Goal: Task Accomplishment & Management: Use online tool/utility

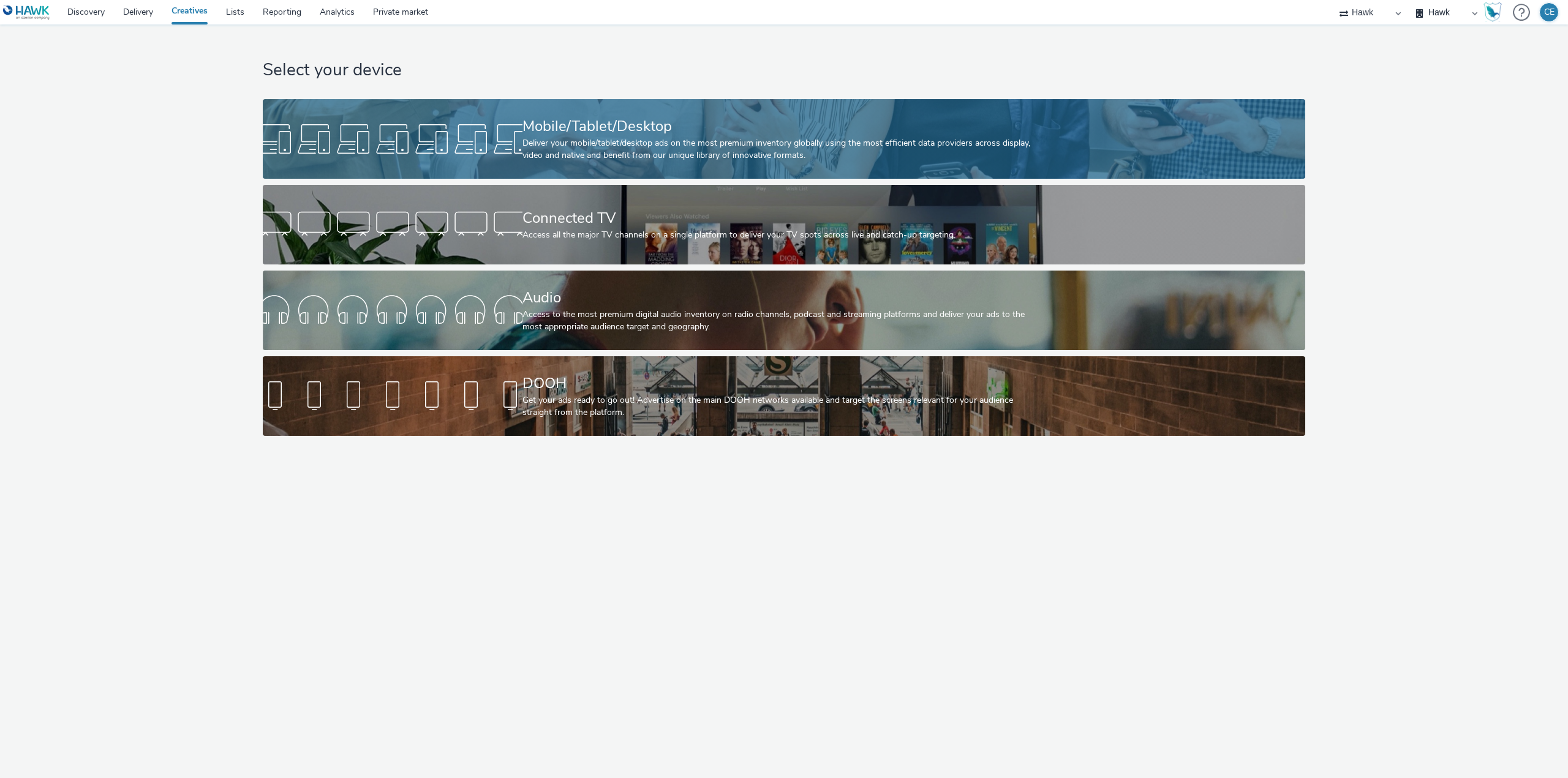
click at [621, 166] on div "Mobile/Tablet/Desktop Deliver your mobile/tablet/desktop ads on the most premiu…" at bounding box center [781, 139] width 519 height 80
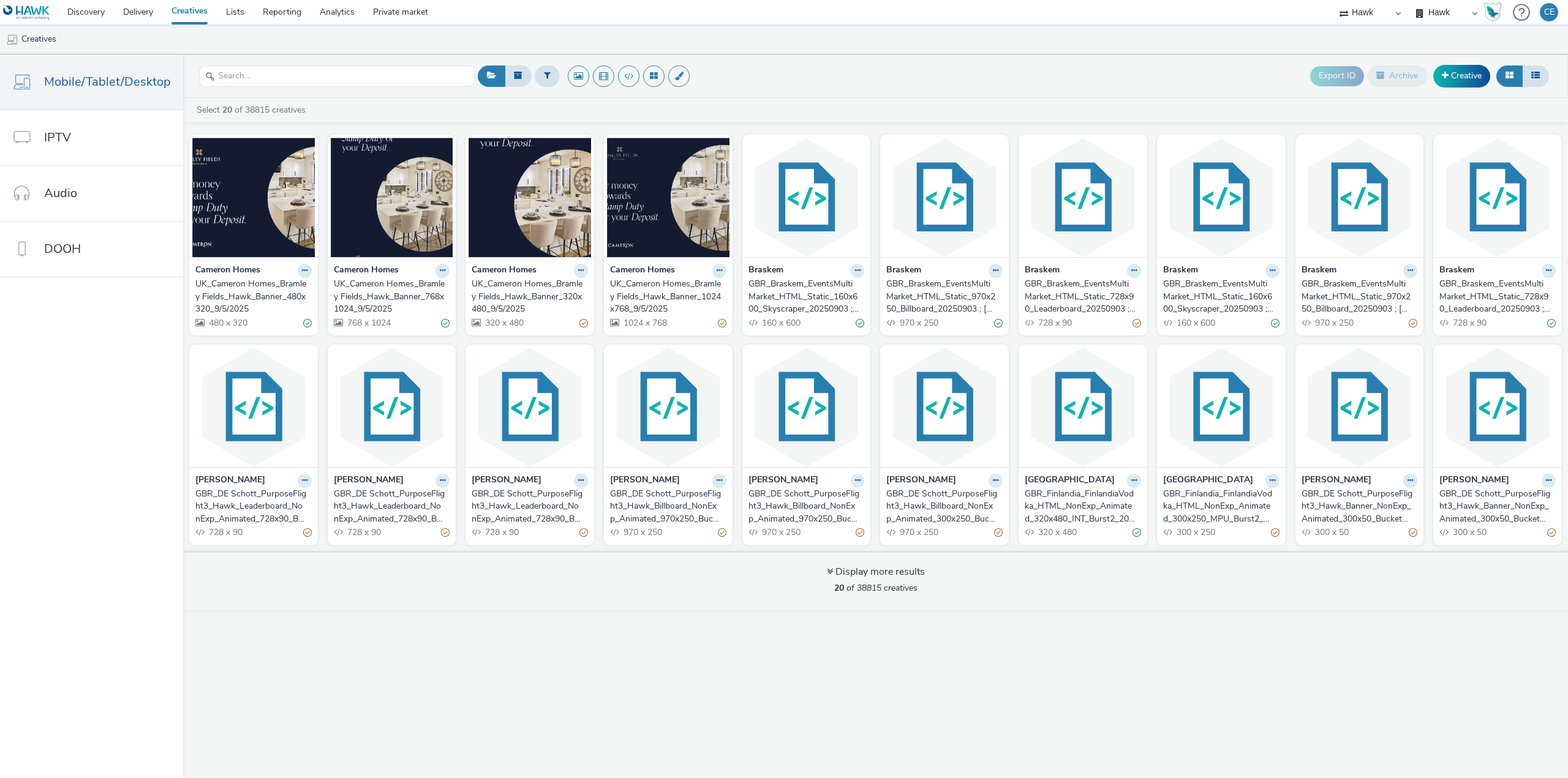
click at [786, 286] on div "GBR_Braskem_EventsMultiMarket_HTML_Static_160x600_Skyscraper_20250903 ; Japan_P…" at bounding box center [805, 296] width 112 height 37
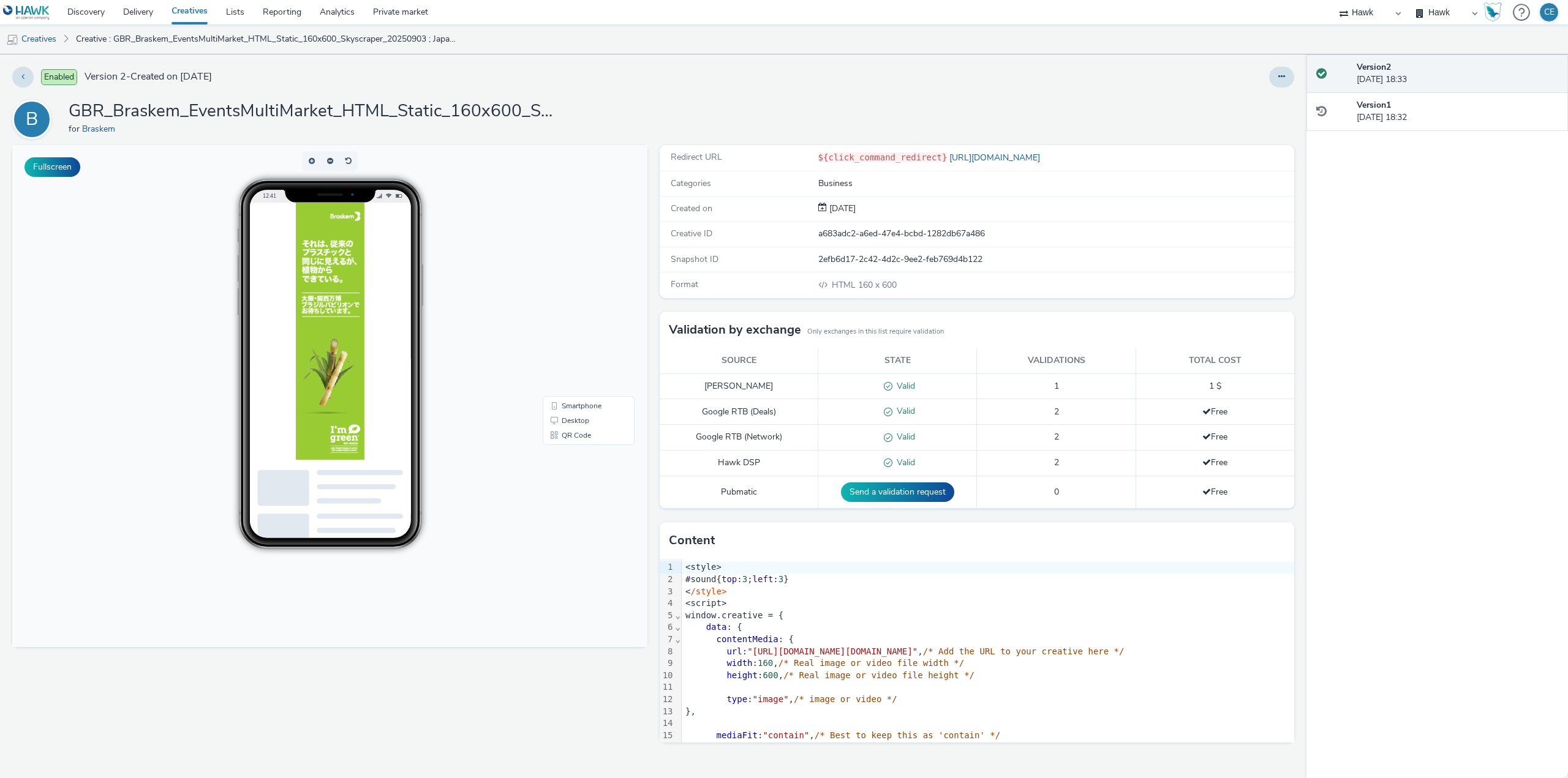
drag, startPoint x: 1042, startPoint y: 188, endPoint x: 1046, endPoint y: 199, distance: 11.7
click at [1044, 187] on div "Business" at bounding box center [1056, 183] width 475 height 12
click at [1276, 68] on button at bounding box center [1281, 76] width 25 height 21
click at [1269, 121] on link "Duplicate" at bounding box center [1248, 126] width 92 height 25
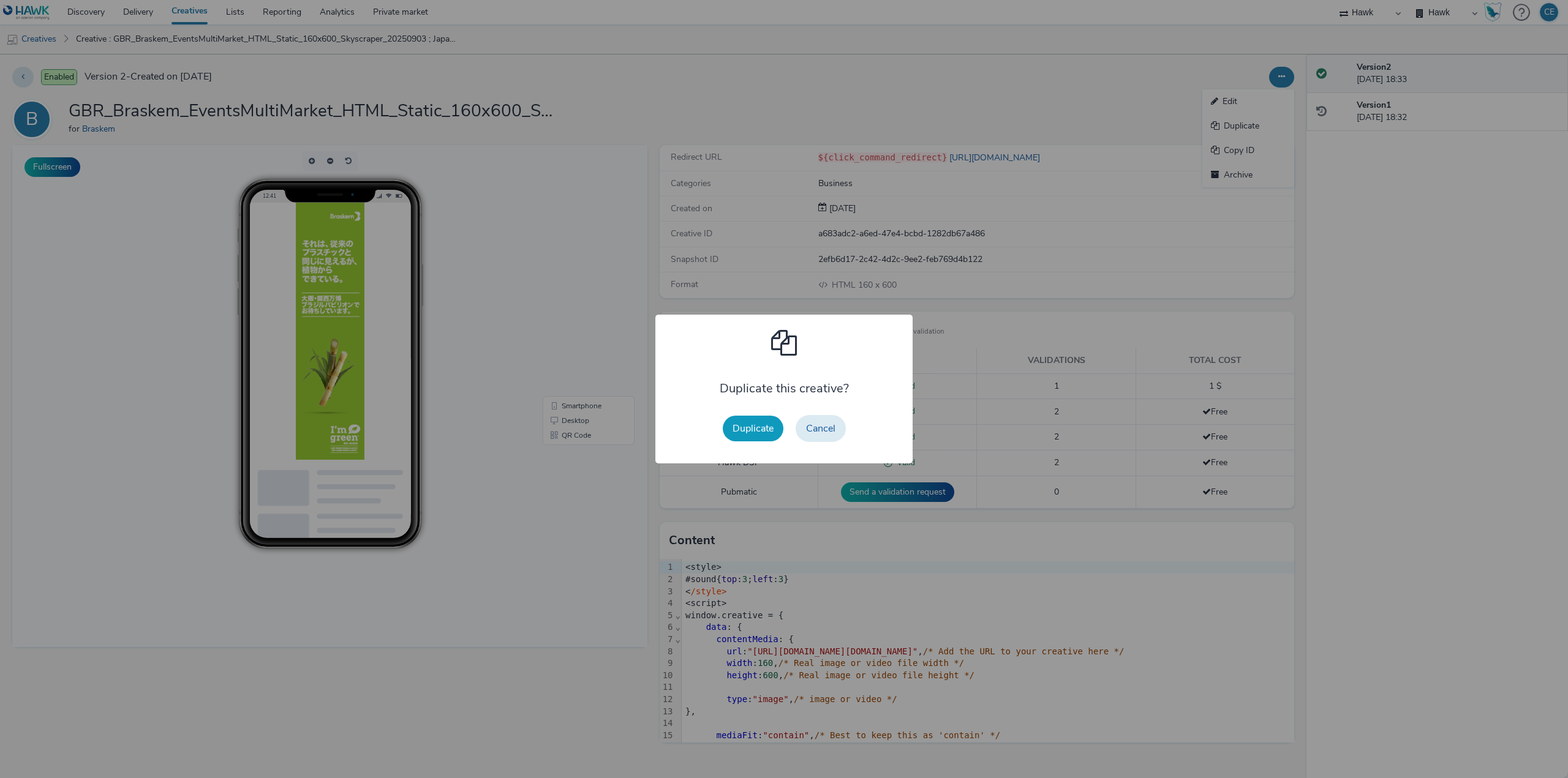
click at [747, 434] on button "Duplicate" at bounding box center [753, 429] width 61 height 25
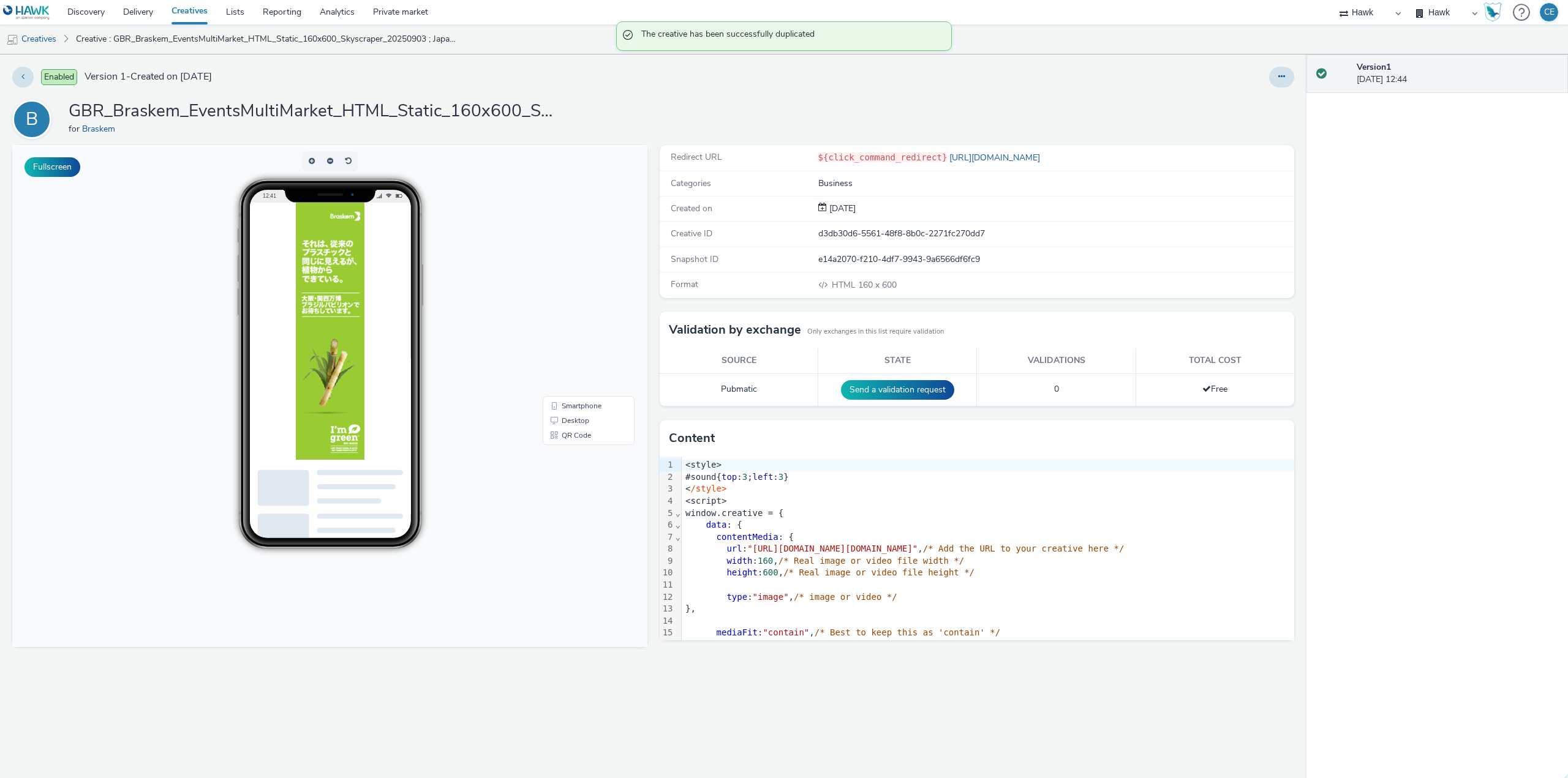
click at [1296, 81] on div "Enabled Version 1 - Created on 08 September 2025 B GBR_Braskem_EventsMultiMarke…" at bounding box center [653, 416] width 1306 height 724
click at [1295, 81] on div "Enabled Version 1 - Created on 08 September 2025 B GBR_Braskem_EventsMultiMarke…" at bounding box center [653, 416] width 1306 height 724
click at [1286, 76] on button at bounding box center [1281, 76] width 25 height 21
click at [1258, 98] on link "Edit" at bounding box center [1248, 101] width 92 height 25
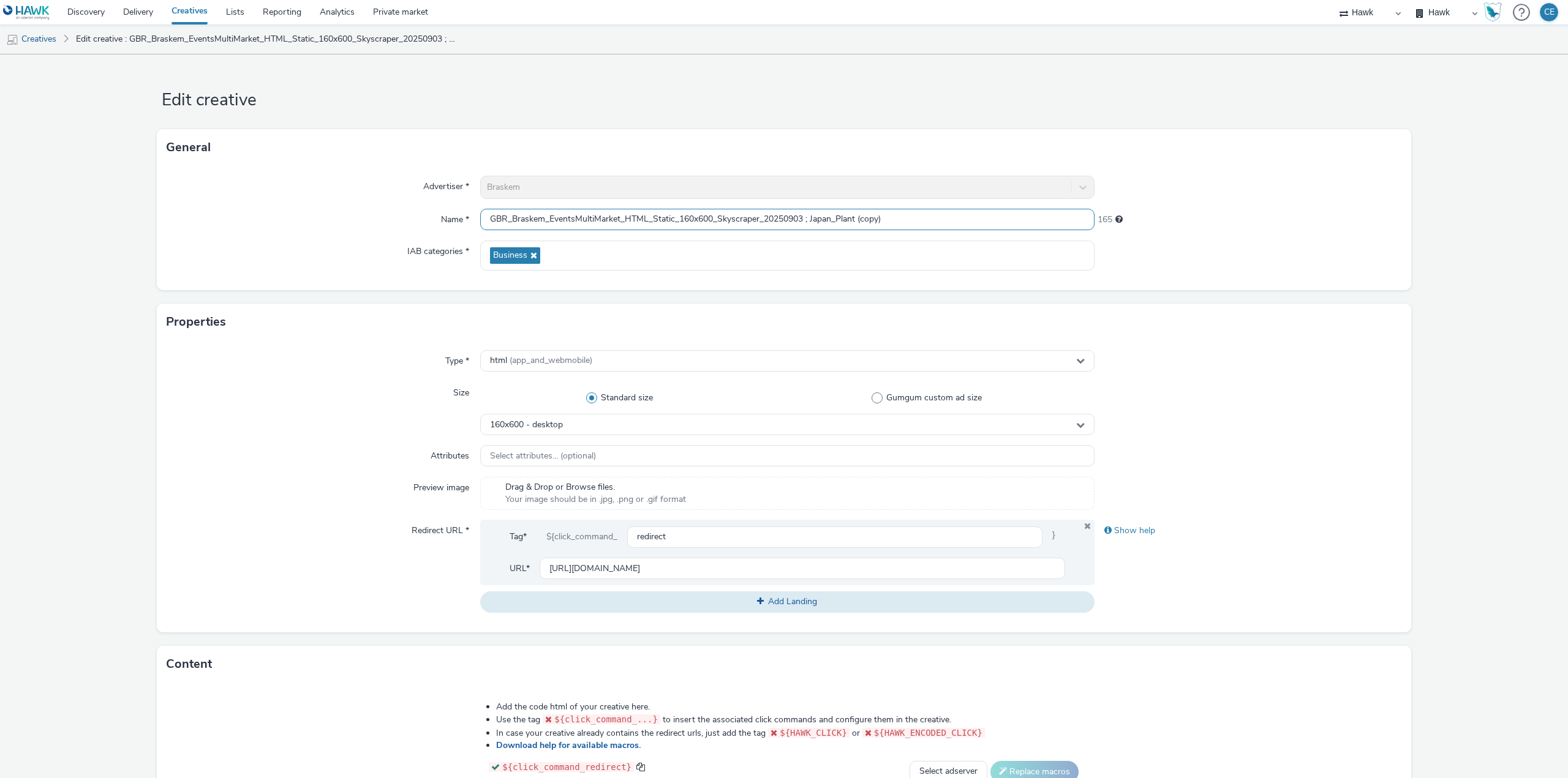
click at [758, 215] on input "GBR_Braskem_EventsMultiMarket_HTML_Static_160x600_Skyscraper_20250903 ; Japan_P…" at bounding box center [788, 219] width 614 height 21
click at [766, 216] on input "GBR_Braskem_EventsMultiMarket_HTML_Static_160x600_Skyscraper_20250903 ; Japan_P…" at bounding box center [788, 219] width 614 height 21
click at [763, 216] on input "GBR_Braskem_EventsMultiMarket_HTML_Static_160x600_Skyscraper_20250903 ; Japan_P…" at bounding box center [788, 219] width 614 height 21
click at [824, 214] on input "GBR_Braskem_EventsMultiMarket_HTML_Static_160x600_Skyscraper_ENG_20250903 ; Jap…" at bounding box center [788, 219] width 614 height 21
drag, startPoint x: 920, startPoint y: 217, endPoint x: 827, endPoint y: 207, distance: 93.5
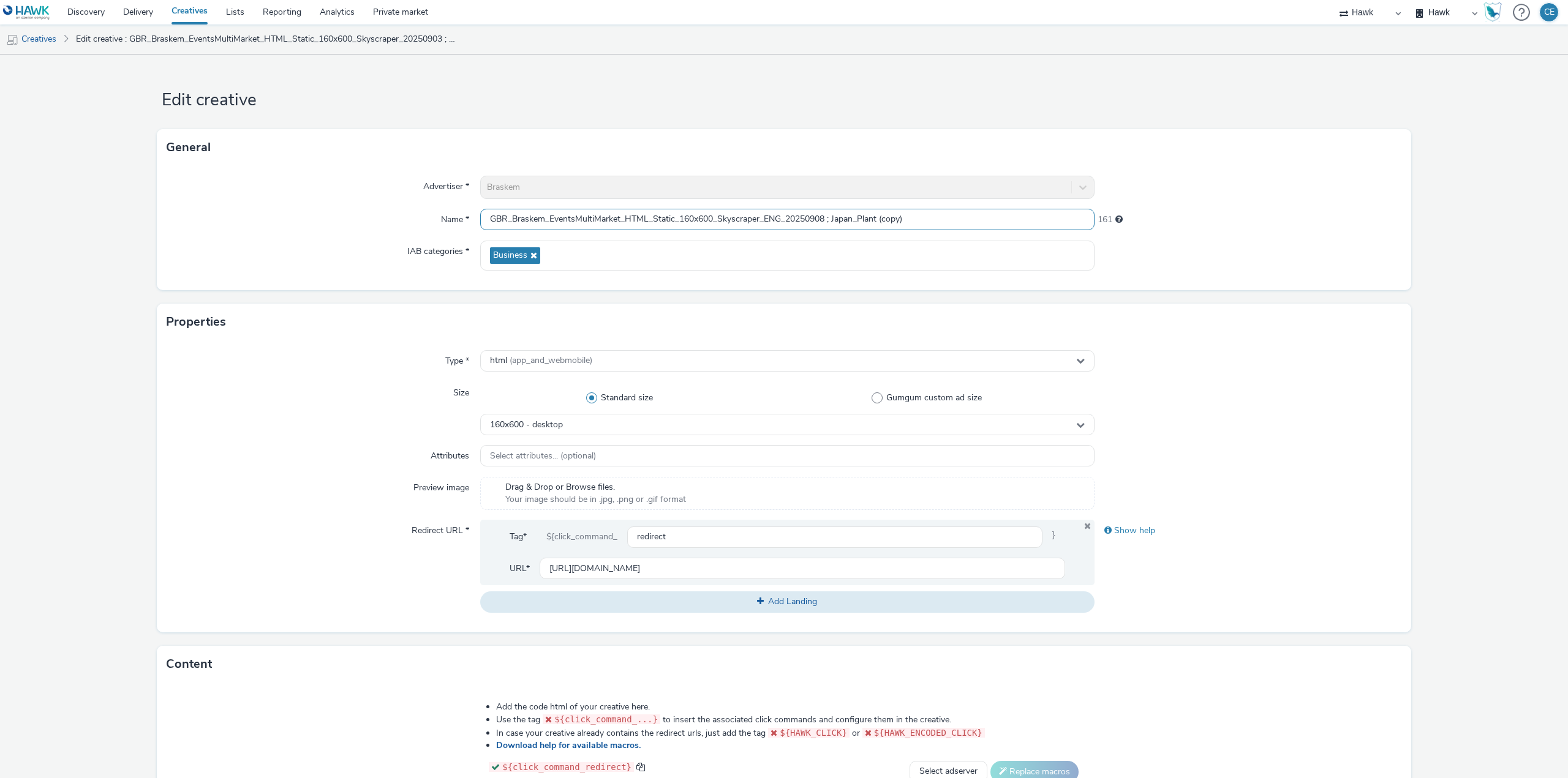
click at [827, 207] on div "Advertiser * Braskem Name * GBR_Braskem_EventsMultiMarket_HTML_Static_160x600_S…" at bounding box center [784, 228] width 1255 height 124
click at [765, 219] on input "GBR_Braskem_EventsMultiMarket_HTML_Static_160x600_Skyscraper_ENG_20250908" at bounding box center [788, 219] width 614 height 21
click at [765, 216] on input "GBR_Braskem_EventsMultiMarket_HTML_Static_160x600_Skyscraper_ENG_20250908" at bounding box center [788, 219] width 614 height 21
click at [762, 216] on input "GBR_Braskem_EventsMultiMarket_HTML_Static_160x600_Skyscraper_ENG_20250908" at bounding box center [788, 219] width 614 height 21
type input "GBR_Braskem_EventsMultiMarket_HTML_Static_160x600_Skyscraper_Message1_ENG_20250…"
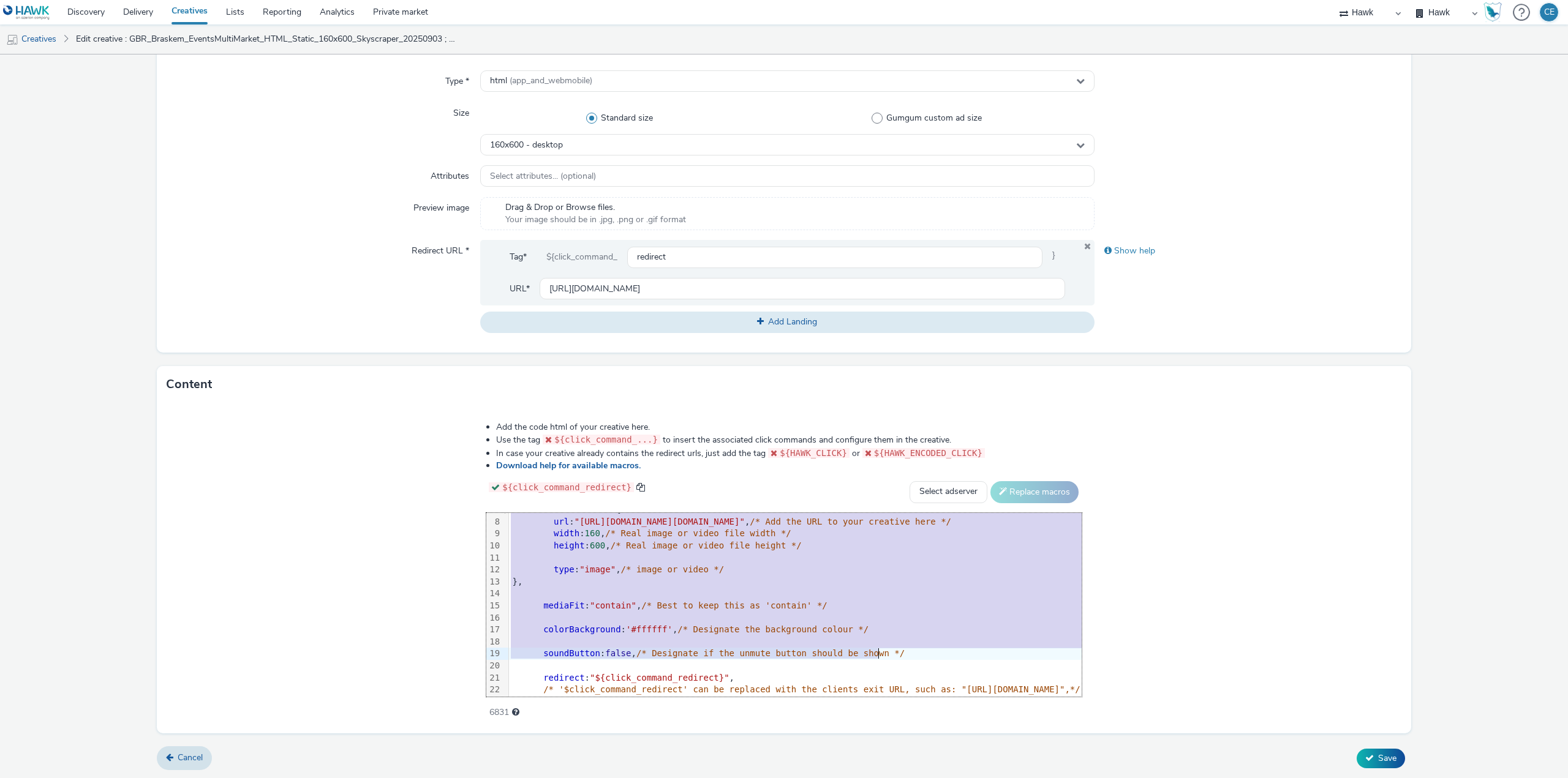
scroll to position [205, 0]
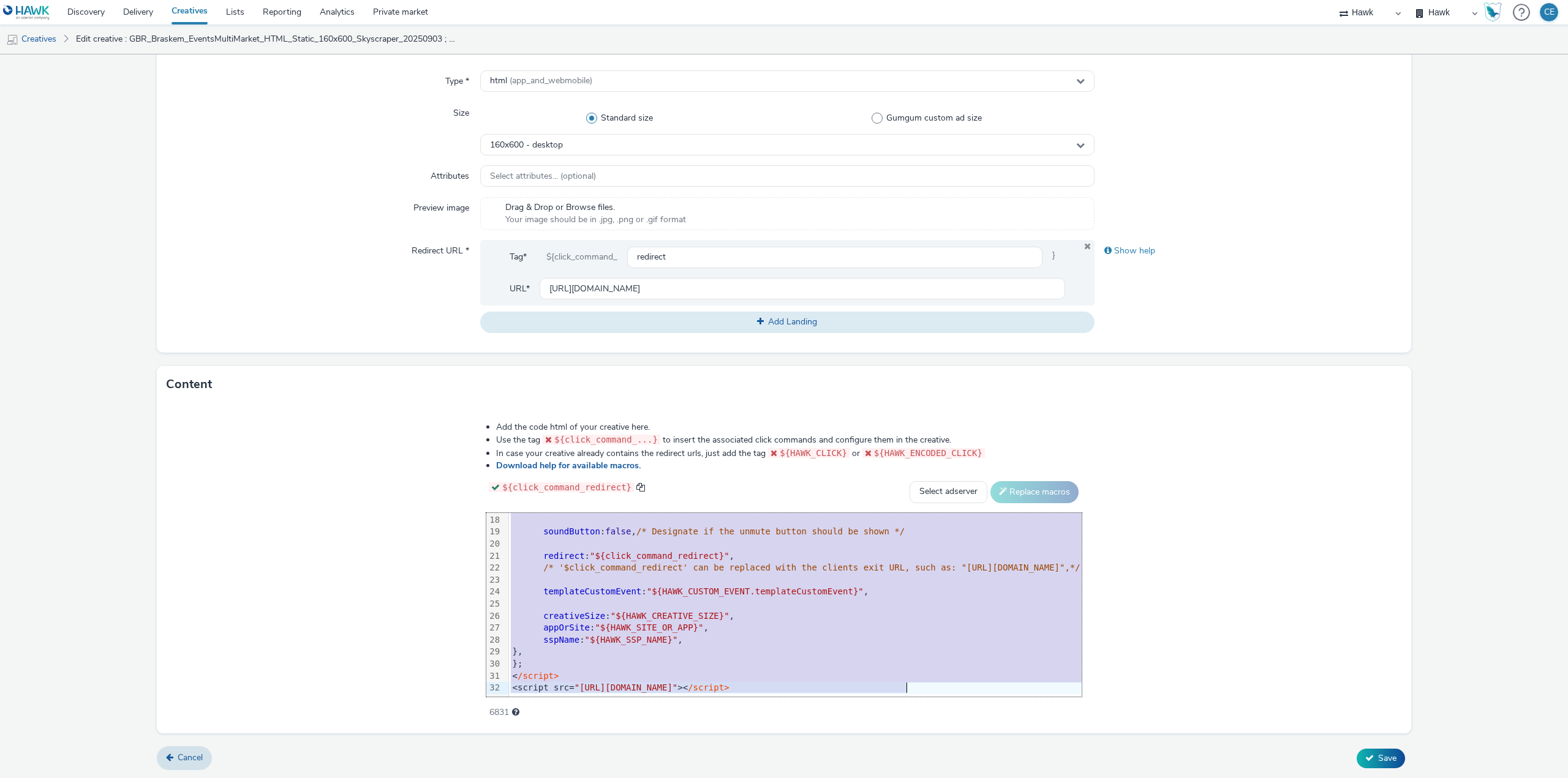
drag, startPoint x: 309, startPoint y: 521, endPoint x: 744, endPoint y: 796, distance: 514.6
click at [744, 777] on html "Discovery Delivery Creatives Lists Reporting Analytics Private market Hawk Hawk…" at bounding box center [784, 389] width 1568 height 778
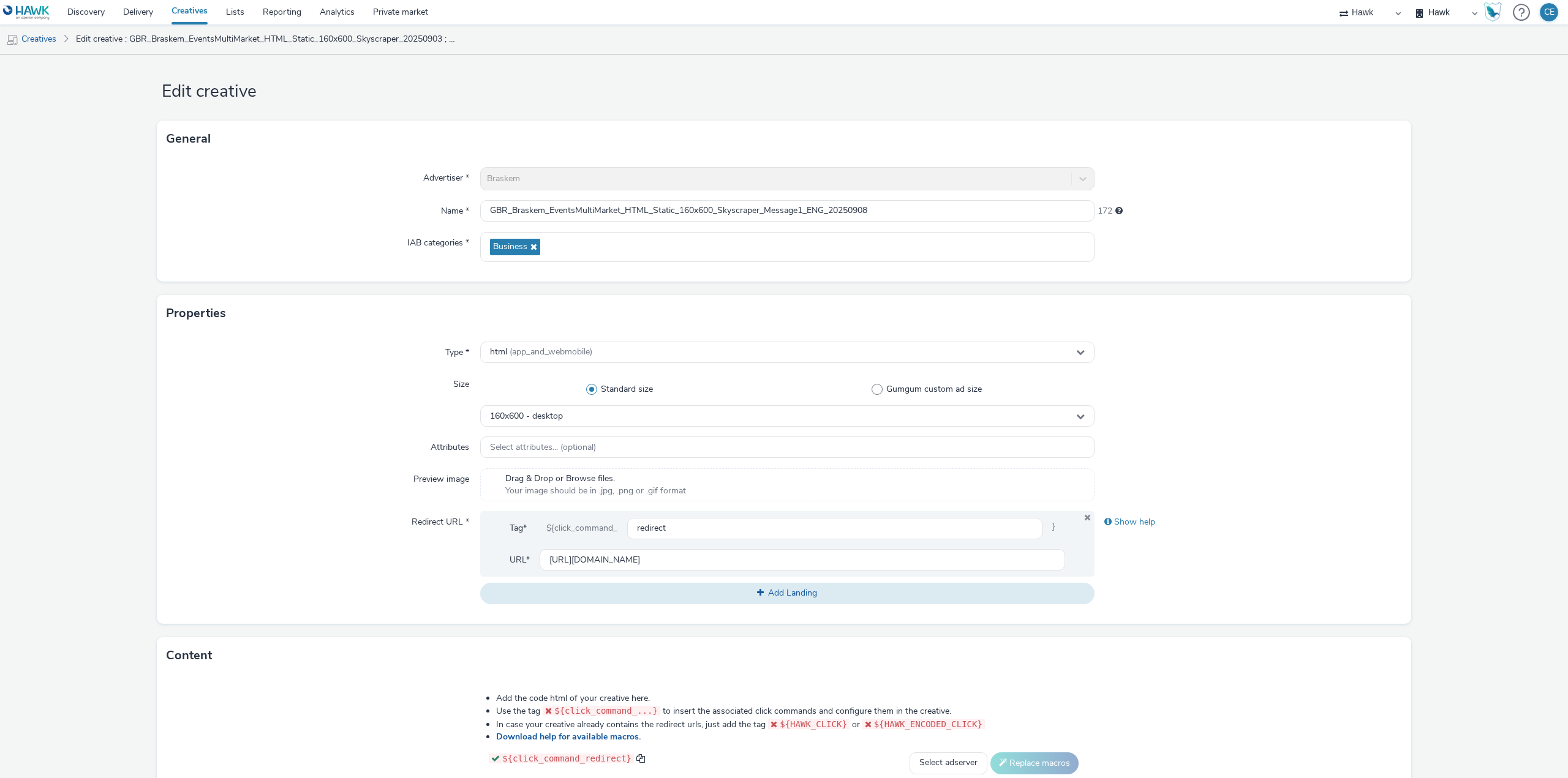
scroll to position [0, 0]
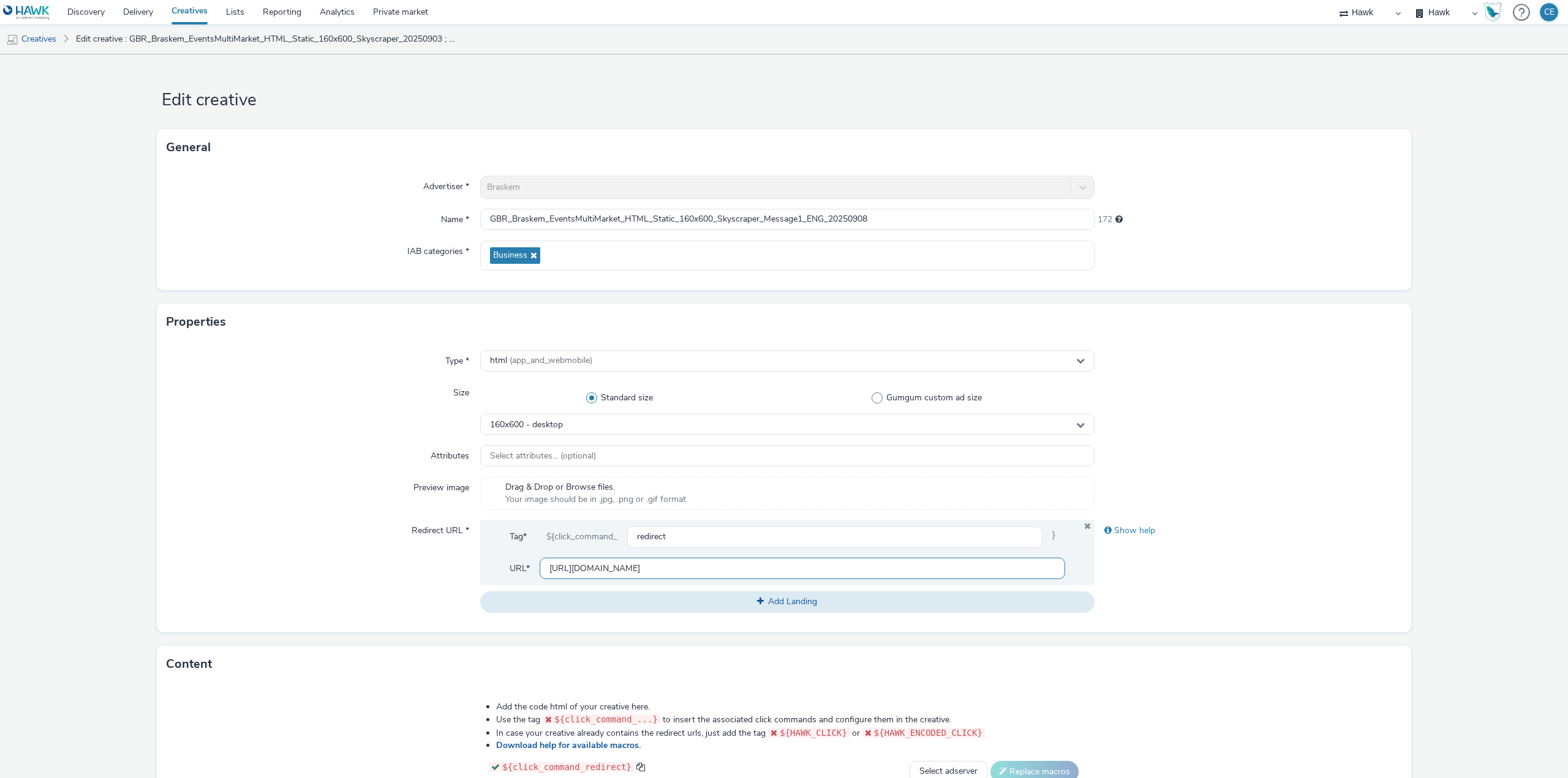
drag, startPoint x: 663, startPoint y: 568, endPoint x: 458, endPoint y: 559, distance: 205.2
click at [459, 561] on div "Redirect URL * Tag* ${click_command_ redirect } URL* https://www.tabmo.io Add L…" at bounding box center [783, 566] width 1235 height 93
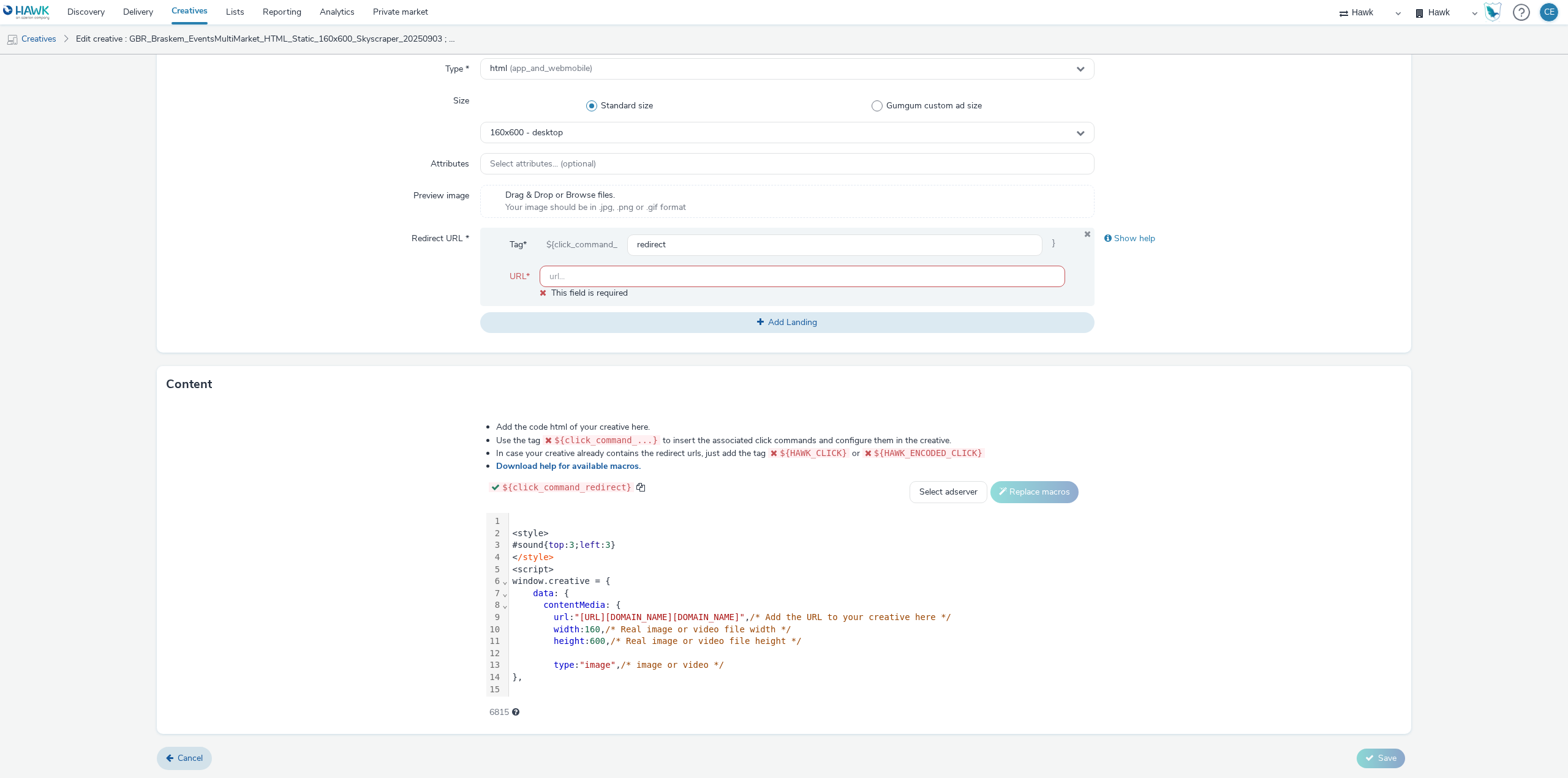
paste input "[URL][DOMAIN_NAME]"
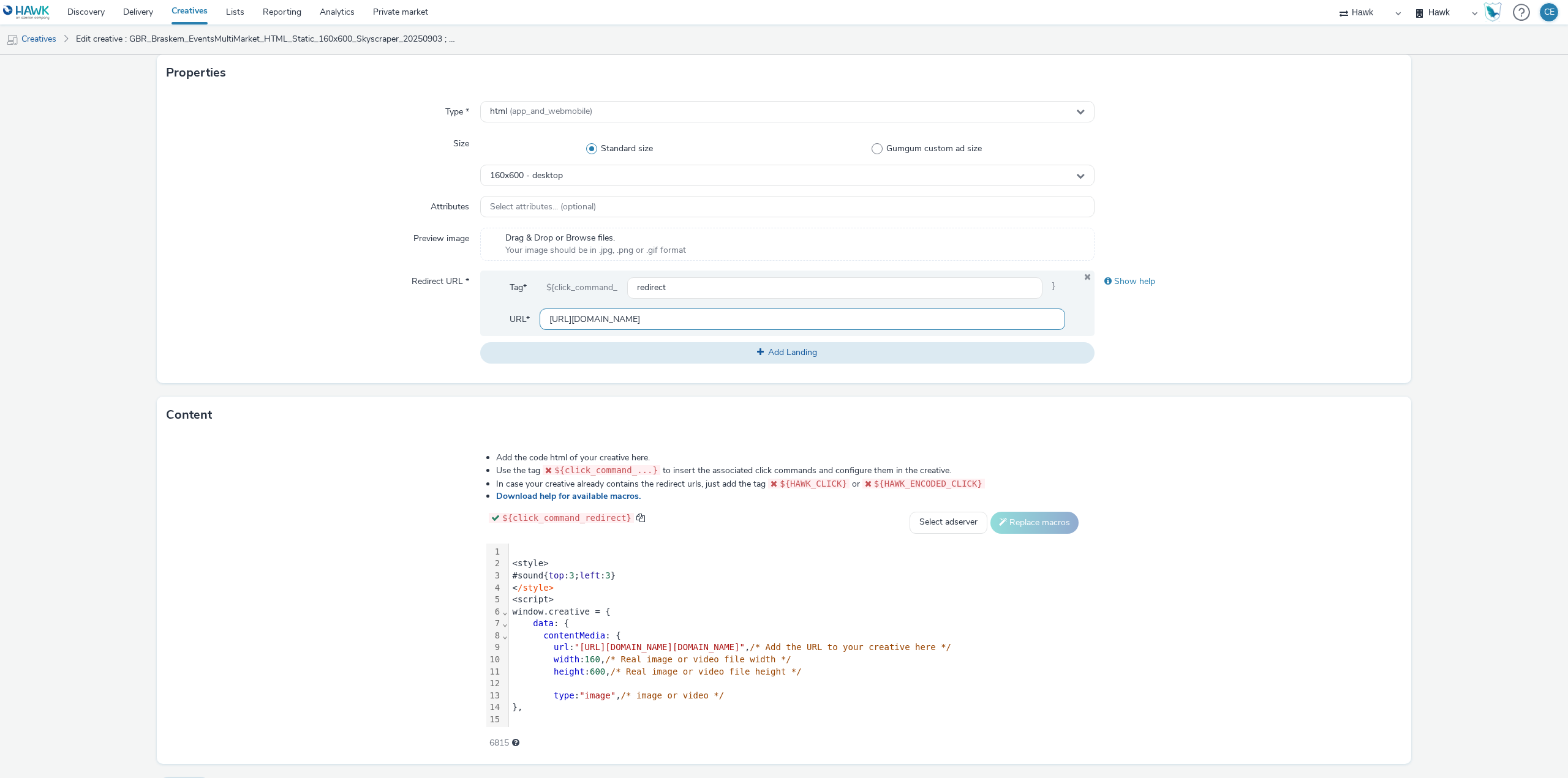
scroll to position [280, 0]
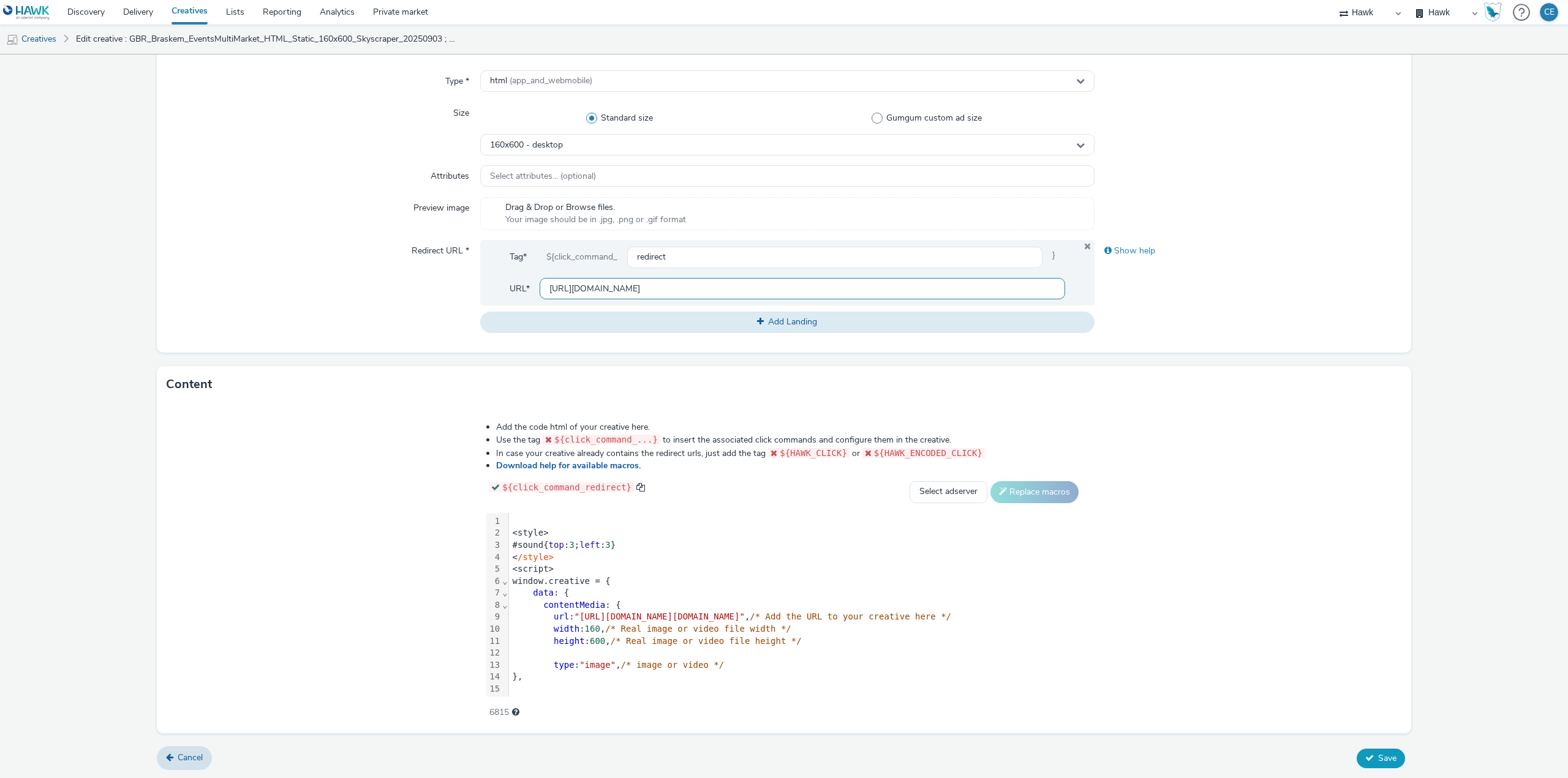
type input "[URL][DOMAIN_NAME]"
click at [1382, 753] on span "Save" at bounding box center [1387, 758] width 18 height 11
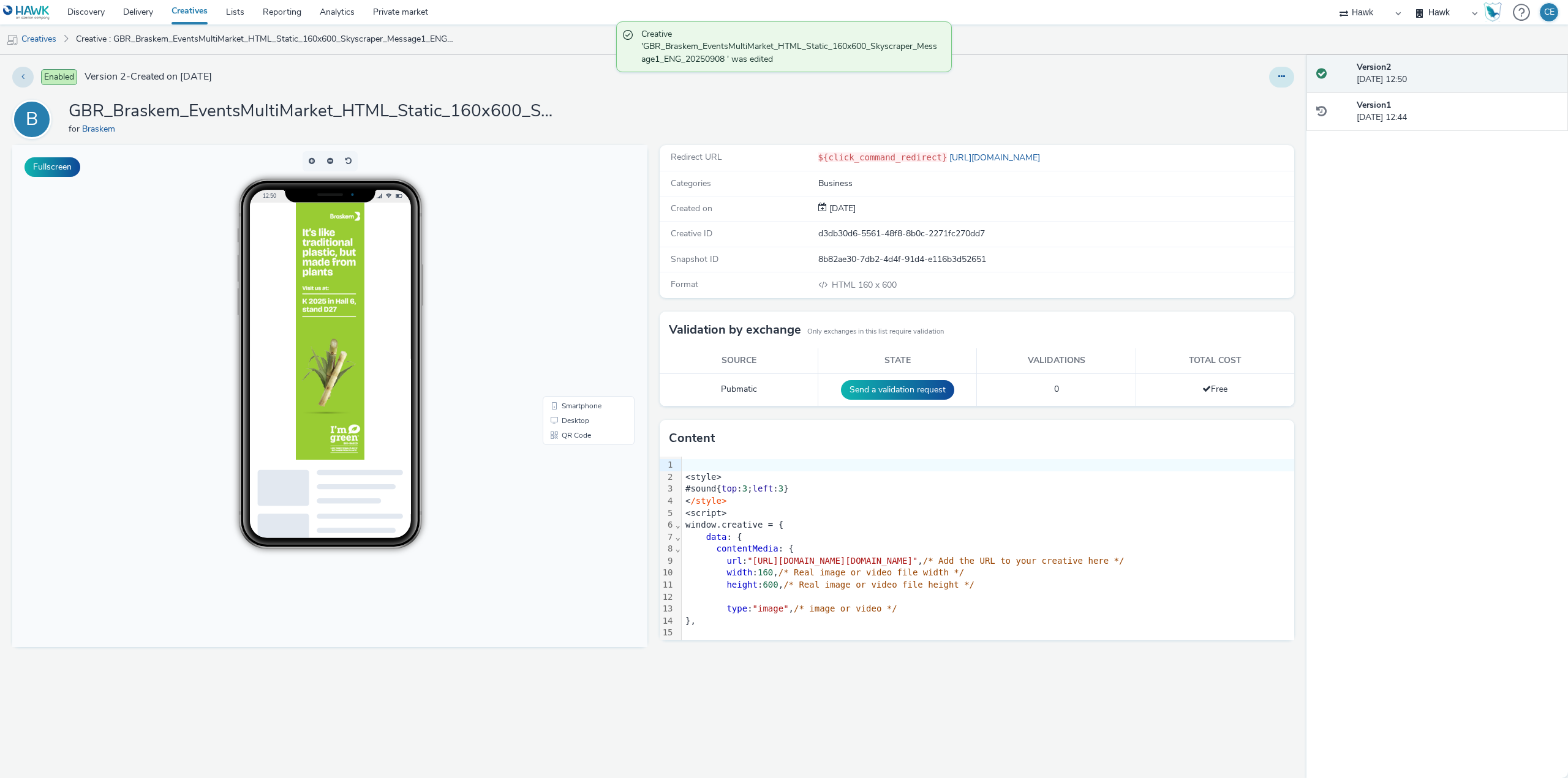
click at [1284, 76] on icon at bounding box center [1281, 76] width 7 height 8
click at [1278, 134] on link "Duplicate" at bounding box center [1248, 126] width 92 height 25
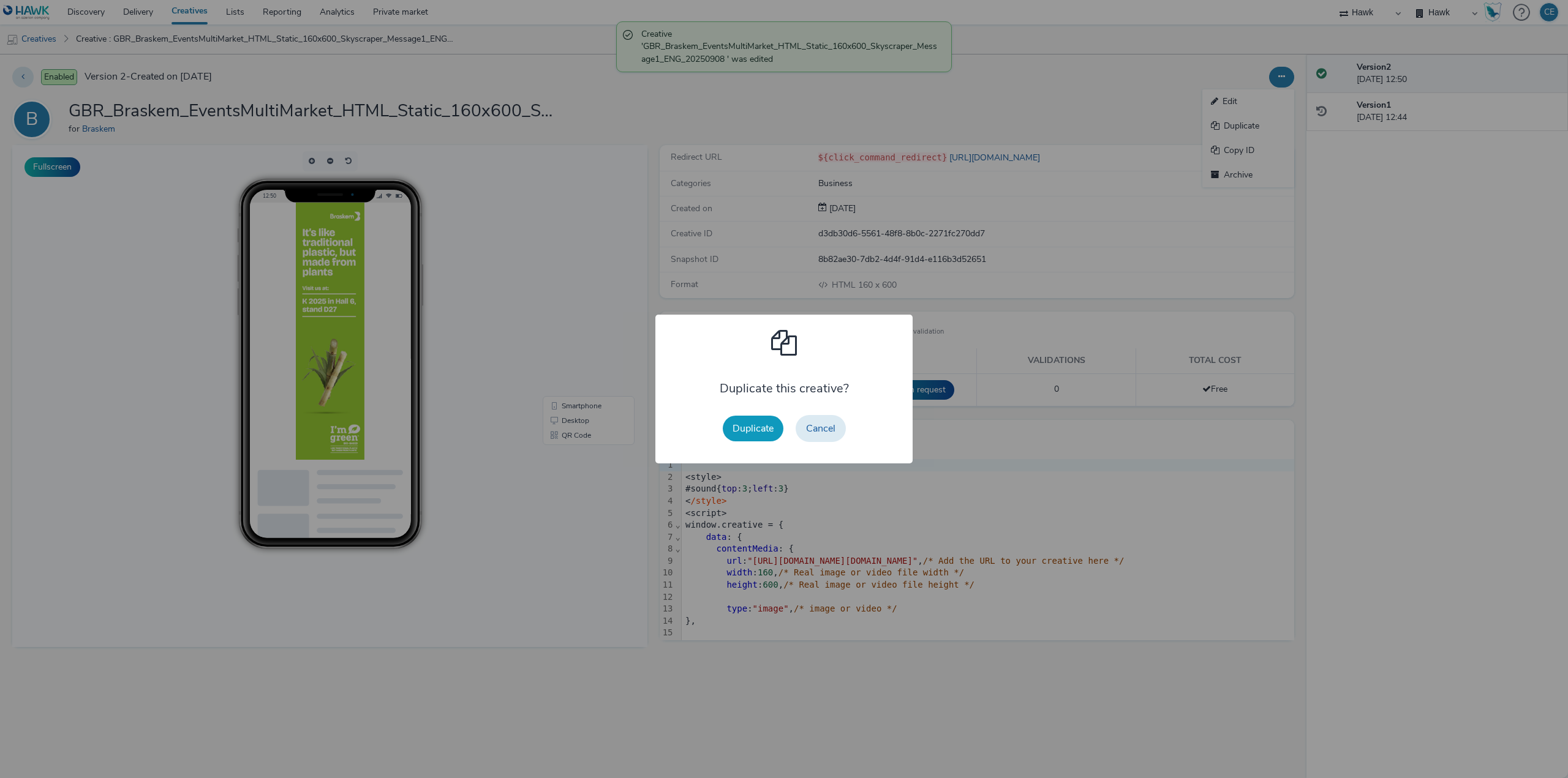
click at [763, 426] on button "Duplicate" at bounding box center [753, 429] width 61 height 25
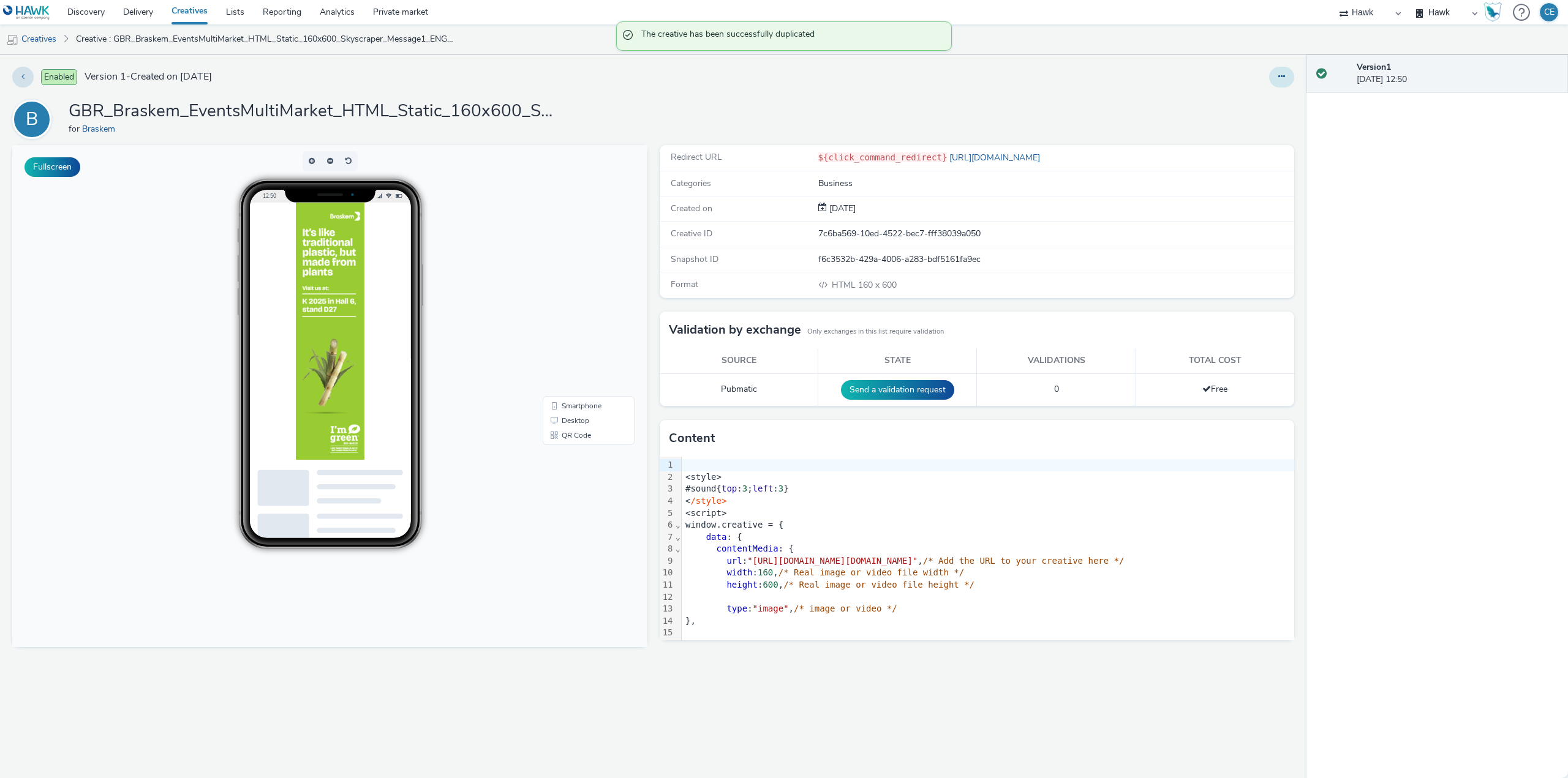
click at [1274, 83] on button at bounding box center [1281, 76] width 25 height 21
click at [1251, 101] on link "Edit" at bounding box center [1248, 101] width 92 height 25
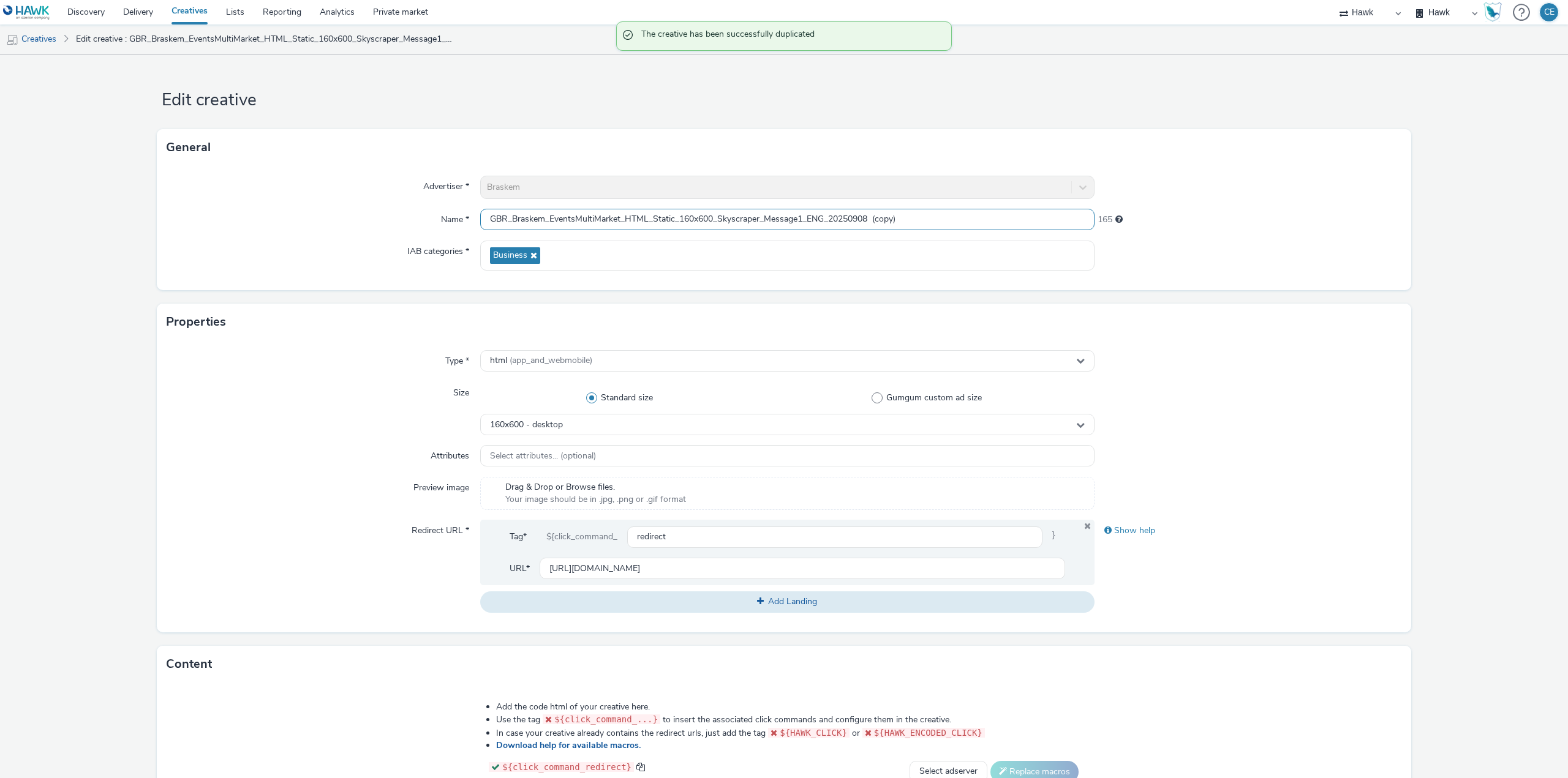
click at [799, 214] on input "GBR_Braskem_EventsMultiMarket_HTML_Static_160x600_Skyscraper_Message1_ENG_20250…" at bounding box center [788, 219] width 614 height 21
drag, startPoint x: 871, startPoint y: 221, endPoint x: 972, endPoint y: 221, distance: 101.0
click at [970, 222] on input "GBR_Braskem_EventsMultiMarket_HTML_Static_160x600_Skyscraper_Message2_ENG_20250…" at bounding box center [788, 219] width 614 height 21
type input "GBR_Braskem_EventsMultiMarket_HTML_Static_160x600_Skyscraper_Message2_ENG_20250…"
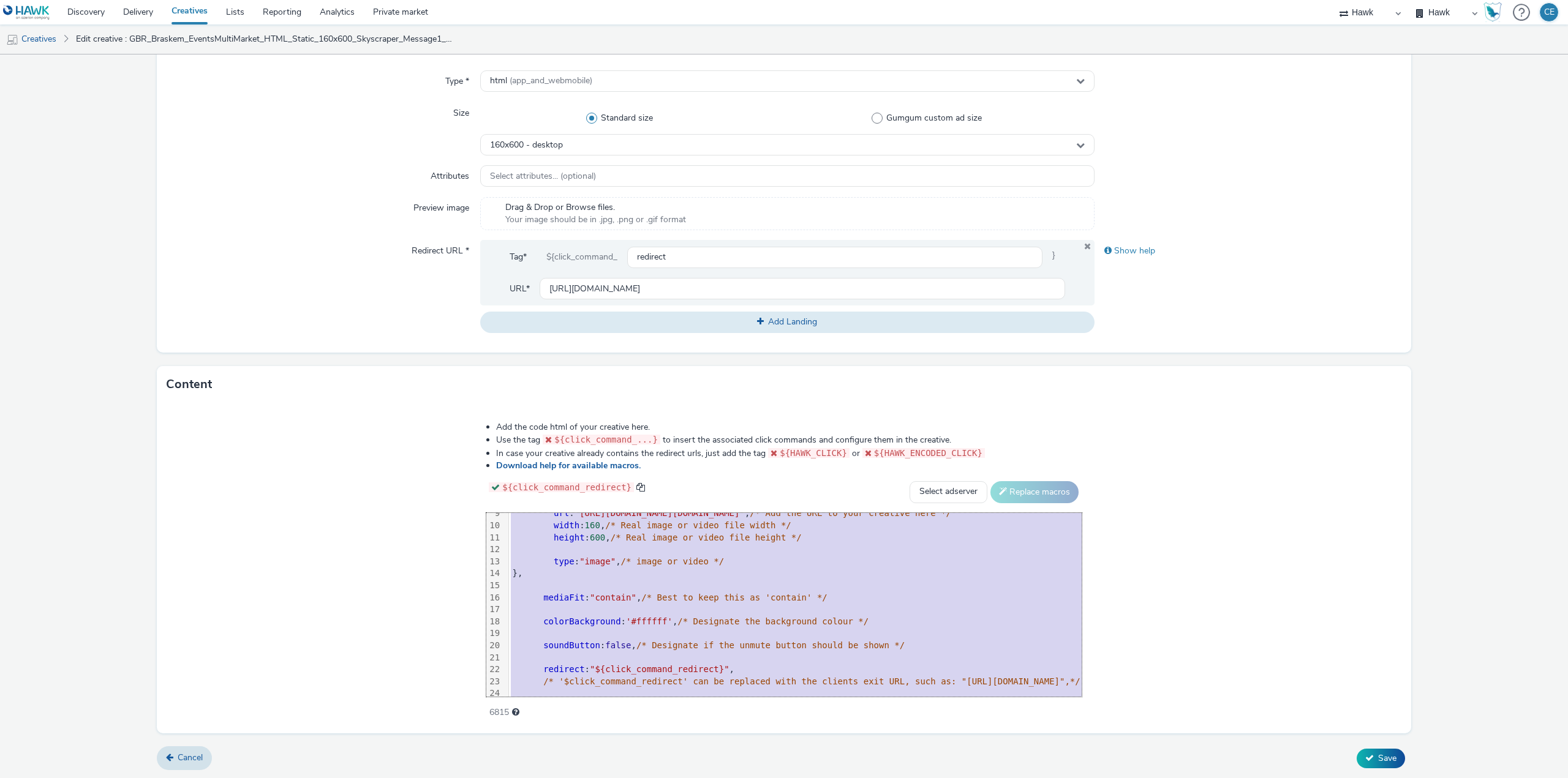
scroll to position [217, 0]
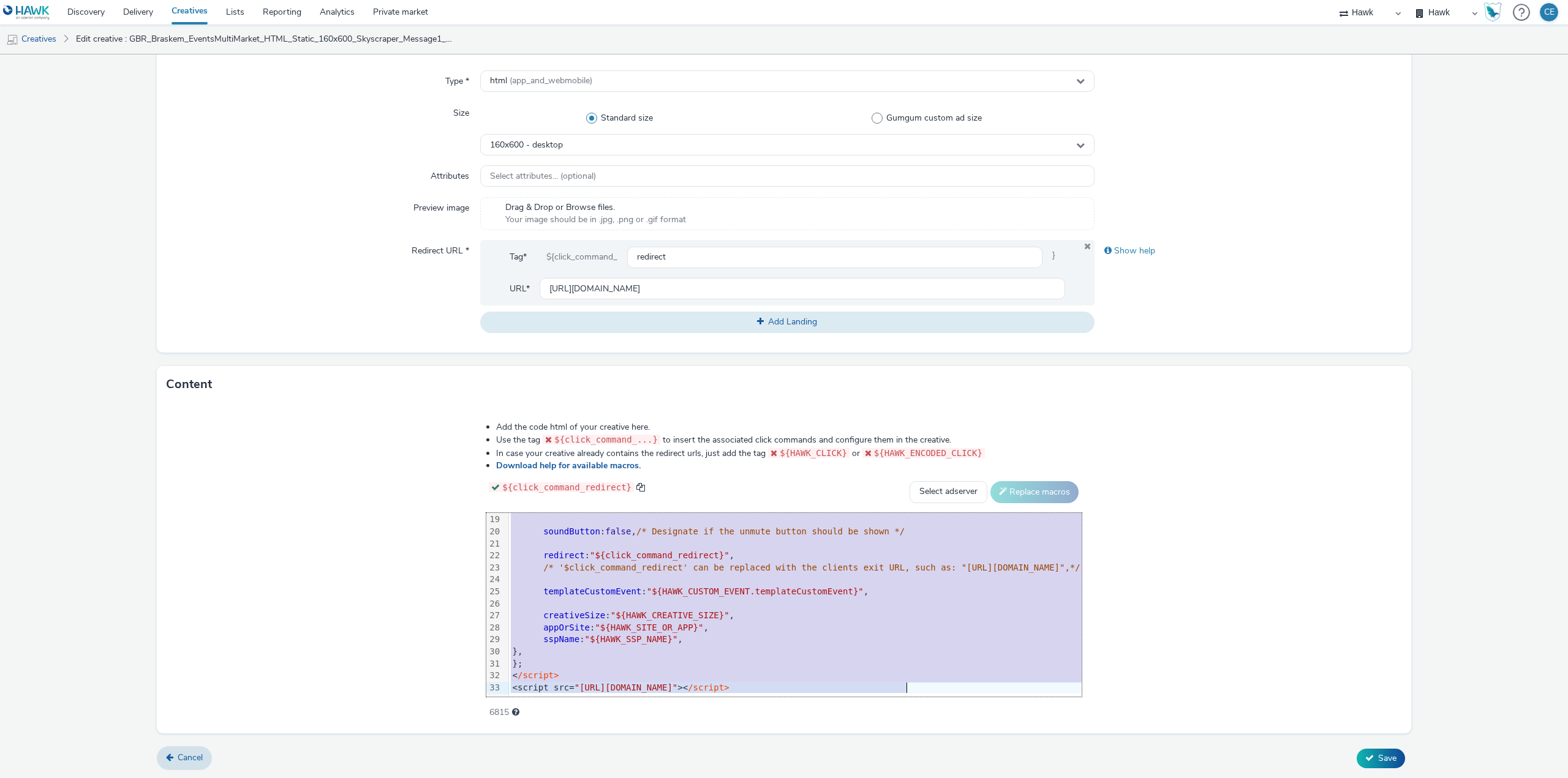
drag, startPoint x: 275, startPoint y: 521, endPoint x: 656, endPoint y: 807, distance: 476.4
click at [656, 777] on html "Discovery Delivery Creatives Lists Reporting Analytics Private market Hawk Hawk…" at bounding box center [784, 389] width 1568 height 778
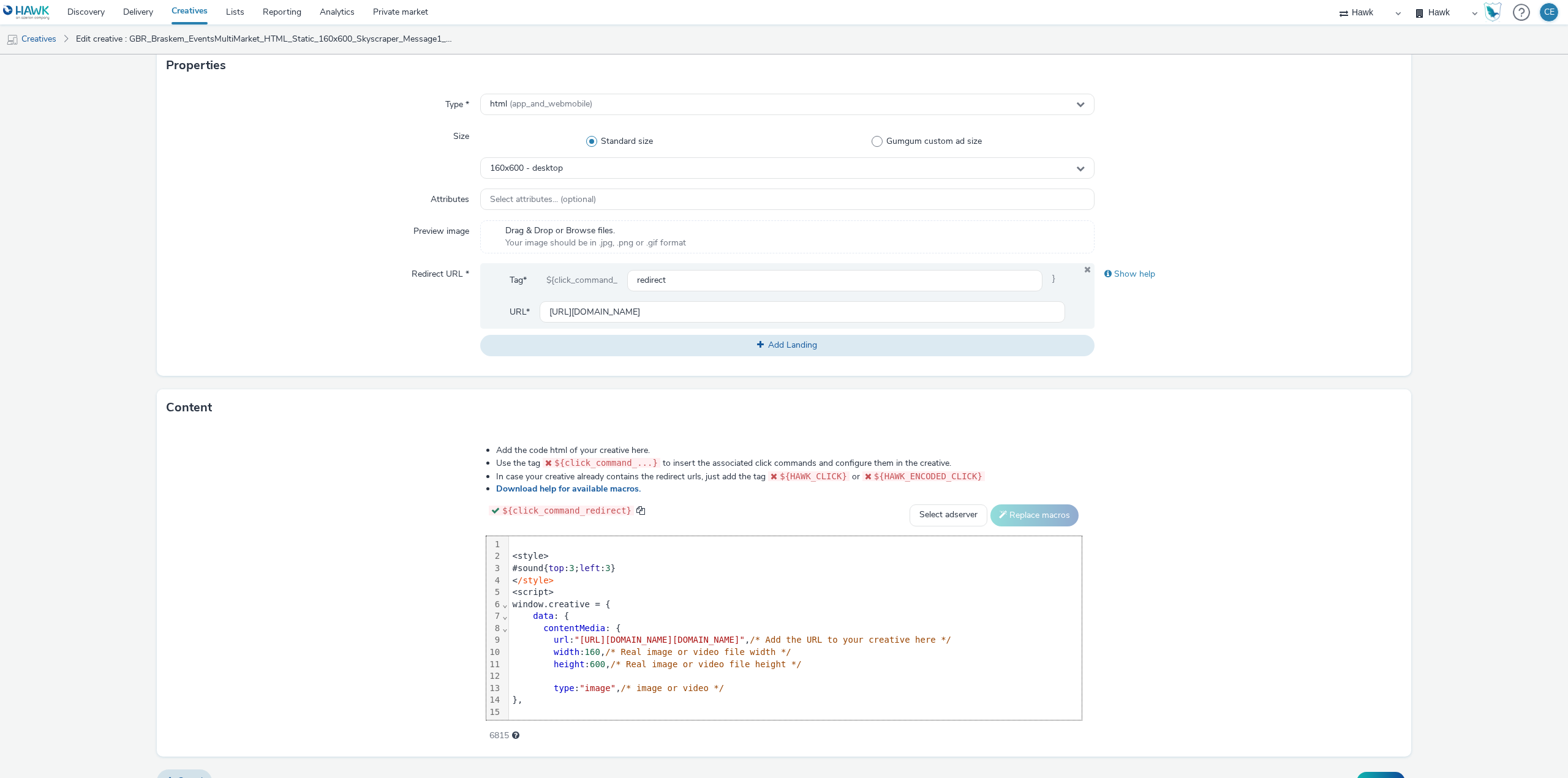
scroll to position [280, 0]
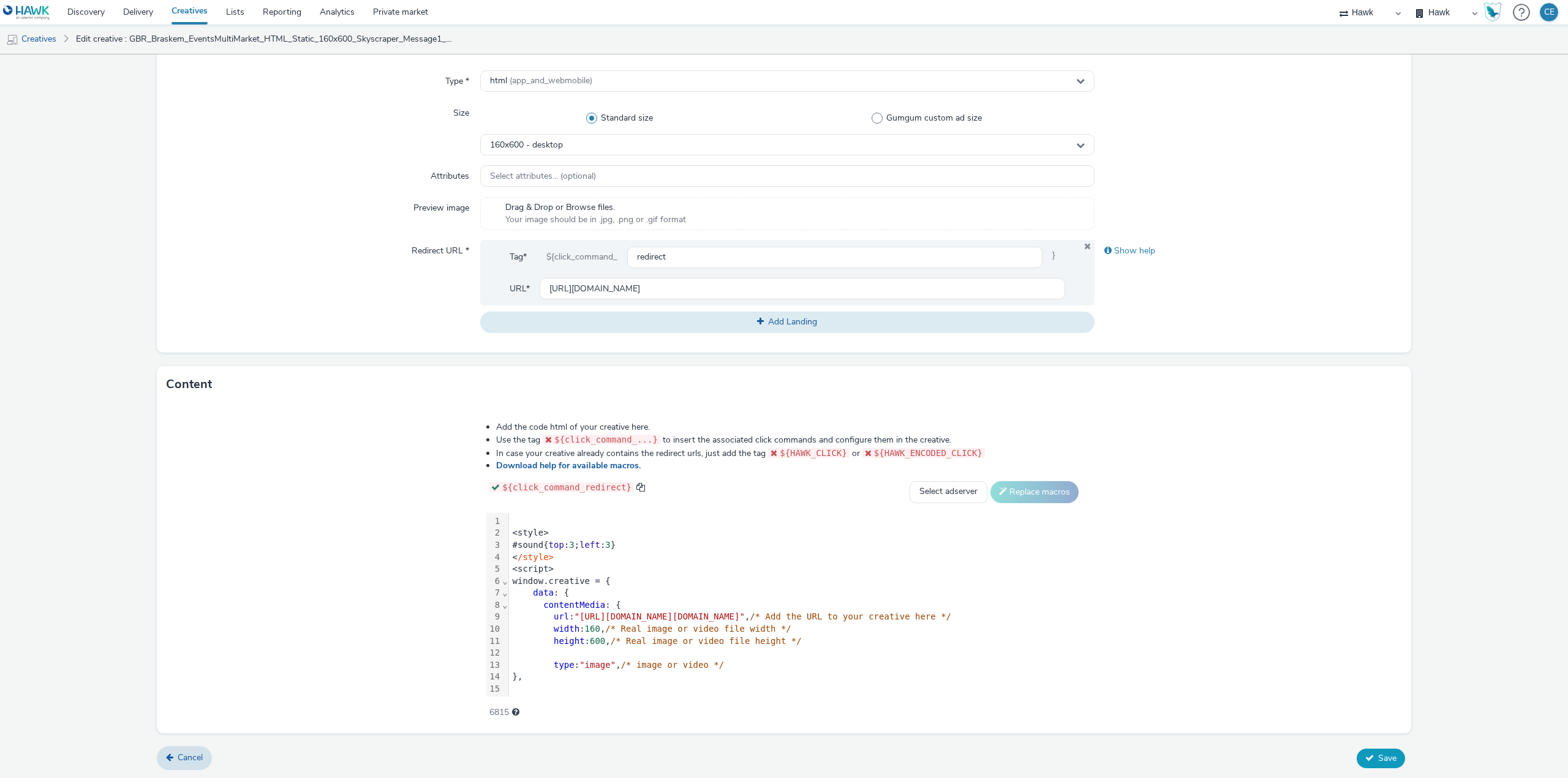
click at [1378, 760] on span "Save" at bounding box center [1387, 758] width 18 height 11
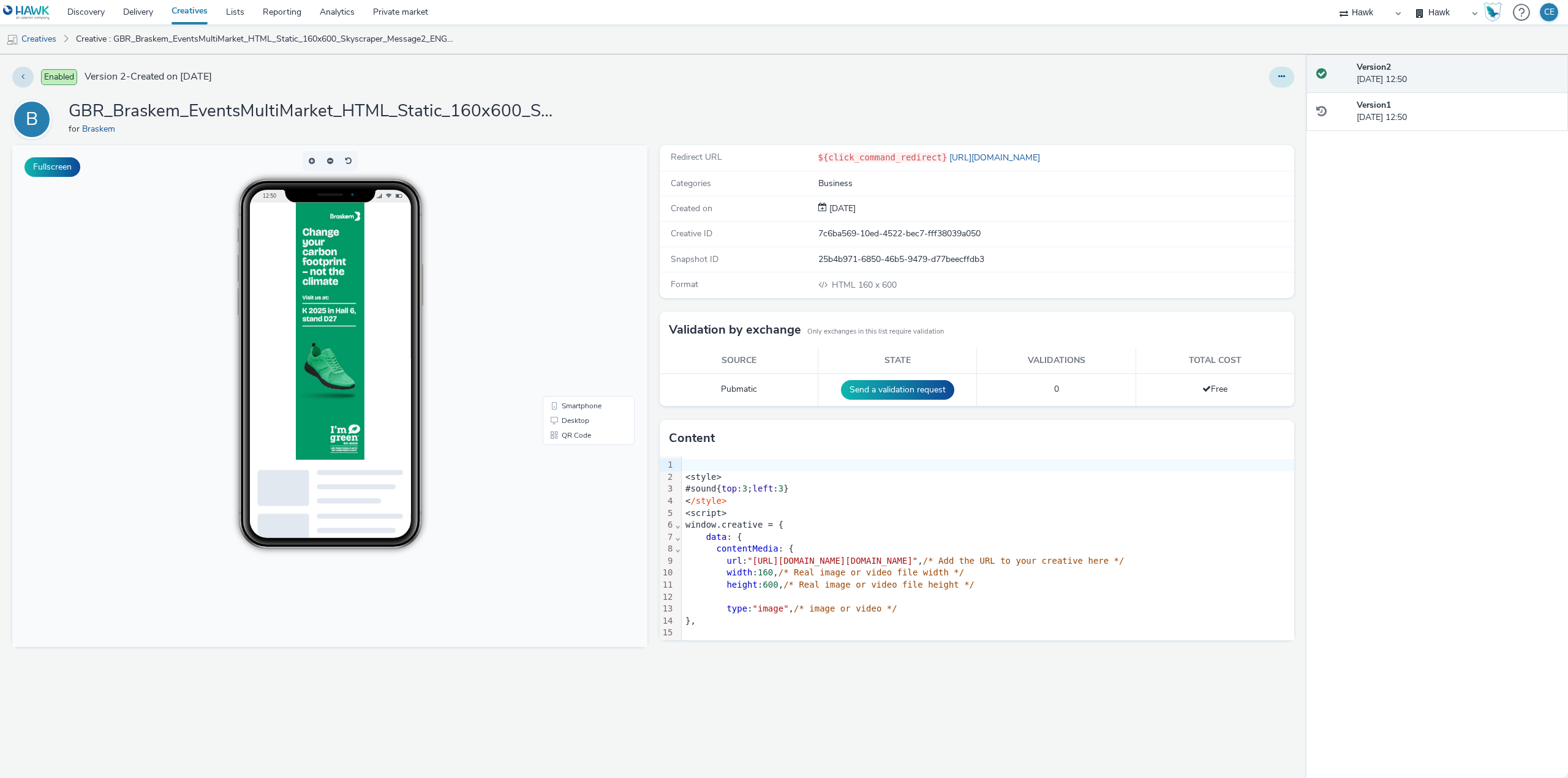
click at [1271, 74] on button at bounding box center [1281, 76] width 25 height 21
click at [1263, 120] on link "Duplicate" at bounding box center [1248, 126] width 92 height 25
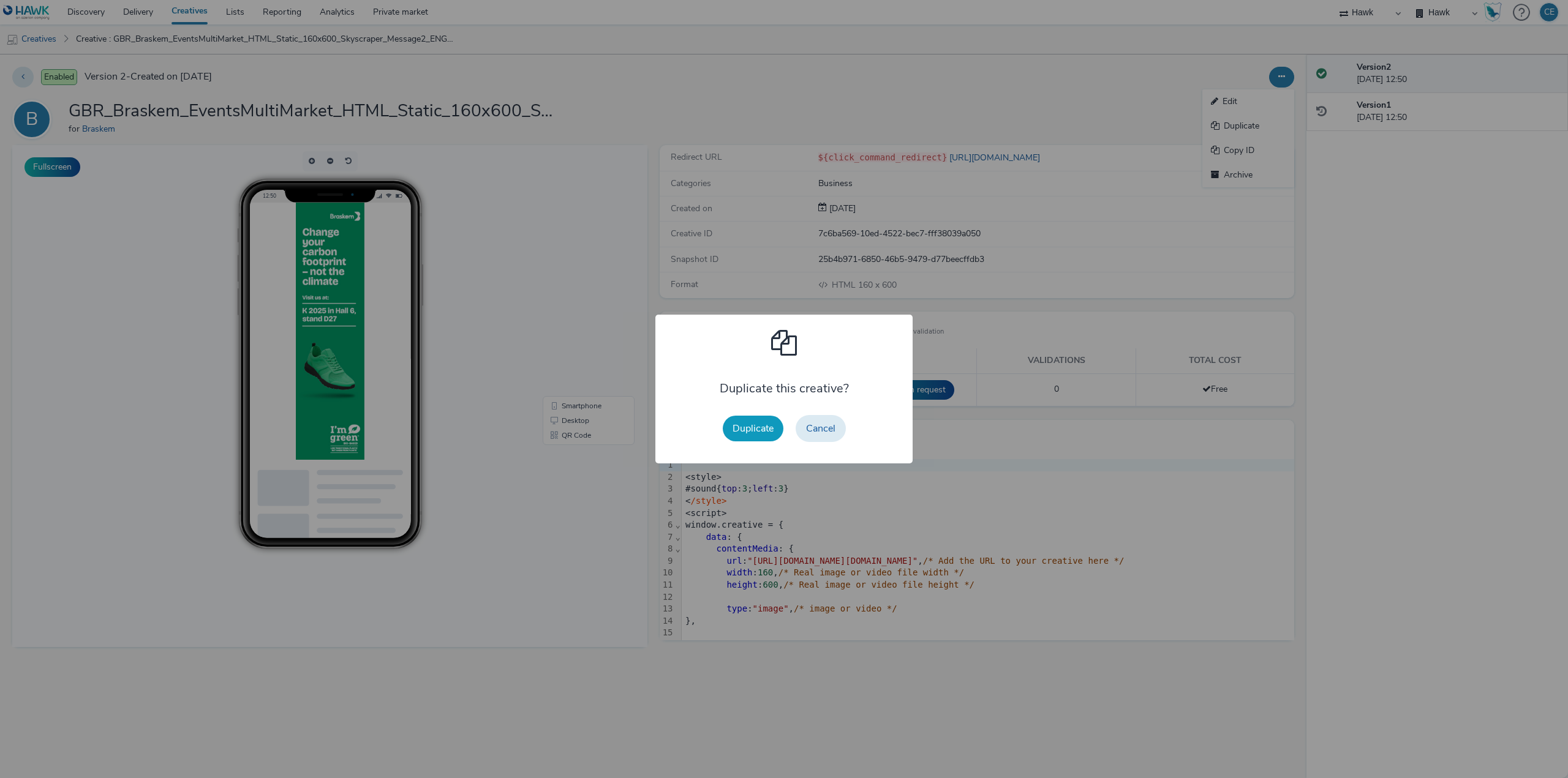
click at [755, 424] on button "Duplicate" at bounding box center [753, 429] width 61 height 25
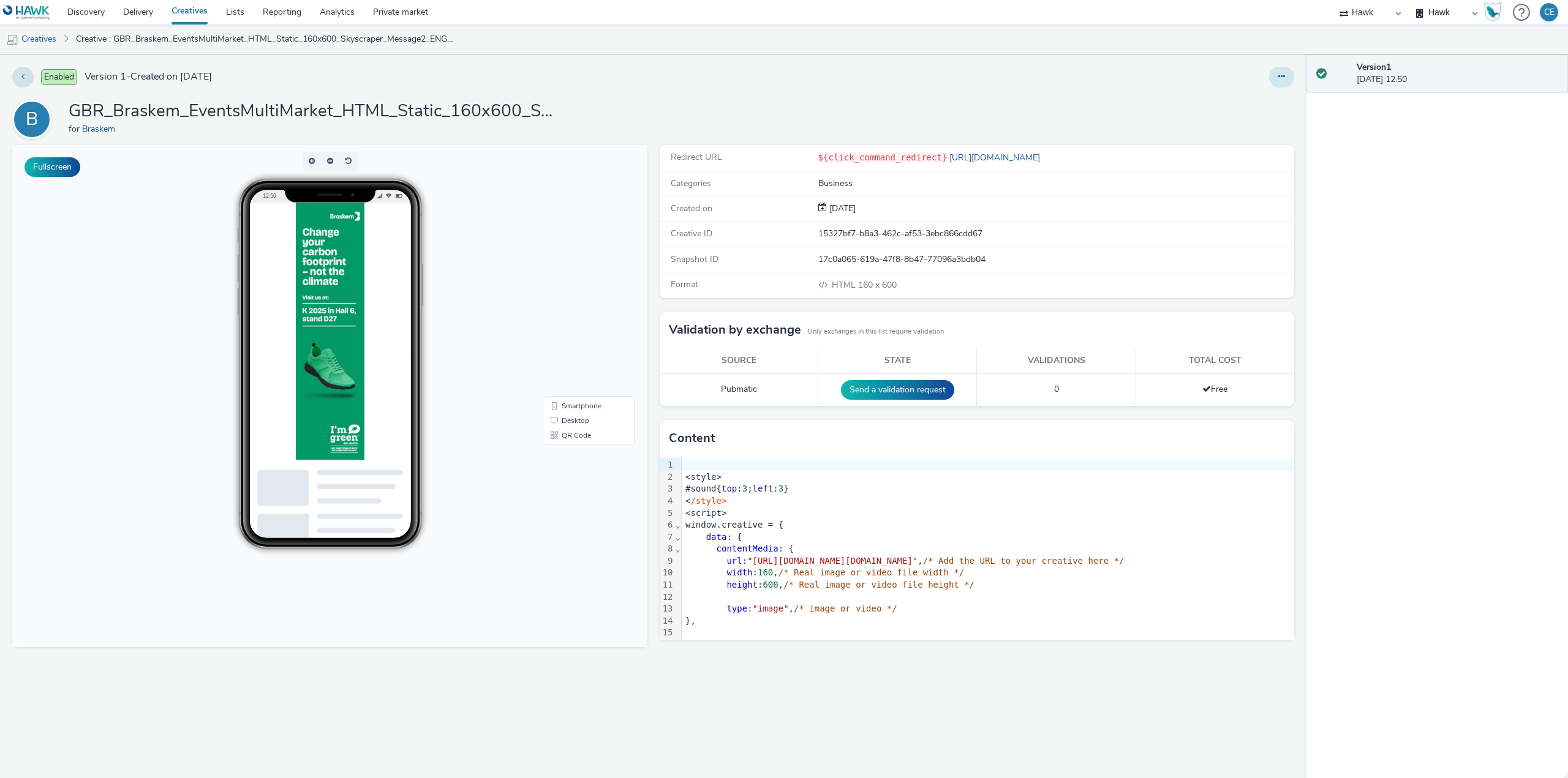
click at [1269, 74] on div at bounding box center [1037, 76] width 512 height 21
click at [1279, 77] on icon at bounding box center [1281, 76] width 7 height 8
click at [1270, 130] on link "Duplicate" at bounding box center [1248, 126] width 92 height 25
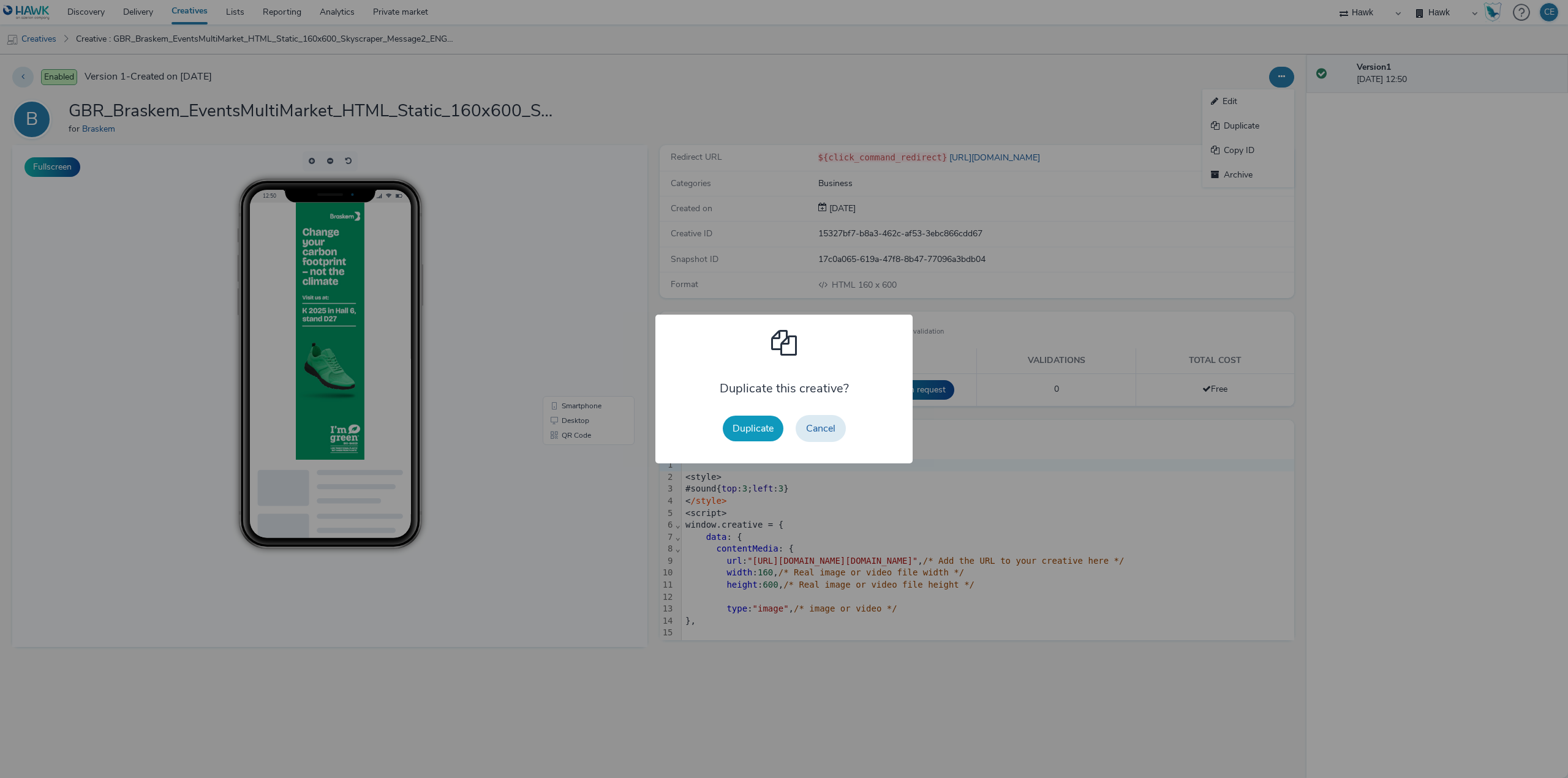
click at [742, 434] on button "Duplicate" at bounding box center [753, 429] width 61 height 25
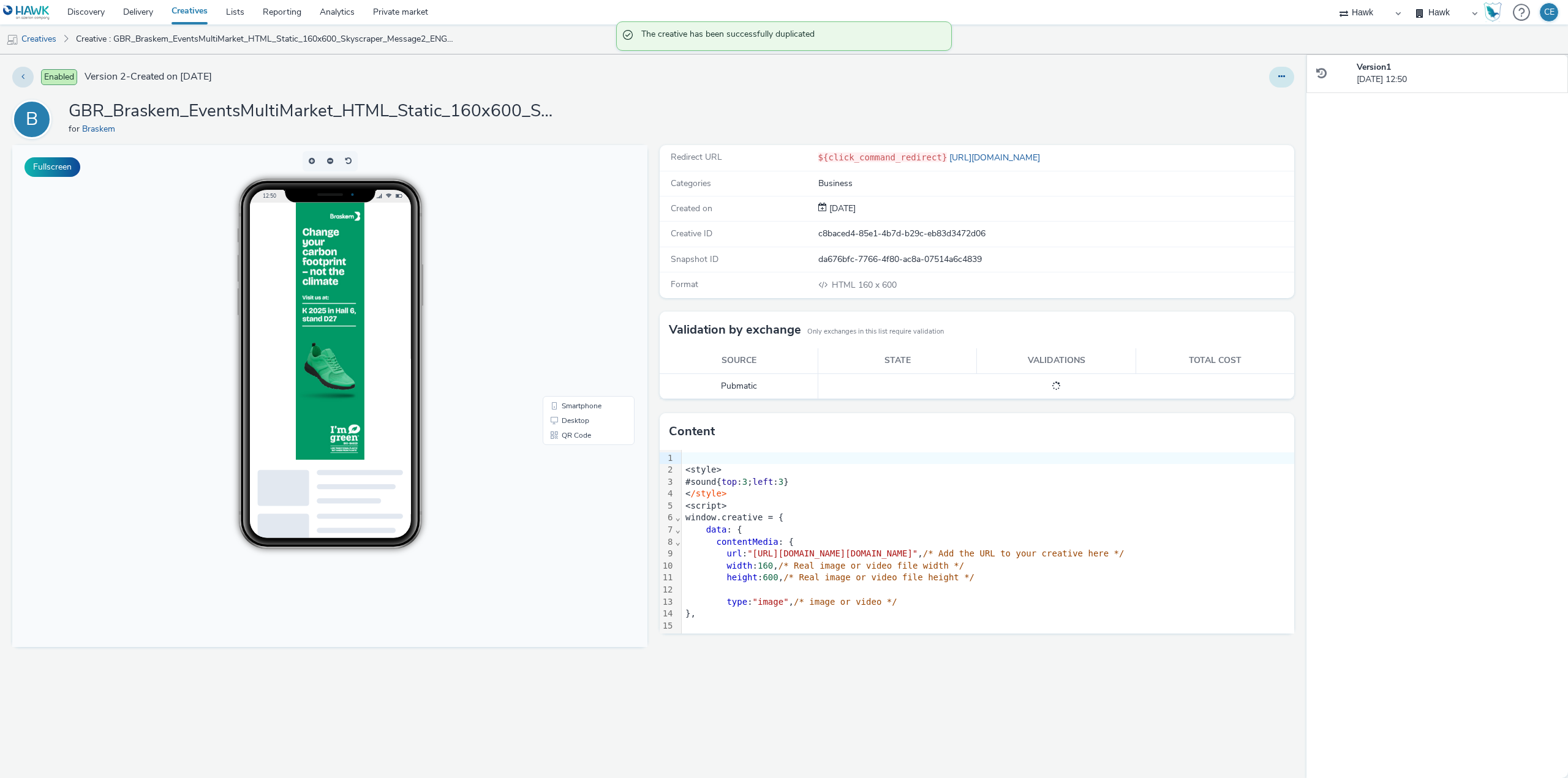
click at [1290, 76] on button at bounding box center [1281, 76] width 25 height 21
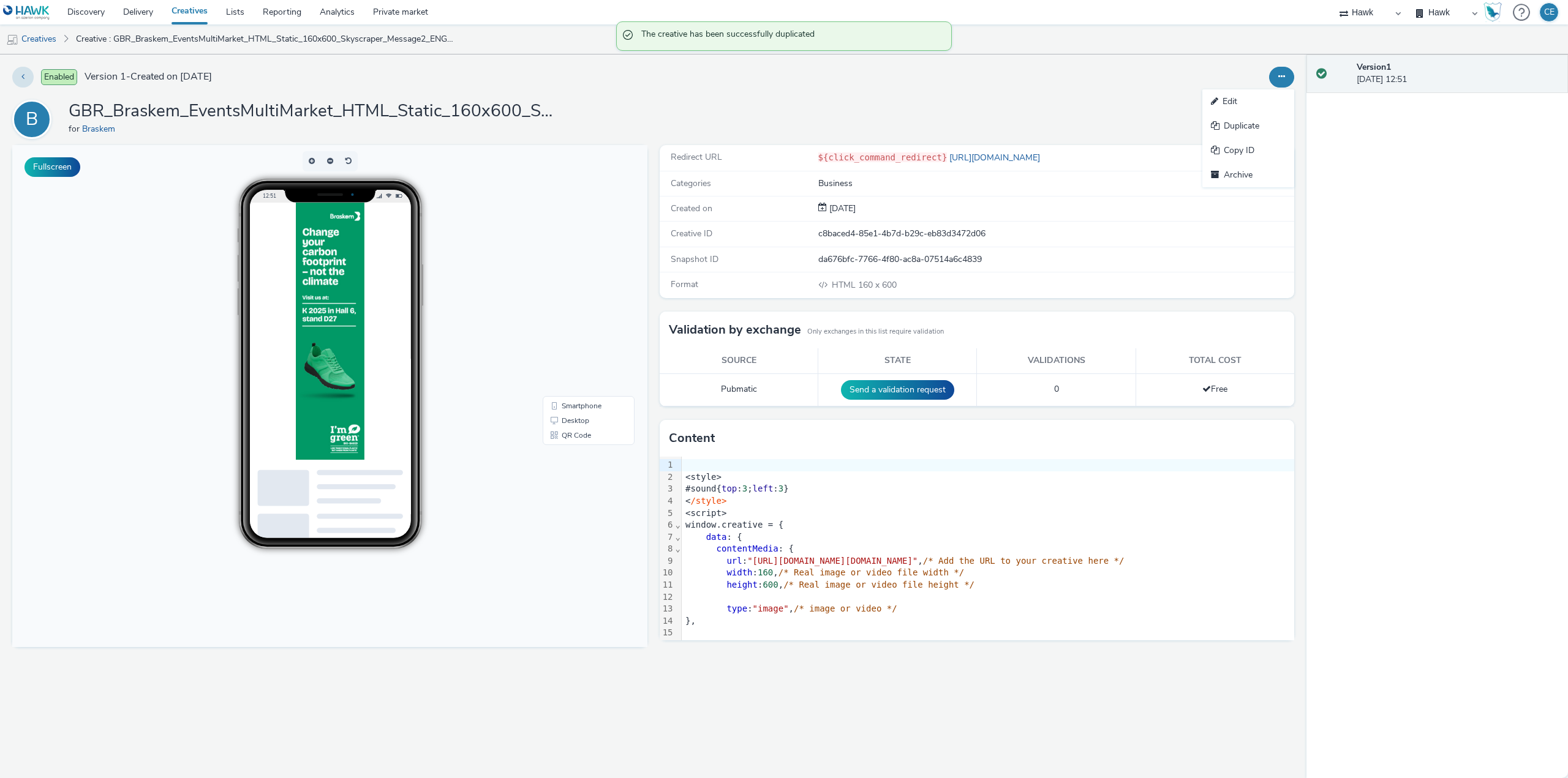
click at [1250, 105] on link "Edit" at bounding box center [1248, 101] width 92 height 25
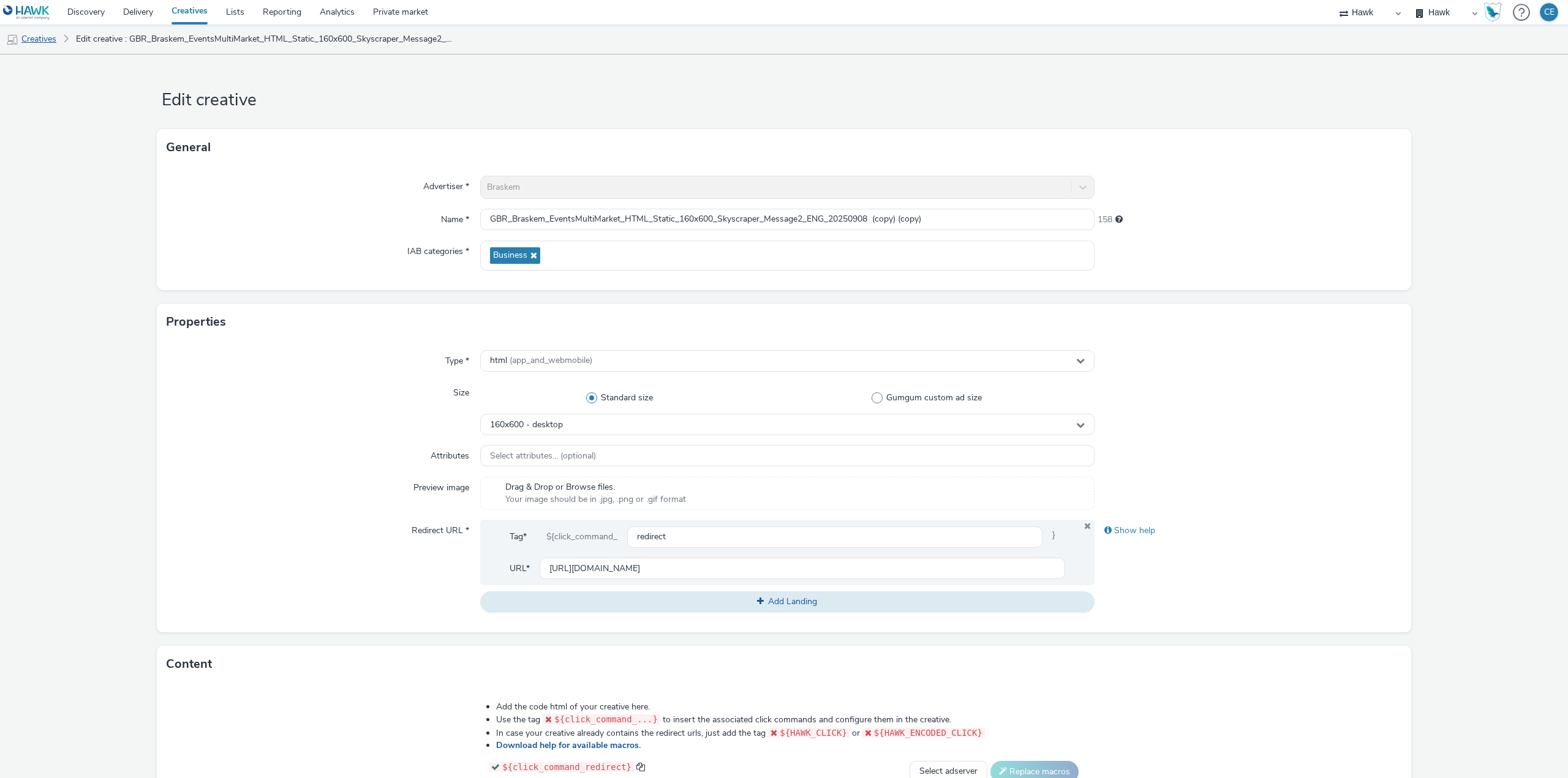
click at [27, 31] on link "Creatives" at bounding box center [31, 40] width 62 height 30
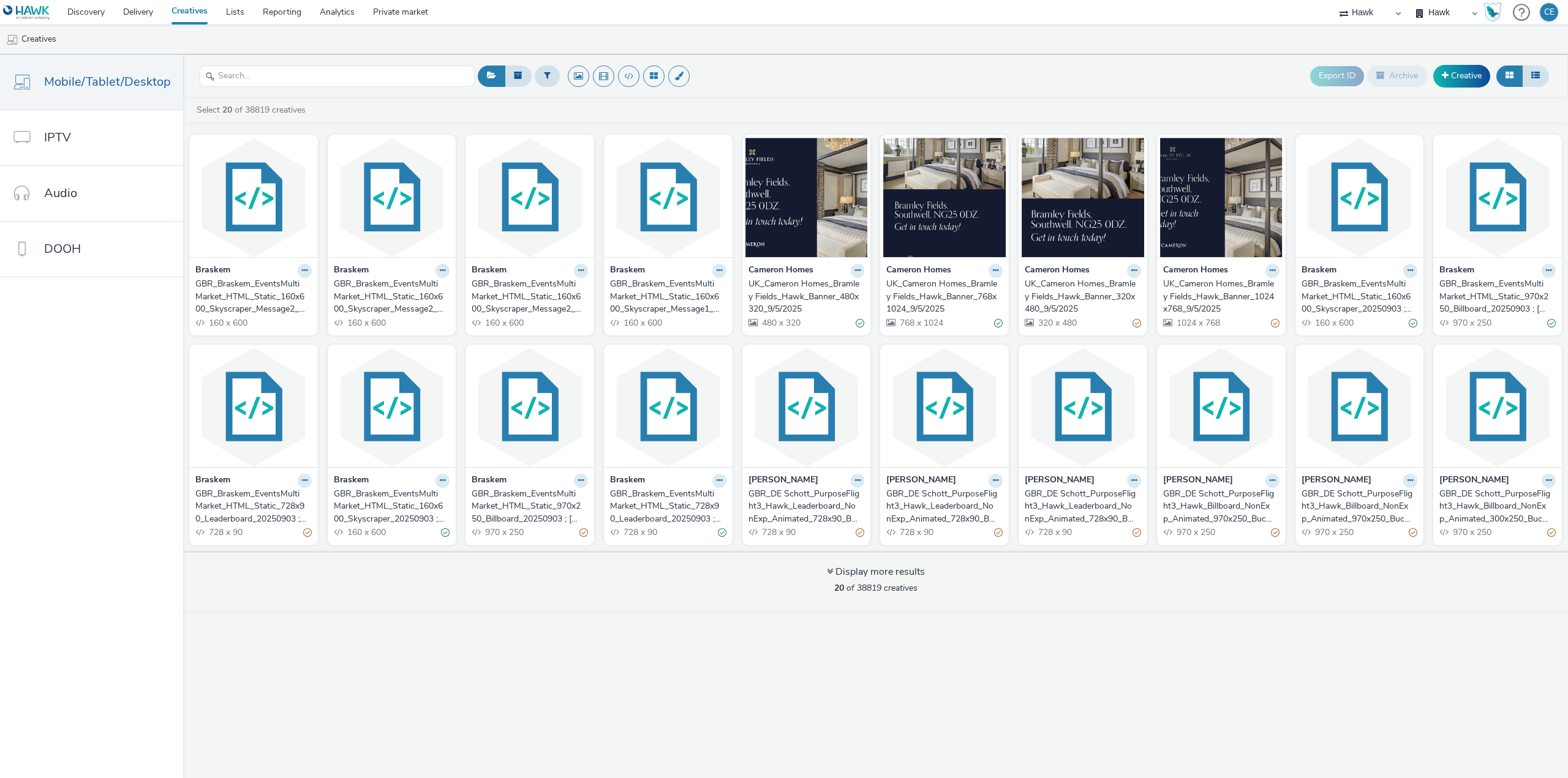
click at [269, 284] on div "GBR_Braskem_EventsMultiMarket_HTML_Static_160x600_Skyscraper_Message2_ENG_20250…" at bounding box center [251, 296] width 112 height 37
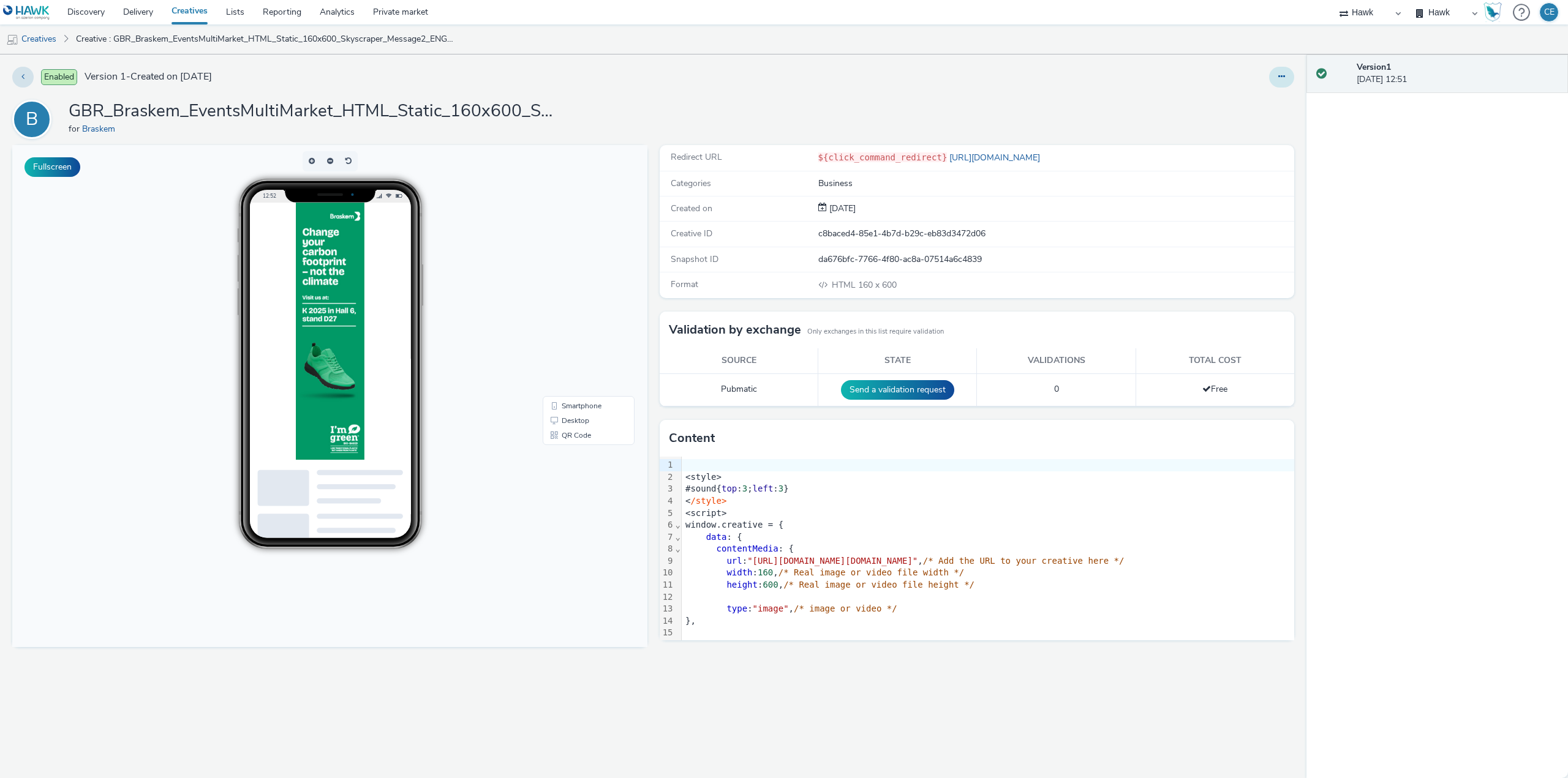
click at [1285, 77] on icon at bounding box center [1281, 76] width 7 height 8
click at [1266, 93] on link "Edit" at bounding box center [1248, 101] width 92 height 25
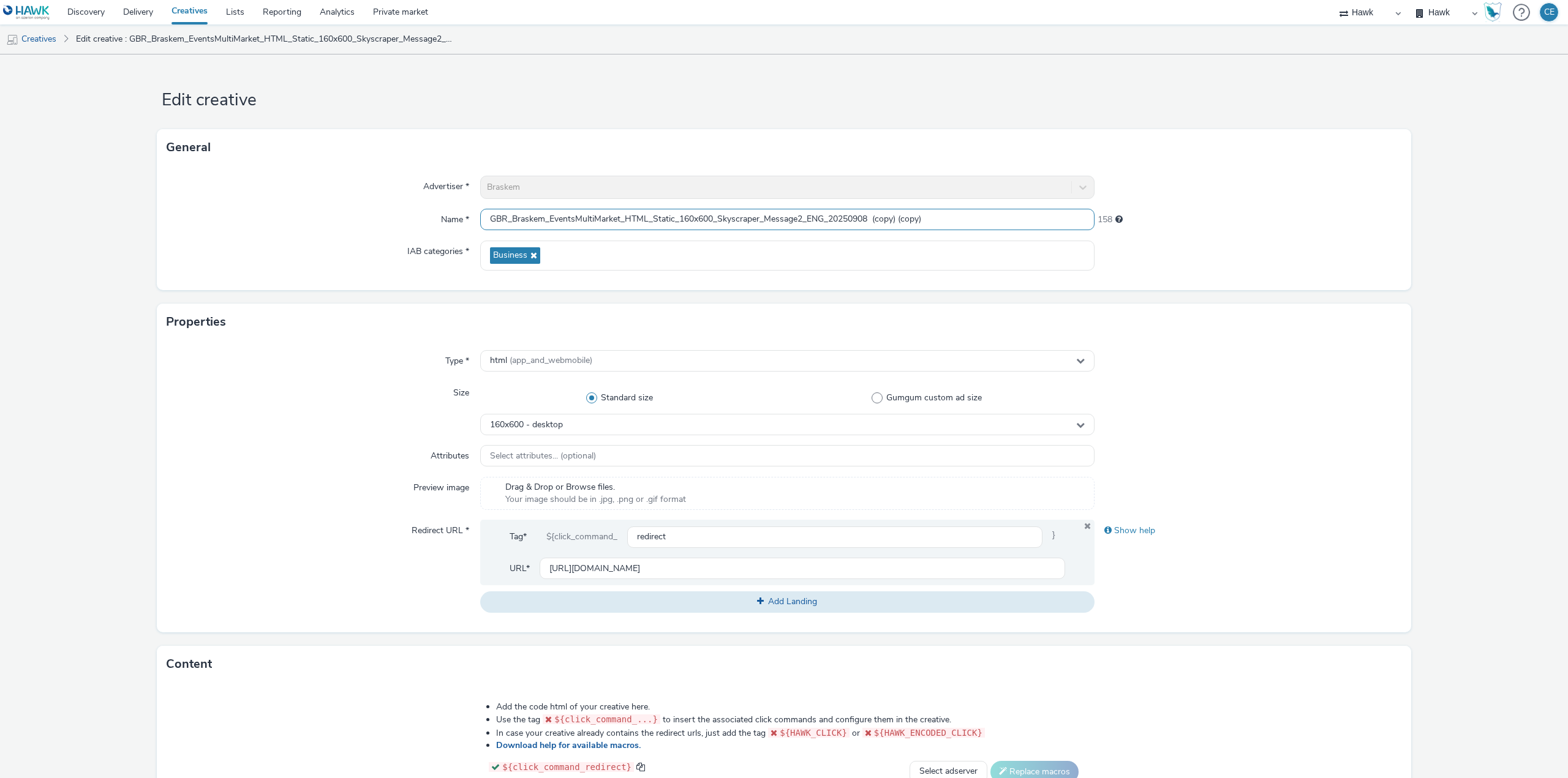
click at [681, 217] on input "GBR_Braskem_EventsMultiMarket_HTML_Static_160x600_Skyscraper_Message2_ENG_20250…" at bounding box center [788, 219] width 614 height 21
drag, startPoint x: 674, startPoint y: 211, endPoint x: 759, endPoint y: 219, distance: 85.4
click at [759, 219] on input "GBR_Braskem_EventsMultiMarket_HTML_Static_160x600_Skyscraper_Message2_ENG_20250…" at bounding box center [788, 219] width 614 height 21
click at [667, 211] on input "GBR_Braskem_EventsMultiMarket_HTML_Static_160x600_Skyscraper_Message2_ENG_20250…" at bounding box center [788, 219] width 614 height 21
drag, startPoint x: 678, startPoint y: 215, endPoint x: 758, endPoint y: 215, distance: 80.0
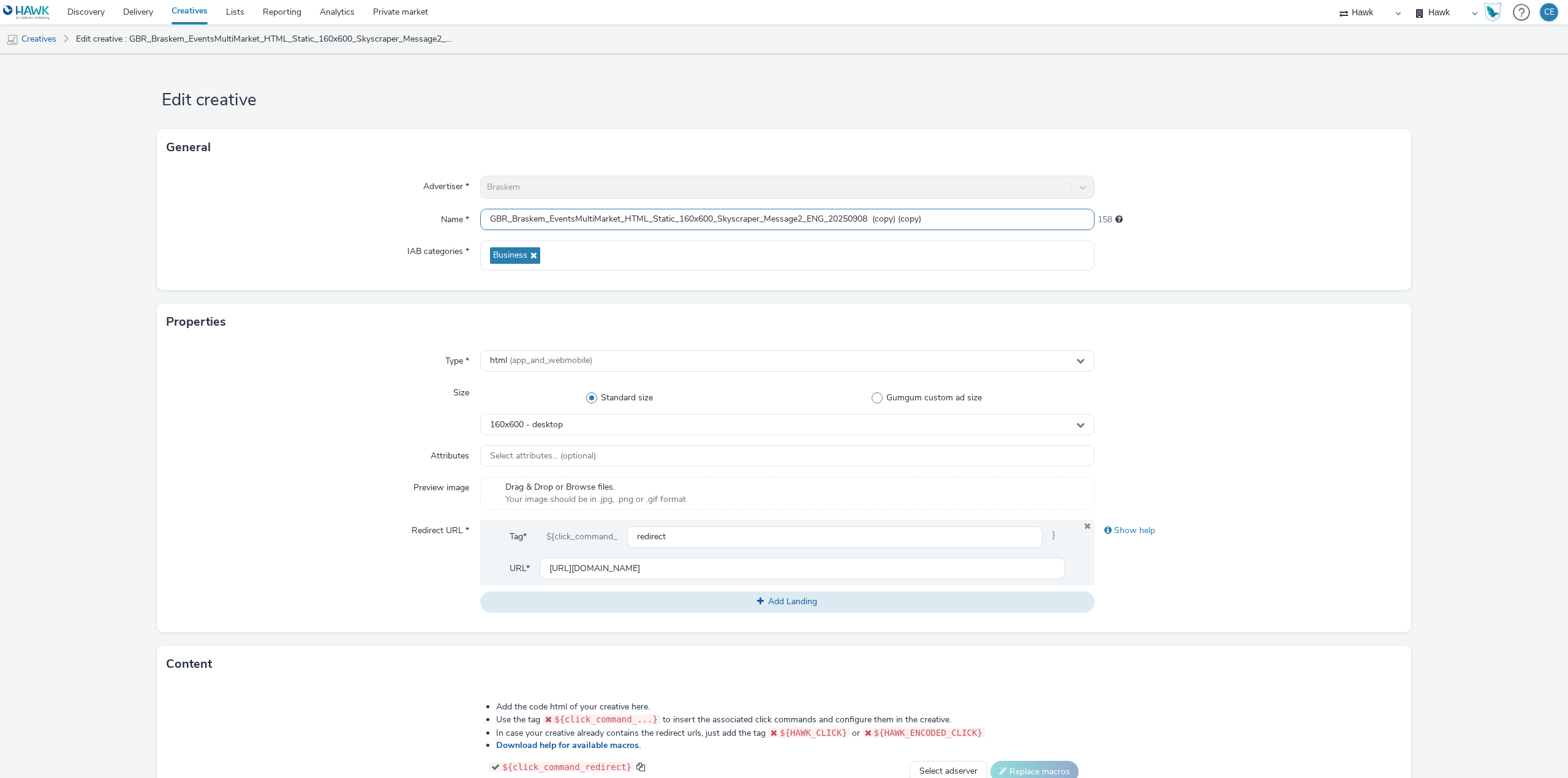
click at [758, 215] on input "GBR_Braskem_EventsMultiMarket_HTML_Static_160x600_Skyscraper_Message2_ENG_20250…" at bounding box center [788, 219] width 614 height 21
paste input "728x90_Leaderboard"
drag, startPoint x: 878, startPoint y: 210, endPoint x: 1003, endPoint y: 211, distance: 125.0
click at [1009, 213] on input "GBR_Braskem_EventsMultiMarket_HTML_Static_728x90_Leaderboard_Message2_ENG_20250…" at bounding box center [788, 219] width 614 height 21
type input "GBR_Braskem_EventsMultiMarket_HTML_Static_728x90_Leaderboard_Message2_ENG_20250…"
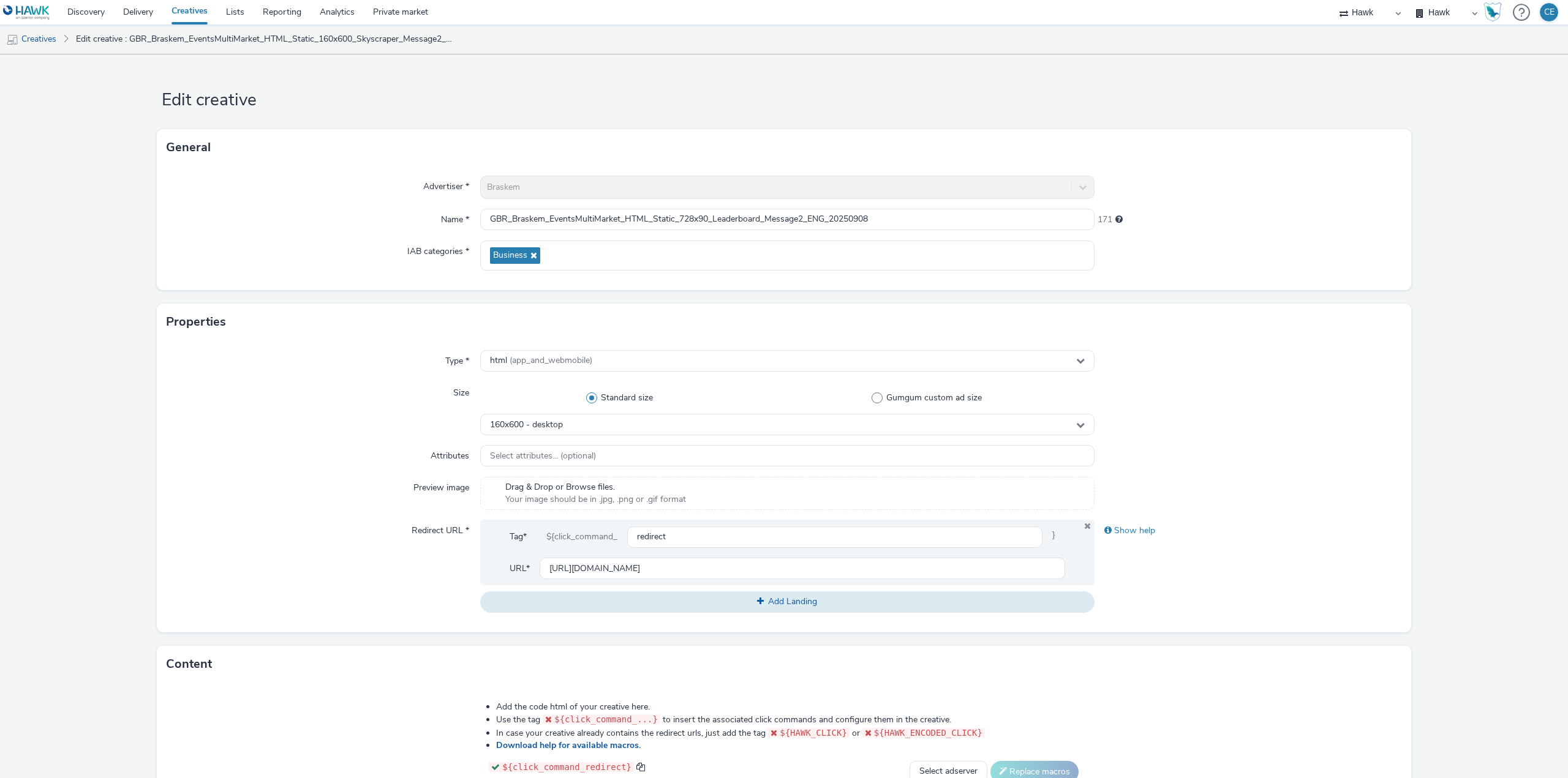
drag, startPoint x: 975, startPoint y: 202, endPoint x: 923, endPoint y: 202, distance: 52.0
drag, startPoint x: 923, startPoint y: 202, endPoint x: 553, endPoint y: 426, distance: 432.5
click at [553, 426] on span "160x600 - desktop" at bounding box center [526, 425] width 73 height 11
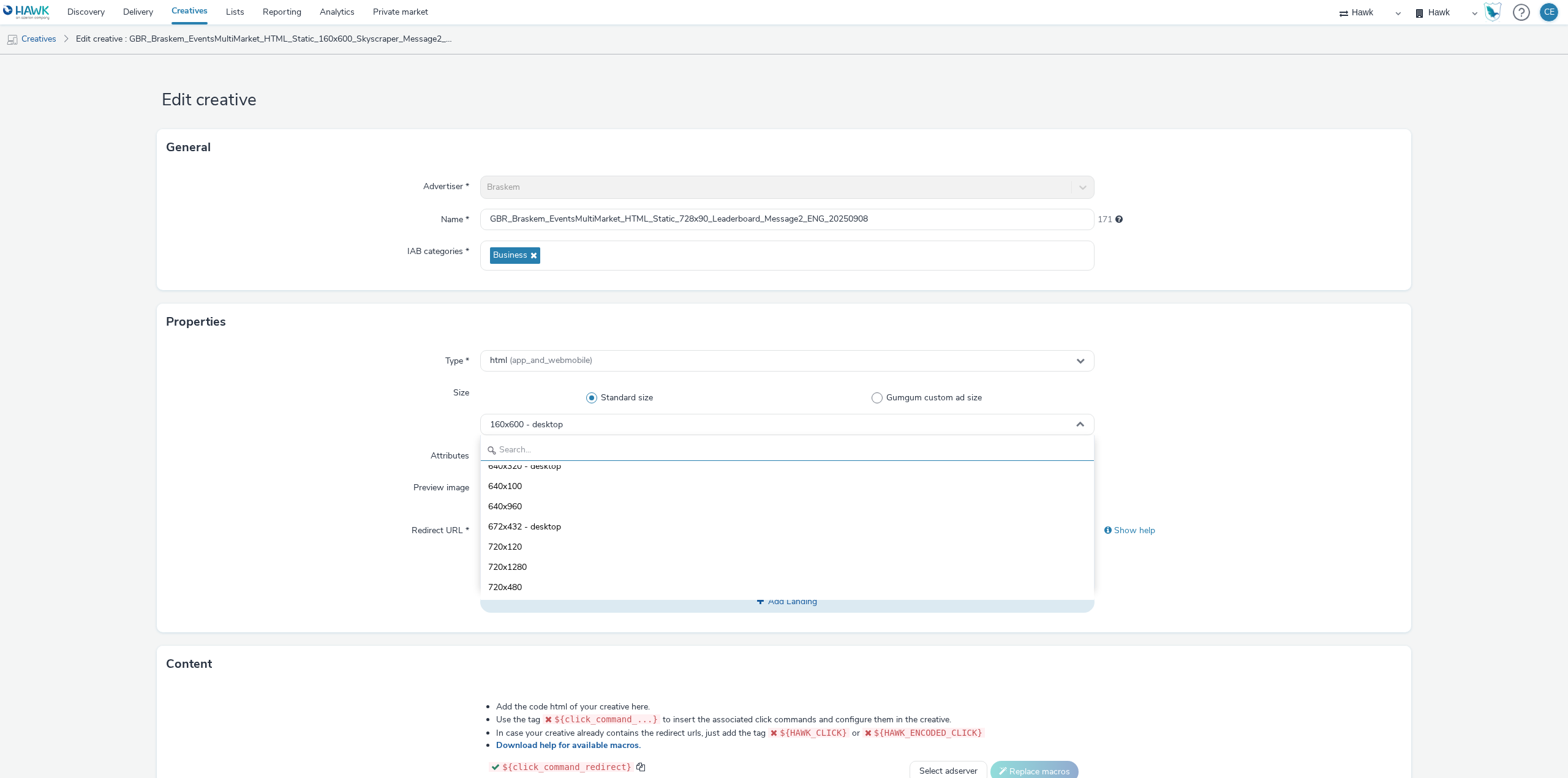
scroll to position [306, 0]
click at [576, 453] on input "text" at bounding box center [787, 450] width 613 height 21
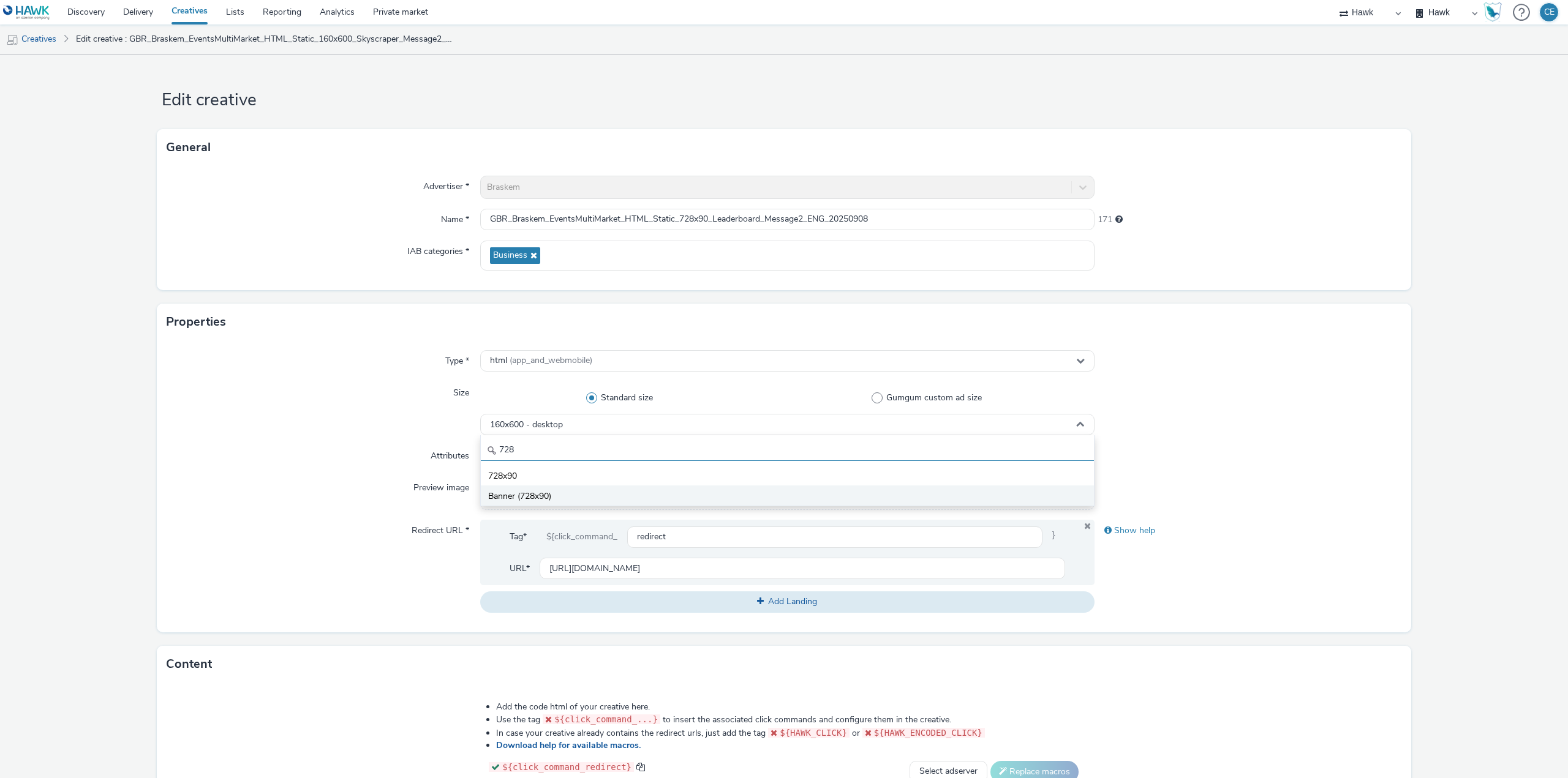
type input "728"
click at [613, 488] on li "Banner (728x90)" at bounding box center [787, 495] width 613 height 21
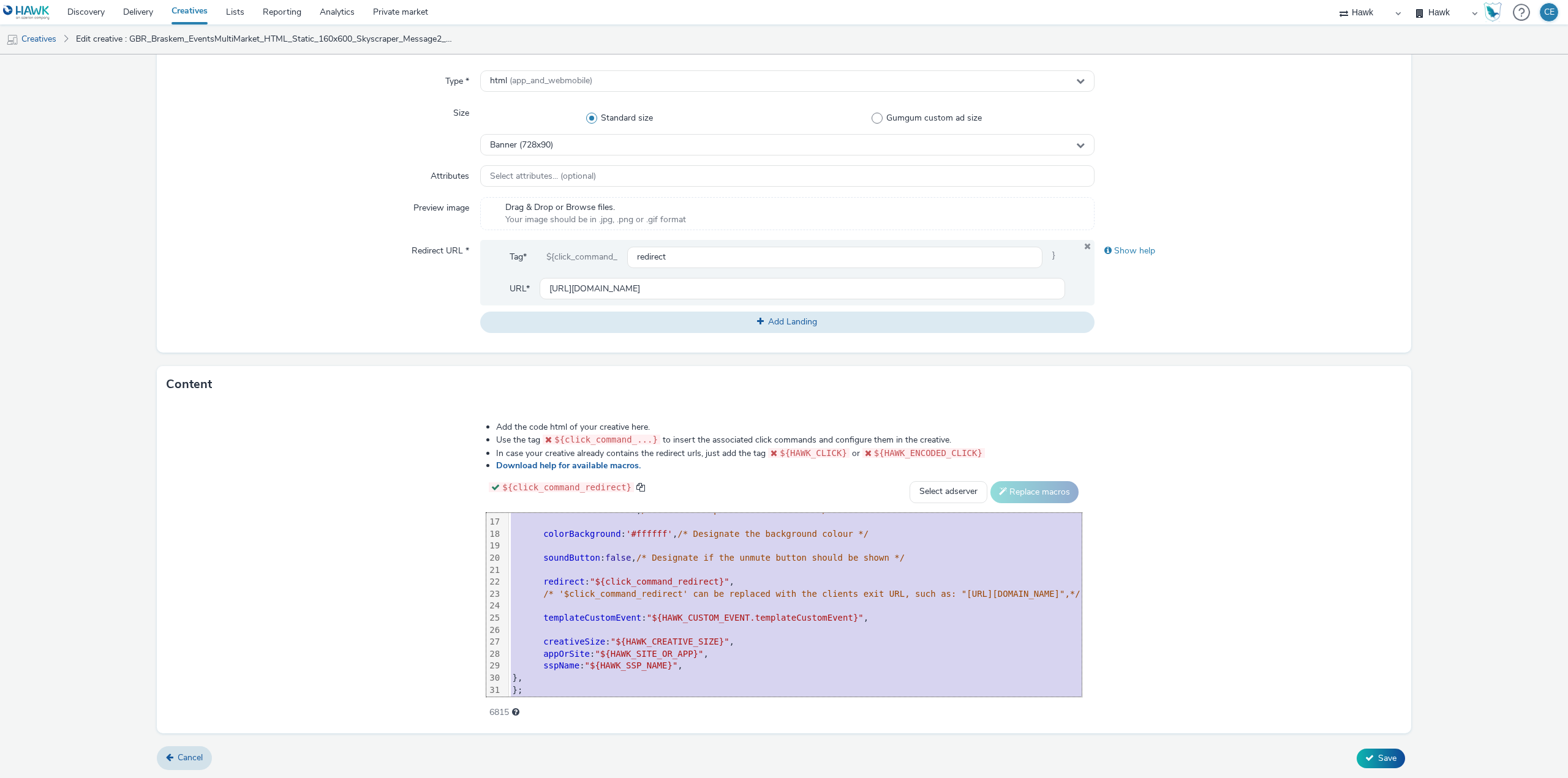
scroll to position [217, 0]
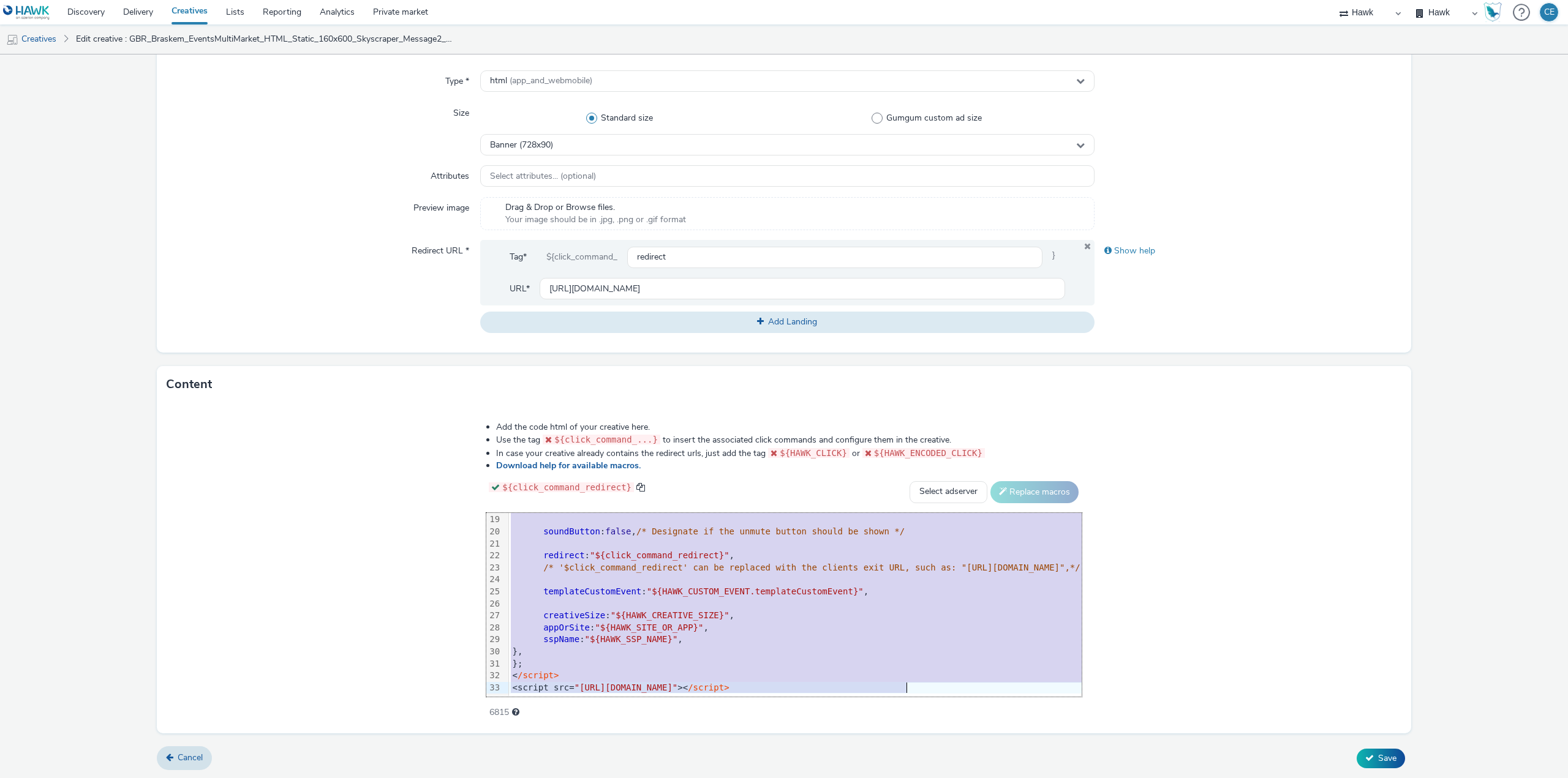
drag, startPoint x: 275, startPoint y: 522, endPoint x: 512, endPoint y: 781, distance: 351.1
click at [512, 777] on html "Discovery Delivery Creatives Lists Reporting Analytics Private market Hawk Hawk…" at bounding box center [784, 389] width 1568 height 778
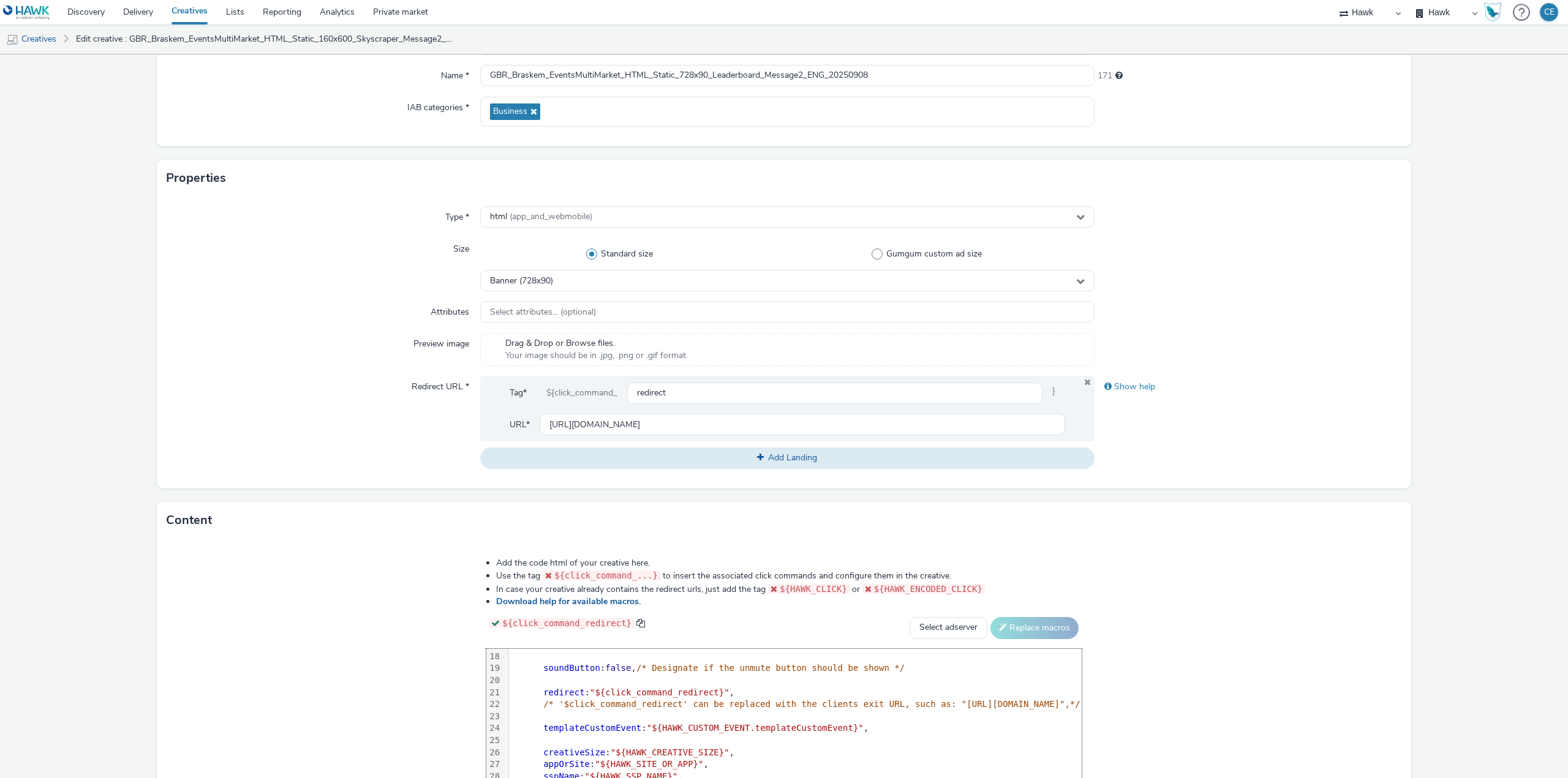
scroll to position [280, 0]
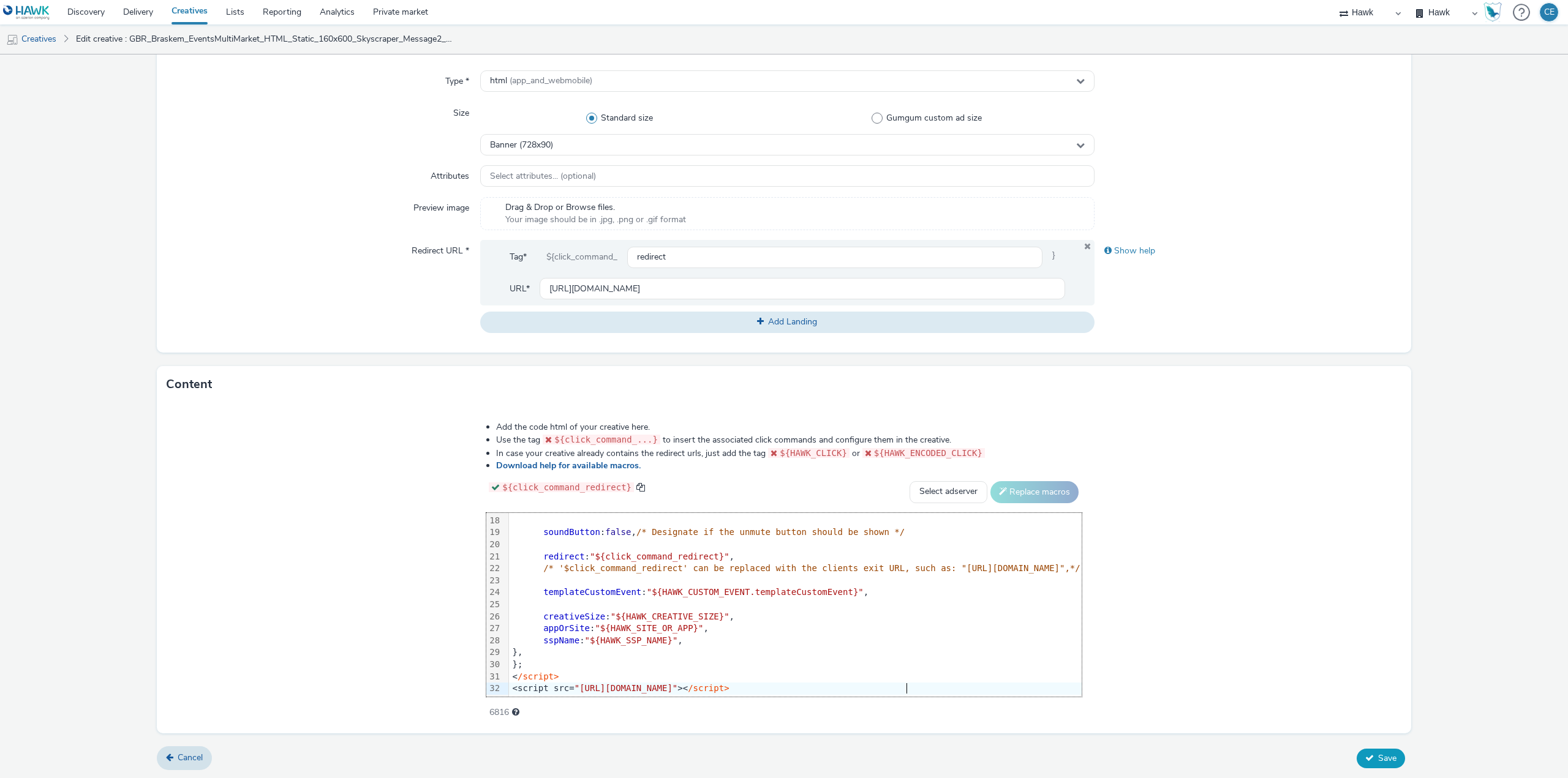
click at [1356, 753] on button "Save" at bounding box center [1380, 758] width 48 height 20
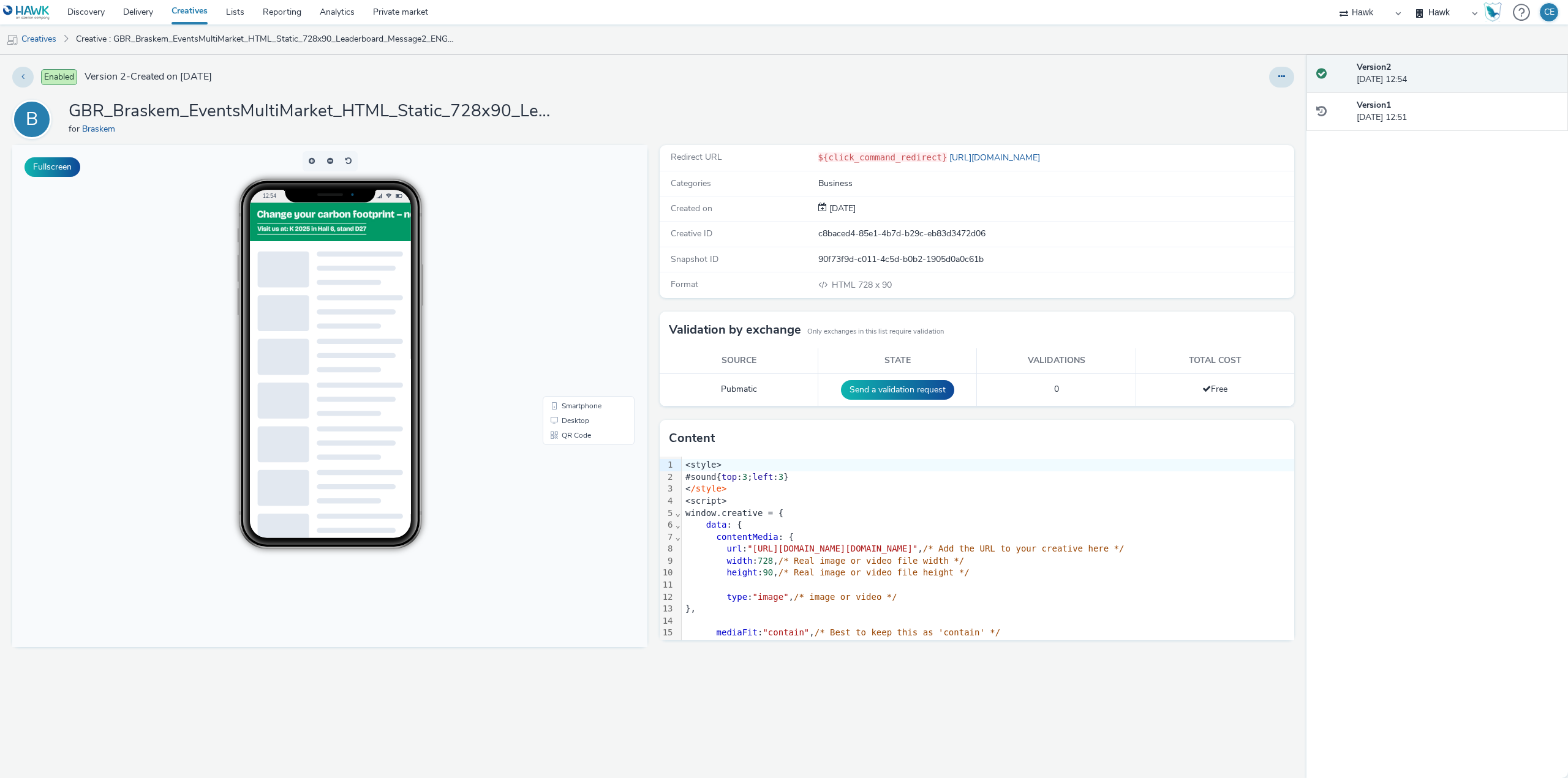
click at [1298, 71] on div "Enabled Version 2 - Created on 08 September 2025 B GBR_Braskem_EventsMultiMarke…" at bounding box center [653, 416] width 1306 height 724
click at [1284, 88] on div "Enabled Version 2 - Created on 08 September 2025 B GBR_Braskem_EventsMultiMarke…" at bounding box center [653, 416] width 1306 height 724
click at [1287, 78] on button at bounding box center [1281, 76] width 25 height 21
click at [1256, 134] on link "Duplicate" at bounding box center [1248, 126] width 92 height 25
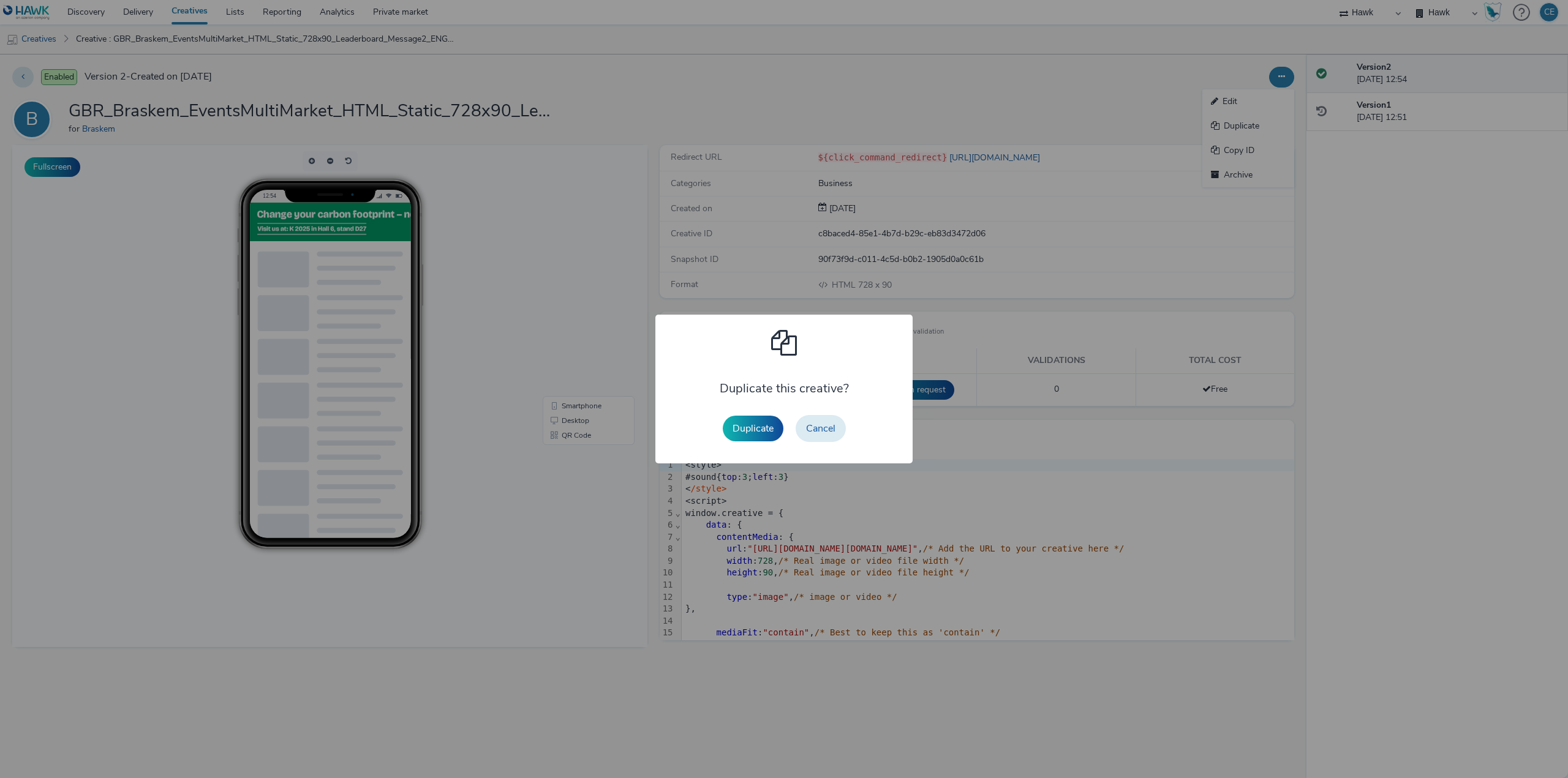
click at [724, 447] on div "Duplicate Cancel" at bounding box center [784, 428] width 135 height 39
click at [742, 432] on button "Duplicate" at bounding box center [753, 429] width 61 height 25
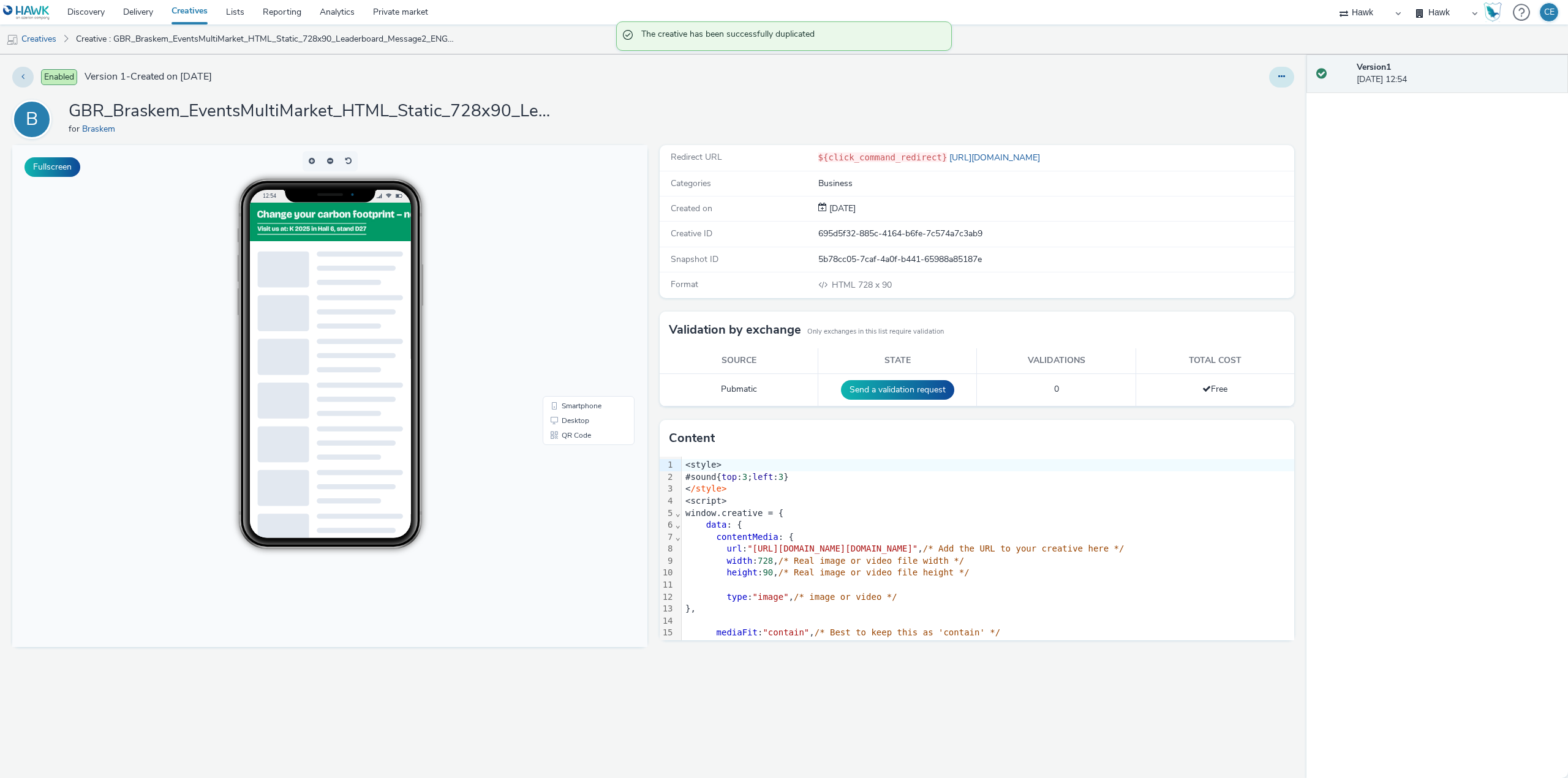
click at [1278, 71] on button at bounding box center [1281, 76] width 25 height 21
click at [1266, 98] on link "Edit" at bounding box center [1248, 101] width 92 height 25
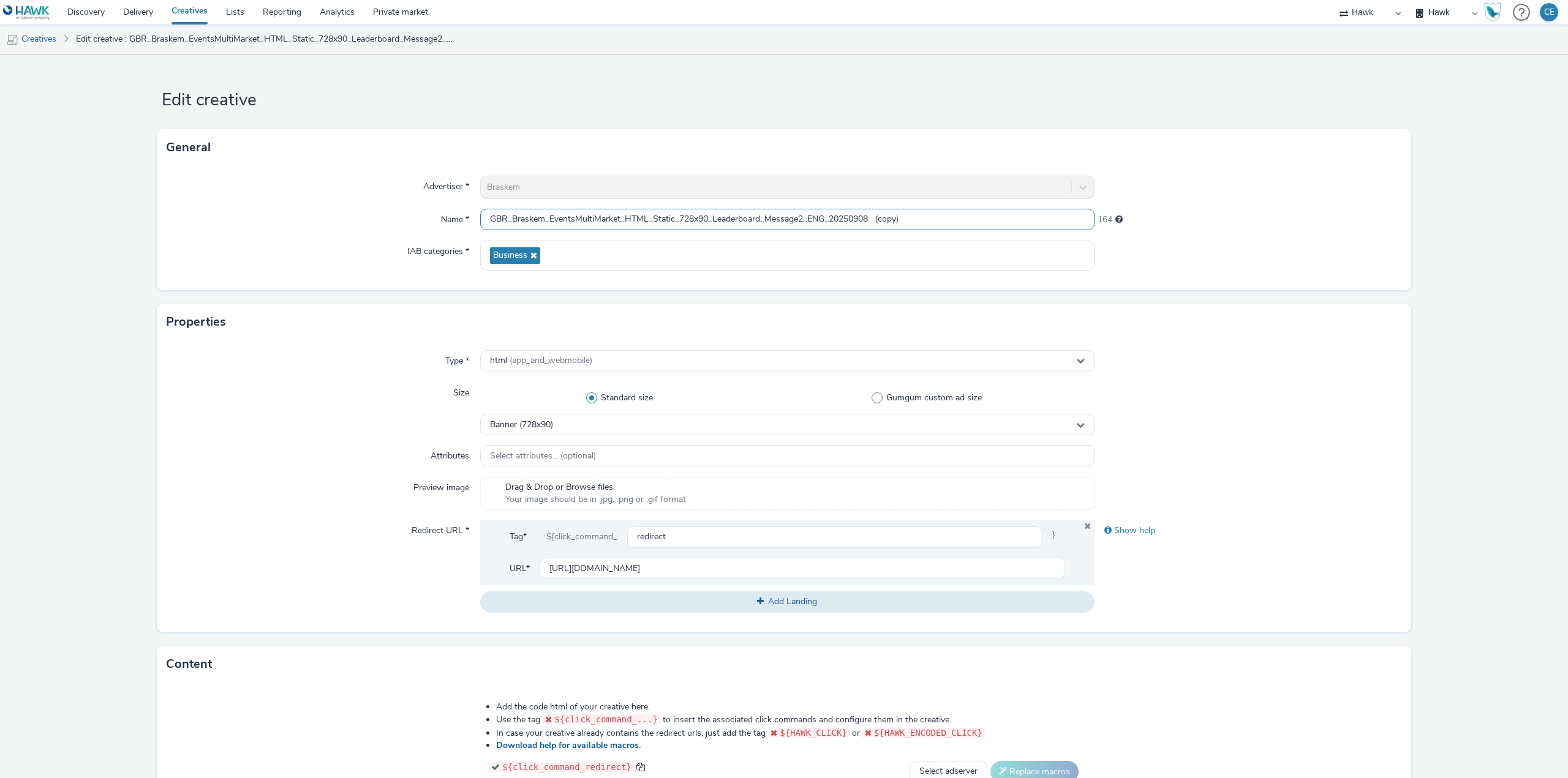
drag, startPoint x: 877, startPoint y: 211, endPoint x: 1013, endPoint y: 228, distance: 137.1
click at [989, 228] on input "GBR_Braskem_EventsMultiMarket_HTML_Static_728x90_Leaderboard_Message2_ENG_20250…" at bounding box center [788, 219] width 614 height 21
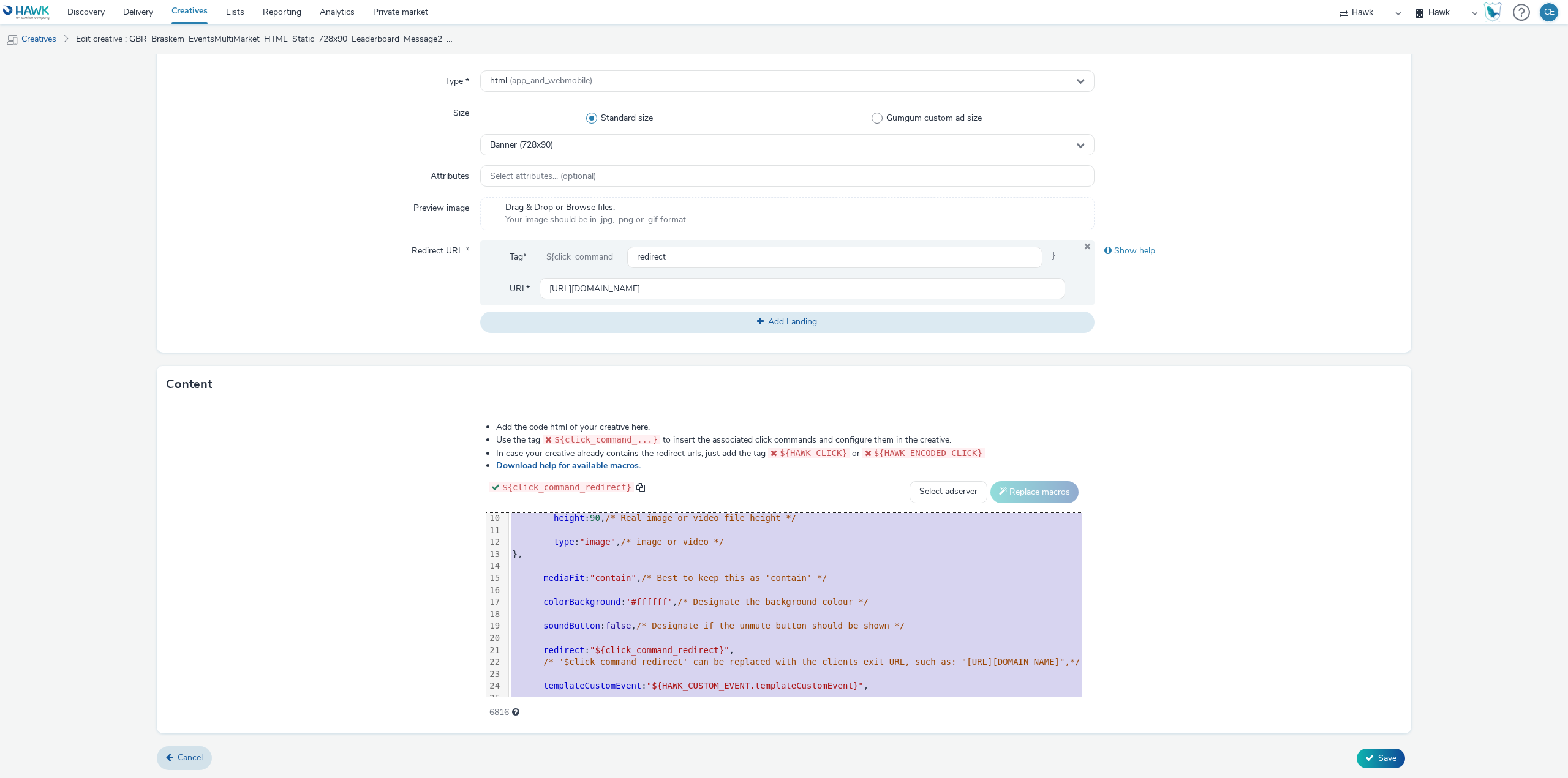
scroll to position [205, 0]
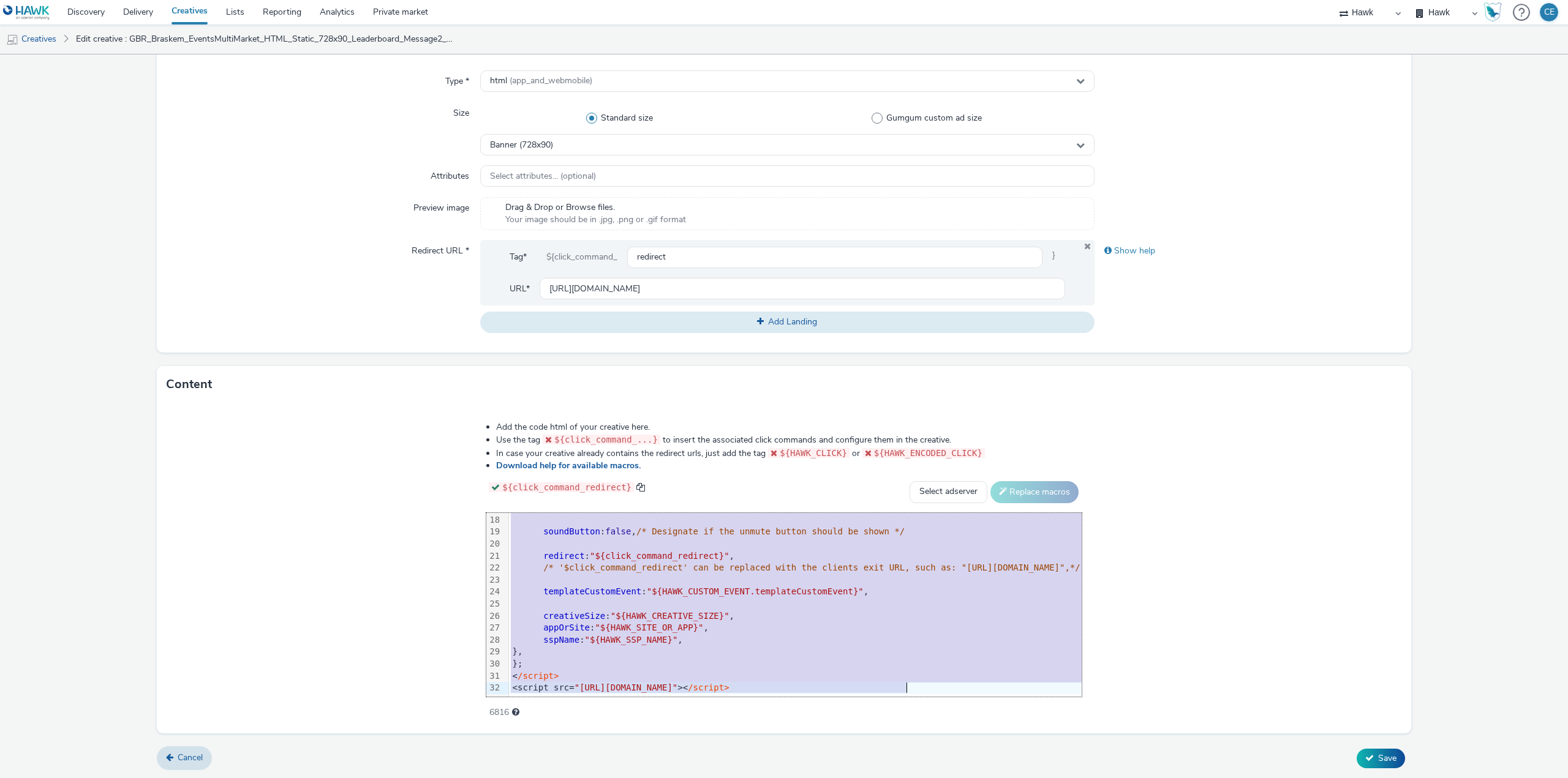
drag, startPoint x: 272, startPoint y: 517, endPoint x: 574, endPoint y: 802, distance: 415.2
click at [574, 777] on html "Discovery Delivery Creatives Lists Reporting Analytics Private market Hawk Hawk…" at bounding box center [784, 389] width 1568 height 778
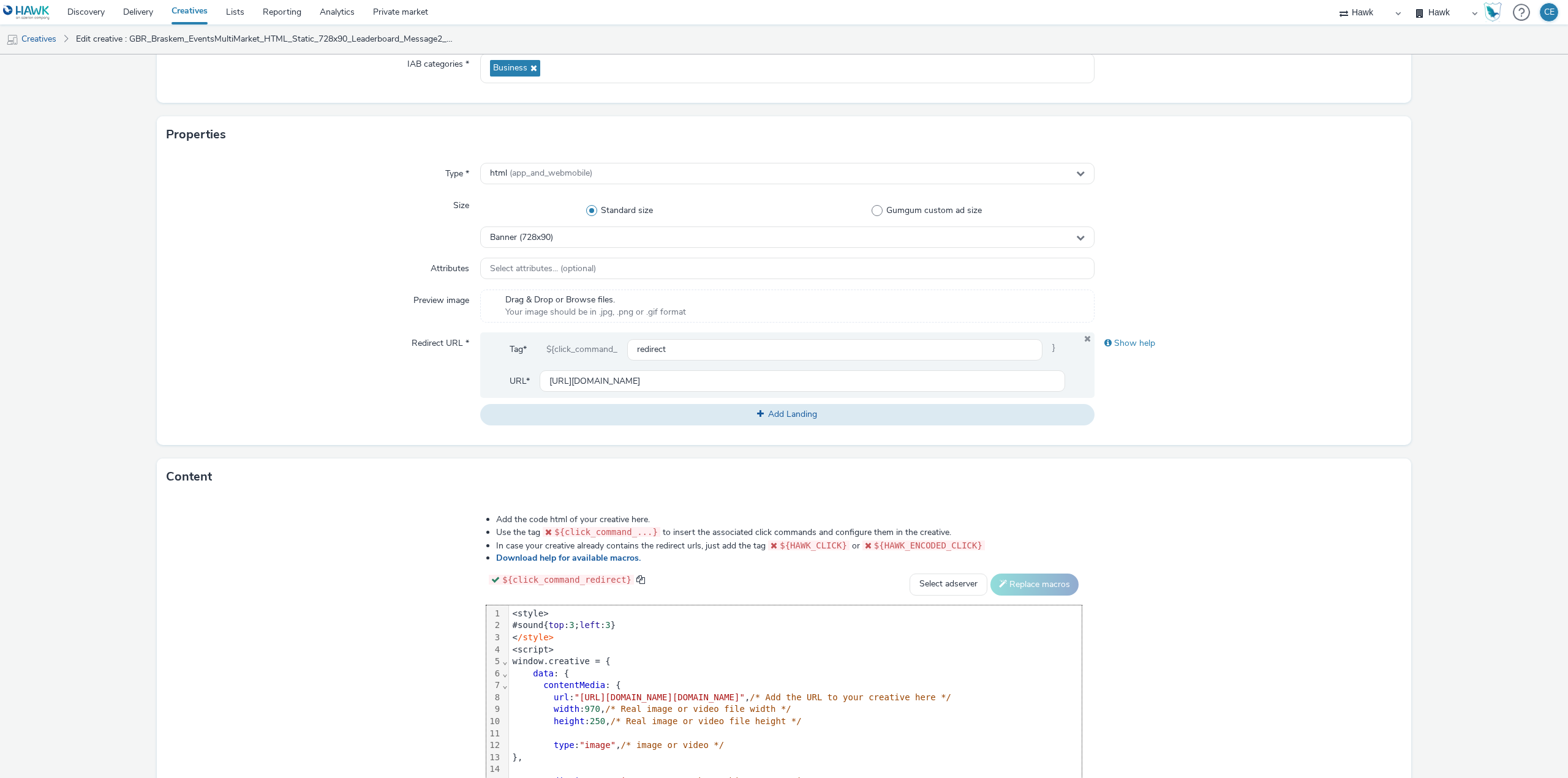
scroll to position [0, 0]
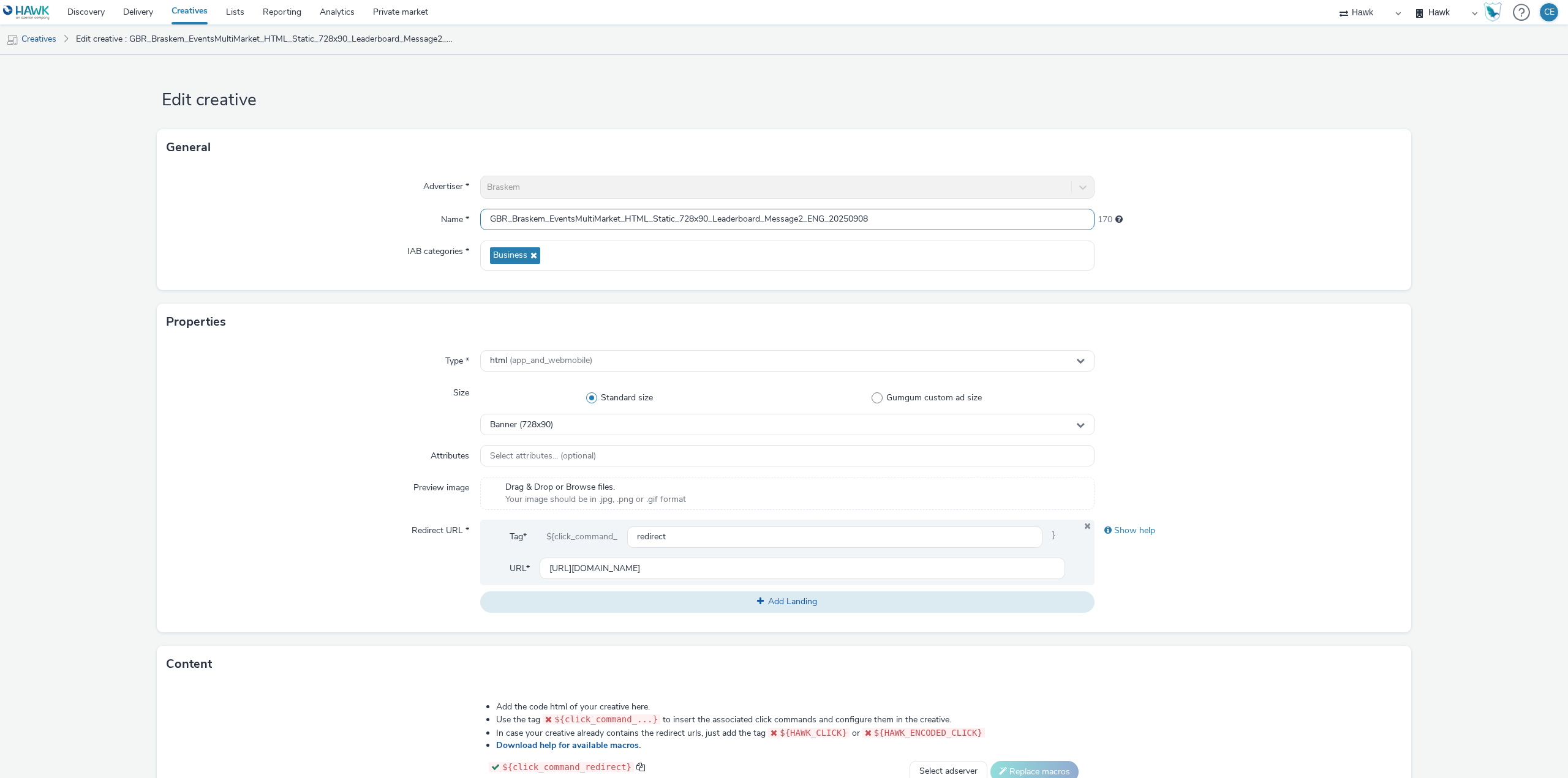
drag, startPoint x: 759, startPoint y: 218, endPoint x: 711, endPoint y: 216, distance: 48.0
click at [711, 216] on input "GBR_Braskem_EventsMultiMarket_HTML_Static_728x90_Leaderboard_Message2_ENG_20250…" at bounding box center [788, 219] width 614 height 21
drag, startPoint x: 706, startPoint y: 219, endPoint x: 677, endPoint y: 211, distance: 30.1
click at [677, 211] on input "GBR_Braskem_EventsMultiMarket_HTML_Static_728x90_Masterhead_Message2_ENG_202509…" at bounding box center [788, 219] width 614 height 21
drag, startPoint x: 677, startPoint y: 211, endPoint x: 761, endPoint y: 219, distance: 84.4
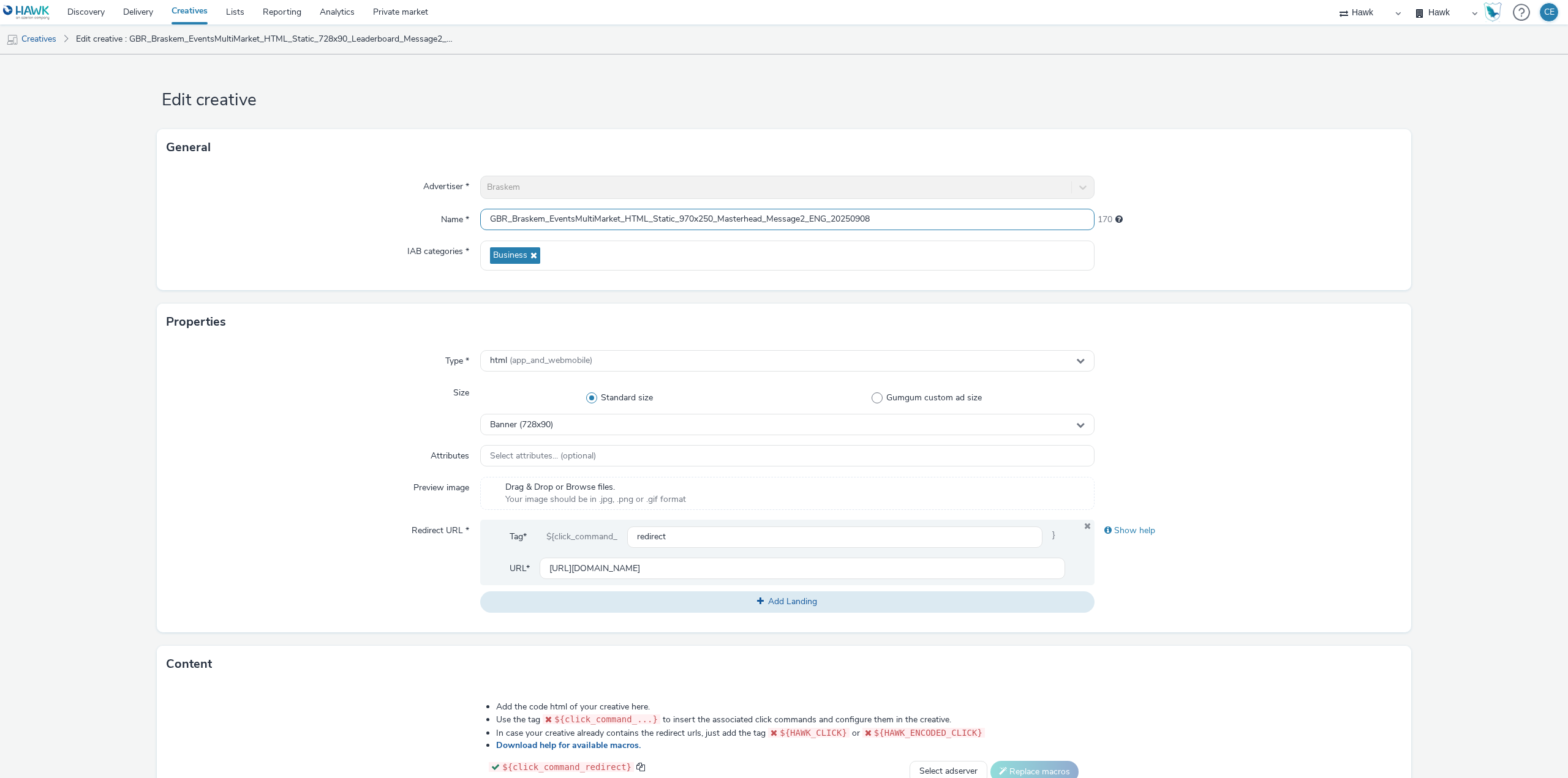
click at [761, 219] on input "GBR_Braskem_EventsMultiMarket_HTML_Static_970x250_Masterhead_Message2_ENG_20250…" at bounding box center [788, 219] width 614 height 21
type input "GBR_Braskem_EventsMultiMarket_HTML_Static_970x250_Masterhead_Message2_ENG_20250…"
click at [581, 431] on div "Banner (728x90)" at bounding box center [788, 424] width 614 height 21
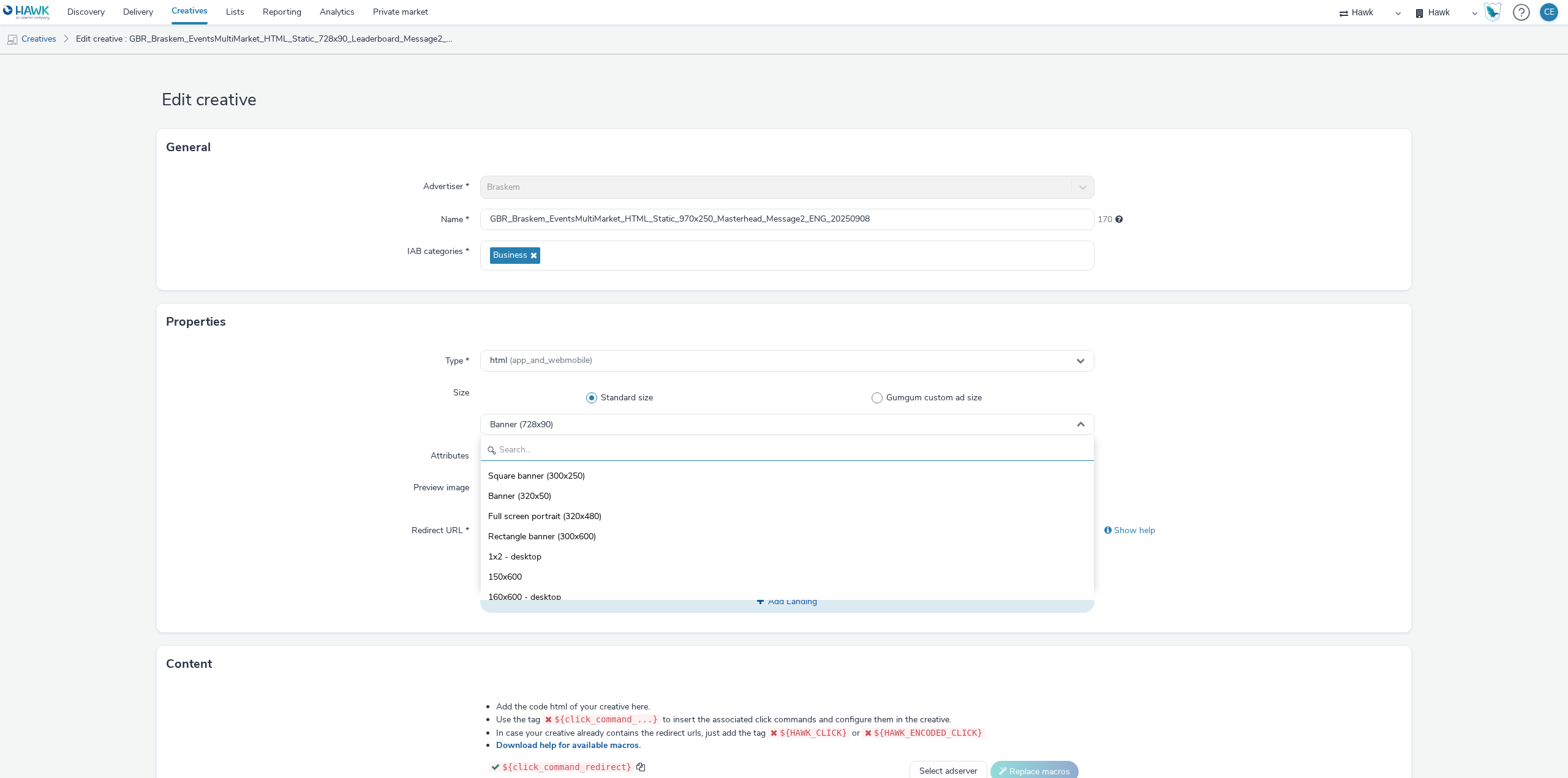
click at [582, 443] on input "text" at bounding box center [787, 450] width 613 height 21
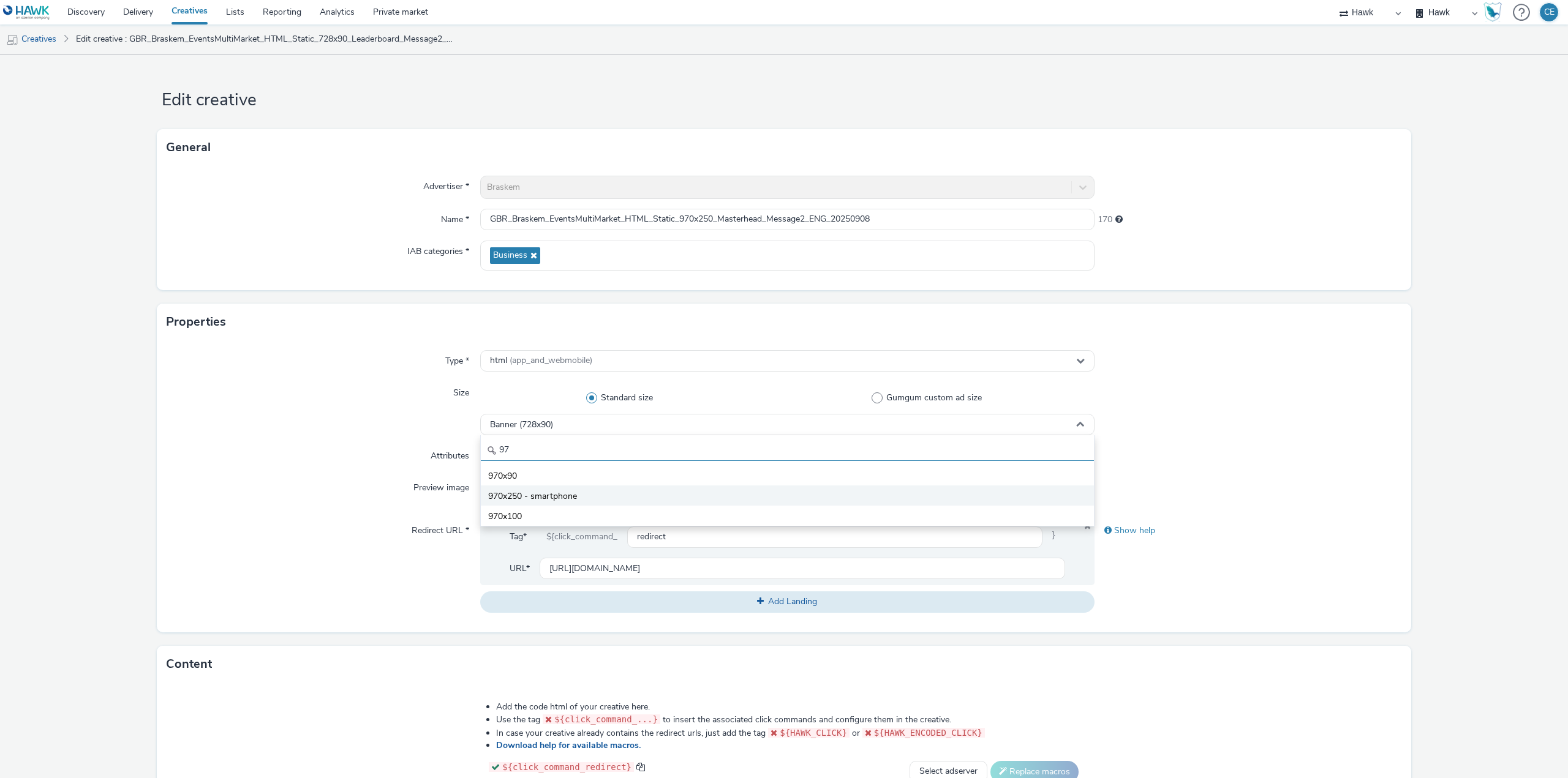
type input "97"
click at [580, 495] on li "970x250 - smartphone" at bounding box center [787, 495] width 613 height 21
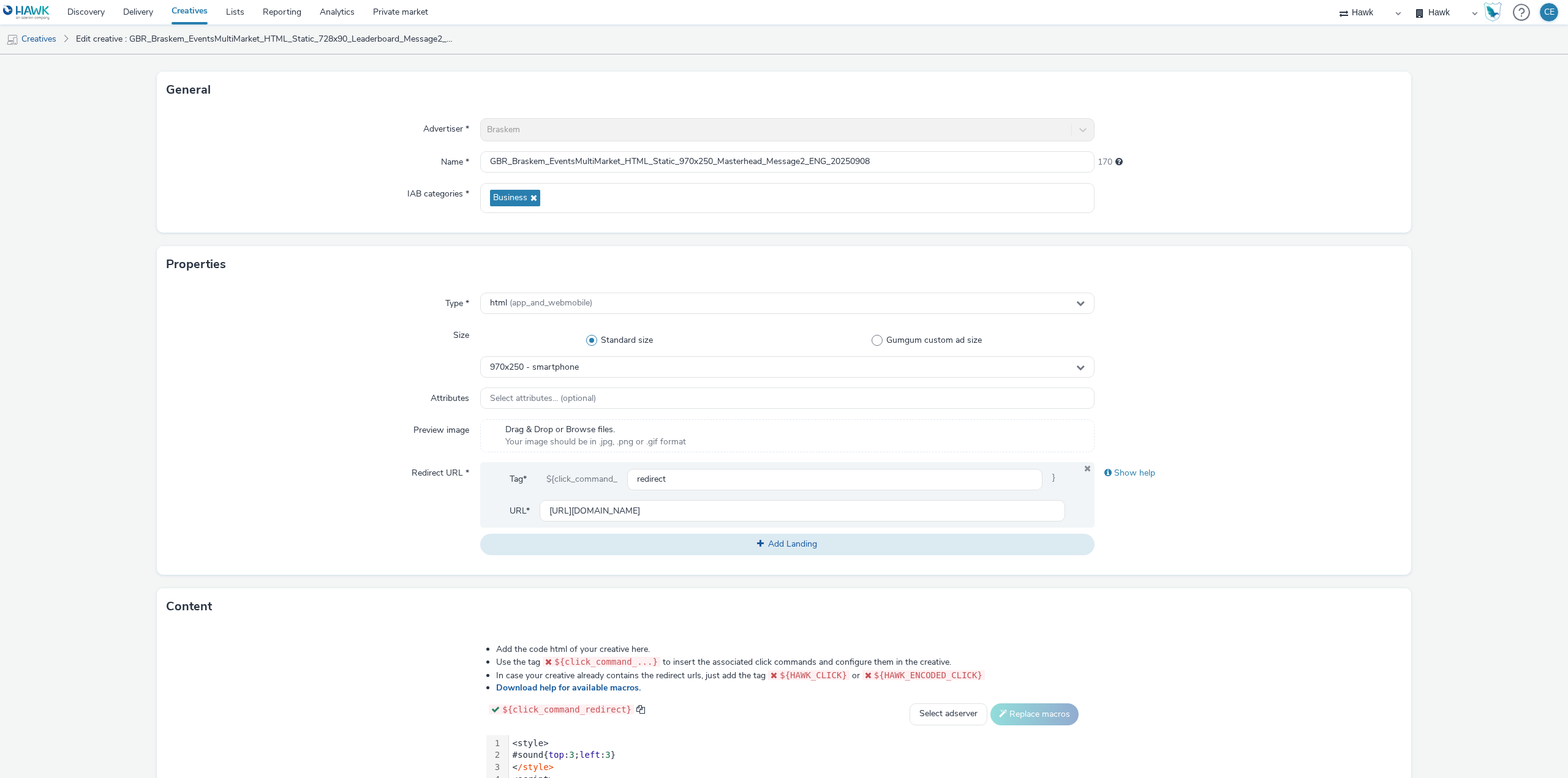
scroll to position [280, 0]
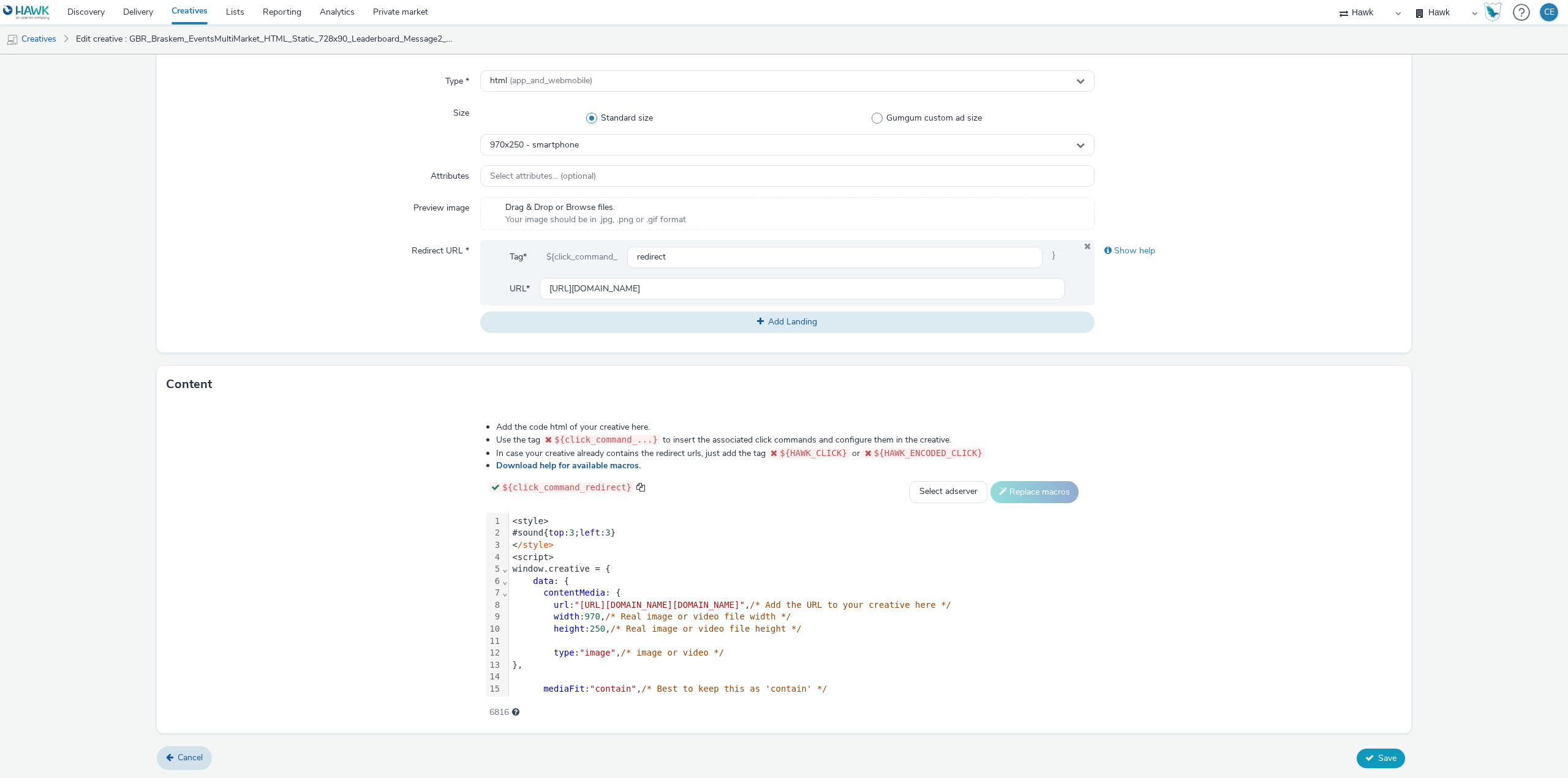
click at [1382, 755] on span "Save" at bounding box center [1387, 758] width 18 height 11
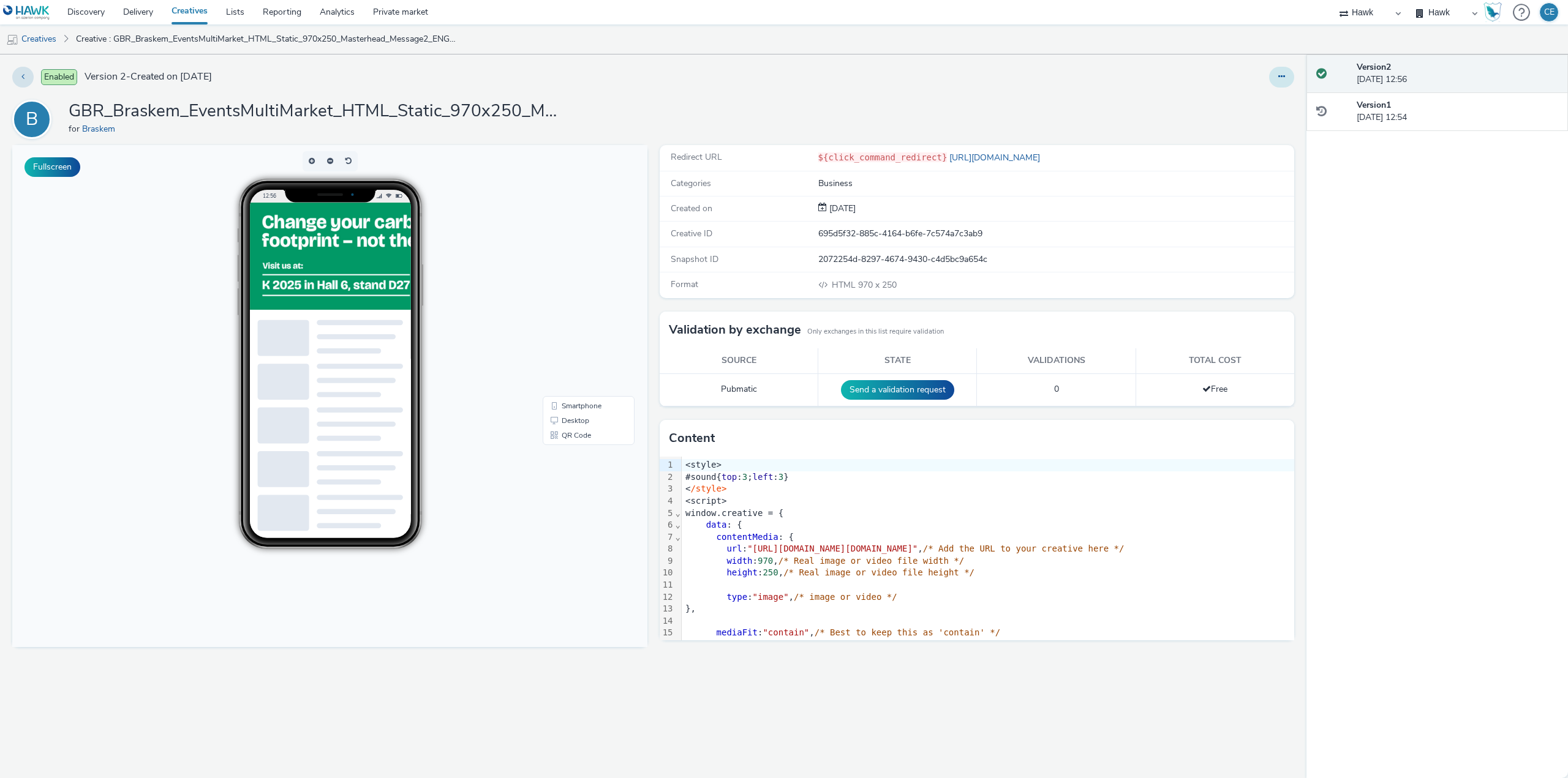
click at [1271, 76] on button at bounding box center [1281, 76] width 25 height 21
click at [1255, 126] on link "Duplicate" at bounding box center [1248, 126] width 92 height 25
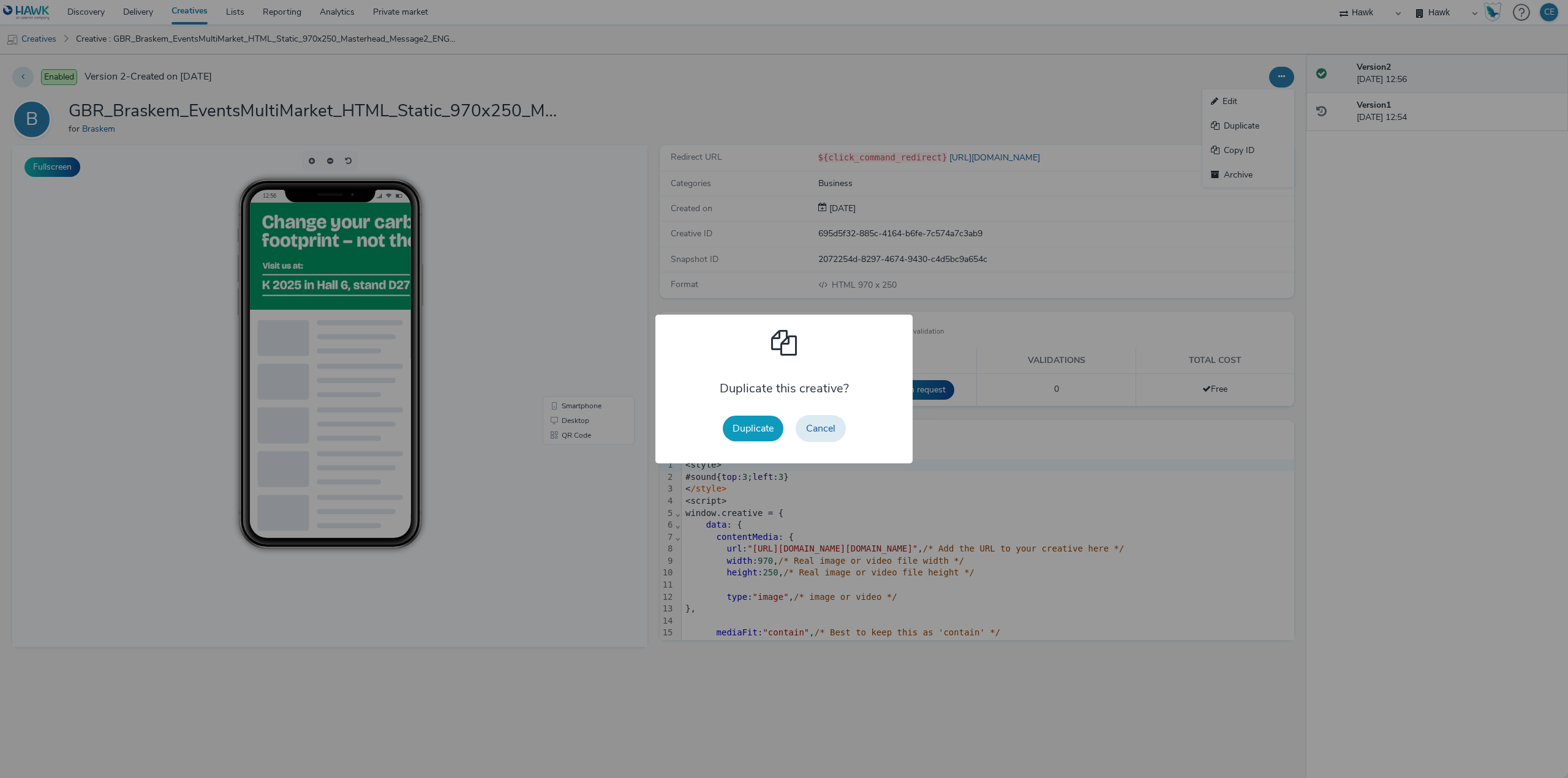
click at [769, 439] on button "Duplicate" at bounding box center [753, 429] width 61 height 25
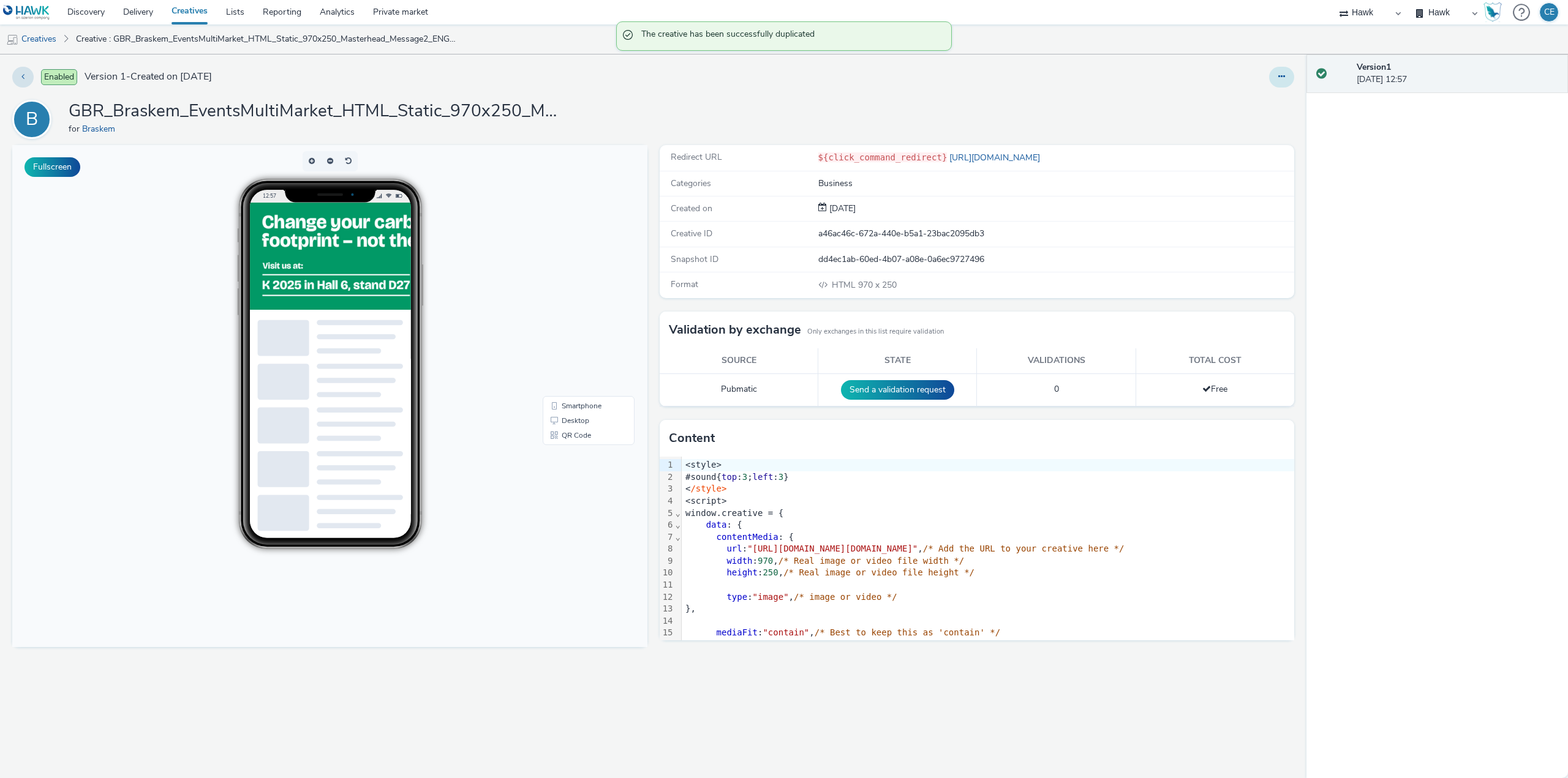
click at [1274, 74] on button at bounding box center [1281, 76] width 25 height 21
click at [1250, 103] on link "Edit" at bounding box center [1248, 101] width 92 height 25
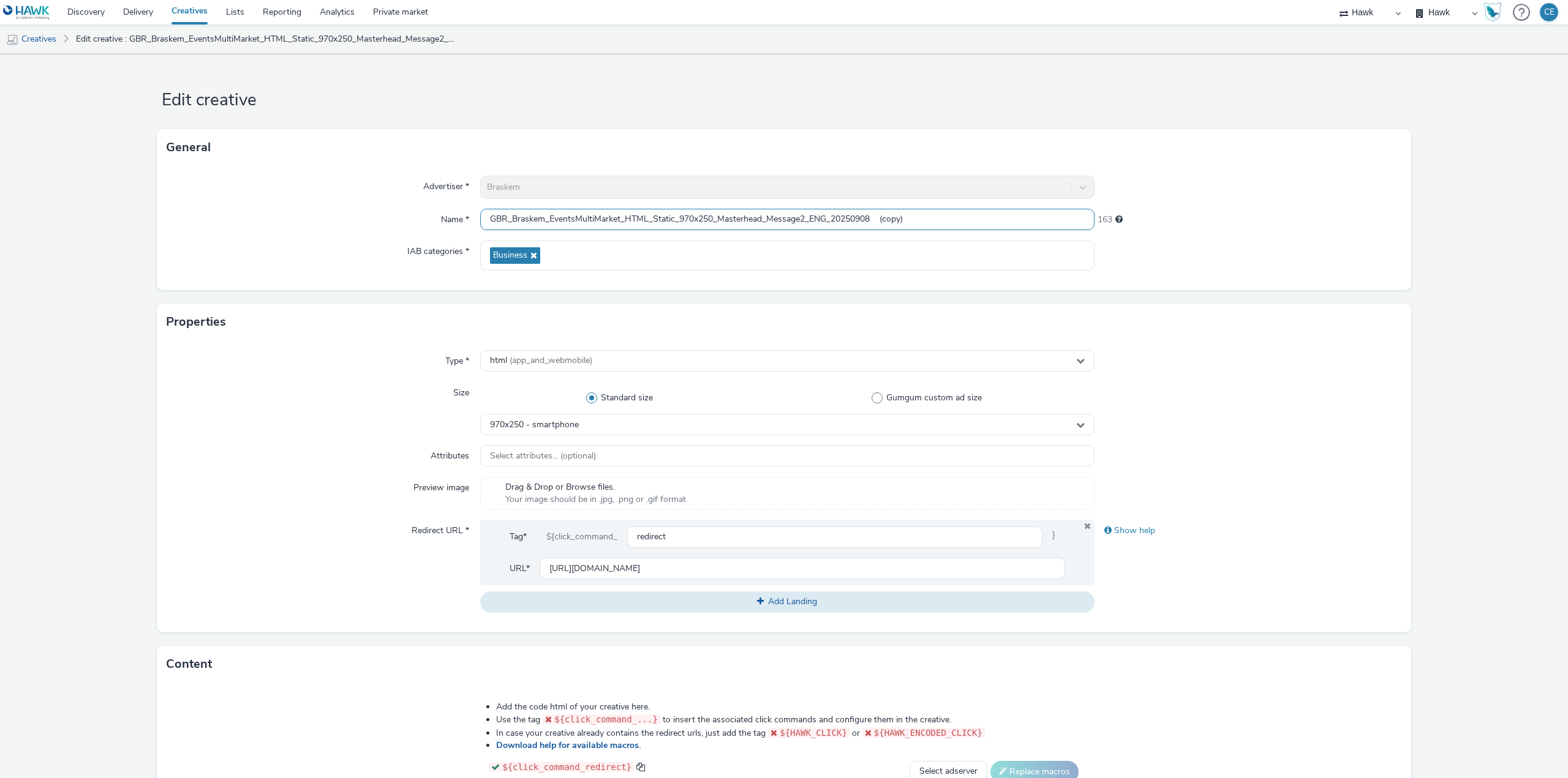
drag, startPoint x: 882, startPoint y: 214, endPoint x: 948, endPoint y: 216, distance: 66.0
click at [937, 218] on input "GBR_Braskem_EventsMultiMarket_HTML_Static_970x250_Masterhead_Message2_ENG_20250…" at bounding box center [788, 219] width 614 height 21
click at [558, 429] on span "970x250 - smartphone" at bounding box center [534, 425] width 88 height 11
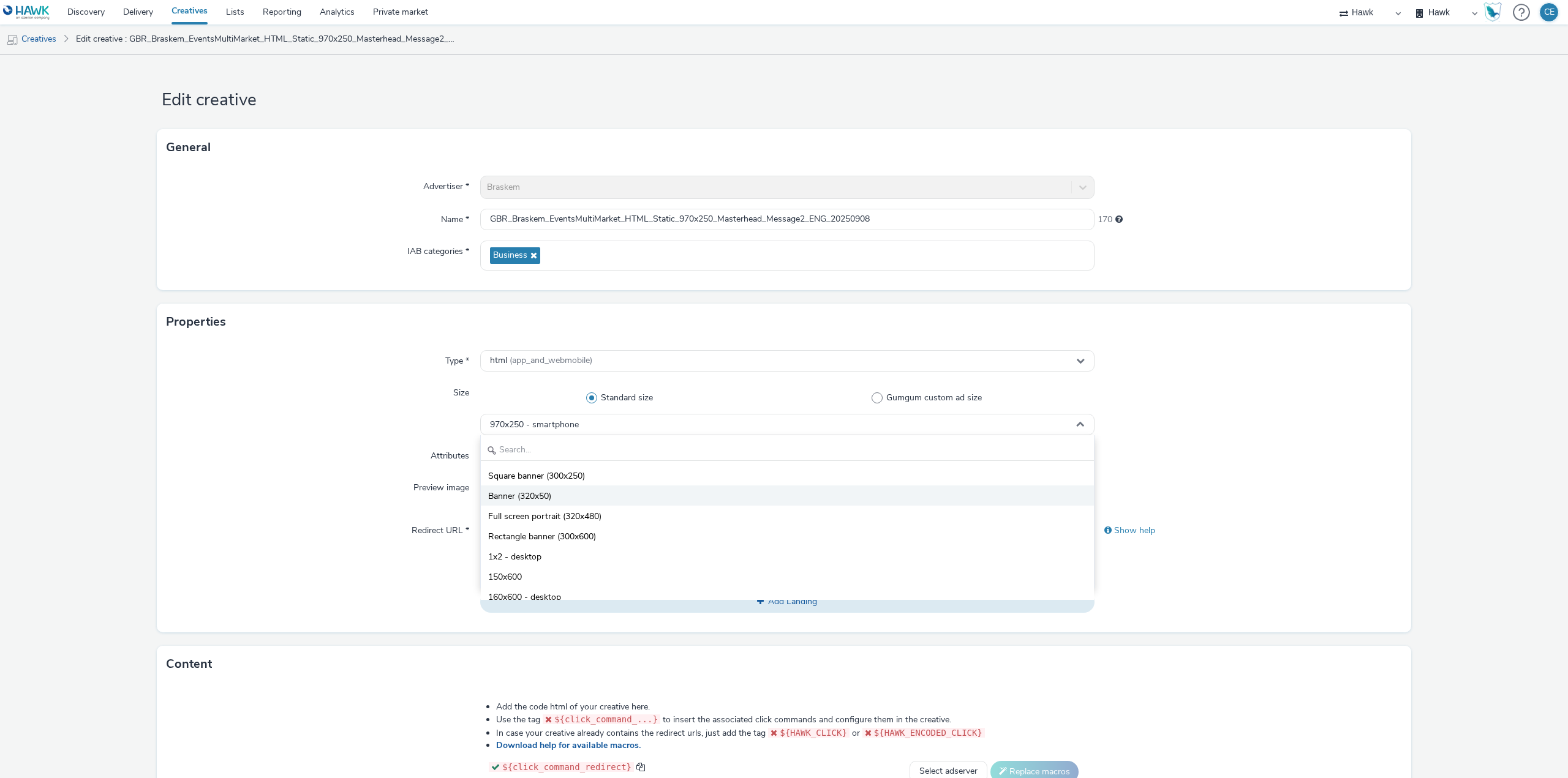
click at [568, 496] on li "Banner (320x50)" at bounding box center [787, 495] width 613 height 21
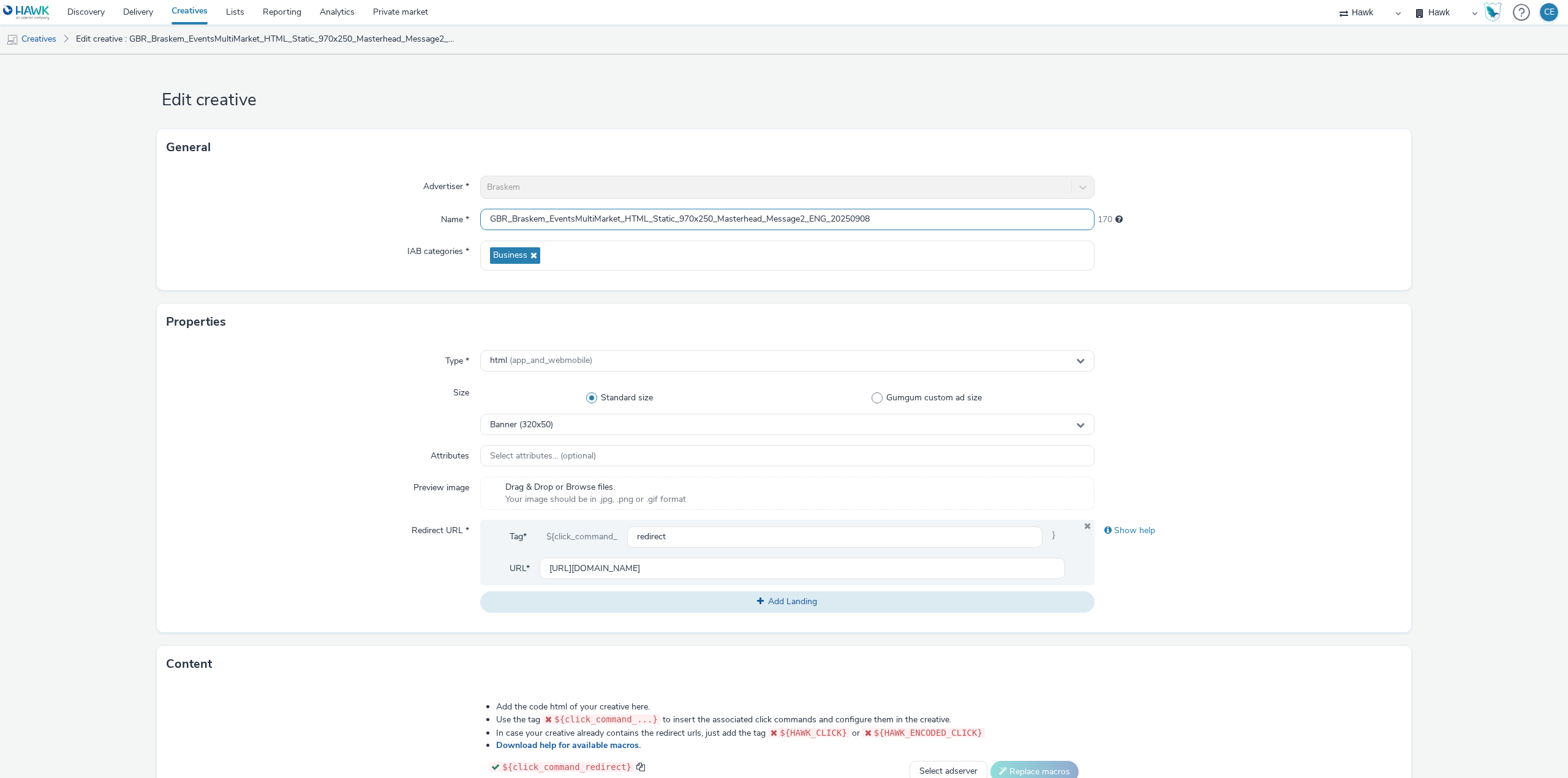
drag, startPoint x: 713, startPoint y: 217, endPoint x: 677, endPoint y: 210, distance: 36.7
click at [677, 210] on input "GBR_Braskem_EventsMultiMarket_HTML_Static_970x250_Masterhead_Message2_ENG_20250…" at bounding box center [788, 219] width 614 height 21
drag, startPoint x: 756, startPoint y: 216, endPoint x: 713, endPoint y: 211, distance: 43.3
click at [713, 211] on input "GBR_Braskem_EventsMultiMarket_HTML_Static_320x50_Masterhead_Message2_ENG_202509…" at bounding box center [788, 219] width 614 height 21
drag, startPoint x: 738, startPoint y: 216, endPoint x: 676, endPoint y: 216, distance: 62.0
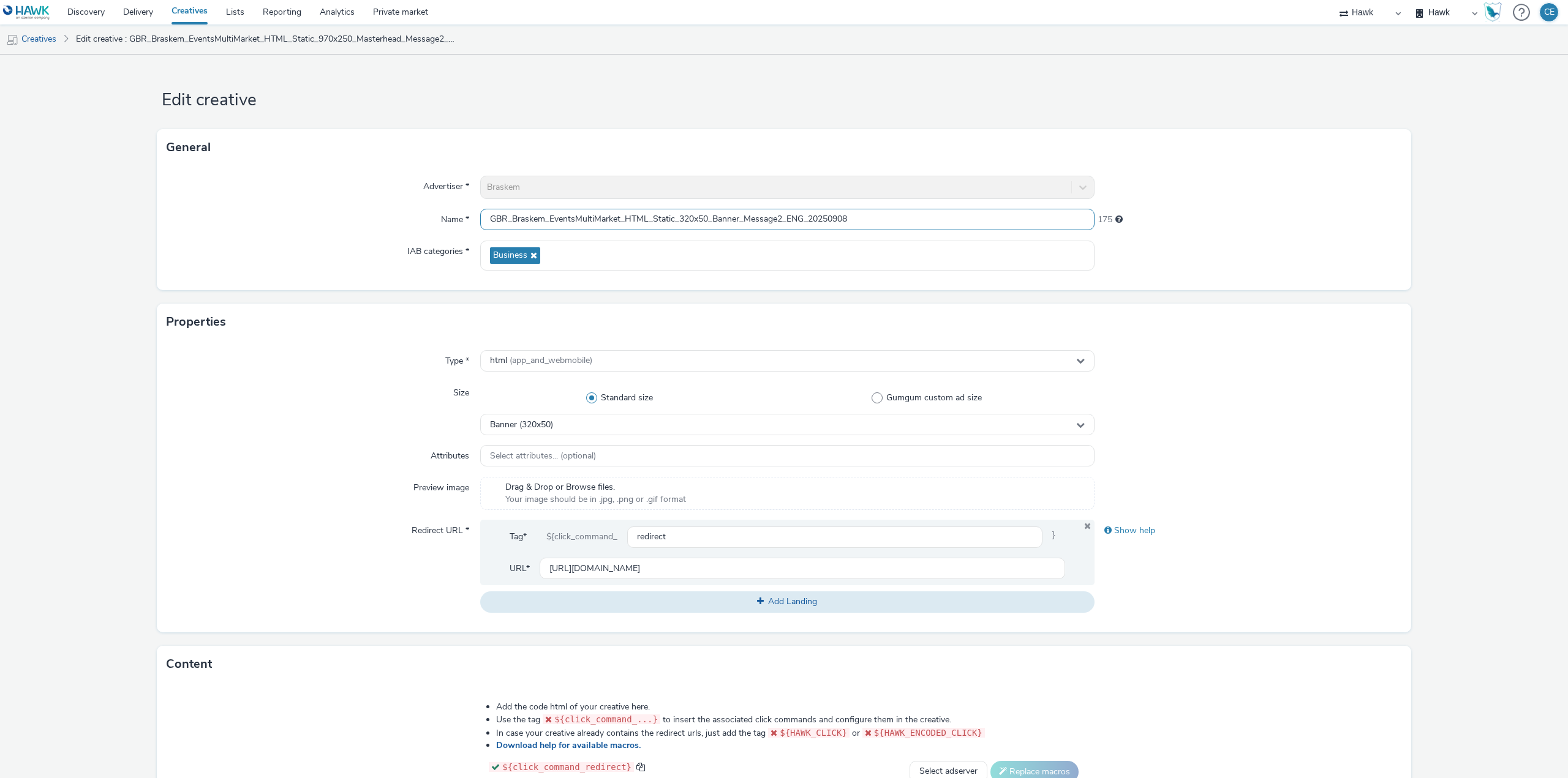
click at [676, 216] on input "GBR_Braskem_EventsMultiMarket_HTML_Static_320x50_Banner_Message2_ENG_20250908" at bounding box center [788, 219] width 614 height 21
type input "GBR_Braskem_EventsMultiMarket_HTML_Static_320x50_Banner_Message2_ENG_20250908"
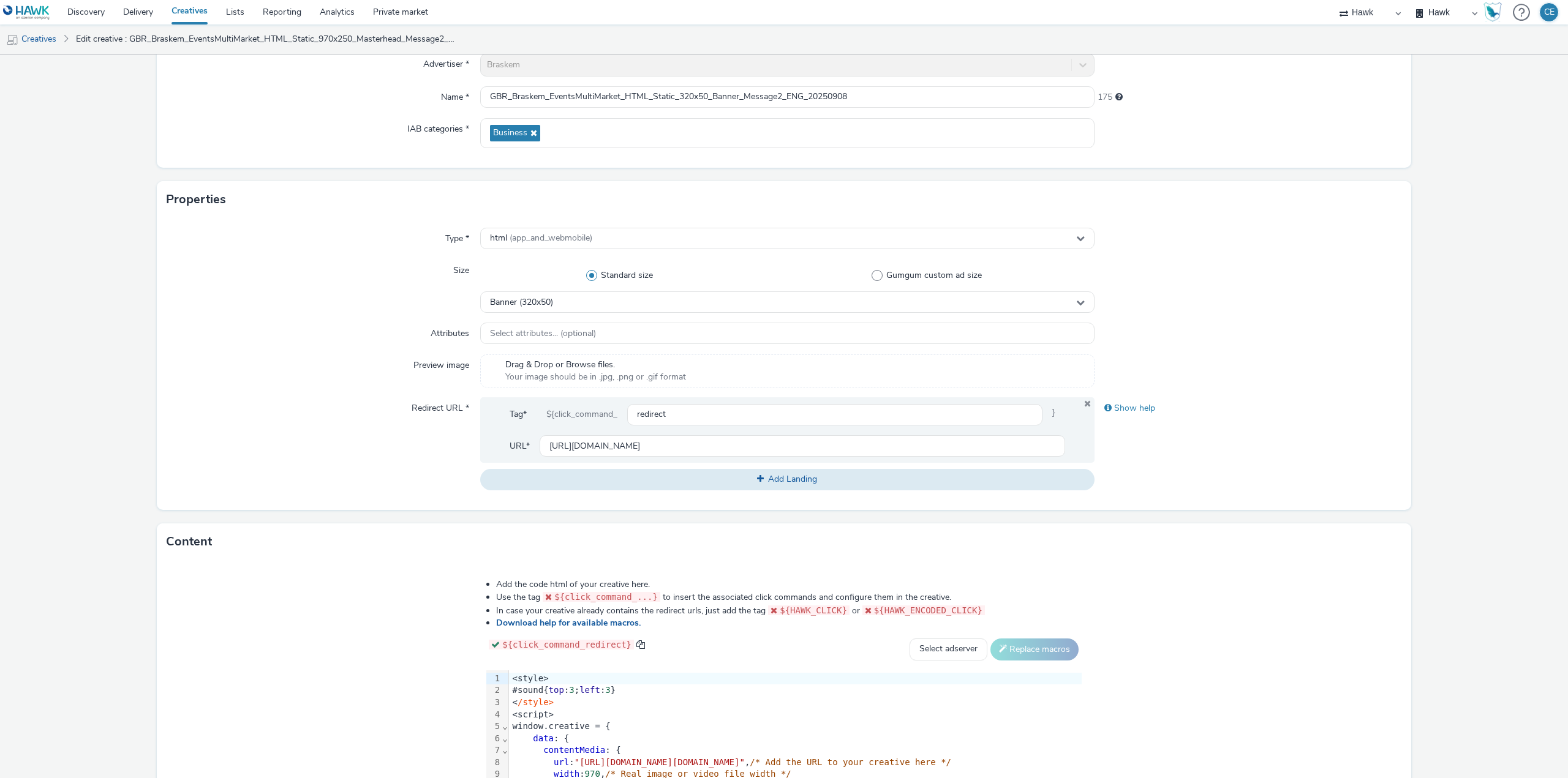
click at [192, 279] on div "Size" at bounding box center [323, 286] width 313 height 53
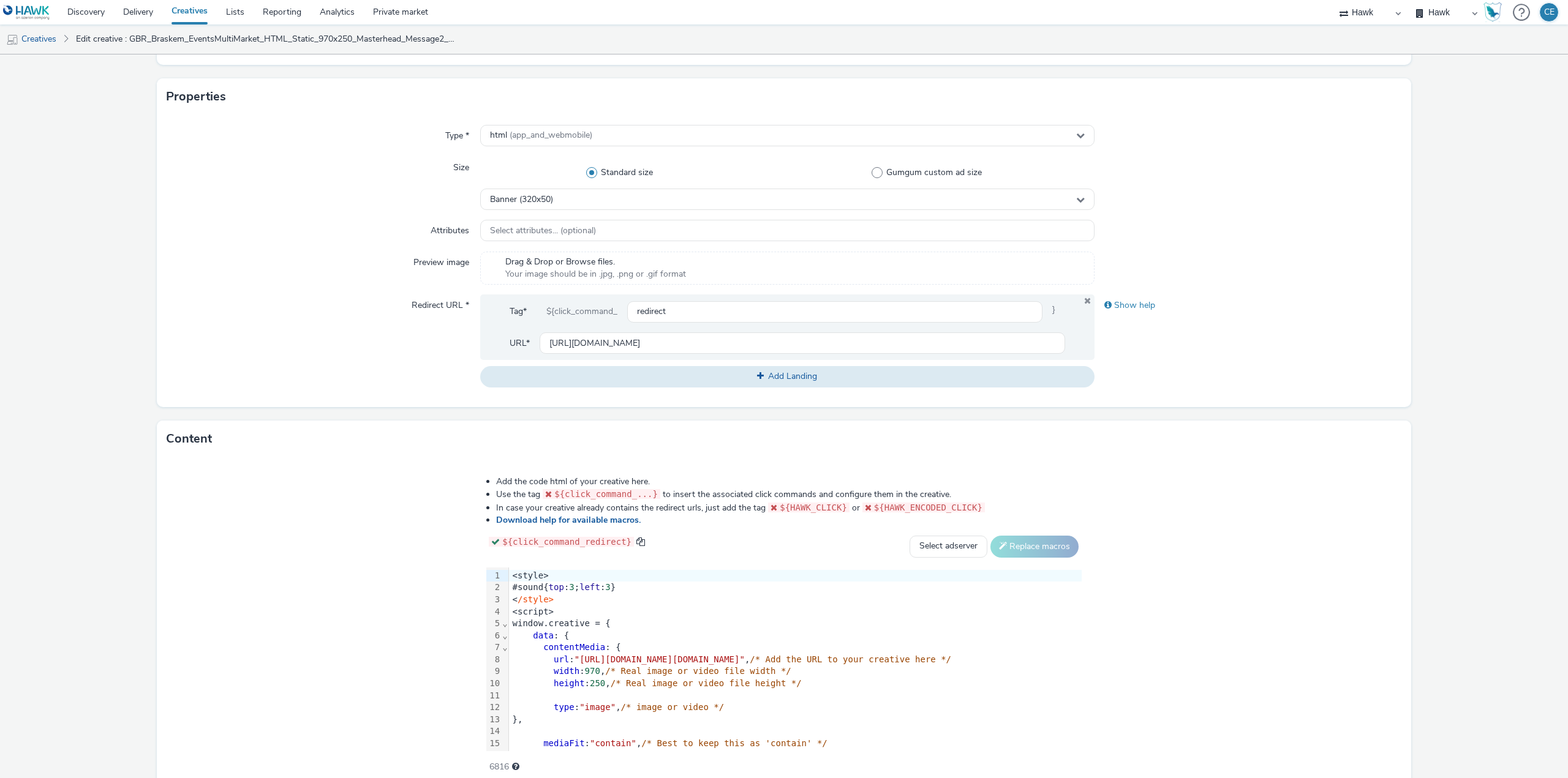
scroll to position [280, 0]
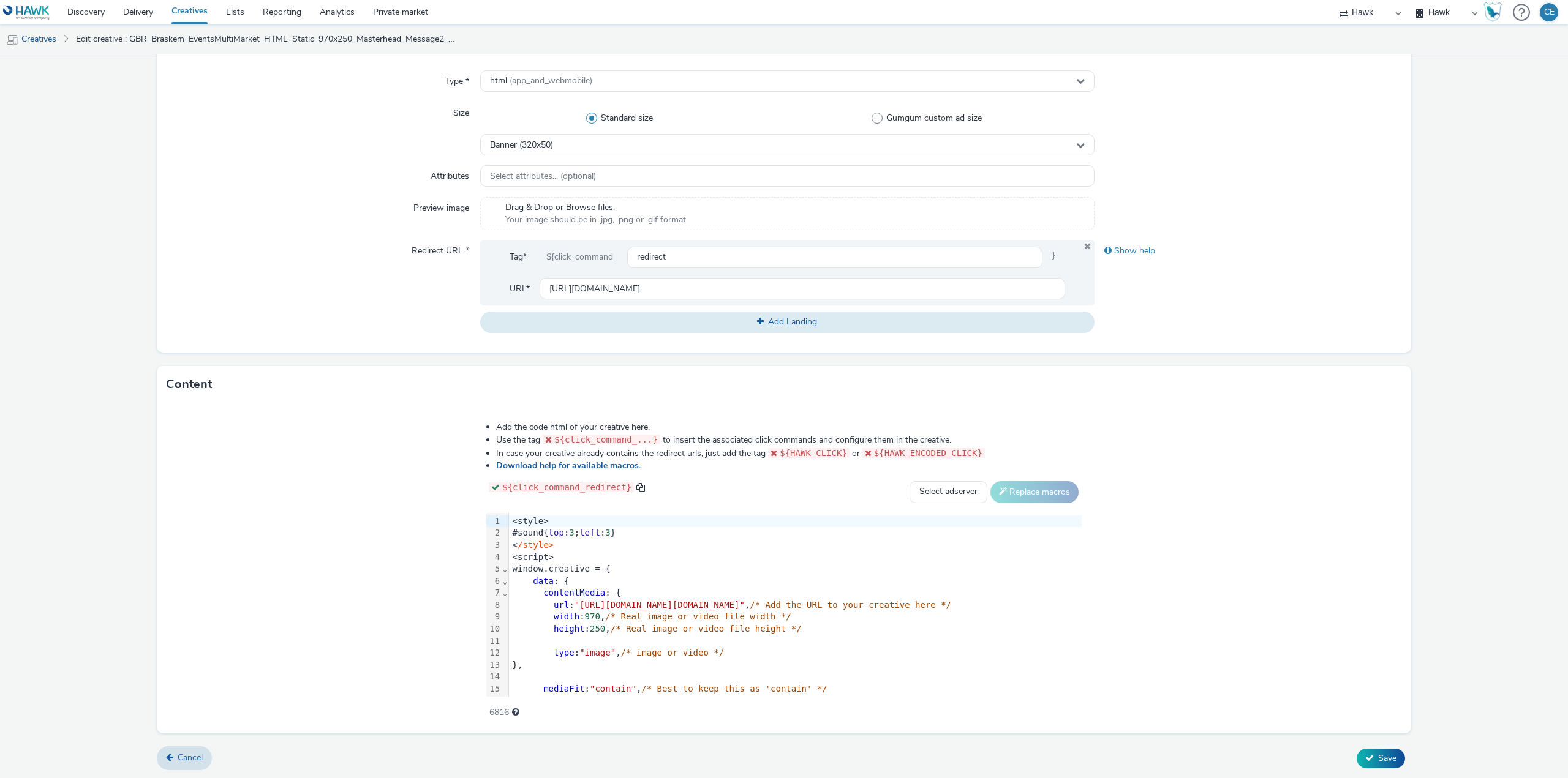
click at [502, 521] on div at bounding box center [505, 521] width 6 height 12
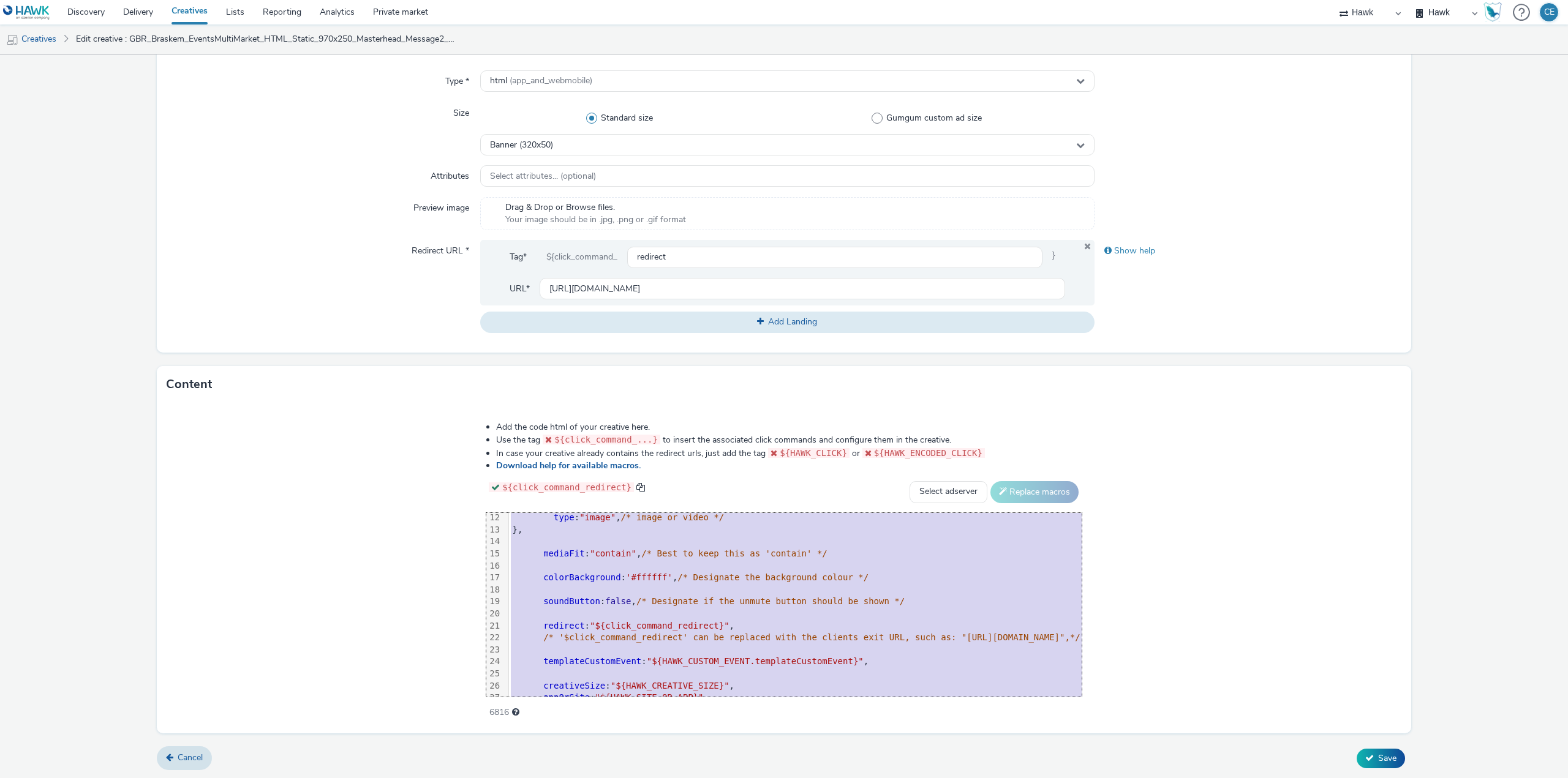
scroll to position [205, 0]
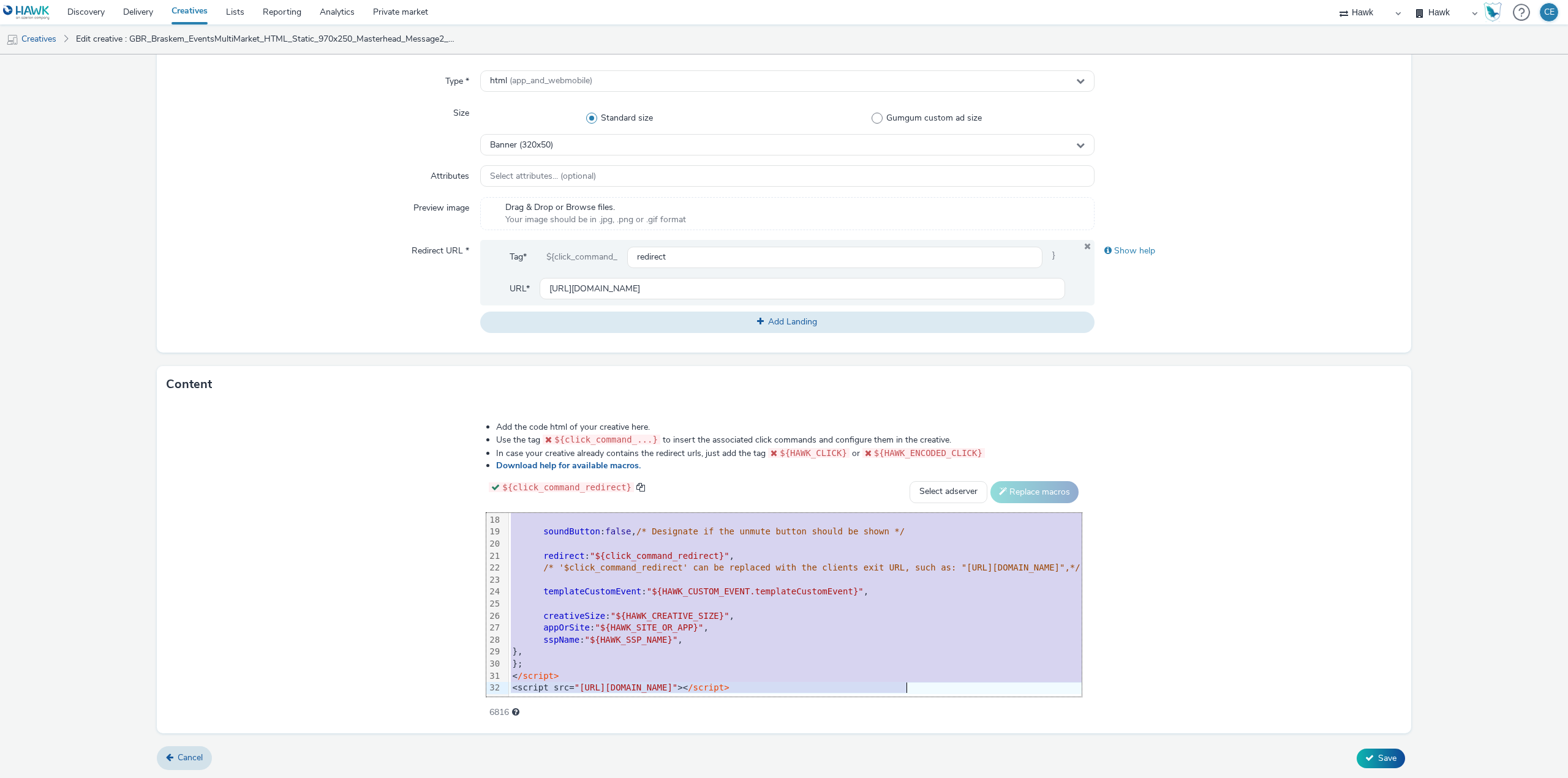
drag, startPoint x: 271, startPoint y: 516, endPoint x: 669, endPoint y: 807, distance: 493.0
click at [669, 777] on html "Discovery Delivery Creatives Lists Reporting Analytics Private market Hawk Hawk…" at bounding box center [784, 389] width 1568 height 778
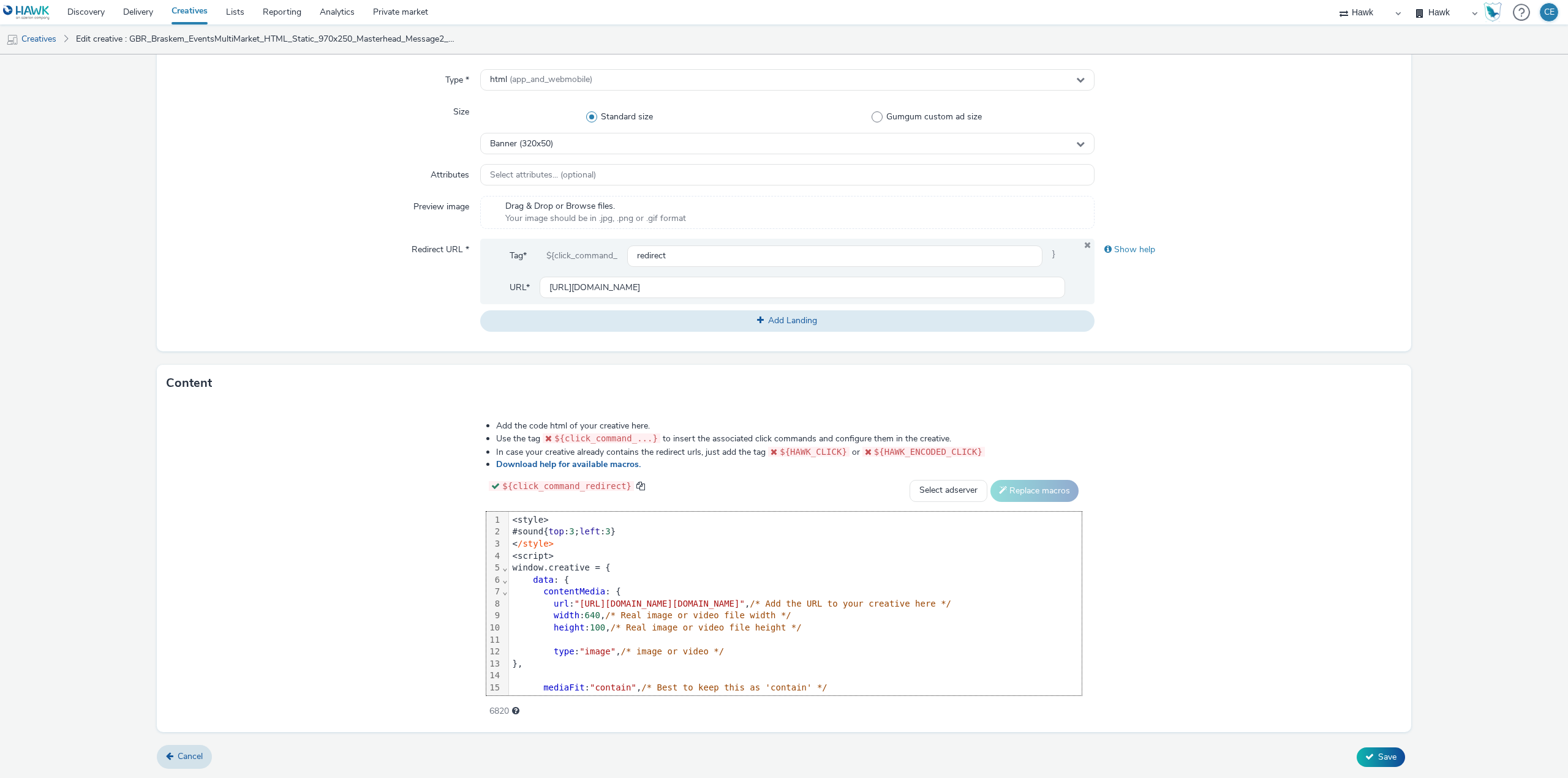
scroll to position [204, 0]
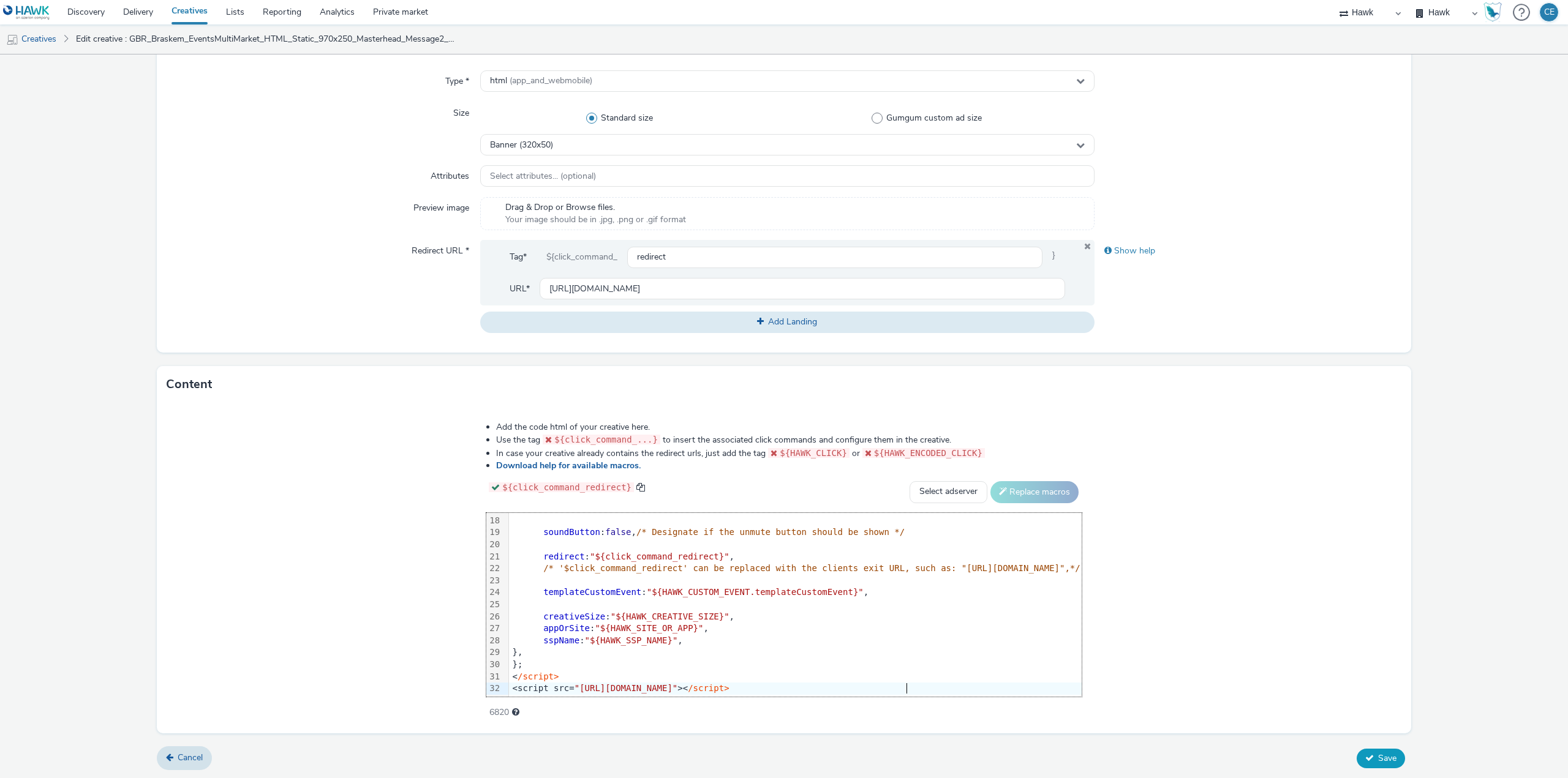
click at [1385, 750] on button "Save" at bounding box center [1380, 758] width 48 height 20
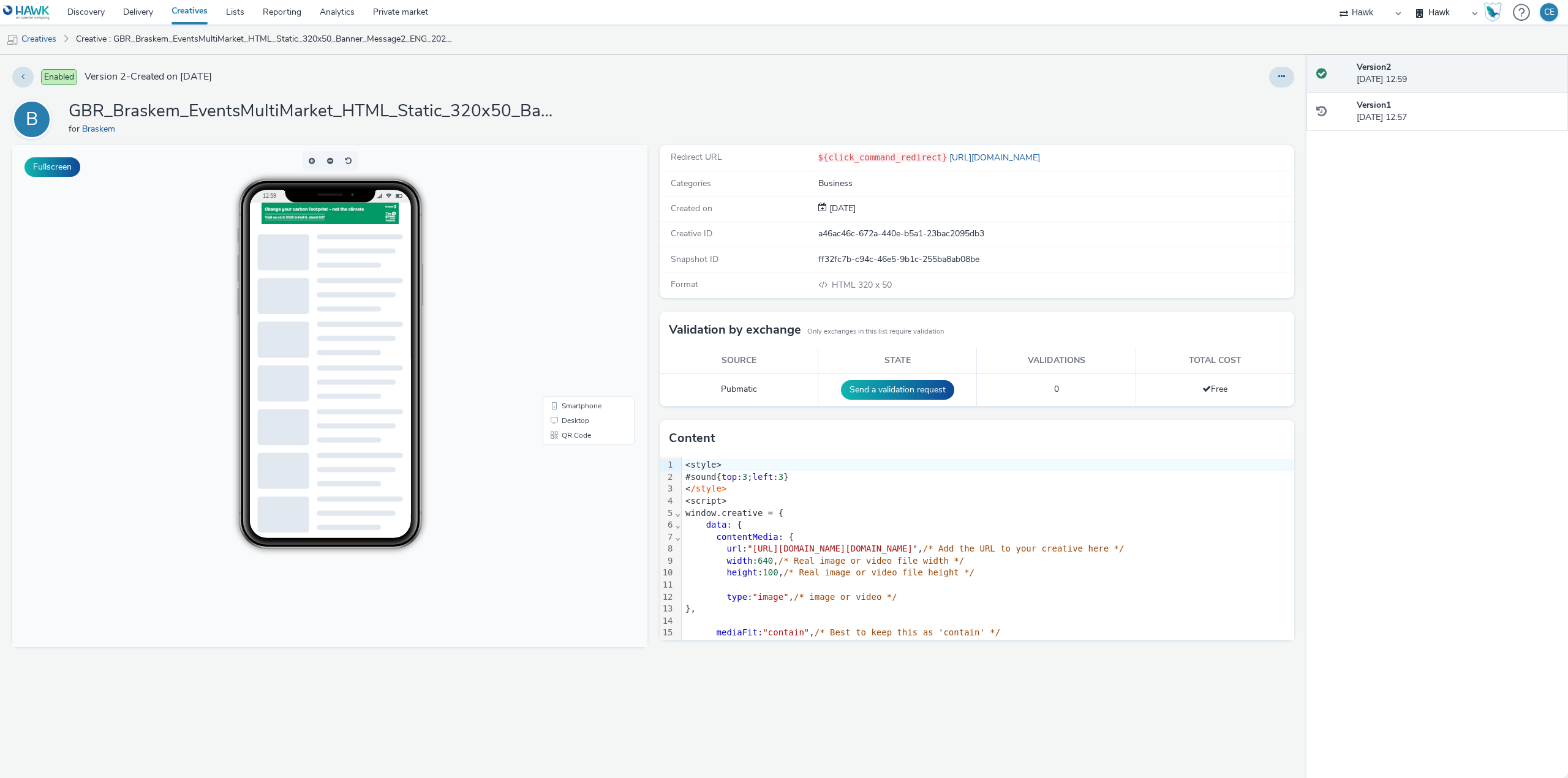
drag, startPoint x: 1286, startPoint y: 79, endPoint x: 1281, endPoint y: 88, distance: 10.3
click at [1286, 80] on button at bounding box center [1281, 76] width 25 height 21
click at [1250, 118] on link "Duplicate" at bounding box center [1248, 126] width 92 height 25
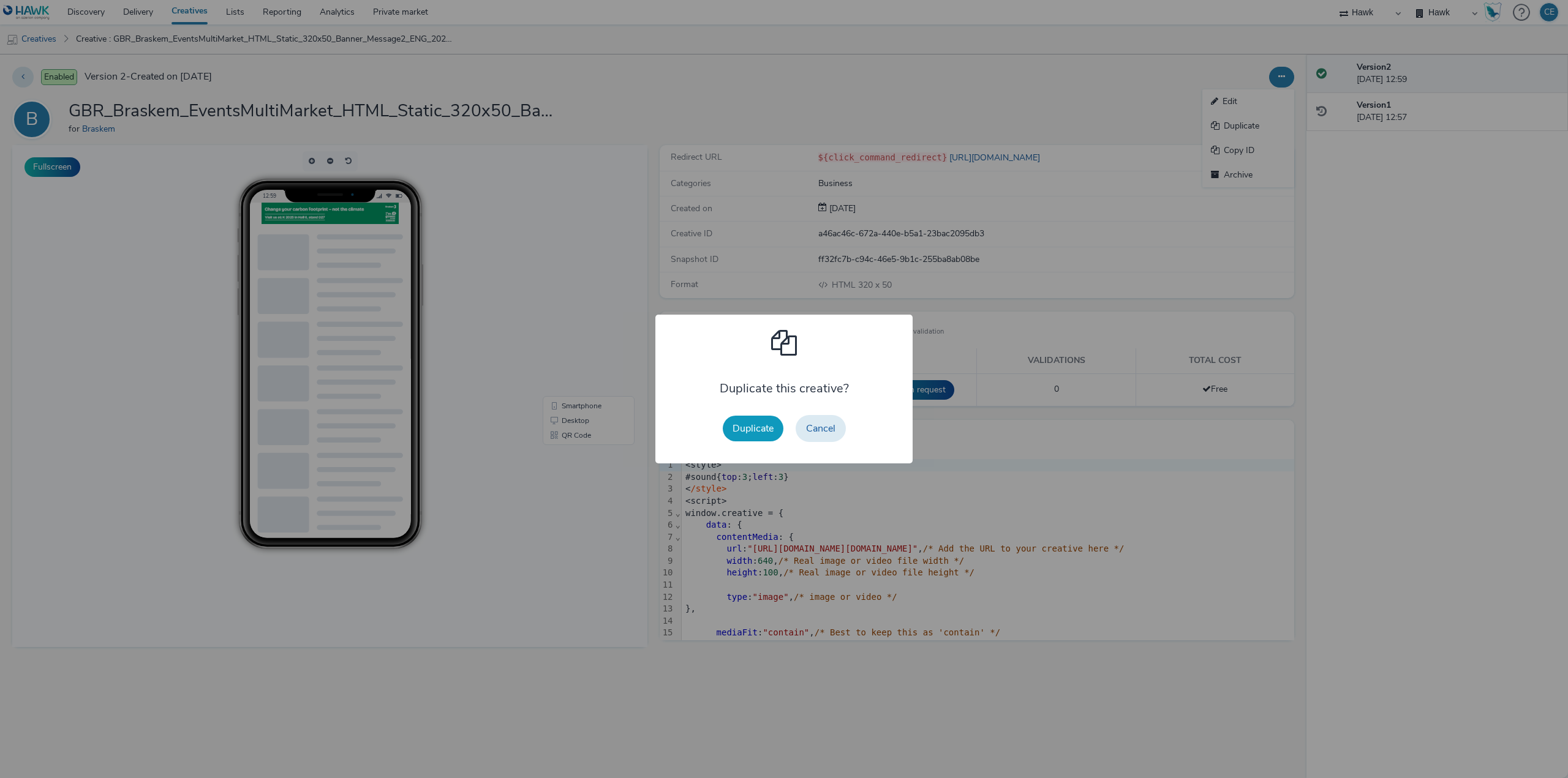
click at [771, 435] on button "Duplicate" at bounding box center [753, 429] width 61 height 25
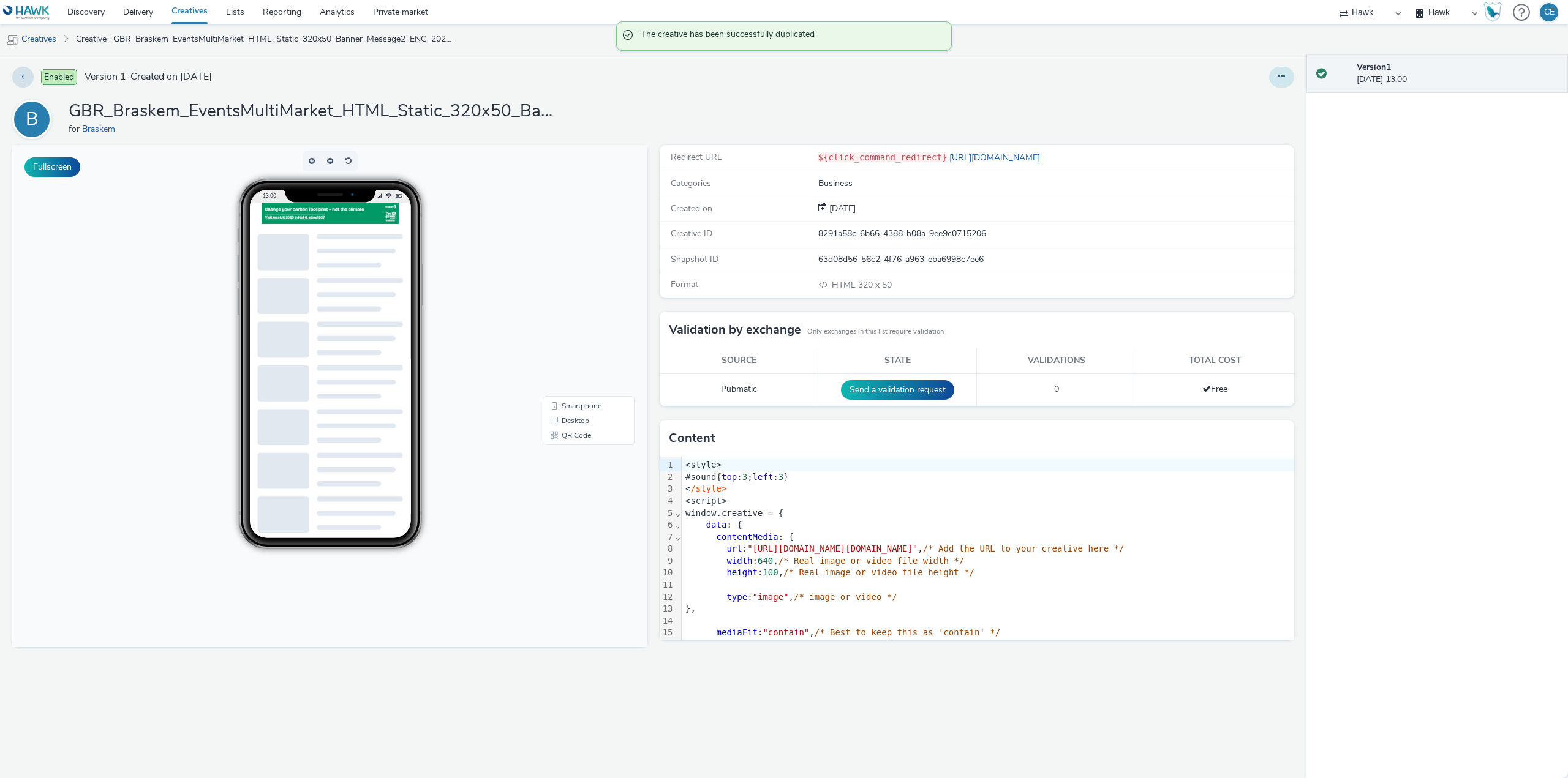
click at [1283, 75] on icon at bounding box center [1281, 76] width 7 height 8
click at [1261, 98] on link "Edit" at bounding box center [1248, 101] width 92 height 25
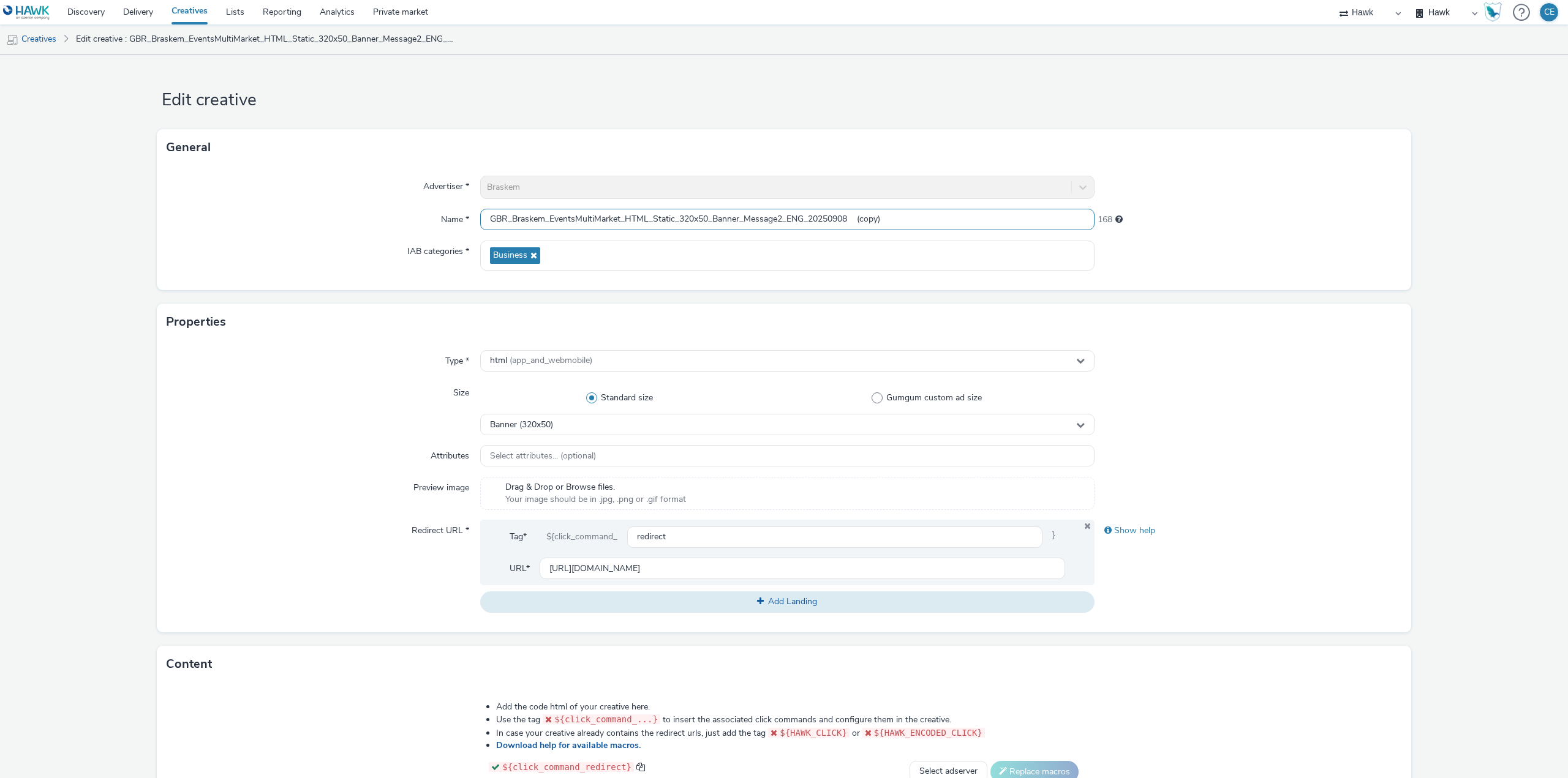
drag, startPoint x: 676, startPoint y: 211, endPoint x: 739, endPoint y: 212, distance: 63.0
click at [739, 212] on input "GBR_Braskem_EventsMultiMarket_HTML_Static_320x50_Banner_Message2_ENG_20250908 (…" at bounding box center [788, 219] width 614 height 21
paste input "00x600_DMPU"
drag, startPoint x: 866, startPoint y: 216, endPoint x: 947, endPoint y: 230, distance: 82.2
click at [947, 230] on input "GBR_Braskem_EventsMultiMarket_HTML_Static_300x600_DMPU_Message2_ENG_20250908 (c…" at bounding box center [788, 219] width 614 height 21
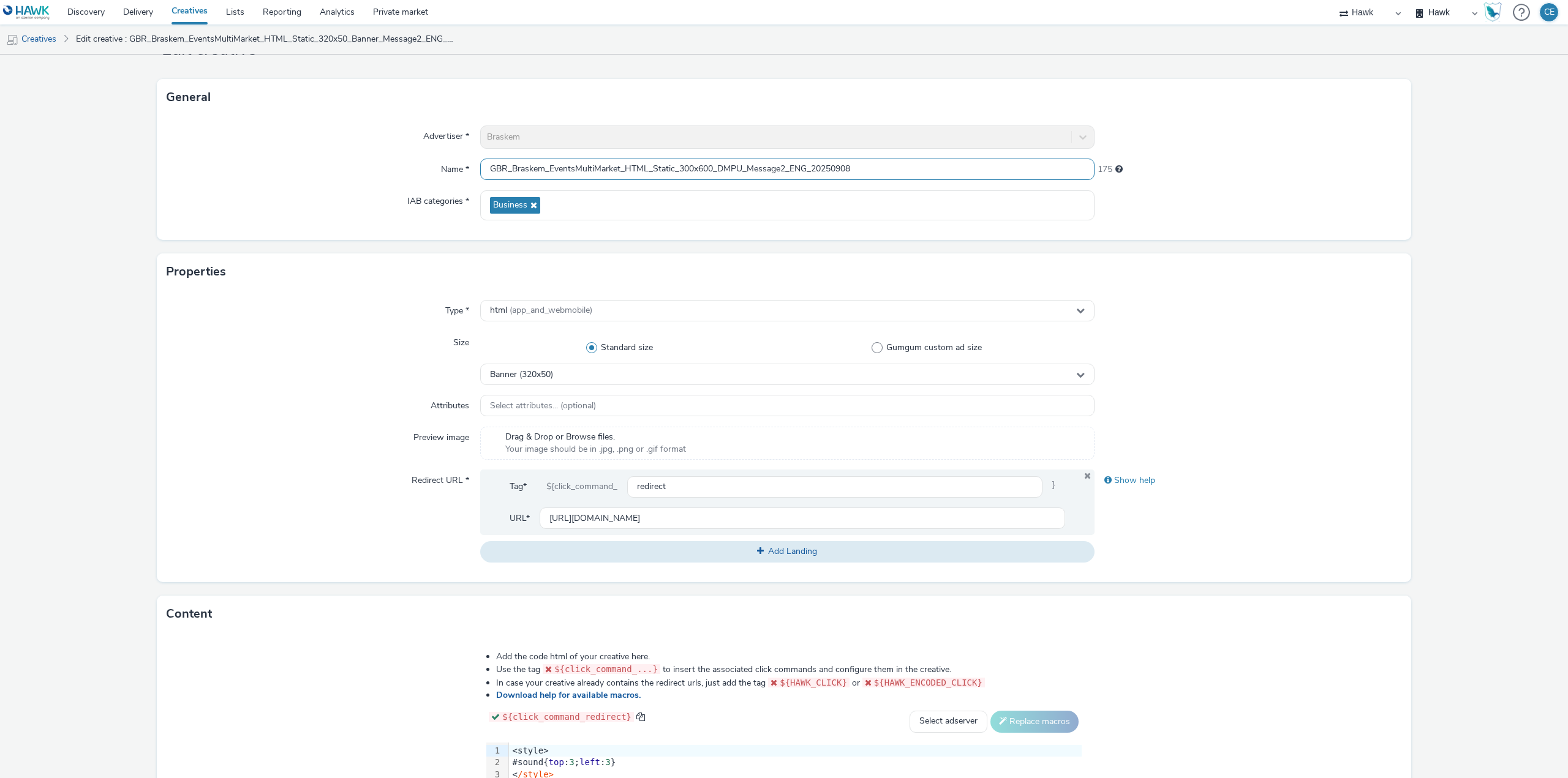
scroll to position [280, 0]
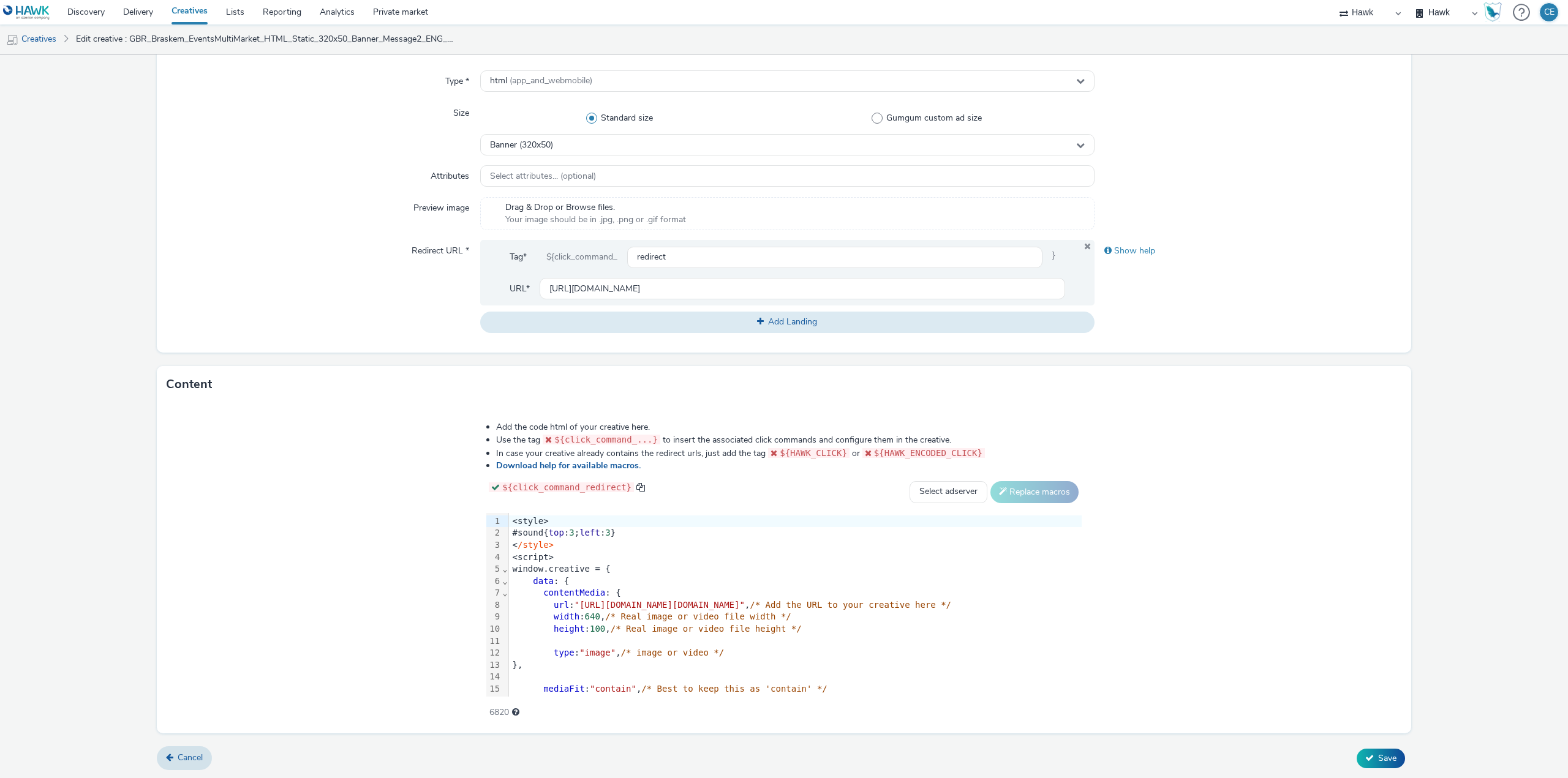
type input "GBR_Braskem_EventsMultiMarket_HTML_Static_300x600_DMPU_Message2_ENG_20250908"
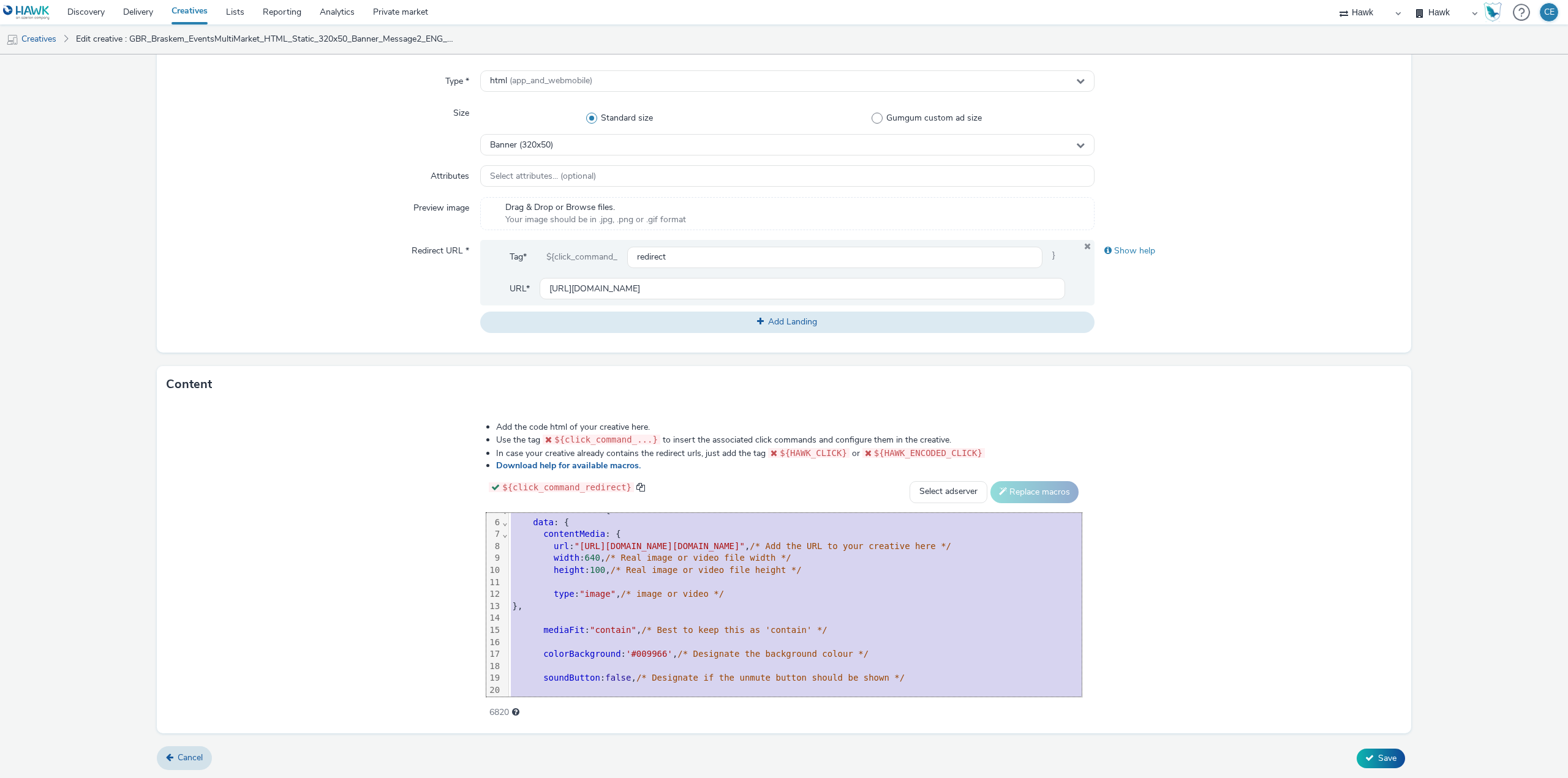
scroll to position [189, 0]
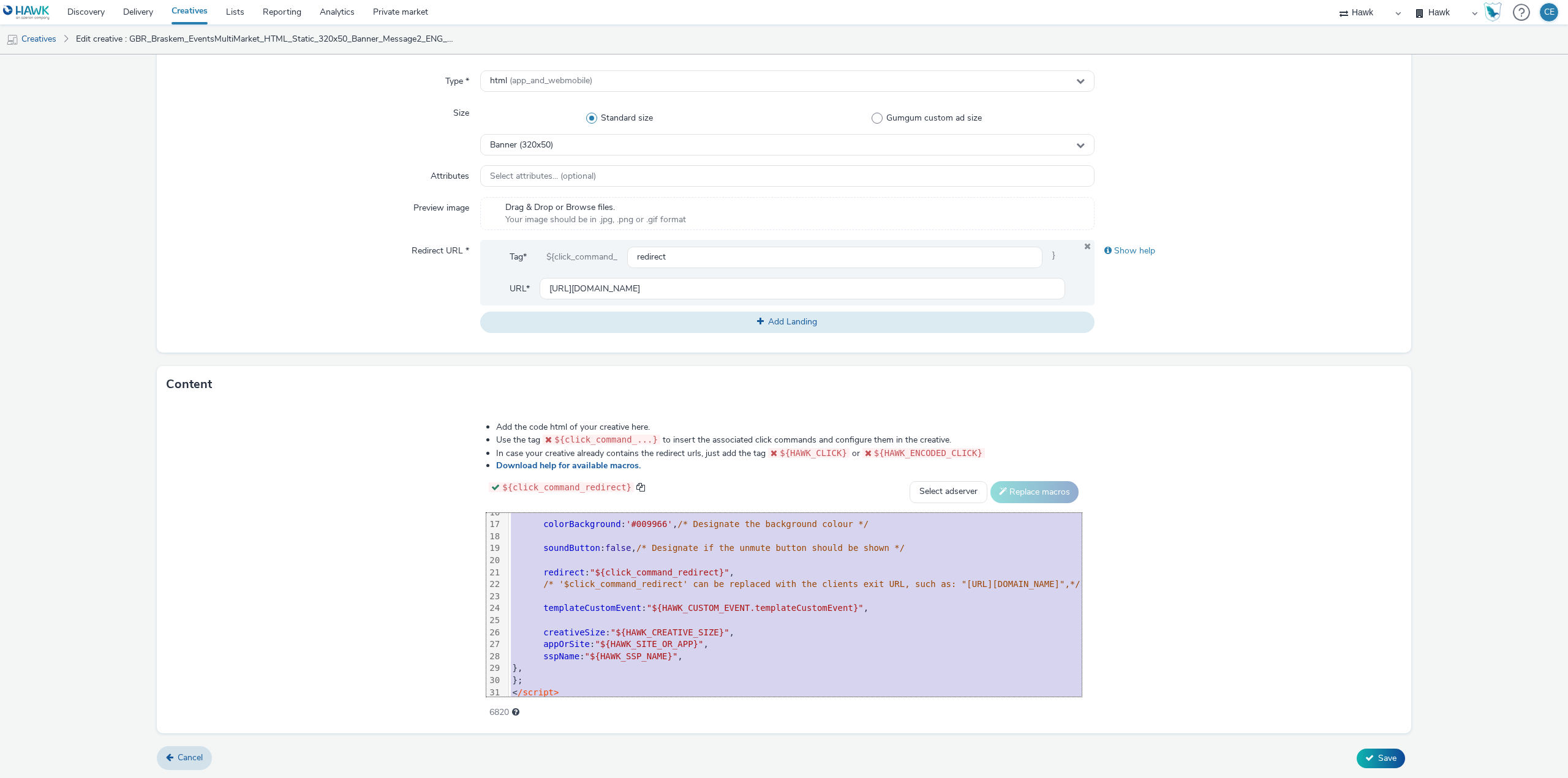
drag, startPoint x: 281, startPoint y: 518, endPoint x: 491, endPoint y: 735, distance: 302.0
click at [491, 735] on form "Edit creative General Advertiser * Braskem Name * GBR_Braskem_EventsMultiMarket…" at bounding box center [784, 277] width 1568 height 1004
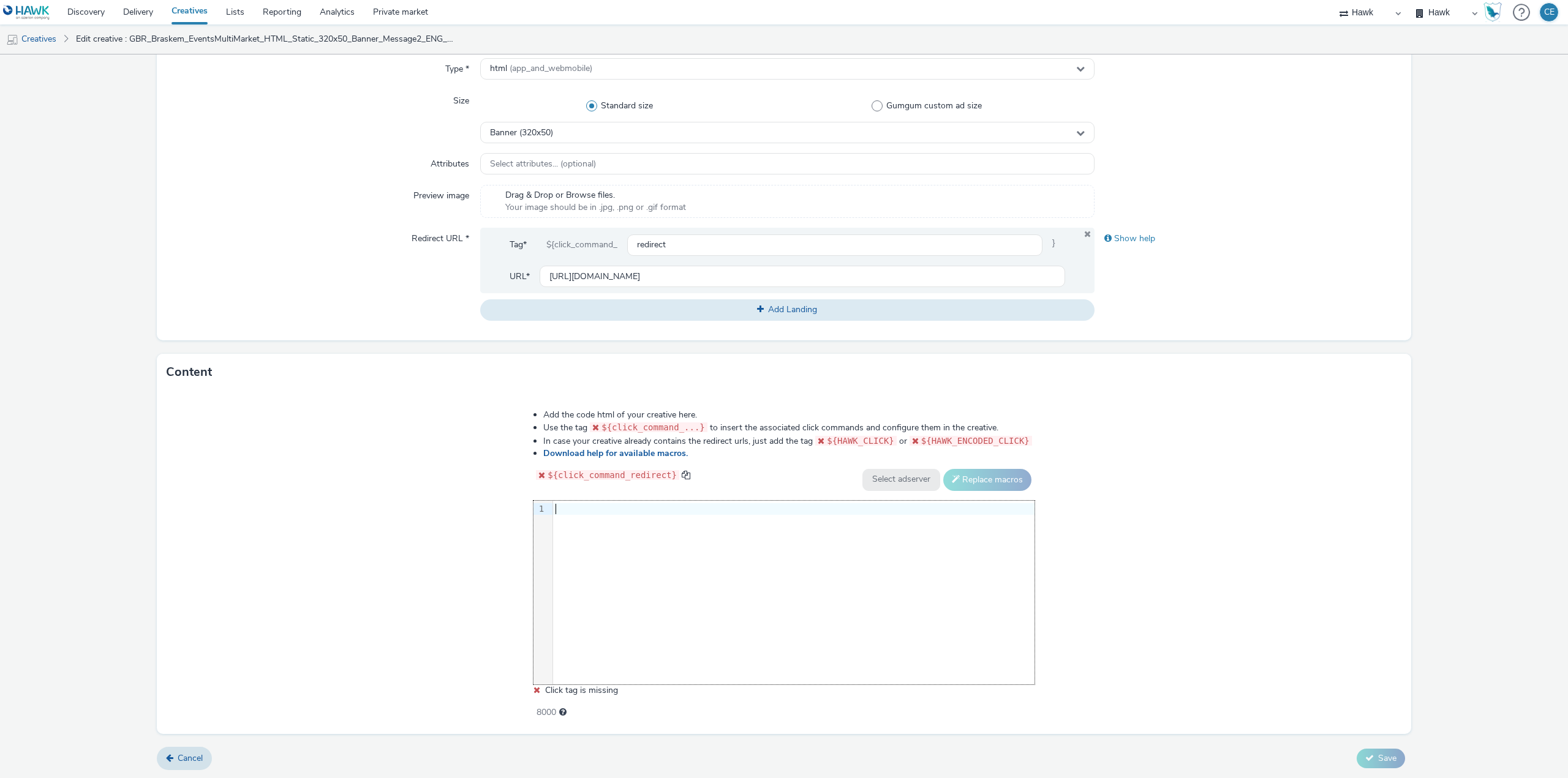
scroll to position [204, 0]
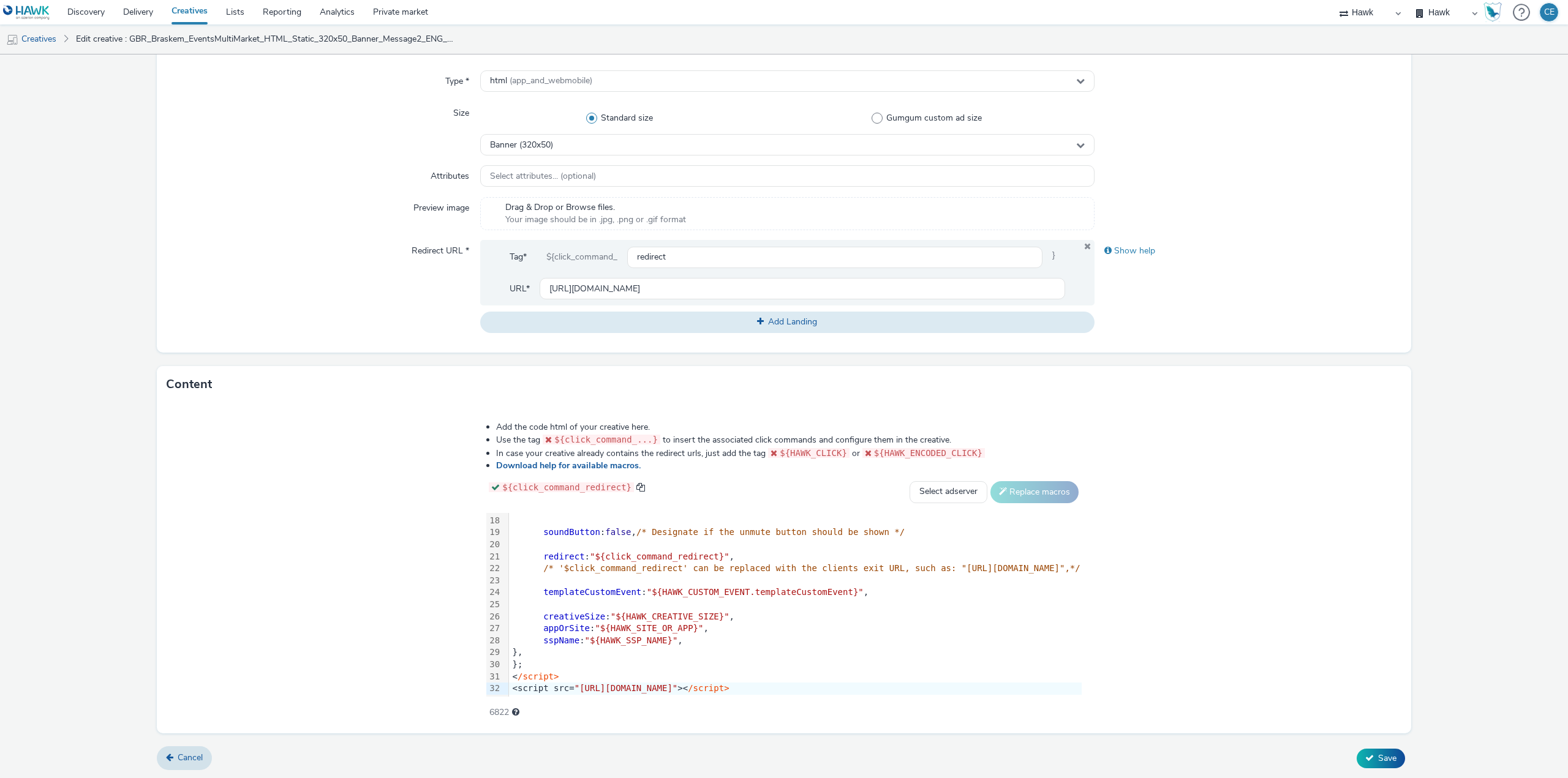
click at [1402, 751] on div "Cancel Save" at bounding box center [784, 758] width 1255 height 22
click at [1395, 757] on button "Save" at bounding box center [1380, 758] width 48 height 20
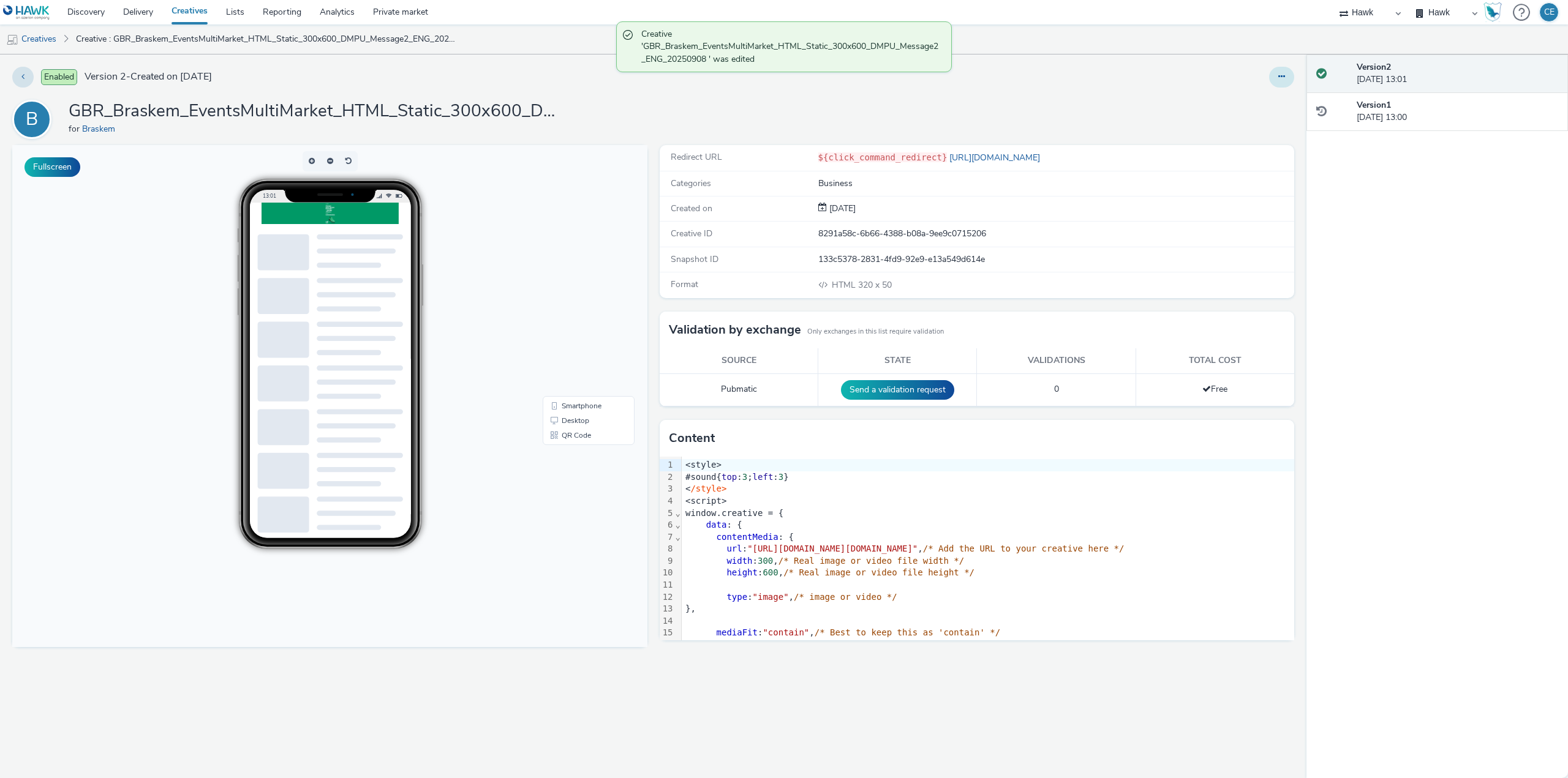
click at [1281, 80] on icon at bounding box center [1281, 76] width 7 height 8
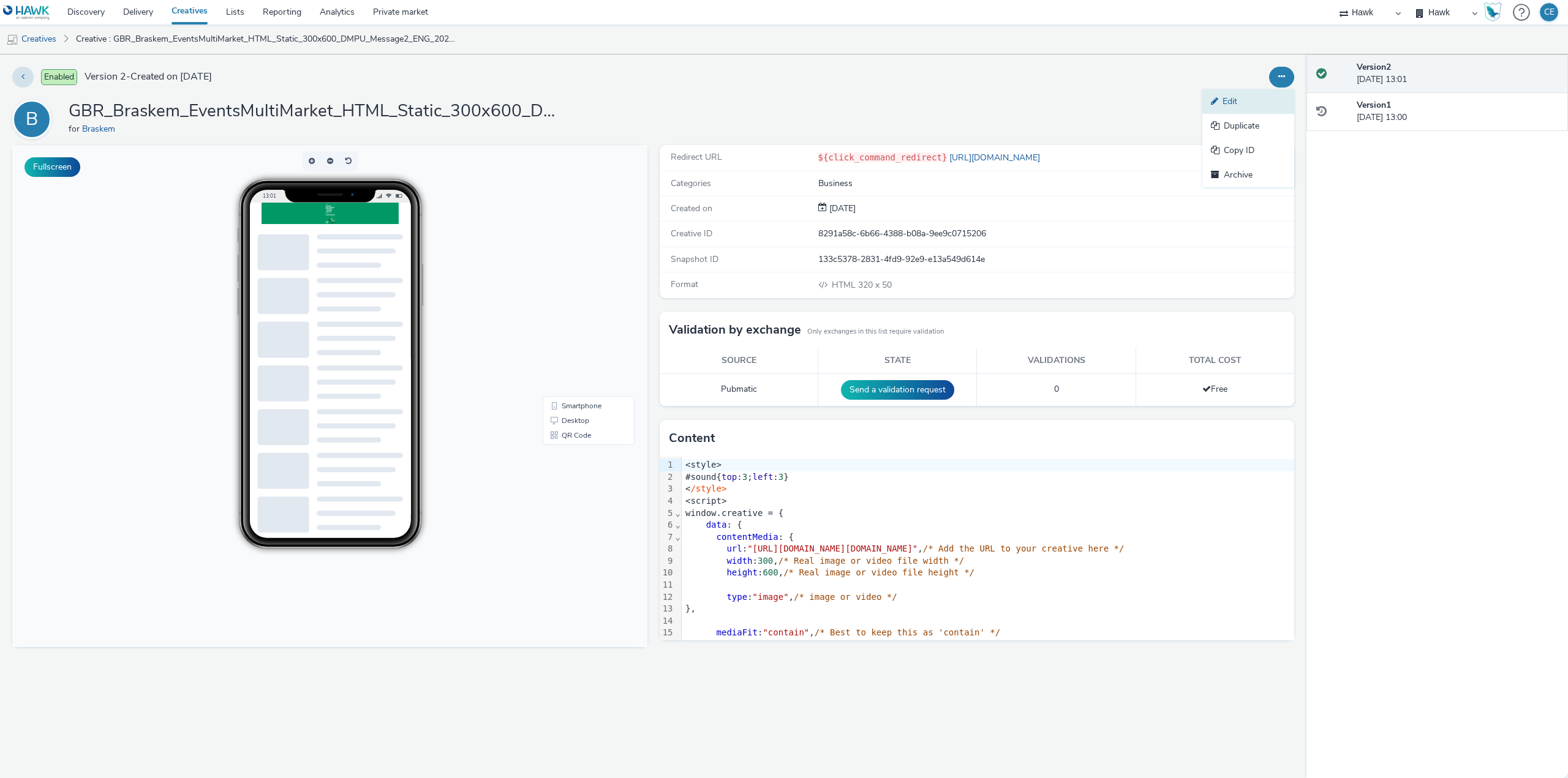
click at [1264, 103] on link "Edit" at bounding box center [1248, 101] width 92 height 25
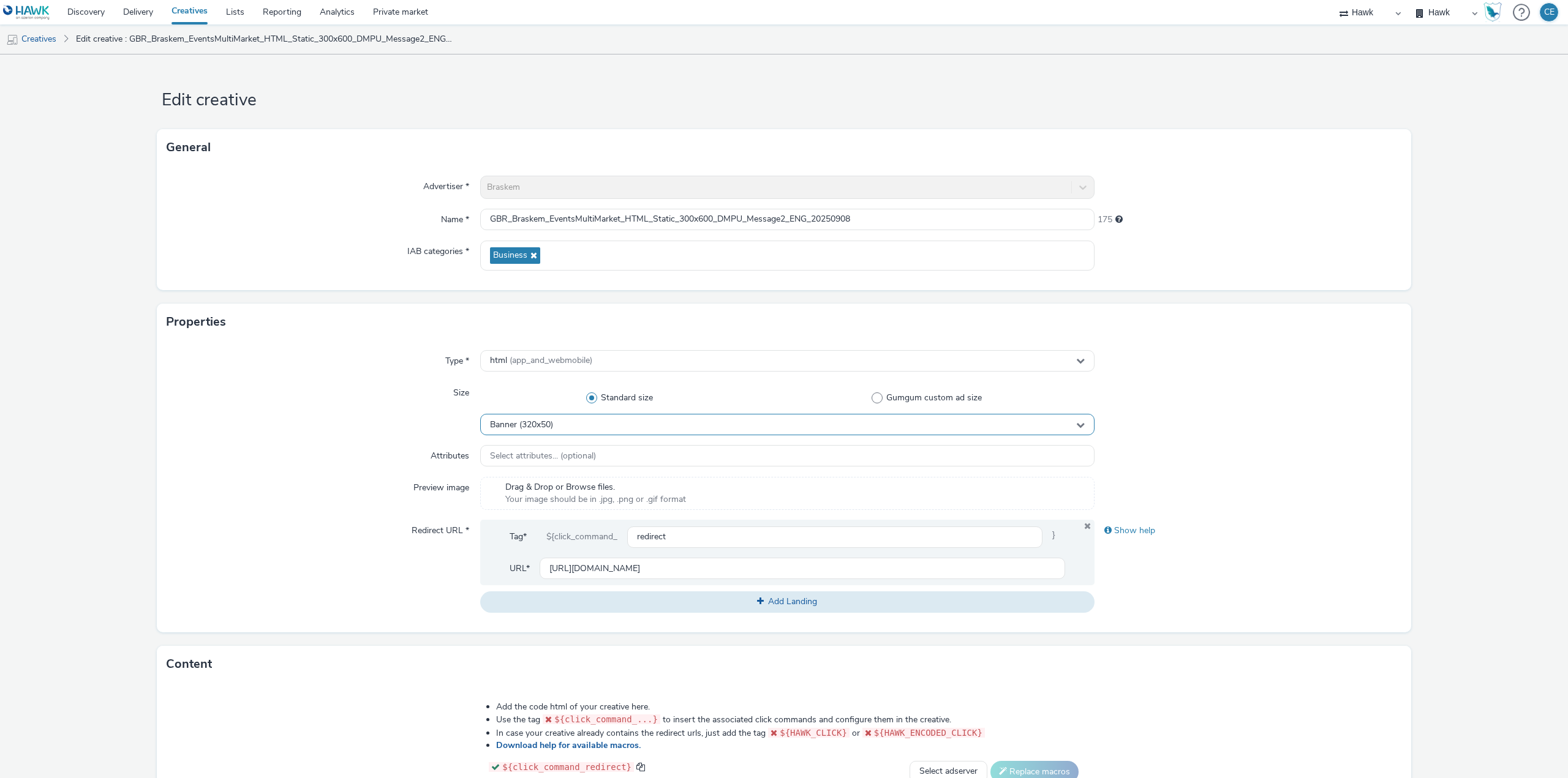
click at [576, 418] on div "Banner (320x50)" at bounding box center [788, 424] width 614 height 21
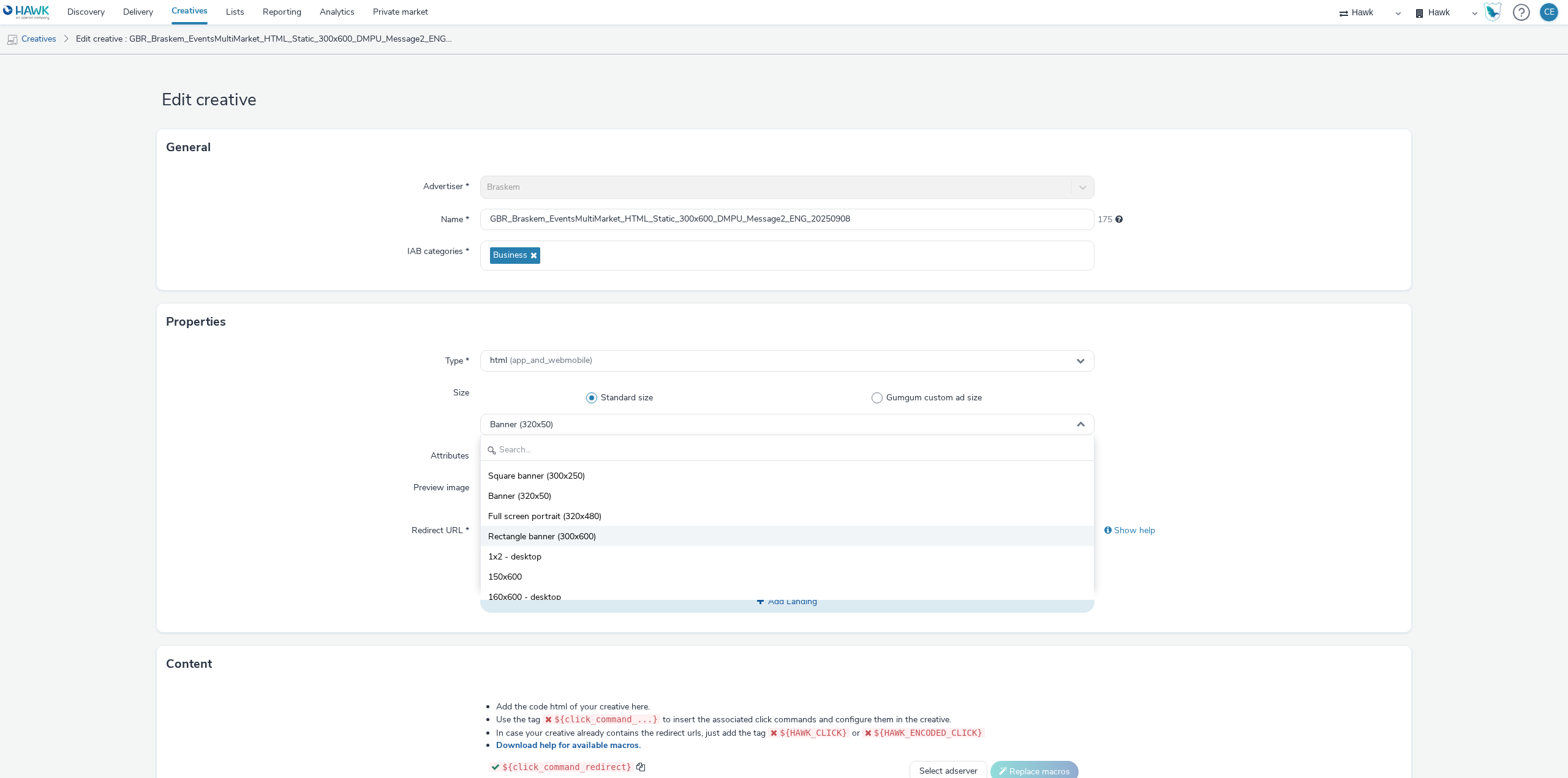
click at [589, 533] on span "Rectangle banner (300x600)" at bounding box center [542, 536] width 108 height 12
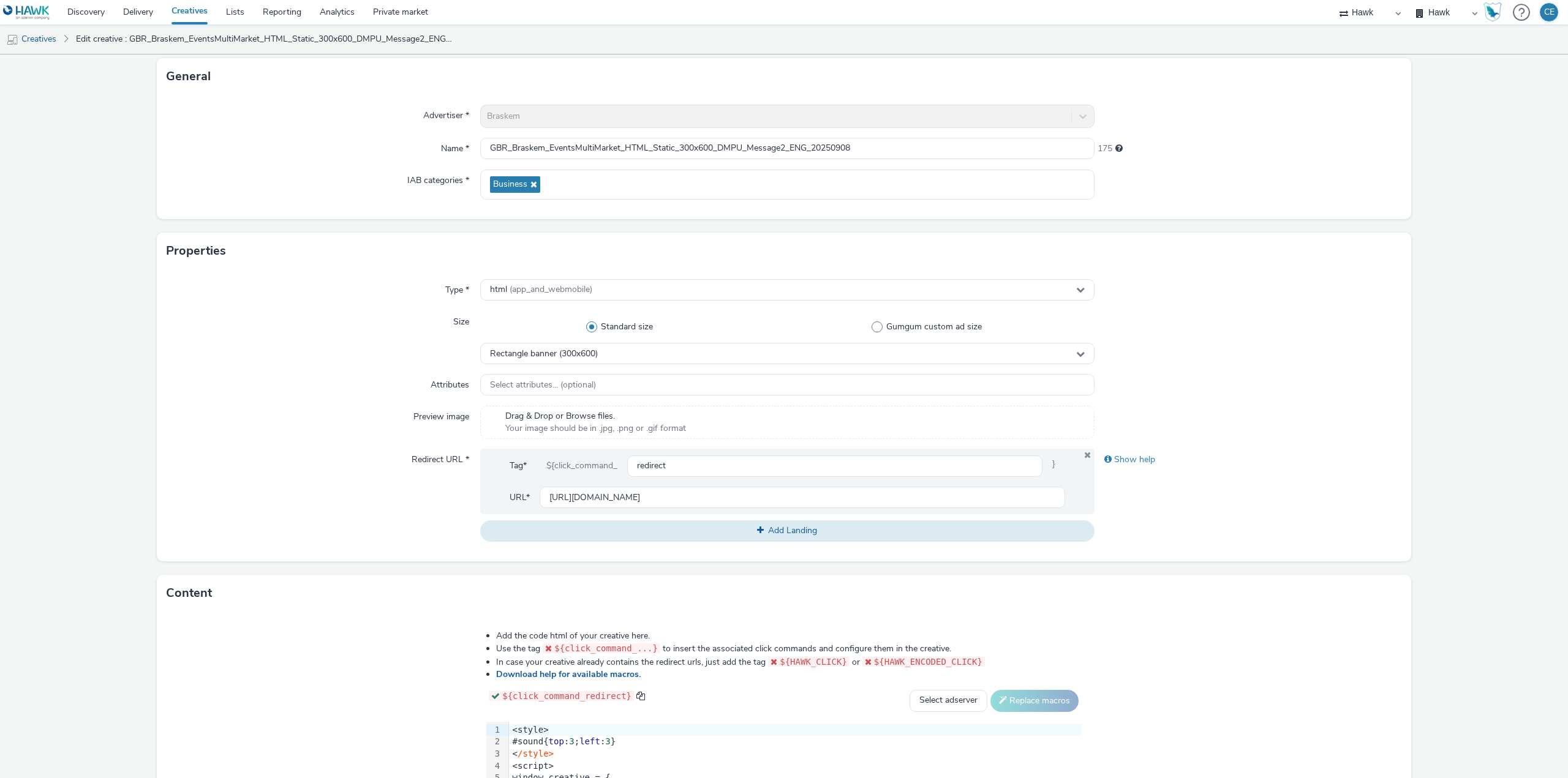
scroll to position [280, 0]
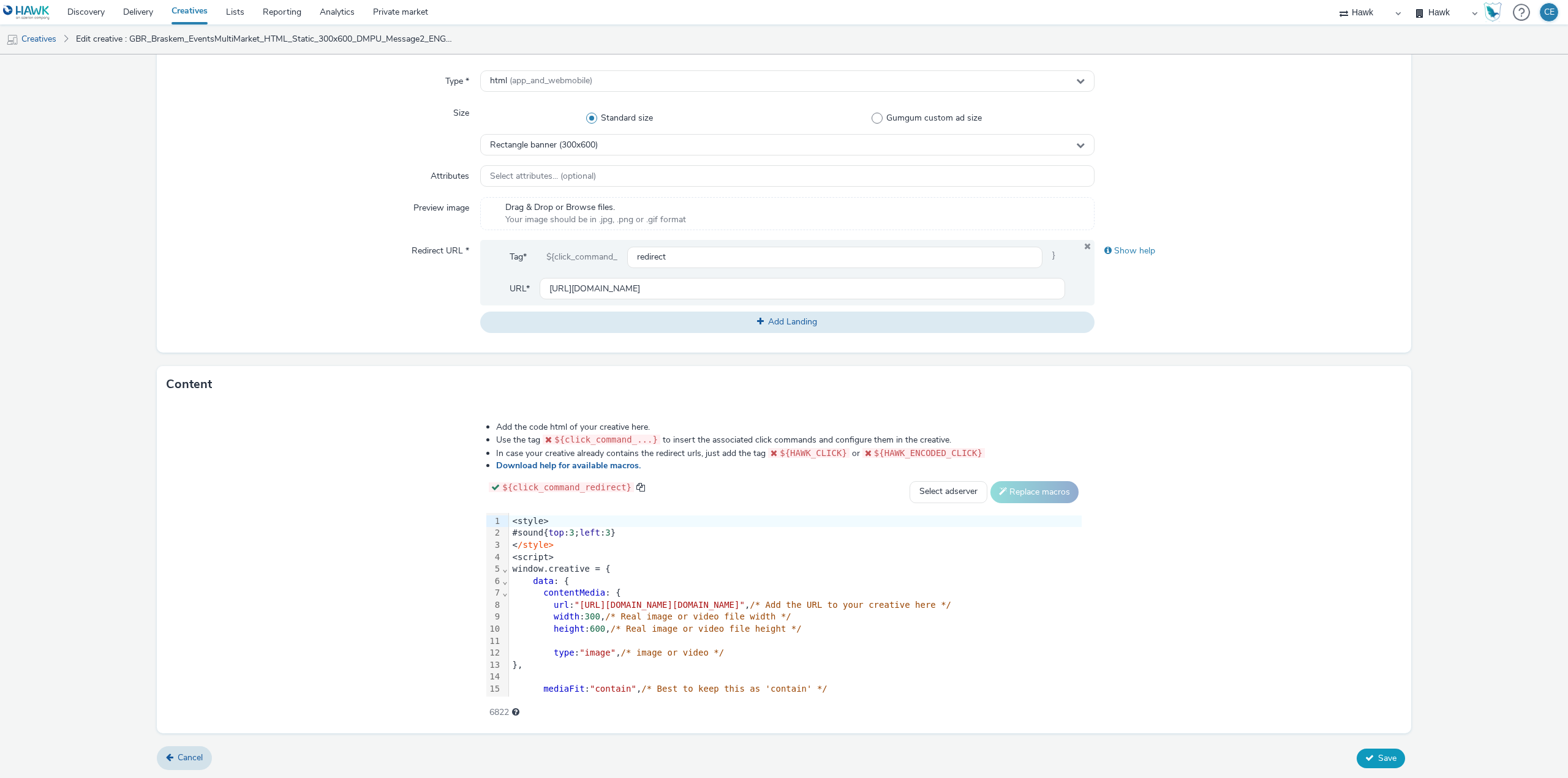
click at [1386, 753] on span "Save" at bounding box center [1387, 758] width 18 height 11
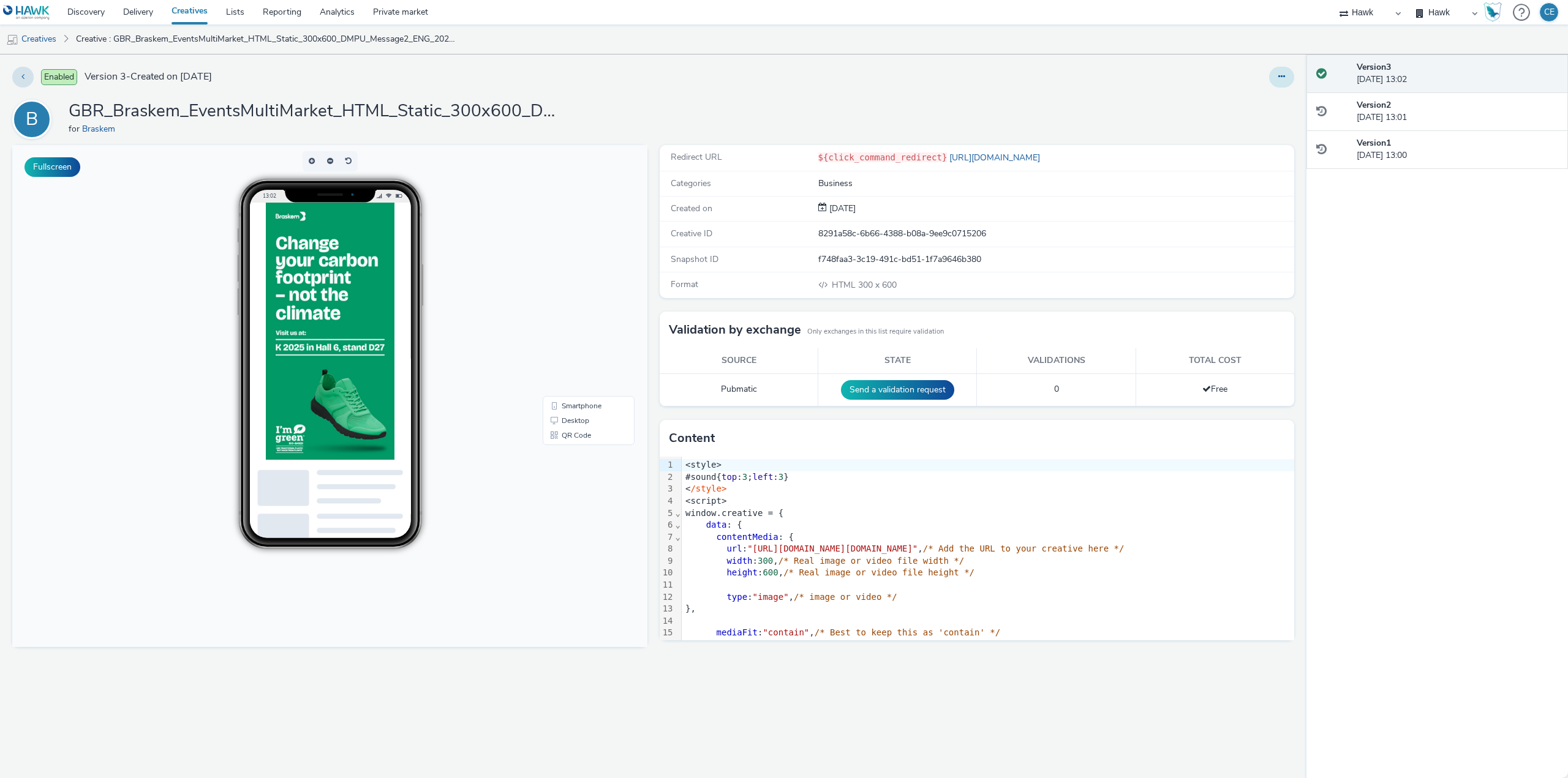
click at [1277, 75] on button at bounding box center [1281, 76] width 25 height 21
click at [1228, 127] on link "Duplicate" at bounding box center [1248, 126] width 92 height 25
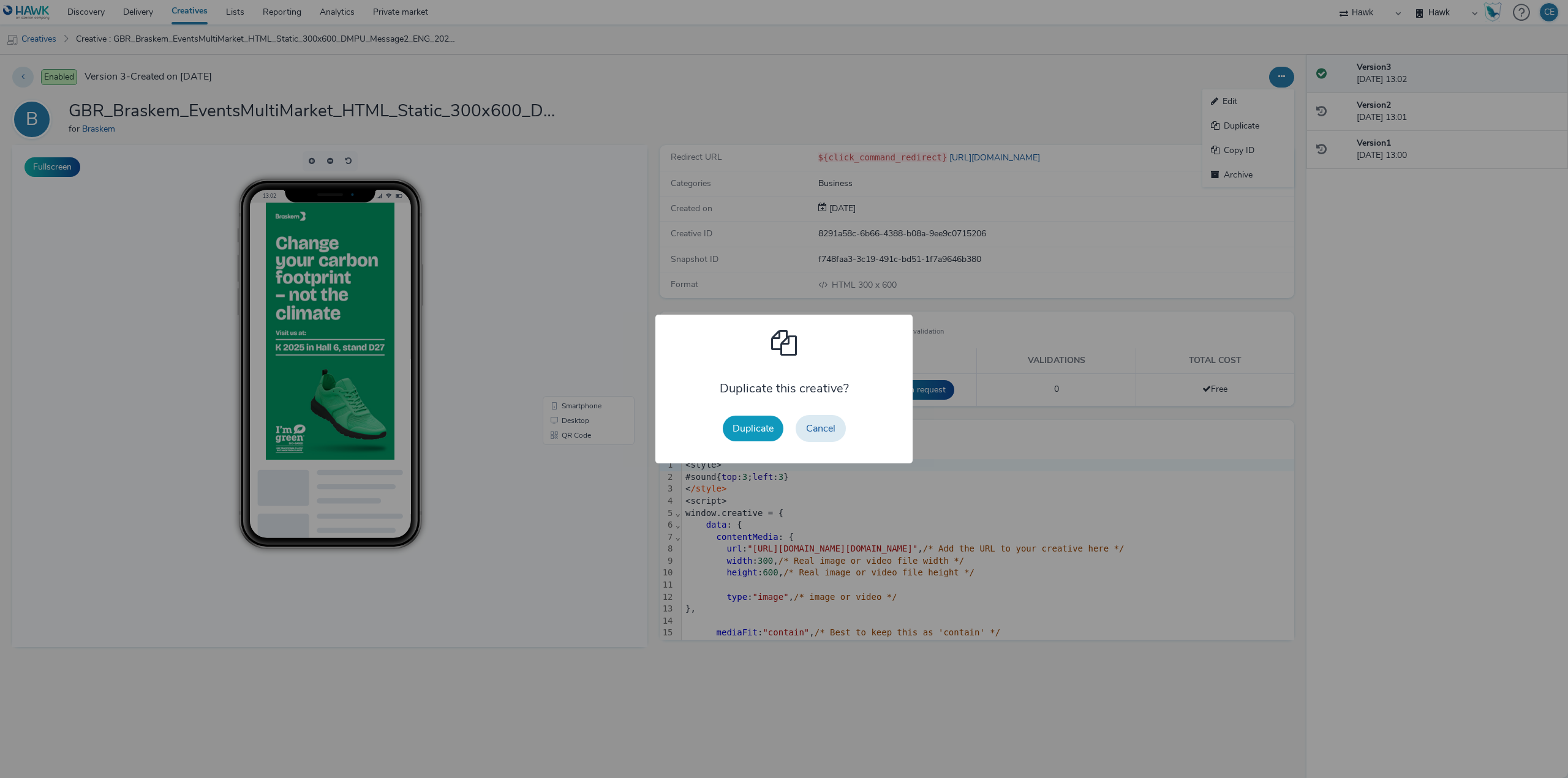
click at [735, 427] on button "Duplicate" at bounding box center [753, 429] width 61 height 25
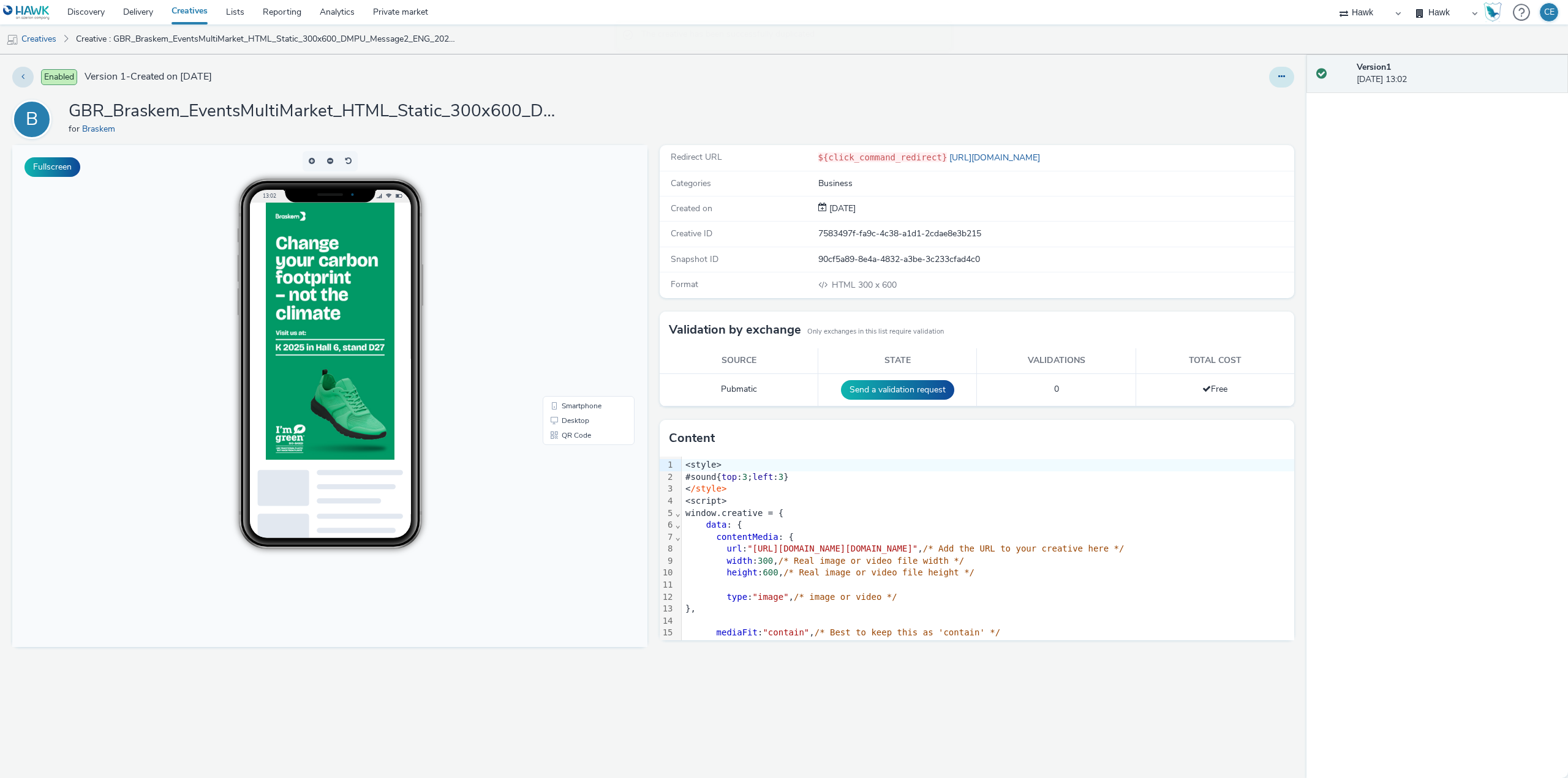
click at [1291, 79] on button at bounding box center [1281, 76] width 25 height 21
click at [1272, 108] on link "Edit" at bounding box center [1248, 101] width 92 height 25
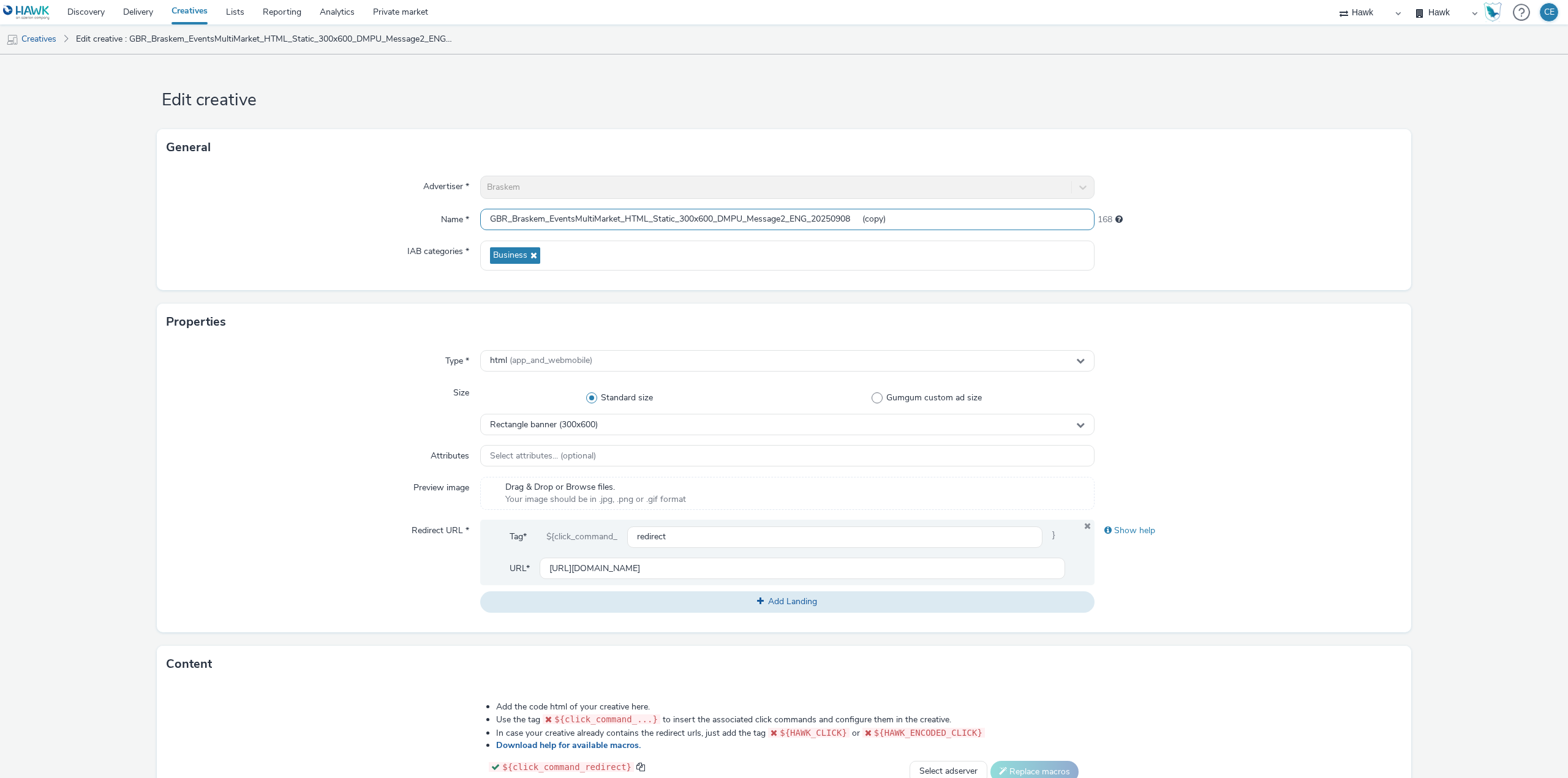
click at [726, 214] on input "GBR_Braskem_EventsMultiMarket_HTML_Static_300x600_DMPU_Message2_ENG_20250908 (c…" at bounding box center [788, 219] width 614 height 21
click at [553, 427] on span "Rectangle banner (300x600)" at bounding box center [543, 425] width 108 height 11
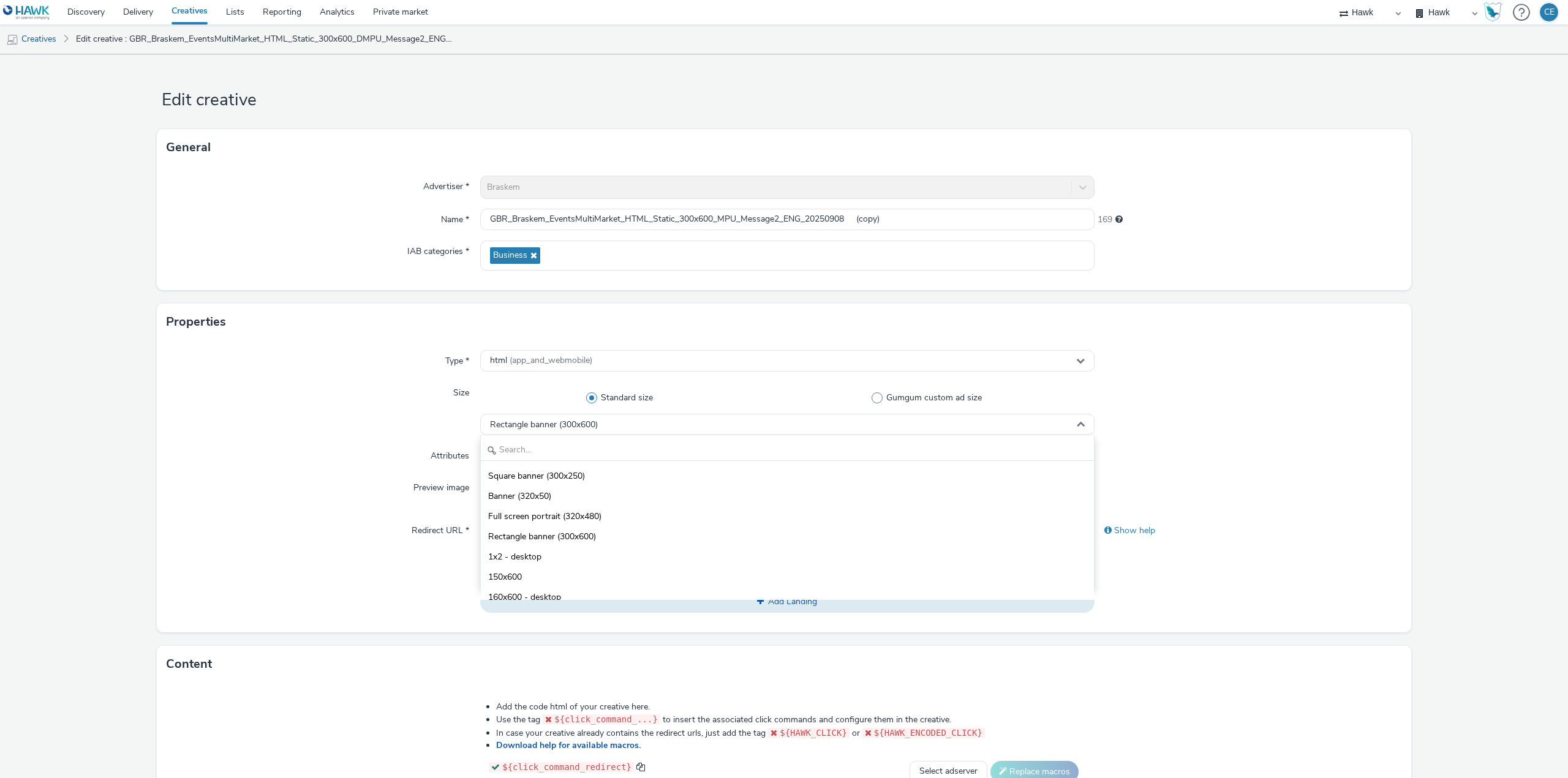
click at [604, 465] on div "Square banner (300x250) Banner (320x50) Full screen portrait (320x480) Rectangl…" at bounding box center [788, 511] width 614 height 153
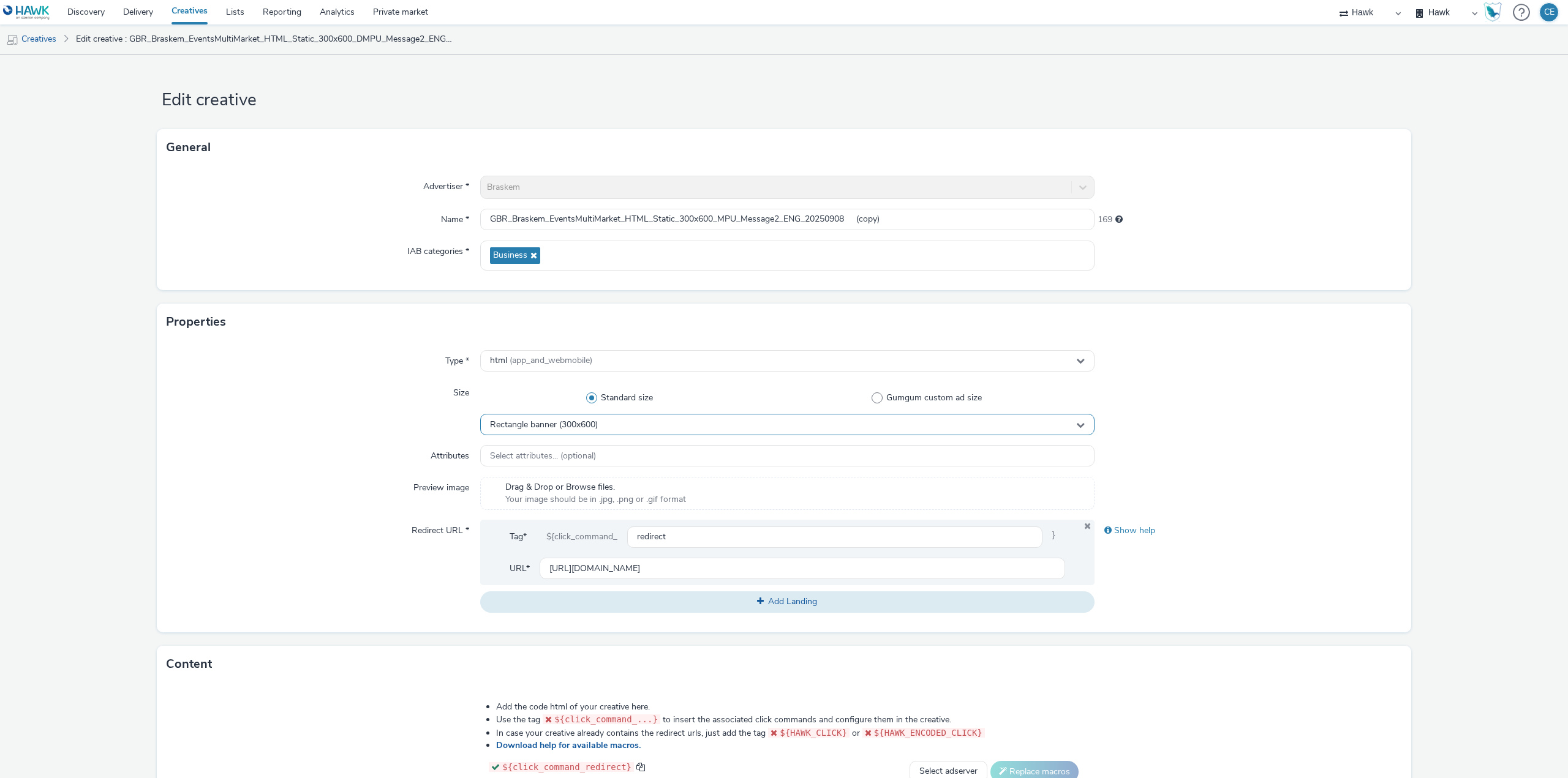
click at [623, 422] on div "Rectangle banner (300x600)" at bounding box center [788, 424] width 614 height 21
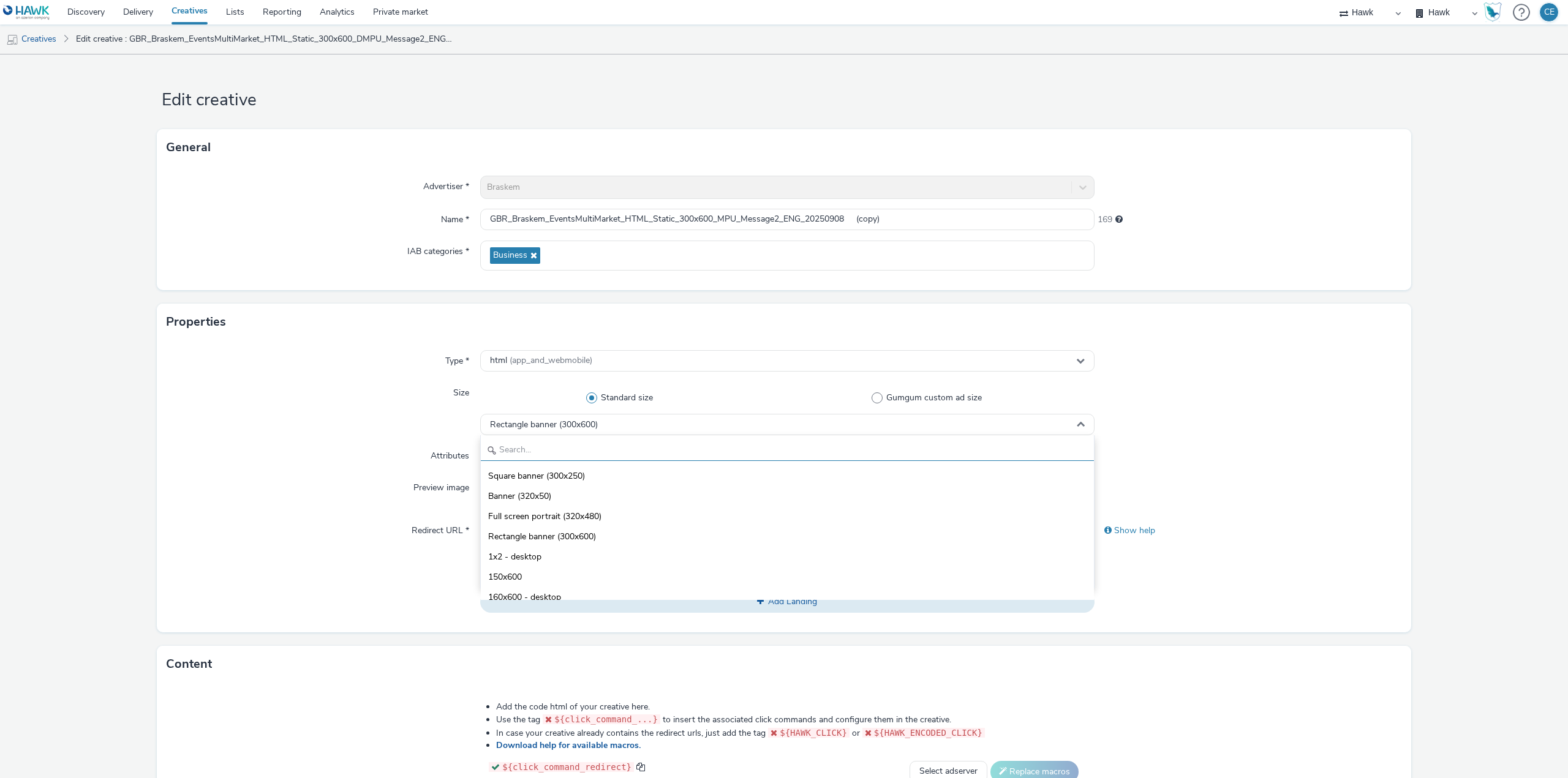
drag, startPoint x: 610, startPoint y: 469, endPoint x: 616, endPoint y: 453, distance: 17.1
click at [610, 471] on li "Square banner (300x250)" at bounding box center [787, 475] width 613 height 21
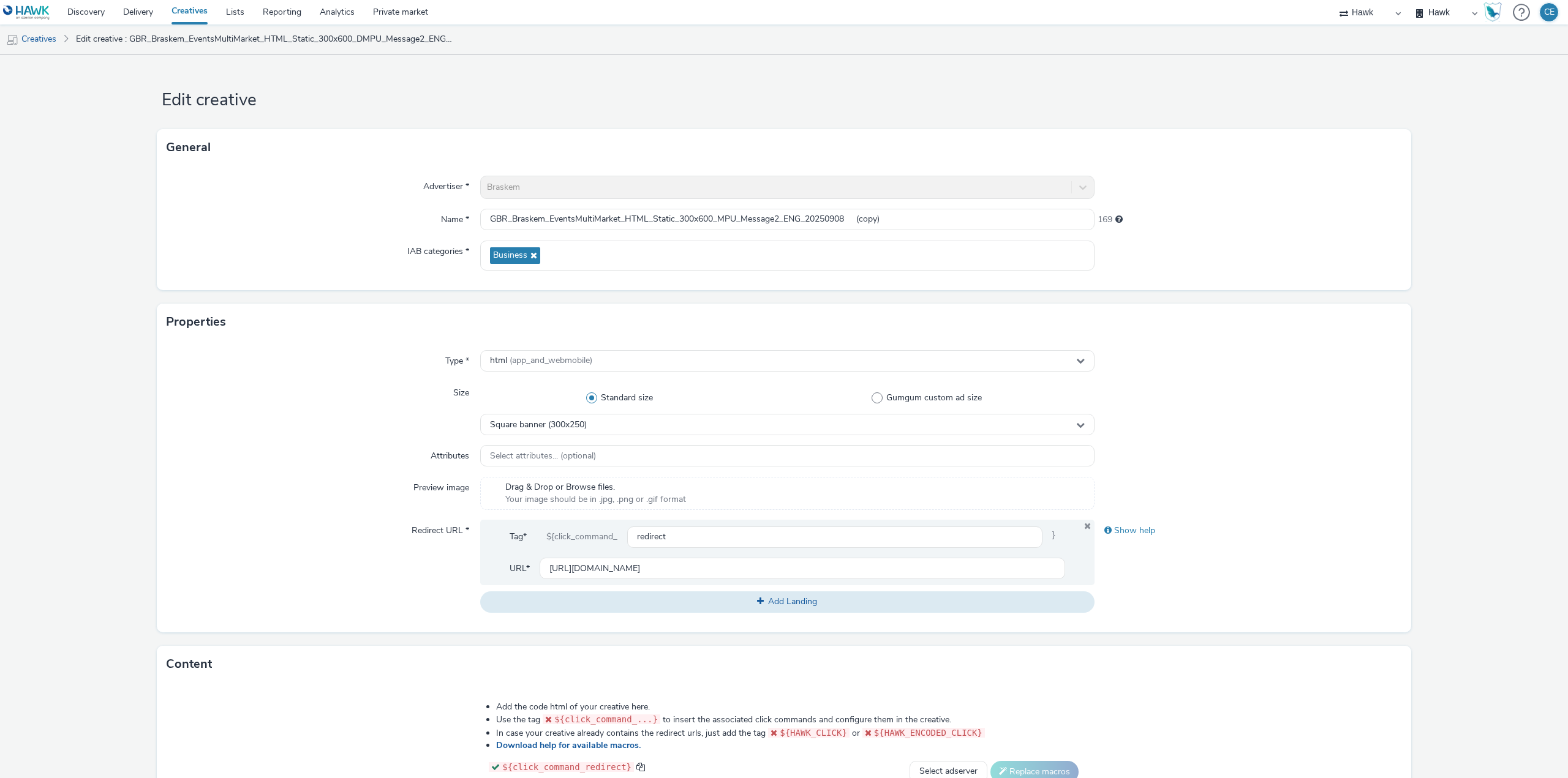
drag, startPoint x: 622, startPoint y: 424, endPoint x: 547, endPoint y: 406, distance: 77.1
click at [547, 416] on div "Square banner (300x250)" at bounding box center [788, 424] width 614 height 21
drag, startPoint x: 547, startPoint y: 400, endPoint x: 578, endPoint y: 429, distance: 42.4
click at [578, 429] on div "Standard size Gumgum custom ad size Square banner (300x250)" at bounding box center [788, 408] width 614 height 53
click at [541, 383] on div "Standard size Gumgum custom ad size" at bounding box center [788, 397] width 614 height 32
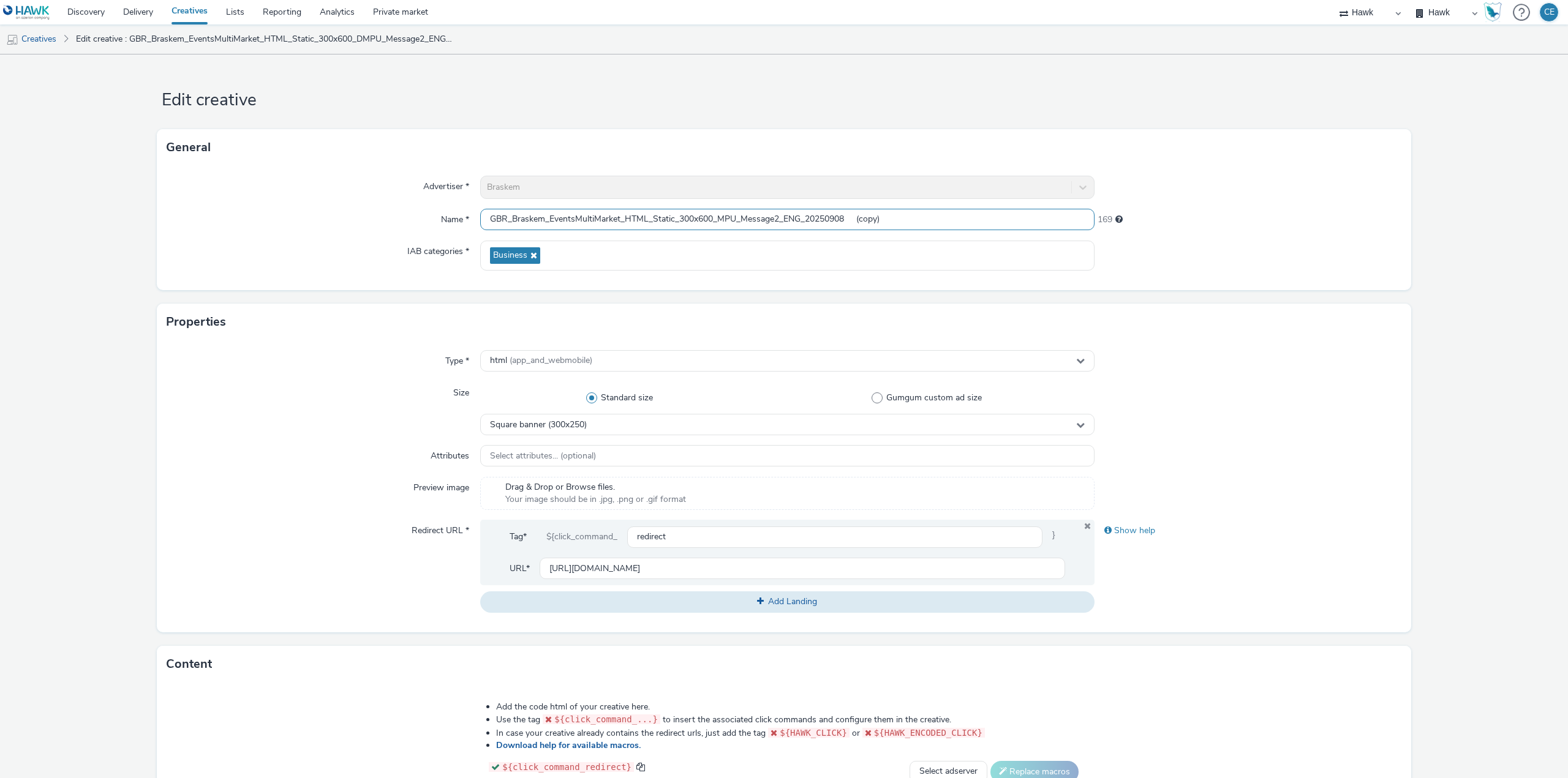
drag, startPoint x: 711, startPoint y: 216, endPoint x: 698, endPoint y: 216, distance: 13.0
click at [698, 216] on input "GBR_Braskem_EventsMultiMarket_HTML_Static_300x600_MPU_Message2_ENG_20250908 (co…" at bounding box center [788, 219] width 614 height 21
drag, startPoint x: 848, startPoint y: 222, endPoint x: 953, endPoint y: 223, distance: 105.0
click at [952, 223] on input "GBR_Braskem_EventsMultiMarket_HTML_Static_300x250_MPU_Message2_ENG_20250908 (co…" at bounding box center [788, 219] width 614 height 21
type input "GBR_Braskem_EventsMultiMarket_HTML_Static_300x250_MPU_Message2_ENG_20250908"
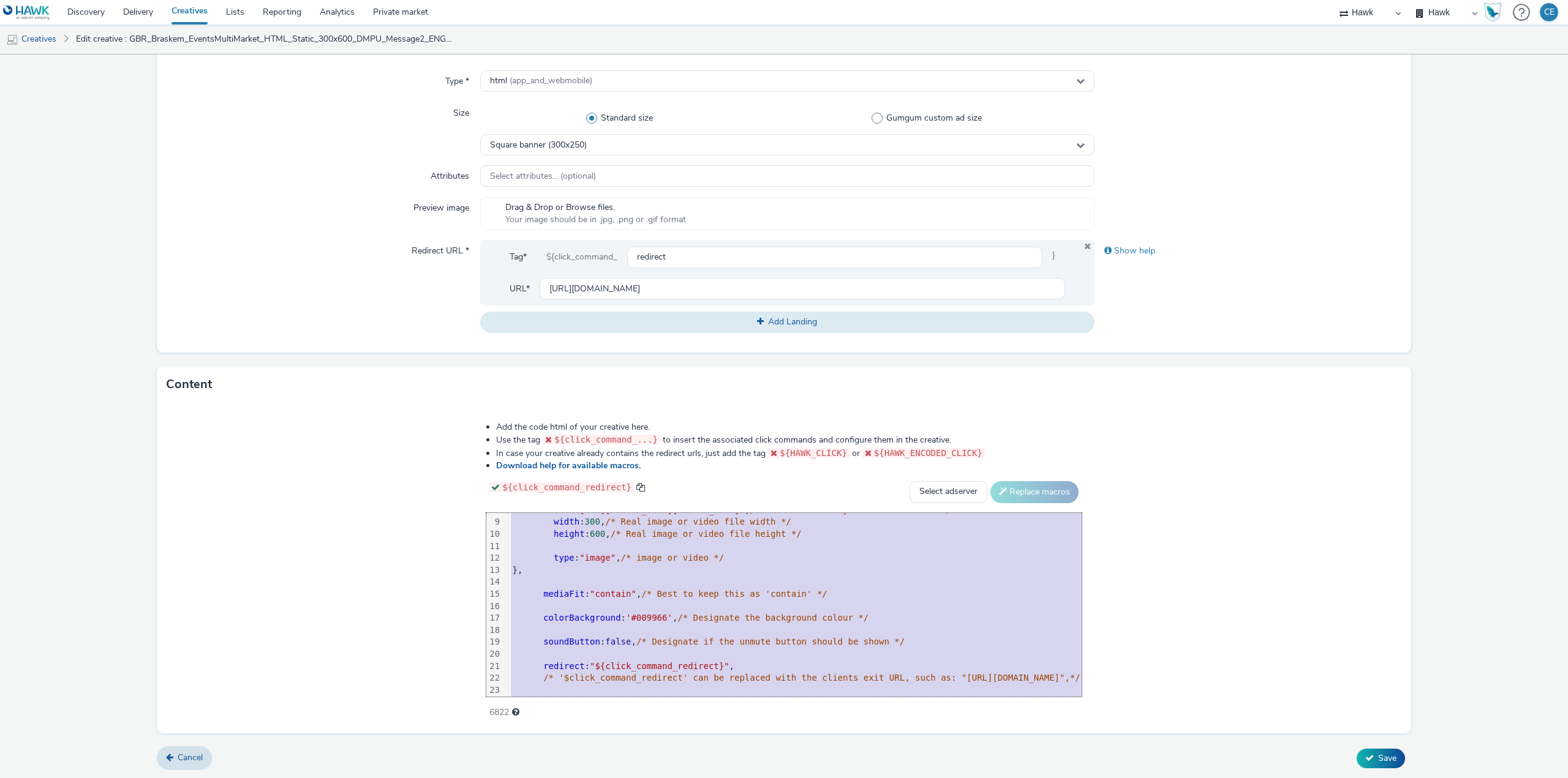
scroll to position [205, 0]
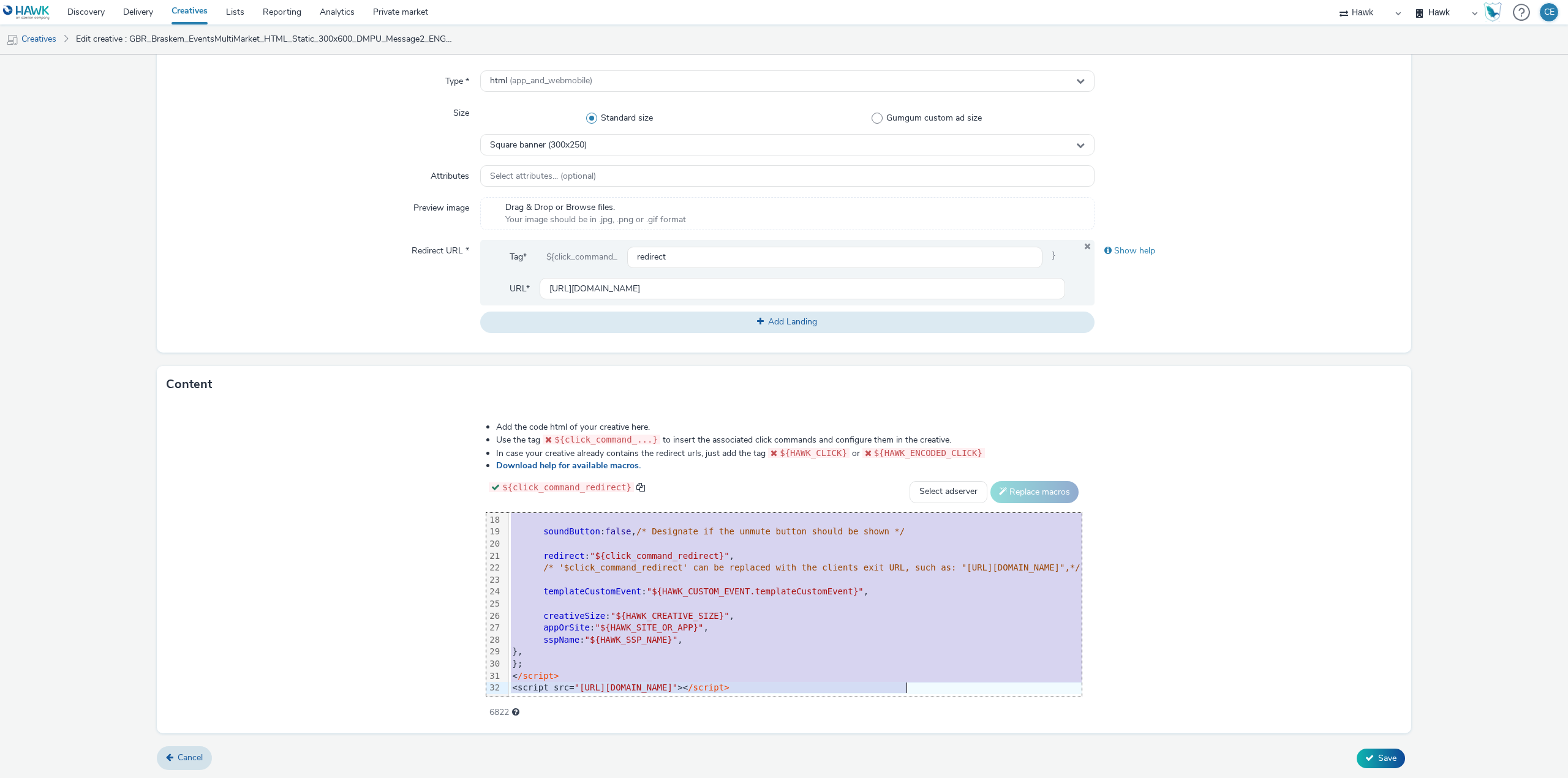
drag, startPoint x: 294, startPoint y: 523, endPoint x: 611, endPoint y: 796, distance: 418.4
click at [611, 777] on html "Discovery Delivery Creatives Lists Reporting Analytics Private market Hawk Hawk…" at bounding box center [784, 389] width 1568 height 778
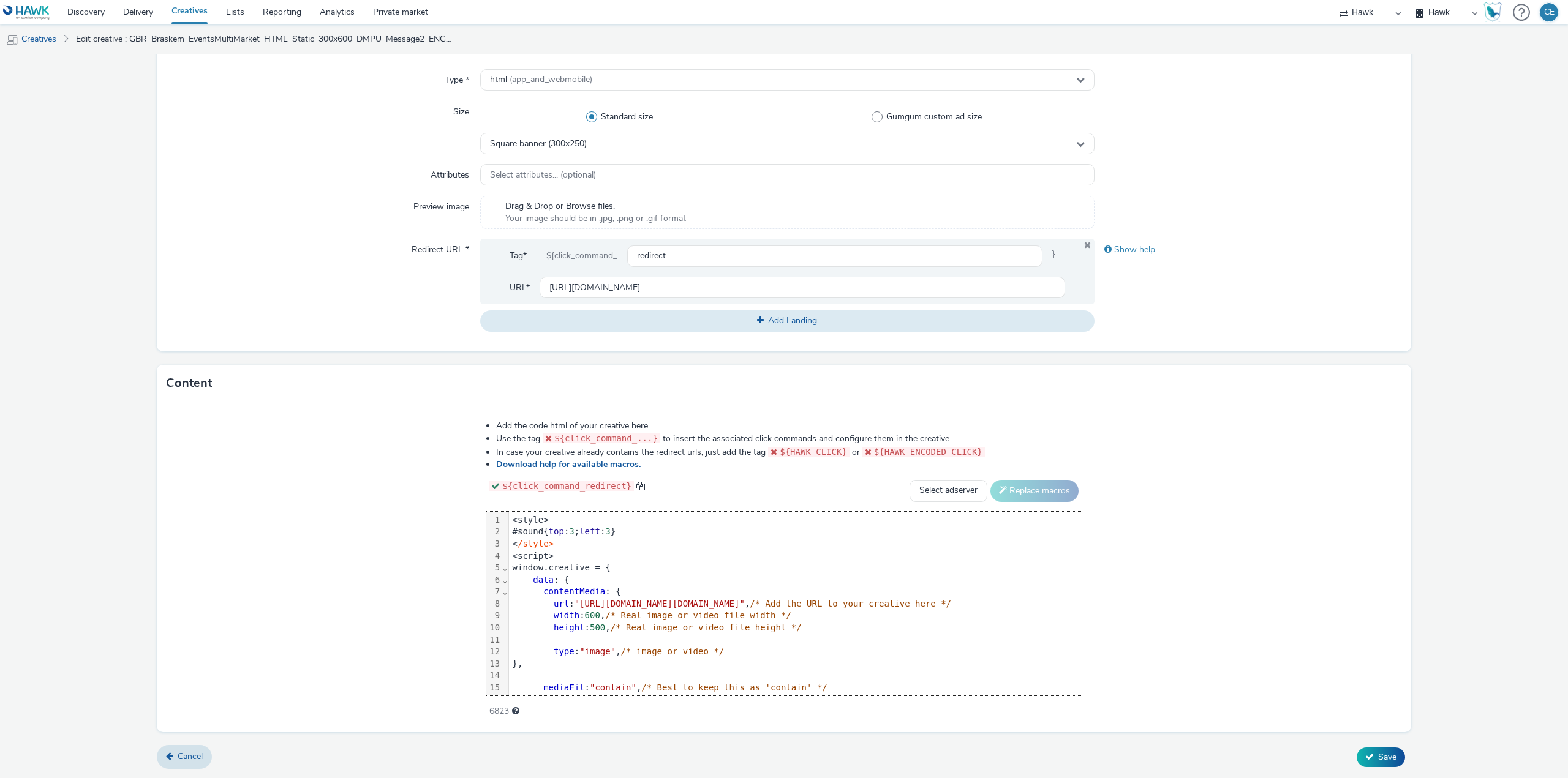
scroll to position [204, 0]
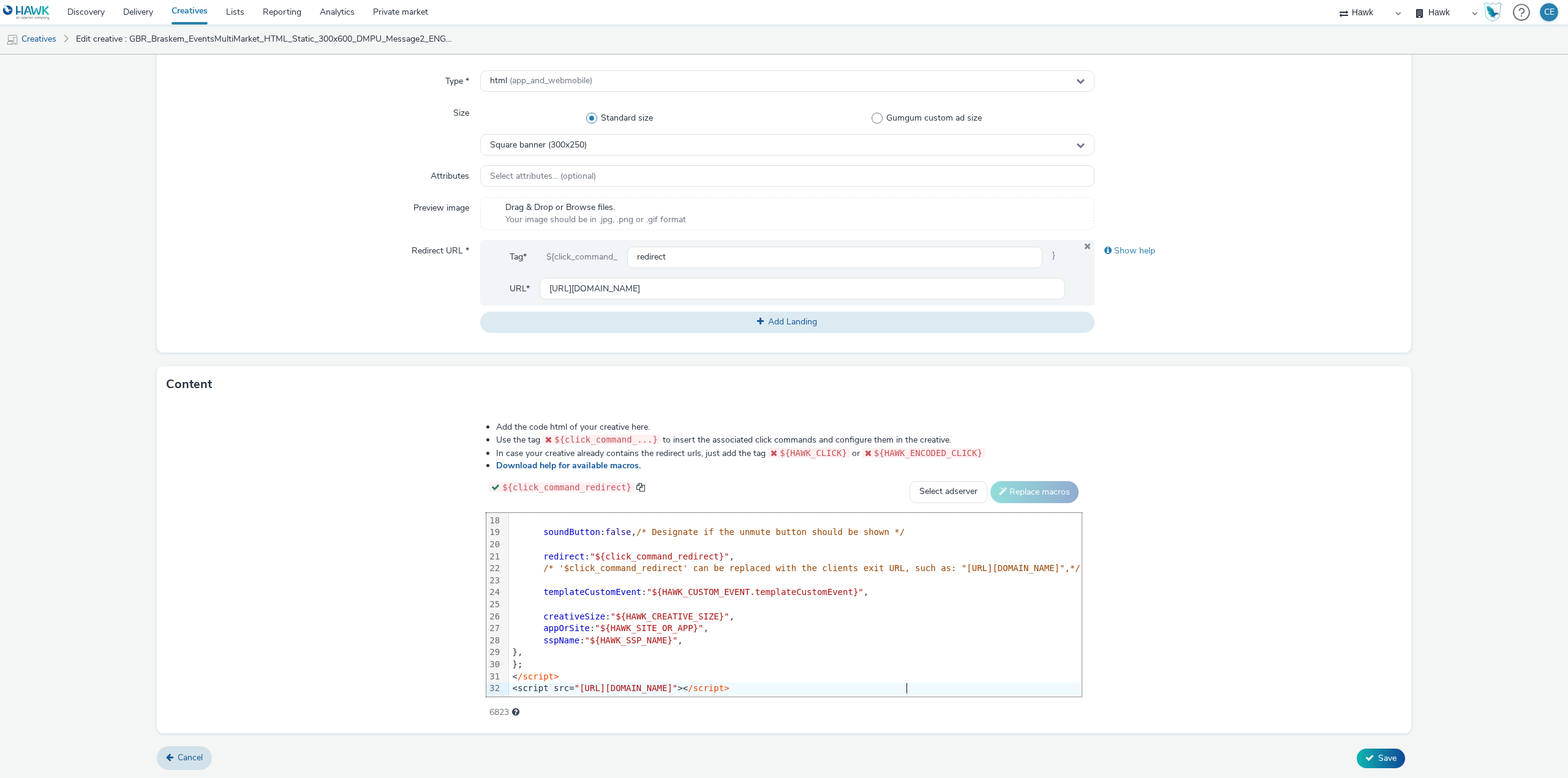
click at [1377, 748] on div "Cancel Save" at bounding box center [784, 758] width 1255 height 22
click at [1382, 748] on button "Save" at bounding box center [1380, 758] width 48 height 20
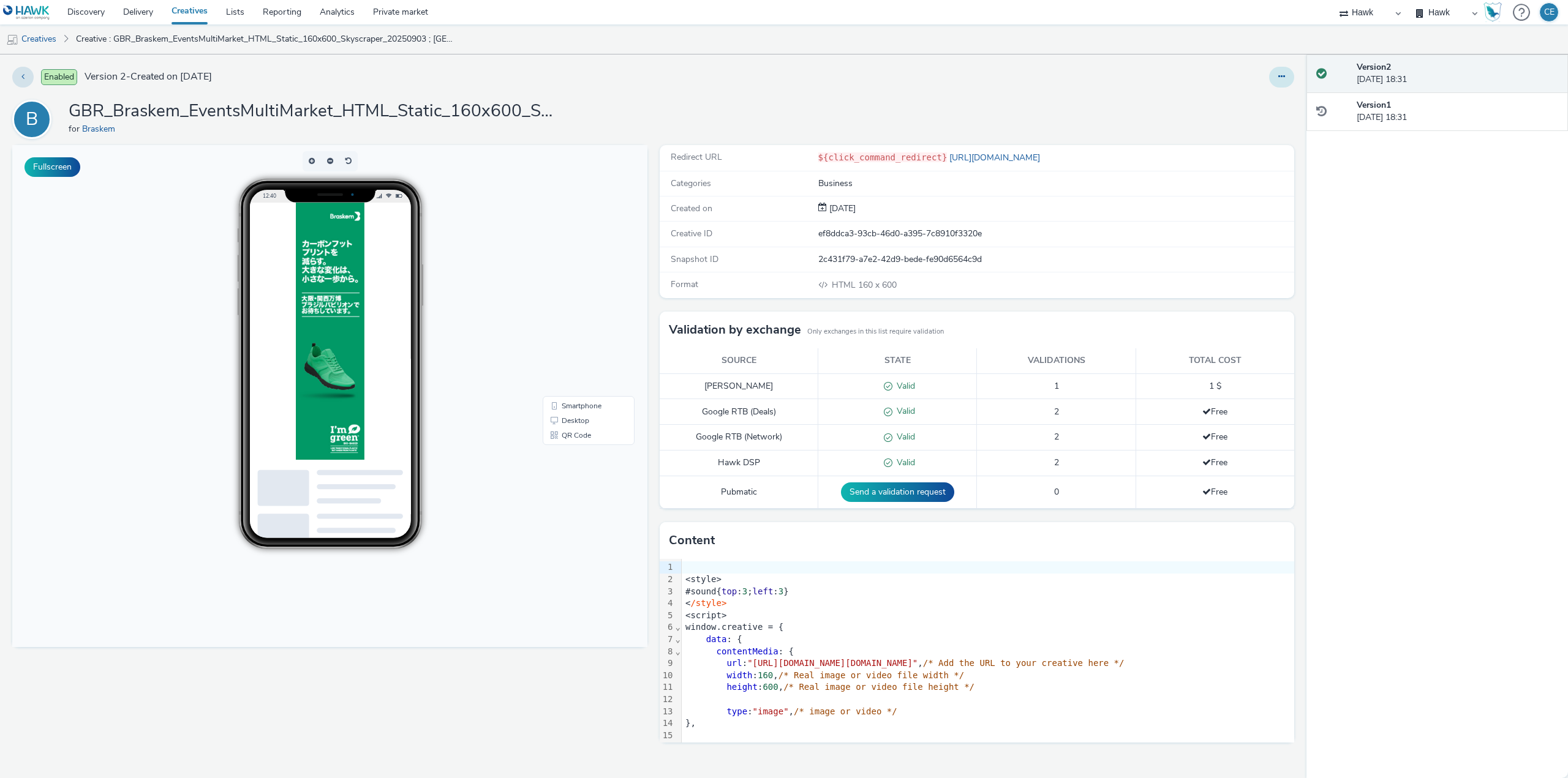
click at [1291, 74] on button at bounding box center [1281, 76] width 25 height 21
click at [1272, 98] on link "Edit" at bounding box center [1248, 101] width 92 height 25
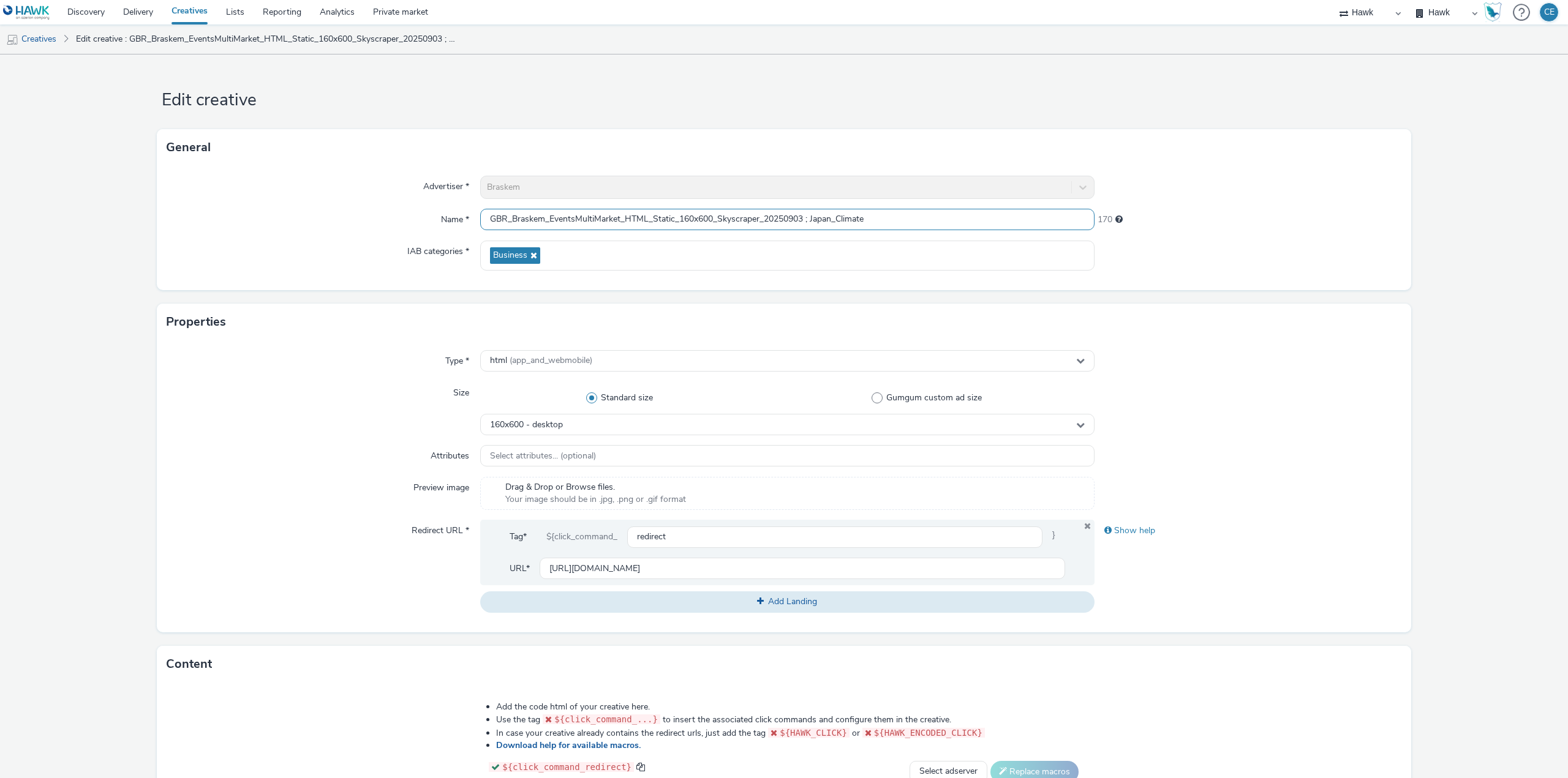
drag, startPoint x: 907, startPoint y: 226, endPoint x: 467, endPoint y: 202, distance: 440.7
click at [396, 202] on div "Advertiser * Braskem Name * GBR_Braskem_EventsMultiMarket_HTML_Static_160x600_S…" at bounding box center [784, 228] width 1255 height 124
drag, startPoint x: 585, startPoint y: 207, endPoint x: 455, endPoint y: 211, distance: 130.1
click at [454, 211] on label "Name *" at bounding box center [455, 217] width 38 height 17
drag, startPoint x: 486, startPoint y: 221, endPoint x: 857, endPoint y: 229, distance: 371.1
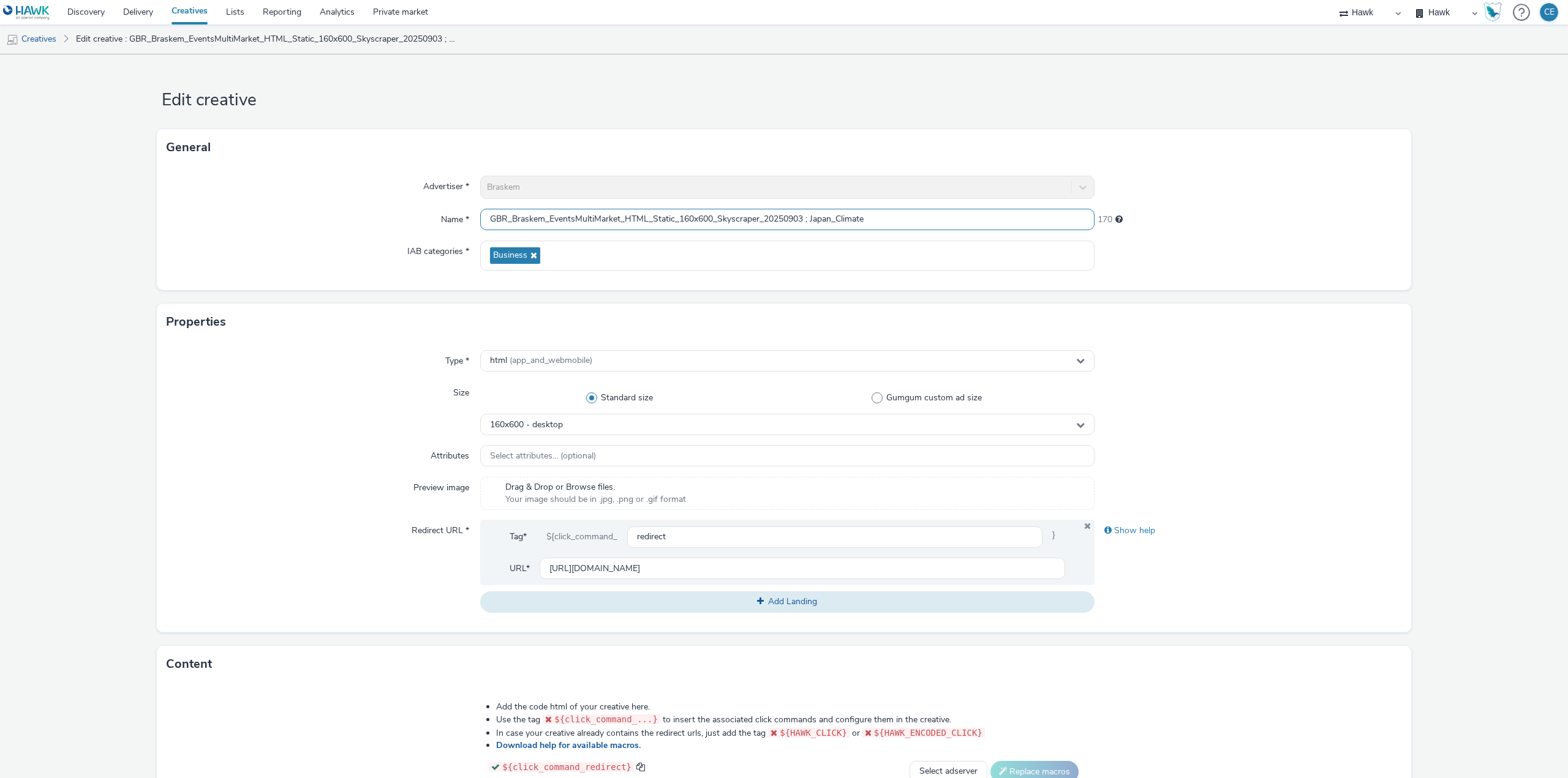
click at [869, 229] on input "GBR_Braskem_EventsMultiMarket_HTML_Static_160x600_Skyscraper_20250903 ; Japan_C…" at bounding box center [788, 219] width 614 height 21
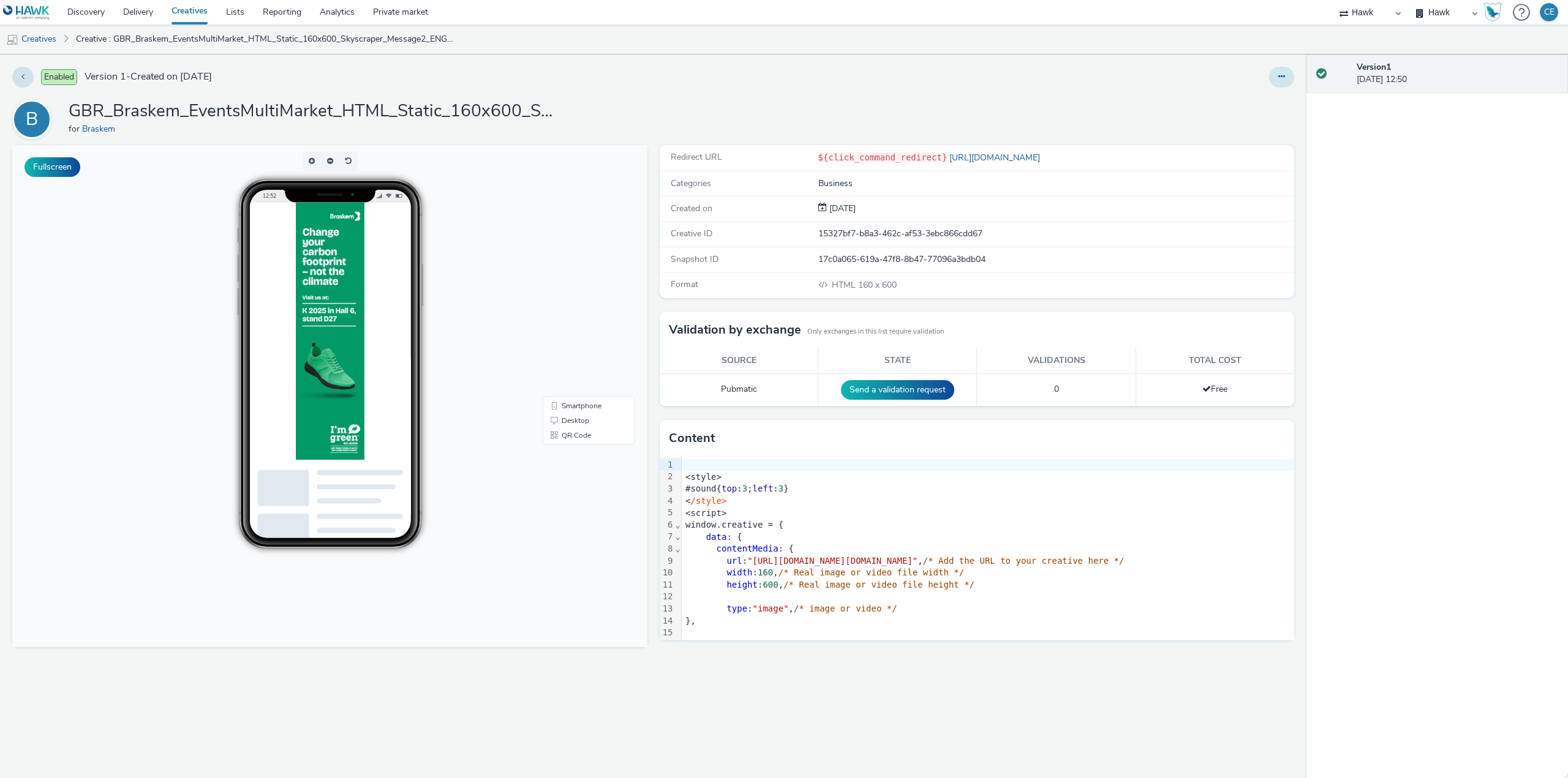
click at [1282, 78] on icon at bounding box center [1281, 76] width 7 height 8
click at [1267, 93] on link "Edit" at bounding box center [1248, 101] width 92 height 25
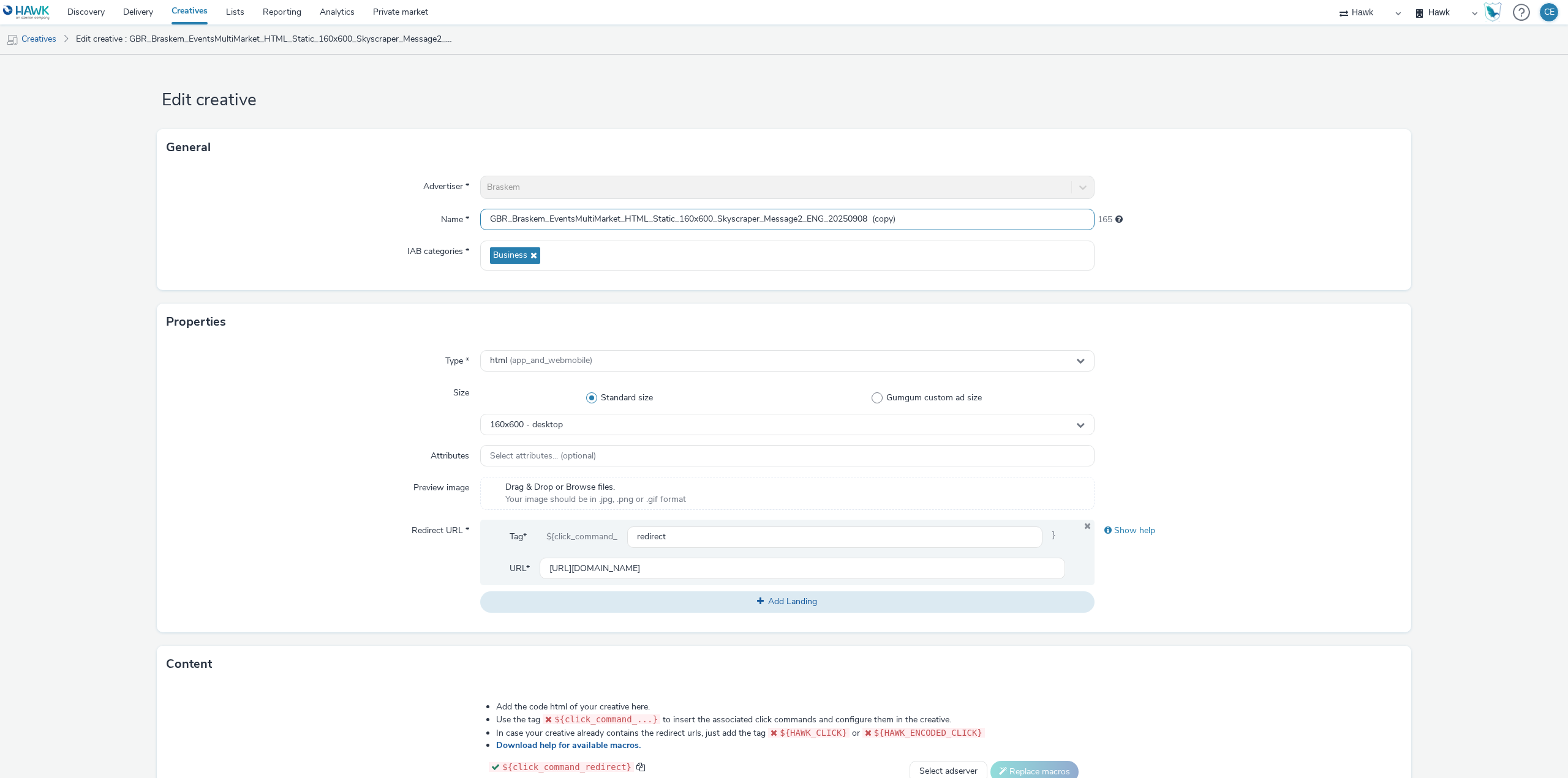
click at [800, 214] on input "GBR_Braskem_EventsMultiMarket_HTML_Static_160x600_Skyscraper_Message2_ENG_20250…" at bounding box center [788, 219] width 614 height 21
type input "GBR_Braskem_EventsMultiMarket_HTML_Static_160x600_Skyscraper_Message1_ENG_20250…"
click at [603, 426] on div "160x600 - desktop" at bounding box center [788, 424] width 614 height 21
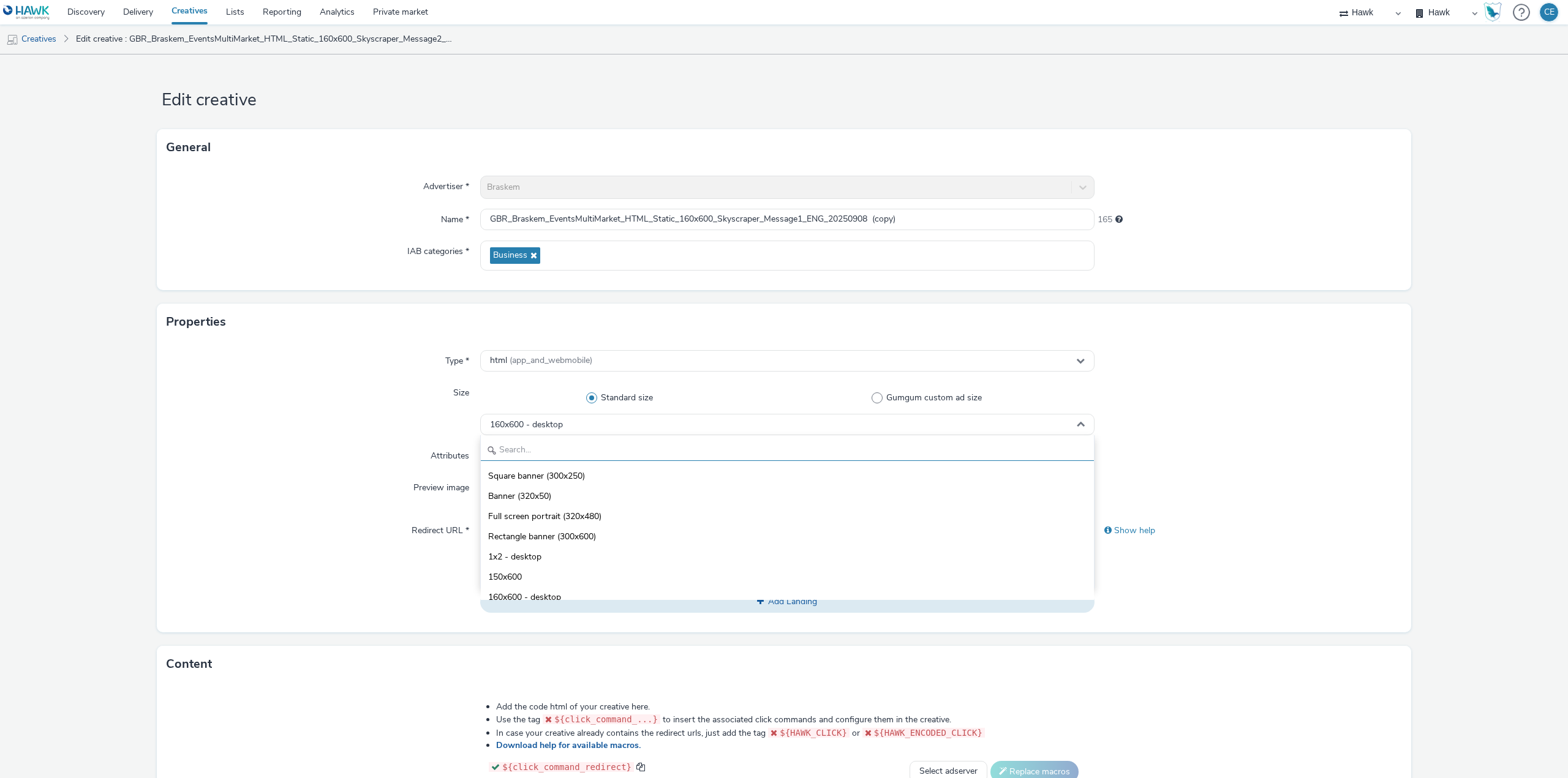
click at [604, 448] on input "text" at bounding box center [787, 450] width 613 height 21
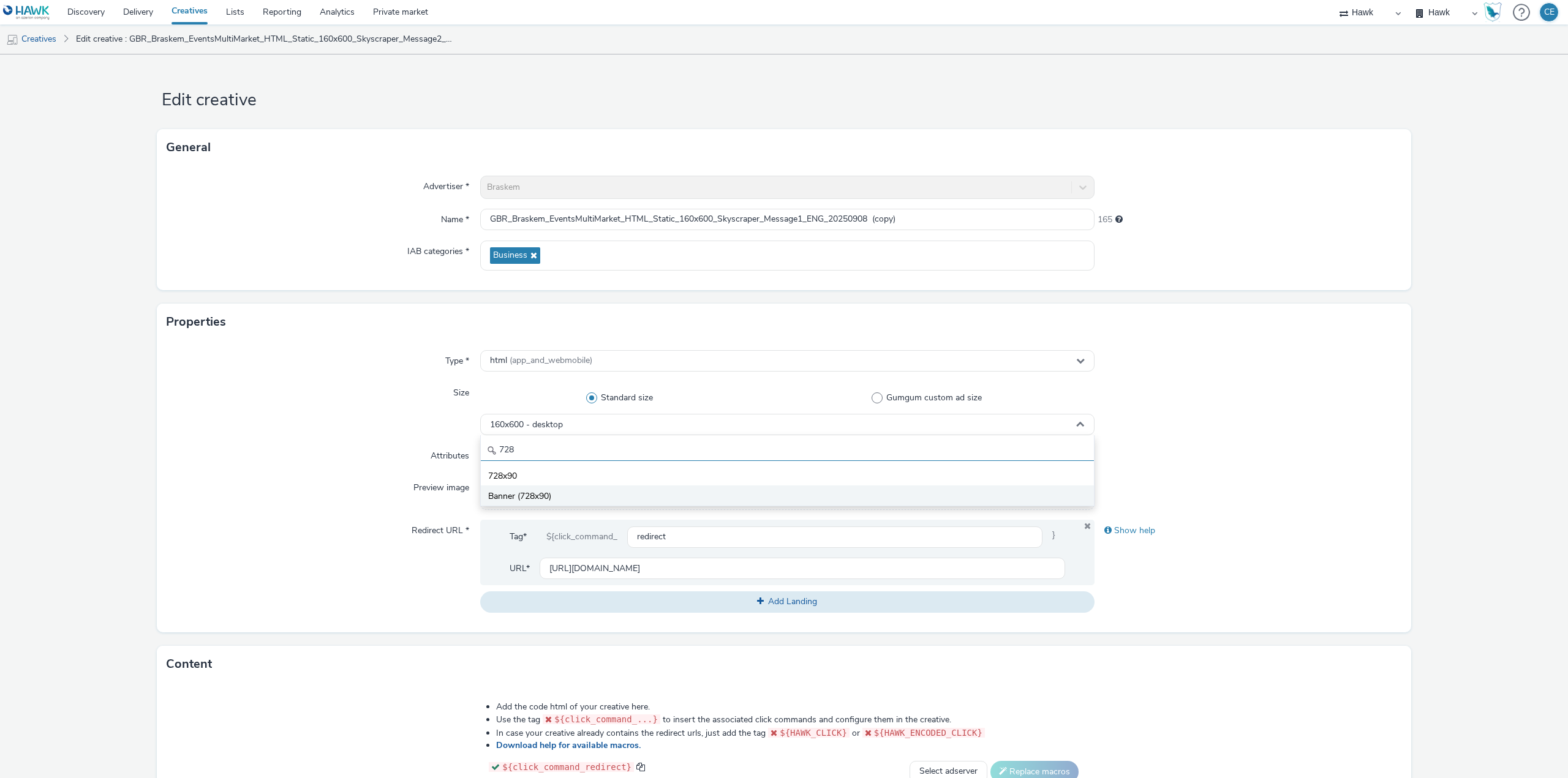
type input "728"
click at [608, 492] on li "Banner (728x90)" at bounding box center [787, 495] width 613 height 21
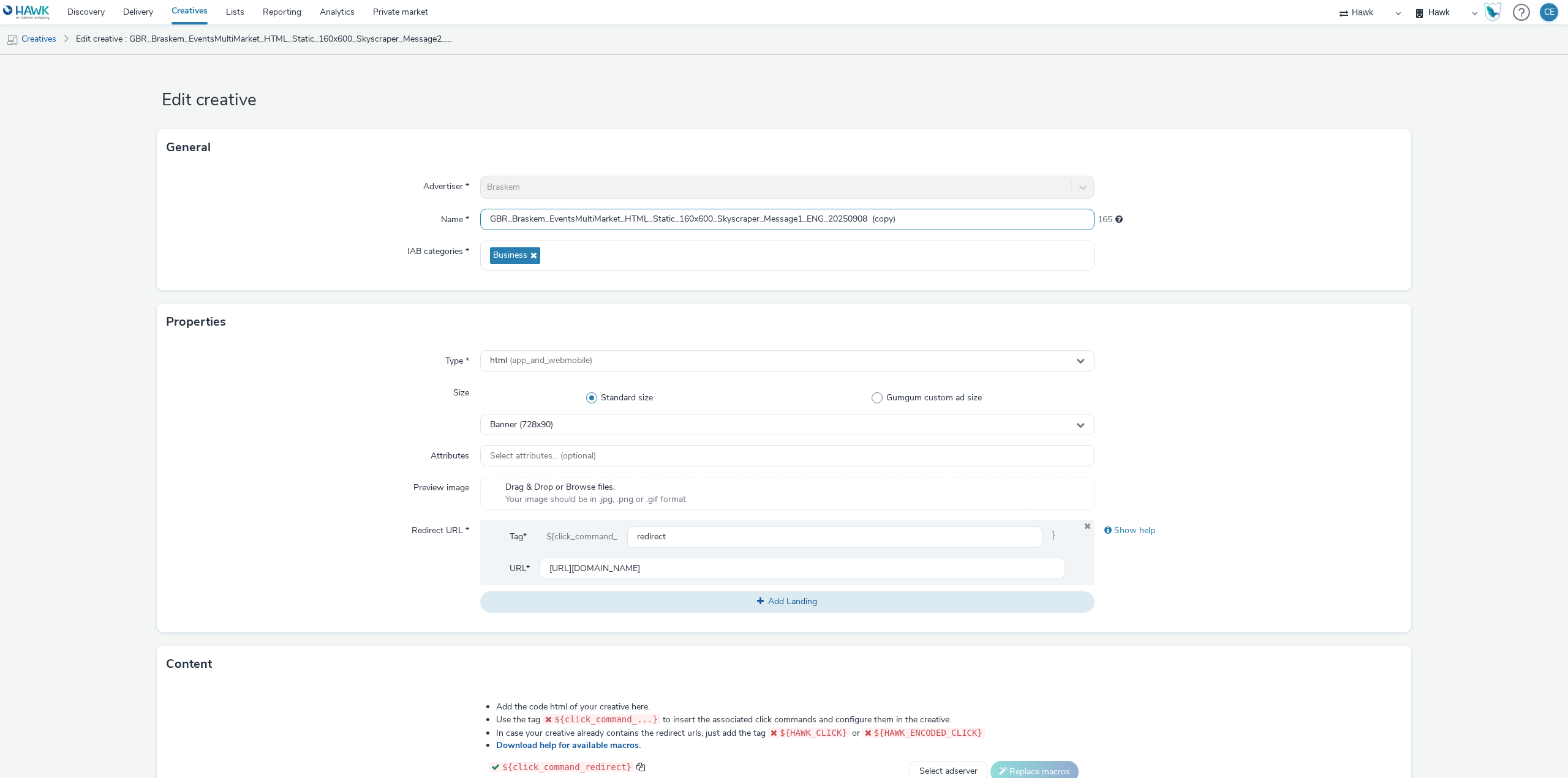
drag, startPoint x: 711, startPoint y: 216, endPoint x: 677, endPoint y: 216, distance: 34.0
click at [677, 216] on input "GBR_Braskem_EventsMultiMarket_HTML_Static_160x600_Skyscraper_Message1_ENG_20250…" at bounding box center [788, 219] width 614 height 21
drag, startPoint x: 754, startPoint y: 217, endPoint x: 713, endPoint y: 213, distance: 41.2
click at [713, 213] on input "GBR_Braskem_EventsMultiMarket_HTML_Static_728x90_Skyscraper_Message1_ENG_202509…" at bounding box center [788, 219] width 614 height 21
drag, startPoint x: 926, startPoint y: 216, endPoint x: 878, endPoint y: 226, distance: 49.0
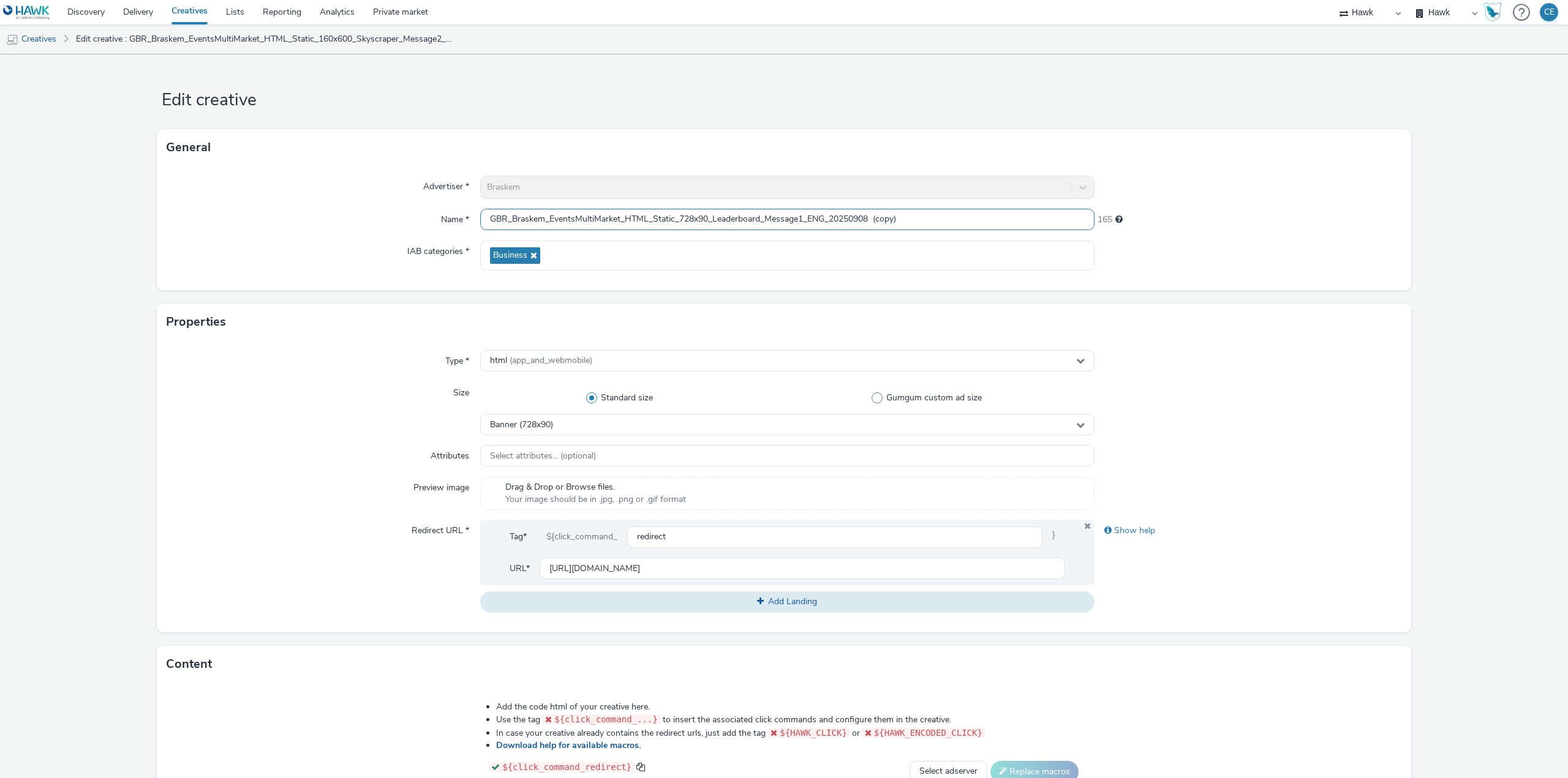
click at [879, 226] on input "GBR_Braskem_EventsMultiMarket_HTML_Static_728x90_Leaderboard_Message1_ENG_20250…" at bounding box center [788, 219] width 614 height 21
type input "GBR_Braskem_EventsMultiMarket_HTML_Static_728x90_Leaderboard_Message1_ENG_20250…"
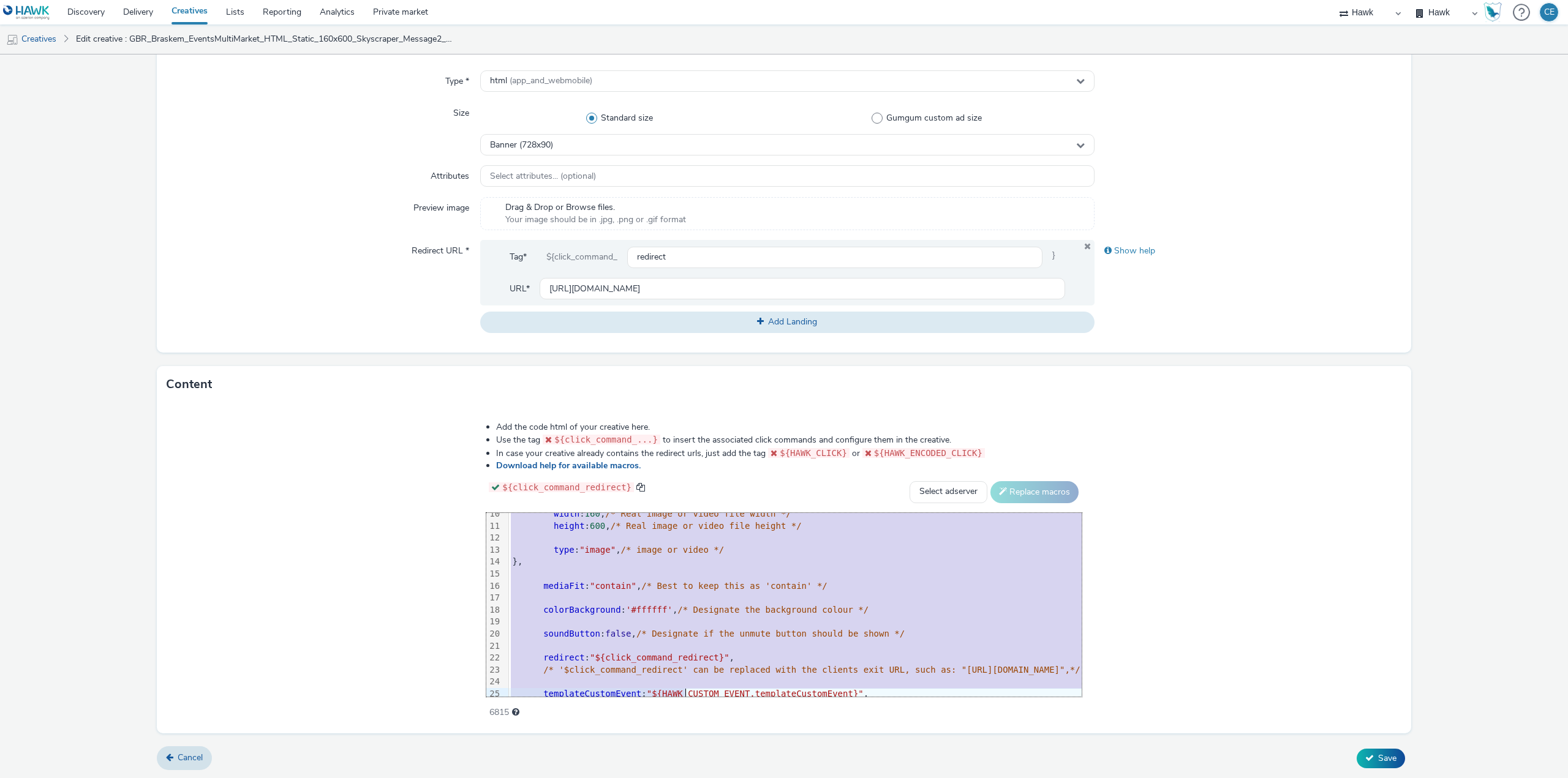
scroll to position [217, 0]
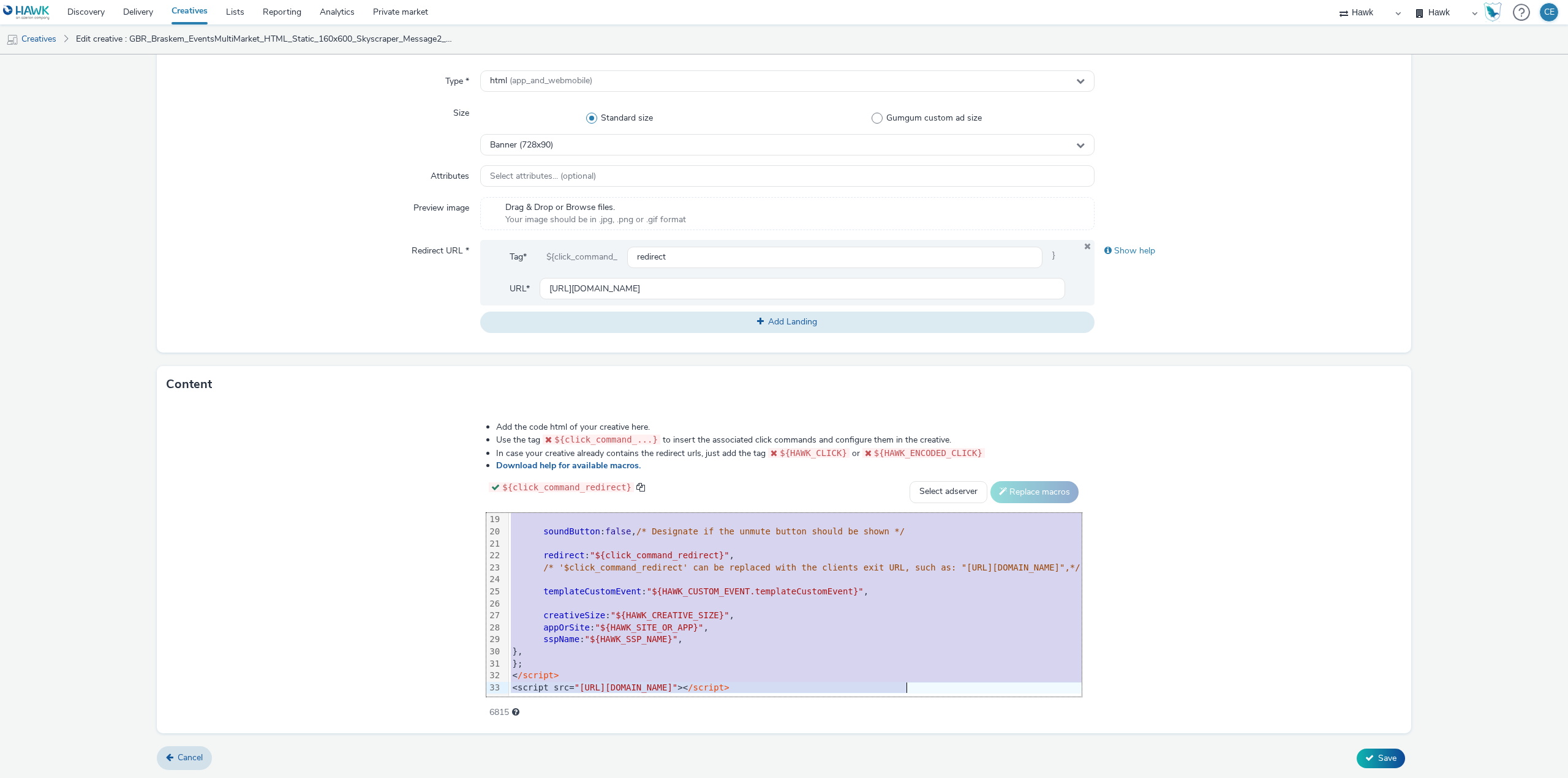
drag, startPoint x: 276, startPoint y: 512, endPoint x: 462, endPoint y: 791, distance: 335.3
click at [462, 777] on html "Discovery Delivery Creatives Lists Reporting Analytics Private market Hawk Hawk…" at bounding box center [784, 389] width 1568 height 778
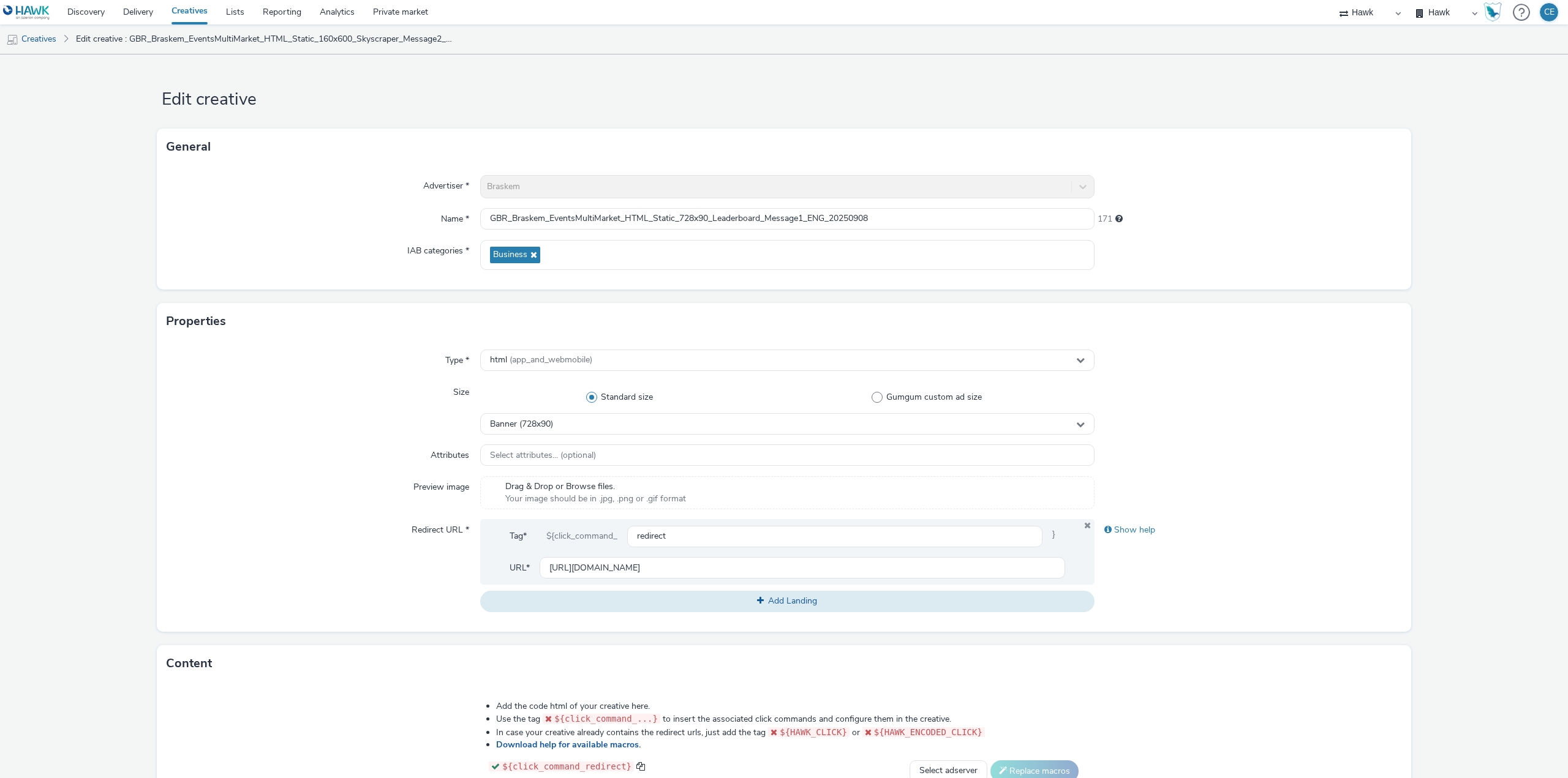
scroll to position [0, 0]
drag, startPoint x: 677, startPoint y: 211, endPoint x: 759, endPoint y: 221, distance: 82.6
click at [759, 221] on input "GBR_Braskem_EventsMultiMarket_HTML_Static_728x90_Leaderboard_Message1_ENG_20250…" at bounding box center [788, 219] width 614 height 21
click at [384, 200] on div "Advertiser * Braskem Name * GBR_Braskem_EventsMultiMarket_HTML_Static_728x90_Le…" at bounding box center [784, 228] width 1255 height 124
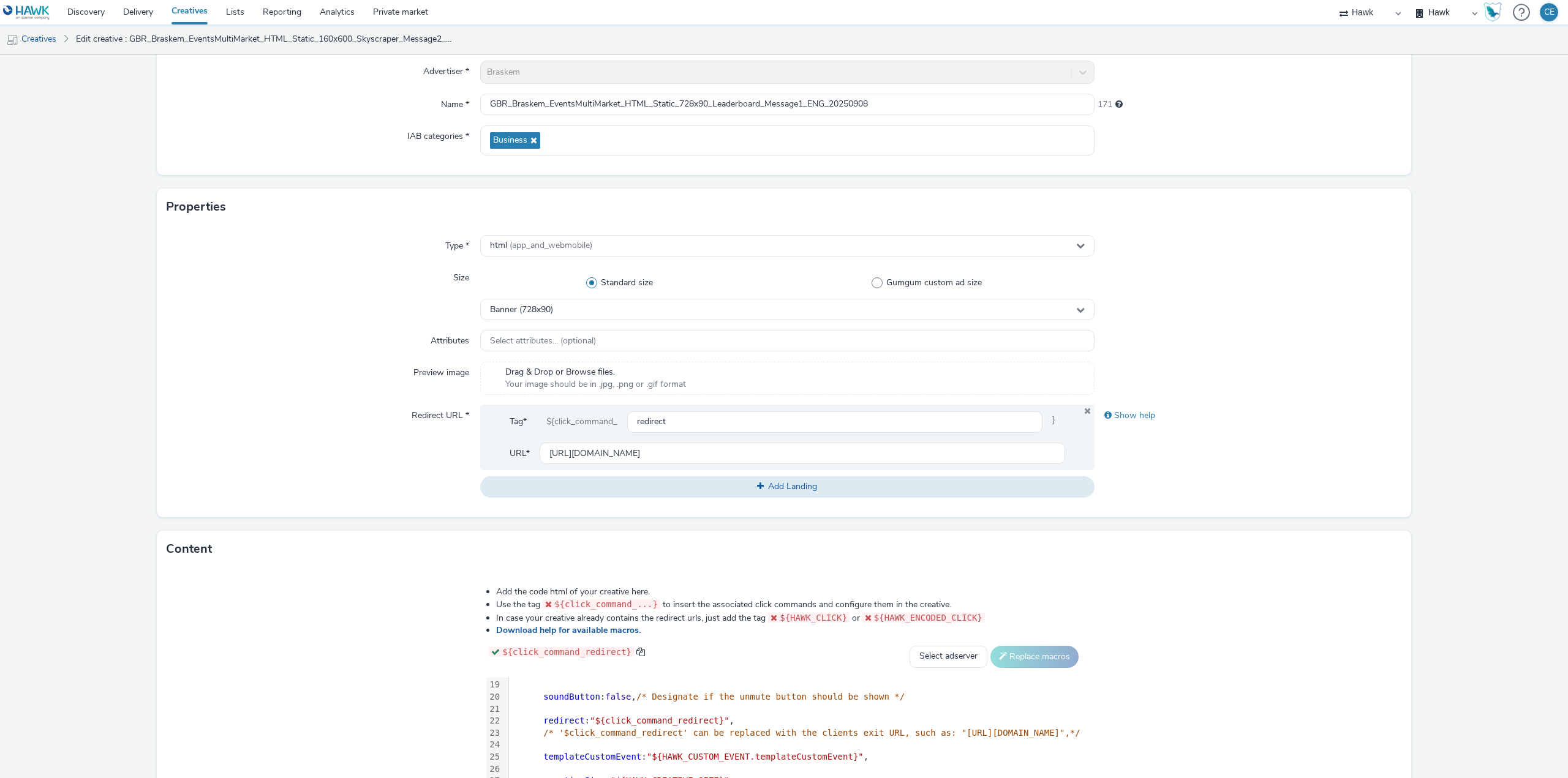
scroll to position [280, 0]
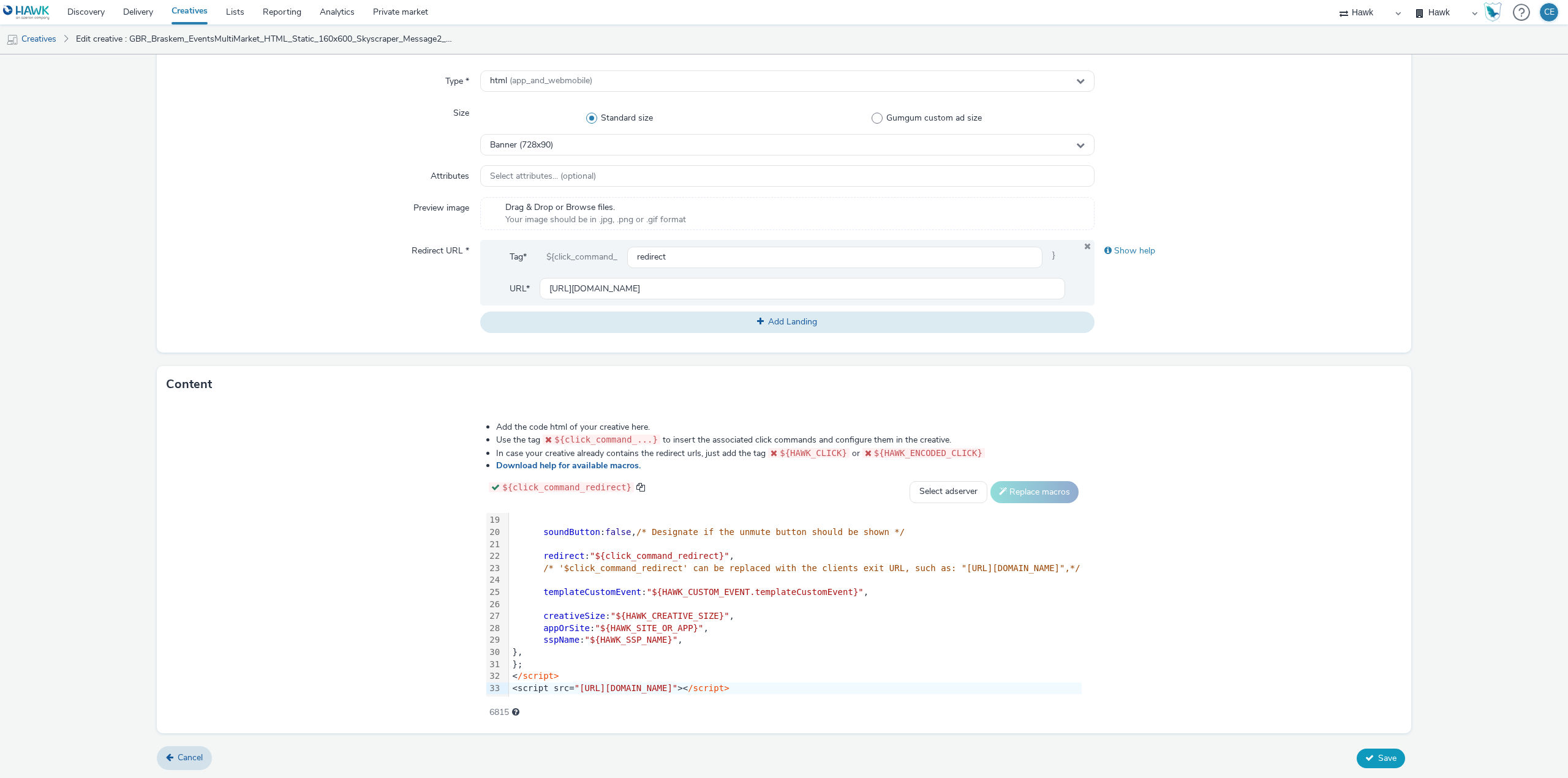
click at [1369, 750] on button "Save" at bounding box center [1380, 758] width 48 height 20
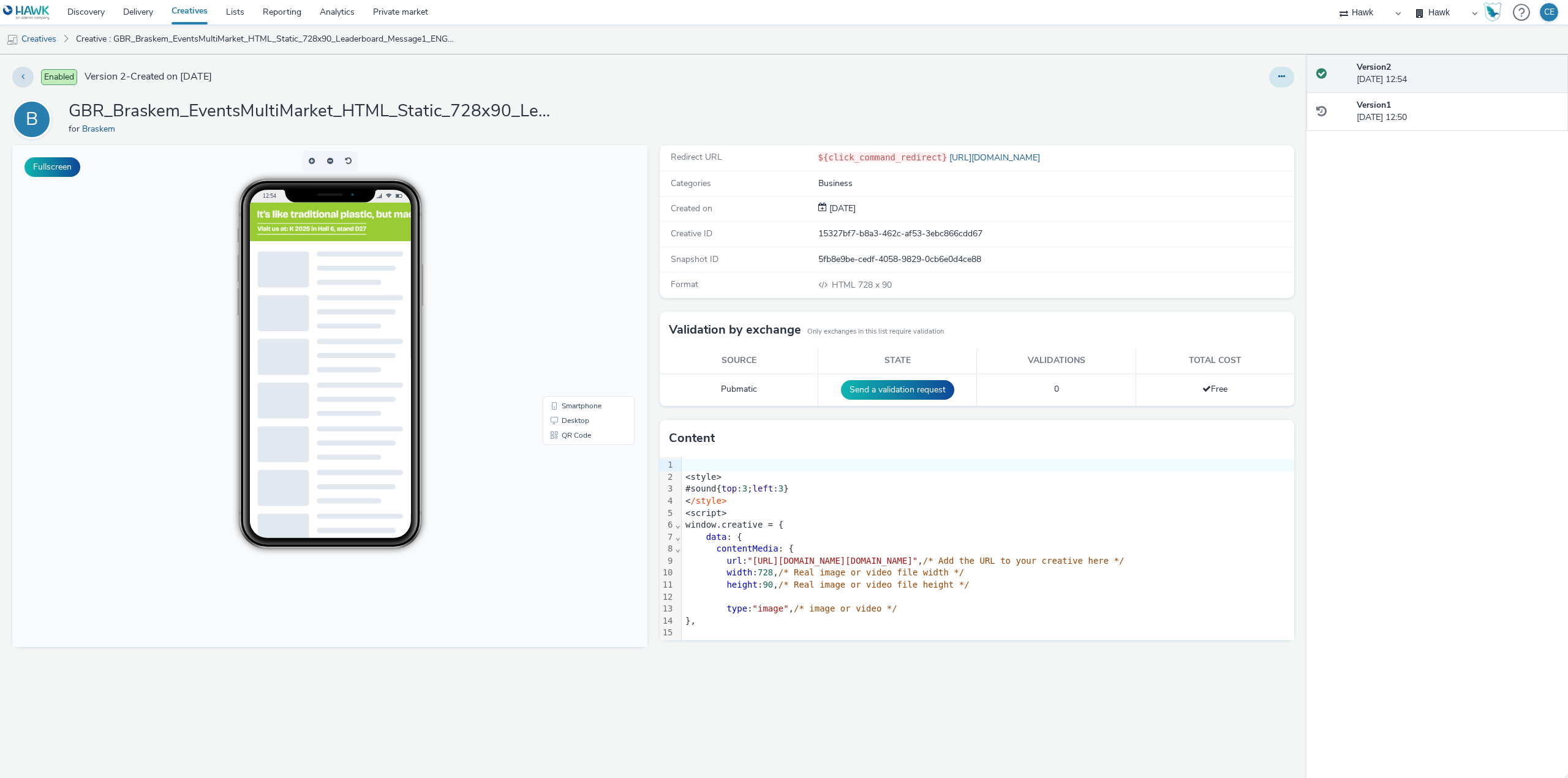
click at [1286, 80] on button at bounding box center [1281, 76] width 25 height 21
click at [1269, 125] on link "Duplicate" at bounding box center [1248, 126] width 92 height 25
click at [585, 419] on link "Desktop" at bounding box center [588, 420] width 87 height 15
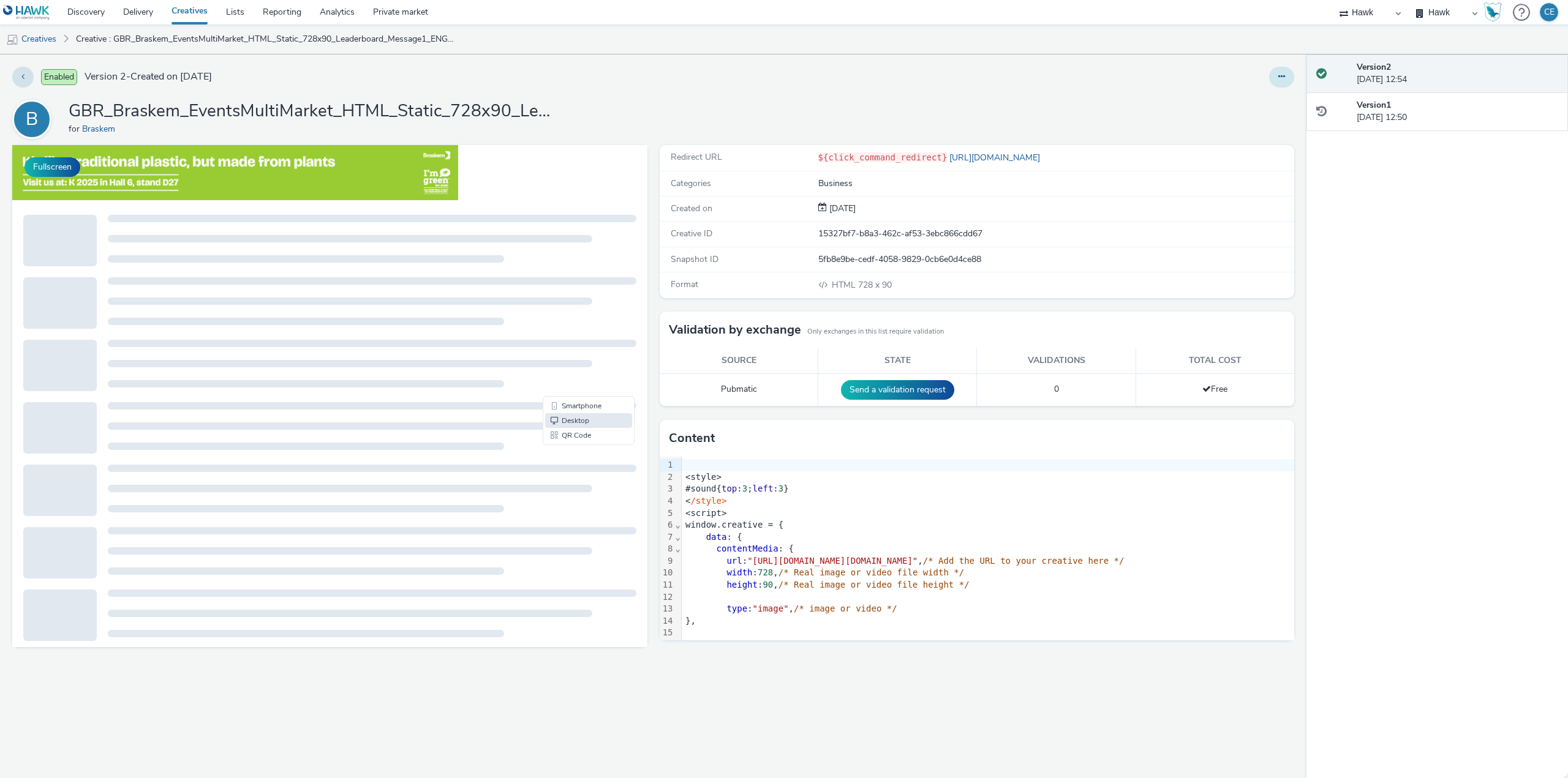
click at [1279, 80] on icon at bounding box center [1281, 76] width 7 height 8
click at [1240, 125] on link "Duplicate" at bounding box center [1248, 126] width 92 height 25
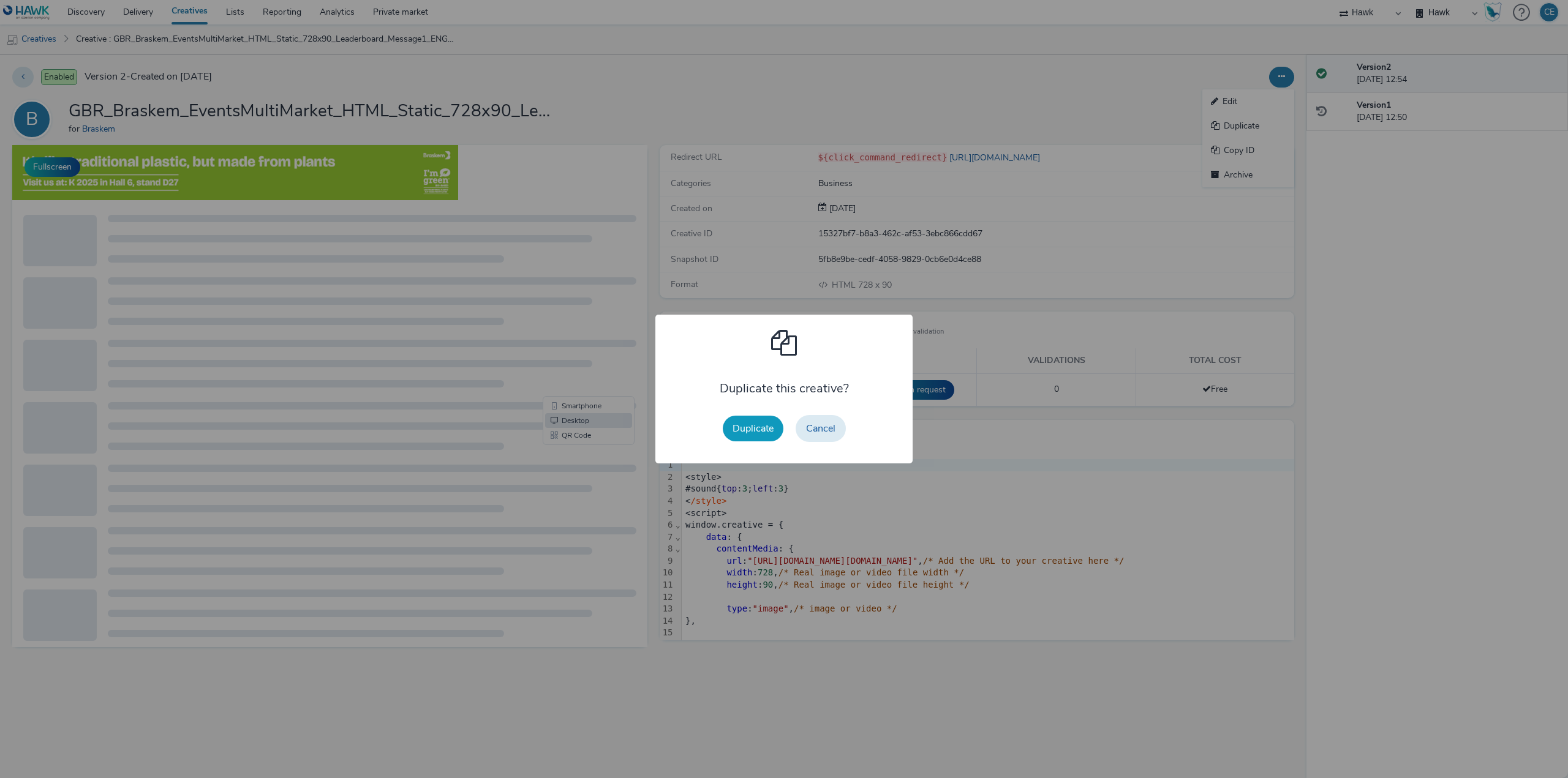
click at [729, 429] on button "Duplicate" at bounding box center [753, 429] width 61 height 25
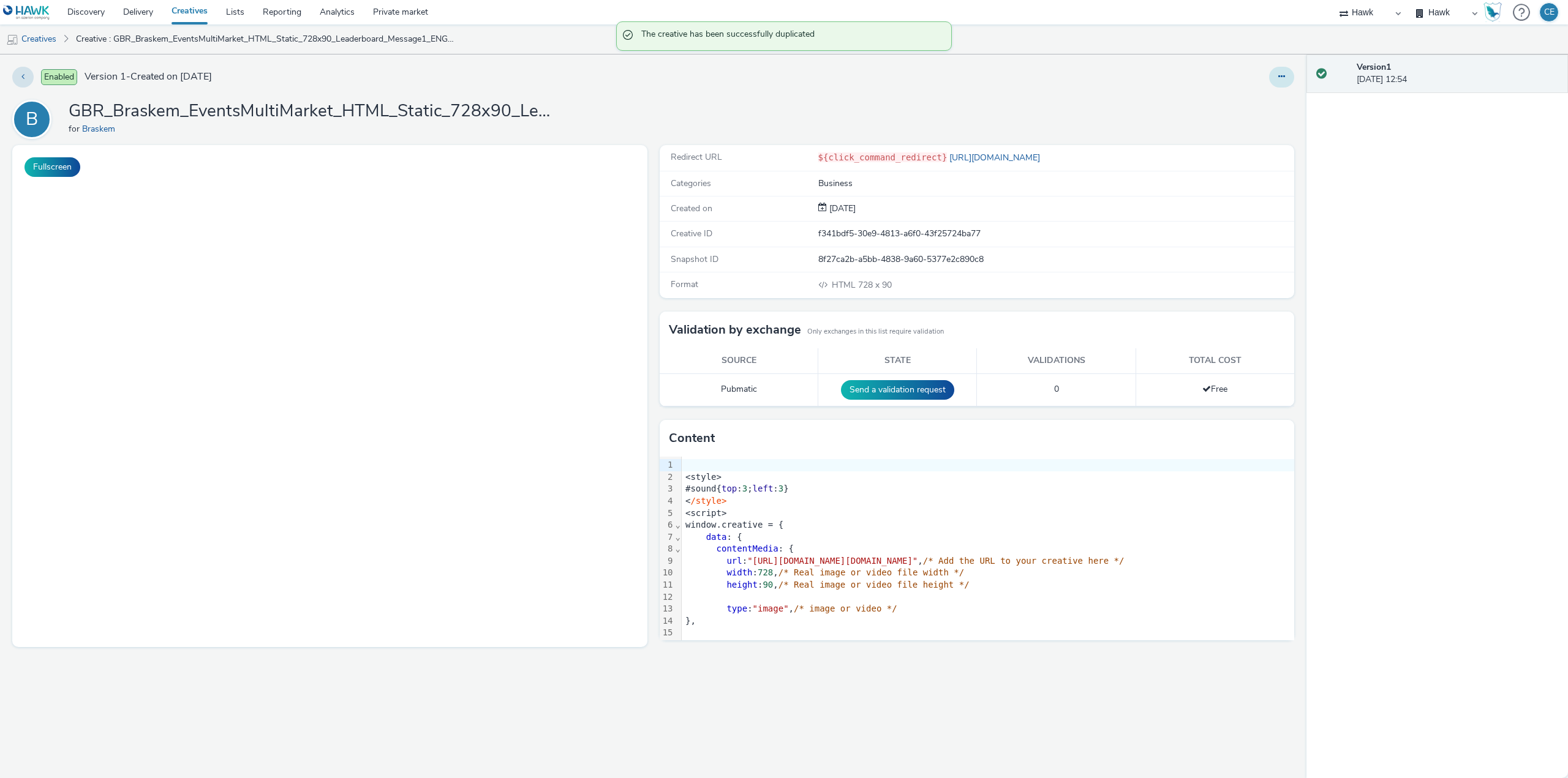
click at [1272, 73] on button at bounding box center [1281, 76] width 25 height 21
click at [1276, 101] on link "Edit" at bounding box center [1248, 101] width 92 height 25
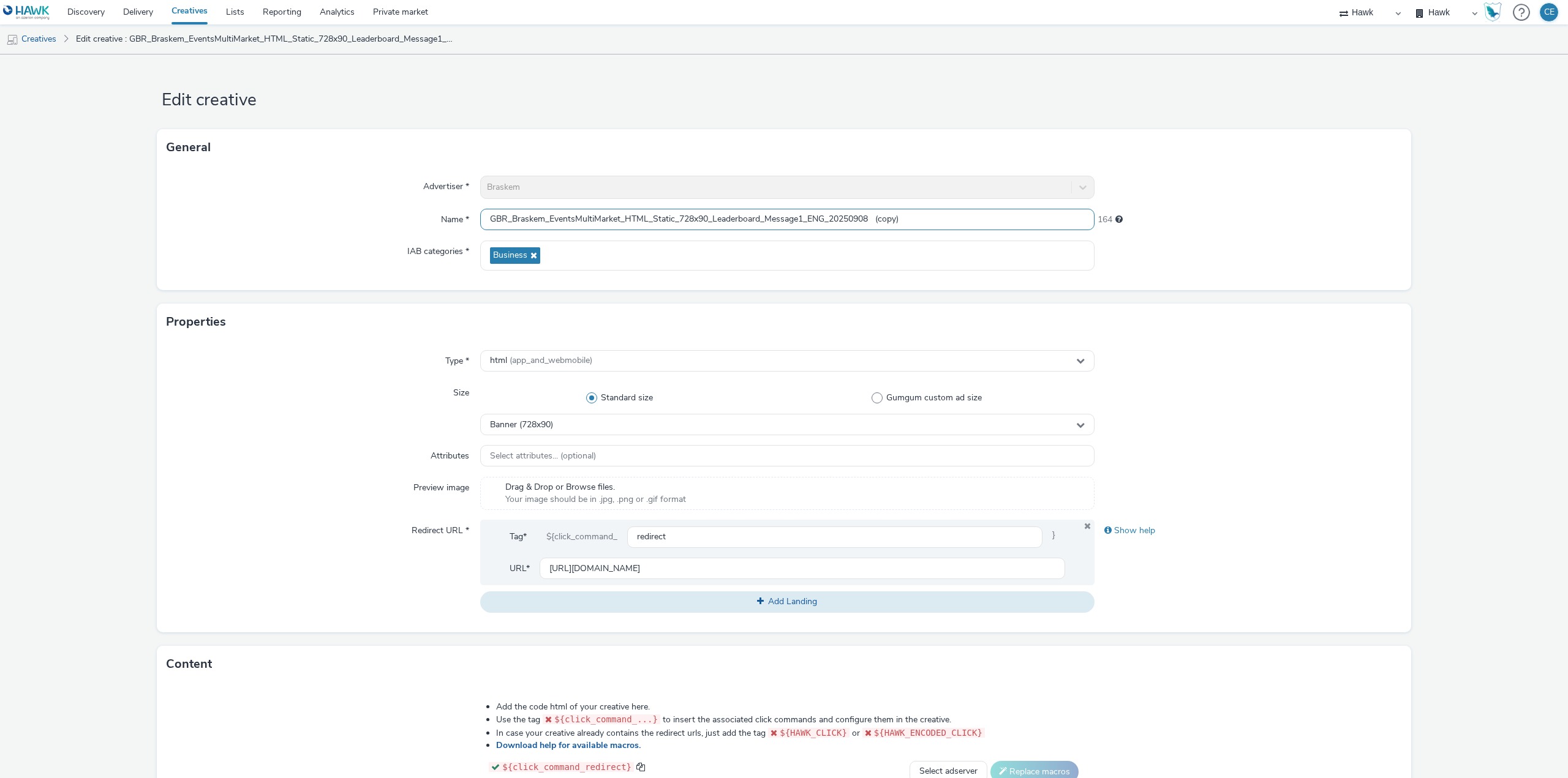
drag, startPoint x: 676, startPoint y: 218, endPoint x: 759, endPoint y: 219, distance: 83.0
click at [759, 219] on input "GBR_Braskem_EventsMultiMarket_HTML_Static_728x90_Leaderboard_Message1_ENG_20250…" at bounding box center [788, 219] width 614 height 21
paste input "970x250_Masterhea"
drag, startPoint x: 877, startPoint y: 218, endPoint x: 955, endPoint y: 218, distance: 78.0
click at [955, 218] on input "GBR_Braskem_EventsMultiMarket_HTML_Static_970x250_Masterhead_Message1_ENG_20250…" at bounding box center [788, 219] width 614 height 21
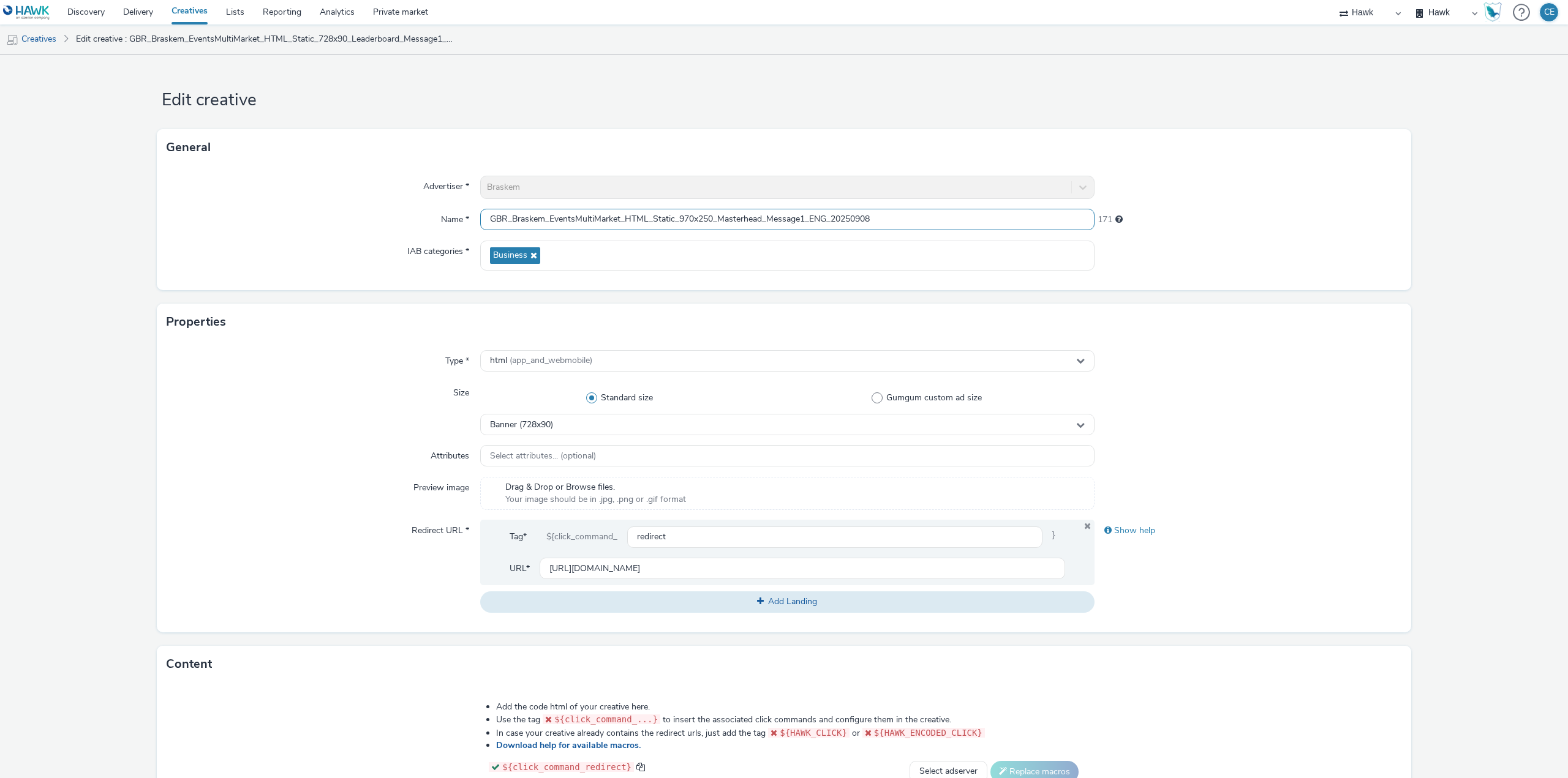
type input "GBR_Braskem_EventsMultiMarket_HTML_Static_970x250_Masterhead_Message1_ENG_20250…"
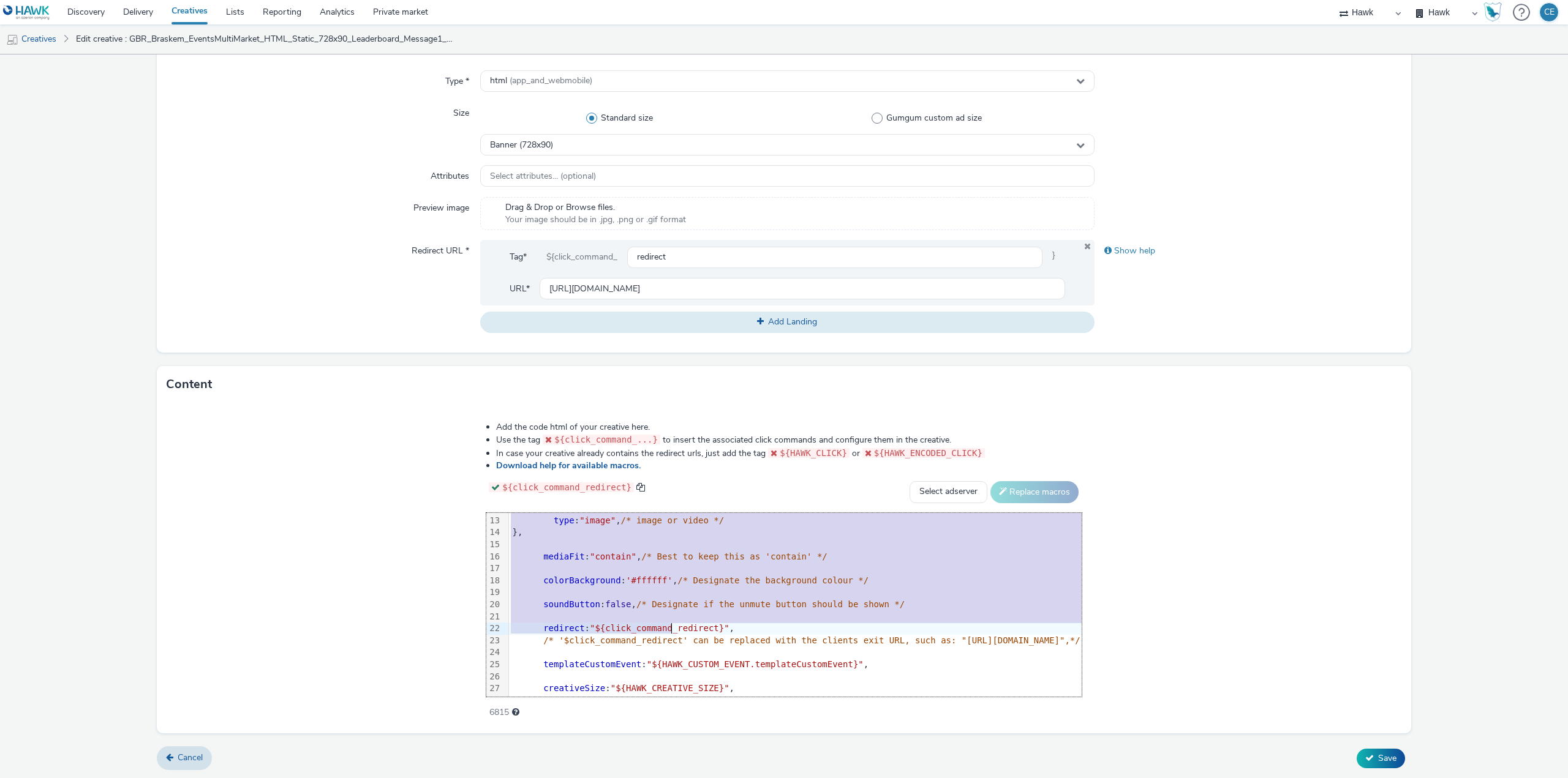
scroll to position [217, 0]
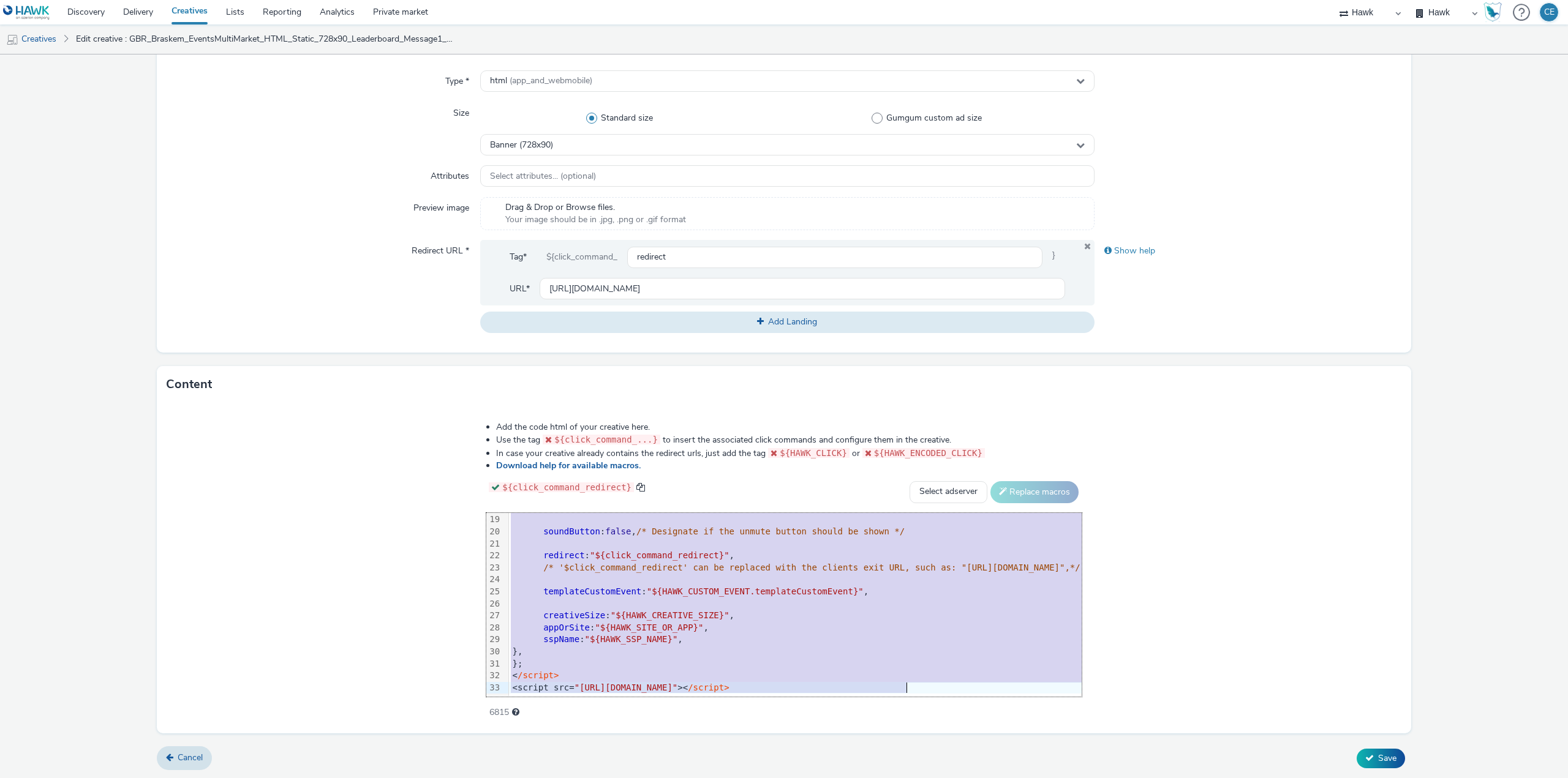
drag, startPoint x: 271, startPoint y: 533, endPoint x: 456, endPoint y: 807, distance: 330.6
click at [456, 777] on html "Discovery Delivery Creatives Lists Reporting Analytics Private market Hawk Hawk…" at bounding box center [784, 389] width 1568 height 778
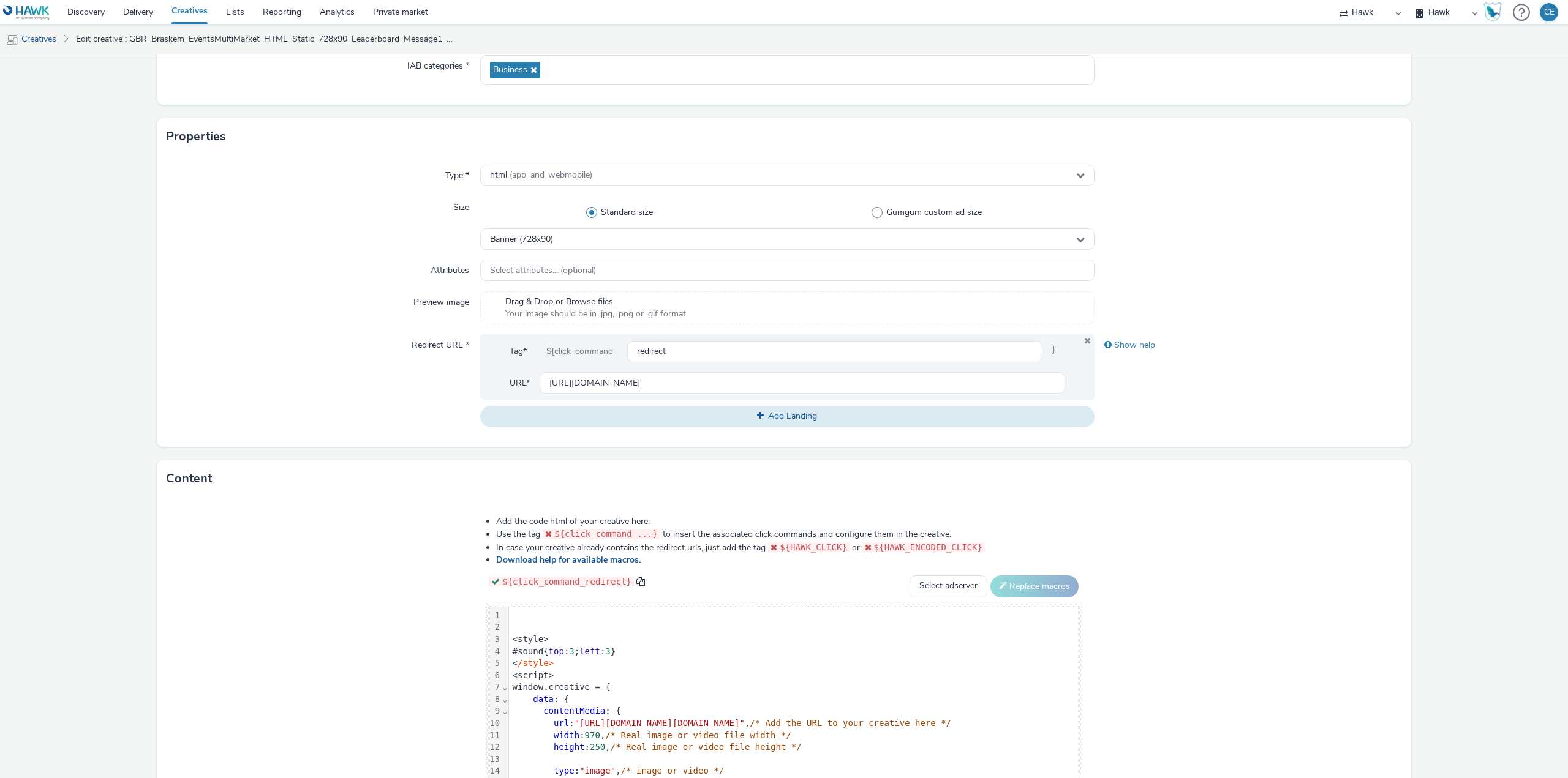
scroll to position [0, 0]
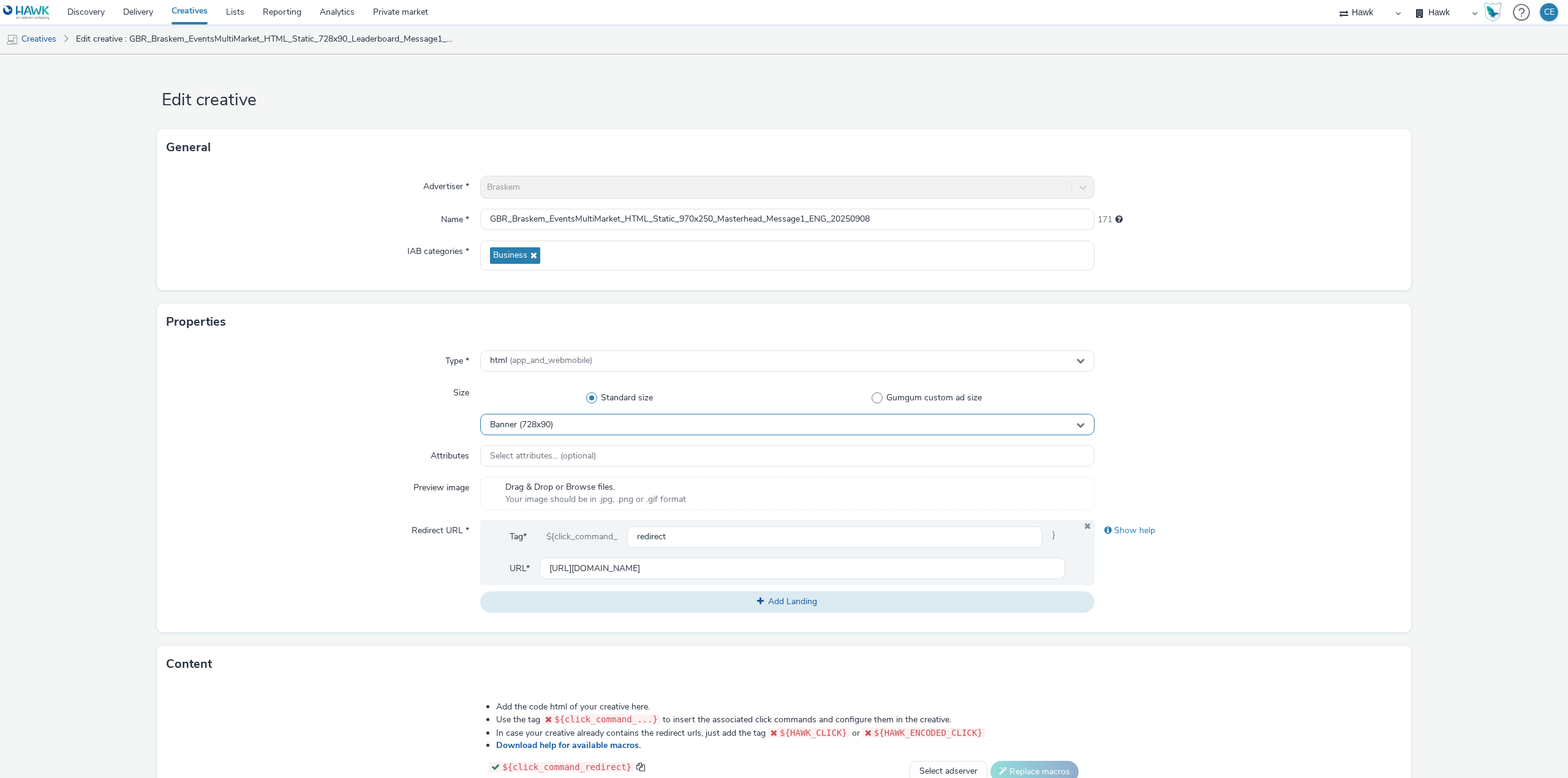
click at [709, 429] on div "Banner (728x90)" at bounding box center [788, 424] width 614 height 21
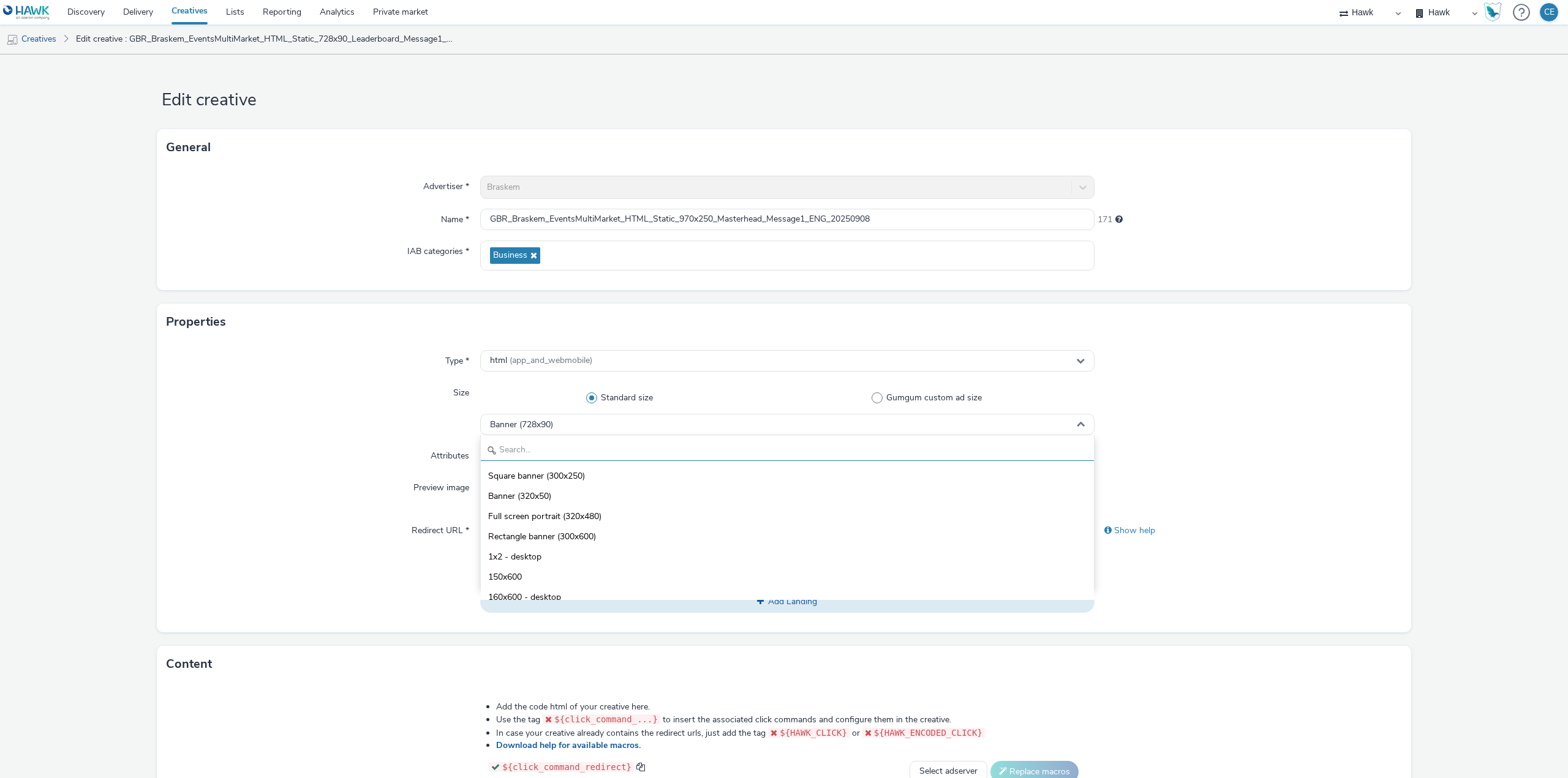
drag, startPoint x: 585, startPoint y: 455, endPoint x: 579, endPoint y: 457, distance: 6.3
click at [584, 455] on input "text" at bounding box center [787, 450] width 613 height 21
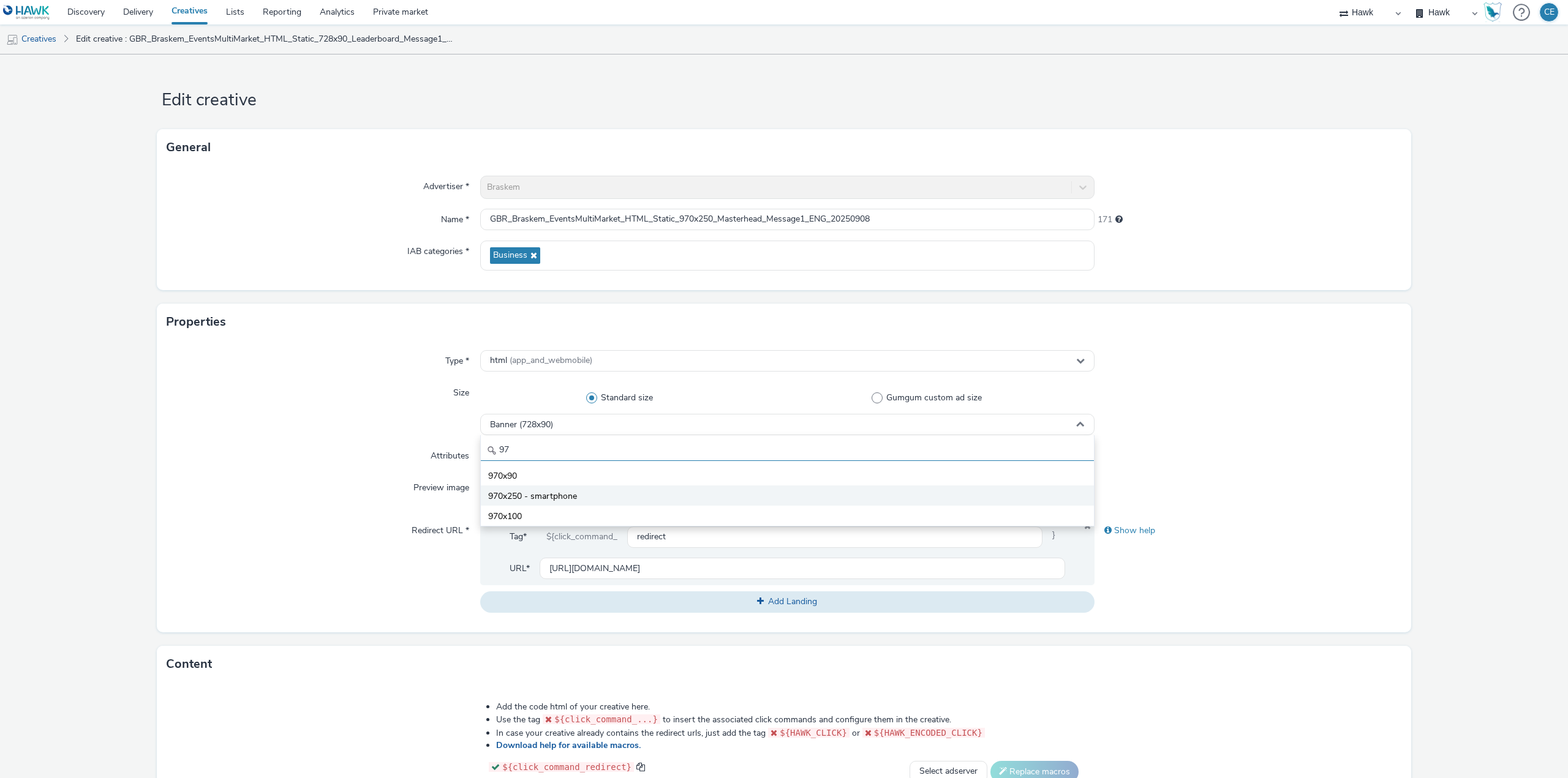
type input "97"
click at [608, 487] on li "970x250 - smartphone" at bounding box center [787, 495] width 613 height 21
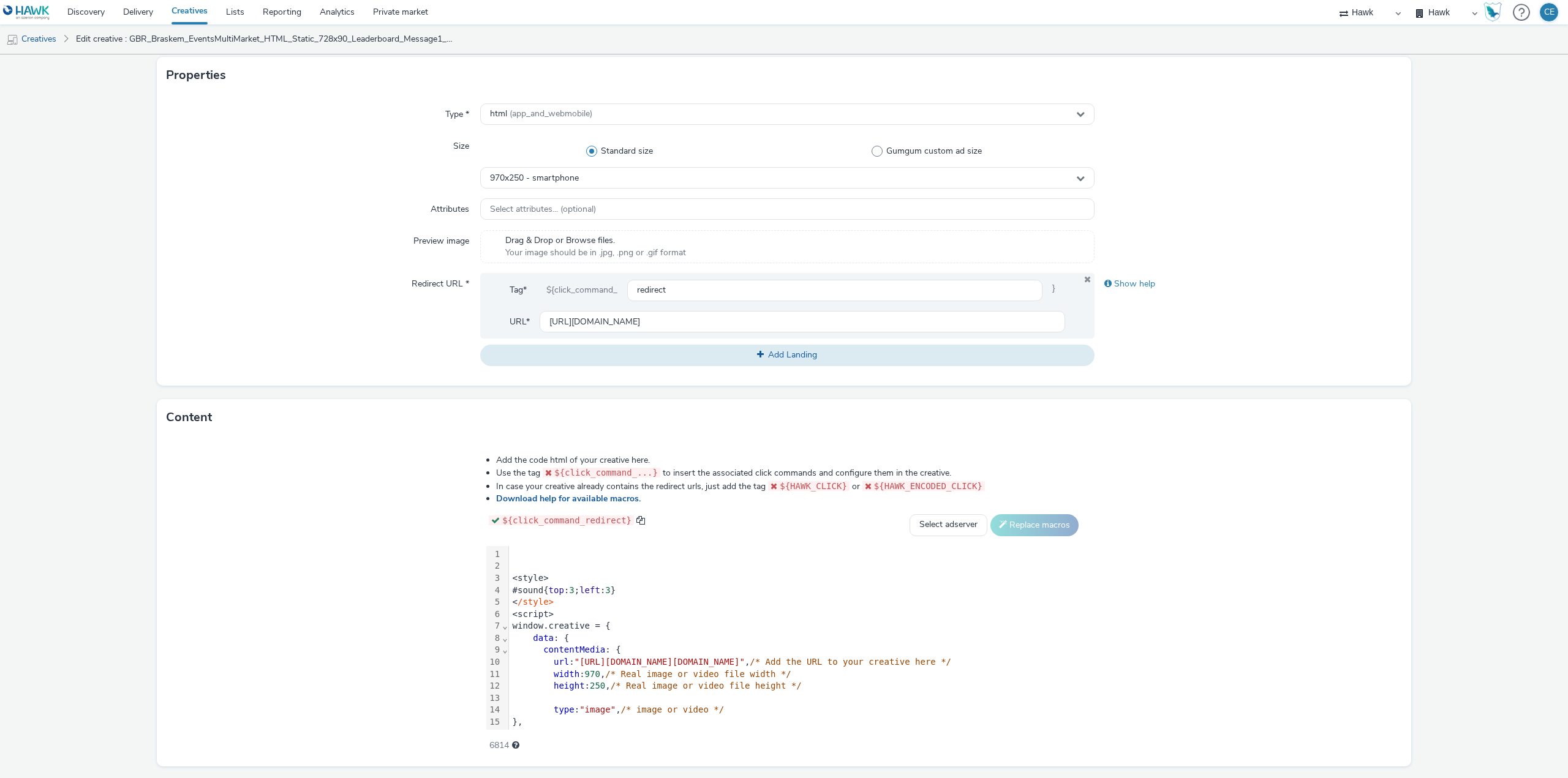
scroll to position [280, 0]
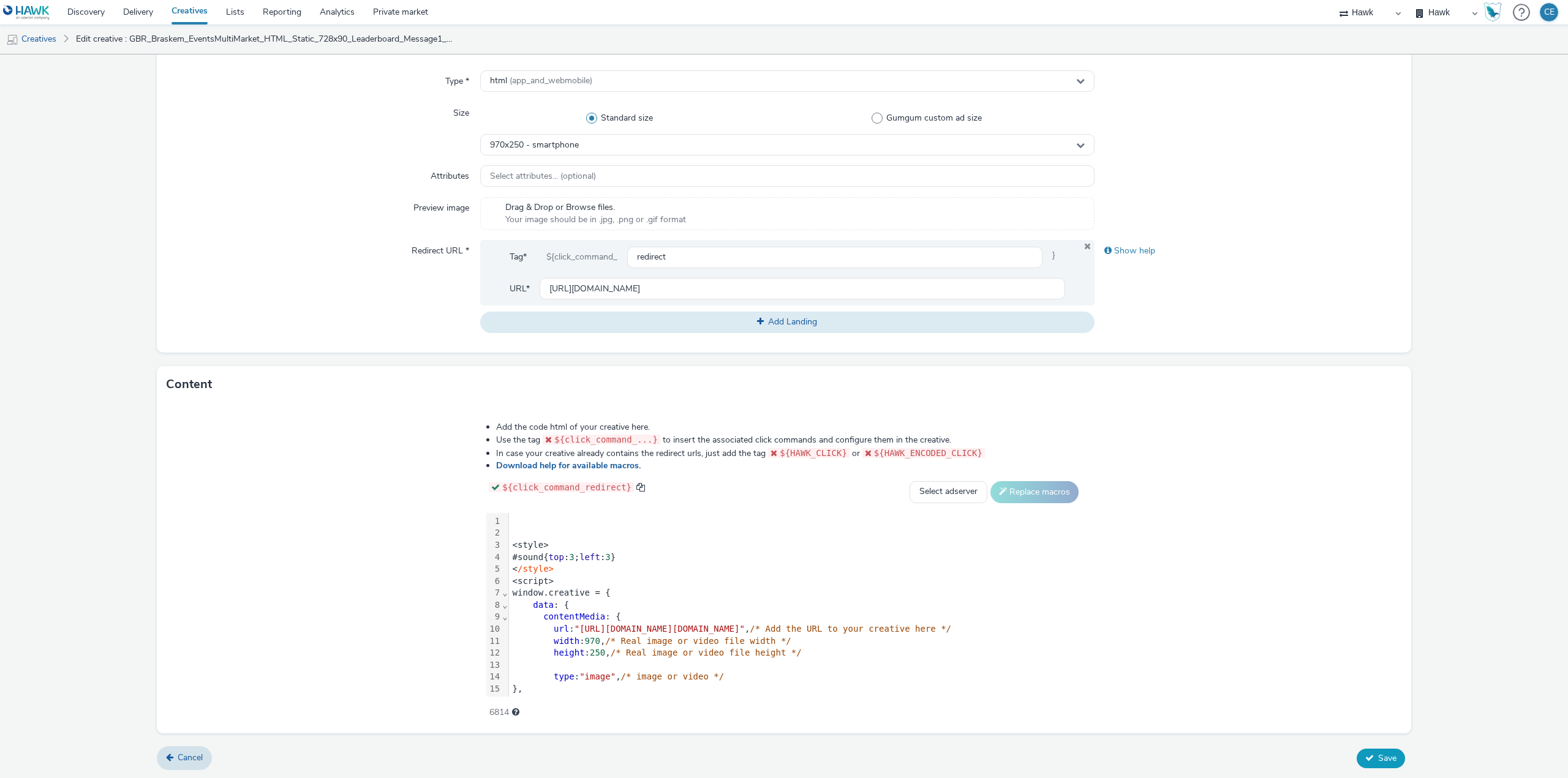
click at [1380, 753] on span "Save" at bounding box center [1387, 758] width 18 height 11
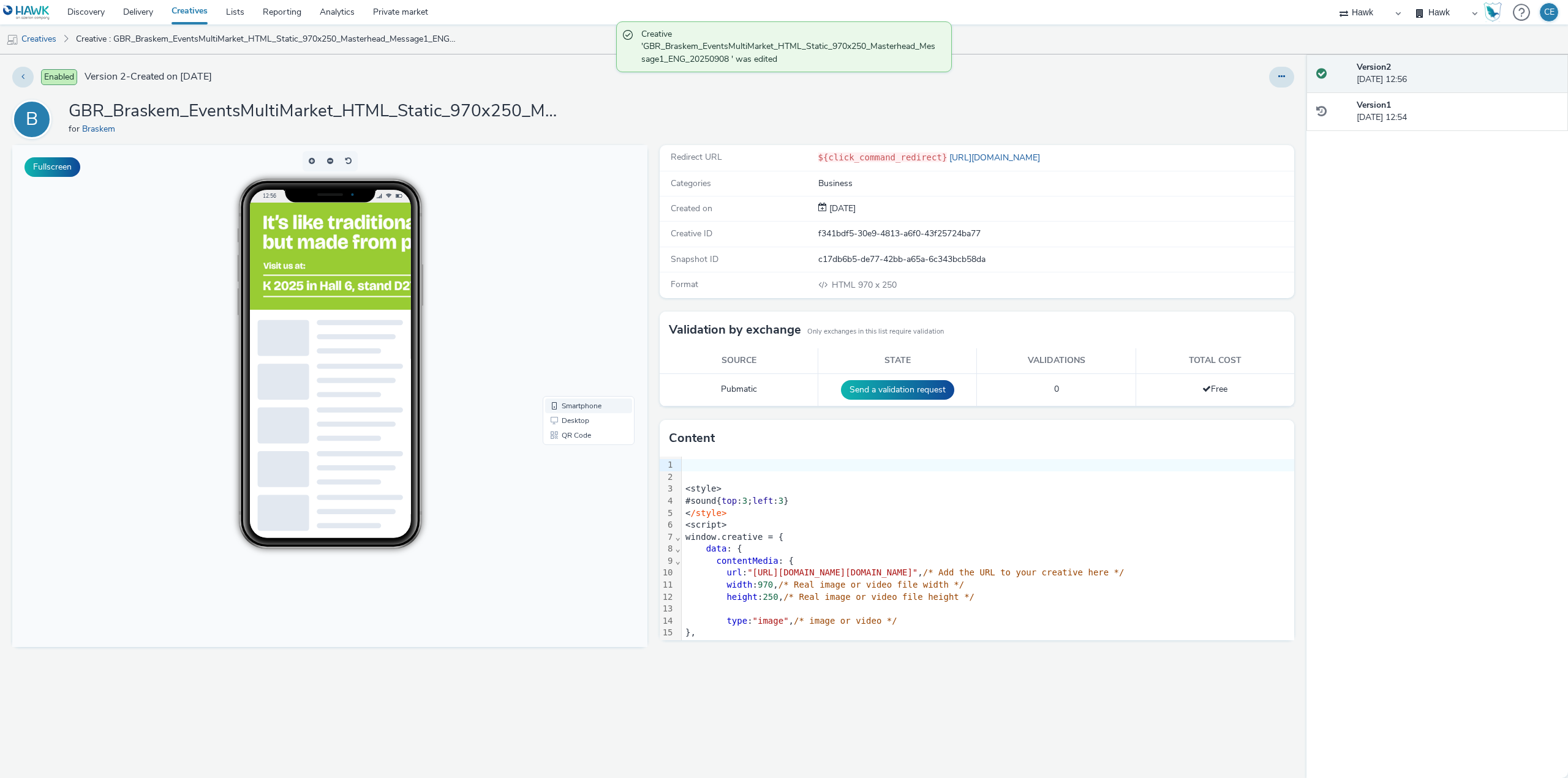
click at [584, 407] on link "Smartphone" at bounding box center [588, 405] width 87 height 15
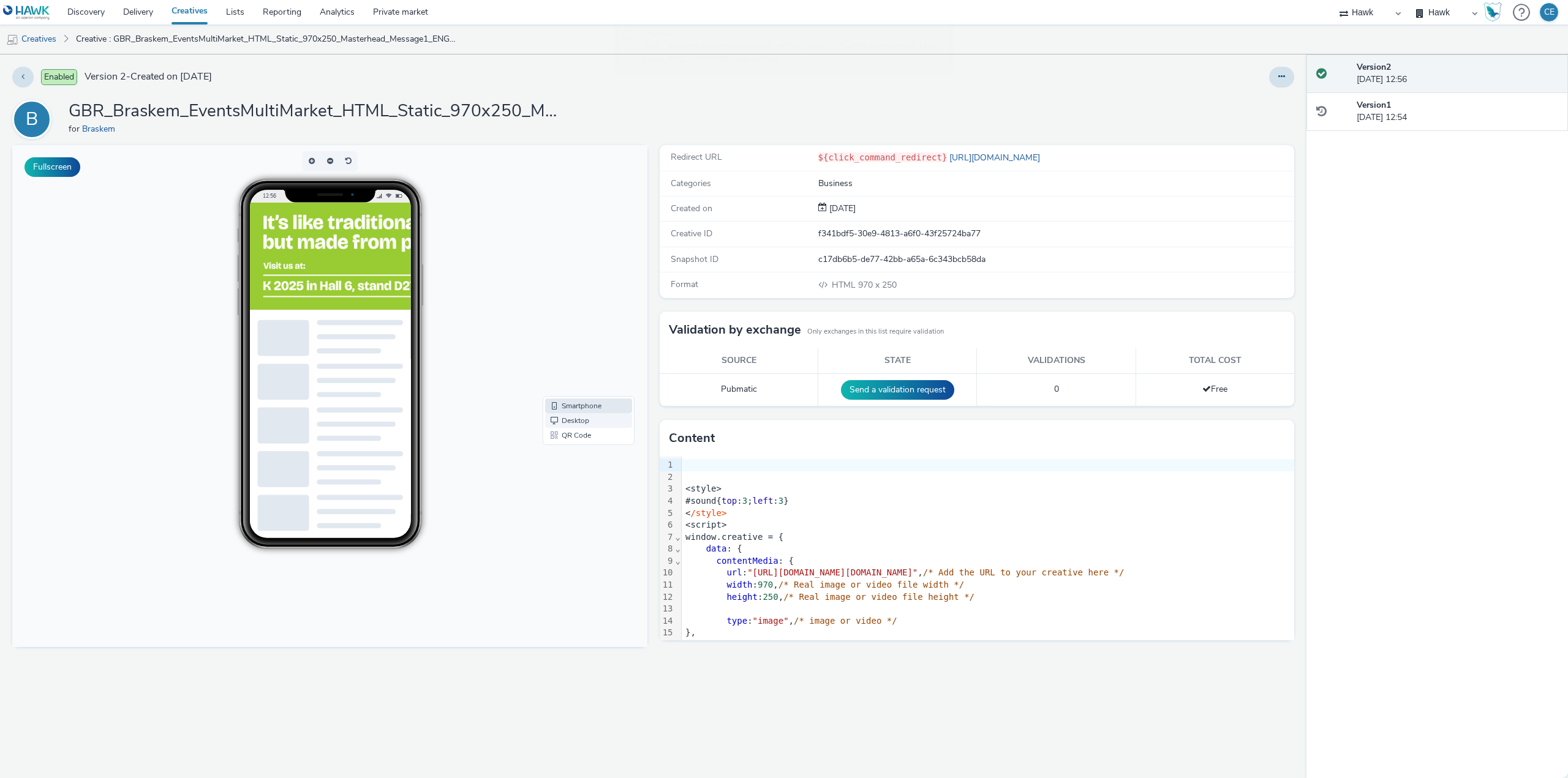
click at [580, 422] on link "Desktop" at bounding box center [588, 420] width 87 height 15
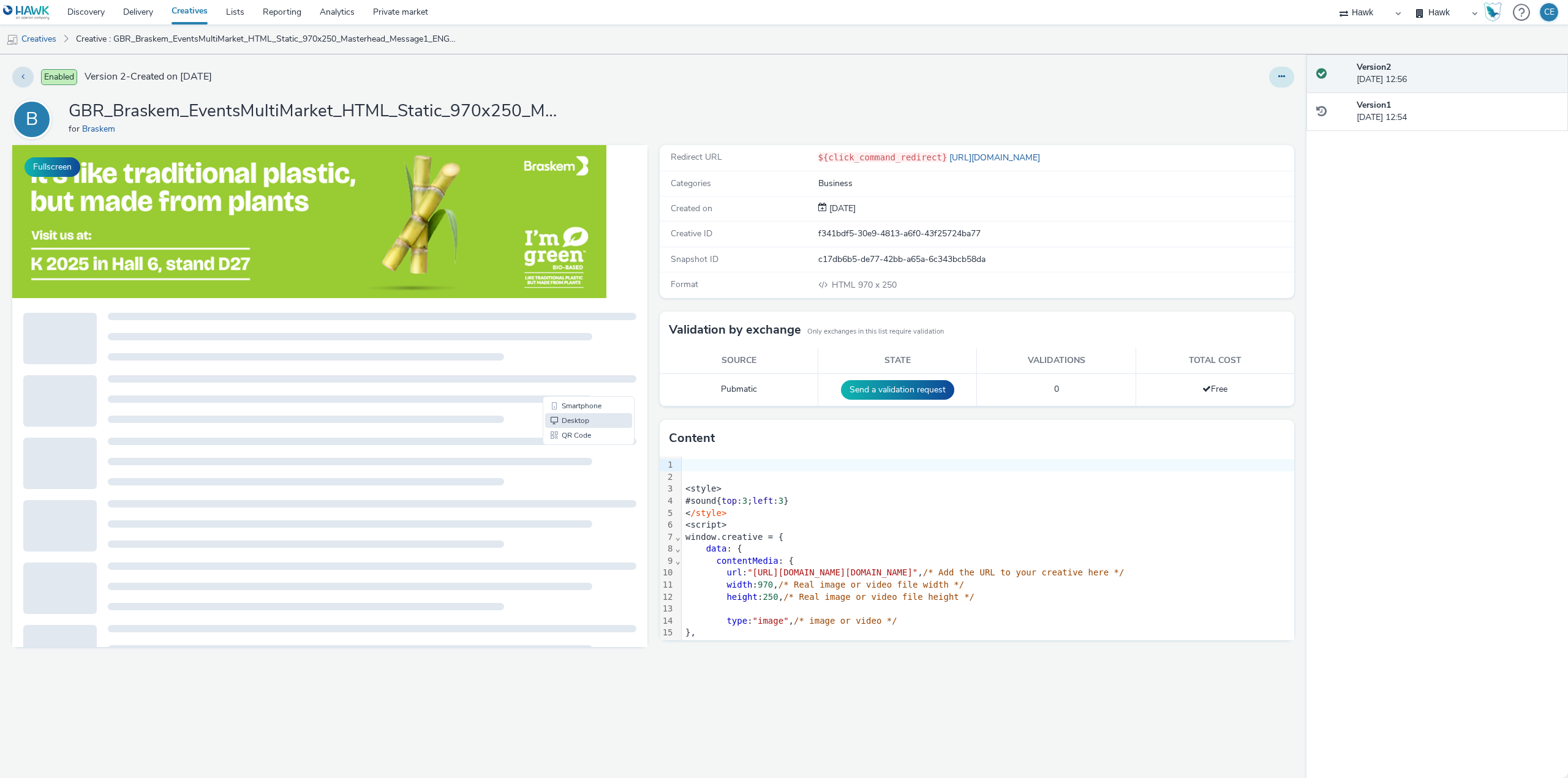
click at [1281, 80] on icon at bounding box center [1281, 76] width 7 height 8
click at [1242, 134] on link "Duplicate" at bounding box center [1248, 126] width 92 height 25
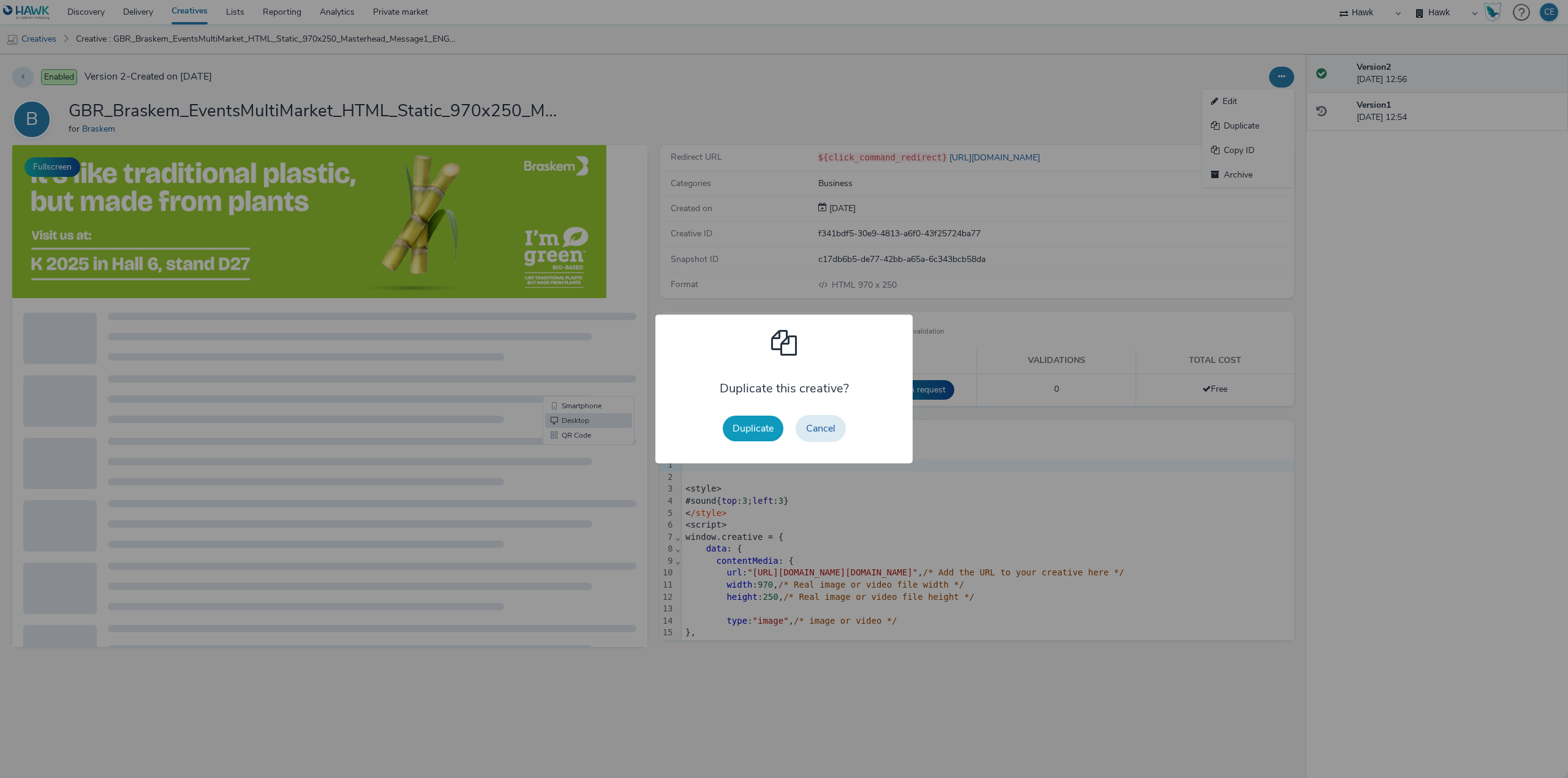
click at [771, 431] on button "Duplicate" at bounding box center [753, 429] width 61 height 25
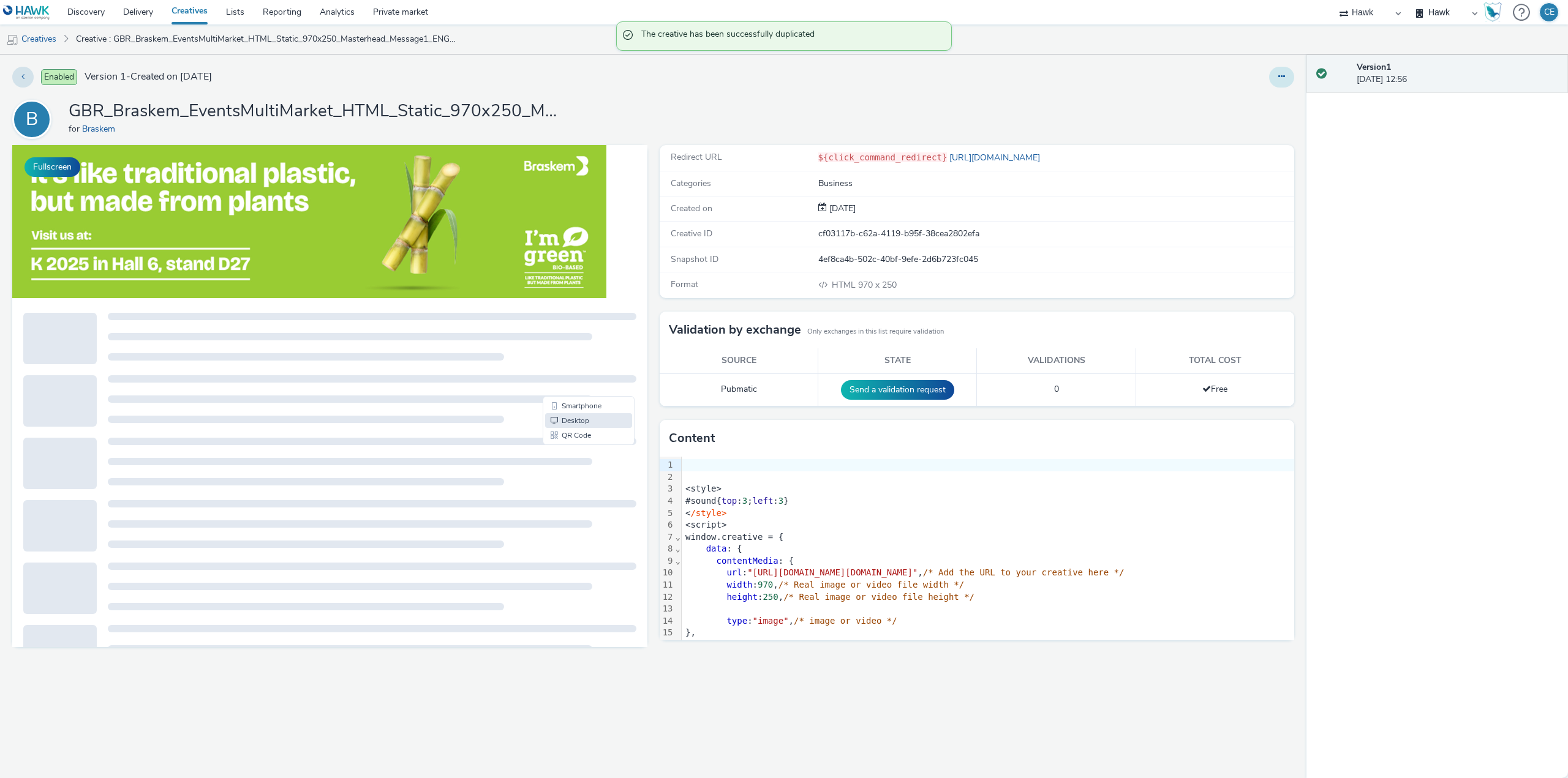
click at [1293, 75] on button at bounding box center [1281, 76] width 25 height 21
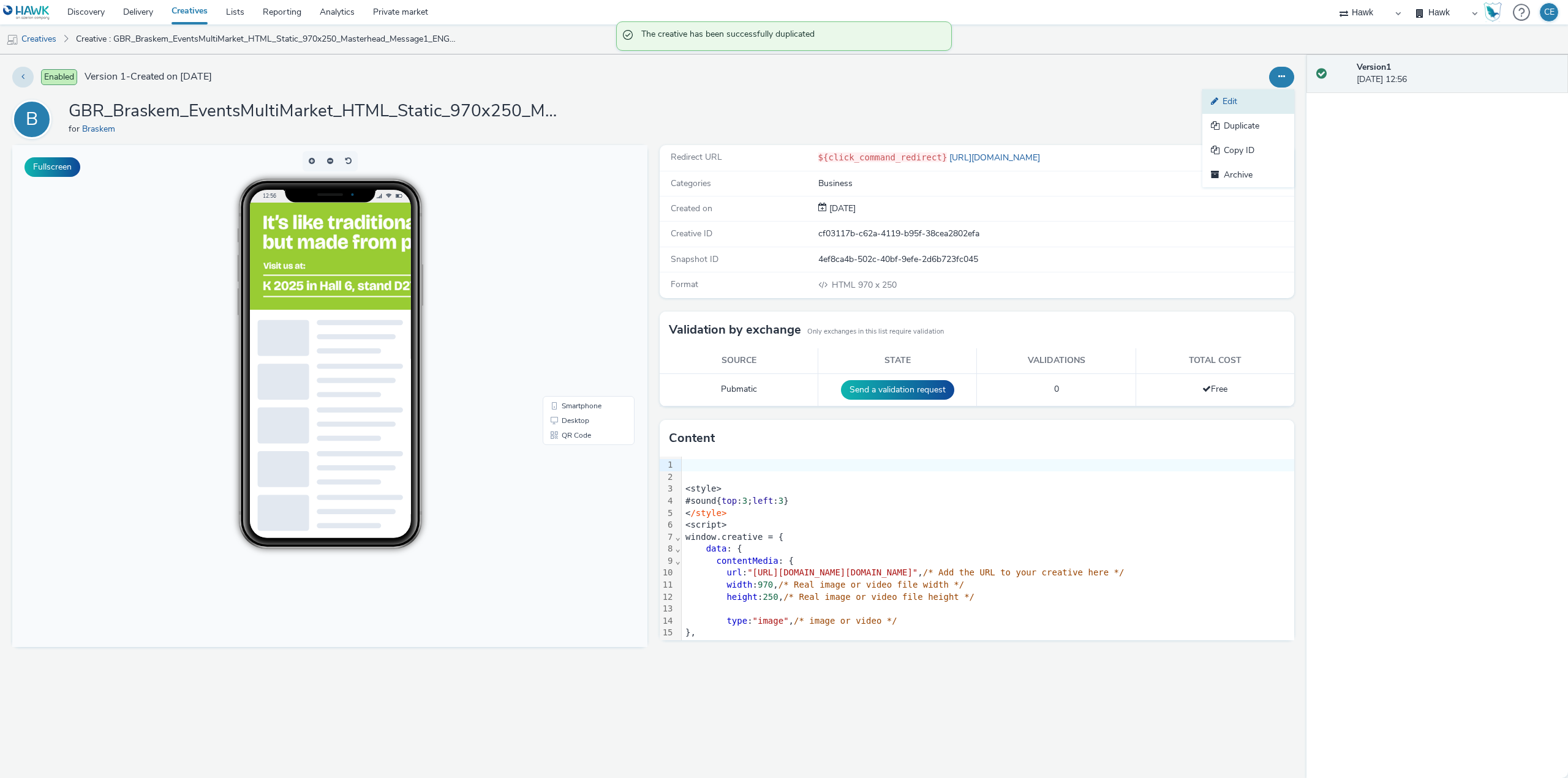
drag, startPoint x: 1262, startPoint y: 98, endPoint x: 935, endPoint y: 59, distance: 329.3
click at [1262, 98] on link "Edit" at bounding box center [1248, 101] width 92 height 25
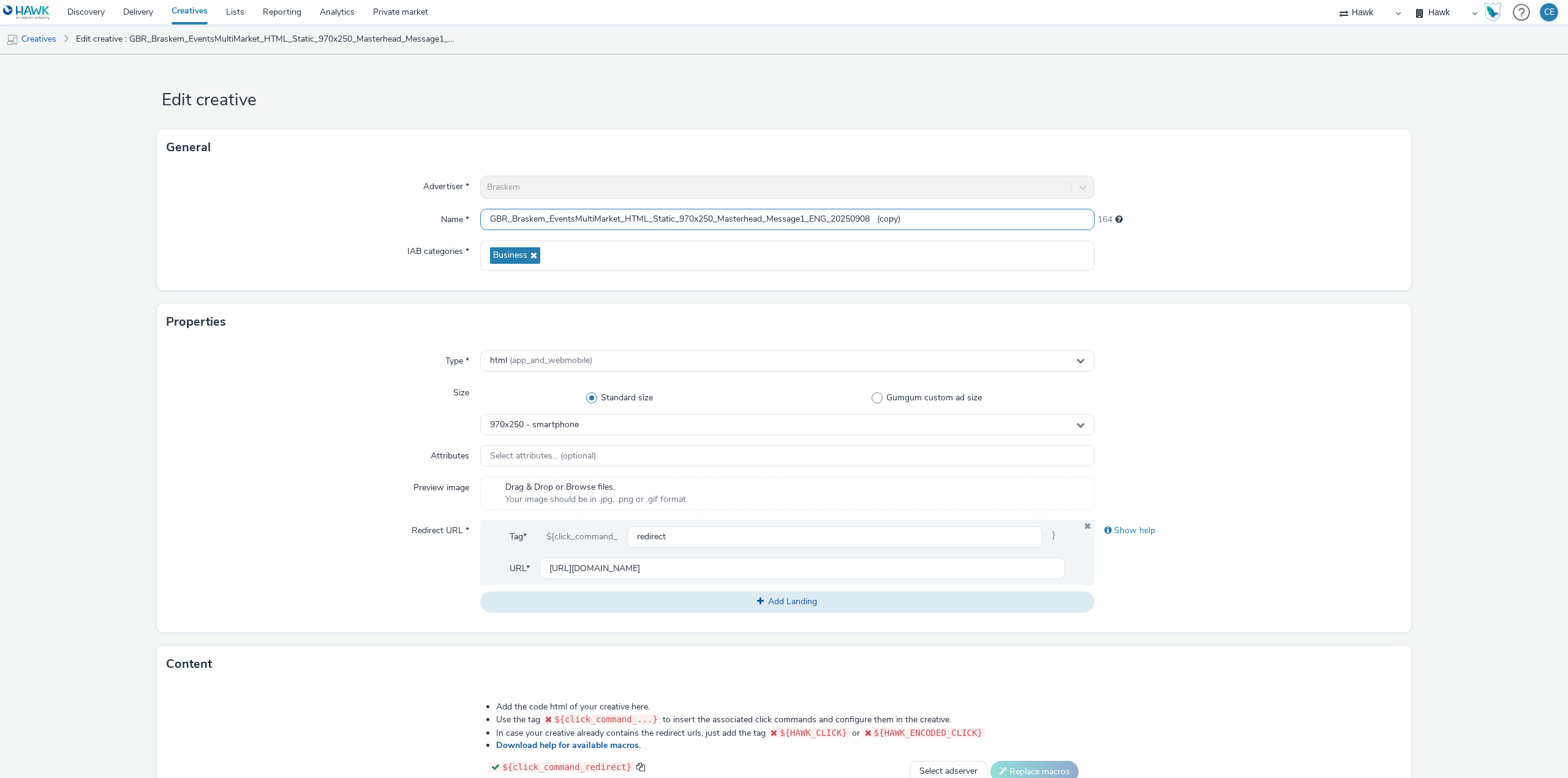
drag, startPoint x: 875, startPoint y: 214, endPoint x: 1061, endPoint y: 207, distance: 186.1
click at [1059, 207] on div "Advertiser * Braskem Name * GBR_Braskem_EventsMultiMarket_HTML_Static_970x250_M…" at bounding box center [784, 228] width 1255 height 124
drag, startPoint x: 675, startPoint y: 216, endPoint x: 763, endPoint y: 224, distance: 88.4
click at [763, 224] on input "GBR_Braskem_EventsMultiMarket_HTML_Static_970x250_Masterhead_Message1_ENG_20250…" at bounding box center [788, 219] width 614 height 21
paste input "320x50_Banner"
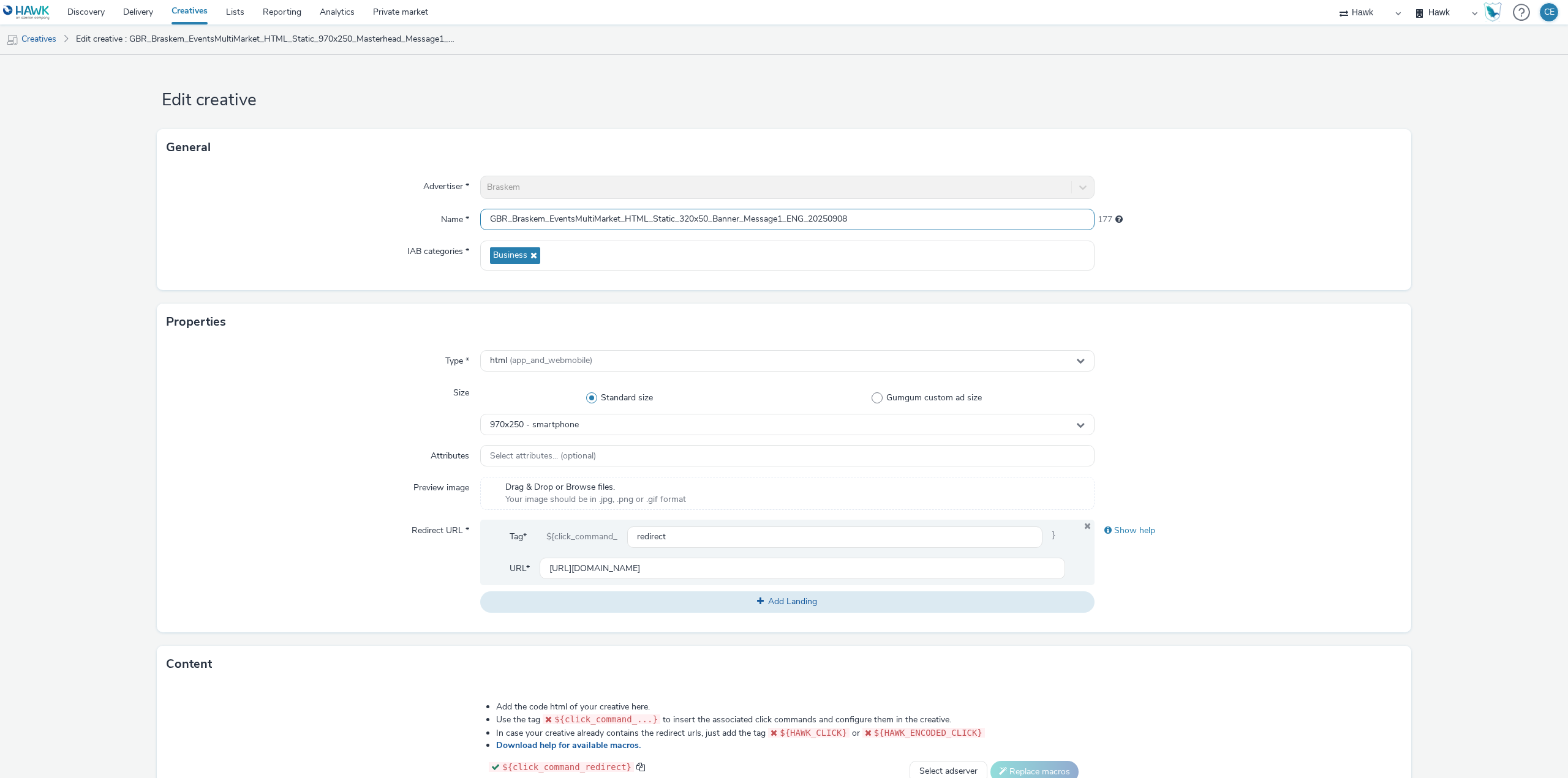
type input "GBR_Braskem_EventsMultiMarket_HTML_Static_320x50_Banner_Message1_ENG_20250908"
click at [570, 429] on span "970x250 - smartphone" at bounding box center [534, 425] width 88 height 11
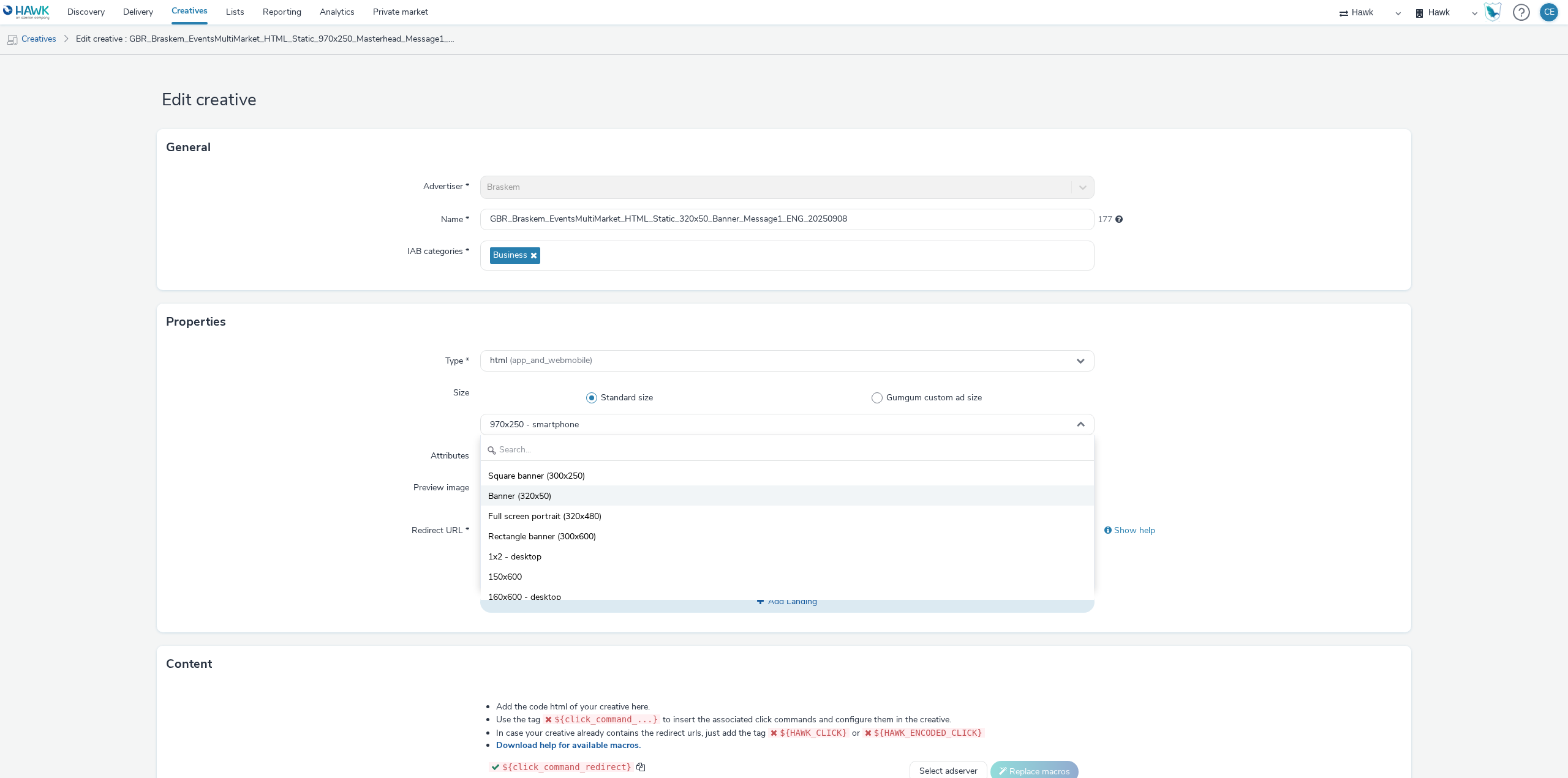
click at [613, 492] on li "Banner (320x50)" at bounding box center [787, 495] width 613 height 21
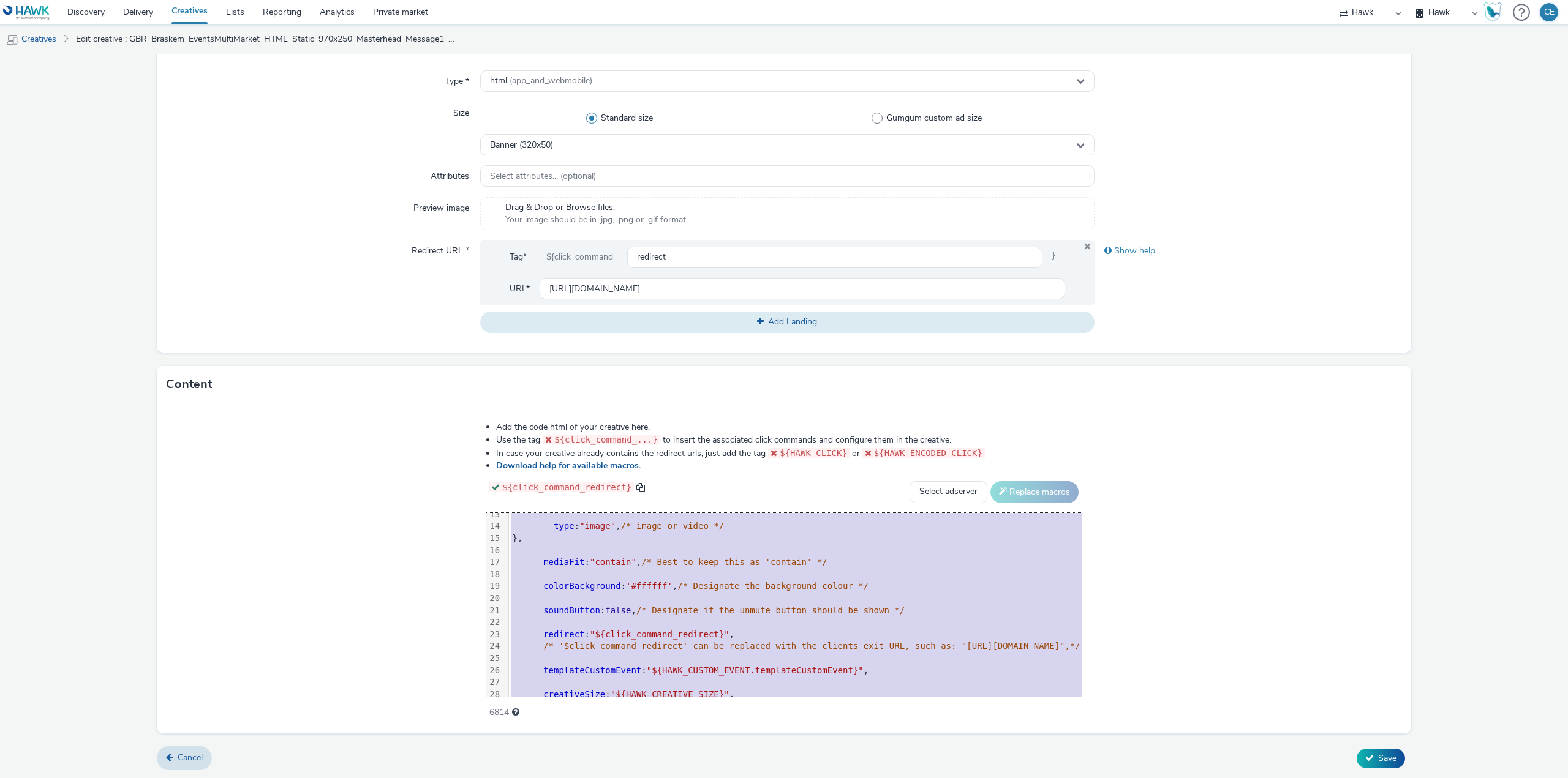
scroll to position [229, 0]
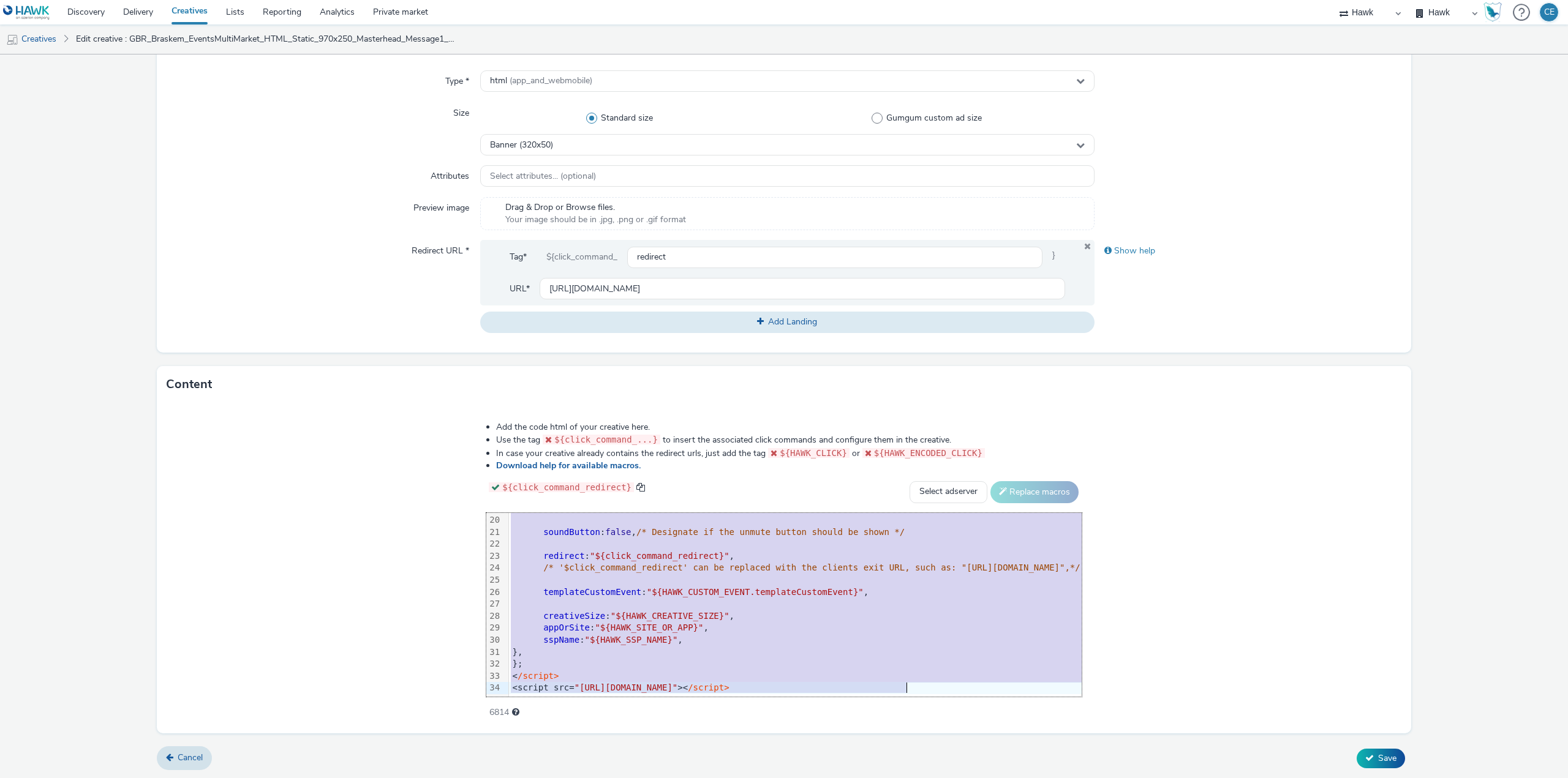
drag, startPoint x: 291, startPoint y: 525, endPoint x: 536, endPoint y: 807, distance: 373.6
click at [536, 777] on html "Discovery Delivery Creatives Lists Reporting Analytics Private market Hawk Hawk…" at bounding box center [784, 389] width 1568 height 778
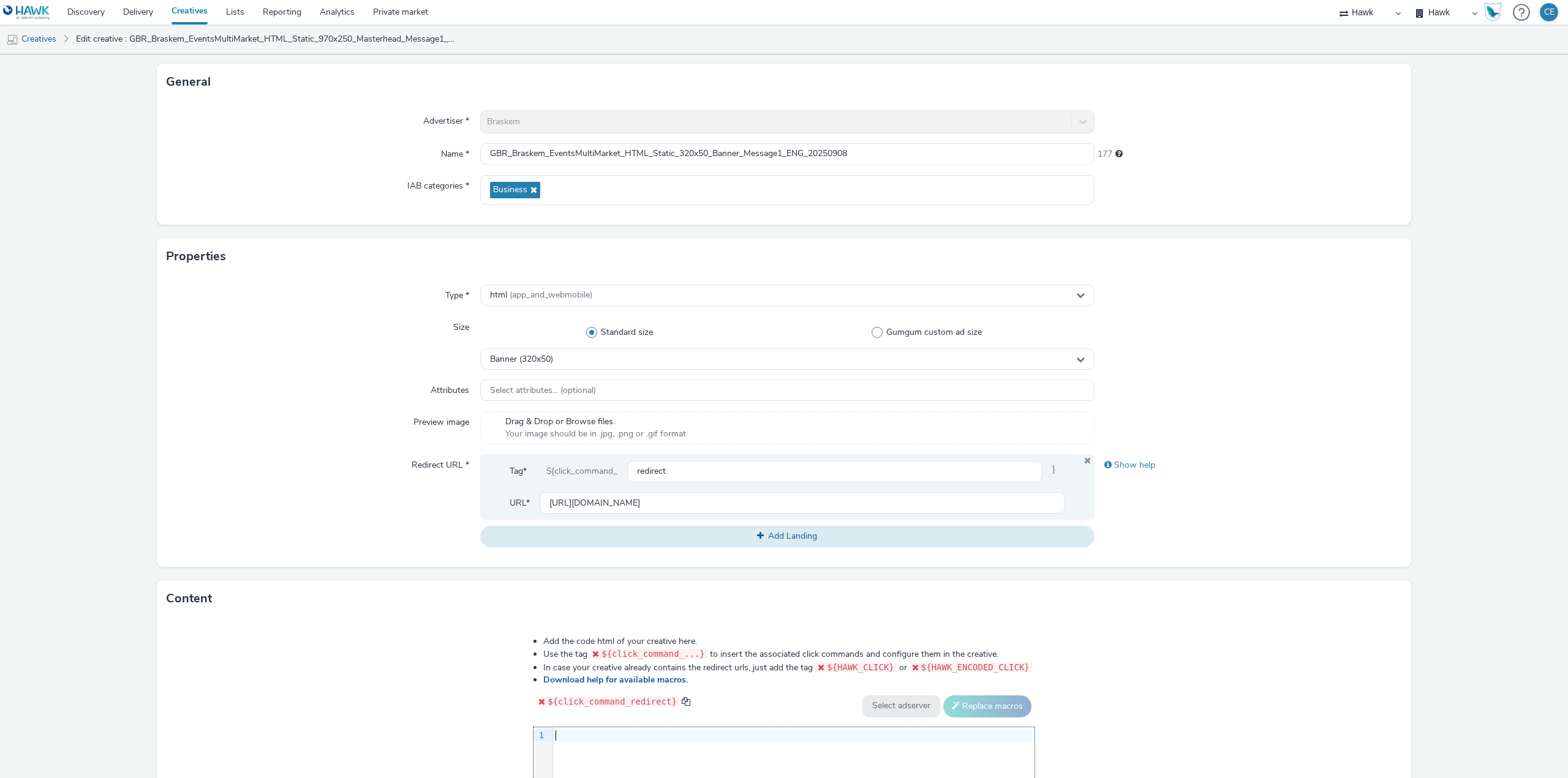
scroll to position [292, 0]
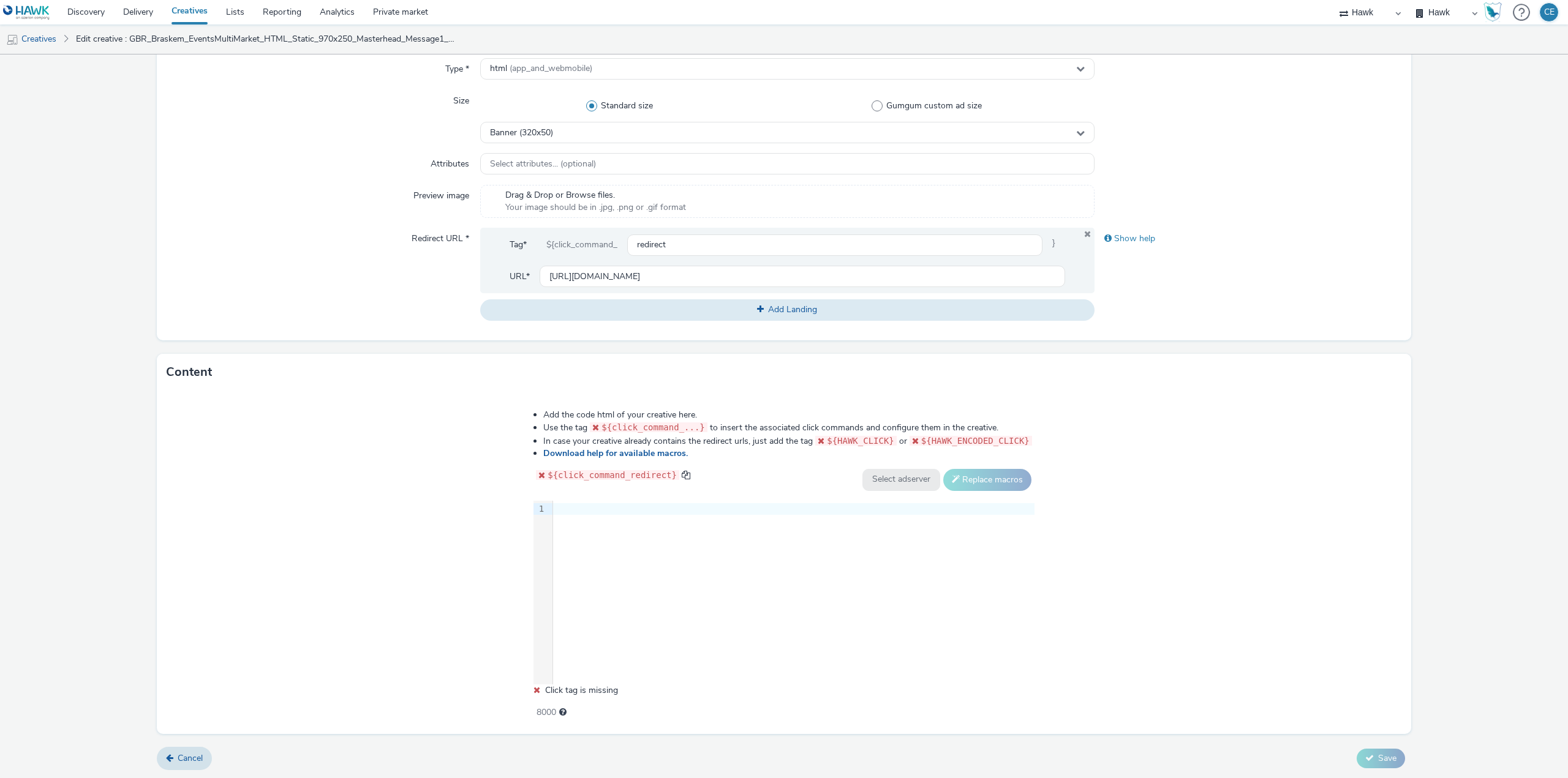
drag, startPoint x: 625, startPoint y: 517, endPoint x: 587, endPoint y: 503, distance: 40.5
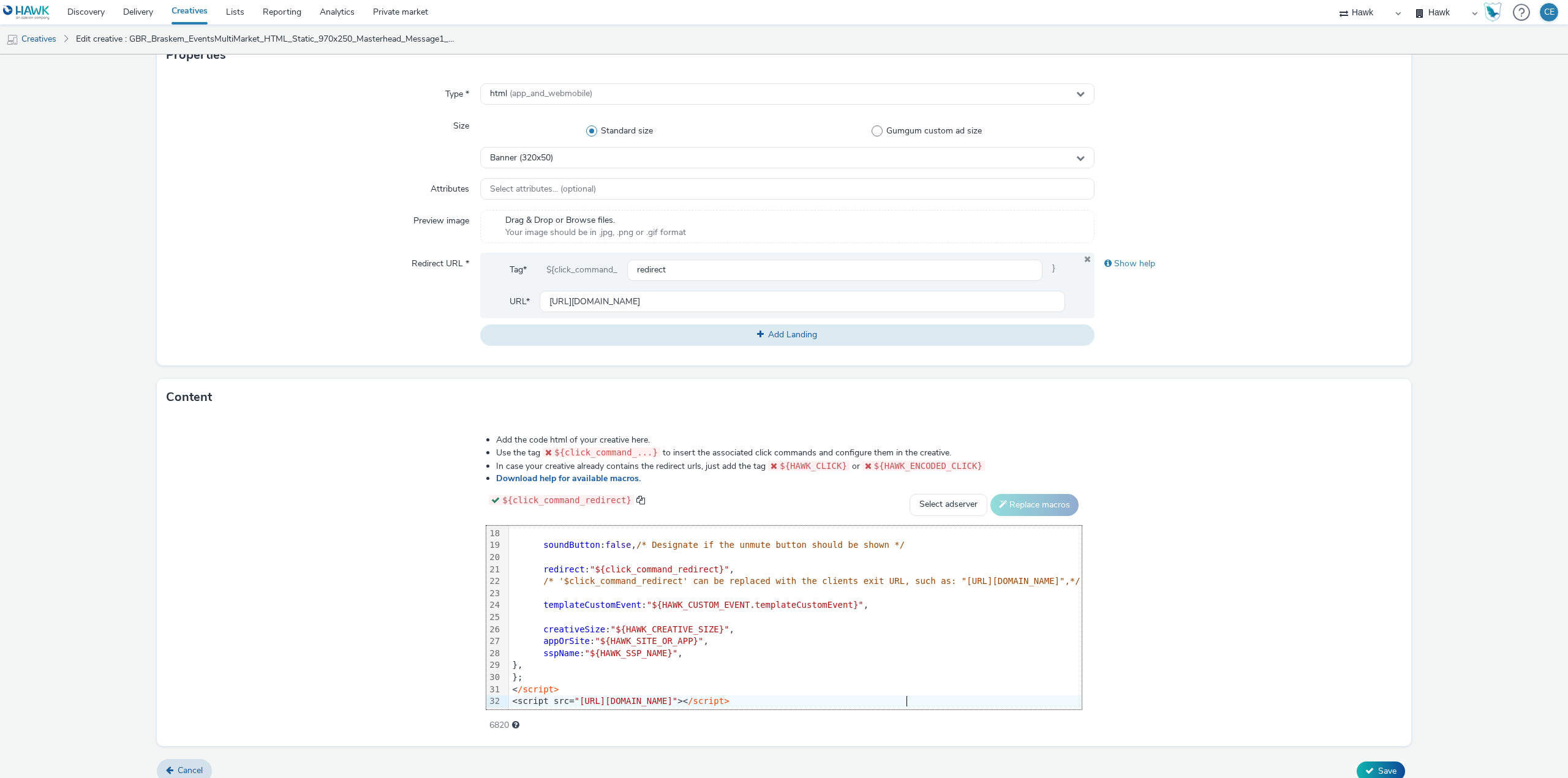
scroll to position [280, 0]
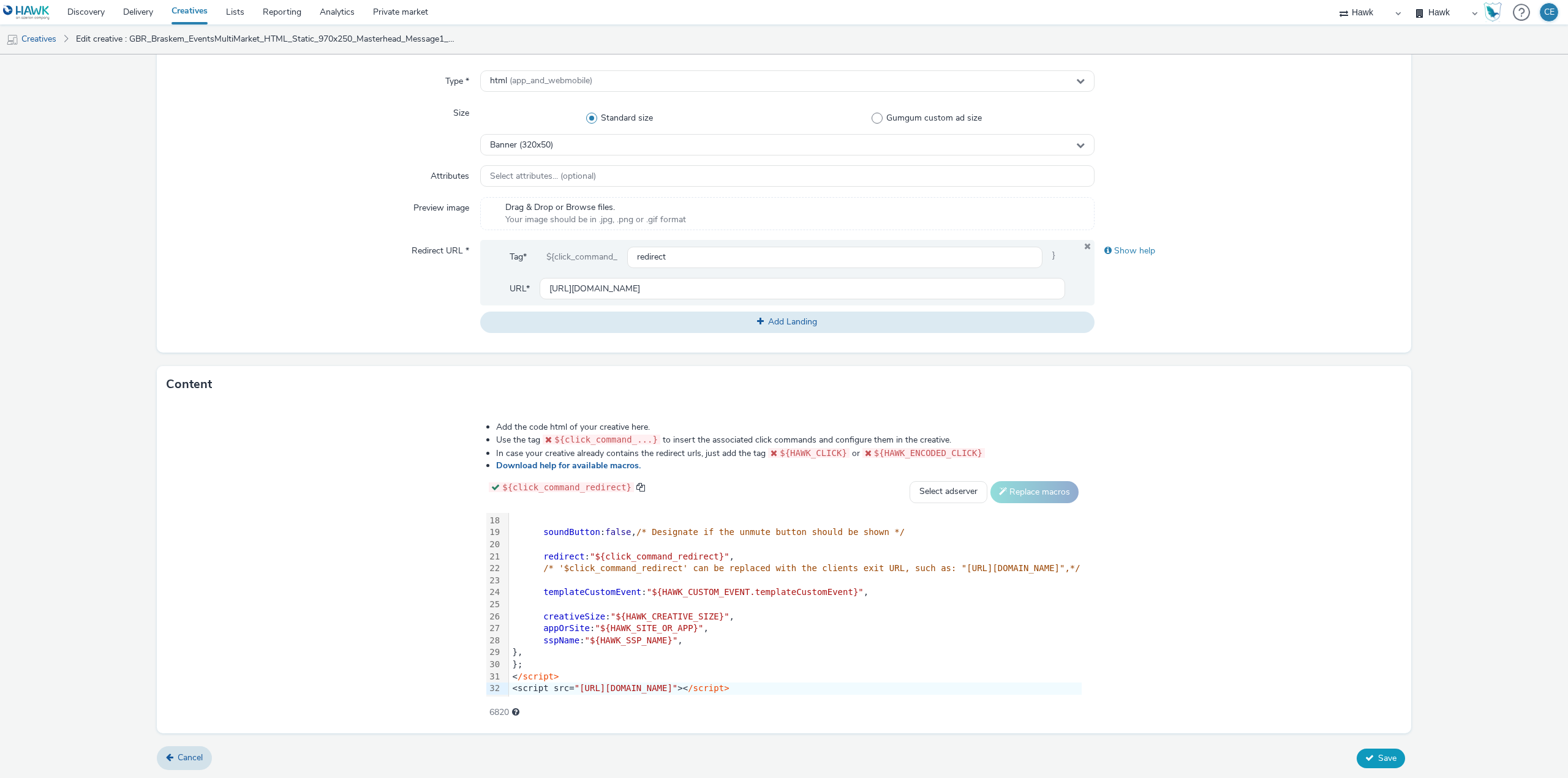
click at [1382, 757] on span "Save" at bounding box center [1387, 758] width 18 height 11
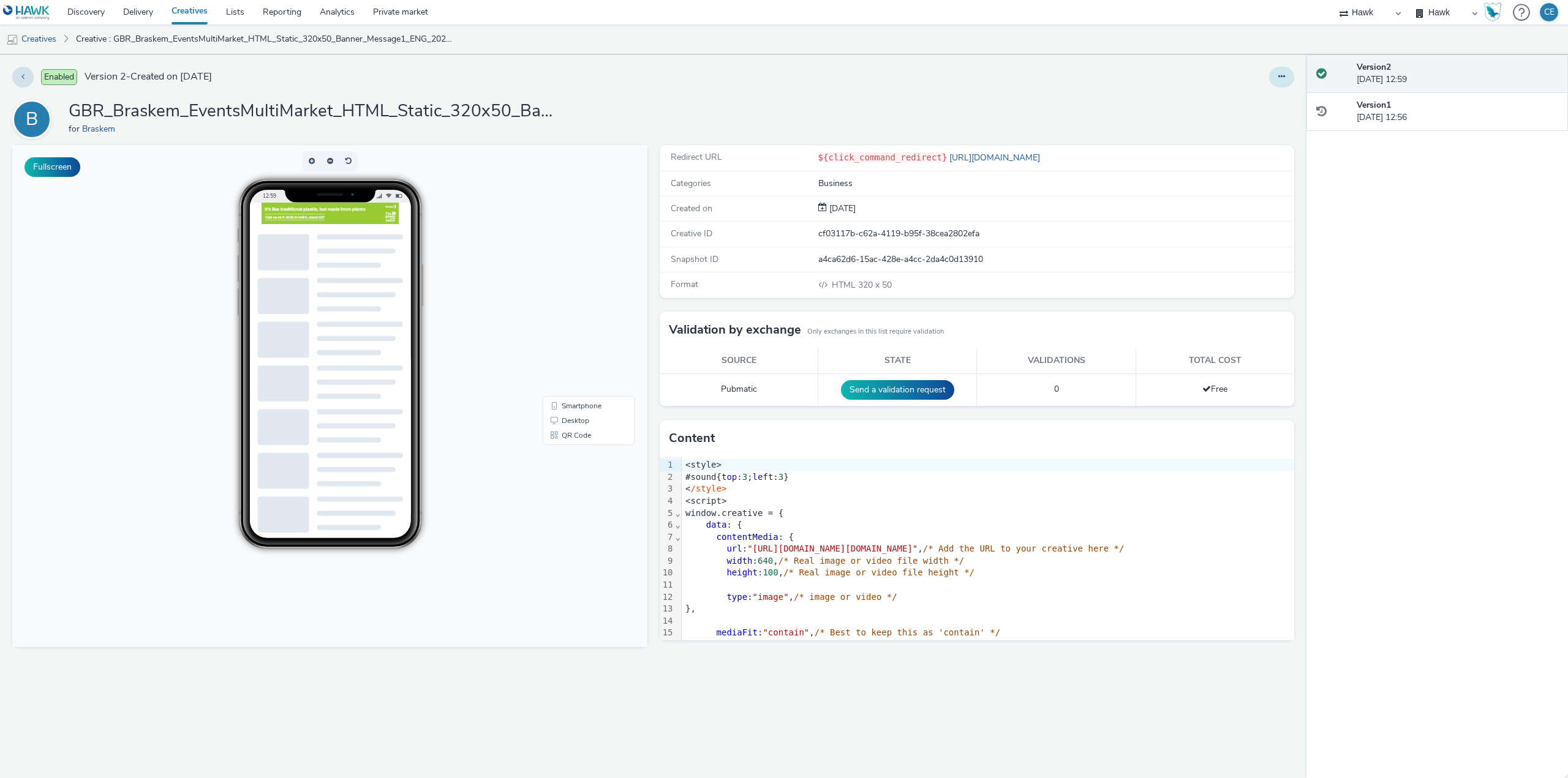
click at [1272, 81] on button at bounding box center [1281, 76] width 25 height 21
click at [1251, 129] on link "Duplicate" at bounding box center [1248, 126] width 92 height 25
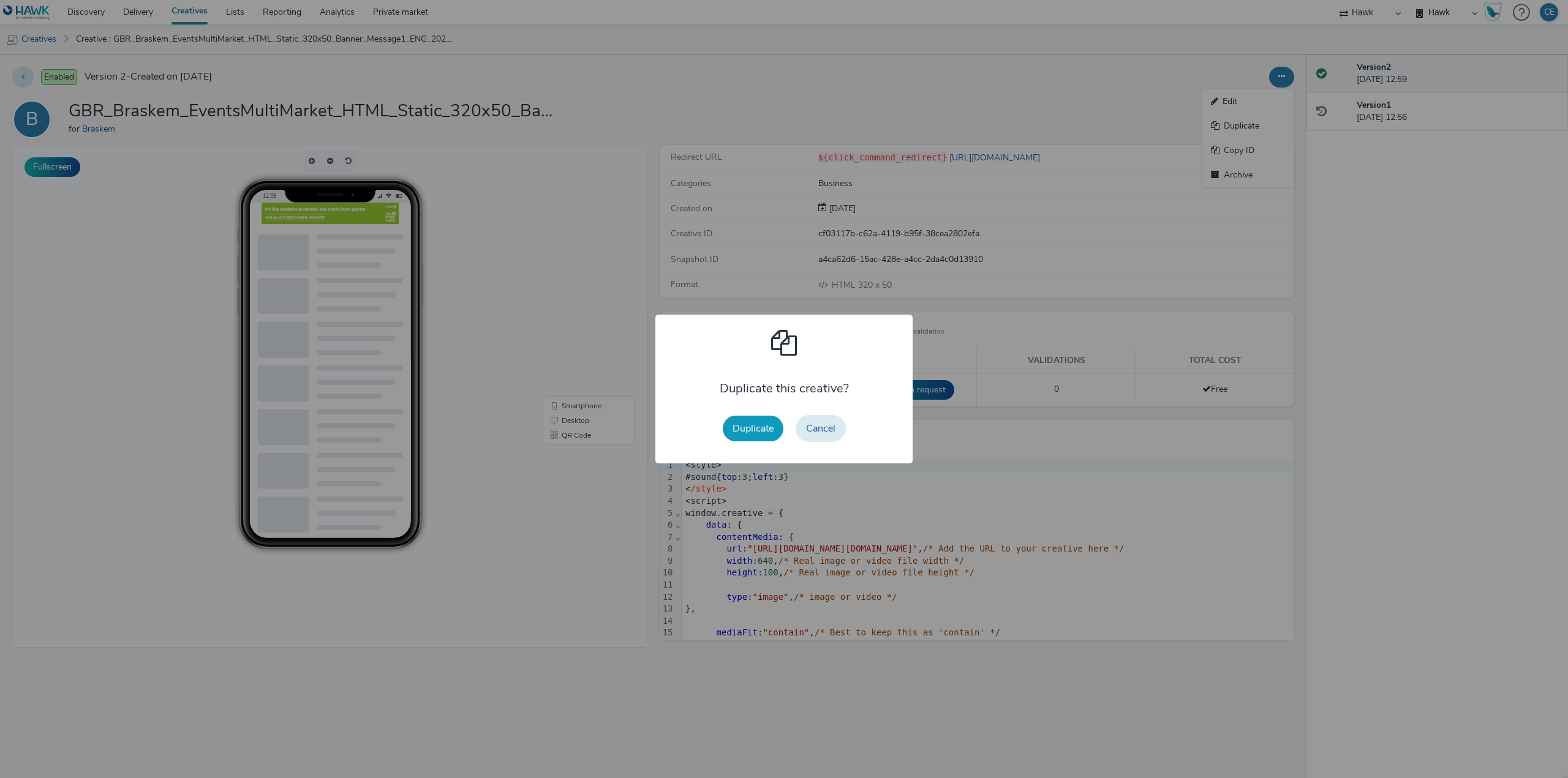
click at [772, 430] on button "Duplicate" at bounding box center [753, 429] width 61 height 25
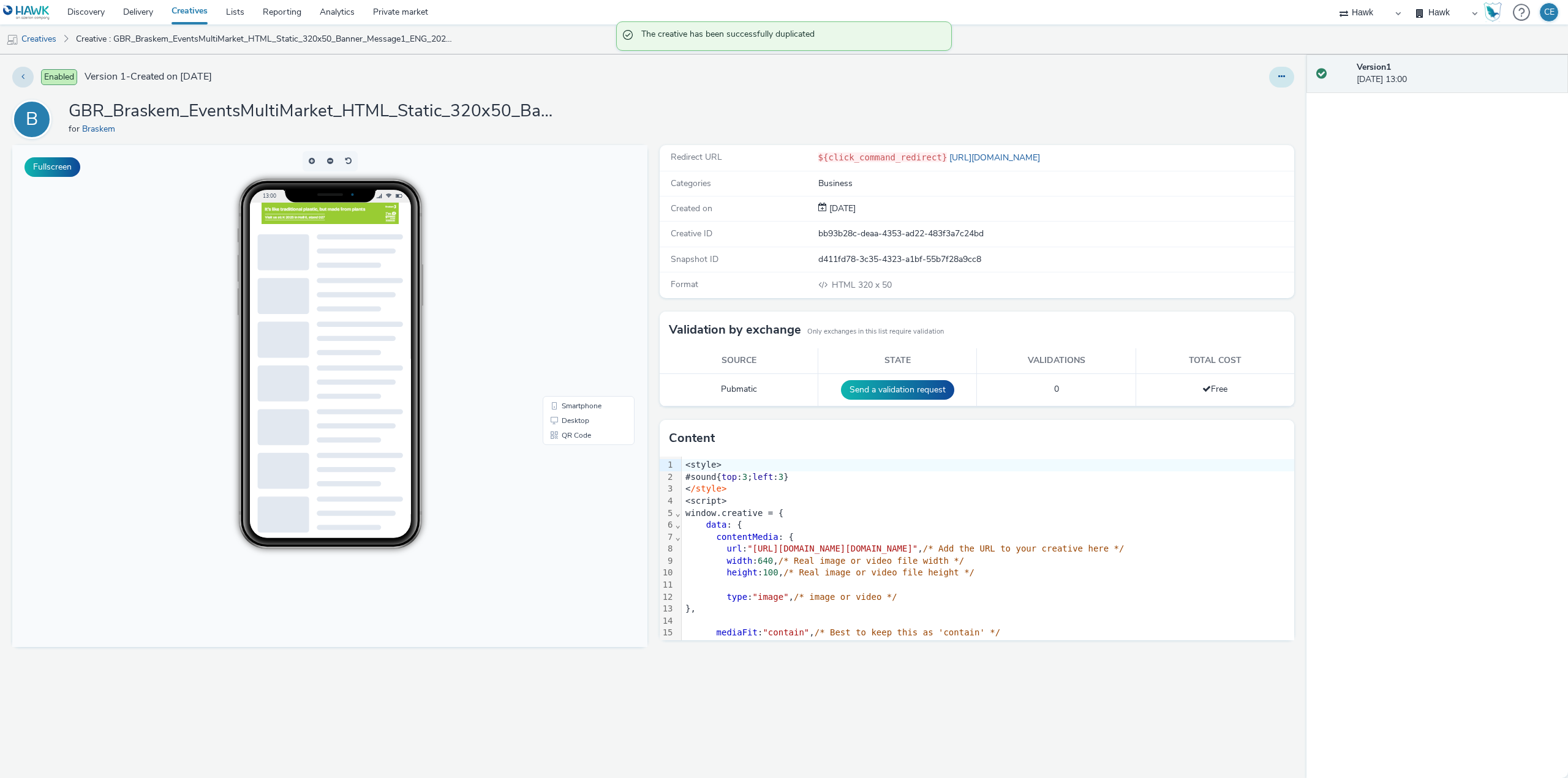
click at [1286, 71] on button at bounding box center [1281, 76] width 25 height 21
click at [1245, 104] on link "Edit" at bounding box center [1248, 101] width 92 height 25
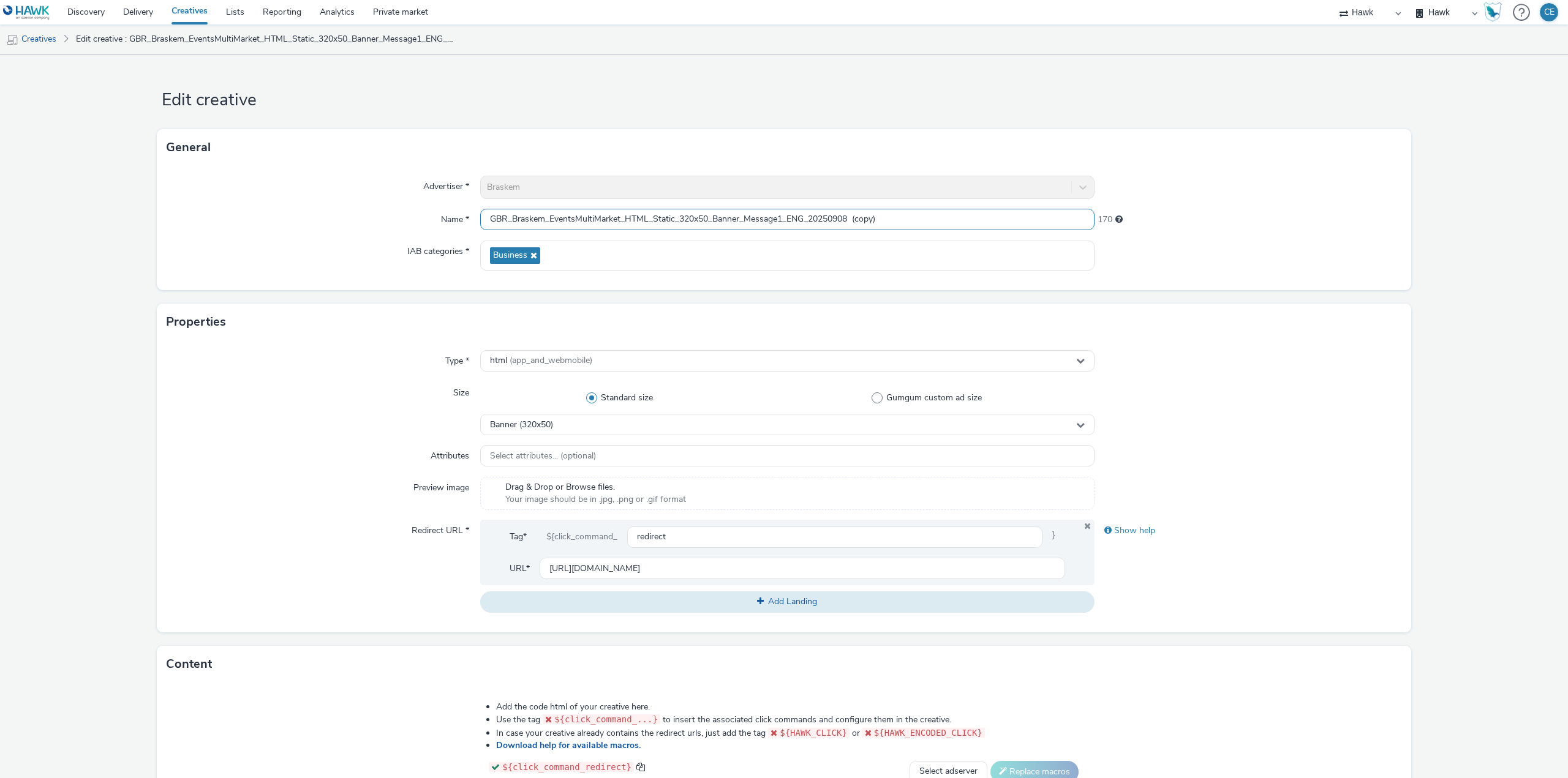
drag, startPoint x: 850, startPoint y: 215, endPoint x: 991, endPoint y: 202, distance: 141.6
click at [1000, 207] on div "Advertiser * Braskem Name * GBR_Braskem_EventsMultiMarket_HTML_Static_320x50_Ba…" at bounding box center [784, 228] width 1255 height 124
click at [737, 216] on input "GBR_Braskem_EventsMultiMarket_HTML_Static_320x50_Banner_Message1_ENG_20250908" at bounding box center [788, 219] width 614 height 21
drag, startPoint x: 737, startPoint y: 216, endPoint x: 713, endPoint y: 211, distance: 24.5
click at [713, 211] on input "GBR_Braskem_EventsMultiMarket_HTML_Static_320x50_Banner_Message1_ENG_20250908" at bounding box center [788, 219] width 614 height 21
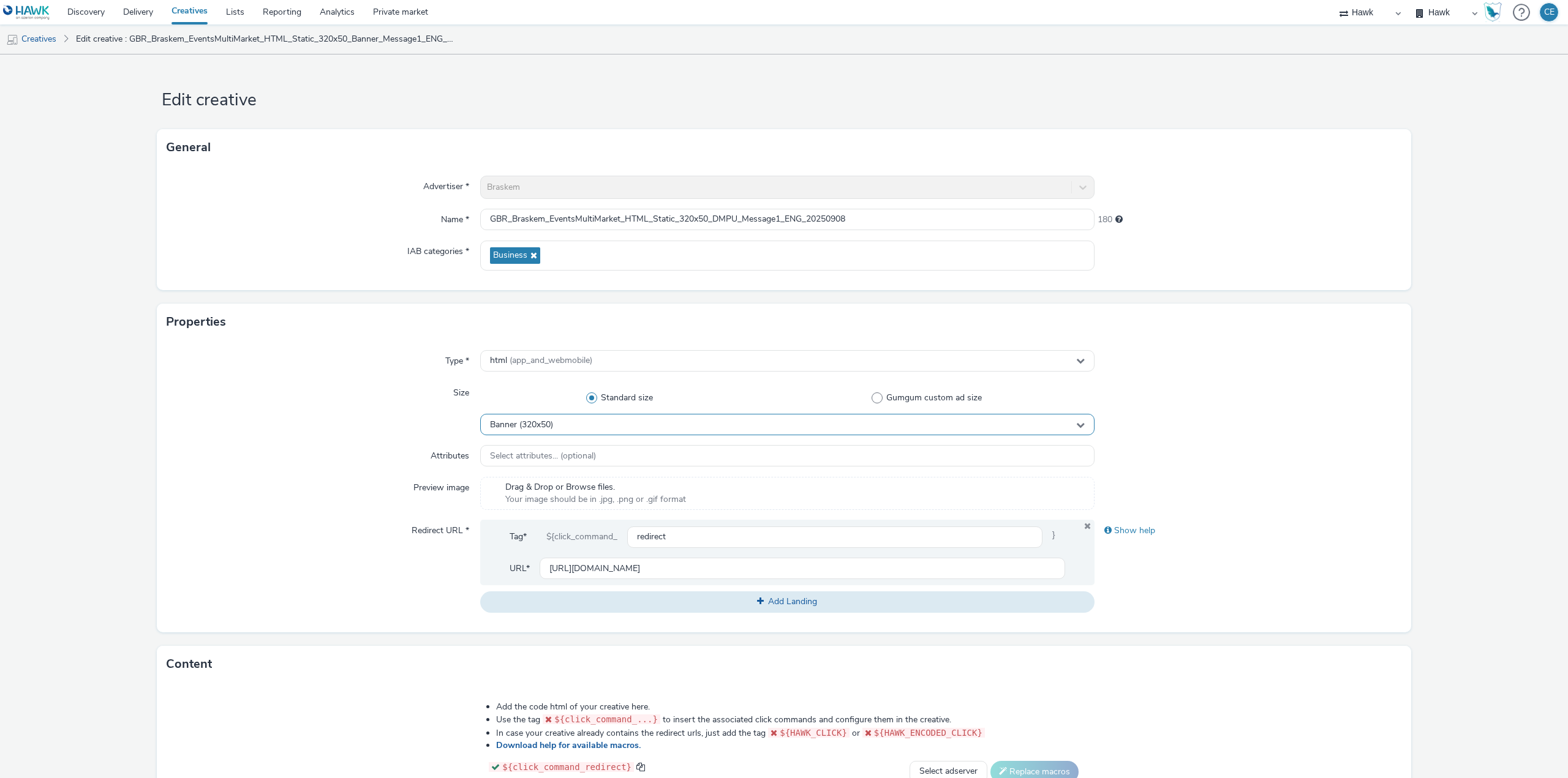
click at [691, 426] on div "Banner (320x50)" at bounding box center [788, 424] width 614 height 21
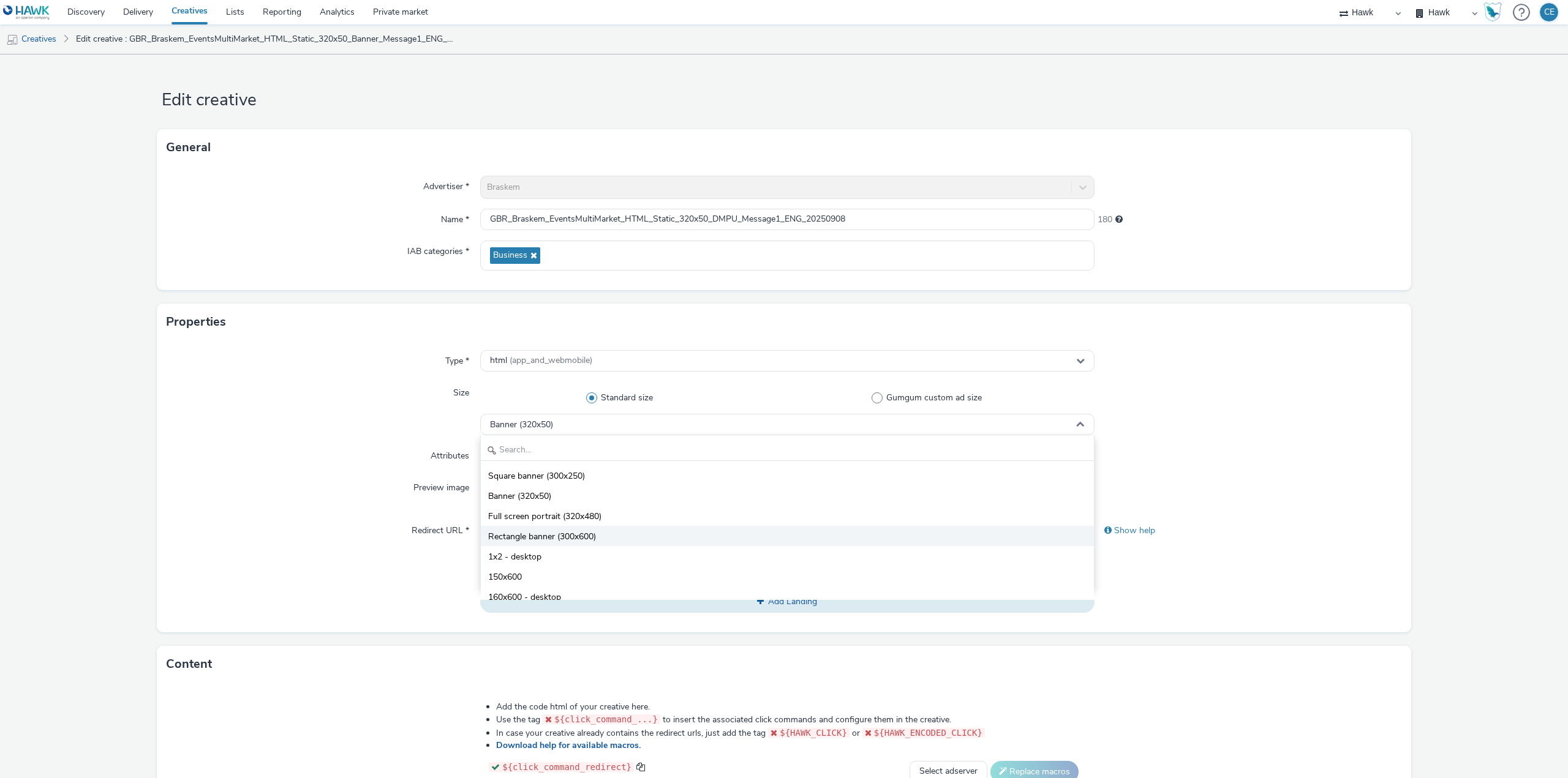
drag, startPoint x: 679, startPoint y: 533, endPoint x: 684, endPoint y: 528, distance: 7.1
click at [681, 533] on li "Rectangle banner (300x600)" at bounding box center [787, 535] width 613 height 21
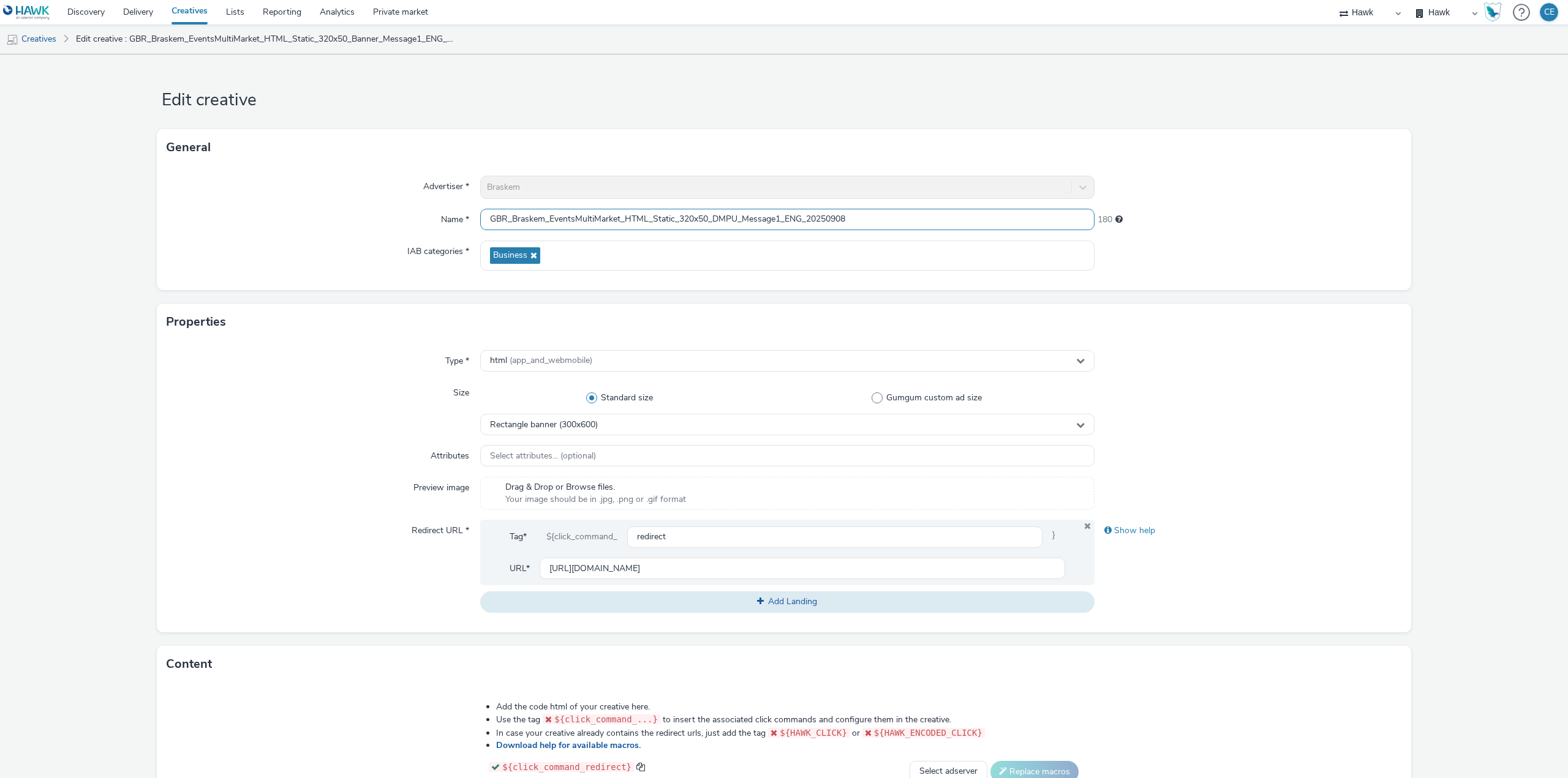
click at [703, 223] on input "GBR_Braskem_EventsMultiMarket_HTML_Static_320x50_DMPU_Message1_ENG_20250908" at bounding box center [788, 219] width 614 height 21
drag, startPoint x: 739, startPoint y: 216, endPoint x: 730, endPoint y: 215, distance: 9.1
click at [730, 215] on input "GBR_Braskem_EventsMultiMarket_HTML_Static_30x600_DMPU_Message1_ENG_20250908" at bounding box center [788, 219] width 614 height 21
click at [734, 221] on input "GBR_Braskem_EventsMultiMarket_HTML_Static_30x600_DMPU_Message1_ENG_20250908" at bounding box center [788, 219] width 614 height 21
drag, startPoint x: 737, startPoint y: 214, endPoint x: 708, endPoint y: 214, distance: 29.0
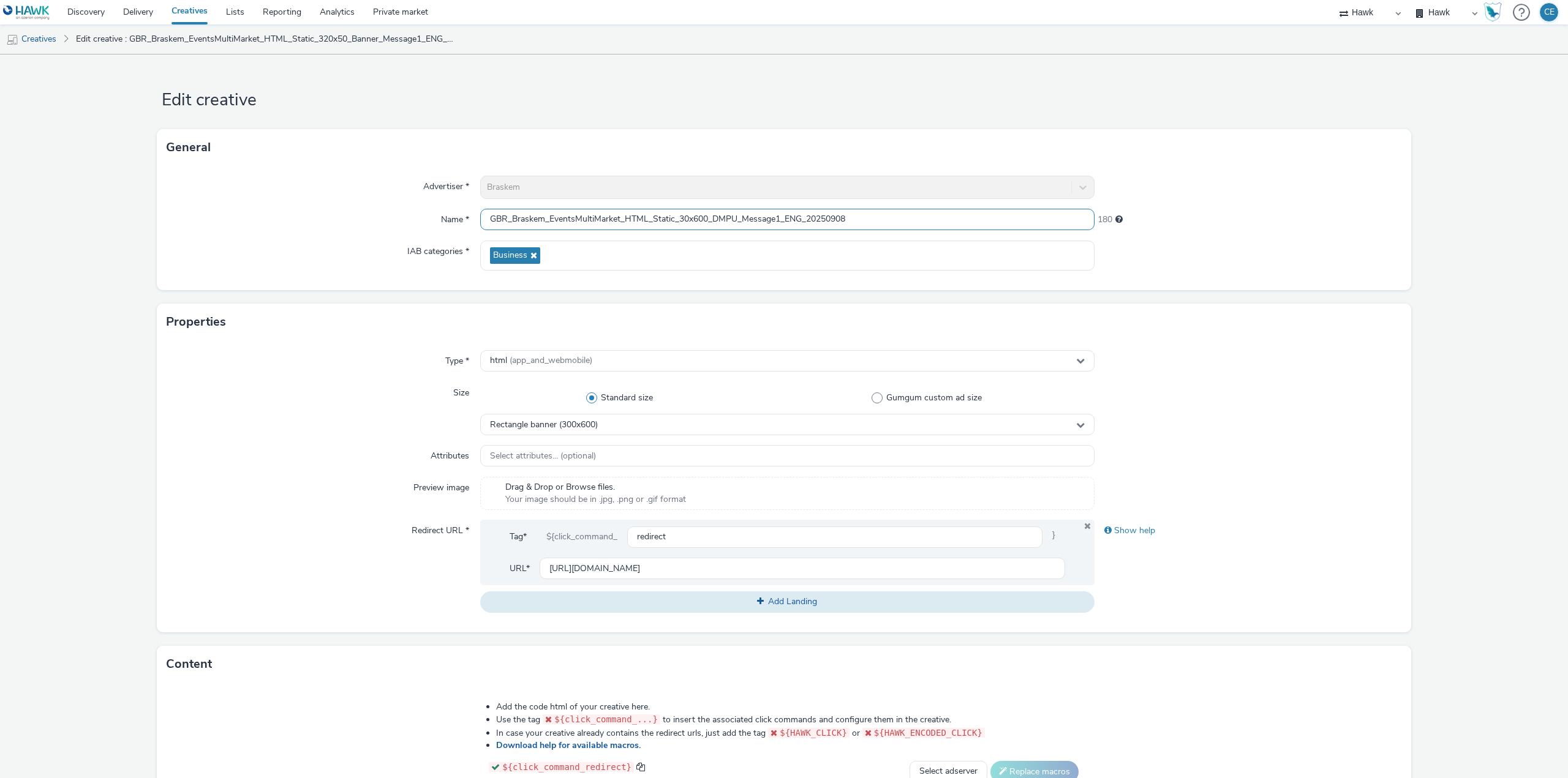
click at [708, 214] on input "GBR_Braskem_EventsMultiMarket_HTML_Static_30x600_DMPU_Message1_ENG_20250908" at bounding box center [788, 219] width 614 height 21
click at [690, 221] on input "GBR_Braskem_EventsMultiMarket_HTML_Static_30x600_DMPU_Message1_ENG_20250908" at bounding box center [788, 219] width 614 height 21
click at [674, 211] on input "GBR_Braskem_EventsMultiMarket_HTML_Static_30x600_DMPU_Message1_ENG_20250908" at bounding box center [788, 219] width 614 height 21
click at [688, 219] on input "GBR_Braskem_EventsMultiMarket_HTML_Static_30x600_DMPU_Message1_ENG_20250908" at bounding box center [788, 219] width 614 height 21
drag, startPoint x: 676, startPoint y: 216, endPoint x: 739, endPoint y: 222, distance: 63.3
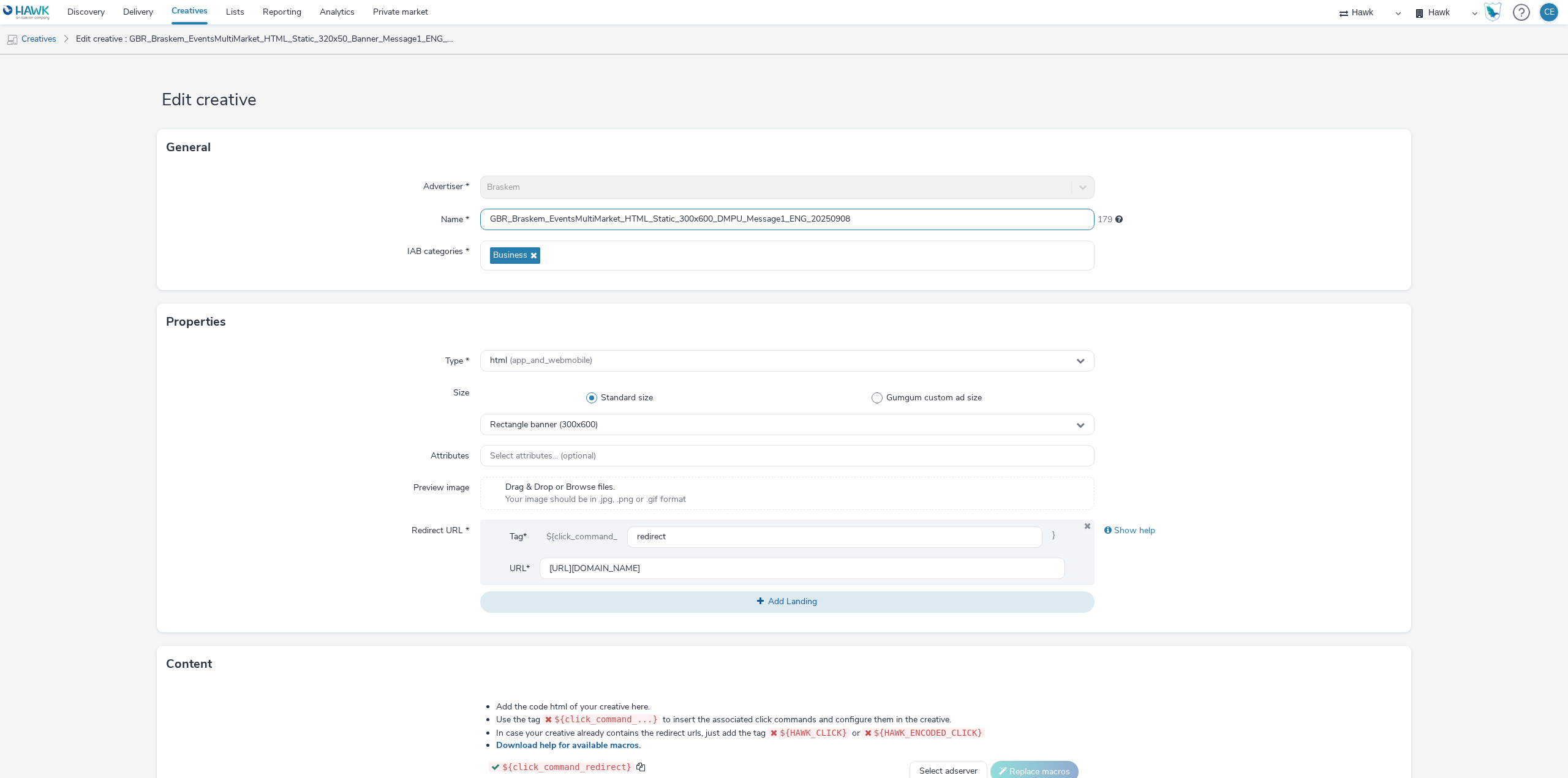
click at [739, 222] on input "GBR_Braskem_EventsMultiMarket_HTML_Static_300x600_DMPU_Message1_ENG_20250908" at bounding box center [788, 219] width 614 height 21
type input "GBR_Braskem_EventsMultiMarket_HTML_Static_300x600_DMPU_Message1_ENG_20250908"
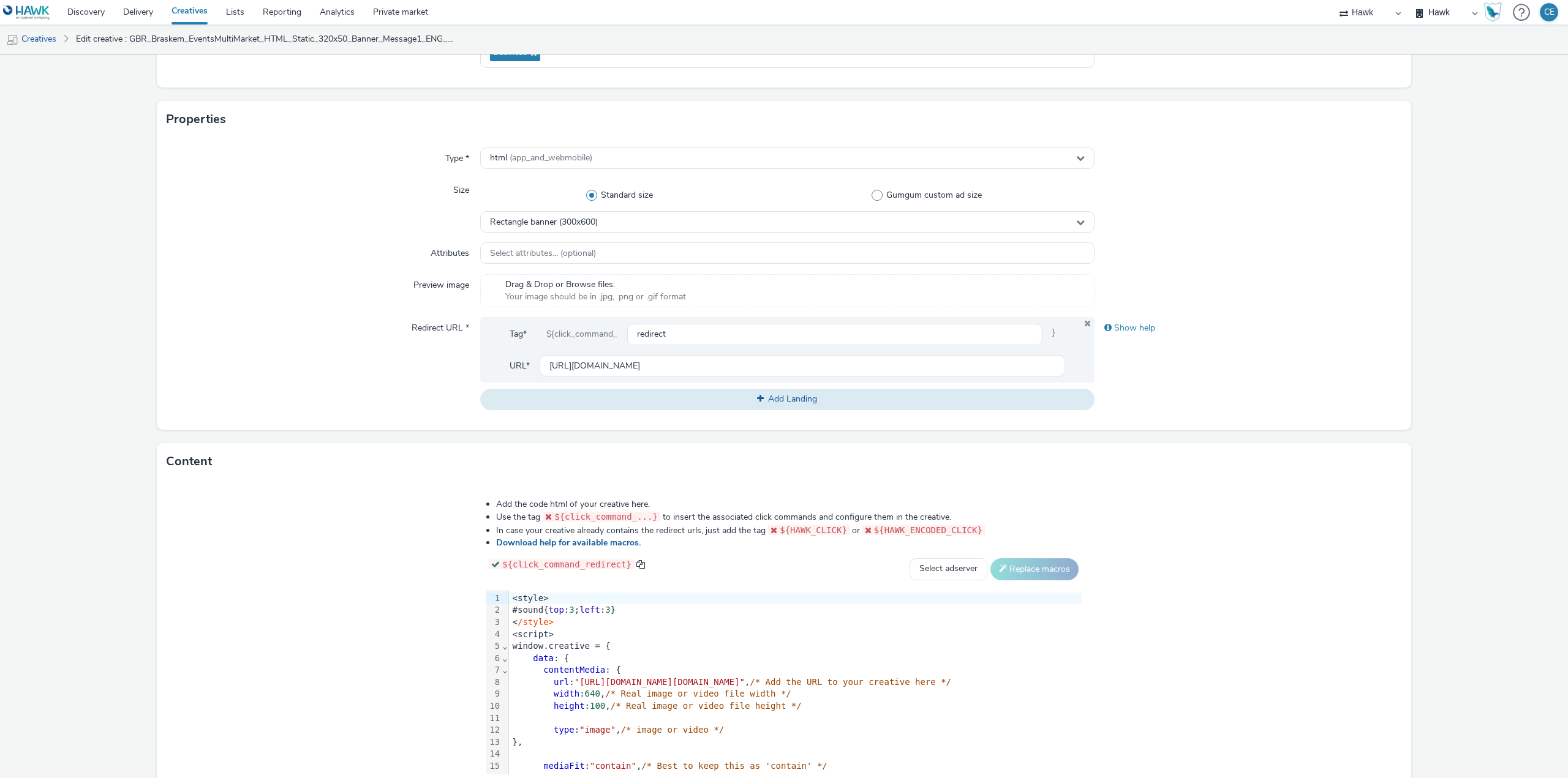
scroll to position [280, 0]
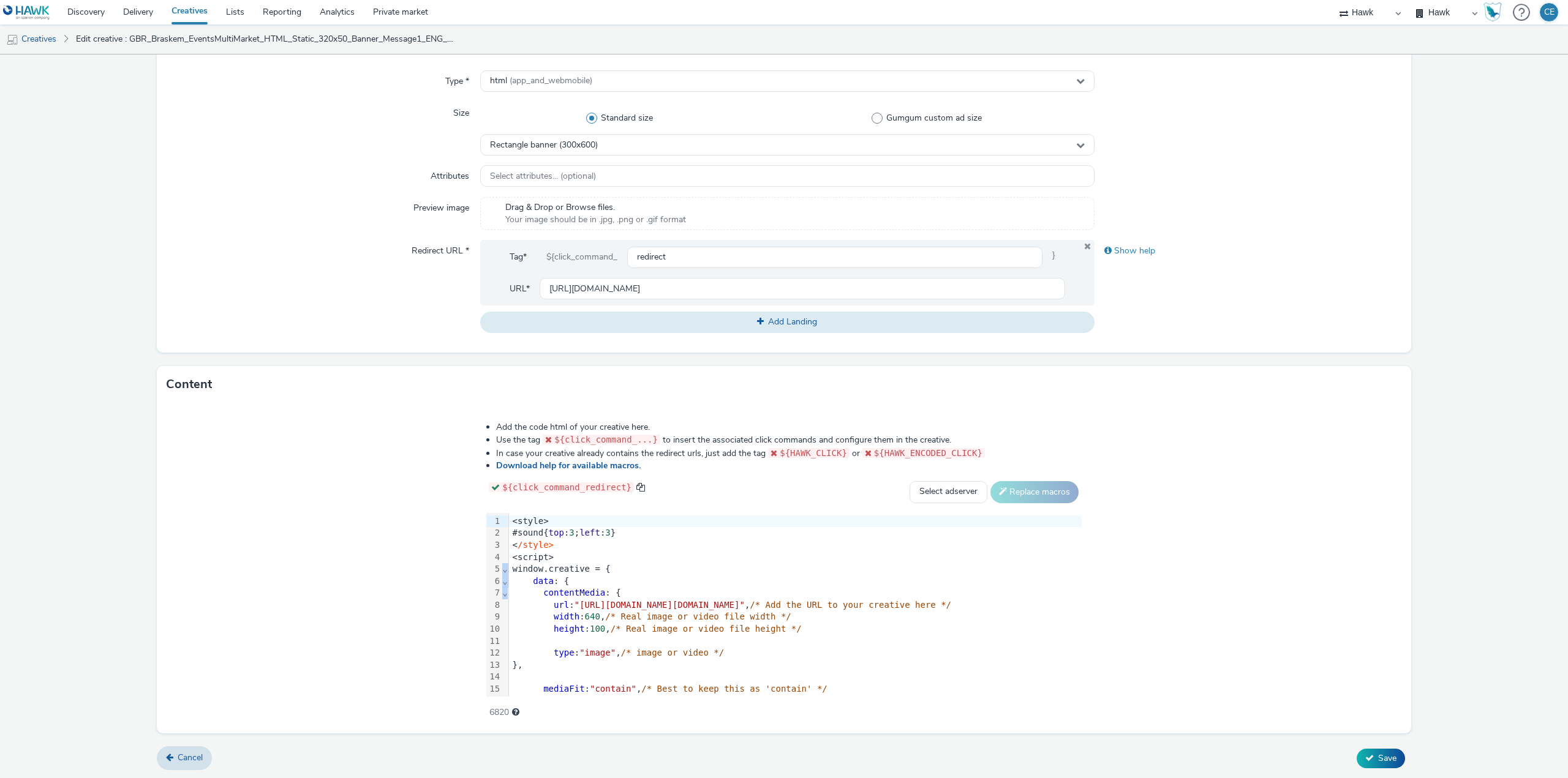
drag, startPoint x: 277, startPoint y: 517, endPoint x: 302, endPoint y: 541, distance: 34.7
click at [486, 545] on div "99 1 2 3 4 5 6 7 8 9 10 11 12 13 14 15 16 17 18 19 20 21 22 23 24 25 26 27 28 2…" at bounding box center [783, 605] width 594 height 184
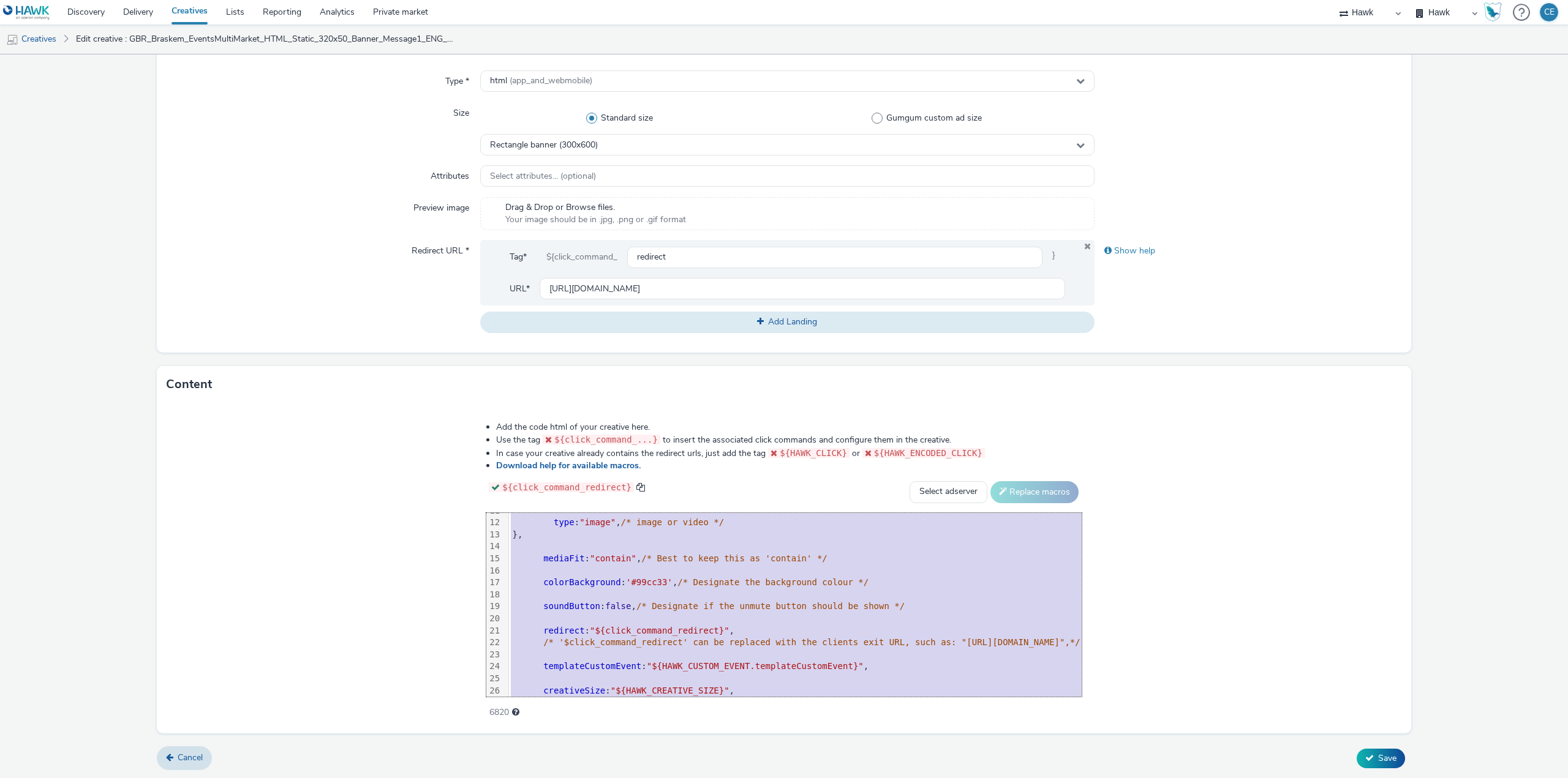
scroll to position [205, 0]
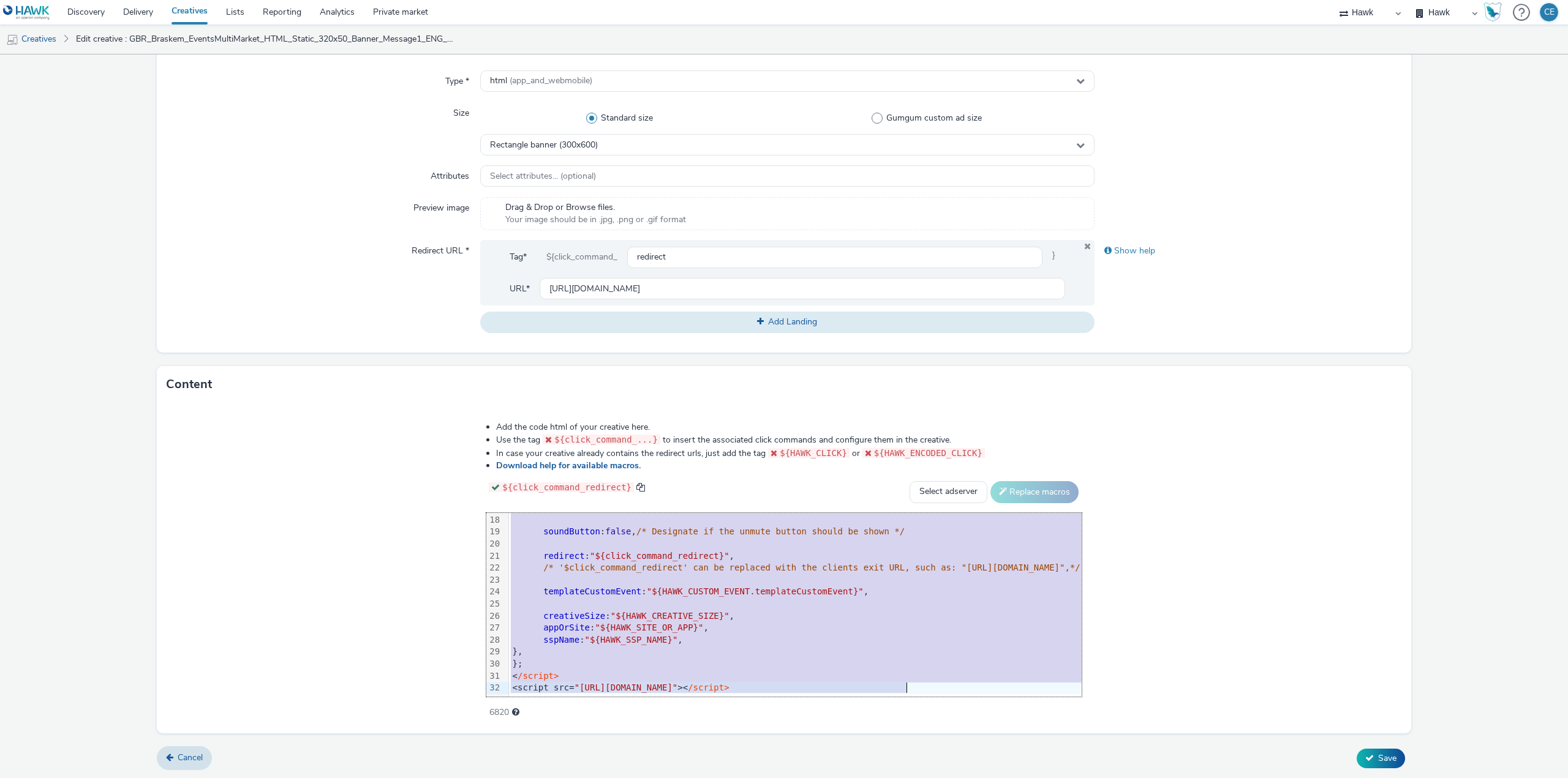
drag, startPoint x: 284, startPoint y: 521, endPoint x: 502, endPoint y: 803, distance: 356.4
click at [502, 777] on html "Discovery Delivery Creatives Lists Reporting Analytics Private market Hawk Hawk…" at bounding box center [784, 389] width 1568 height 778
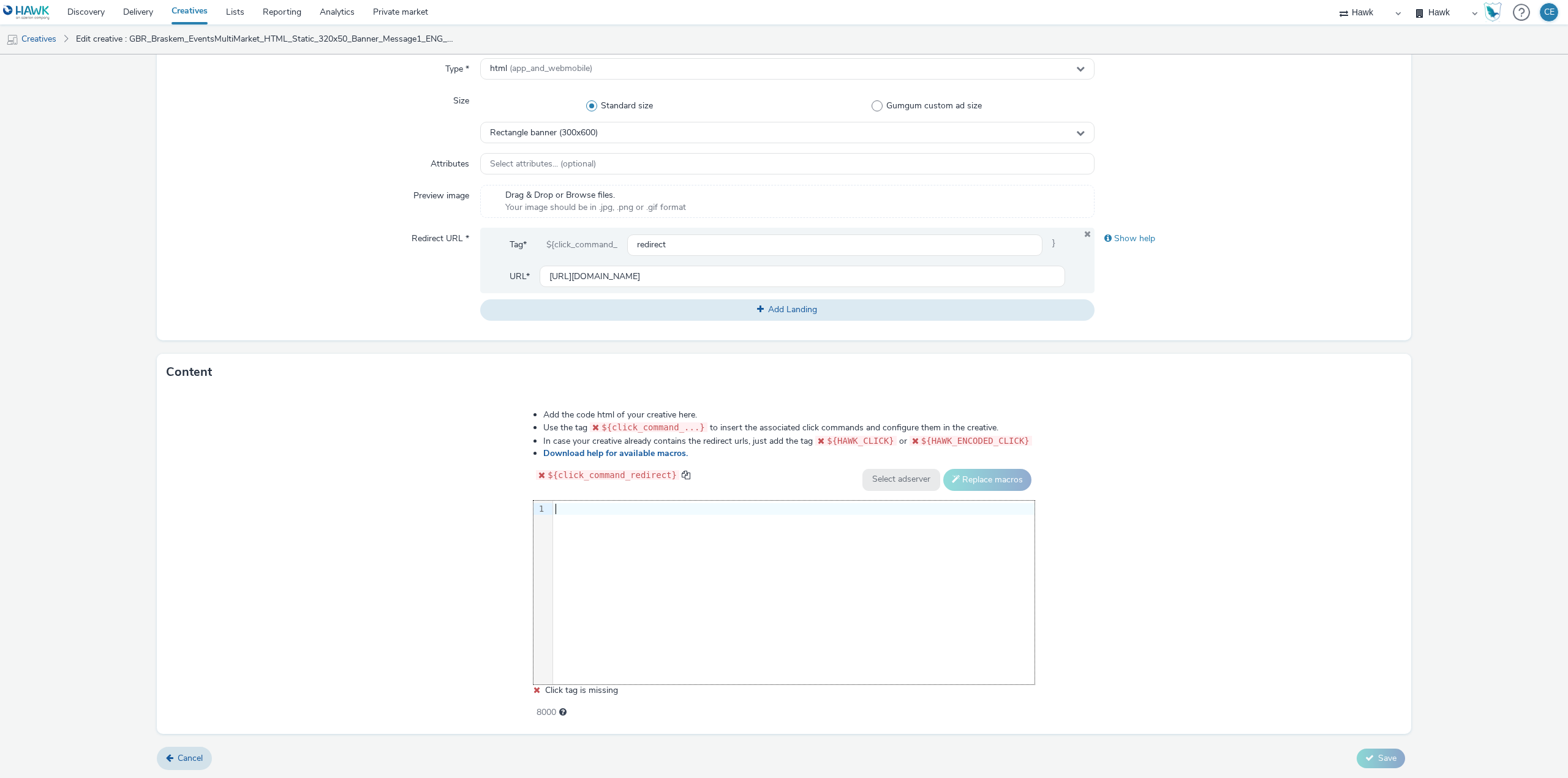
scroll to position [216, 0]
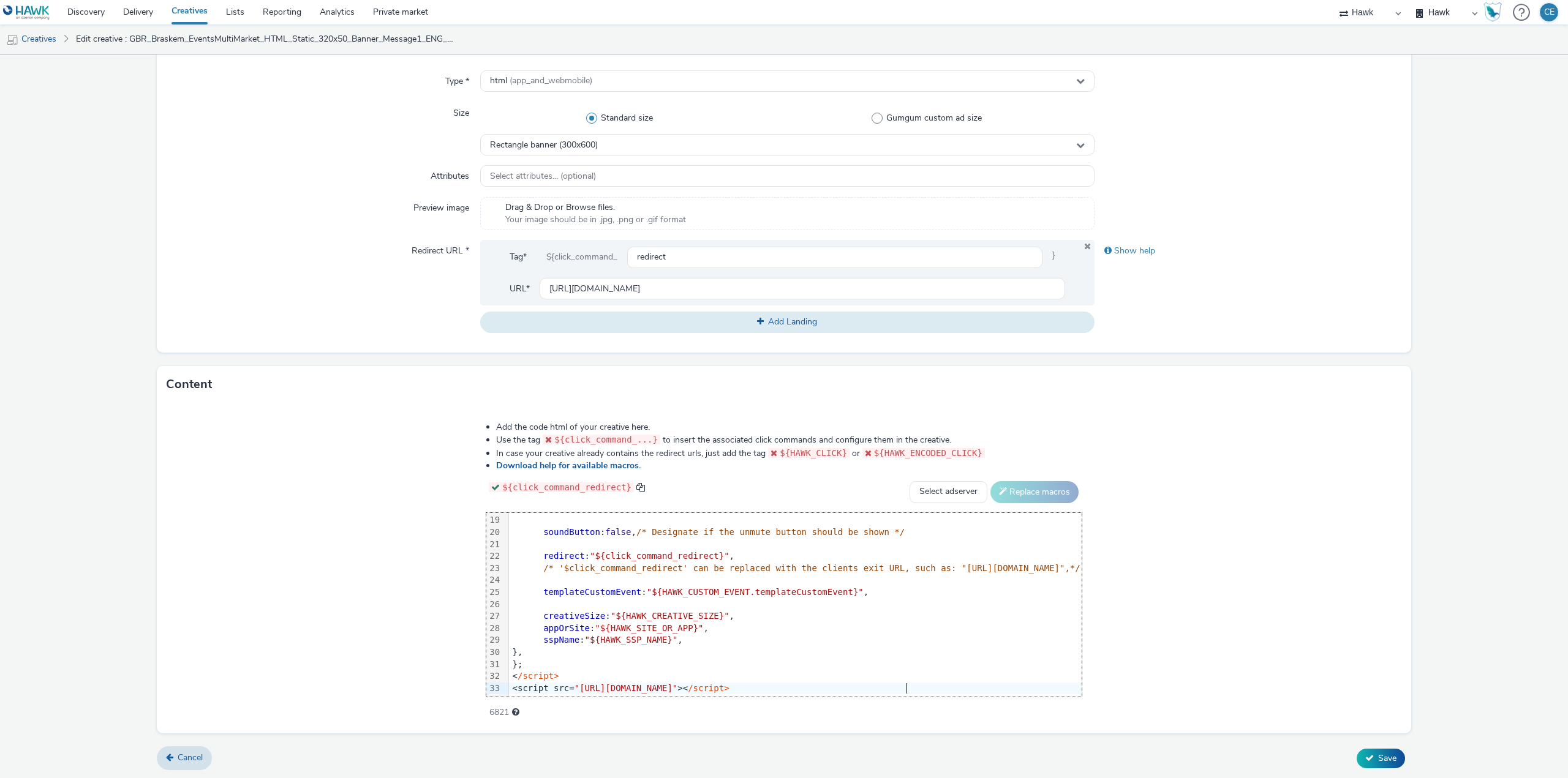
click at [1399, 757] on div "Cancel Save" at bounding box center [784, 758] width 1255 height 22
click at [1383, 760] on span "Save" at bounding box center [1387, 758] width 18 height 11
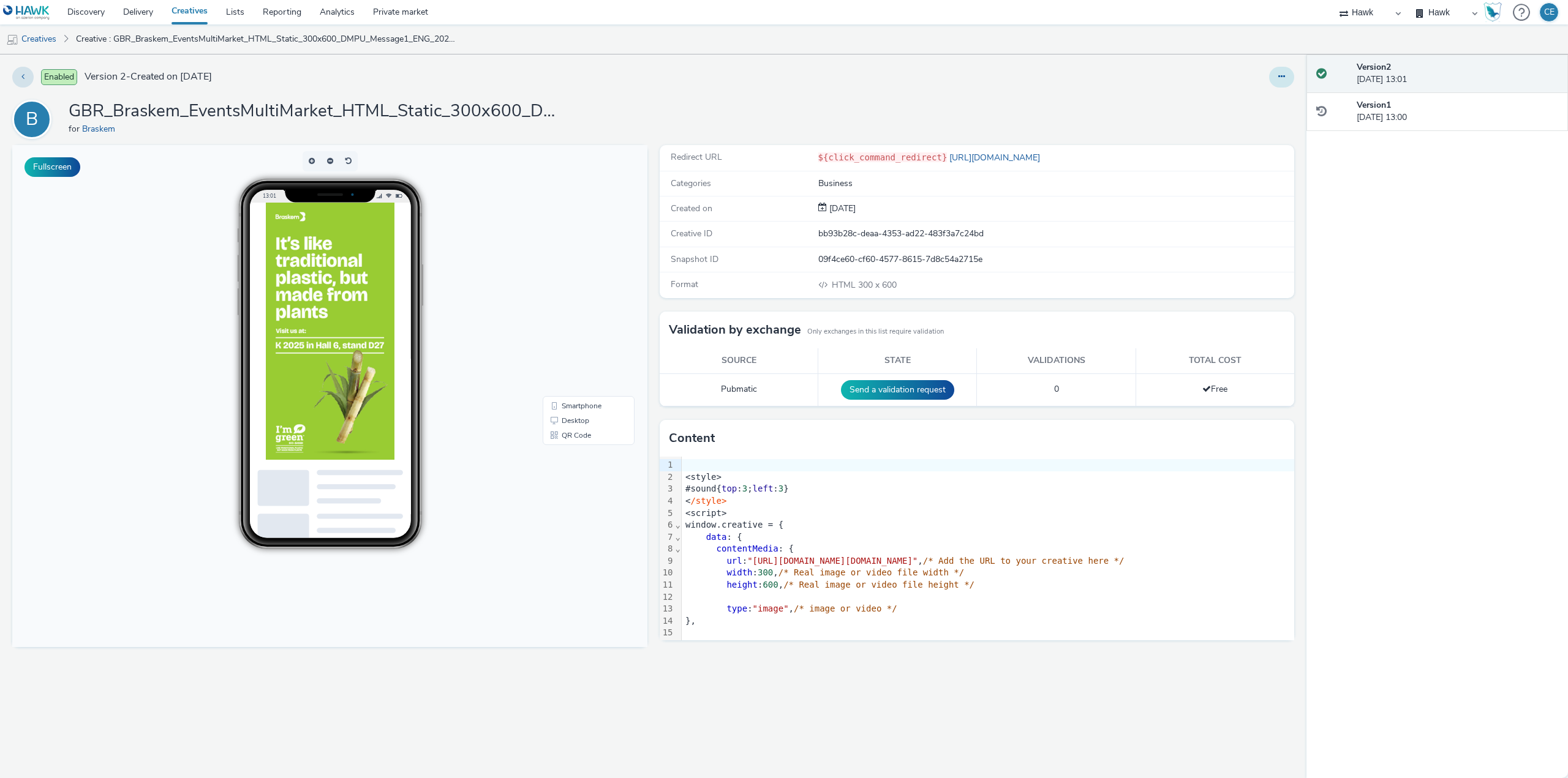
click at [1276, 79] on button at bounding box center [1281, 76] width 25 height 21
click at [1277, 124] on link "Duplicate" at bounding box center [1248, 126] width 92 height 25
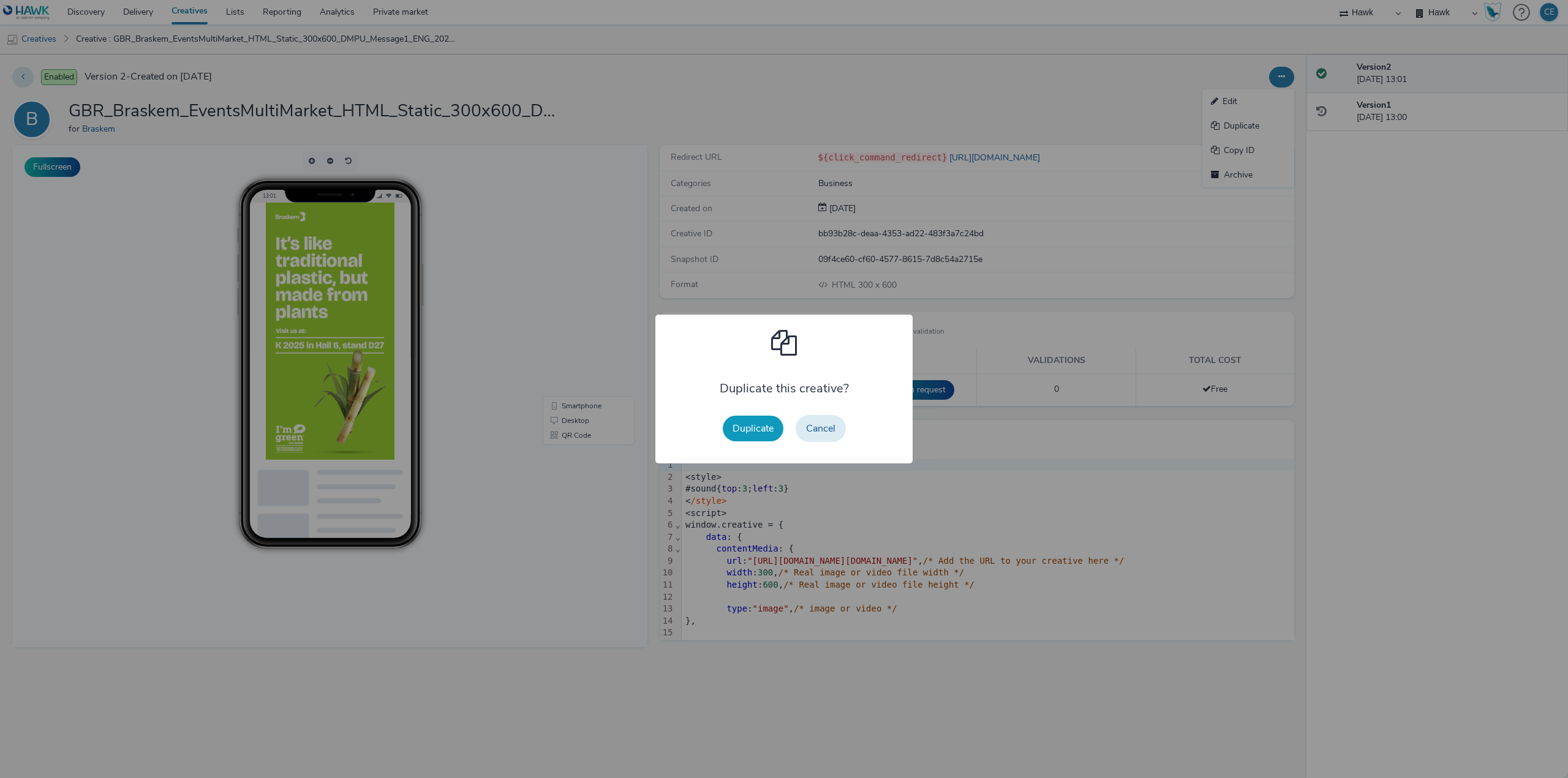
click at [755, 420] on button "Duplicate" at bounding box center [753, 429] width 61 height 25
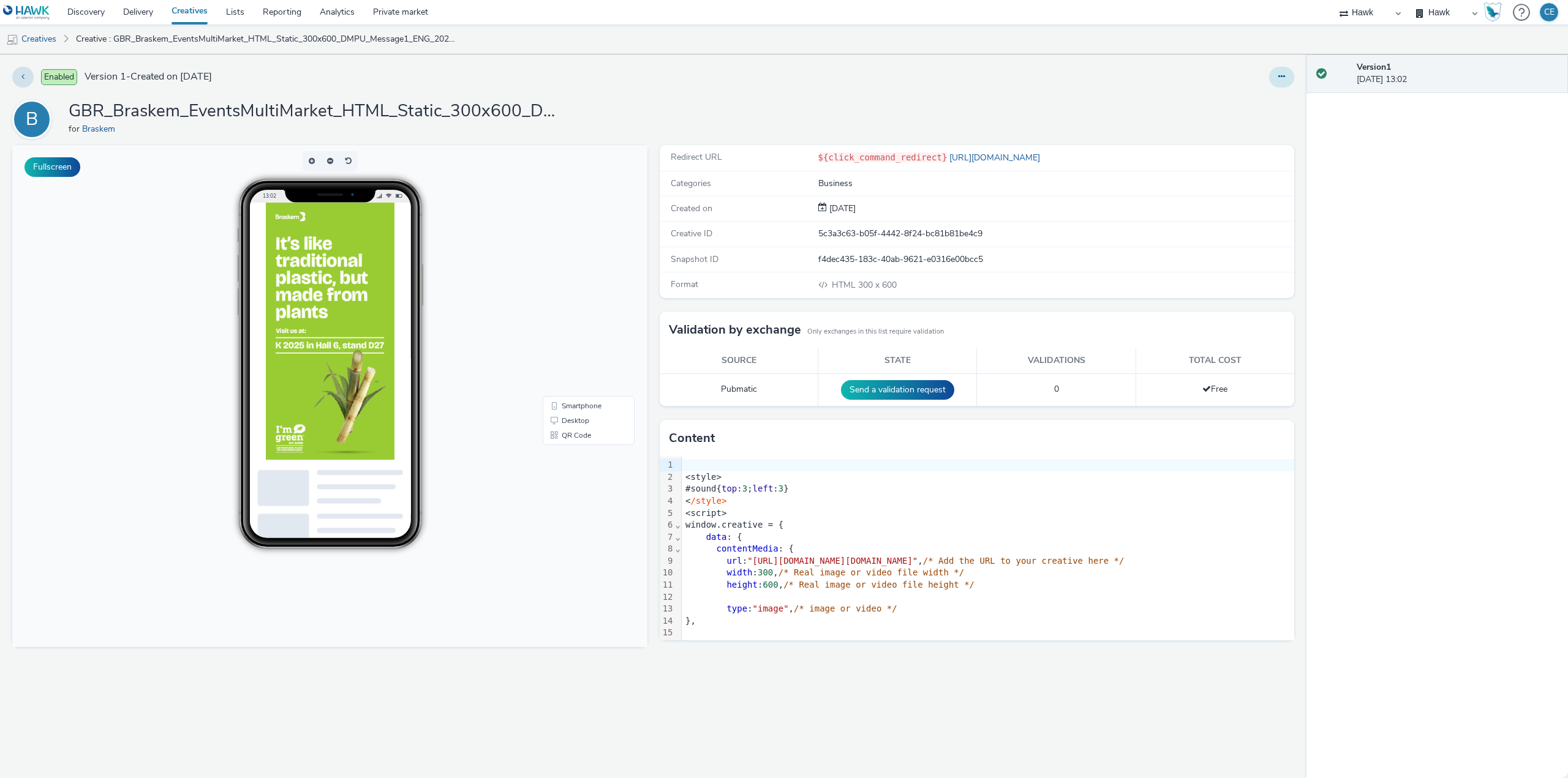
click at [1280, 83] on button at bounding box center [1281, 76] width 25 height 21
click at [1255, 99] on link "Edit" at bounding box center [1248, 101] width 92 height 25
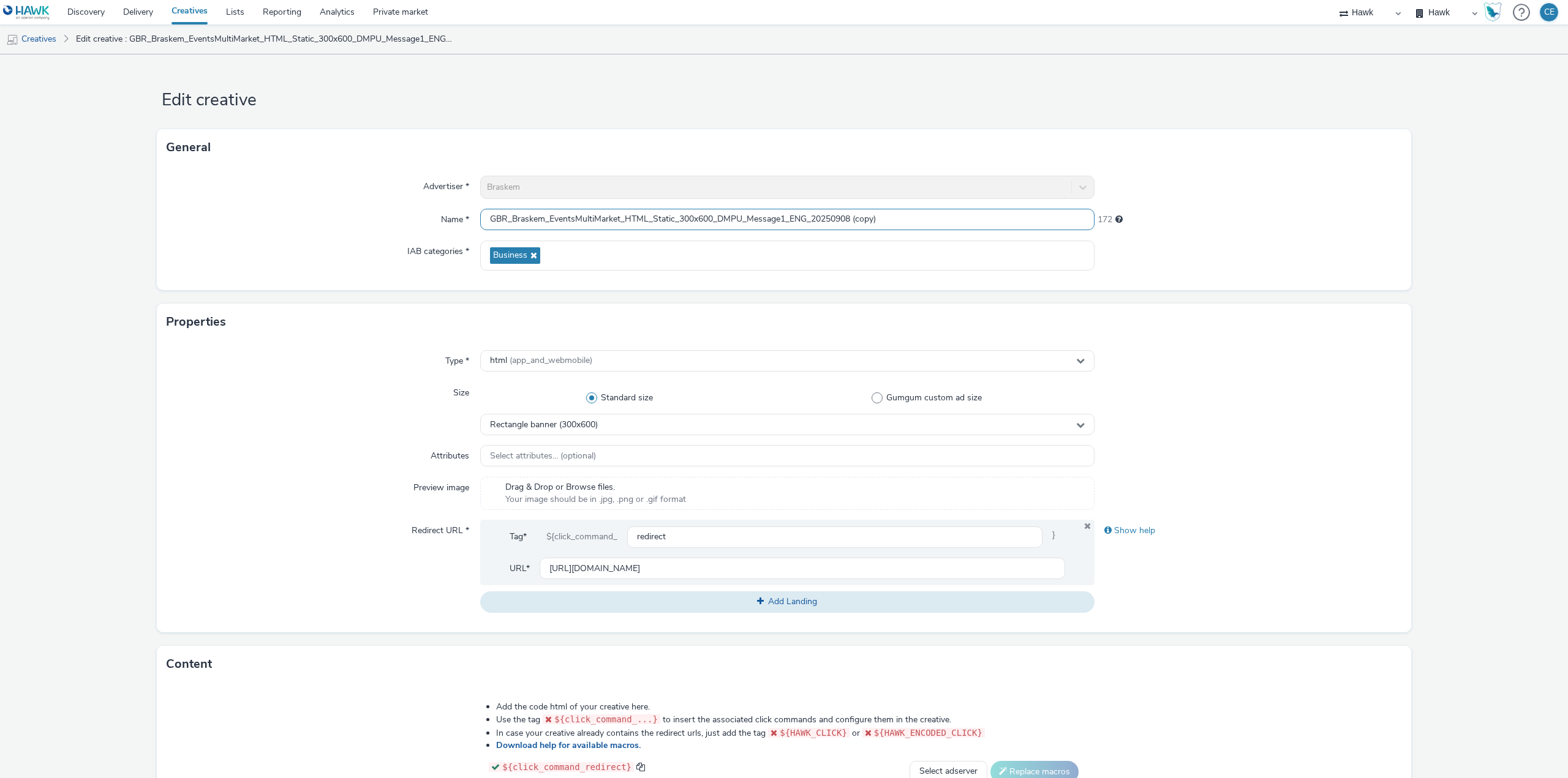
drag, startPoint x: 887, startPoint y: 221, endPoint x: 867, endPoint y: 217, distance: 20.4
click at [867, 217] on input "GBR_Braskem_EventsMultiMarket_HTML_Static_300x600_DMPU_Message1_ENG_20250908 (c…" at bounding box center [788, 219] width 614 height 21
click at [723, 225] on input "GBR_Braskem_EventsMultiMarket_HTML_Static_300x600_DMPU_Message1_ENG_20250908 (c…" at bounding box center [788, 219] width 614 height 21
drag, startPoint x: 711, startPoint y: 219, endPoint x: 703, endPoint y: 219, distance: 8.0
click at [703, 219] on input "GBR_Braskem_EventsMultiMarket_HTML_Static_300x600_MPU_Message1_ENG_20250908 (co…" at bounding box center [788, 219] width 614 height 21
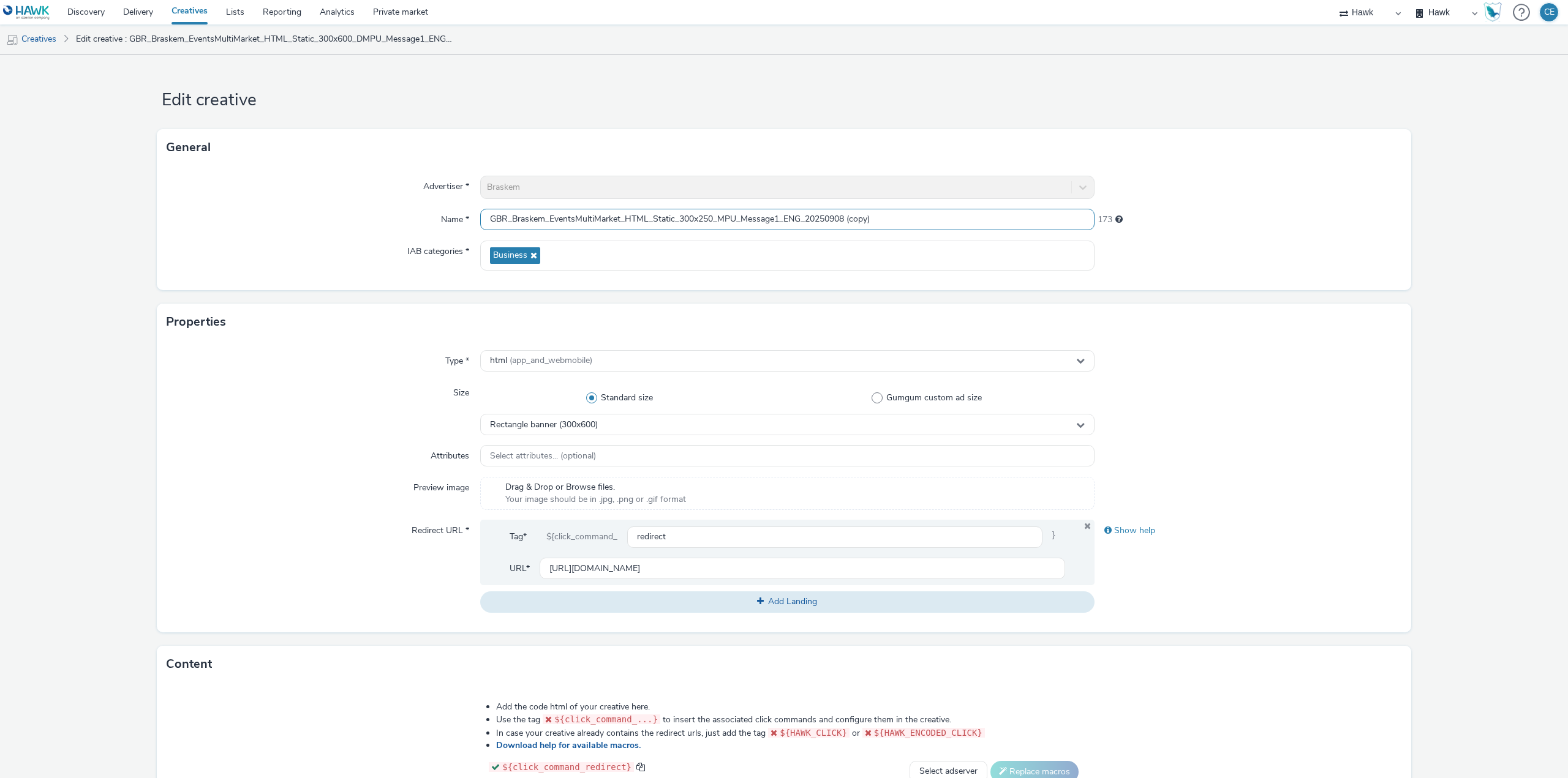
drag, startPoint x: 848, startPoint y: 220, endPoint x: 919, endPoint y: 220, distance: 71.0
click at [919, 220] on input "GBR_Braskem_EventsMultiMarket_HTML_Static_300x250_MPU_Message1_ENG_20250908 (co…" at bounding box center [788, 219] width 614 height 21
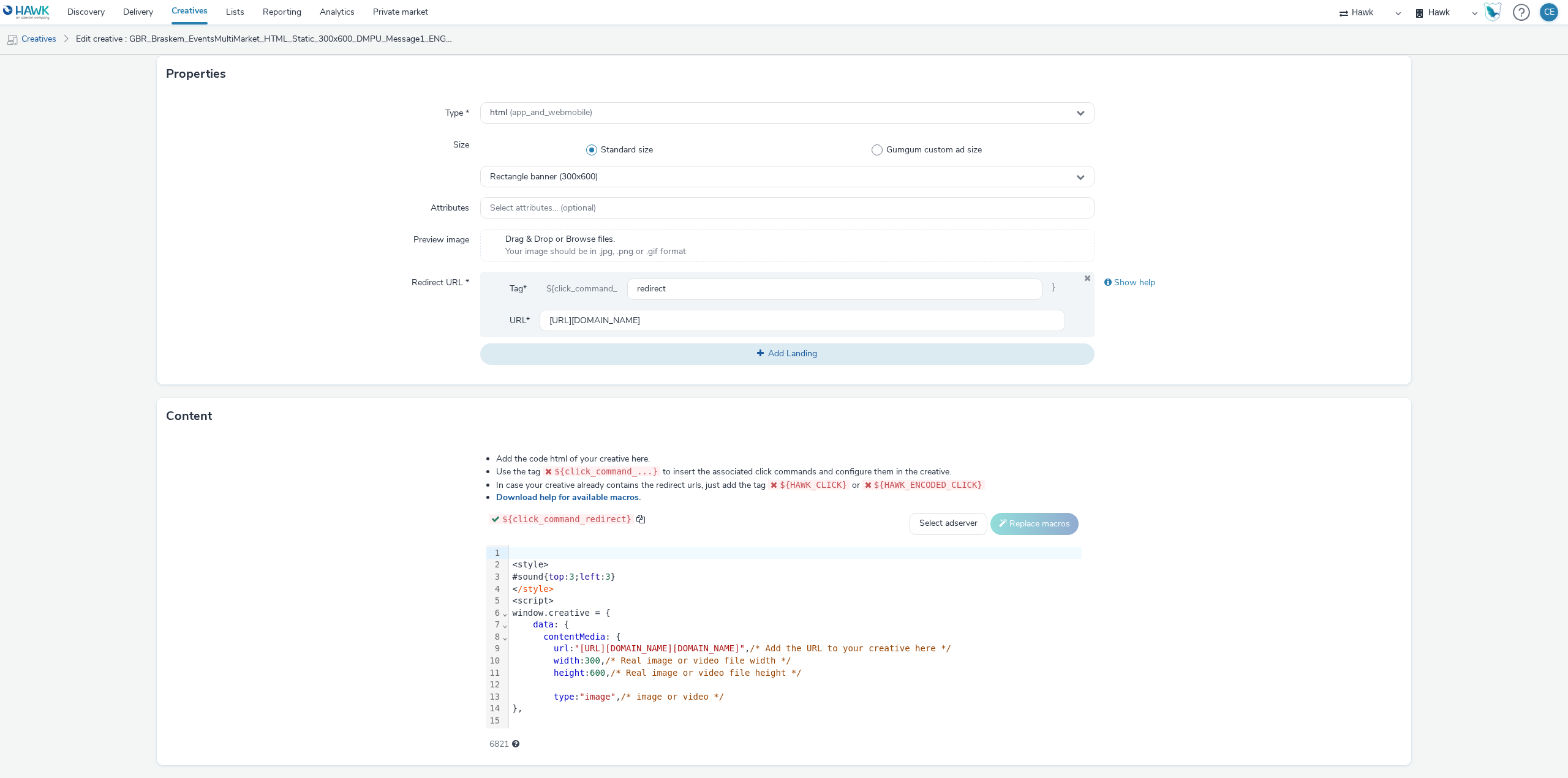
scroll to position [280, 0]
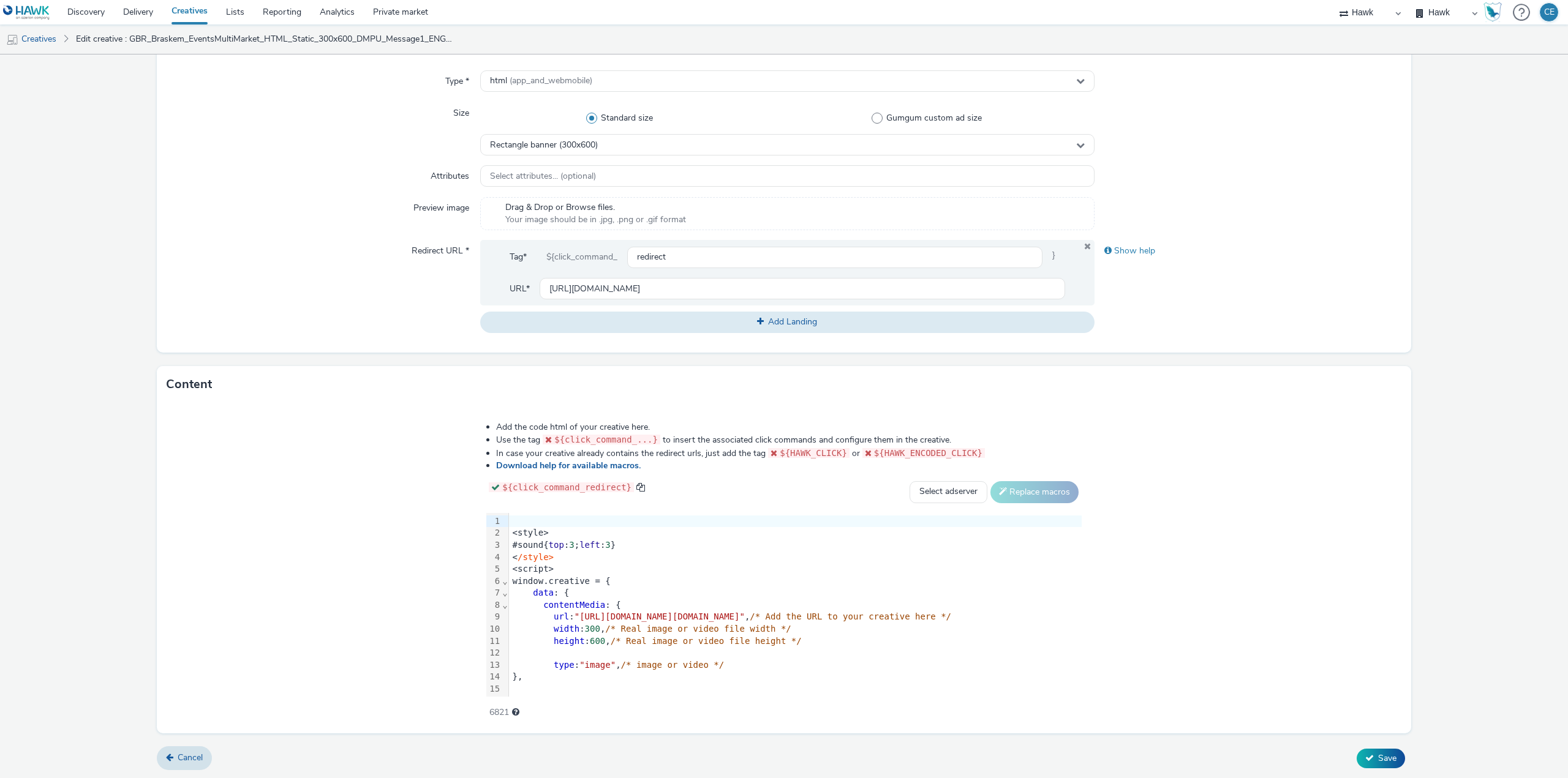
type input "GBR_Braskem_EventsMultiMarket_HTML_Static_300x250_MPU_Message1_ENG_20250908"
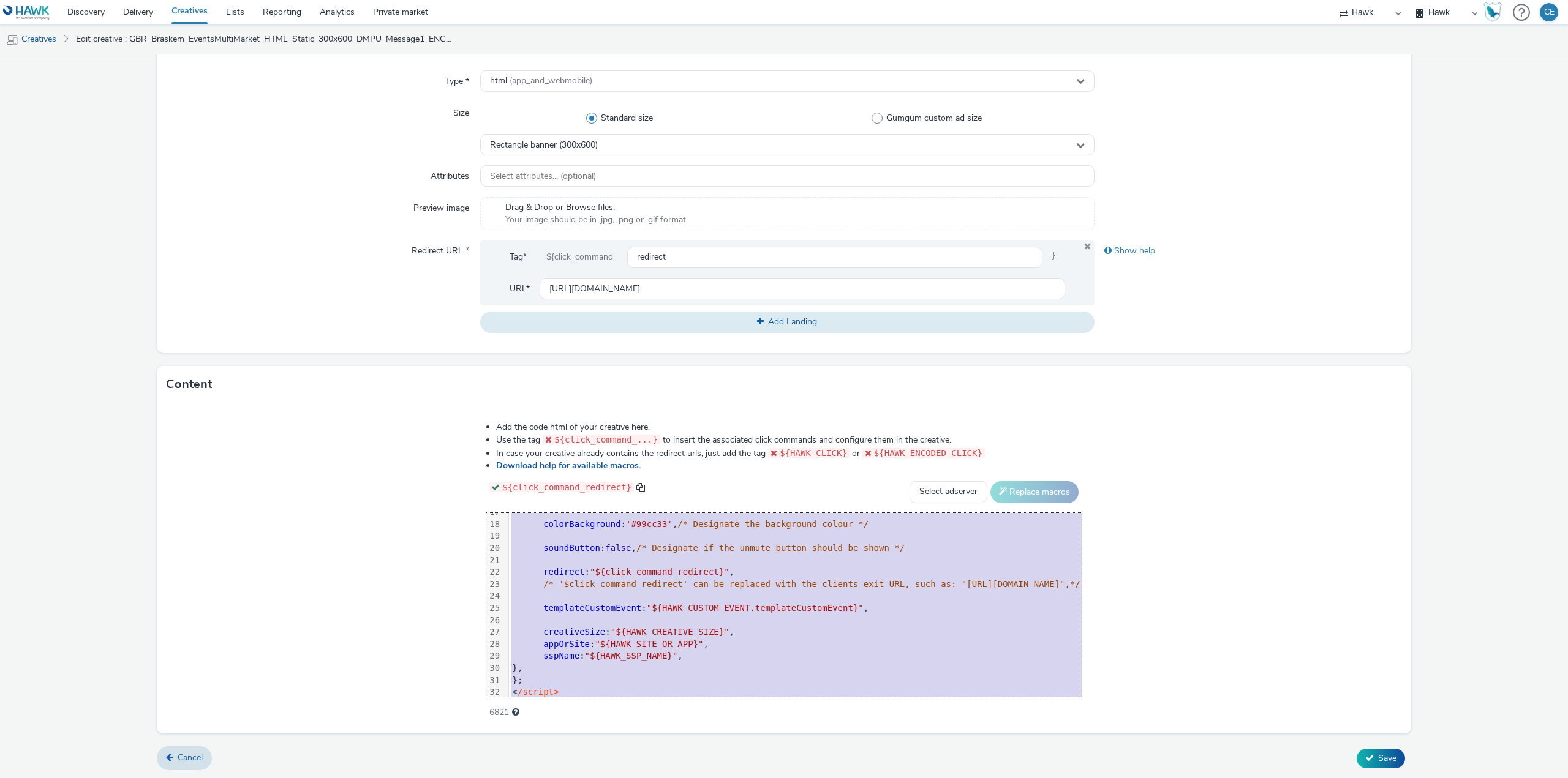
scroll to position [217, 0]
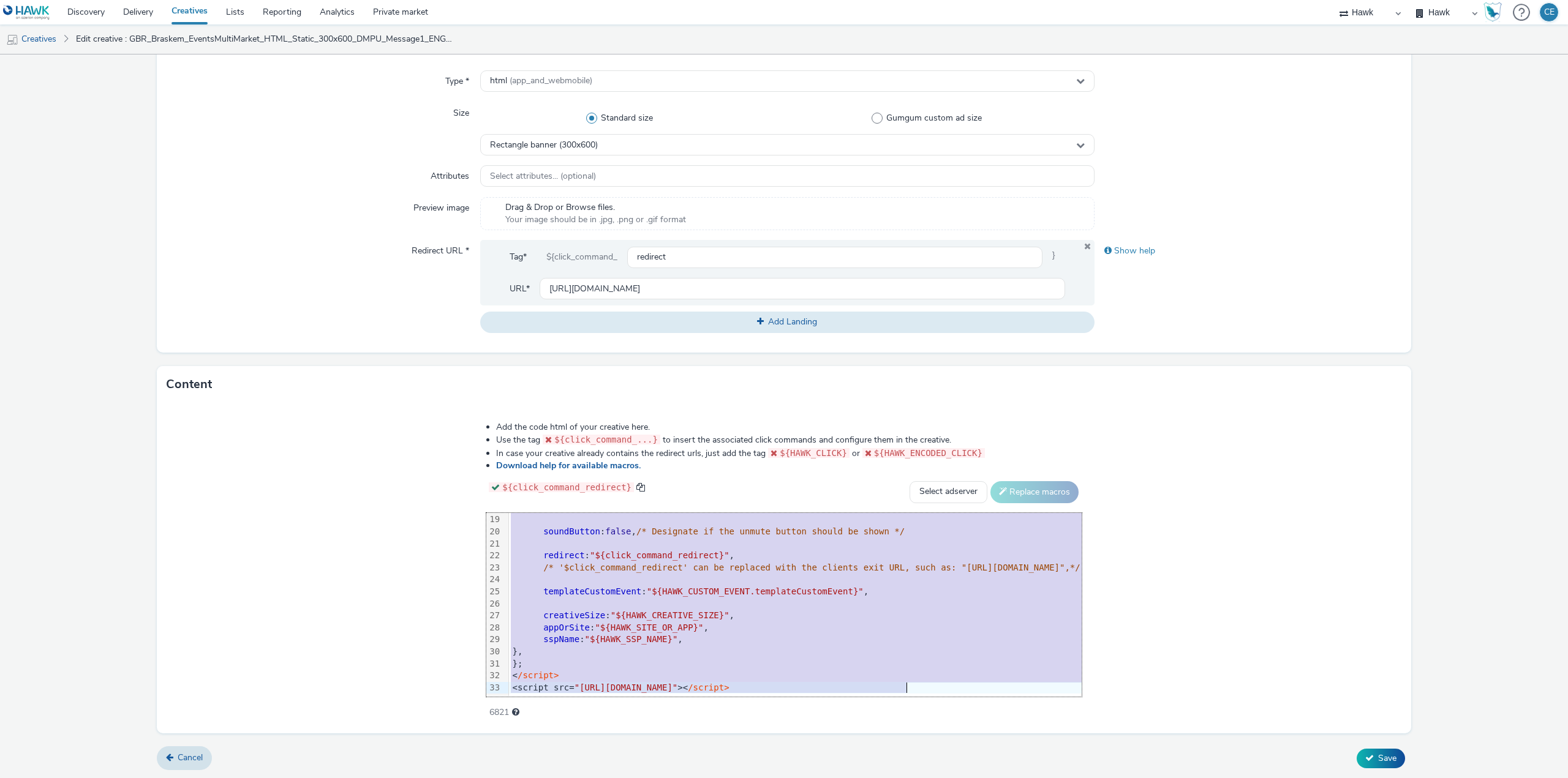
drag, startPoint x: 299, startPoint y: 526, endPoint x: 513, endPoint y: 774, distance: 327.6
click at [513, 774] on form "Edit creative General Advertiser * Braskem Name * GBR_Braskem_EventsMultiMarket…" at bounding box center [784, 277] width 1568 height 1004
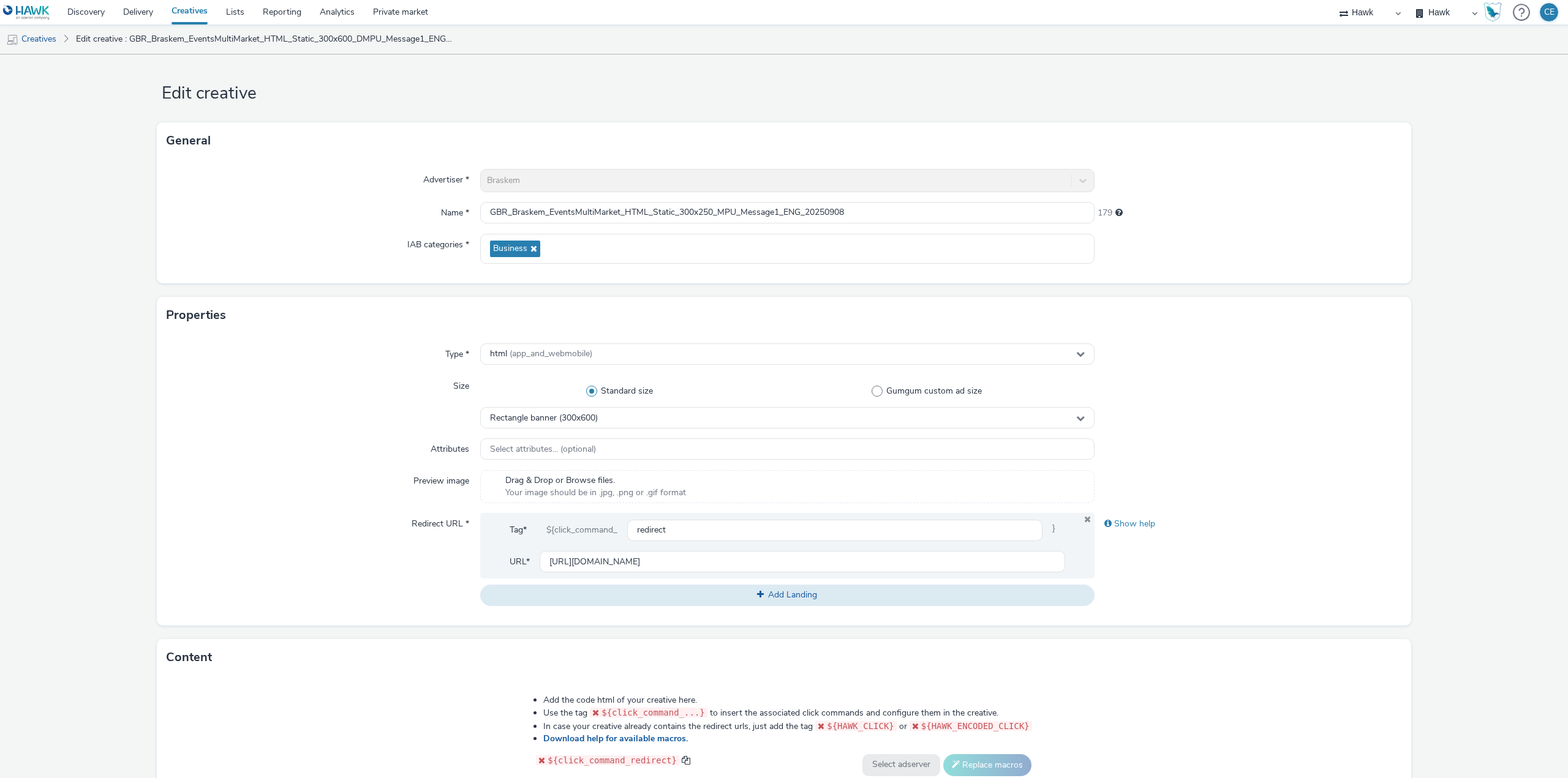
scroll to position [0, 0]
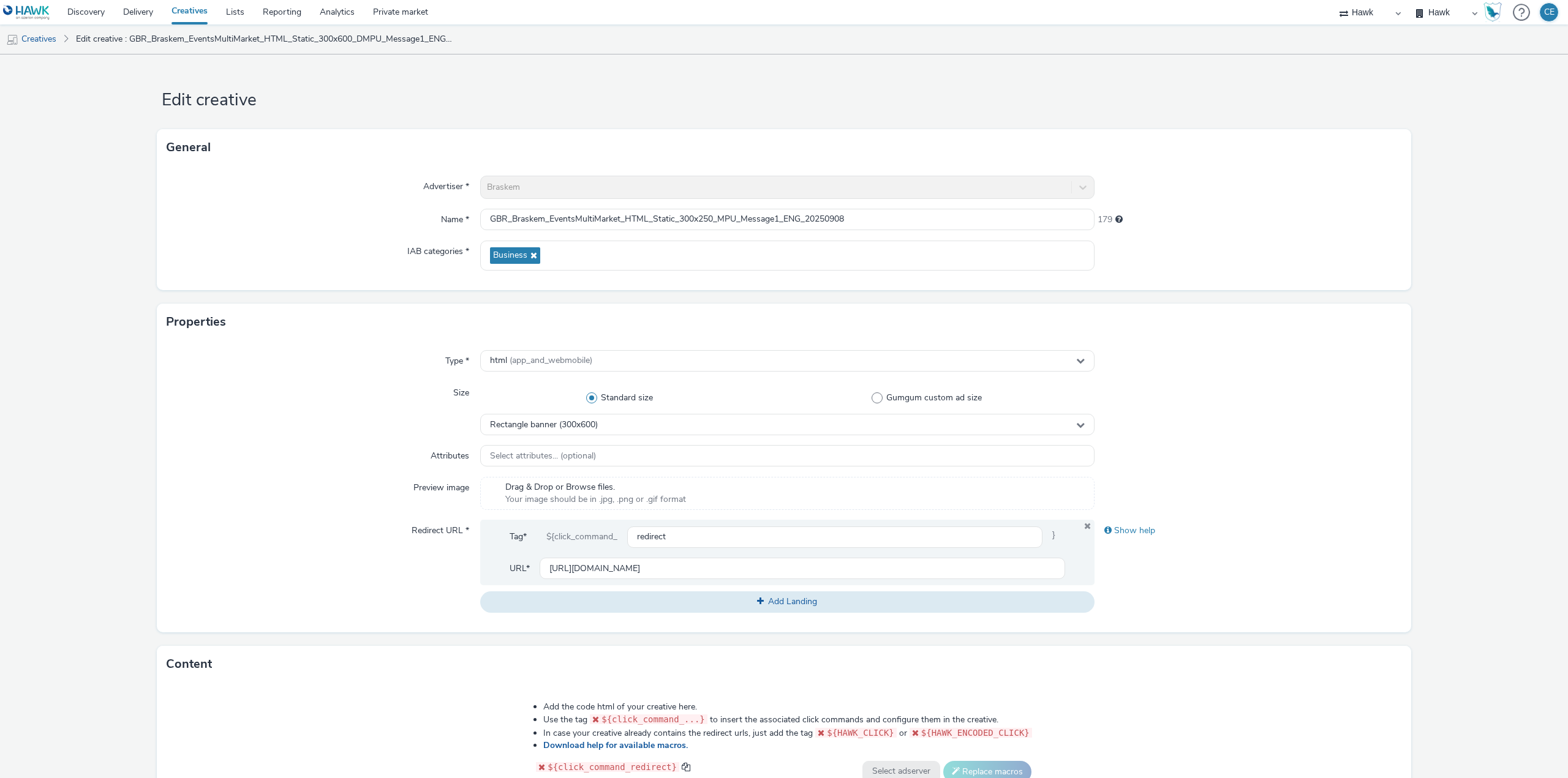
click at [652, 394] on label "Standard size" at bounding box center [623, 397] width 285 height 12
click at [626, 394] on input "Standard size" at bounding box center [622, 397] width 8 height 8
click at [652, 419] on div "Rectangle banner (300x600)" at bounding box center [788, 424] width 614 height 21
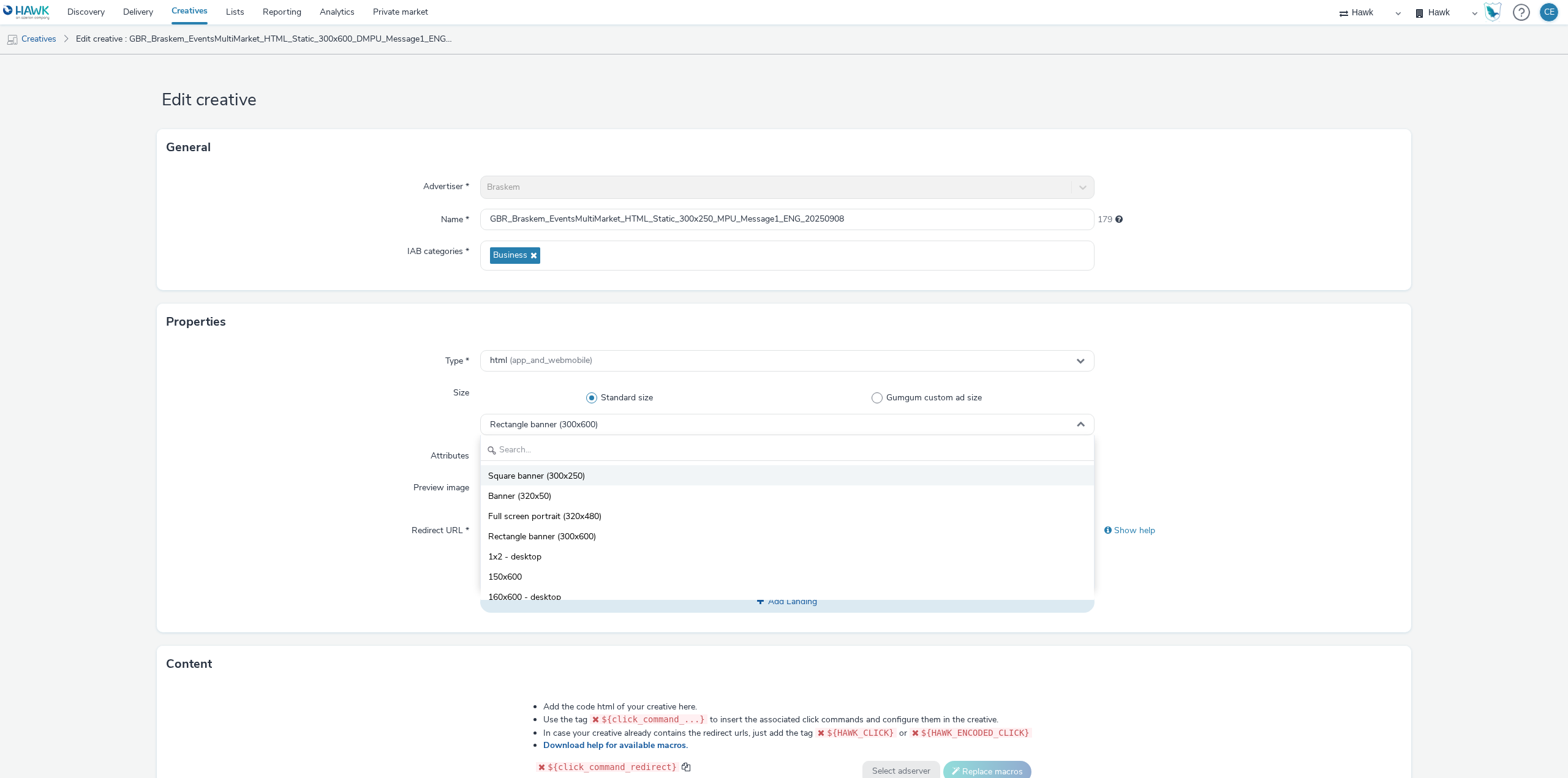
click at [628, 480] on li "Square banner (300x250)" at bounding box center [787, 475] width 613 height 21
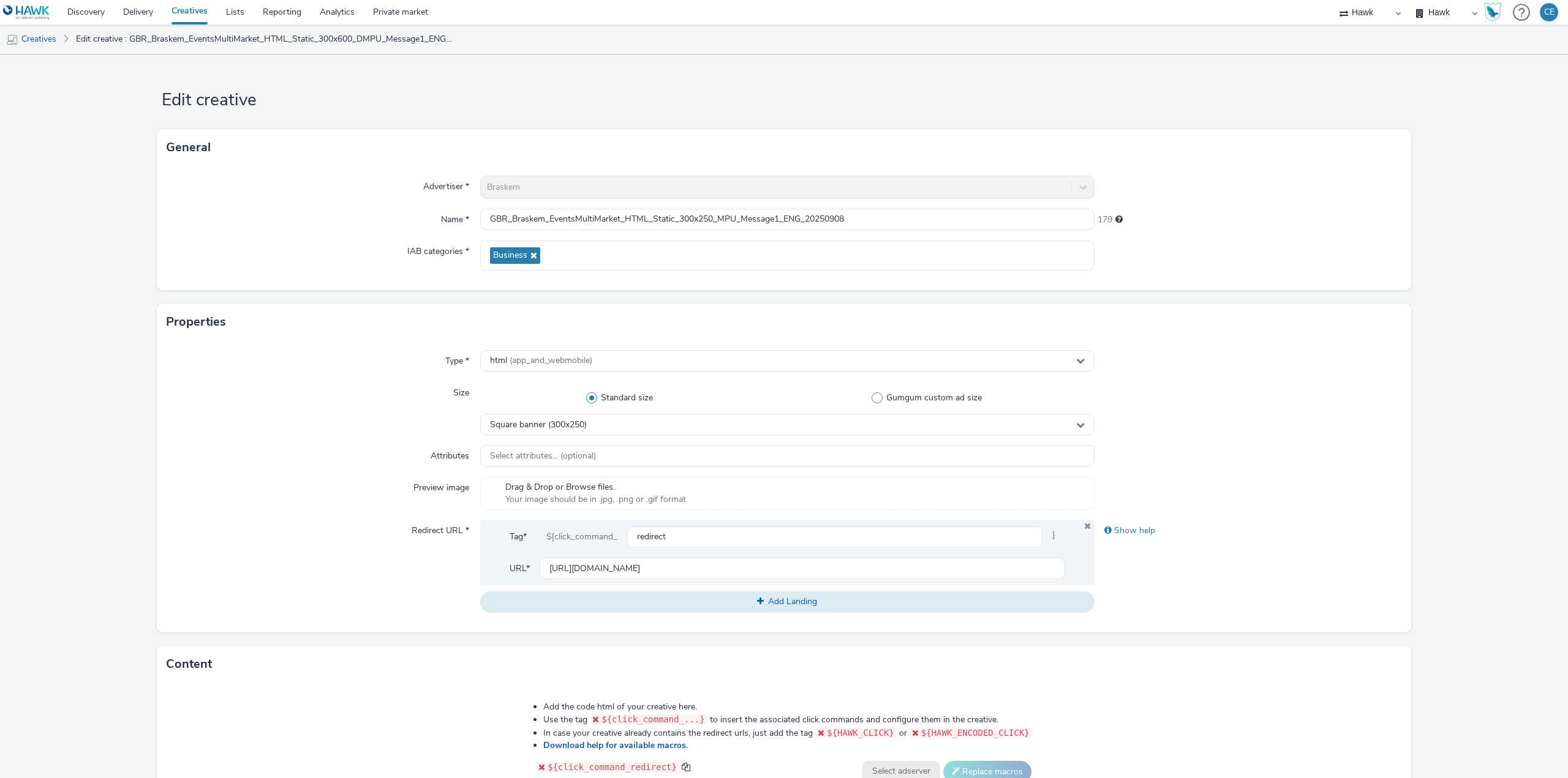
scroll to position [292, 0]
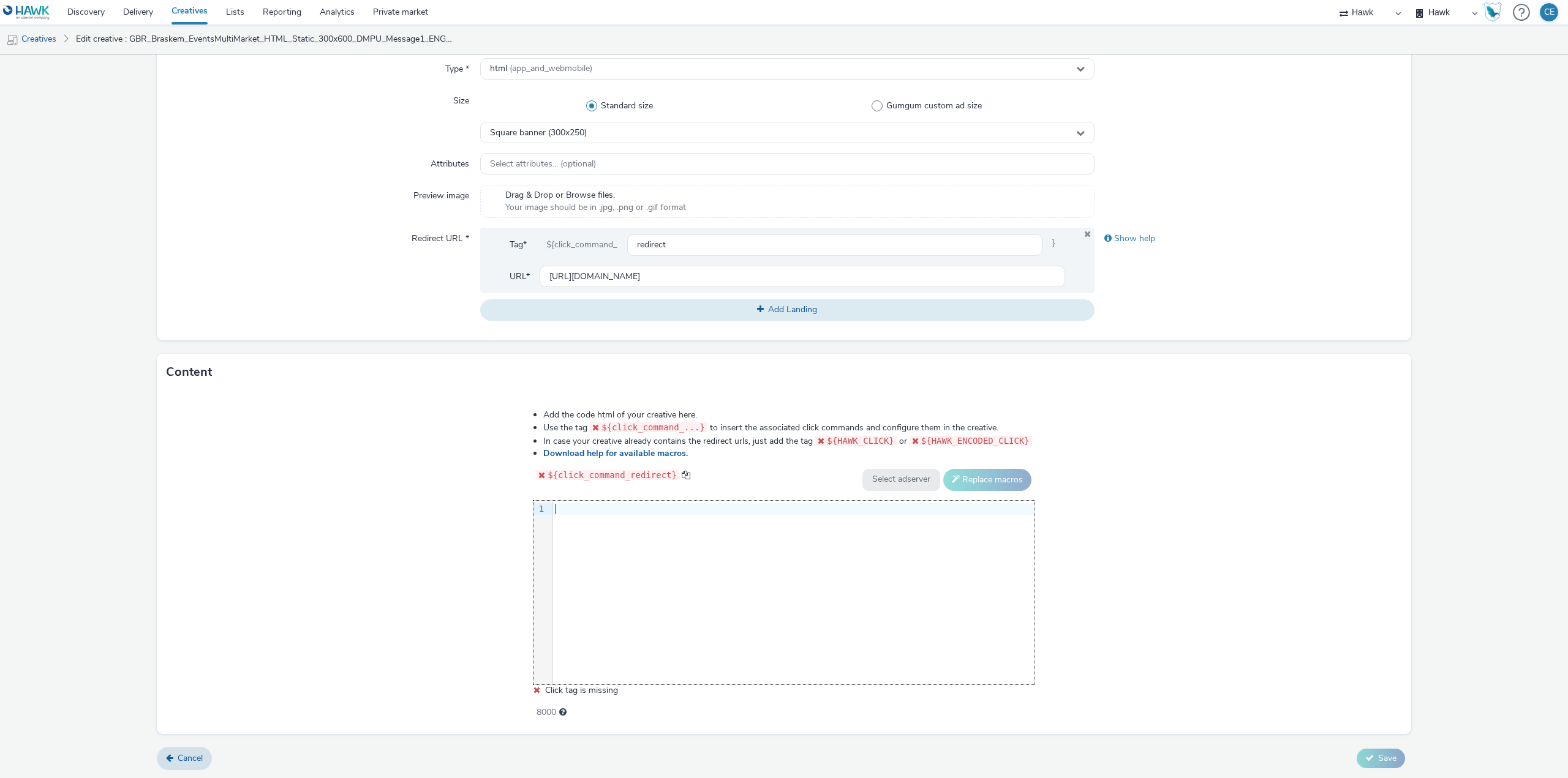
drag, startPoint x: 632, startPoint y: 535, endPoint x: 604, endPoint y: 516, distance: 33.8
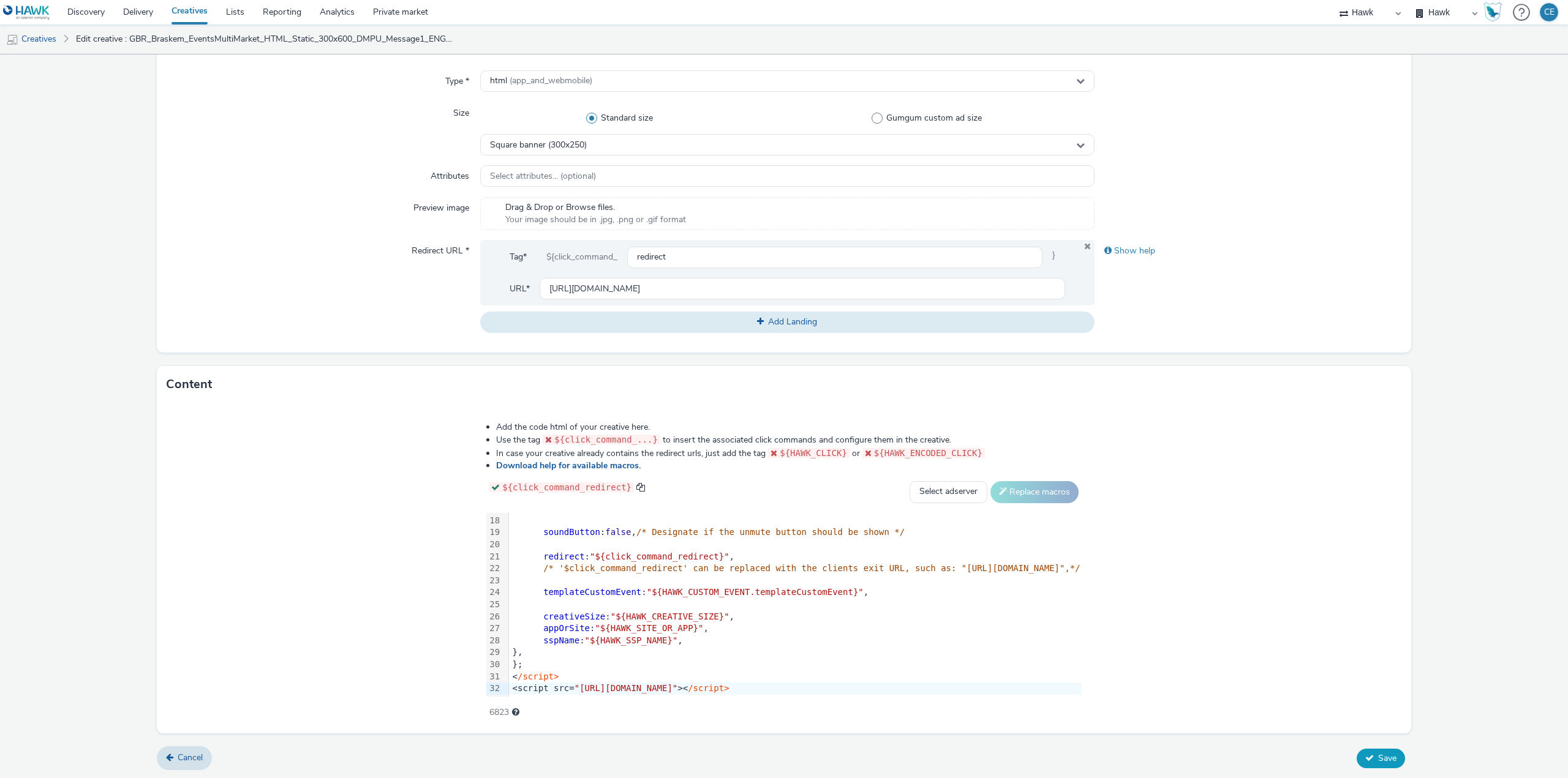
click at [1365, 760] on icon at bounding box center [1369, 757] width 8 height 8
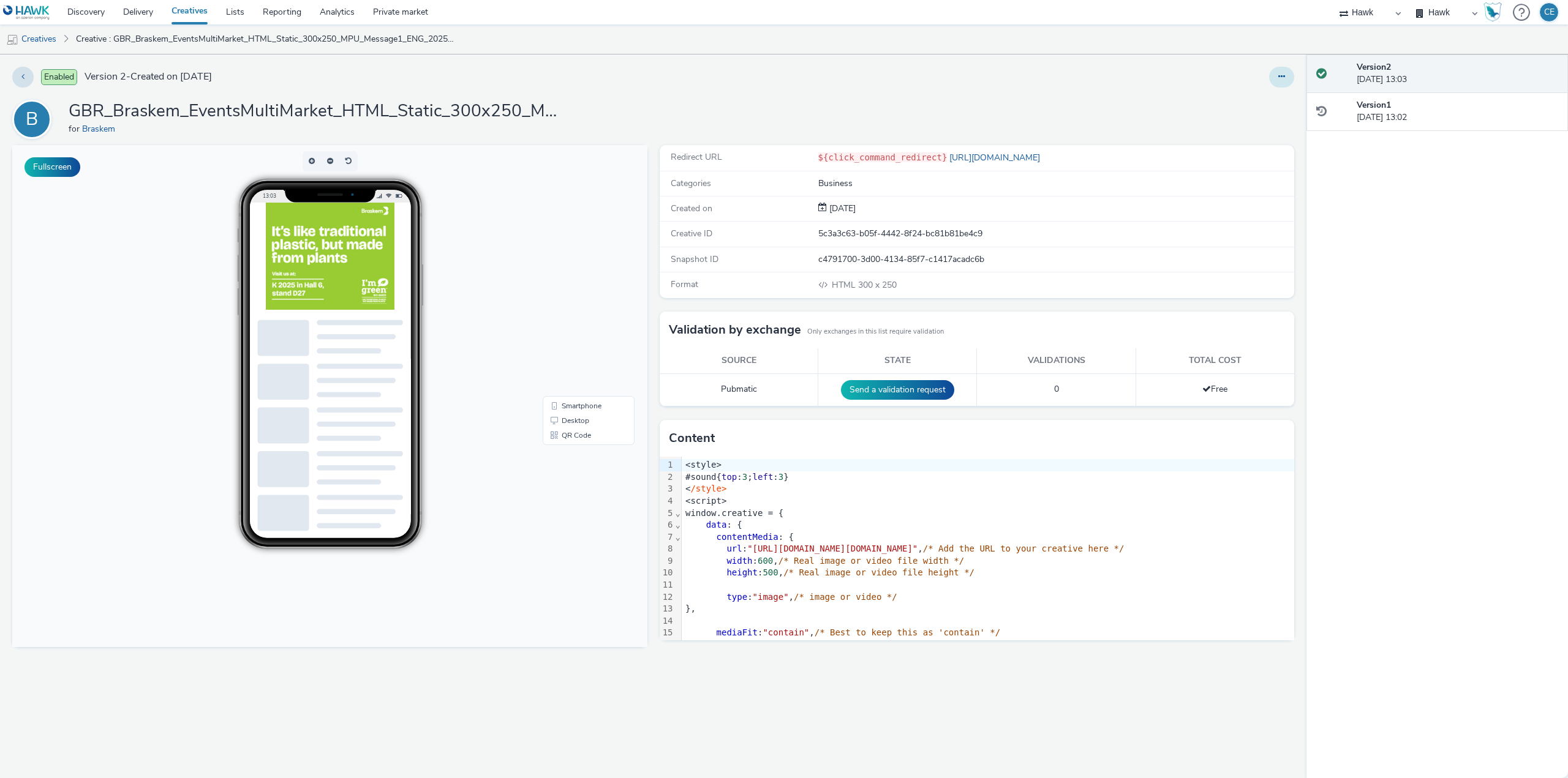
click at [1274, 75] on button at bounding box center [1281, 76] width 25 height 21
click at [1277, 129] on link "Duplicate" at bounding box center [1248, 126] width 92 height 25
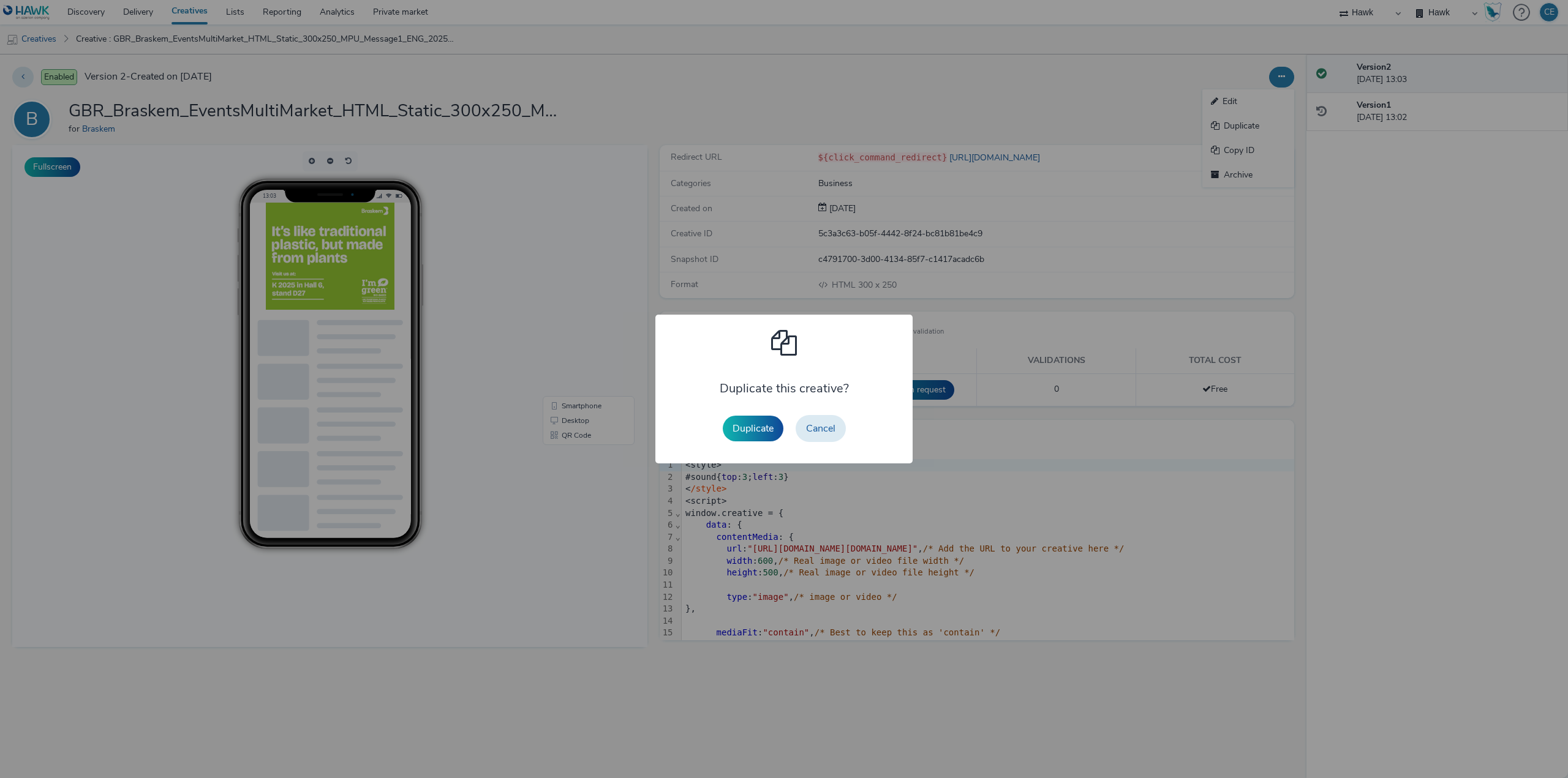
click at [766, 426] on button "Duplicate" at bounding box center [753, 429] width 61 height 25
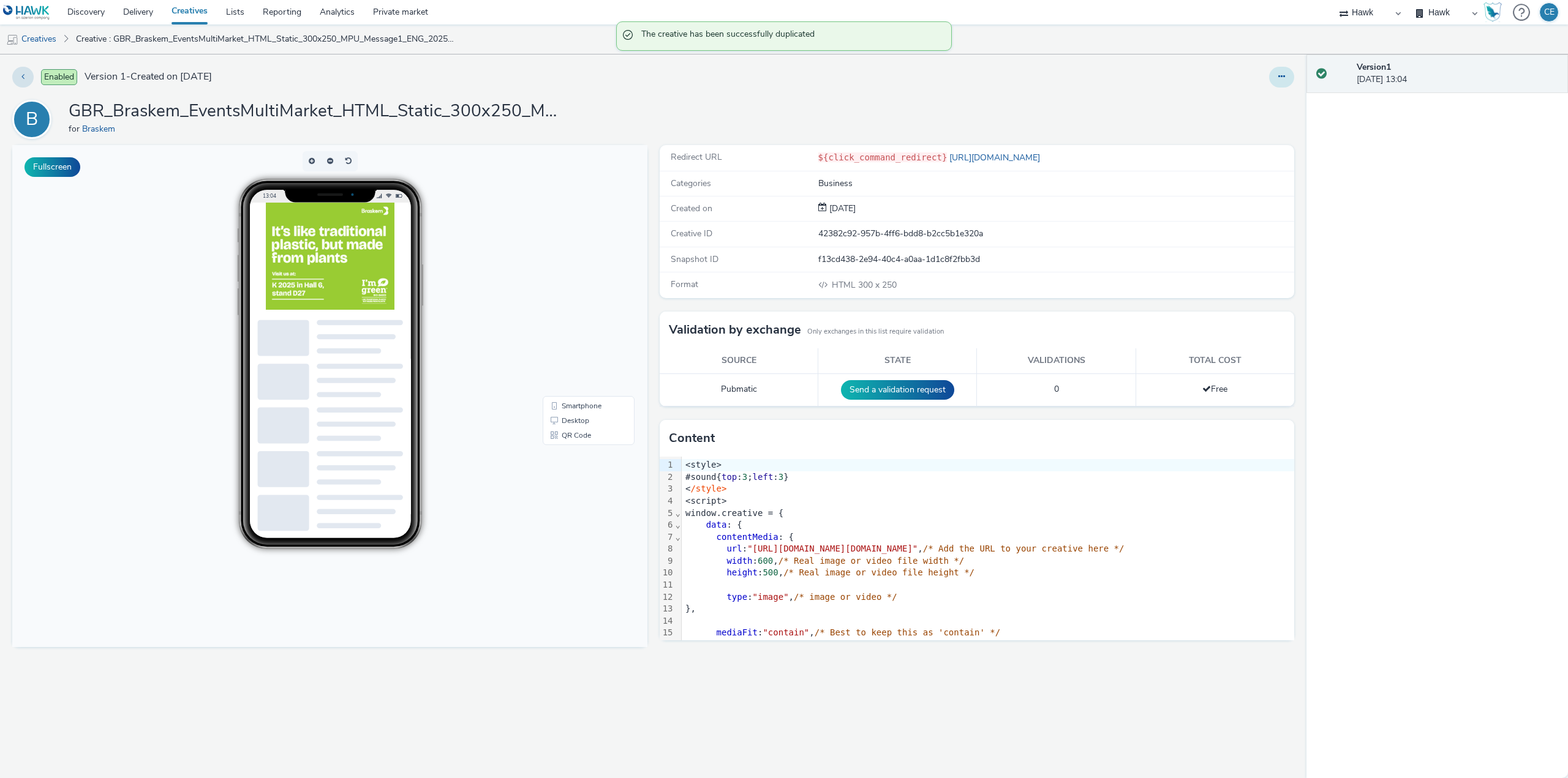
click at [1281, 79] on icon at bounding box center [1281, 76] width 7 height 8
drag, startPoint x: 1264, startPoint y: 107, endPoint x: 1247, endPoint y: 103, distance: 17.5
click at [1263, 108] on link "Edit" at bounding box center [1248, 101] width 92 height 25
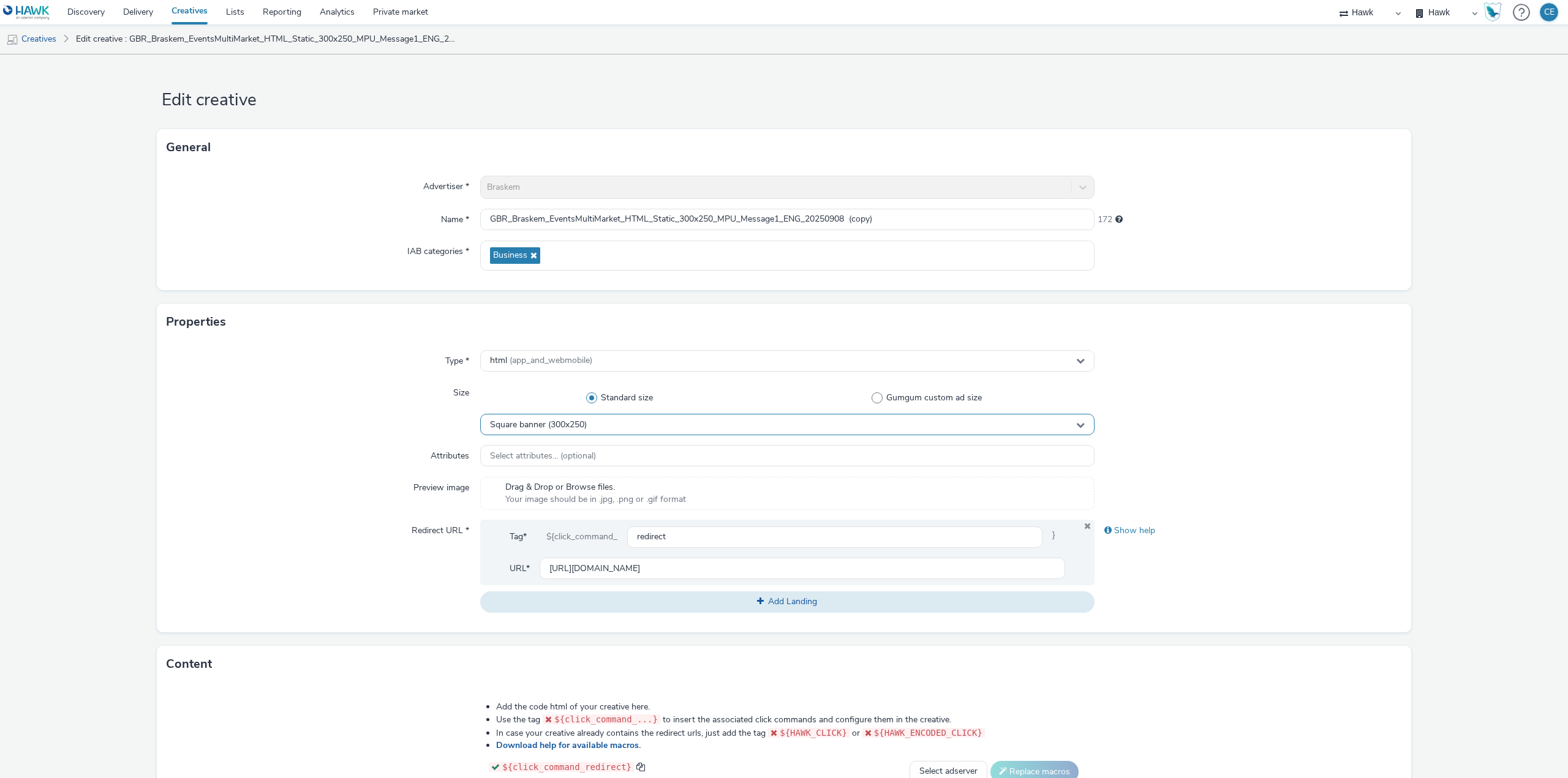
click at [701, 430] on div "Square banner (300x250)" at bounding box center [788, 424] width 614 height 21
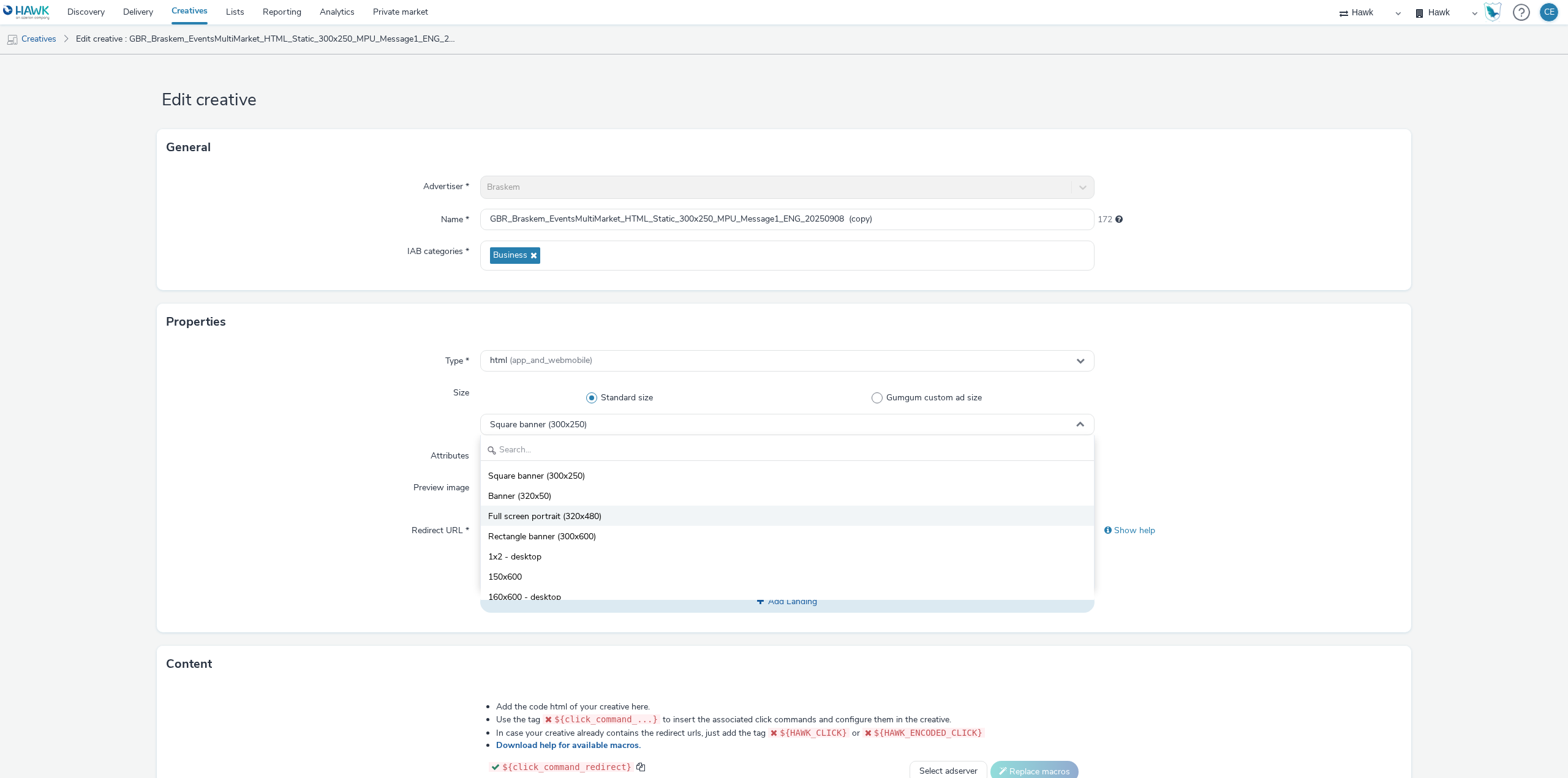
click at [618, 521] on li "Full screen portrait (320x480)" at bounding box center [787, 516] width 613 height 21
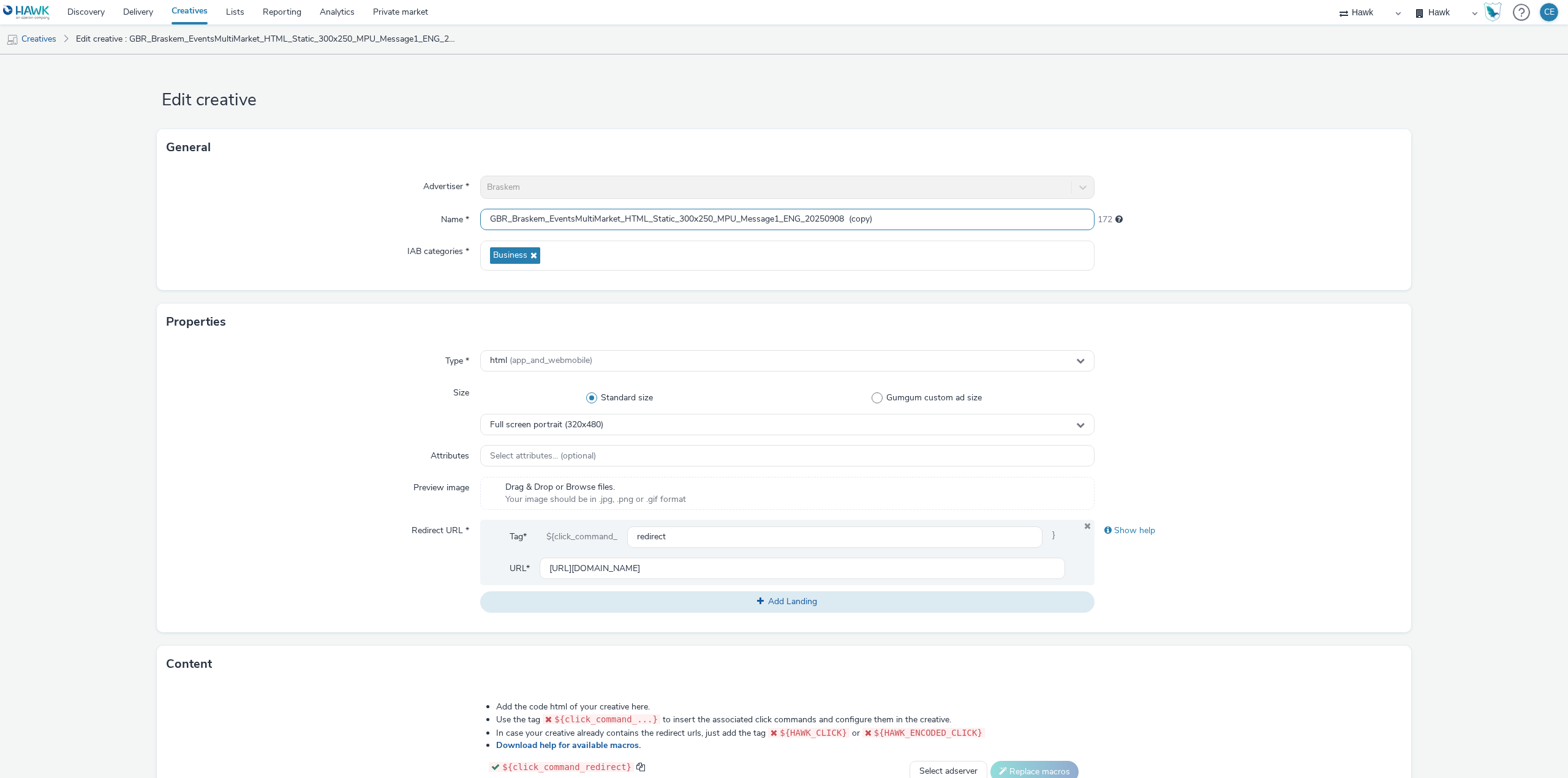
drag, startPoint x: 737, startPoint y: 216, endPoint x: 718, endPoint y: 209, distance: 20.2
click at [718, 209] on input "GBR_Braskem_EventsMultiMarket_HTML_Static_300x250_MPU_Message1_ENG_20250908 (co…" at bounding box center [788, 219] width 614 height 21
click at [686, 214] on input "GBR_Braskem_EventsMultiMarket_HTML_Static_300x250_INT_Message1_ENG_20250908 (co…" at bounding box center [788, 219] width 614 height 21
drag, startPoint x: 709, startPoint y: 216, endPoint x: 698, endPoint y: 211, distance: 12.1
click at [698, 211] on input "GBR_Braskem_EventsMultiMarket_HTML_Static_320x250_INT_Message1_ENG_20250908 (co…" at bounding box center [788, 219] width 614 height 21
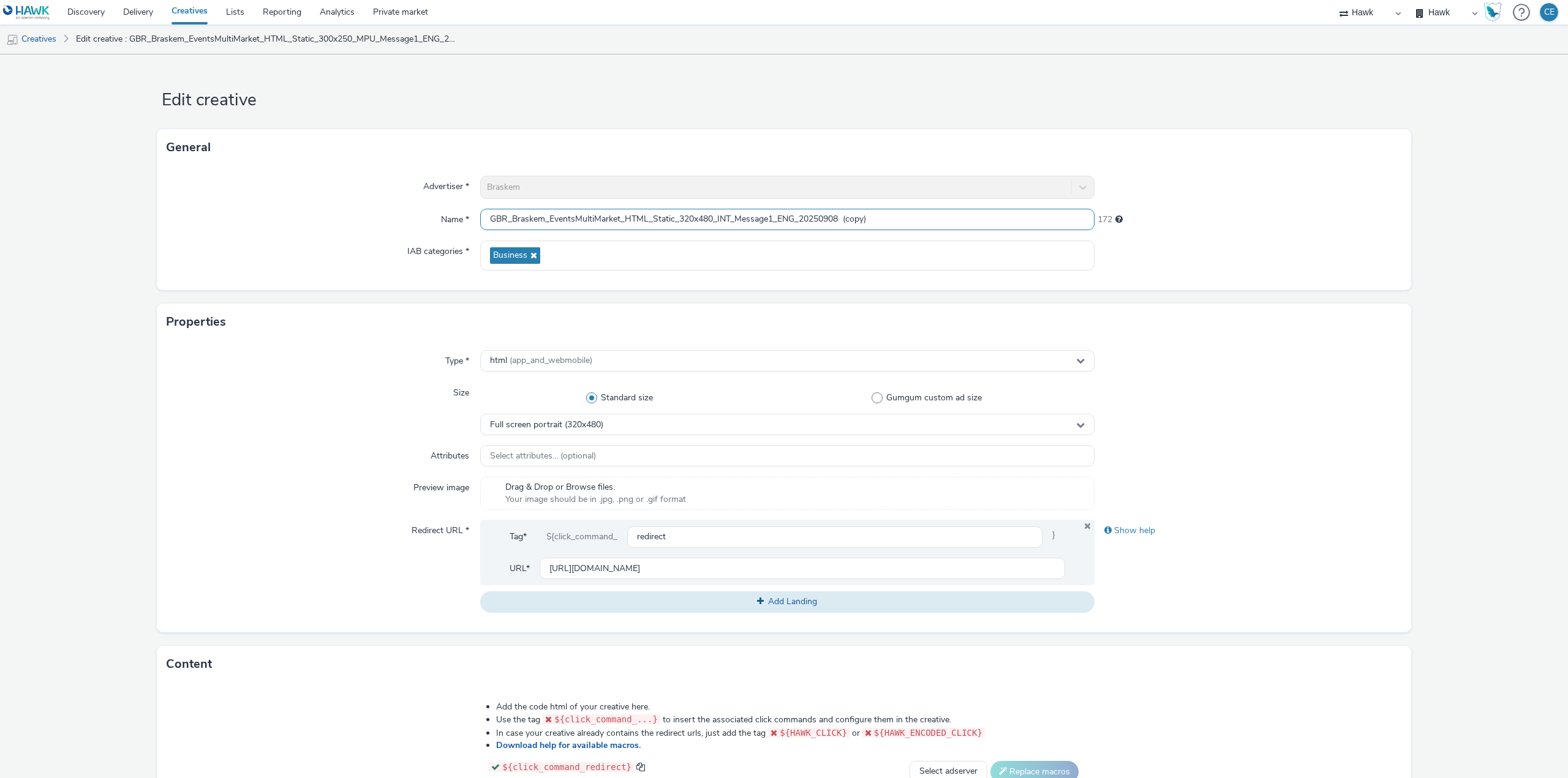
drag, startPoint x: 730, startPoint y: 215, endPoint x: 675, endPoint y: 215, distance: 55.0
click at [675, 215] on input "GBR_Braskem_EventsMultiMarket_HTML_Static_320x480_INT_Message1_ENG_20250908 (co…" at bounding box center [788, 219] width 614 height 21
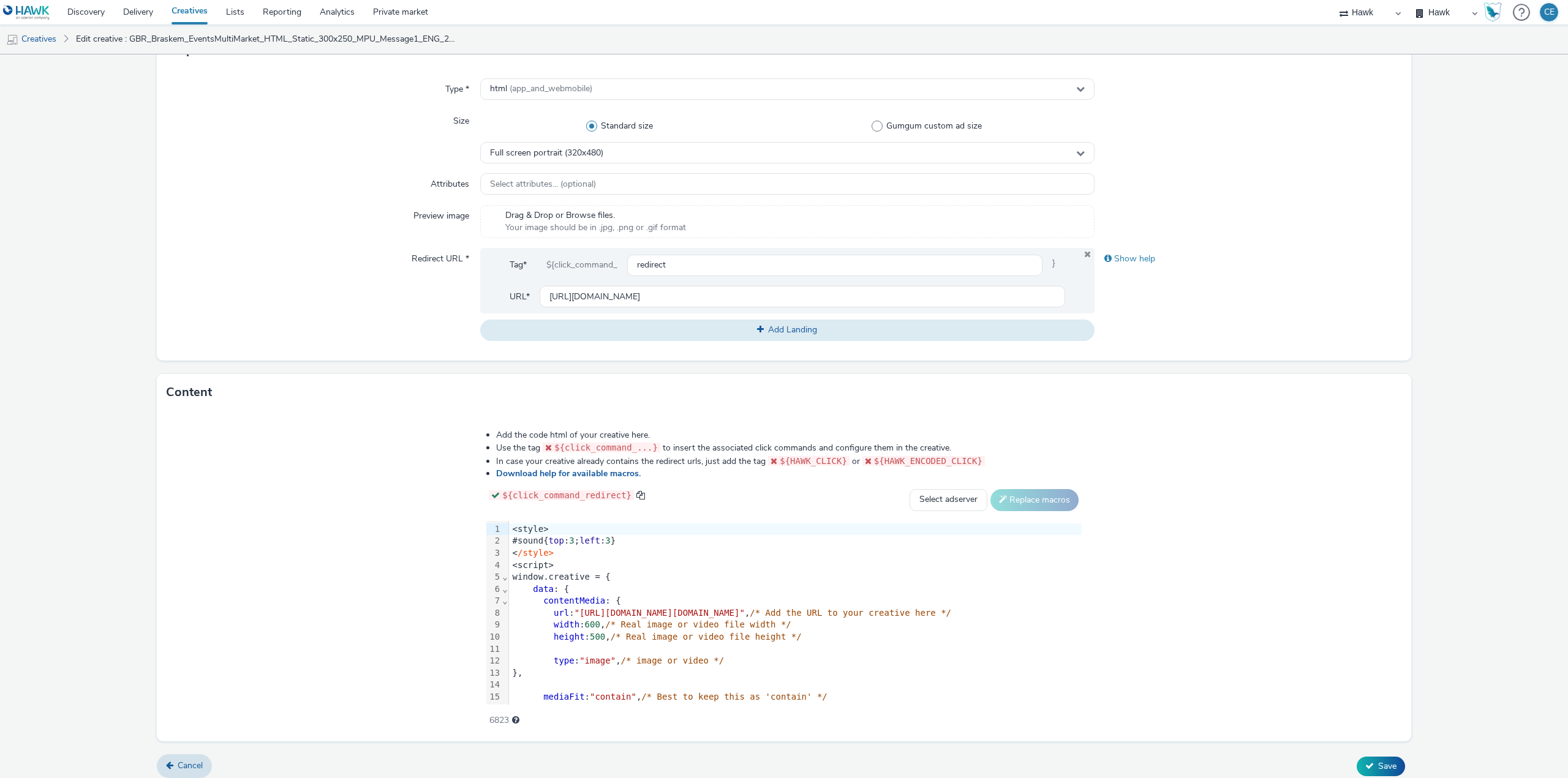
scroll to position [280, 0]
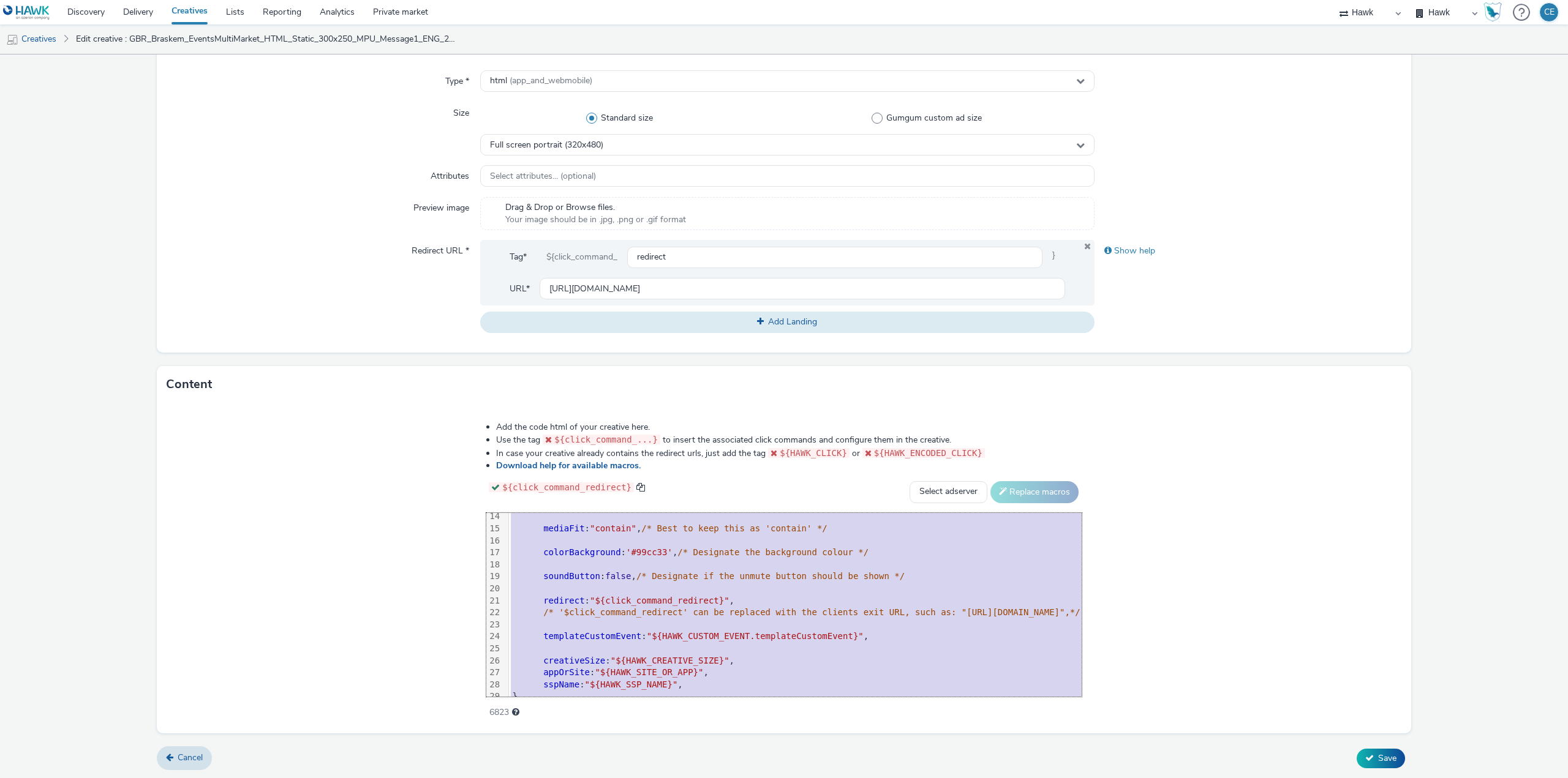
drag, startPoint x: 291, startPoint y: 520, endPoint x: 612, endPoint y: 807, distance: 430.6
click at [612, 777] on html "Discovery Delivery Creatives Lists Reporting Analytics Private market Hawk Hawk…" at bounding box center [784, 389] width 1568 height 778
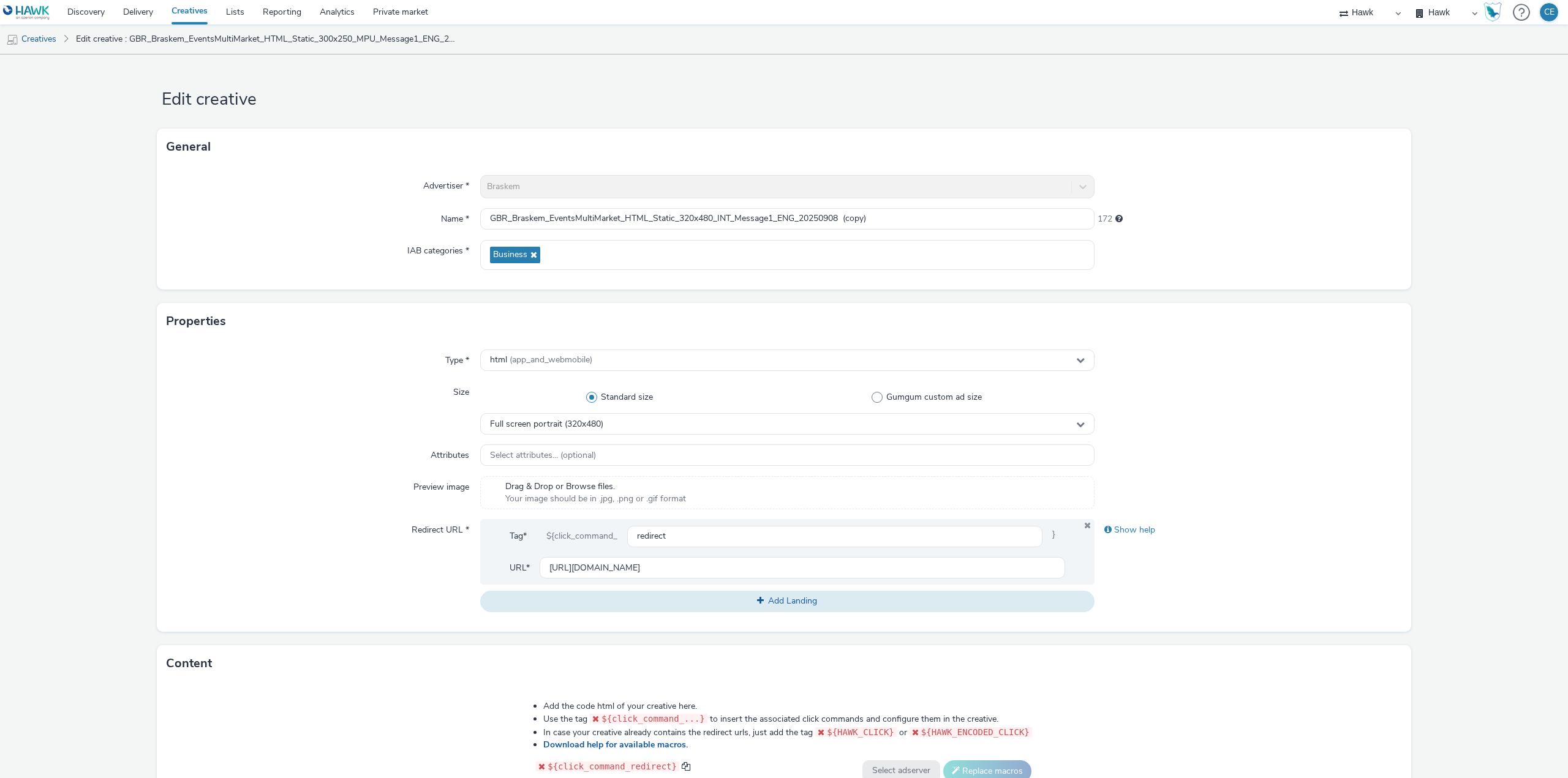
scroll to position [0, 0]
drag, startPoint x: 839, startPoint y: 221, endPoint x: 931, endPoint y: 221, distance: 92.0
click at [921, 223] on input "GBR_Braskem_EventsMultiMarket_HTML_Static_320x480_INT_Message1_ENG_20250908 (co…" at bounding box center [788, 219] width 614 height 21
type input "GBR_Braskem_EventsMultiMarket_HTML_Static_320x480_INT_Message1_ENG_20250908"
click at [367, 218] on div "Name *" at bounding box center [323, 219] width 313 height 22
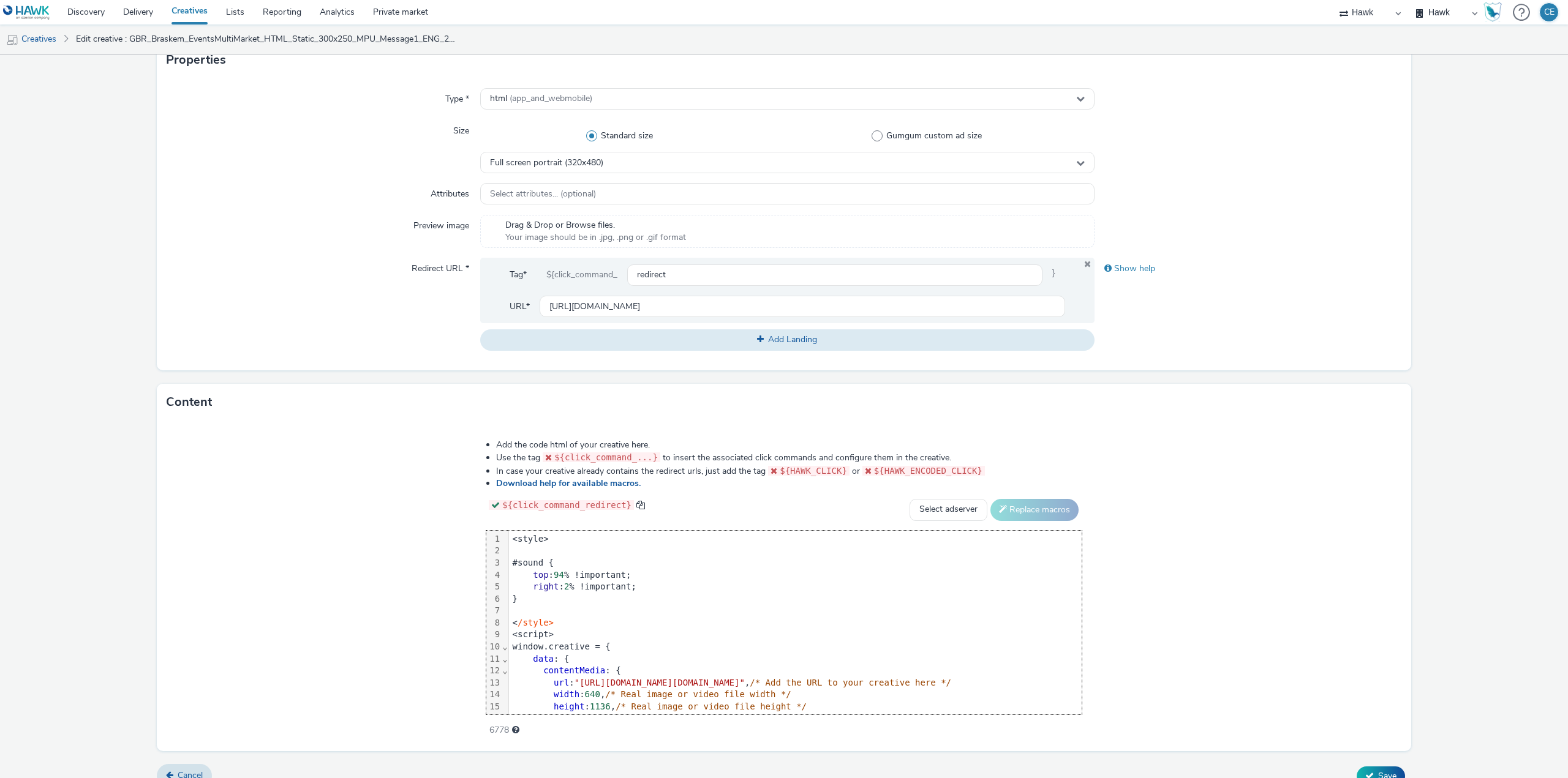
scroll to position [280, 0]
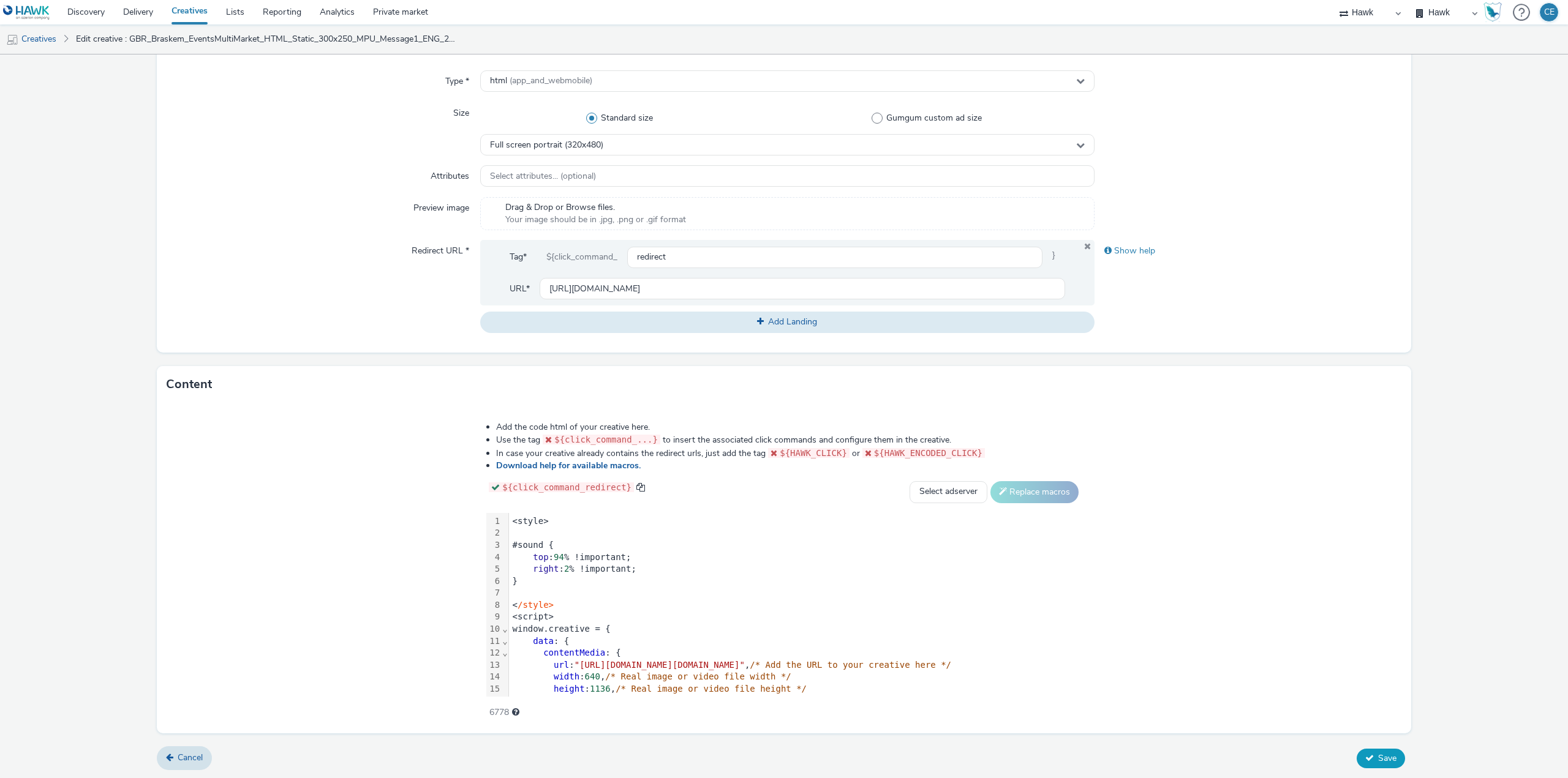
click at [1383, 760] on span "Save" at bounding box center [1387, 758] width 18 height 11
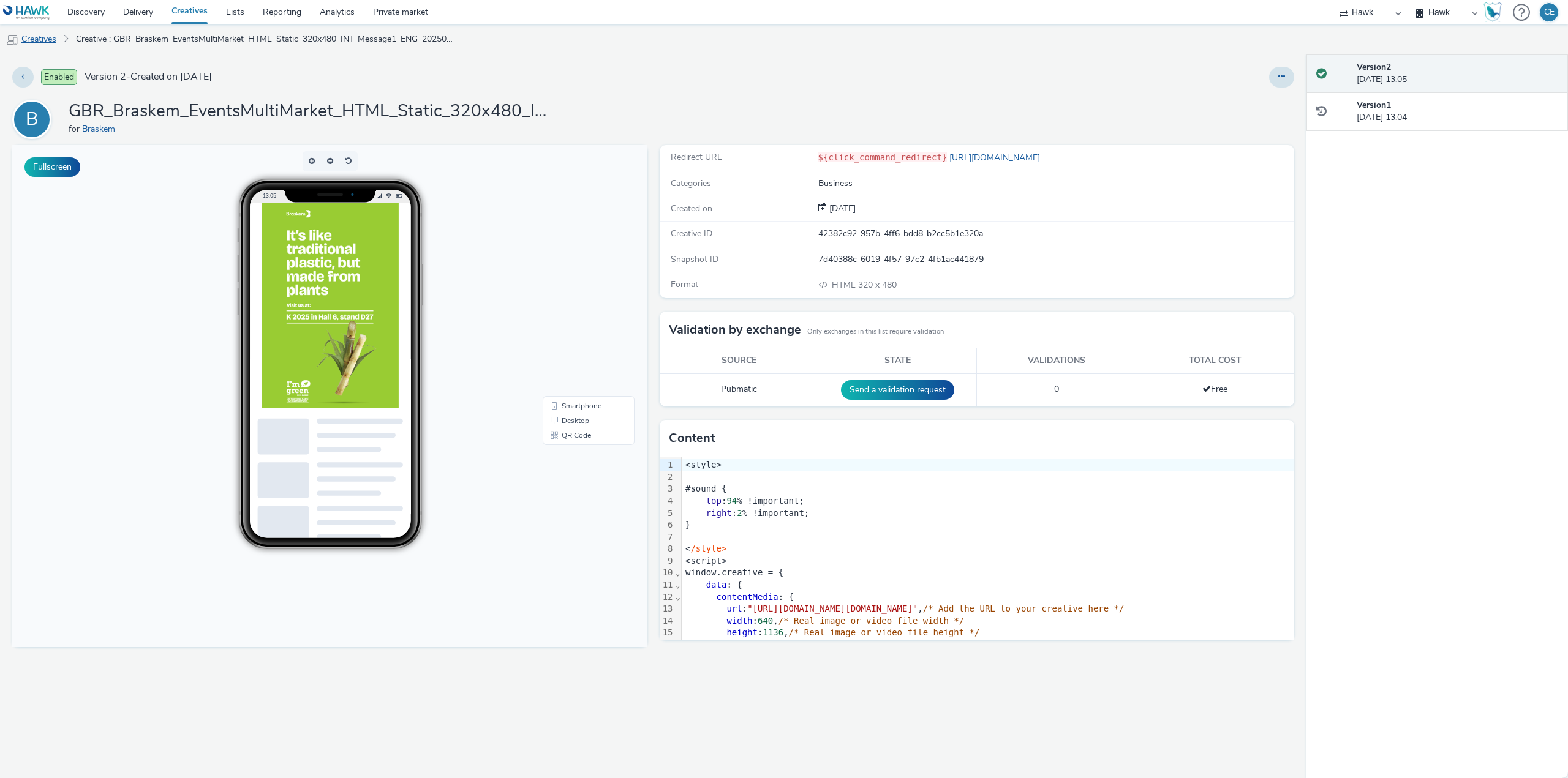
click at [57, 47] on link "Creatives" at bounding box center [31, 40] width 62 height 30
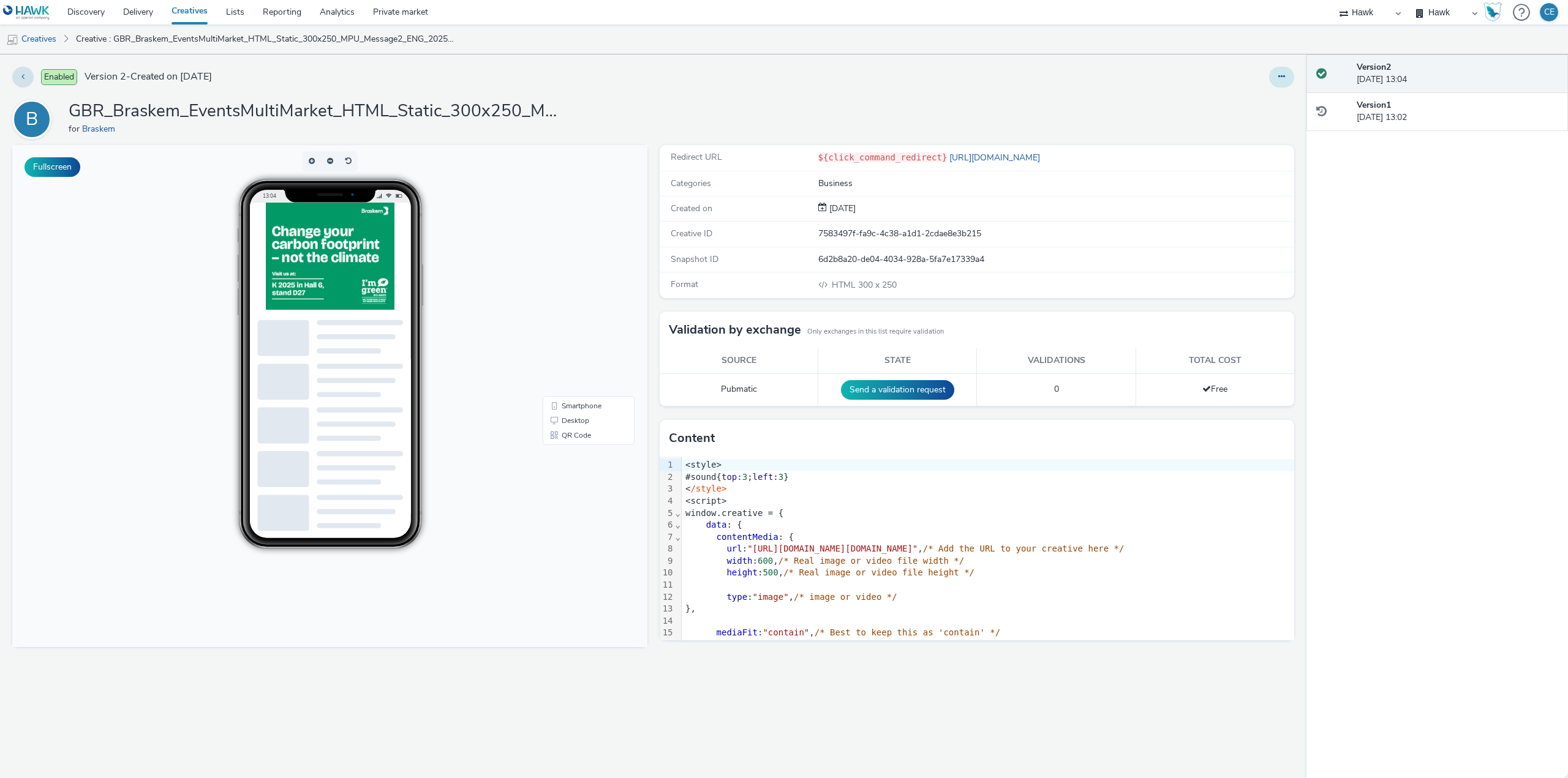
click at [1283, 70] on button at bounding box center [1281, 76] width 25 height 21
click at [1263, 125] on link "Duplicate" at bounding box center [1248, 126] width 92 height 25
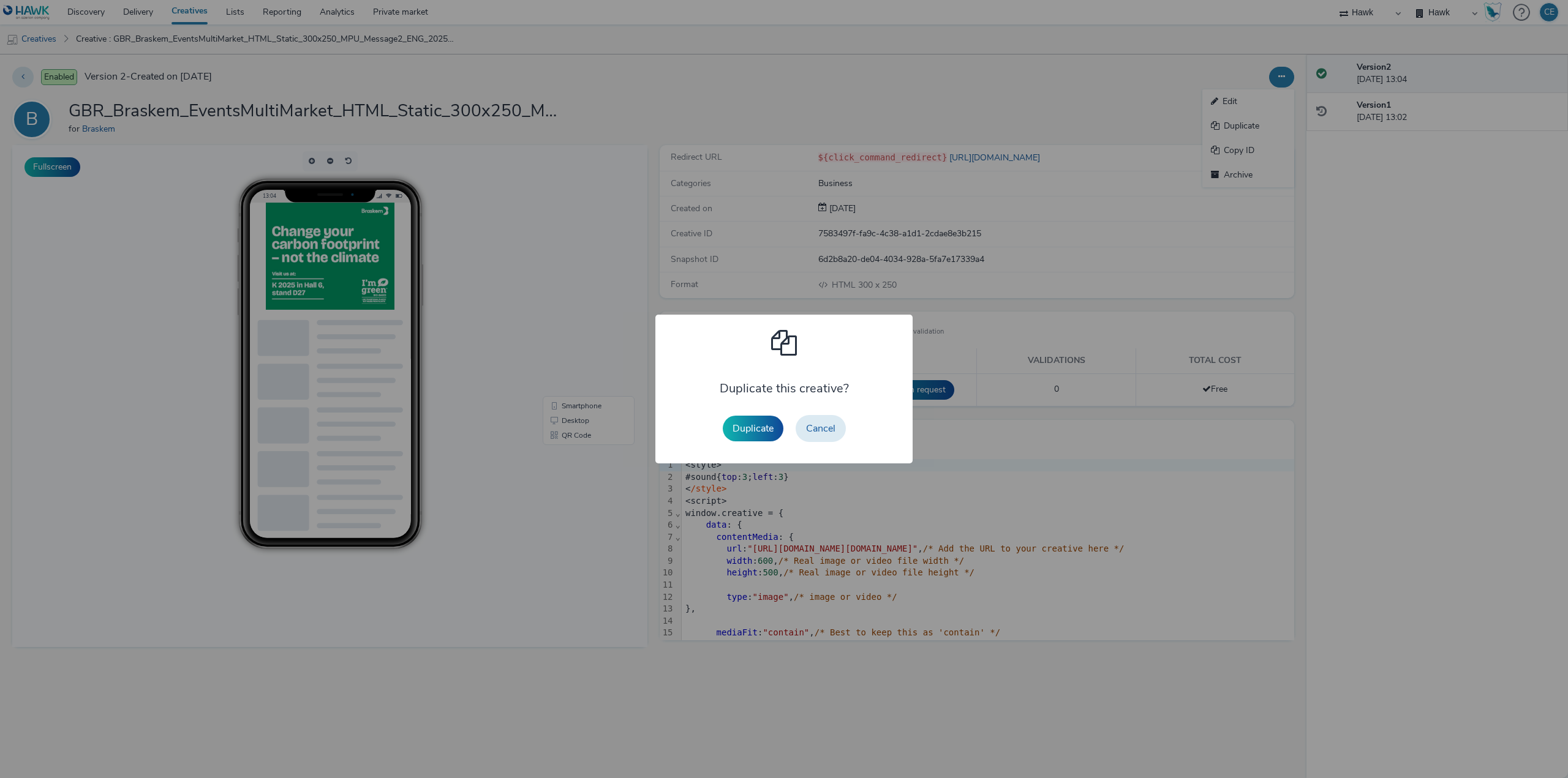
click at [766, 407] on div "Duplicate this creative? Duplicate Cancel" at bounding box center [784, 390] width 135 height 137
click at [766, 420] on button "Duplicate" at bounding box center [753, 429] width 61 height 25
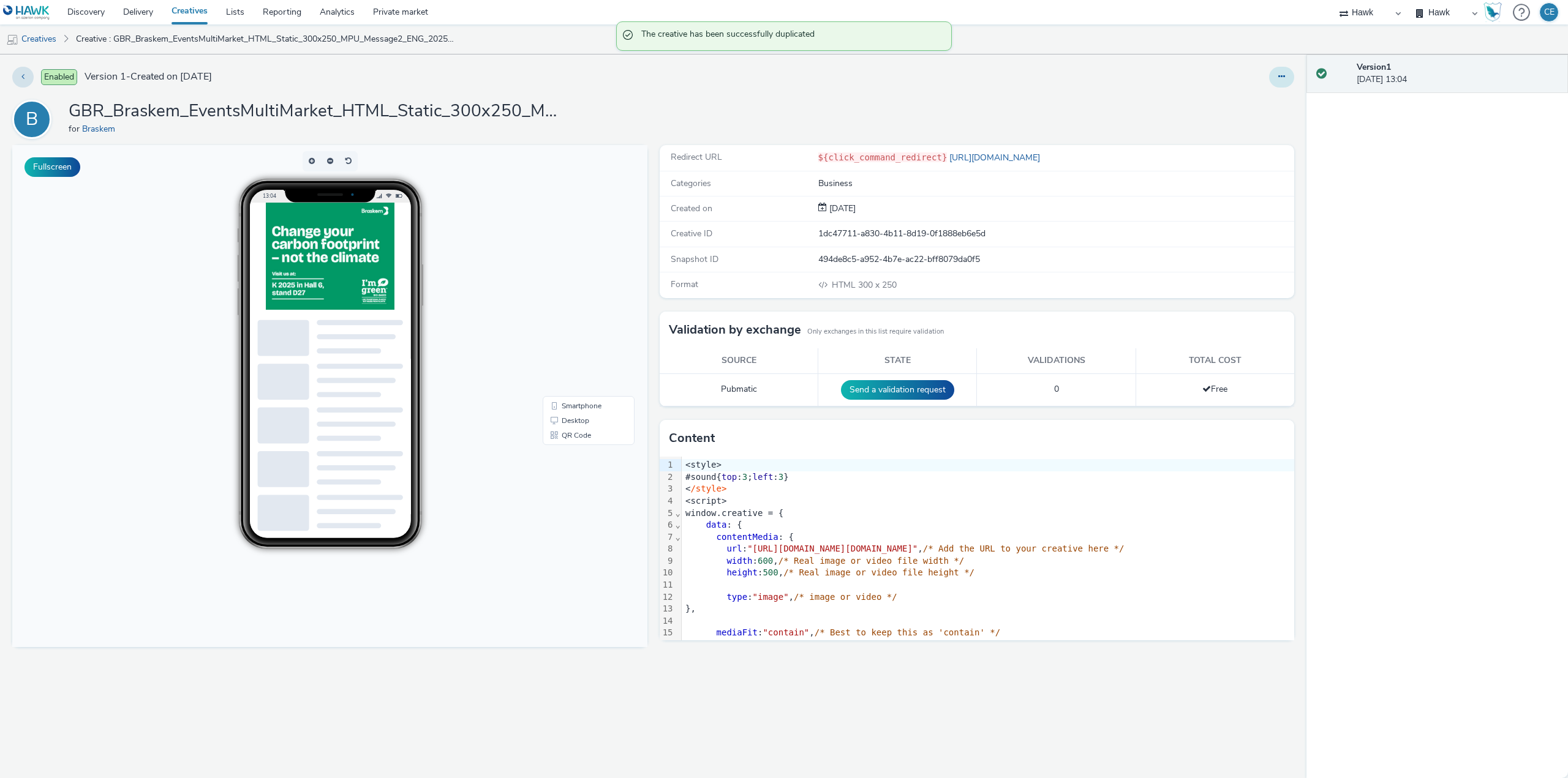
click at [1281, 74] on icon at bounding box center [1281, 76] width 7 height 8
click at [1262, 104] on link "Edit" at bounding box center [1248, 101] width 92 height 25
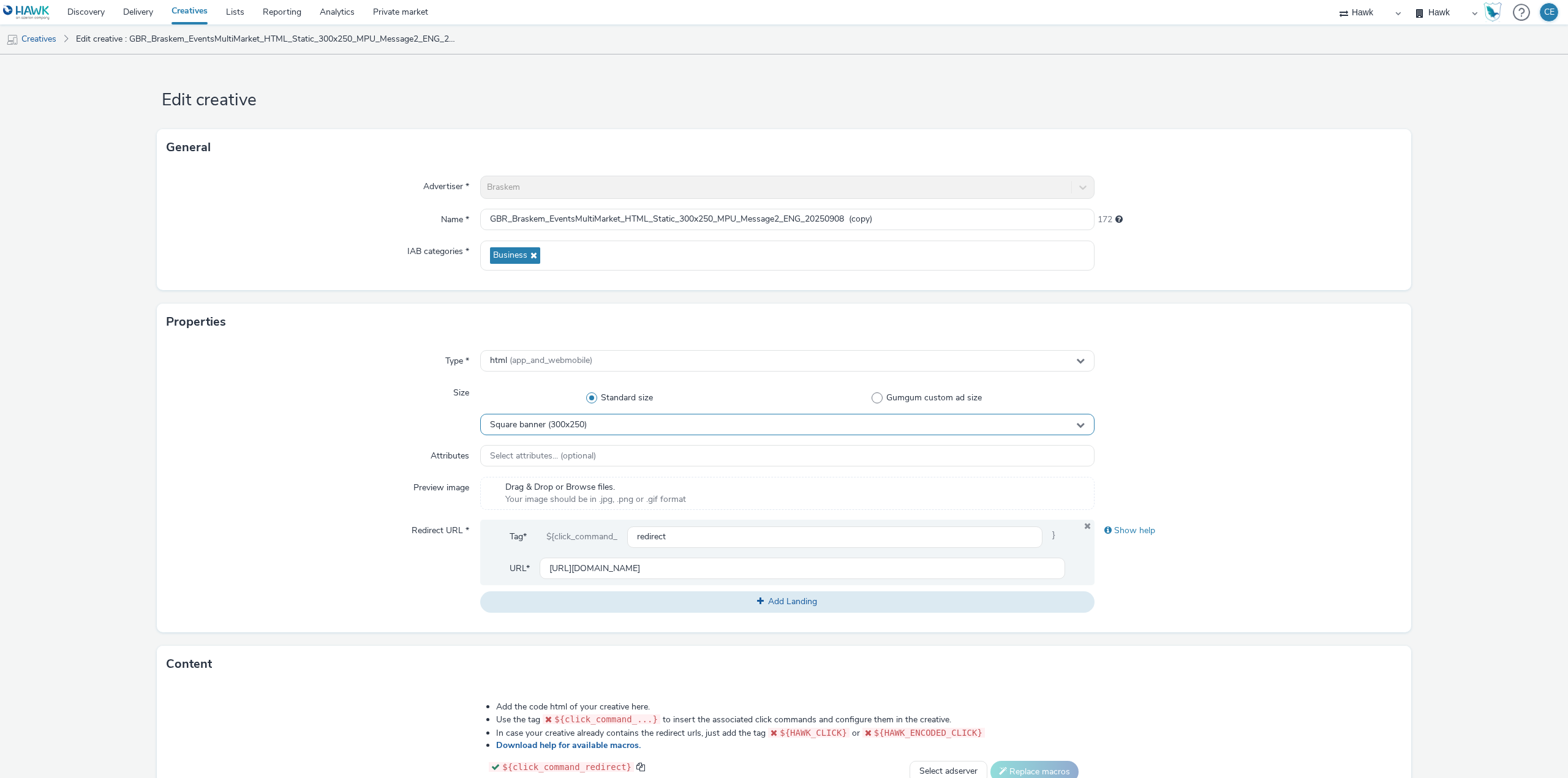
click at [534, 424] on span "Square banner (300x250)" at bounding box center [538, 425] width 97 height 11
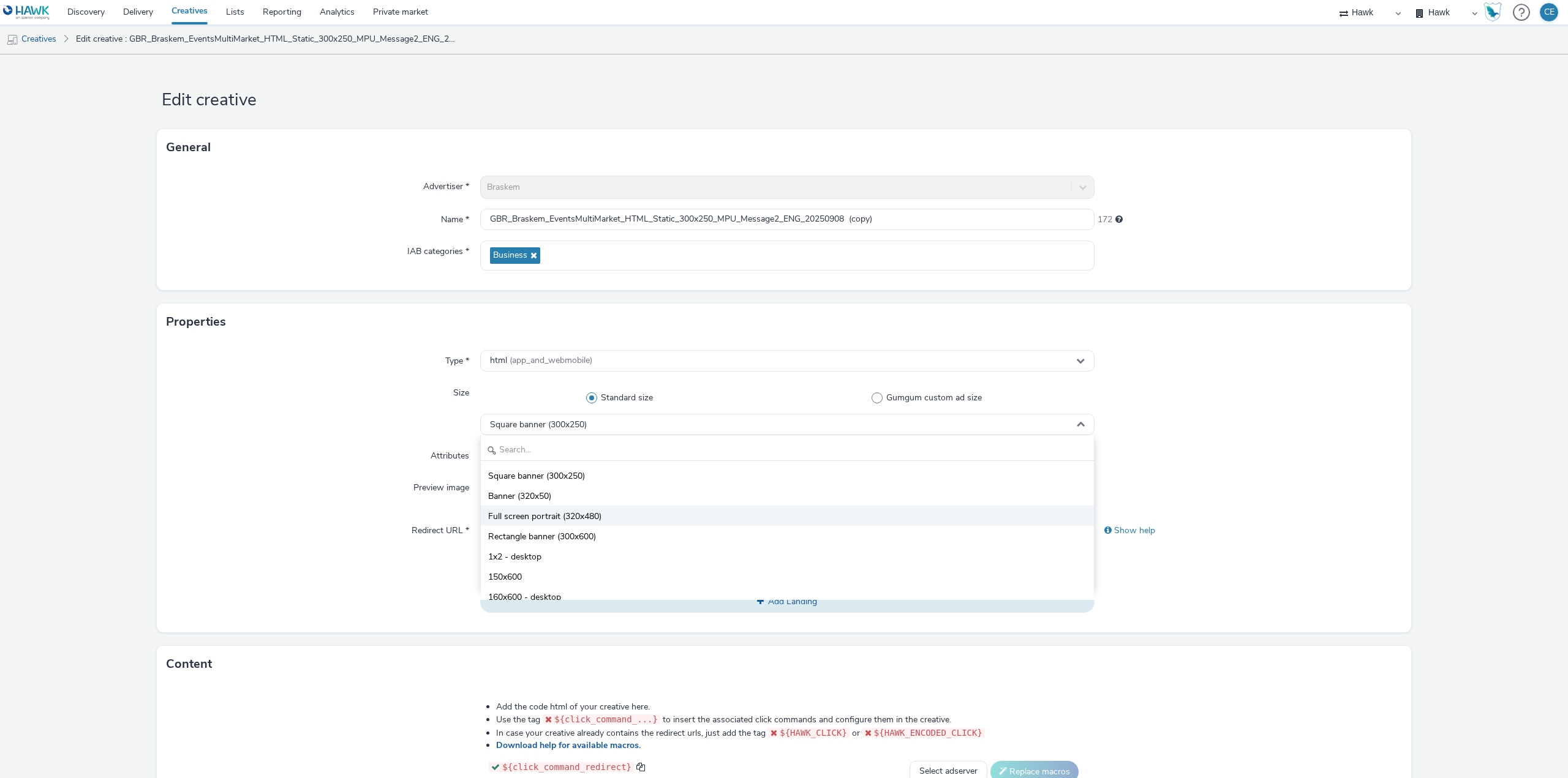
click at [575, 516] on span "Full screen portrait (320x480)" at bounding box center [545, 516] width 113 height 12
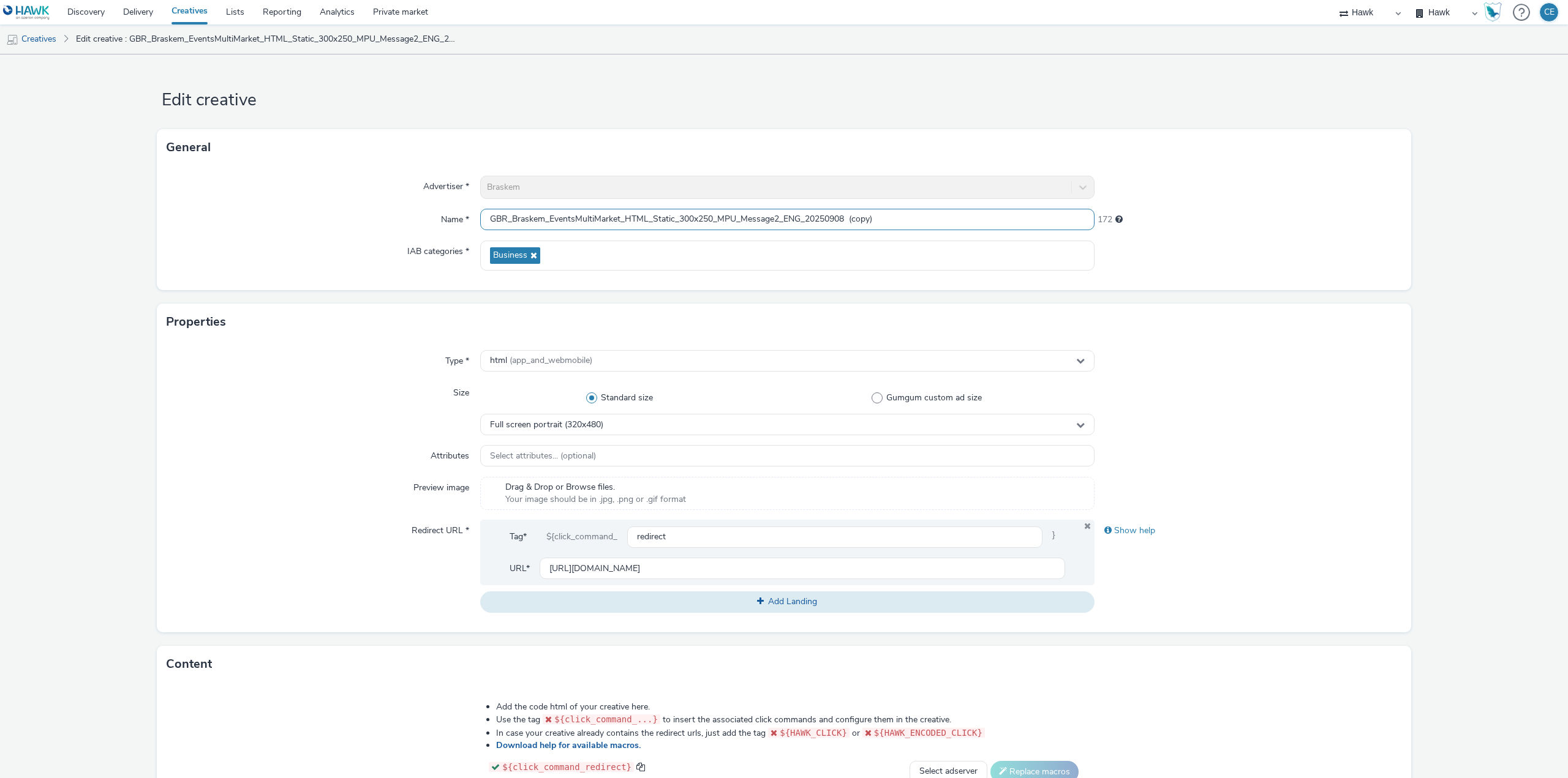
drag, startPoint x: 735, startPoint y: 213, endPoint x: 676, endPoint y: 207, distance: 59.3
click at [676, 207] on div "Advertiser * Braskem Name * GBR_Braskem_EventsMultiMarket_HTML_Static_300x250_M…" at bounding box center [784, 228] width 1255 height 124
paste input "20x480_INT"
drag, startPoint x: 896, startPoint y: 216, endPoint x: 846, endPoint y: 216, distance: 50.0
click at [846, 216] on input "GBR_Braskem_EventsMultiMarket_HTML_Static_320x480_INT_Message2_ENG_20250908 (co…" at bounding box center [788, 219] width 614 height 21
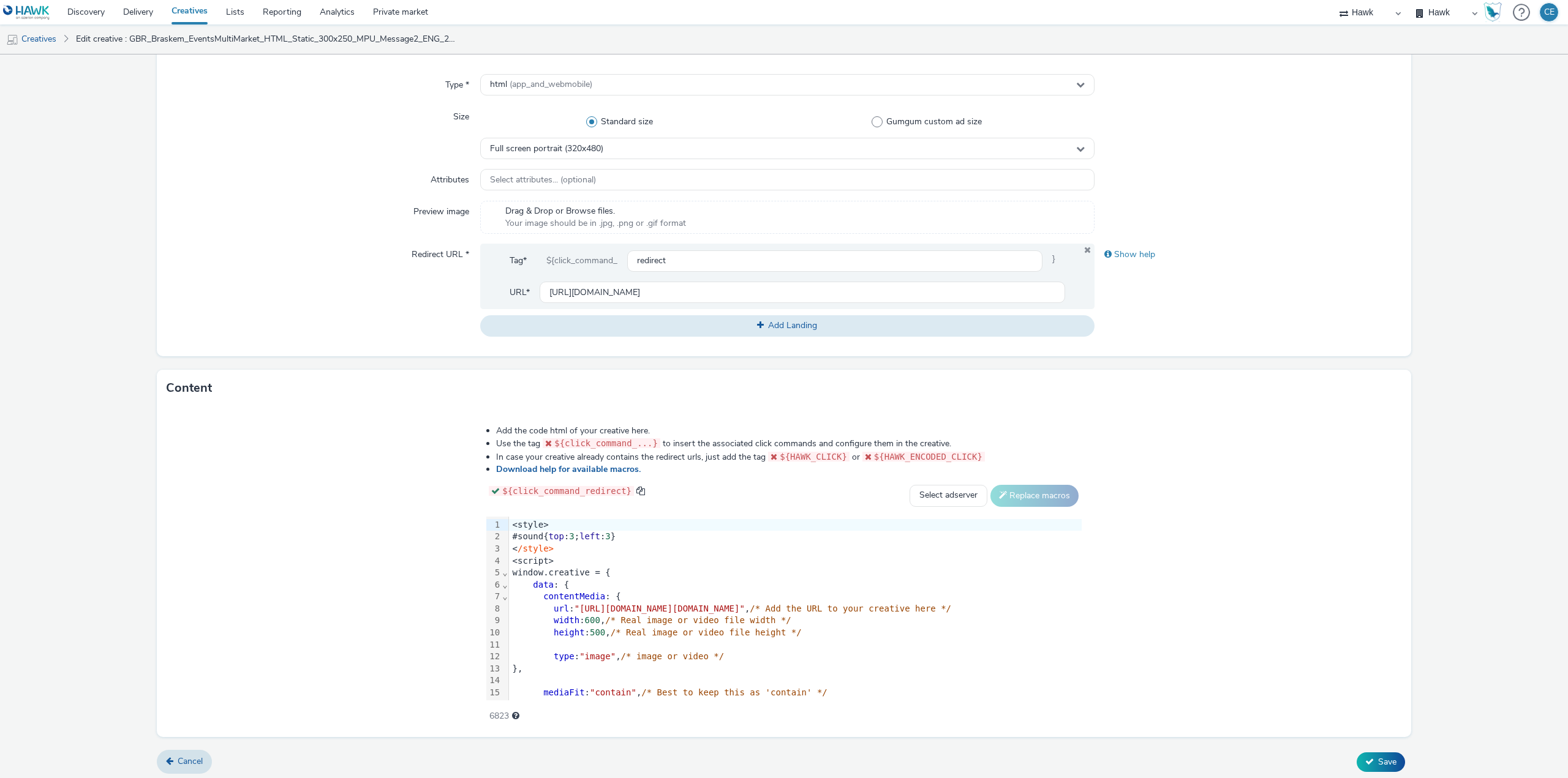
scroll to position [280, 0]
type input "GBR_Braskem_EventsMultiMarket_HTML_Static_320x480_INT_Message2_ENG_20250908"
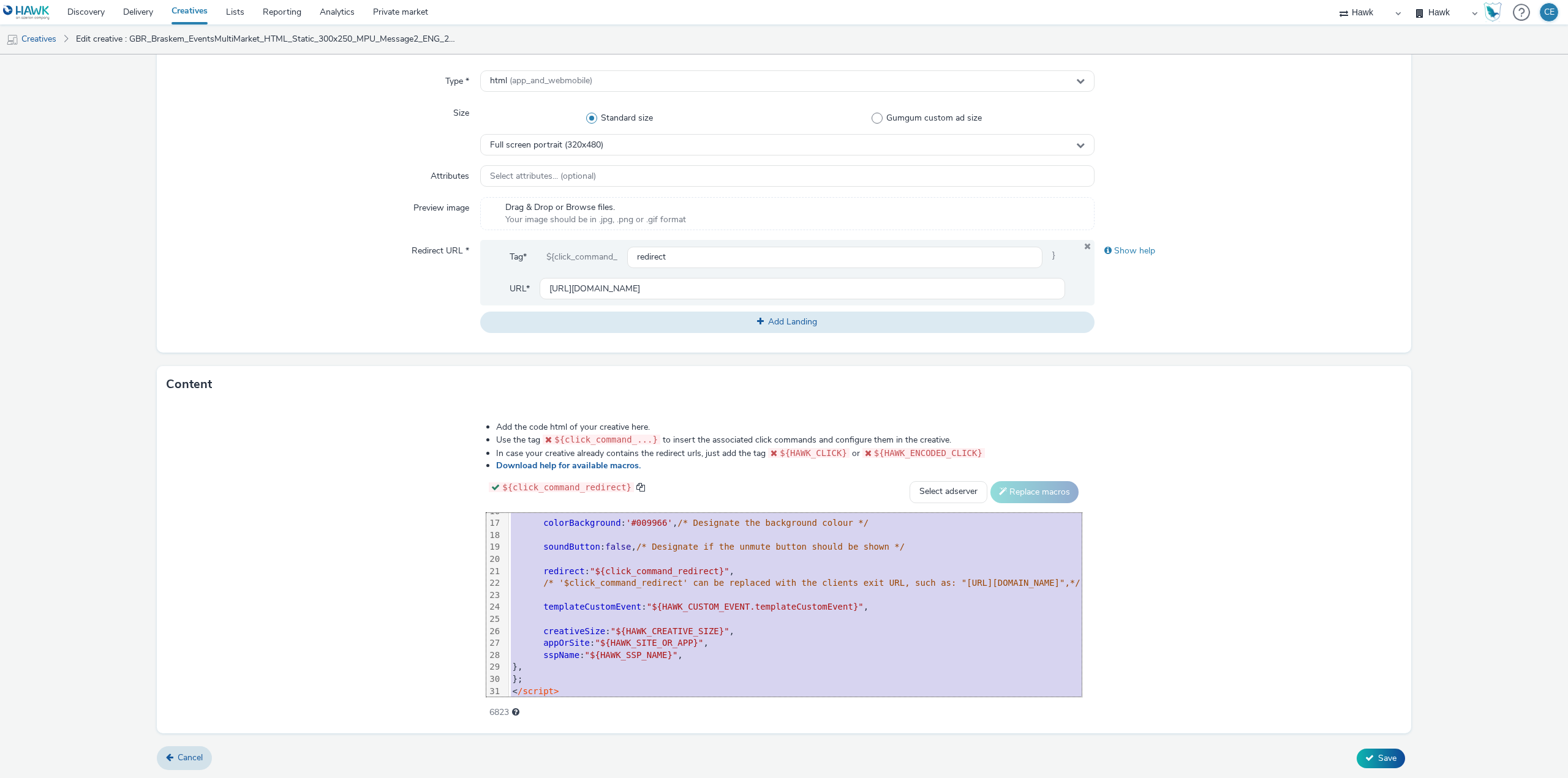
scroll to position [205, 0]
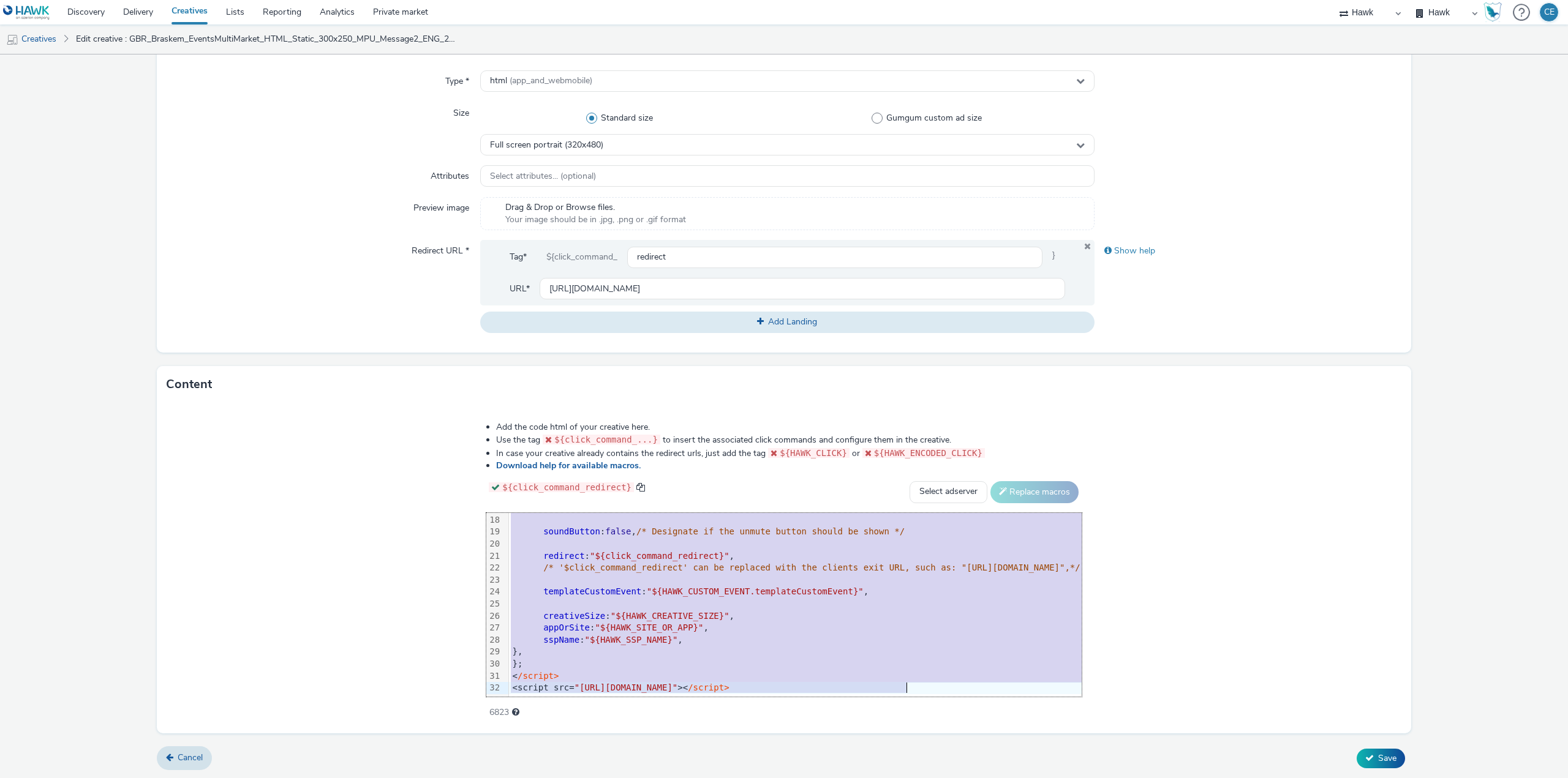
drag, startPoint x: 293, startPoint y: 520, endPoint x: 521, endPoint y: 788, distance: 351.9
click at [521, 777] on html "Discovery Delivery Creatives Lists Reporting Analytics Private market Hawk Hawk…" at bounding box center [784, 389] width 1568 height 778
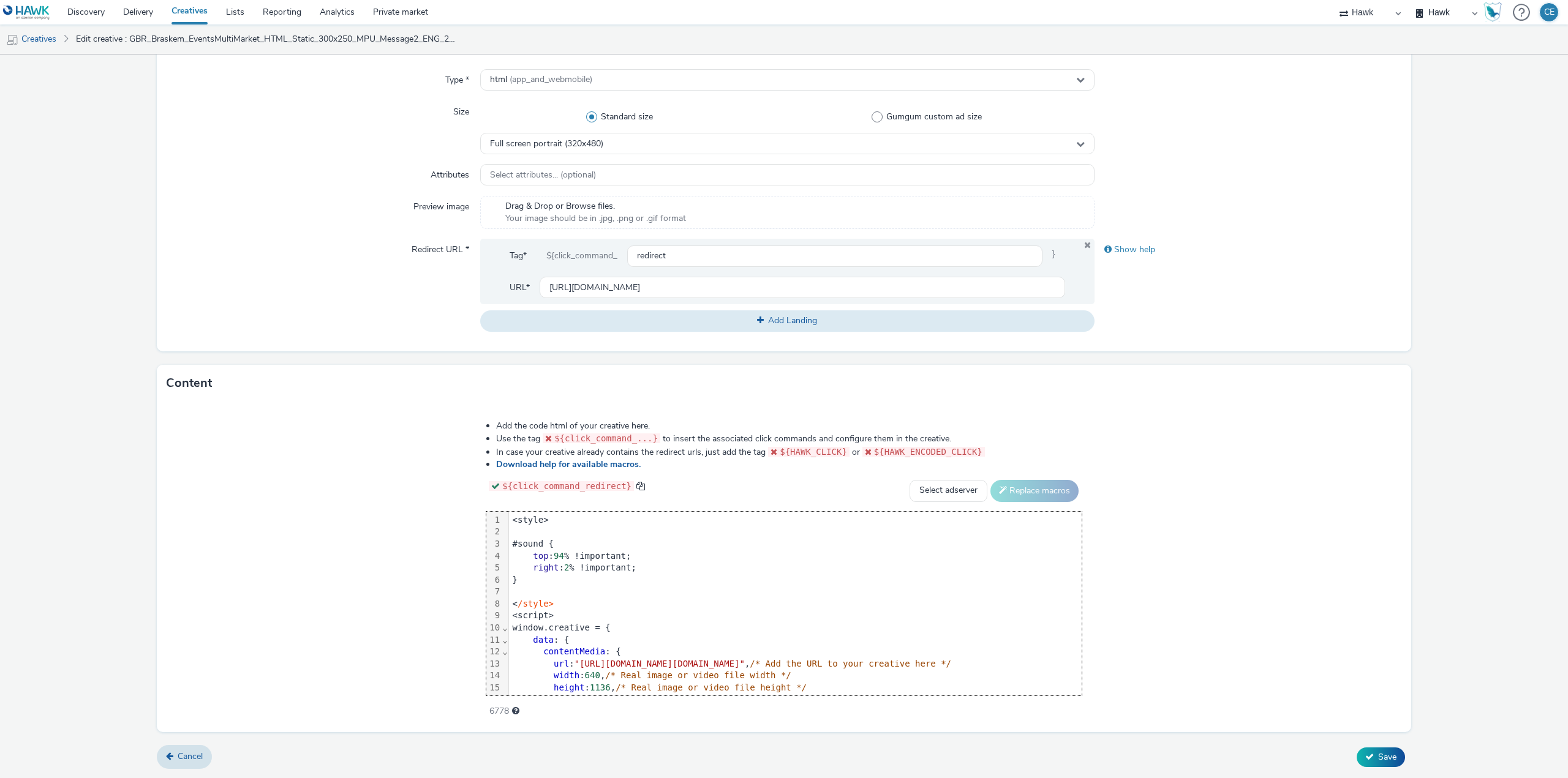
scroll to position [265, 0]
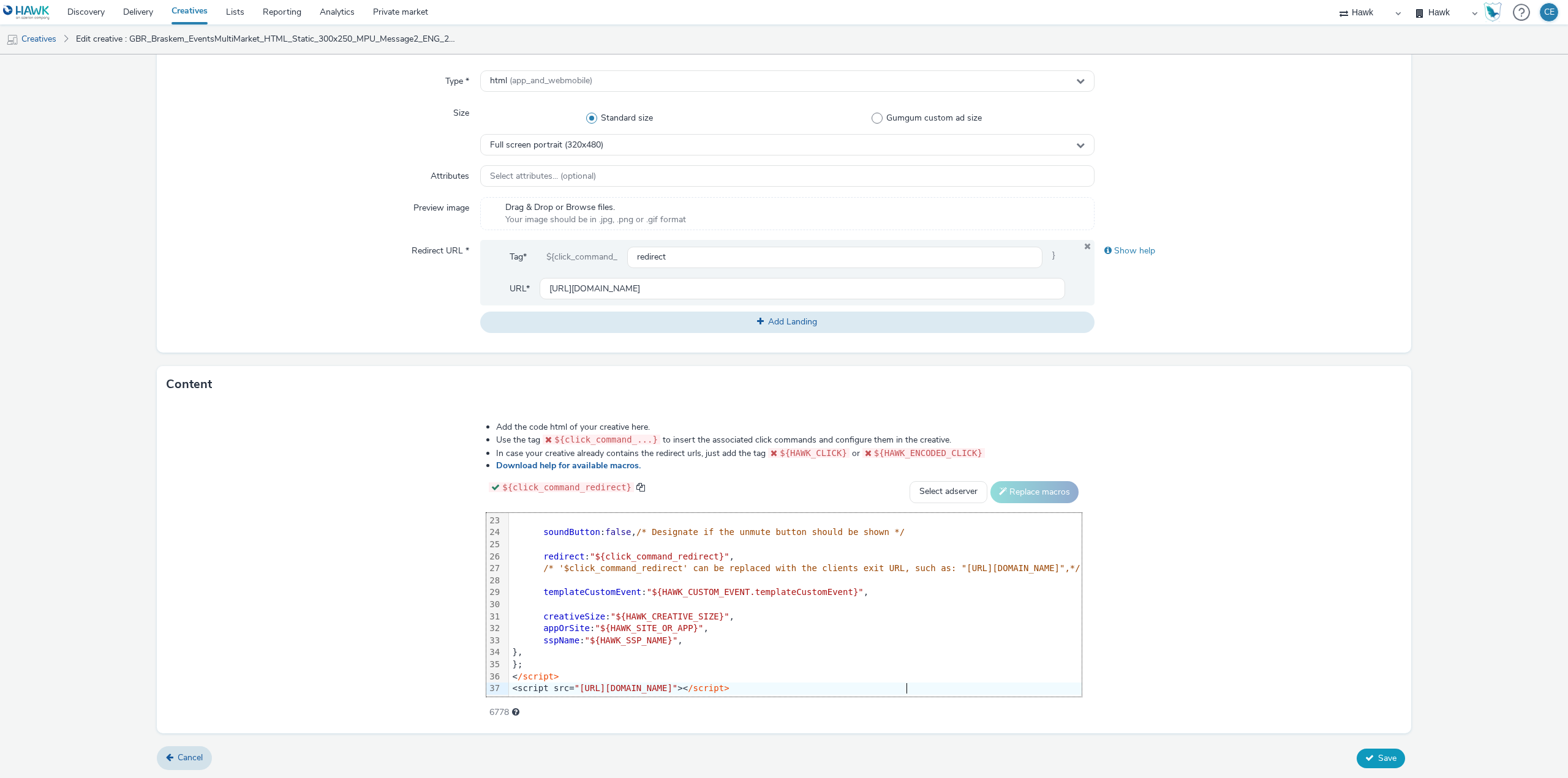
click at [1388, 755] on button "Save" at bounding box center [1380, 758] width 48 height 20
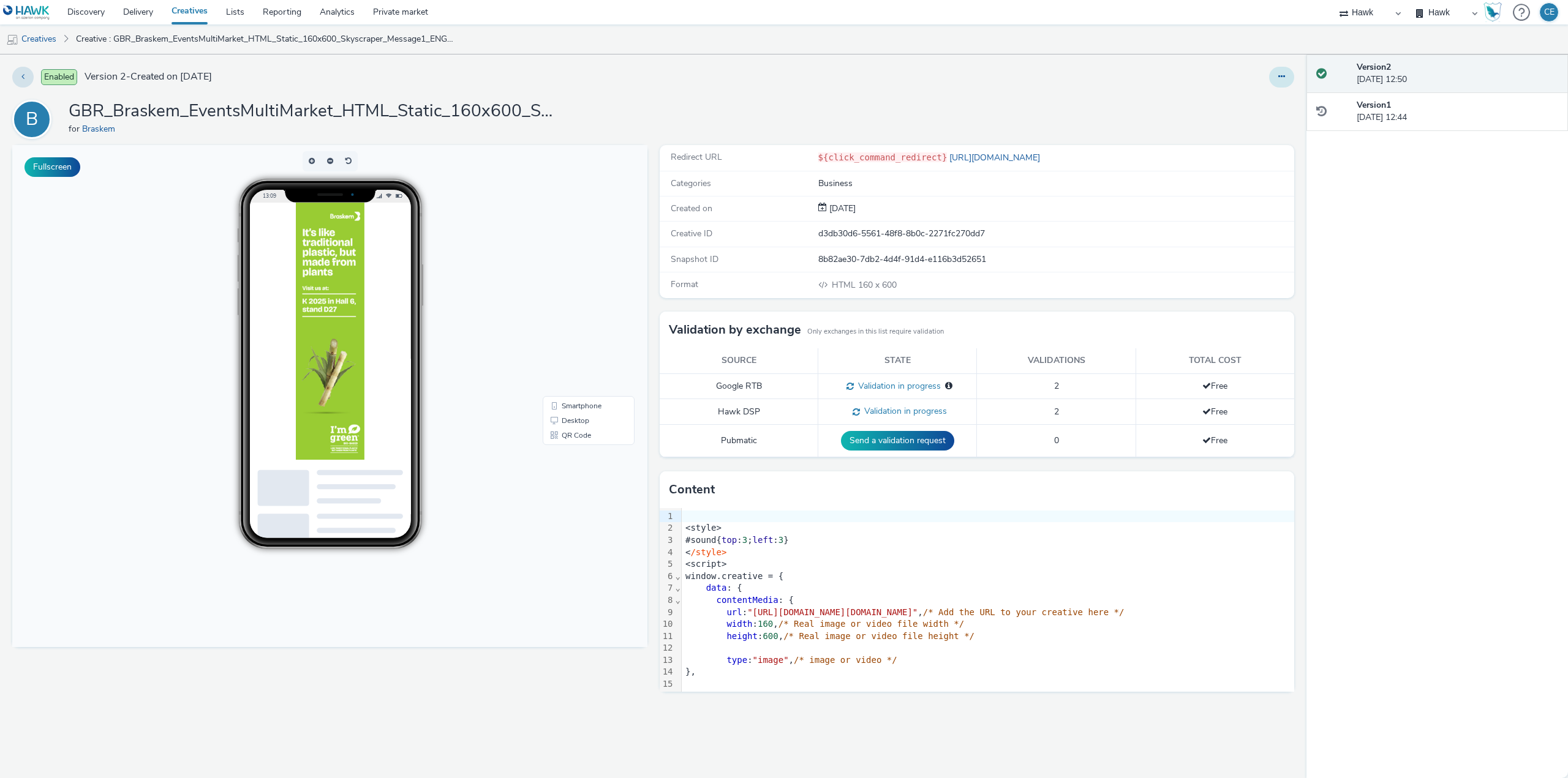
click at [1289, 79] on button at bounding box center [1281, 76] width 25 height 21
click at [1231, 132] on link "Duplicate" at bounding box center [1248, 126] width 92 height 25
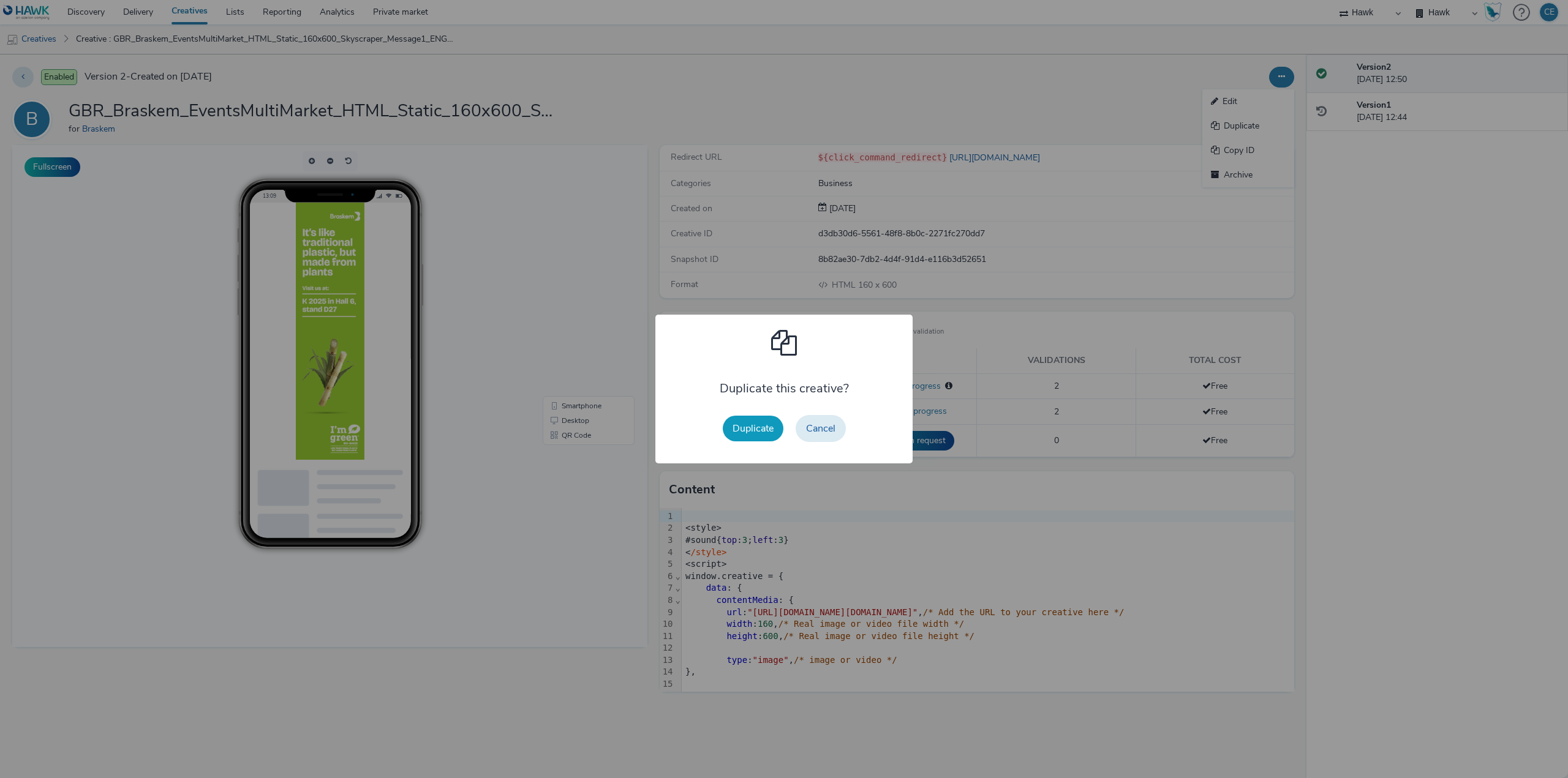
drag, startPoint x: 767, startPoint y: 431, endPoint x: 772, endPoint y: 411, distance: 20.6
click at [767, 431] on button "Duplicate" at bounding box center [753, 429] width 61 height 25
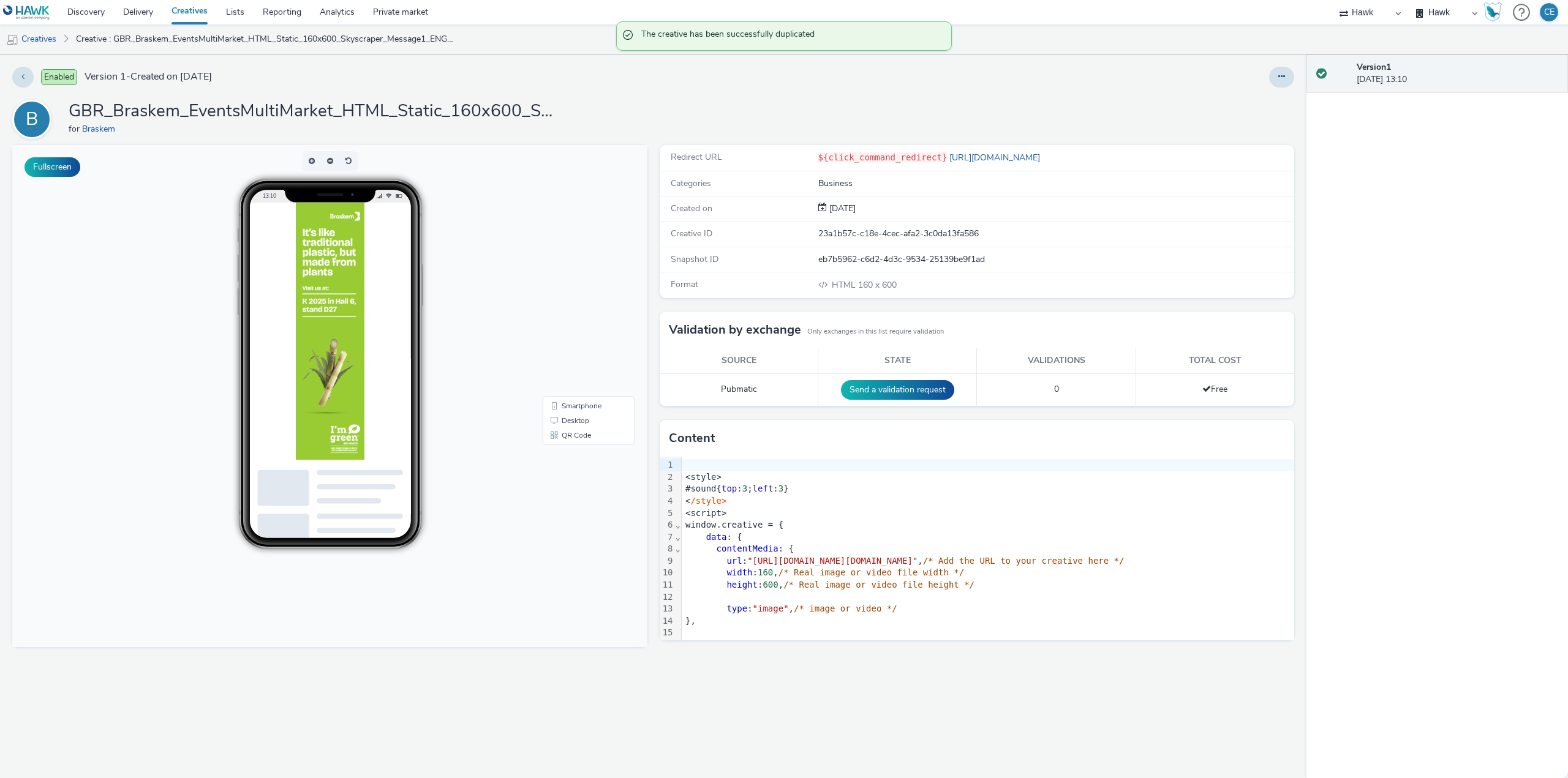
click at [1291, 62] on div "Enabled Version 1 - Created on [DATE] B GBR_Braskem_EventsMultiMarket_HTML_Stat…" at bounding box center [653, 416] width 1306 height 724
click at [1283, 72] on icon at bounding box center [1281, 76] width 7 height 8
click at [1265, 91] on link "Edit" at bounding box center [1248, 101] width 92 height 25
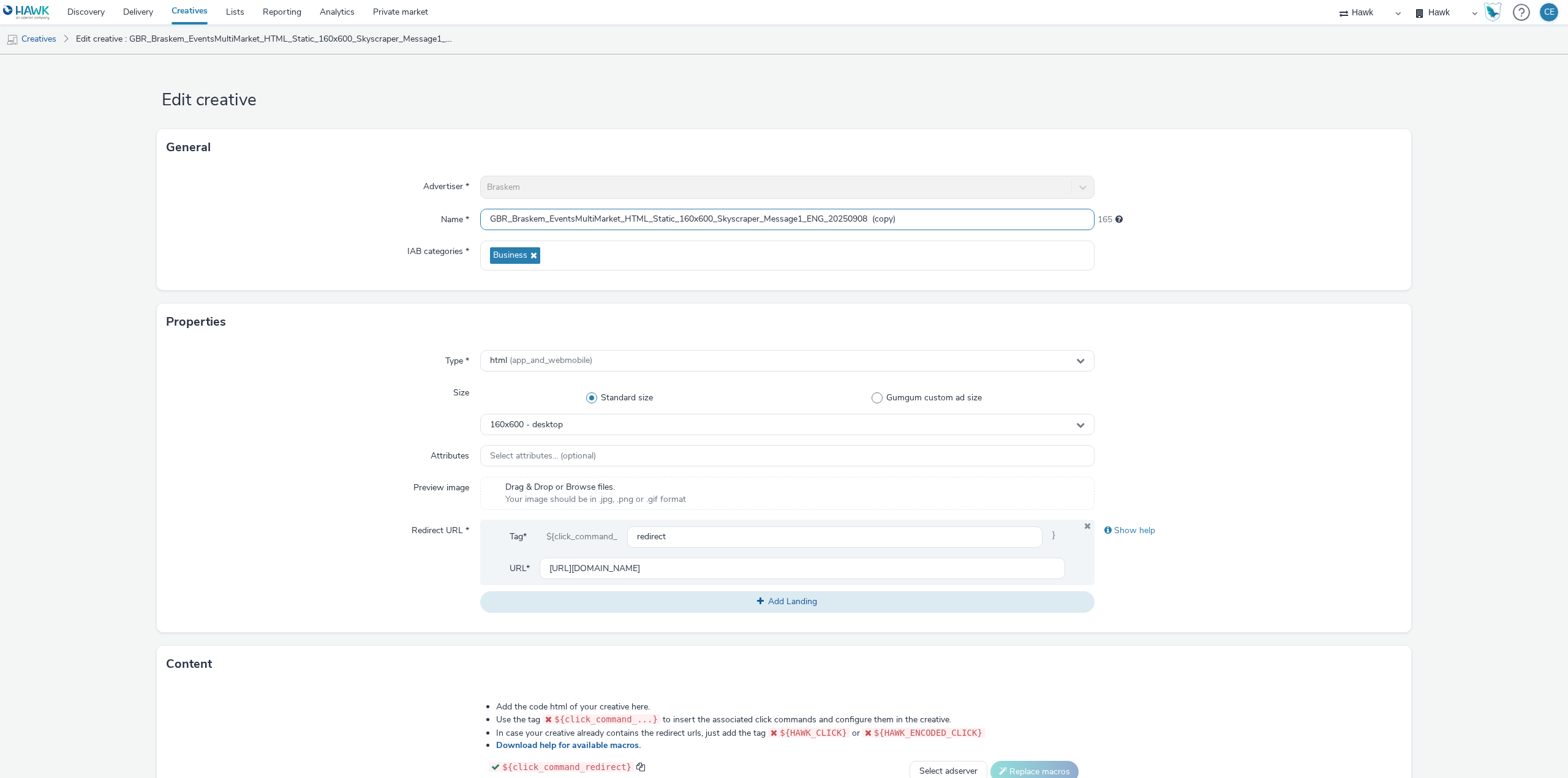
drag, startPoint x: 822, startPoint y: 213, endPoint x: 807, endPoint y: 211, distance: 15.1
click at [807, 211] on input "GBR_Braskem_EventsMultiMarket_HTML_Static_160x600_Skyscraper_Message1_ENG_20250…" at bounding box center [788, 219] width 614 height 21
drag, startPoint x: 867, startPoint y: 225, endPoint x: 922, endPoint y: 194, distance: 63.1
click at [952, 223] on input "GBR_Braskem_EventsMultiMarket_HTML_Static_160x600_Skyscraper_Message1_DE_202509…" at bounding box center [788, 219] width 614 height 21
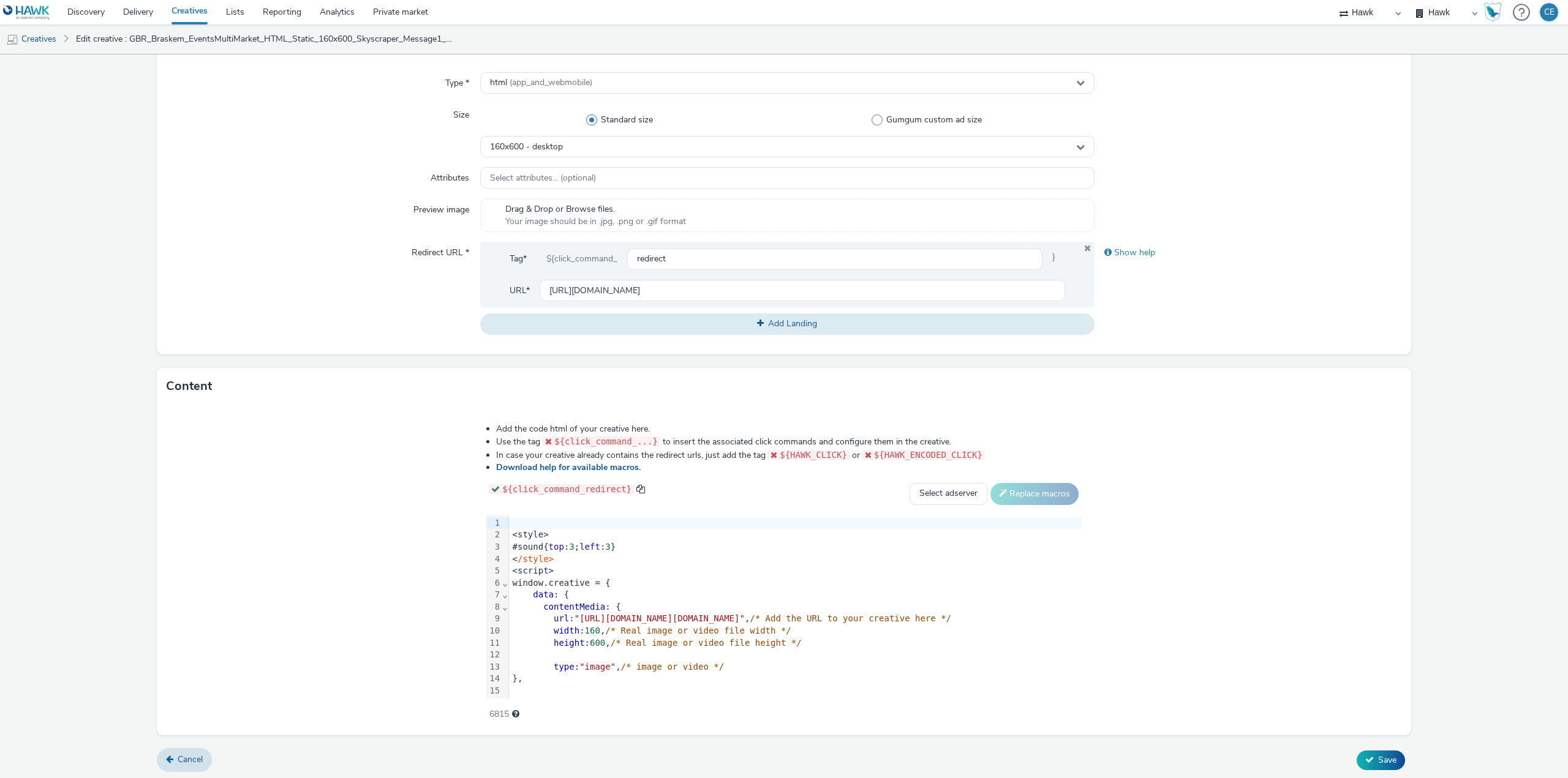
scroll to position [280, 0]
type input "GBR_Braskem_EventsMultiMarket_HTML_Static_160x600_Skyscraper_Message1_DE_202509…"
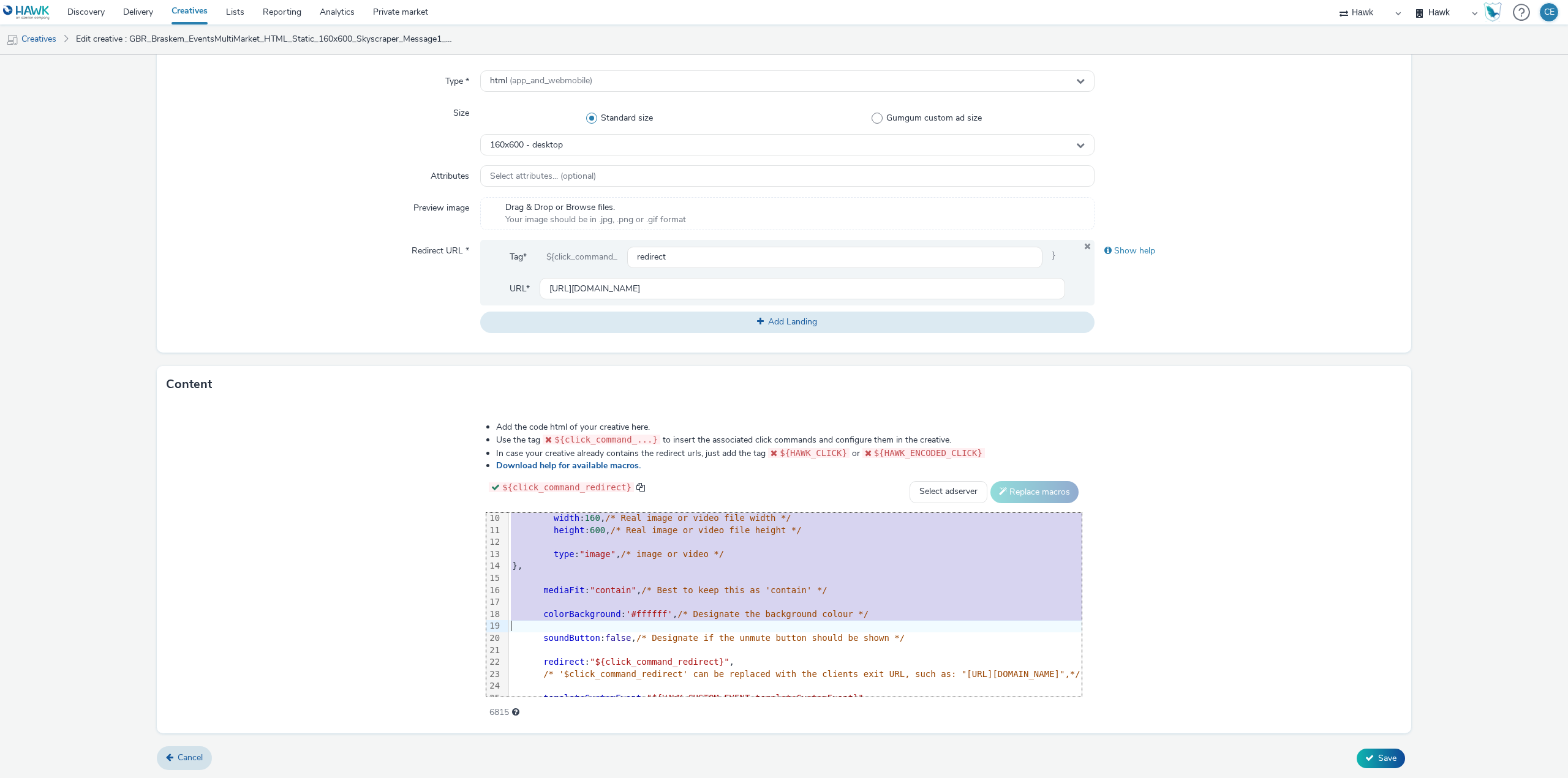
scroll to position [217, 0]
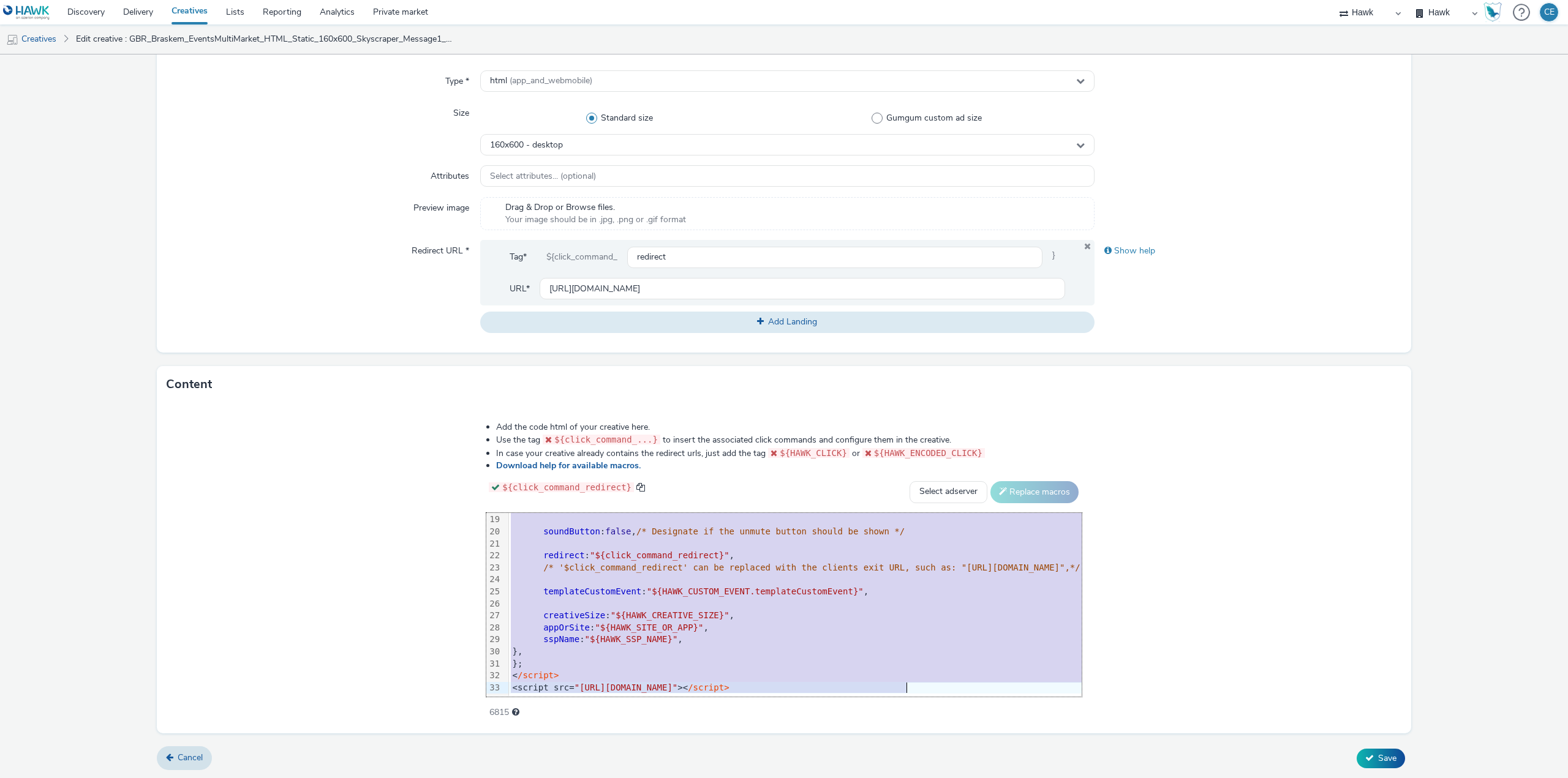
drag, startPoint x: 275, startPoint y: 523, endPoint x: 515, endPoint y: 799, distance: 365.8
click at [515, 777] on html "Discovery Delivery Creatives Lists Reporting Analytics Private market Hawk Hawk…" at bounding box center [784, 389] width 1568 height 778
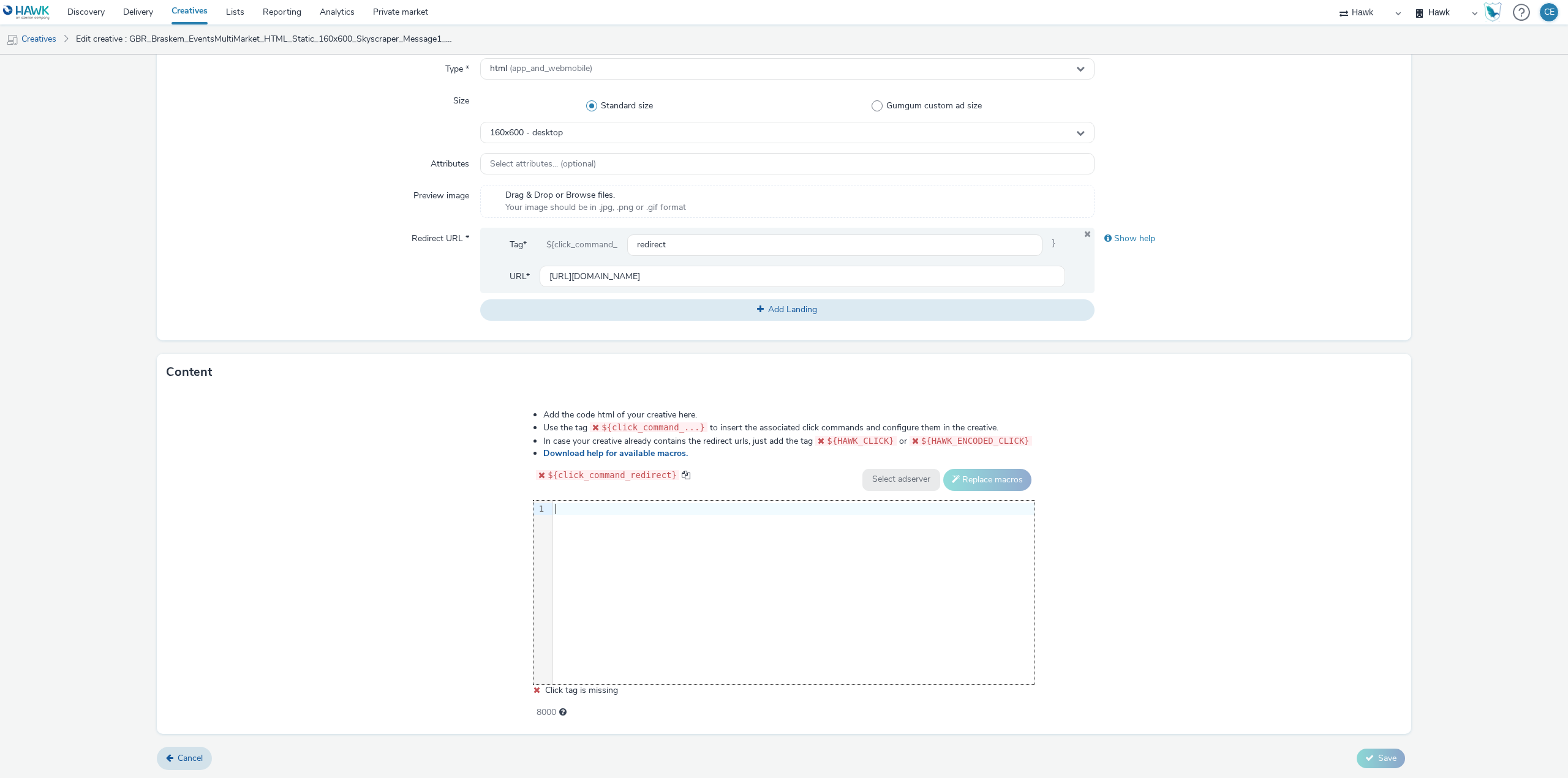
scroll to position [216, 0]
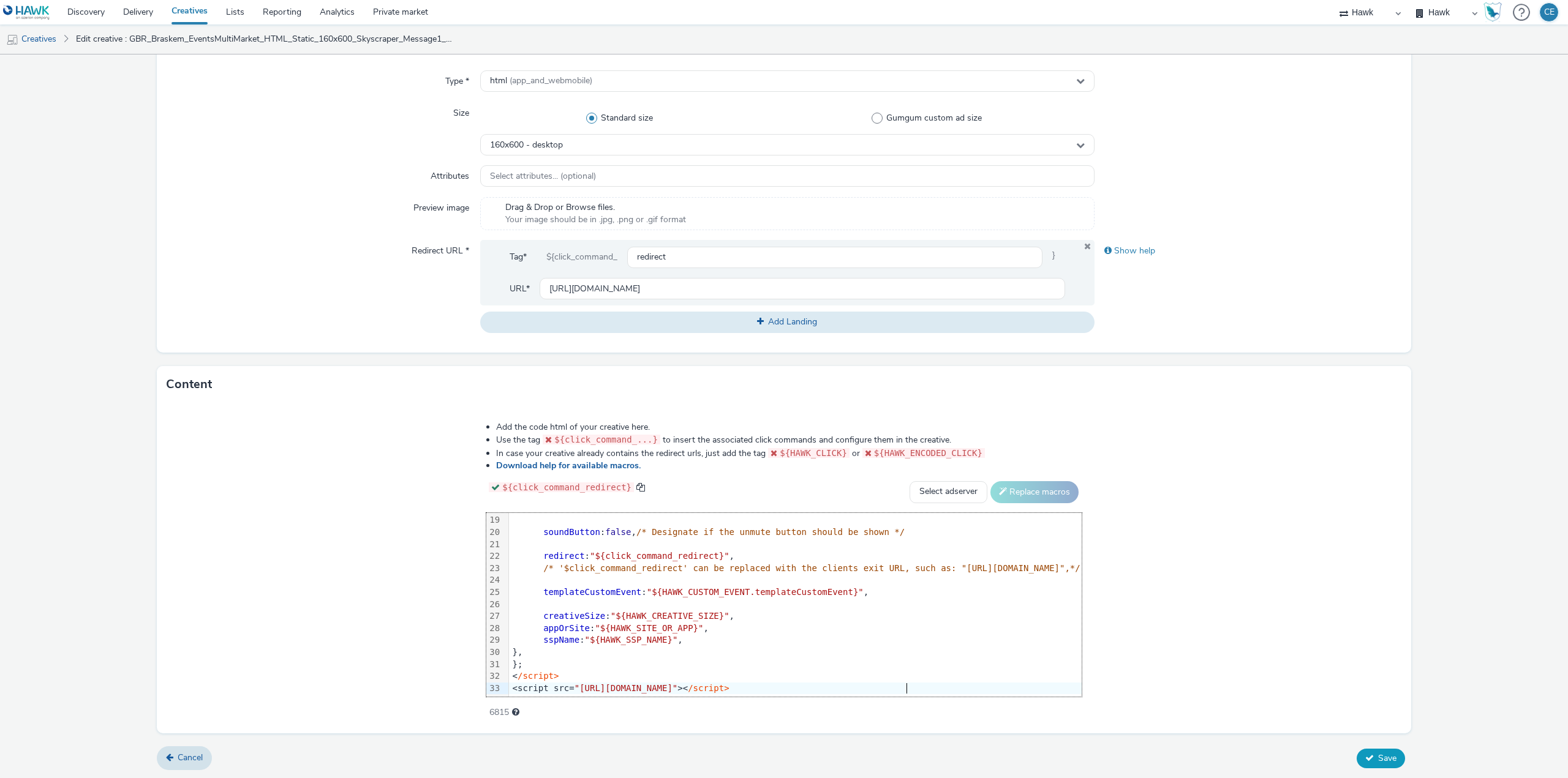
click at [1359, 765] on button "Save" at bounding box center [1380, 758] width 48 height 20
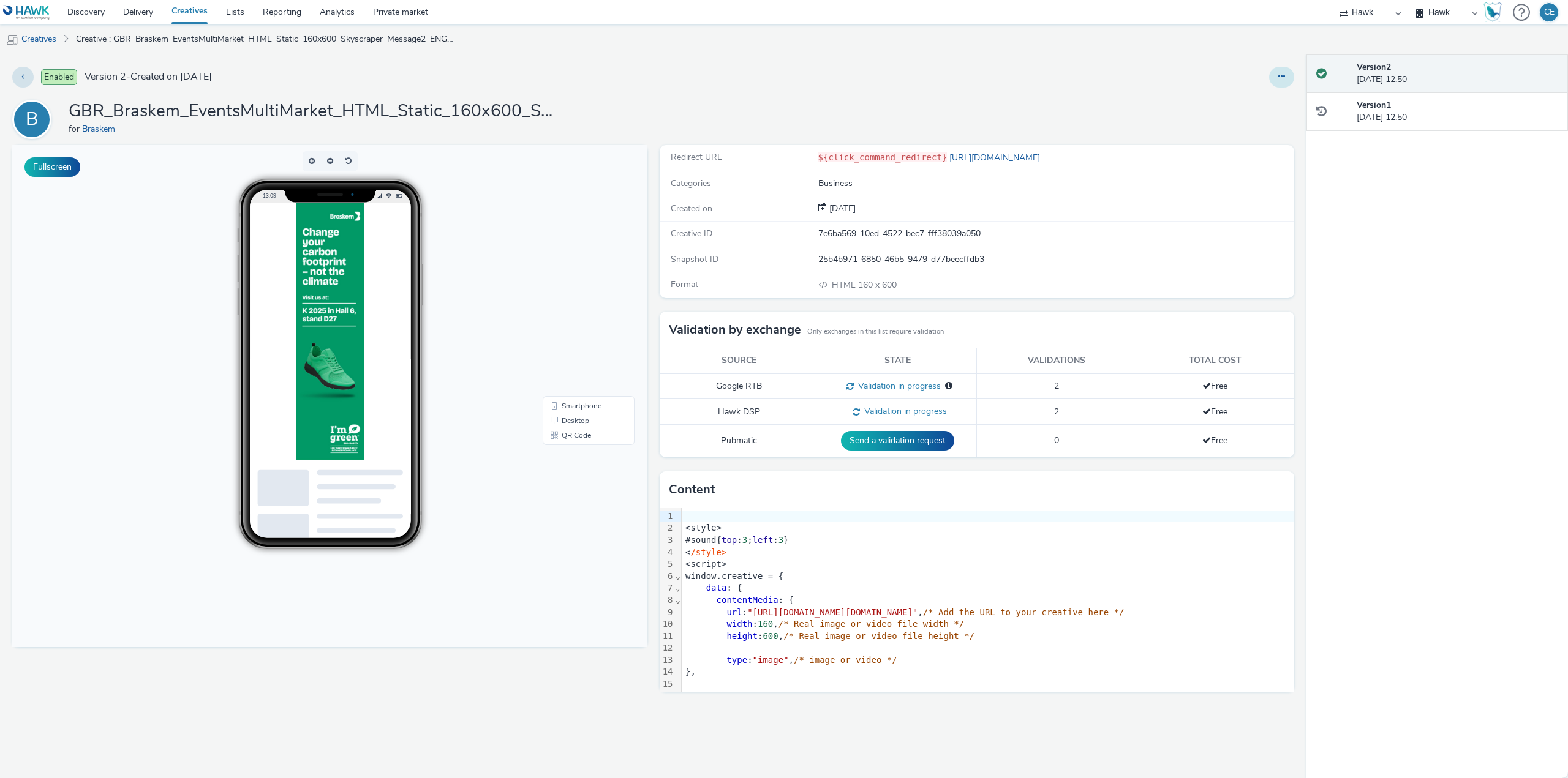
click at [1291, 71] on button at bounding box center [1281, 76] width 25 height 21
click at [1244, 121] on link "Duplicate" at bounding box center [1248, 126] width 92 height 25
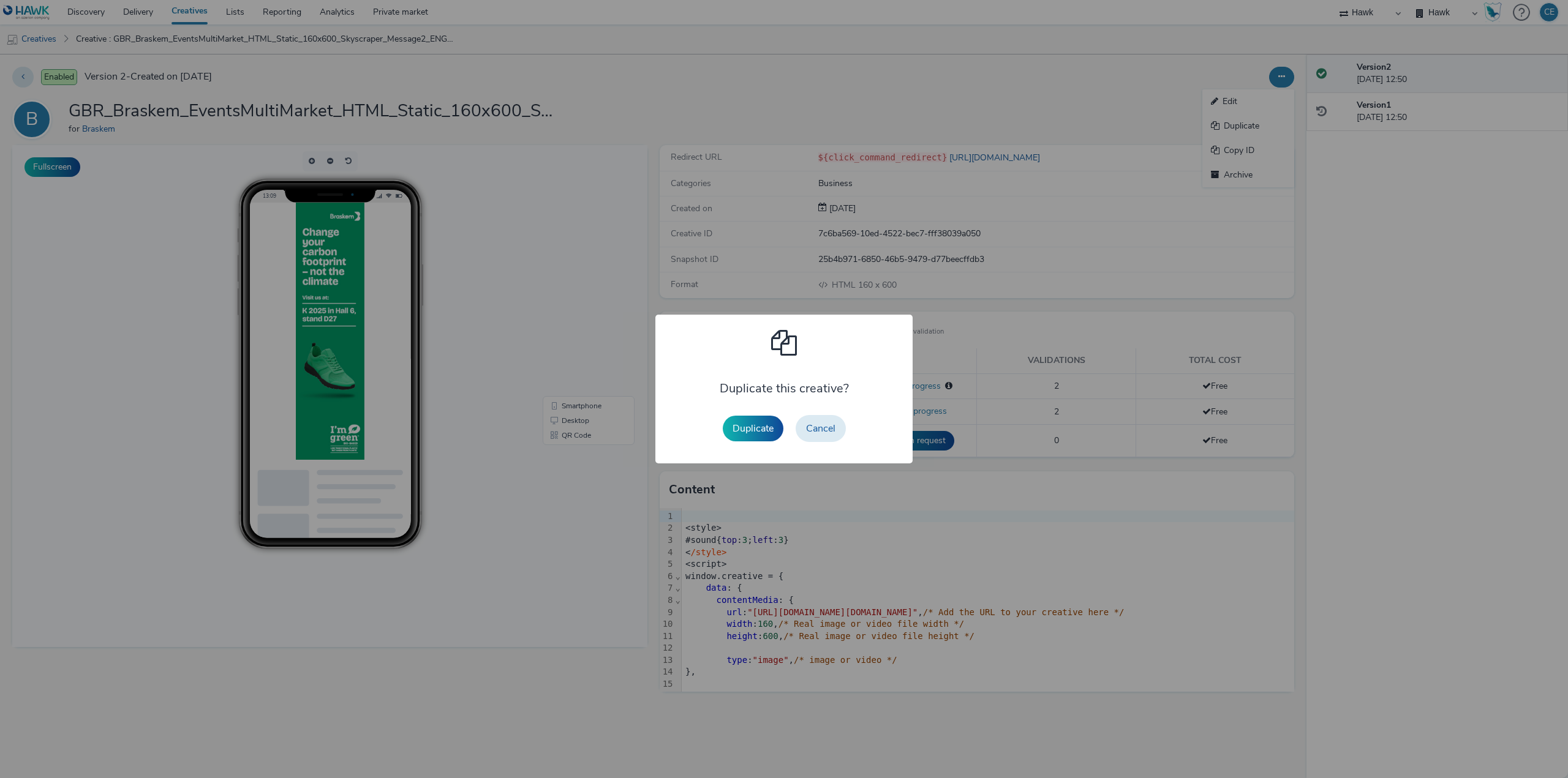
drag, startPoint x: 758, startPoint y: 424, endPoint x: 970, endPoint y: 222, distance: 292.8
click at [757, 424] on button "Duplicate" at bounding box center [753, 429] width 61 height 25
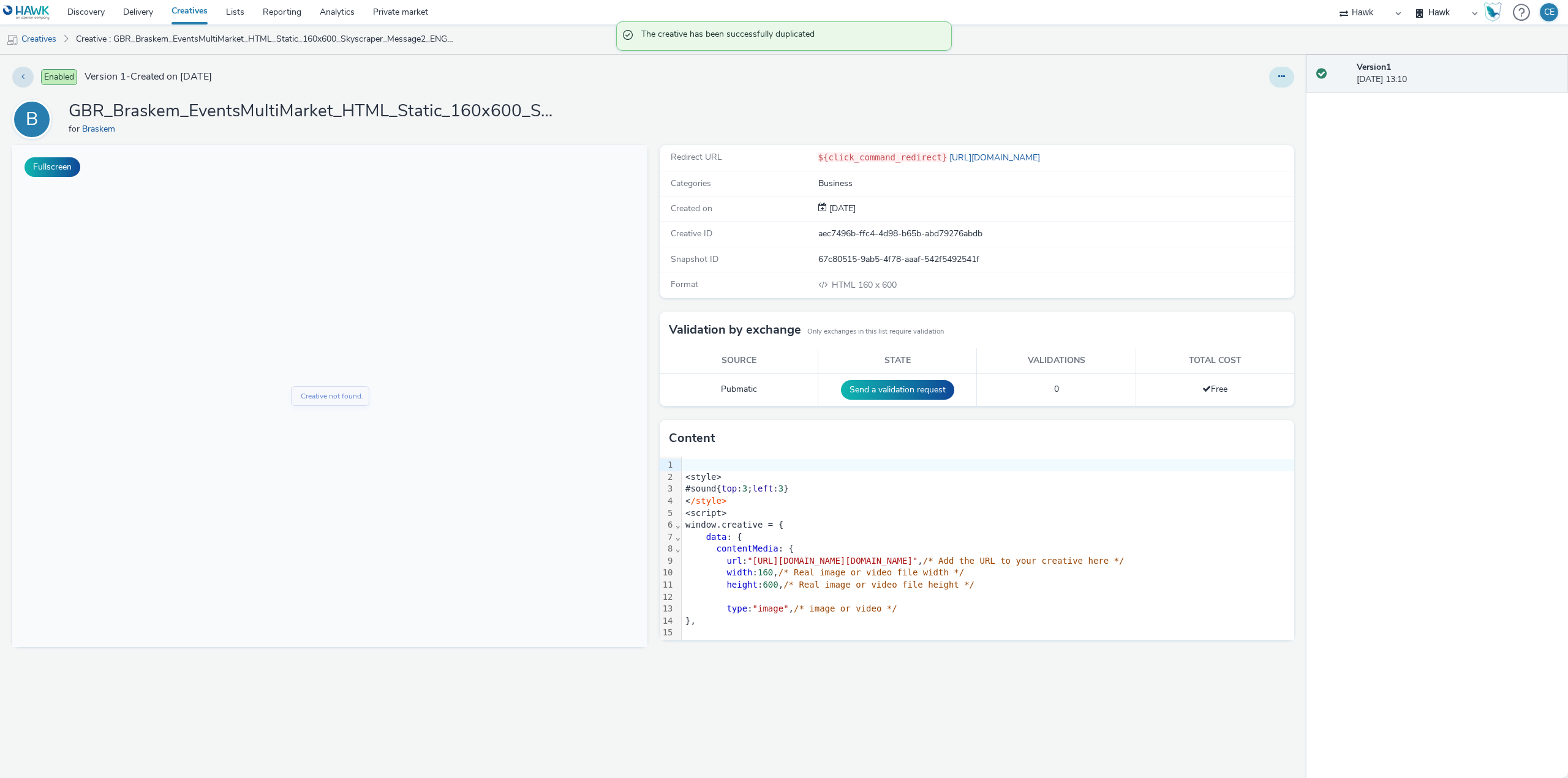
click at [1291, 75] on button at bounding box center [1281, 76] width 25 height 21
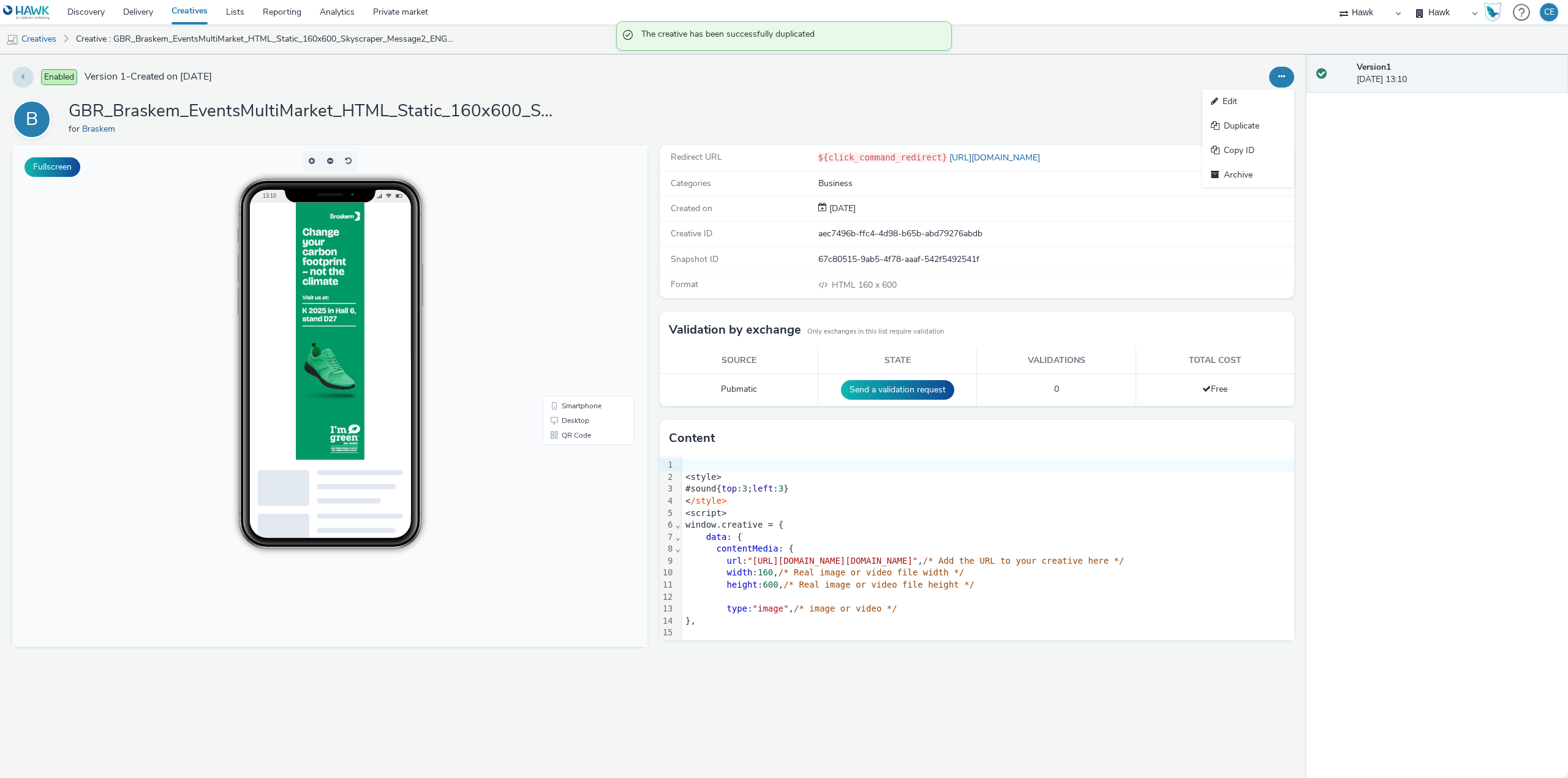
drag, startPoint x: 1255, startPoint y: 103, endPoint x: 818, endPoint y: 42, distance: 441.2
click at [1254, 103] on link "Edit" at bounding box center [1248, 101] width 92 height 25
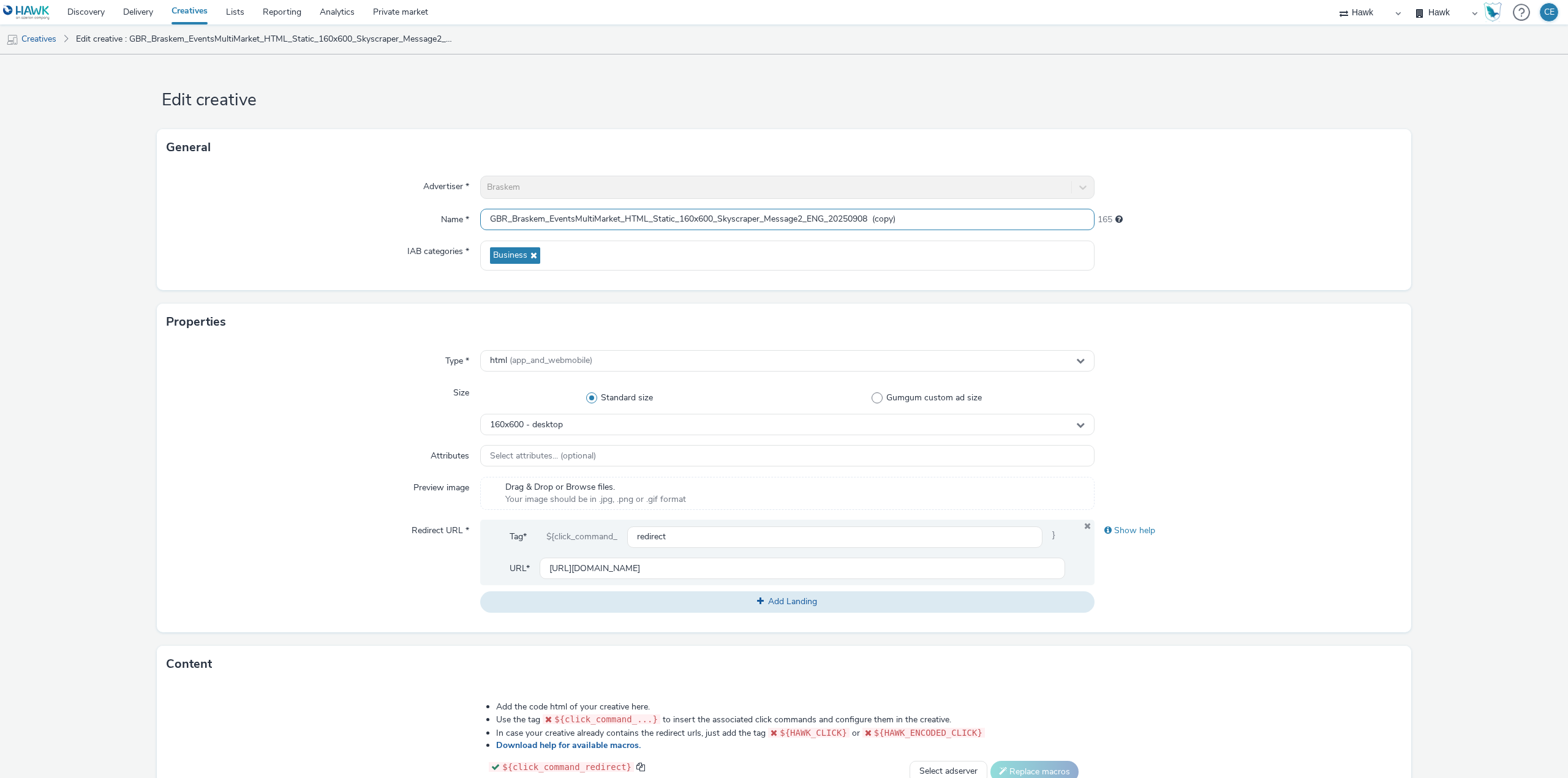
drag, startPoint x: 806, startPoint y: 214, endPoint x: 824, endPoint y: 214, distance: 18.0
click at [824, 214] on input "GBR_Braskem_EventsMultiMarket_HTML_Static_160x600_Skyscraper_Message2_ENG_20250…" at bounding box center [788, 219] width 614 height 21
drag, startPoint x: 865, startPoint y: 216, endPoint x: 933, endPoint y: 224, distance: 68.5
click at [930, 220] on input "GBR_Braskem_EventsMultiMarket_HTML_Static_160x600_Skyscraper_Message2_DE_202509…" at bounding box center [788, 219] width 614 height 21
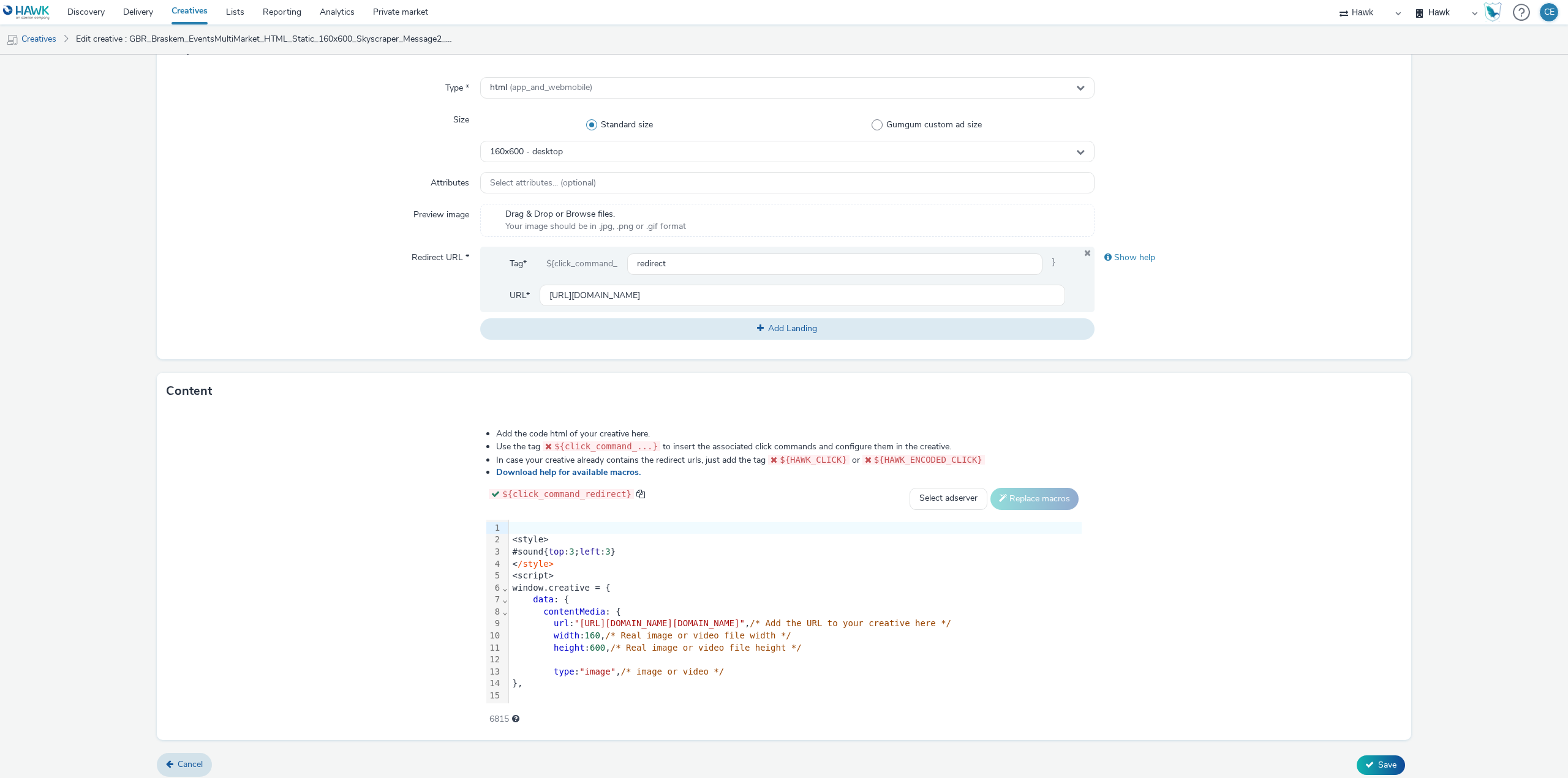
scroll to position [280, 0]
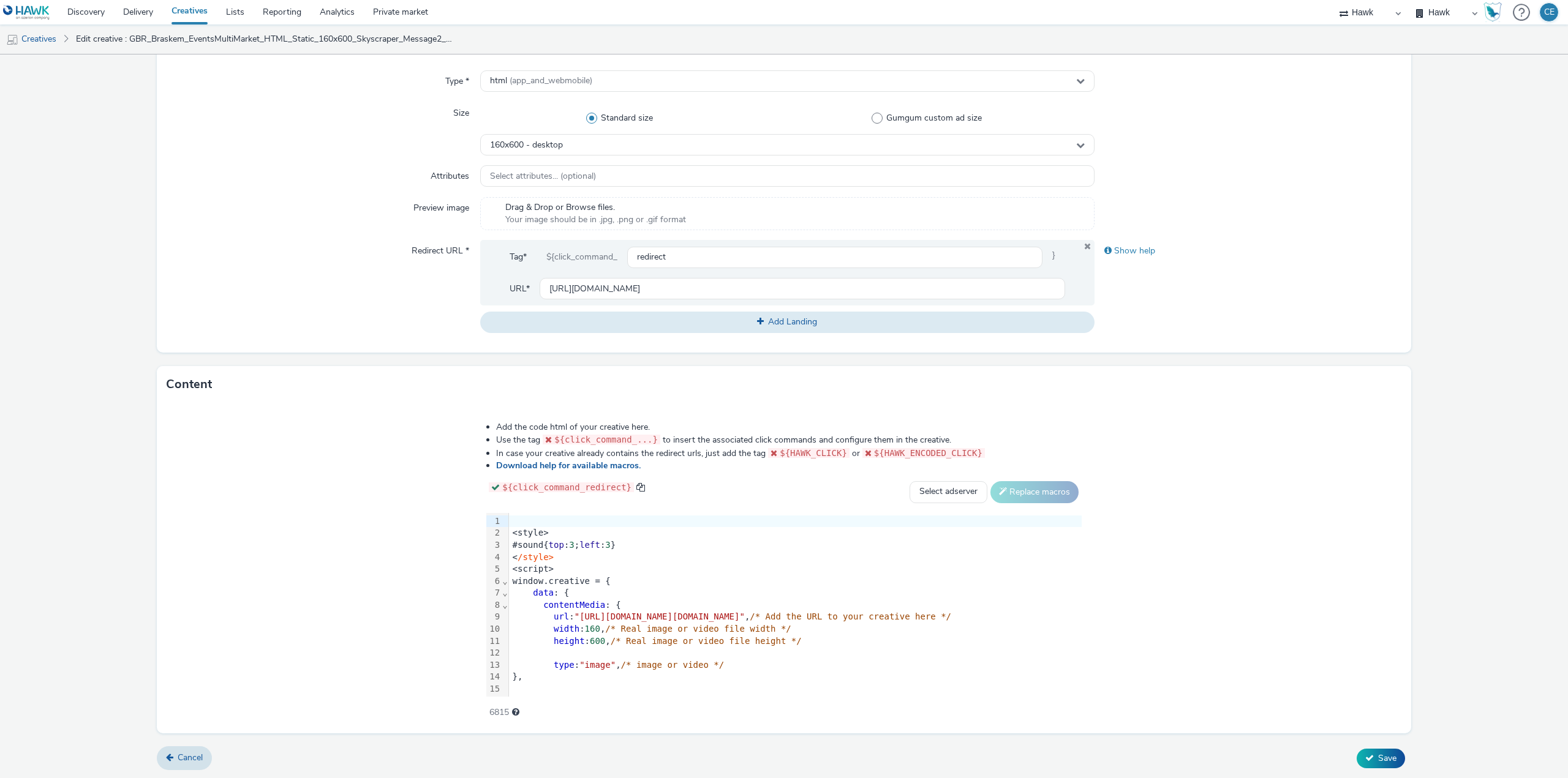
type input "GBR_Braskem_EventsMultiMarket_HTML_Static_160x600_Skyscraper_Message2_DE_202509…"
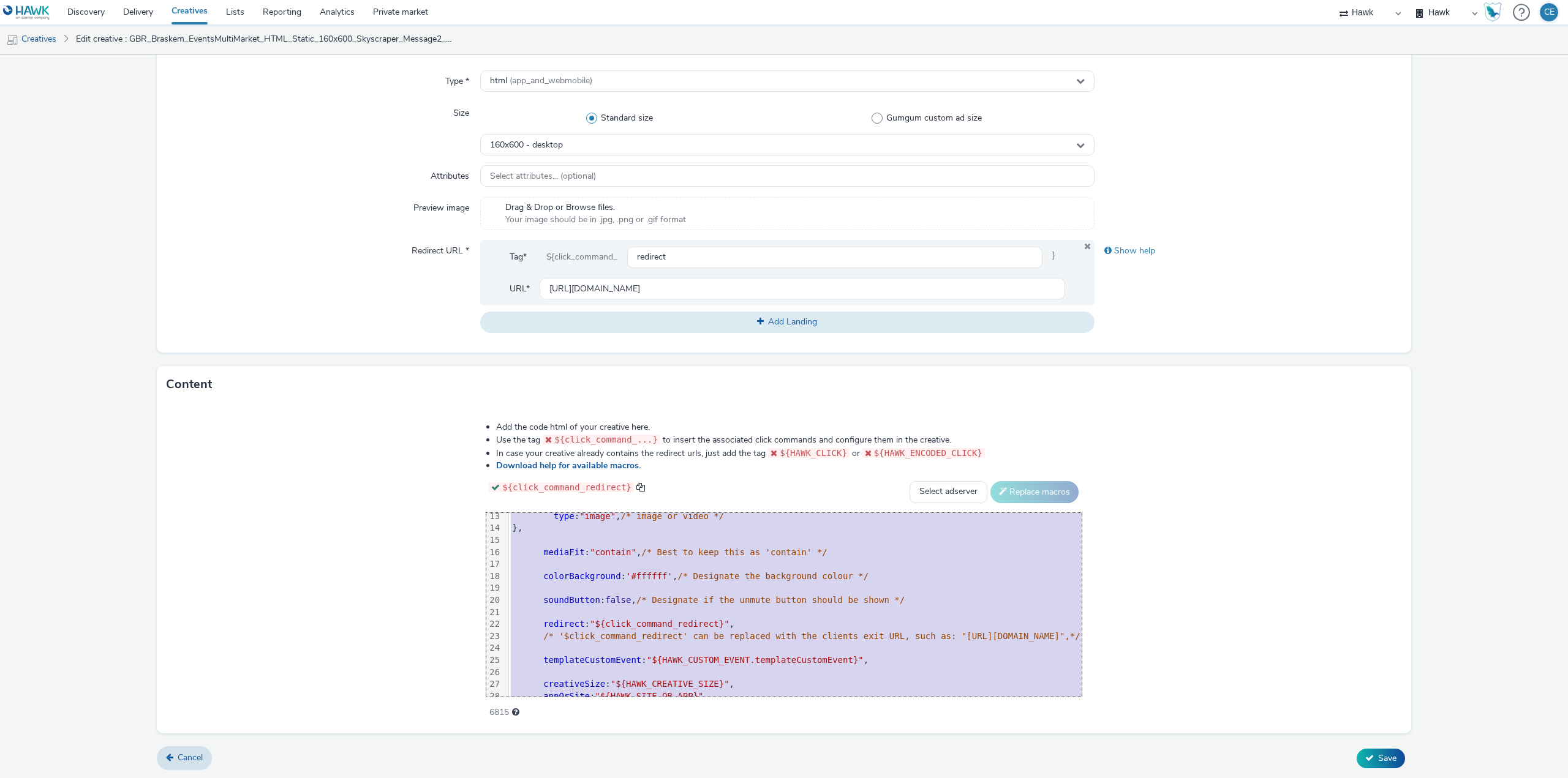
scroll to position [217, 0]
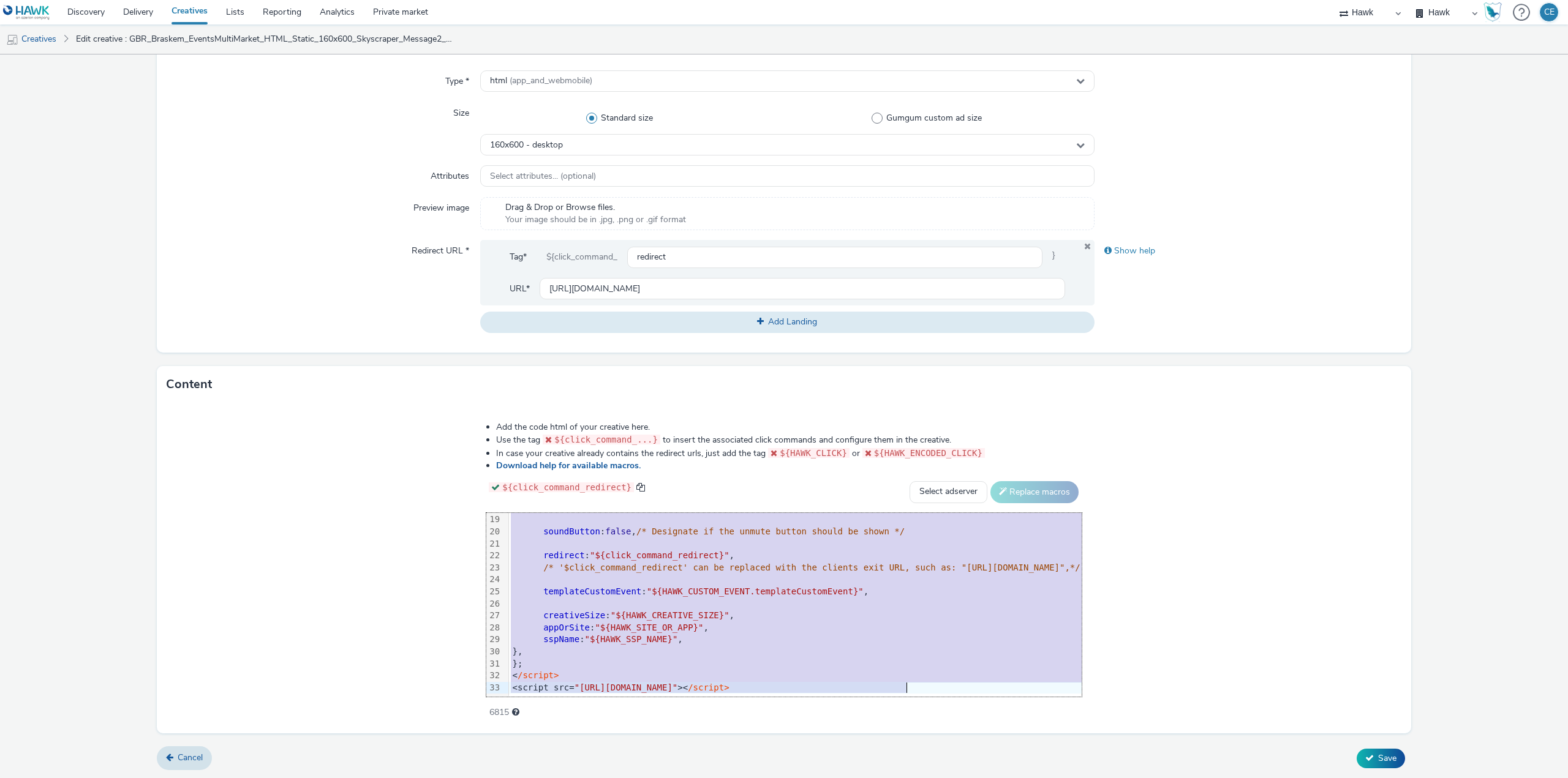
drag, startPoint x: 273, startPoint y: 521, endPoint x: 402, endPoint y: 761, distance: 272.5
click at [419, 762] on form "Edit creative General Advertiser * Braskem Name * GBR_Braskem_EventsMultiMarket…" at bounding box center [784, 277] width 1568 height 1004
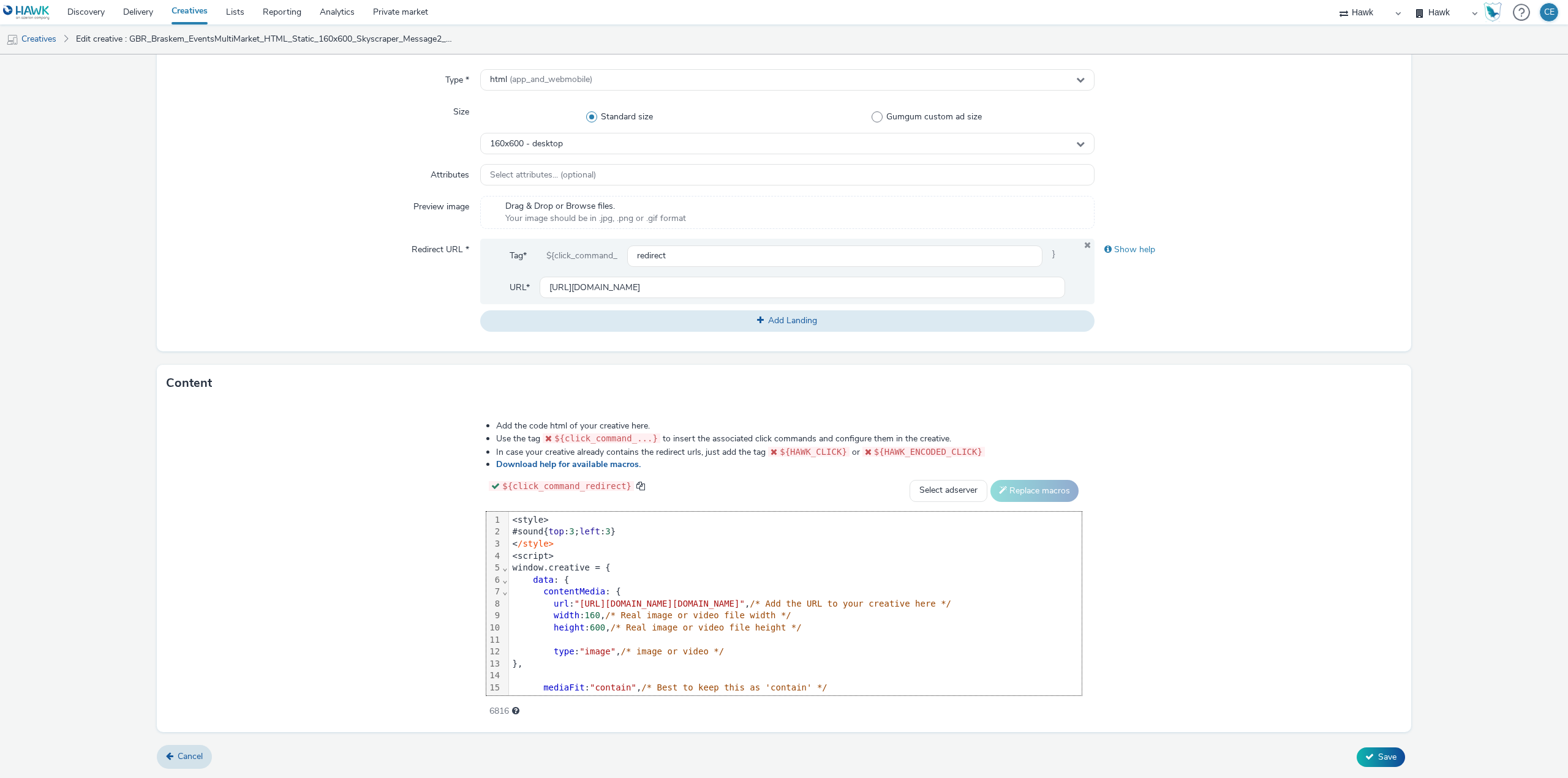
scroll to position [204, 0]
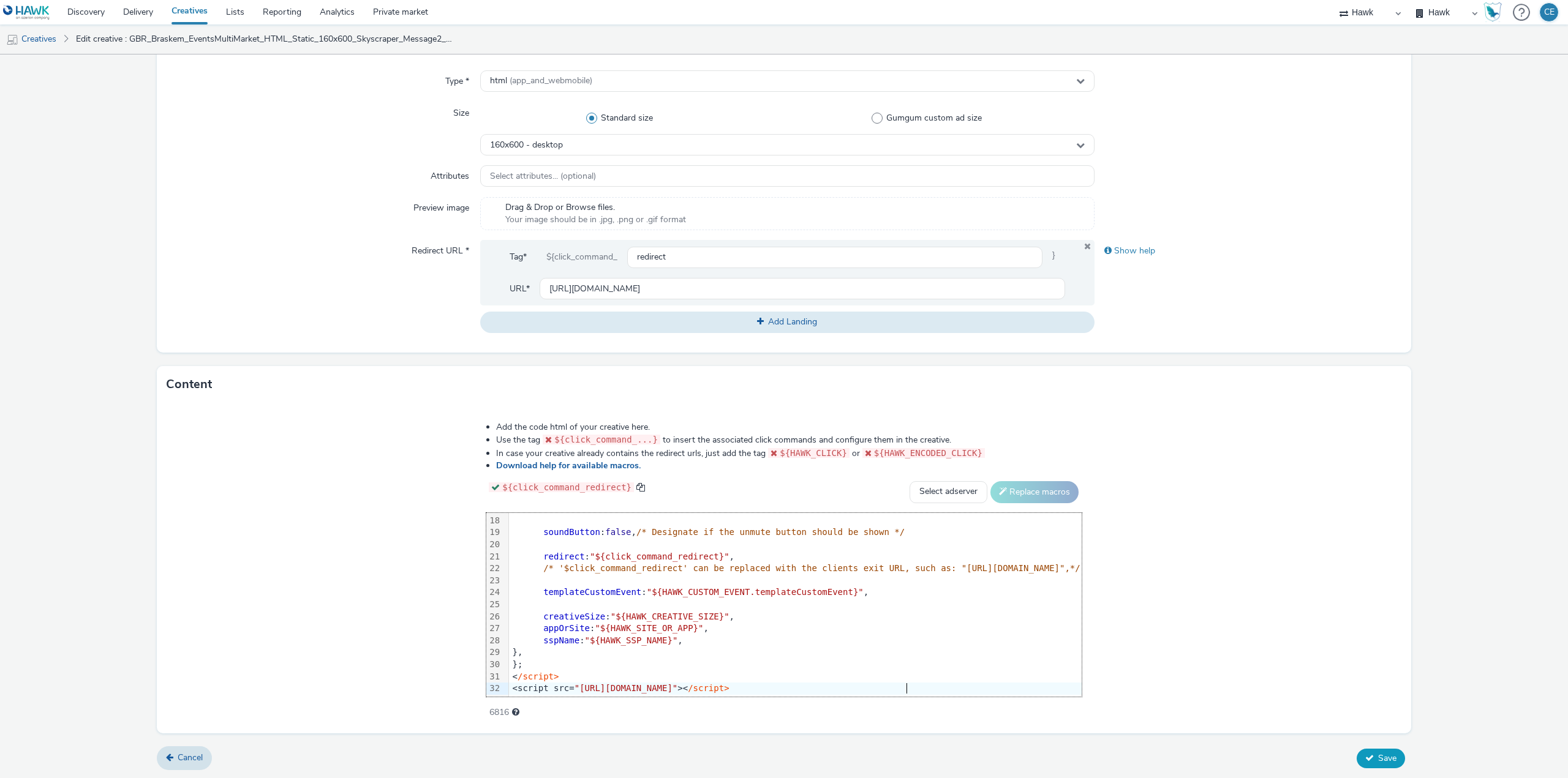
click at [1382, 760] on span "Save" at bounding box center [1387, 758] width 18 height 11
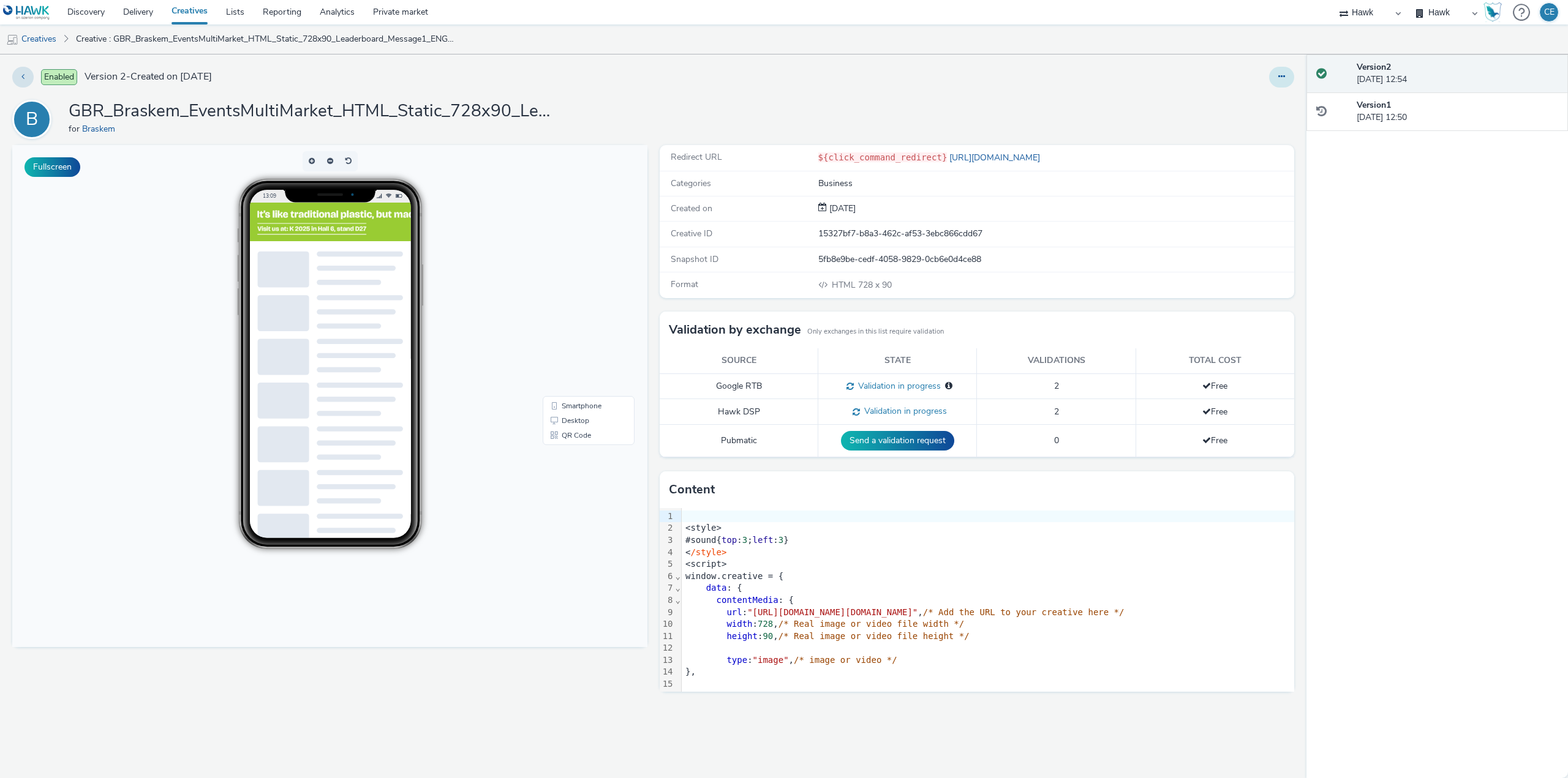
click at [1285, 71] on button at bounding box center [1281, 76] width 25 height 21
click at [1272, 137] on link "Duplicate" at bounding box center [1248, 126] width 92 height 25
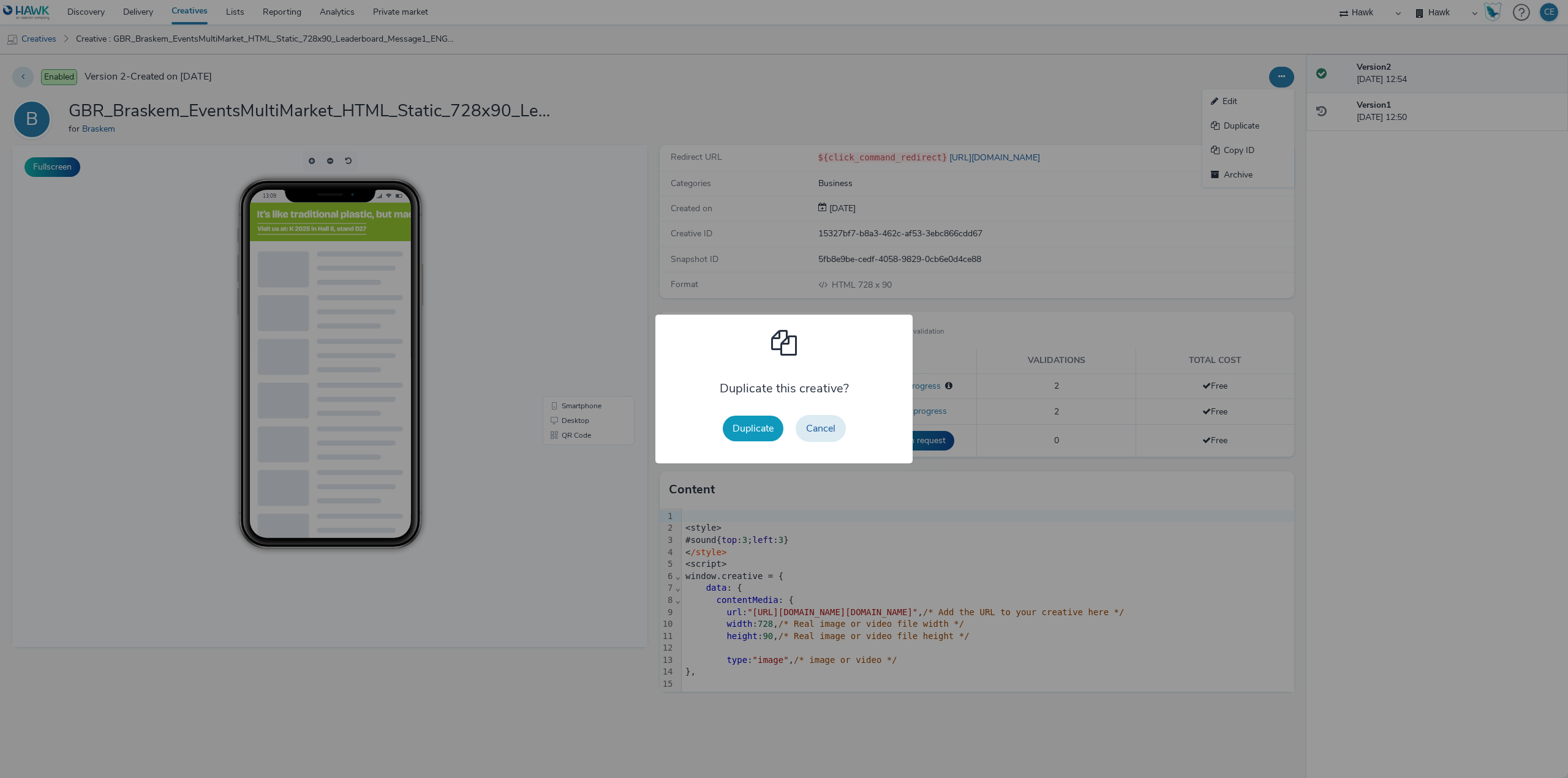
click at [773, 432] on button "Duplicate" at bounding box center [753, 429] width 61 height 25
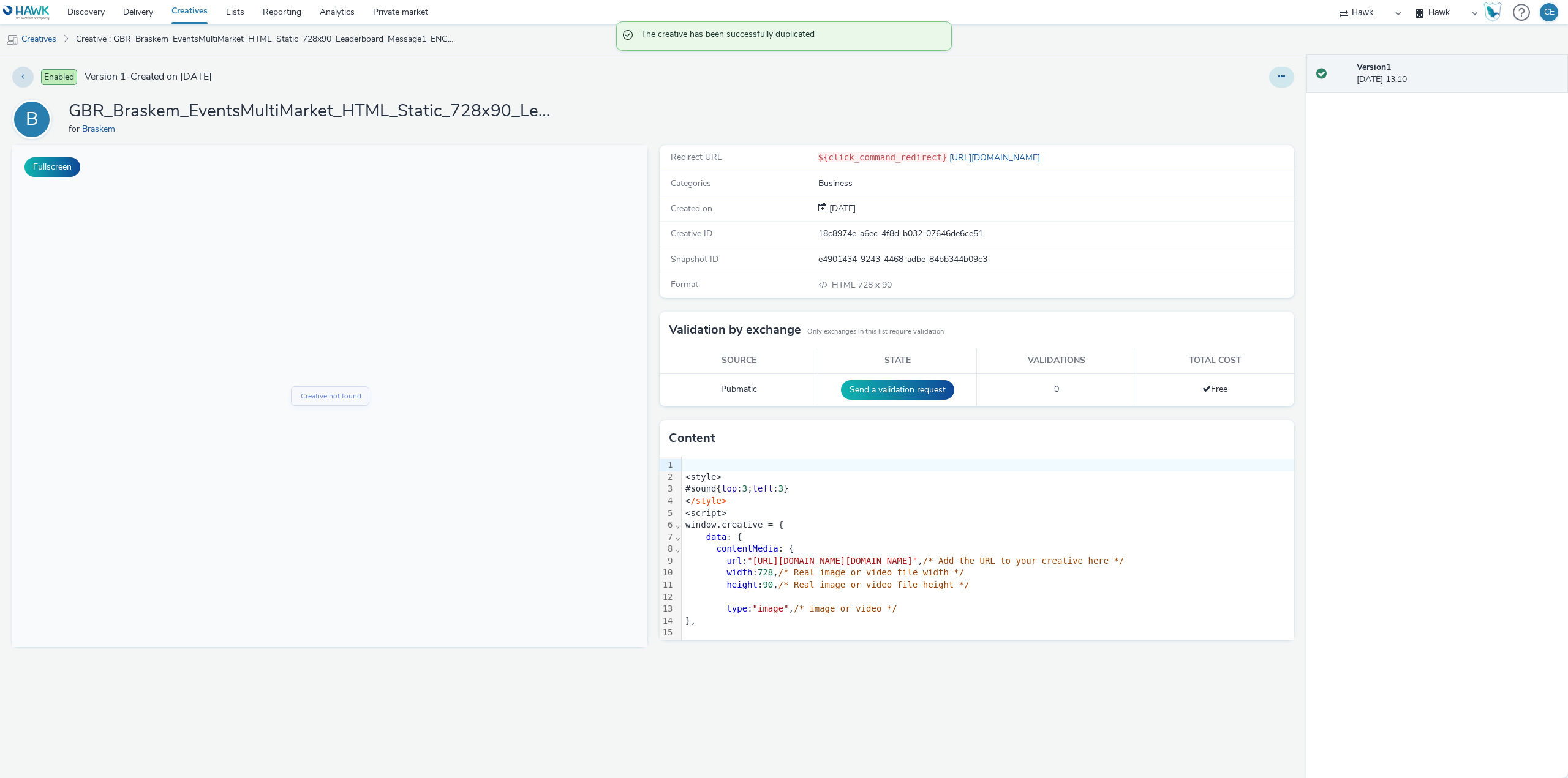
click at [1283, 71] on button at bounding box center [1281, 76] width 25 height 21
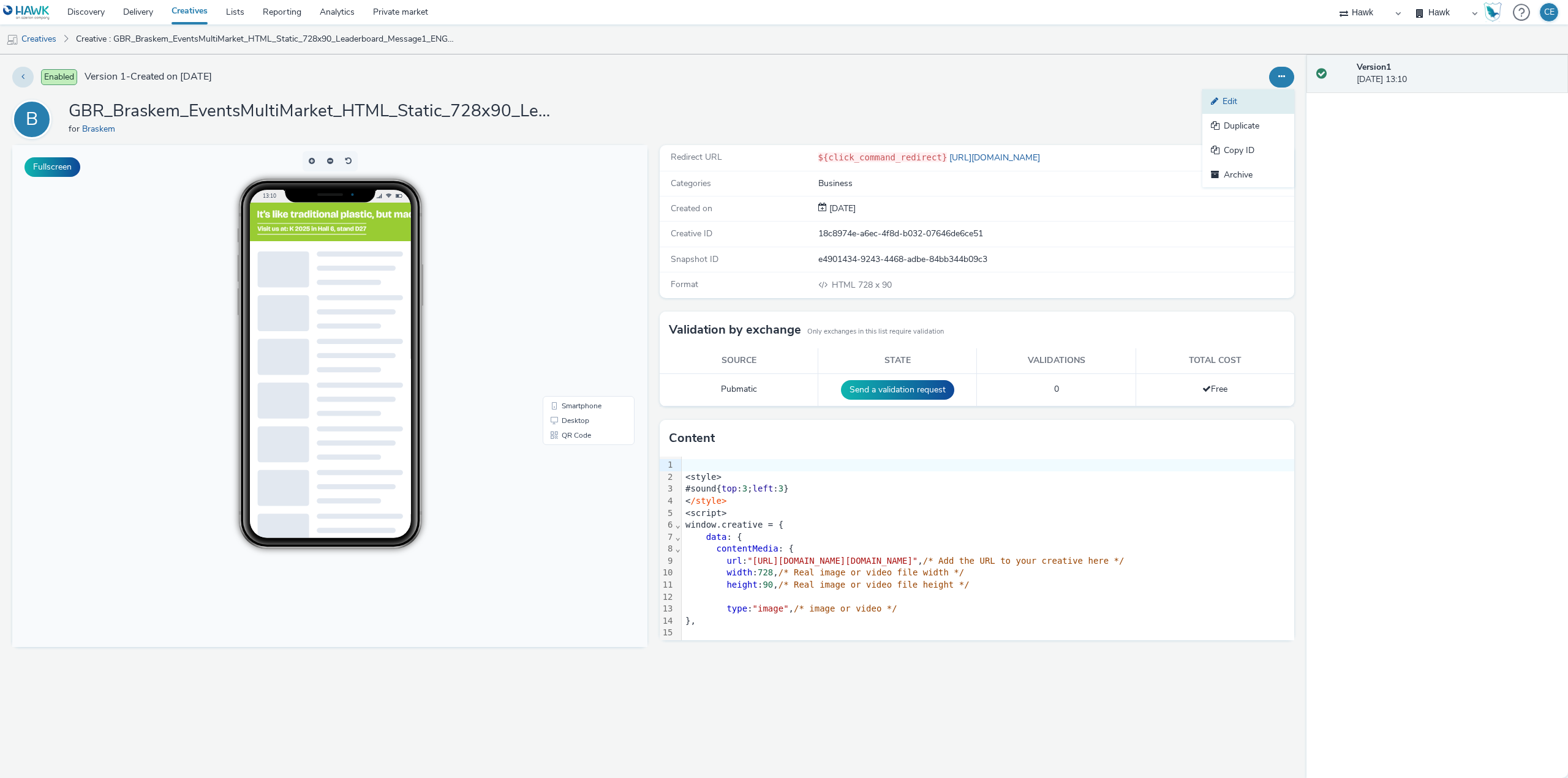
click at [1256, 107] on link "Edit" at bounding box center [1248, 101] width 92 height 25
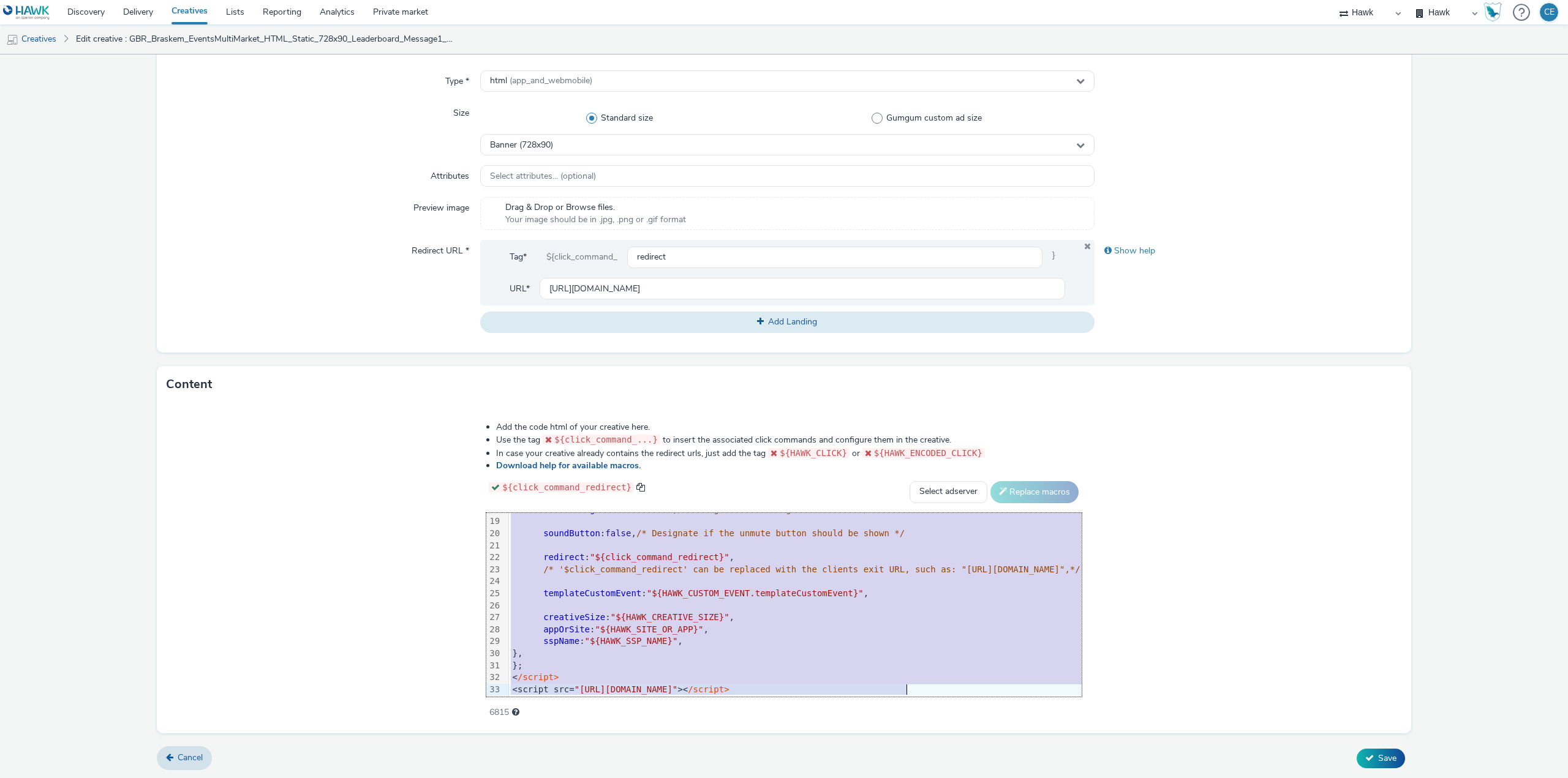
scroll to position [217, 0]
drag, startPoint x: 279, startPoint y: 517, endPoint x: 494, endPoint y: 707, distance: 286.9
click at [470, 731] on div "Add the code html of your creative here. Use the tag ${click_command_...} to in…" at bounding box center [784, 567] width 1255 height 330
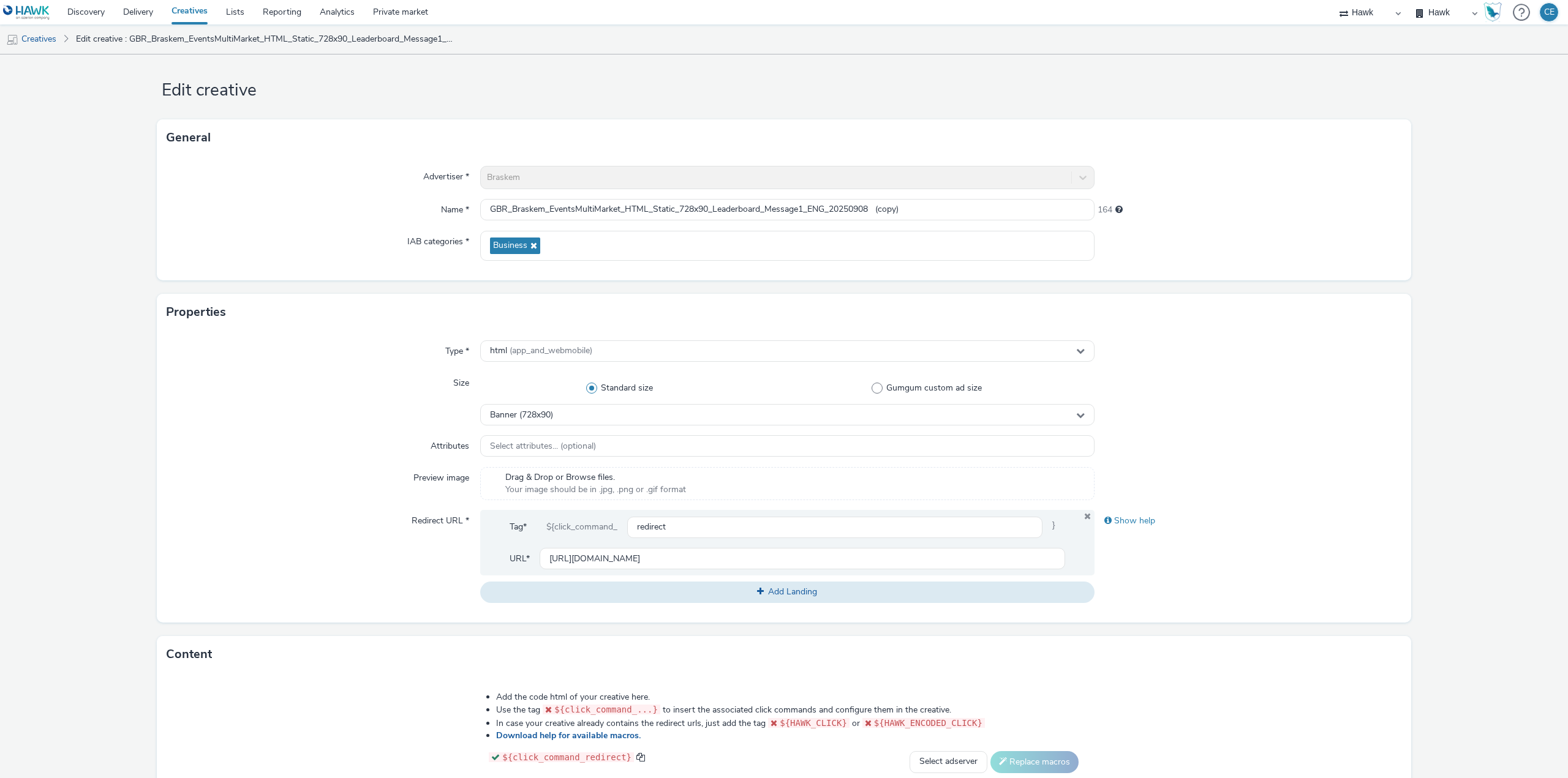
scroll to position [0, 0]
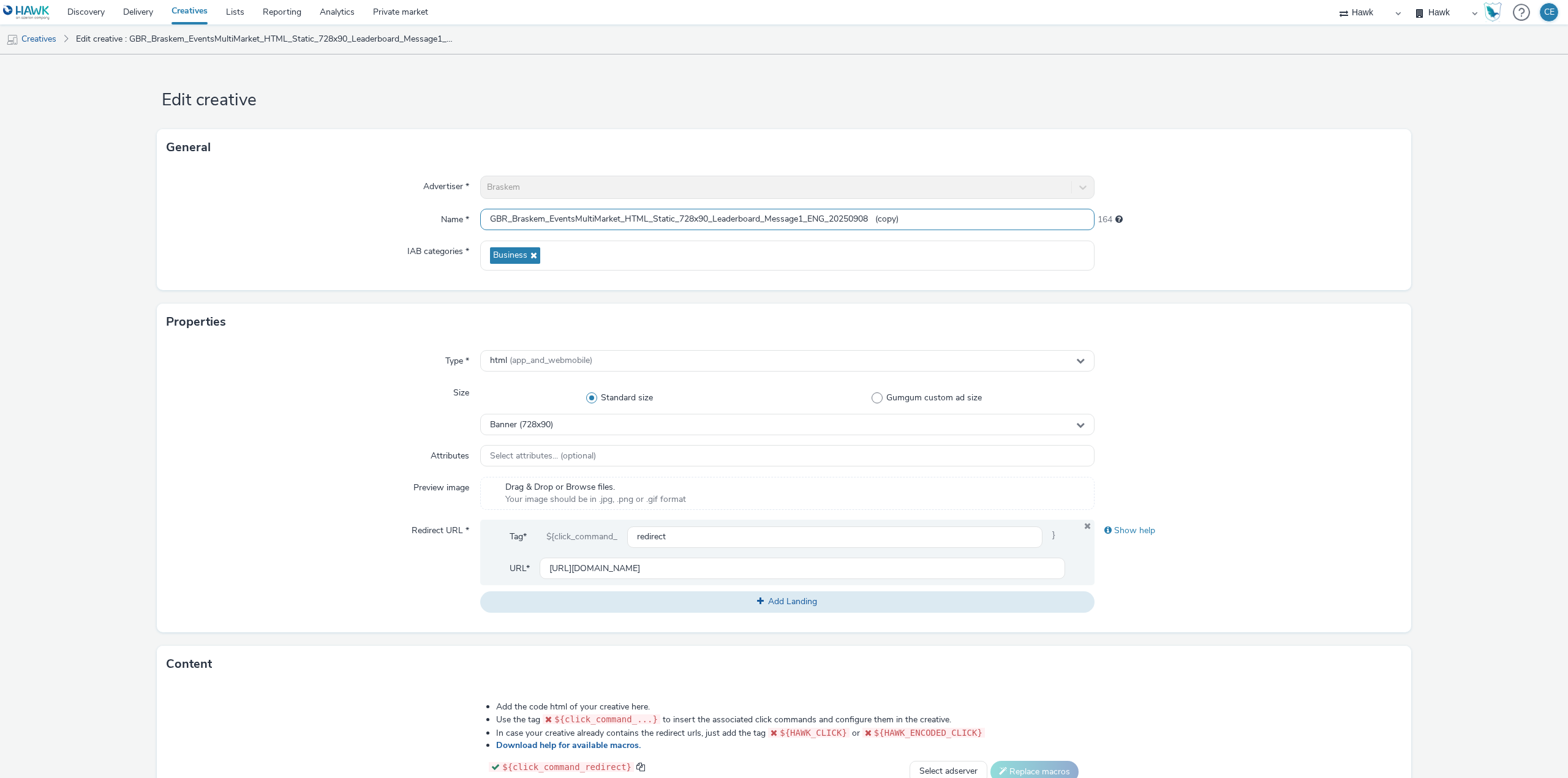
drag, startPoint x: 880, startPoint y: 215, endPoint x: 937, endPoint y: 218, distance: 57.1
click at [932, 216] on input "GBR_Braskem_EventsMultiMarket_HTML_Static_728x90_Leaderboard_Message1_ENG_20250…" at bounding box center [788, 219] width 614 height 21
drag, startPoint x: 824, startPoint y: 214, endPoint x: 808, endPoint y: 216, distance: 16.1
click at [808, 216] on input "GBR_Braskem_EventsMultiMarket_HTML_Static_728x90_Leaderboard_Message1_ENG_20250…" at bounding box center [788, 219] width 614 height 21
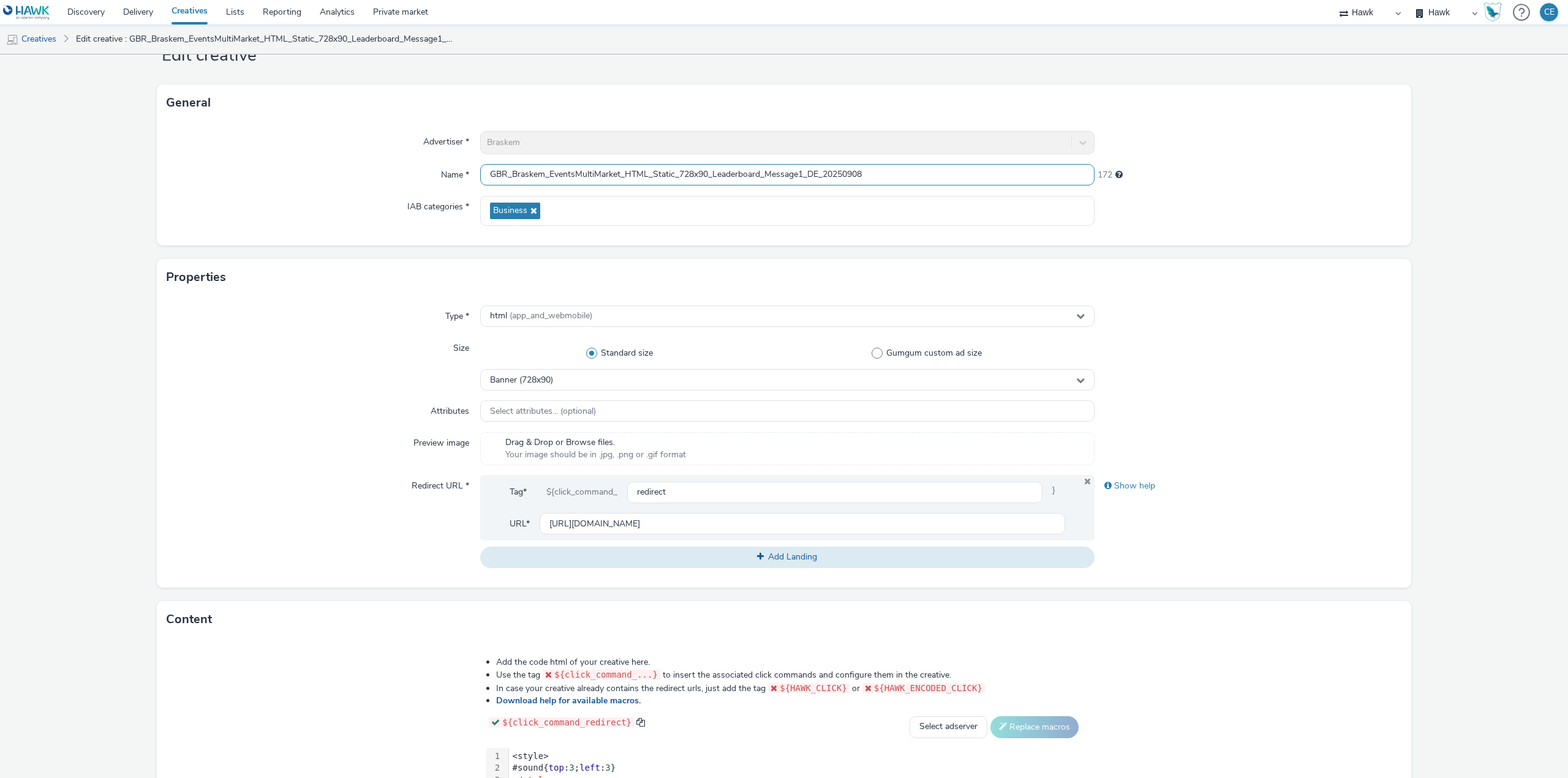
scroll to position [280, 0]
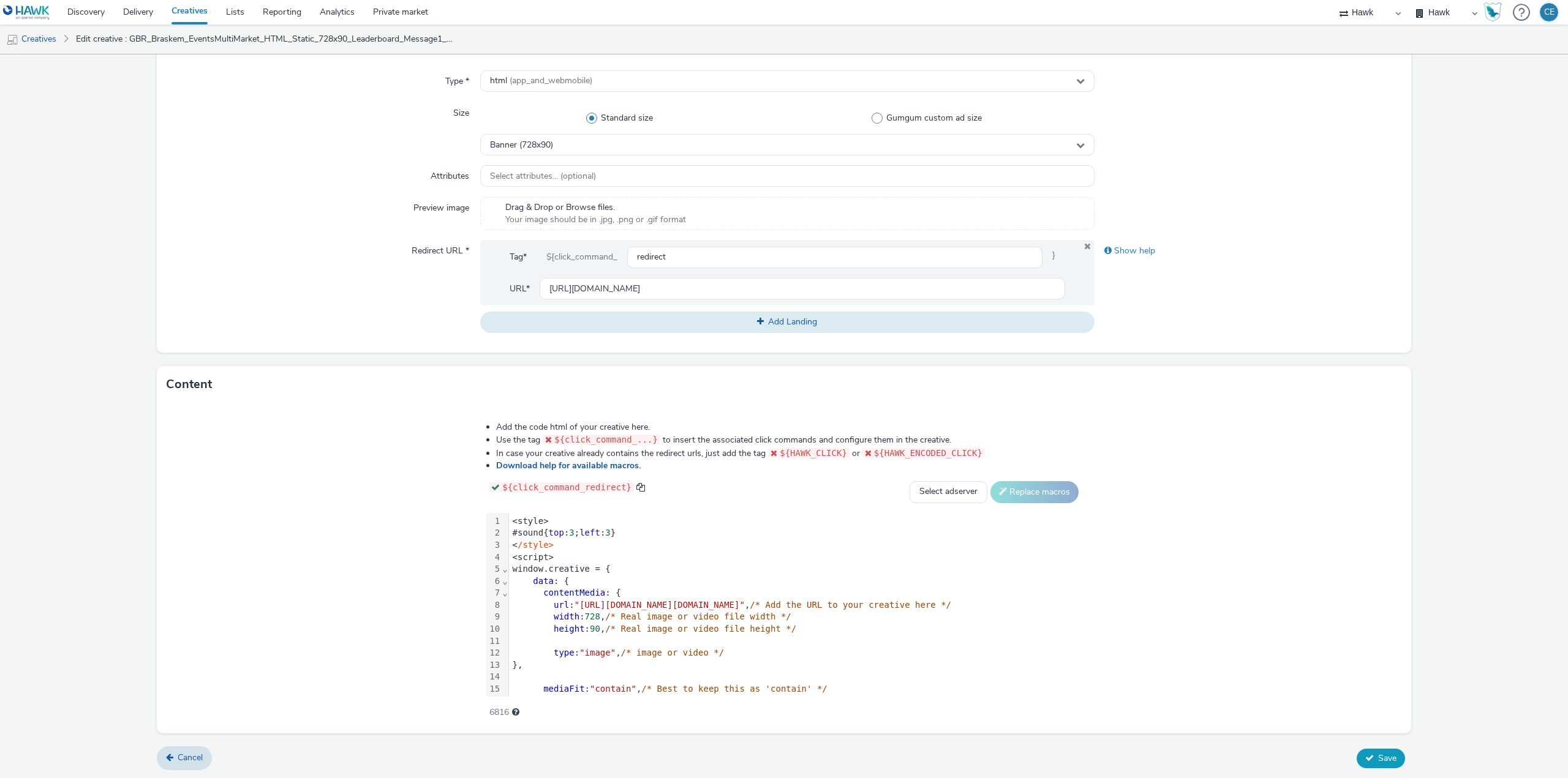
type input "GBR_Braskem_EventsMultiMarket_HTML_Static_728x90_Leaderboard_Message1_DE_202509…"
click at [1382, 755] on span "Save" at bounding box center [1387, 758] width 18 height 11
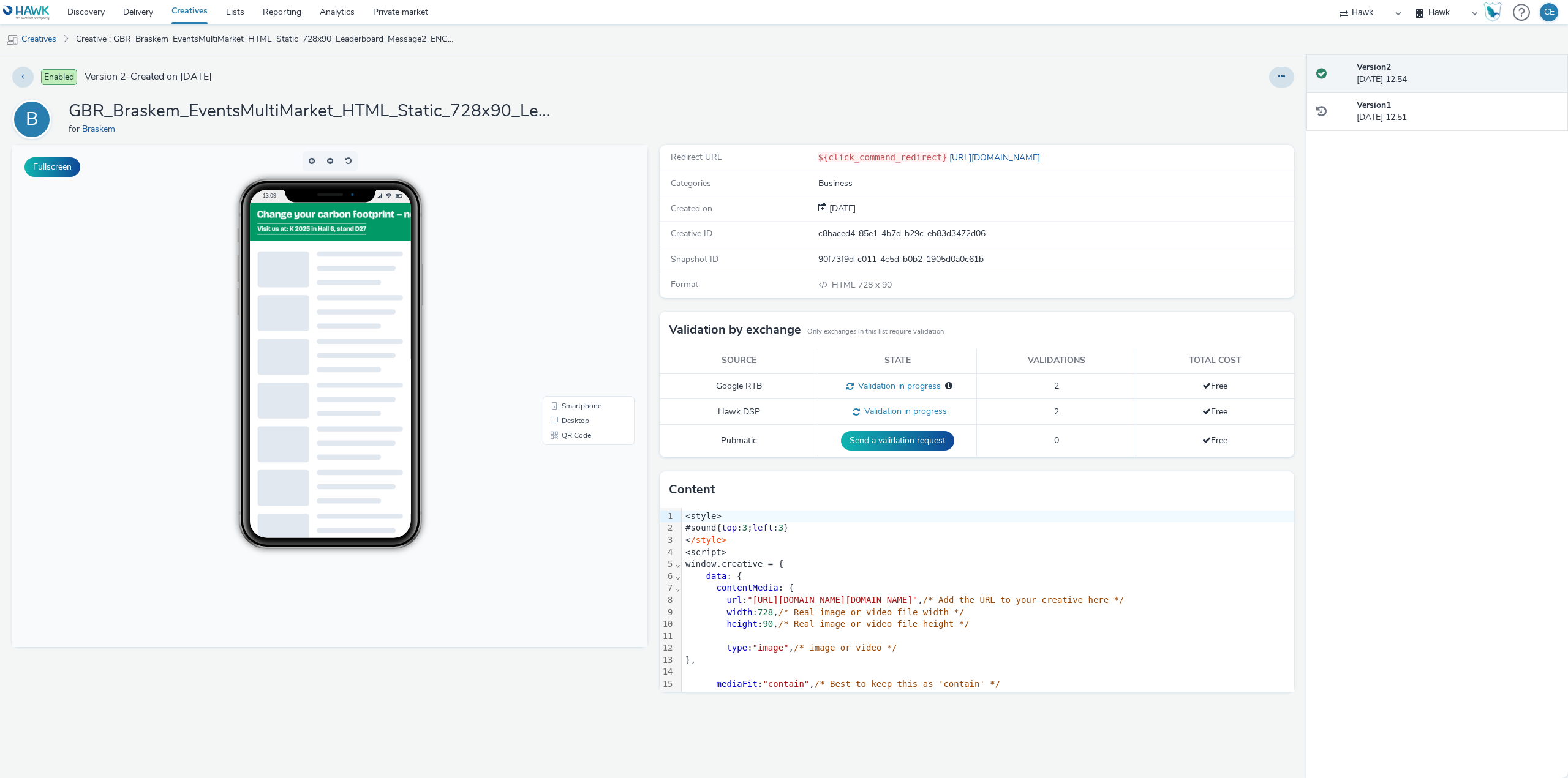
click at [1268, 80] on div at bounding box center [1037, 76] width 512 height 21
click at [1269, 80] on button at bounding box center [1281, 76] width 25 height 21
click at [1256, 117] on link "Duplicate" at bounding box center [1248, 126] width 92 height 25
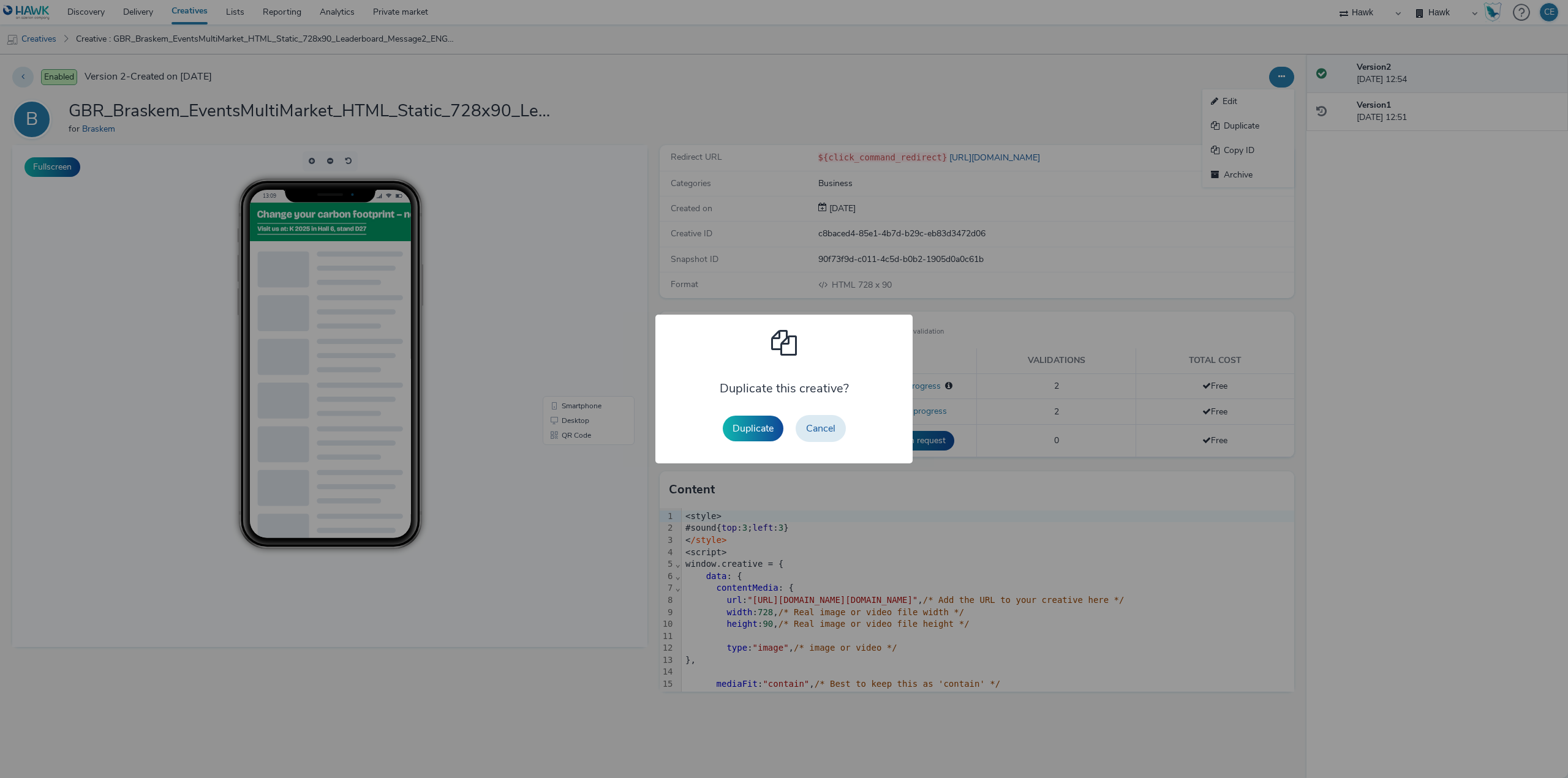
drag, startPoint x: 761, startPoint y: 421, endPoint x: 885, endPoint y: 330, distance: 153.8
click at [760, 421] on button "Duplicate" at bounding box center [753, 429] width 61 height 25
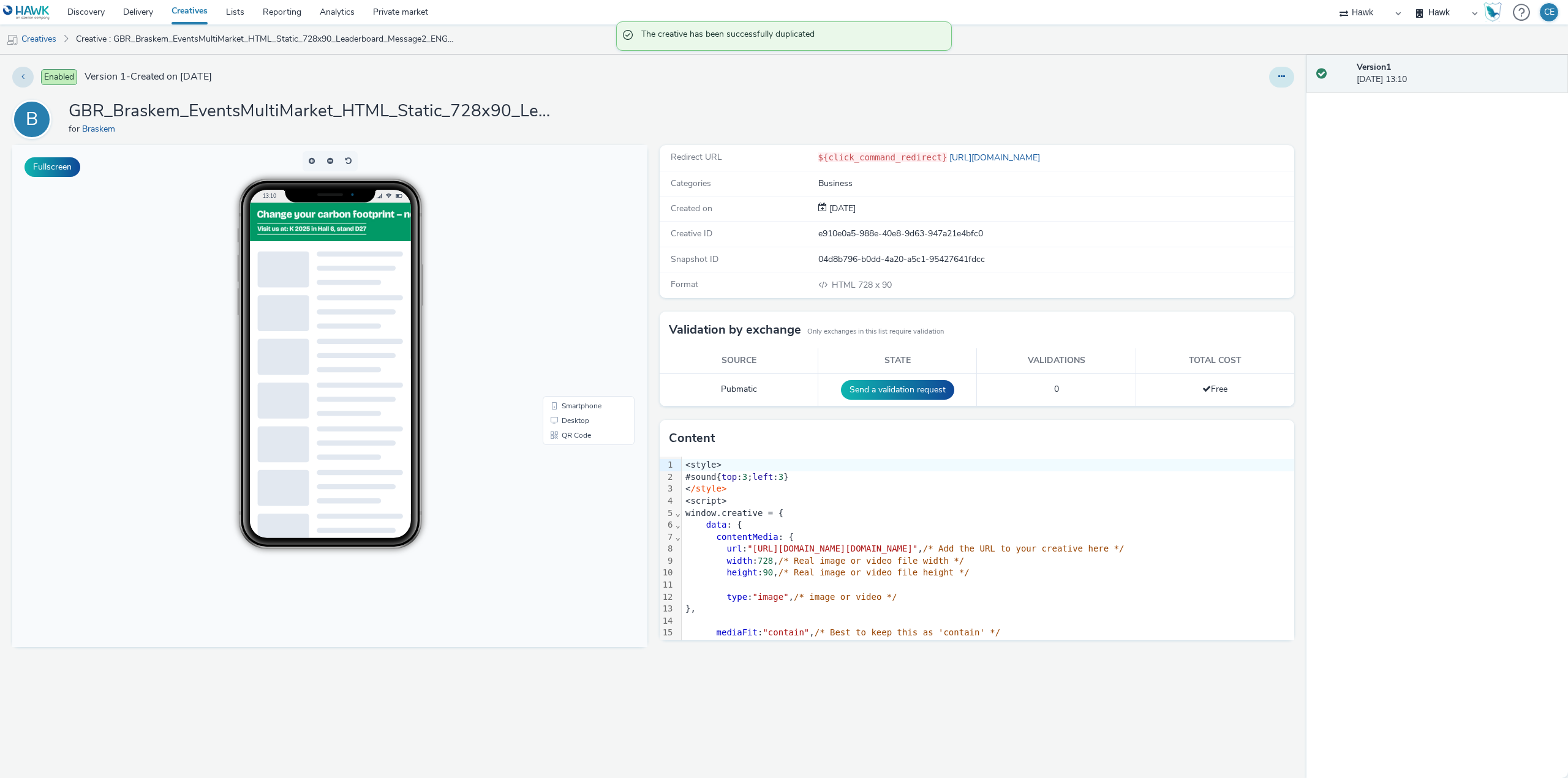
click at [1272, 83] on button at bounding box center [1281, 76] width 25 height 21
click at [1245, 106] on link "Edit" at bounding box center [1248, 101] width 92 height 25
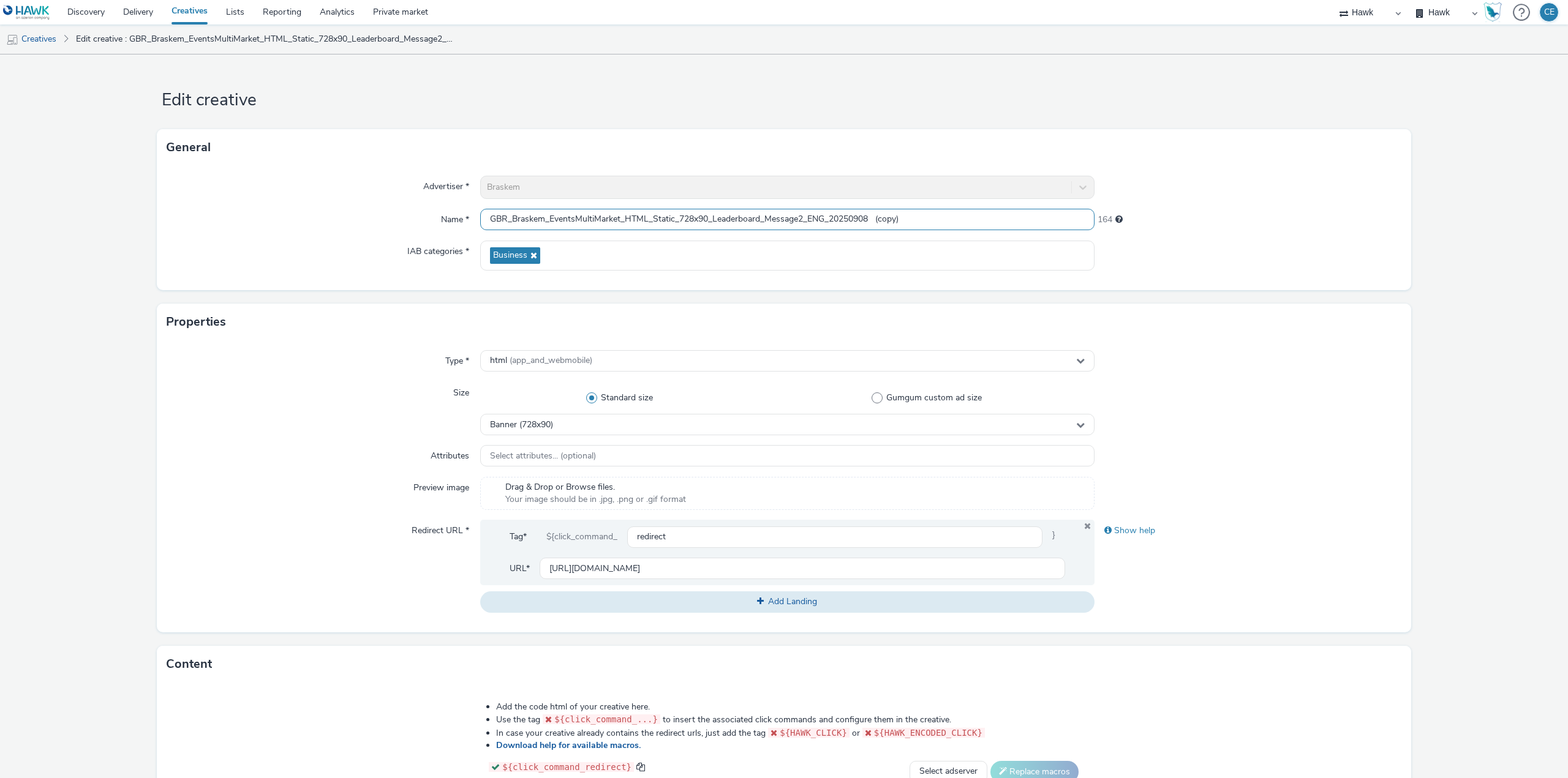
drag, startPoint x: 807, startPoint y: 214, endPoint x: 824, endPoint y: 216, distance: 17.1
click at [824, 216] on input "GBR_Braskem_EventsMultiMarket_HTML_Static_728x90_Leaderboard_Message2_ENG_20250…" at bounding box center [788, 219] width 614 height 21
drag, startPoint x: 872, startPoint y: 223, endPoint x: 994, endPoint y: 225, distance: 122.0
click at [987, 222] on input "GBR_Braskem_EventsMultiMarket_HTML_Static_728x90_Leaderboard_Message2_DE_202509…" at bounding box center [788, 219] width 614 height 21
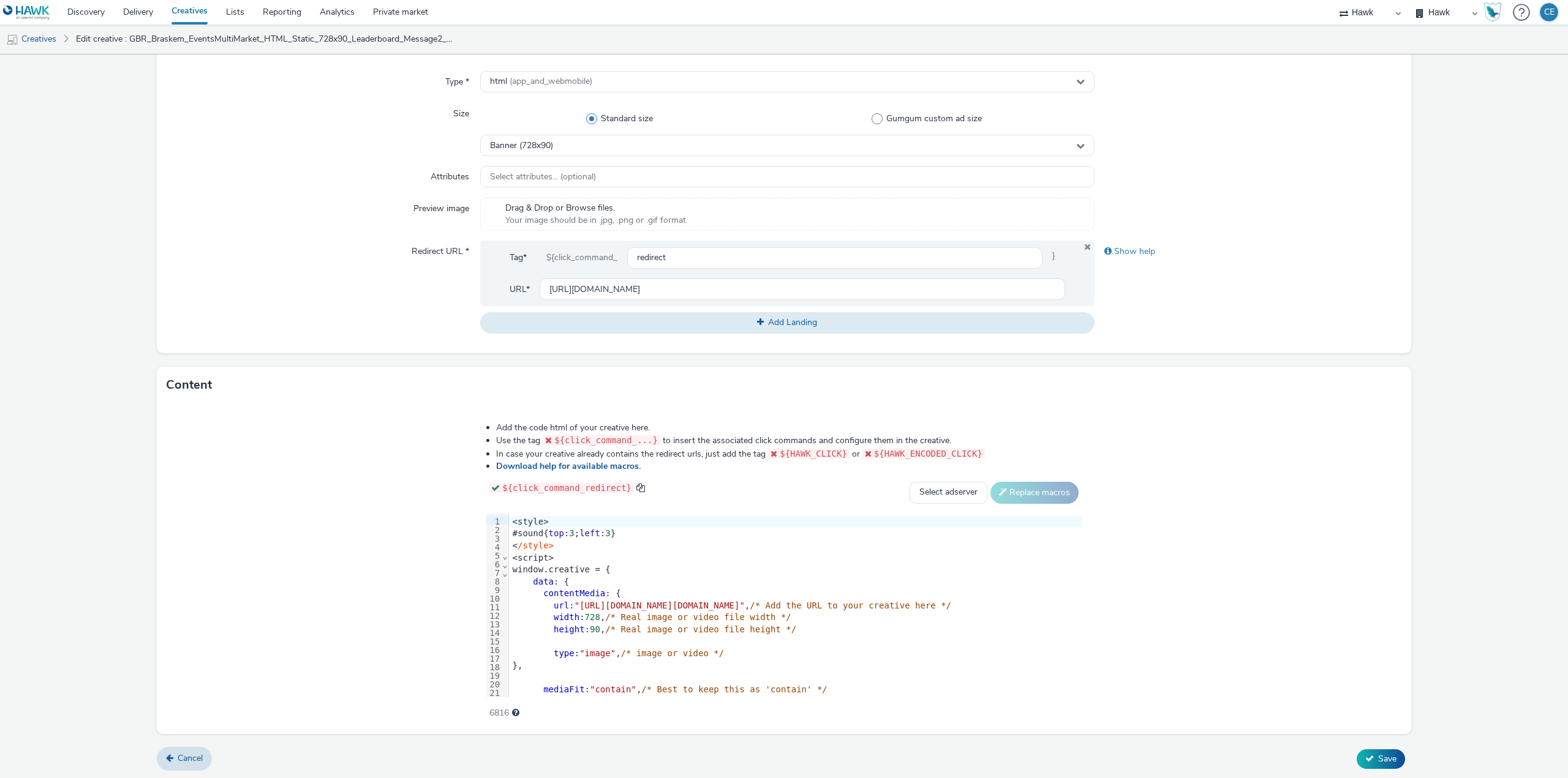
scroll to position [280, 0]
type input "GBR_Braskem_EventsMultiMarket_HTML_Static_728x90_Leaderboard_Message2_DE_202509…"
drag, startPoint x: 267, startPoint y: 521, endPoint x: 365, endPoint y: 571, distance: 110.0
click at [486, 589] on div "99 1 2 3 4 5 6 7 8 9 10 11 12 13 14 15 16 17 18 19 20 21 22 23 24 25 26 27 28 2…" at bounding box center [783, 605] width 594 height 184
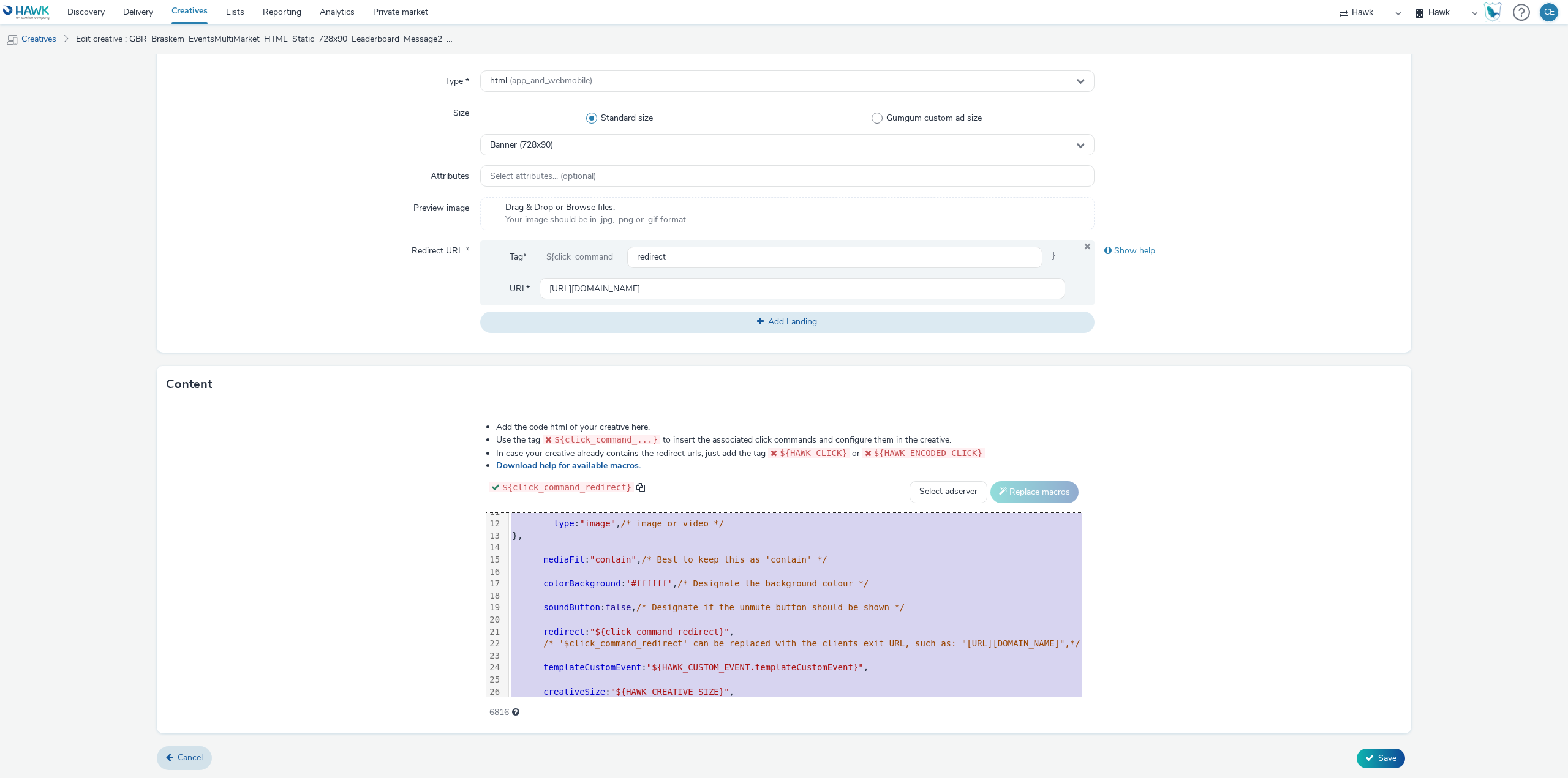
scroll to position [205, 0]
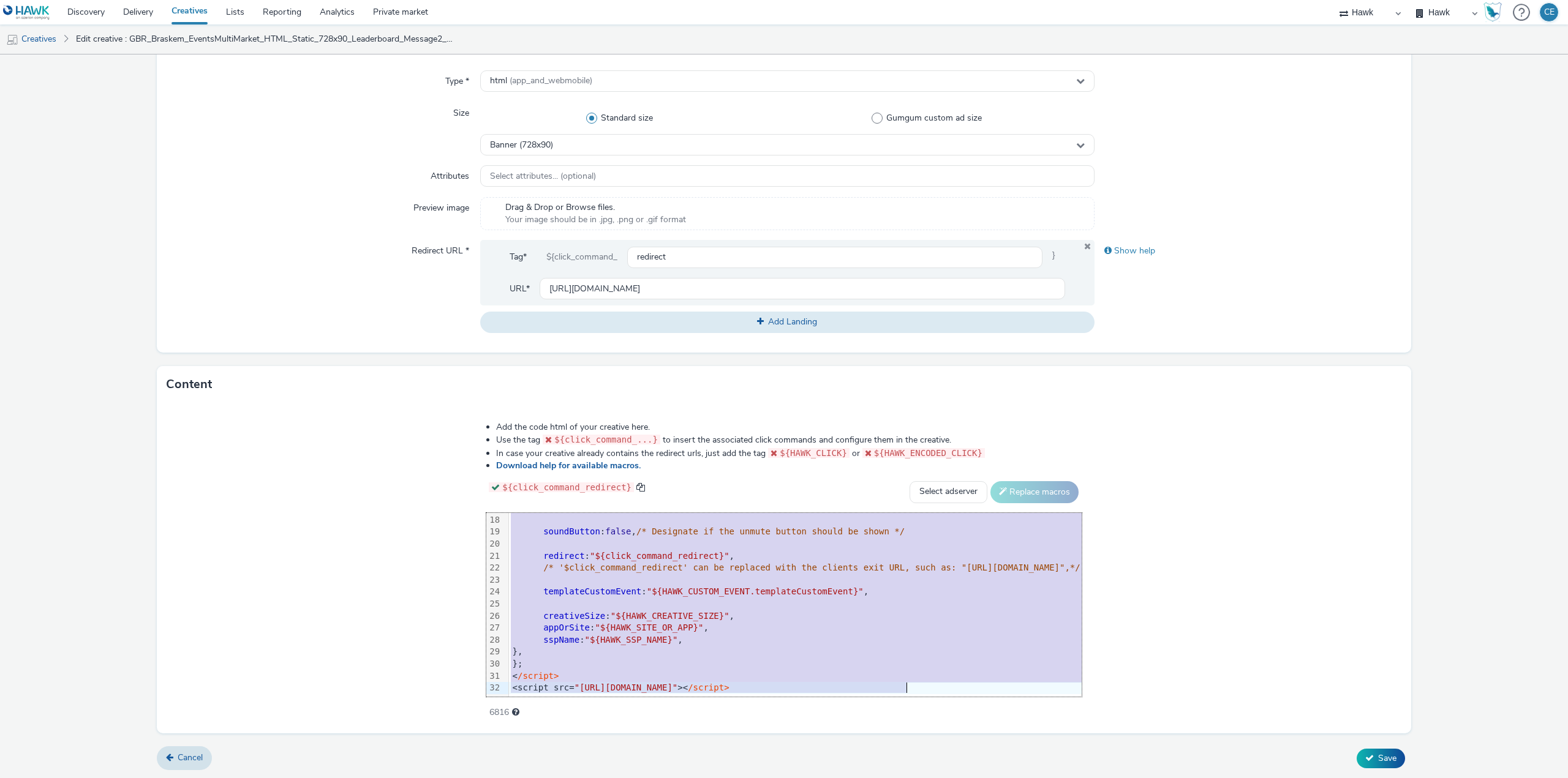
drag, startPoint x: 272, startPoint y: 520, endPoint x: 759, endPoint y: 800, distance: 561.8
click at [759, 777] on html "Discovery Delivery Creatives Lists Reporting Analytics Private market Hawk Hawk…" at bounding box center [784, 389] width 1568 height 778
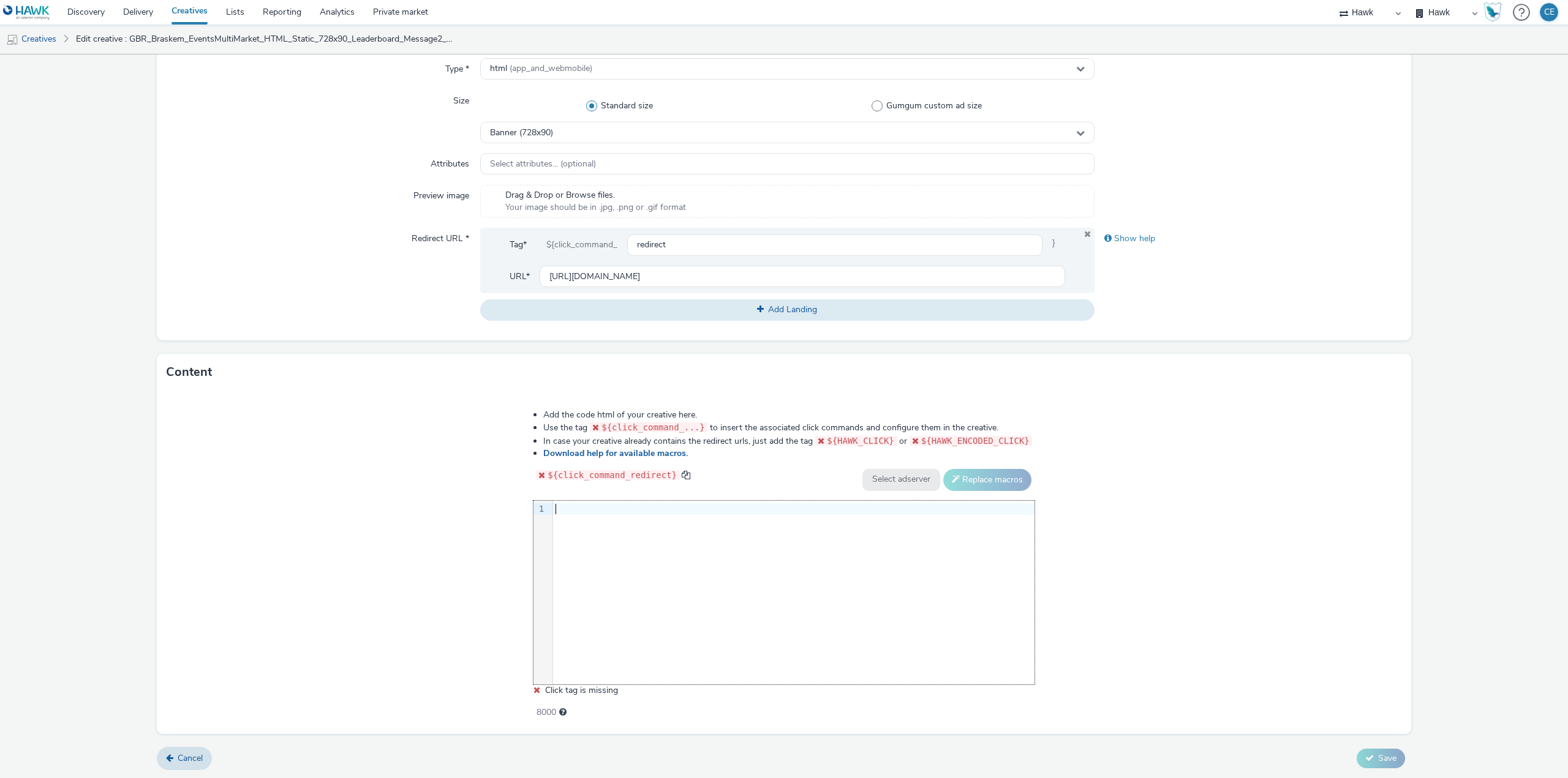
scroll to position [204, 0]
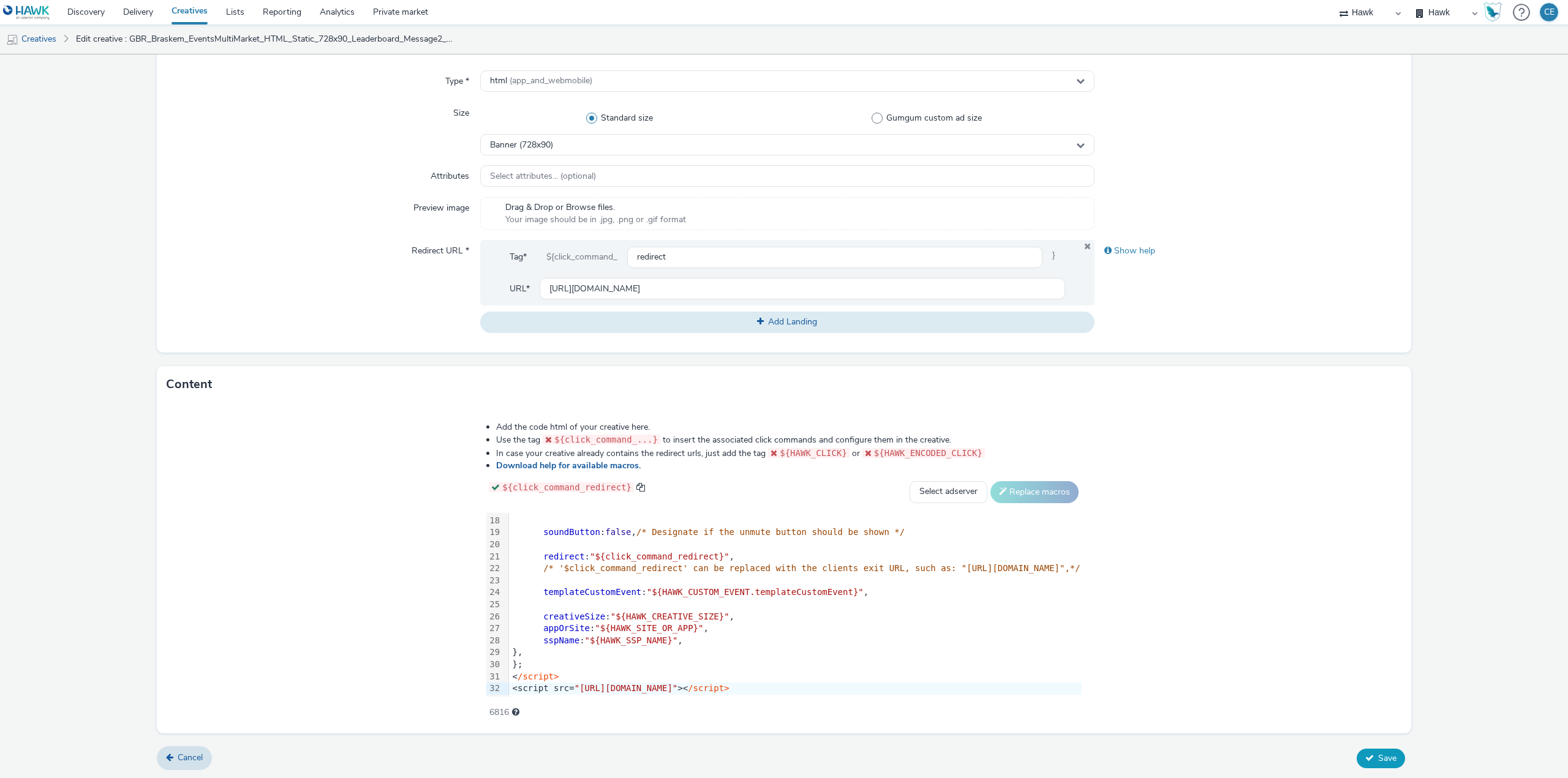
click at [1368, 757] on button "Save" at bounding box center [1380, 758] width 48 height 20
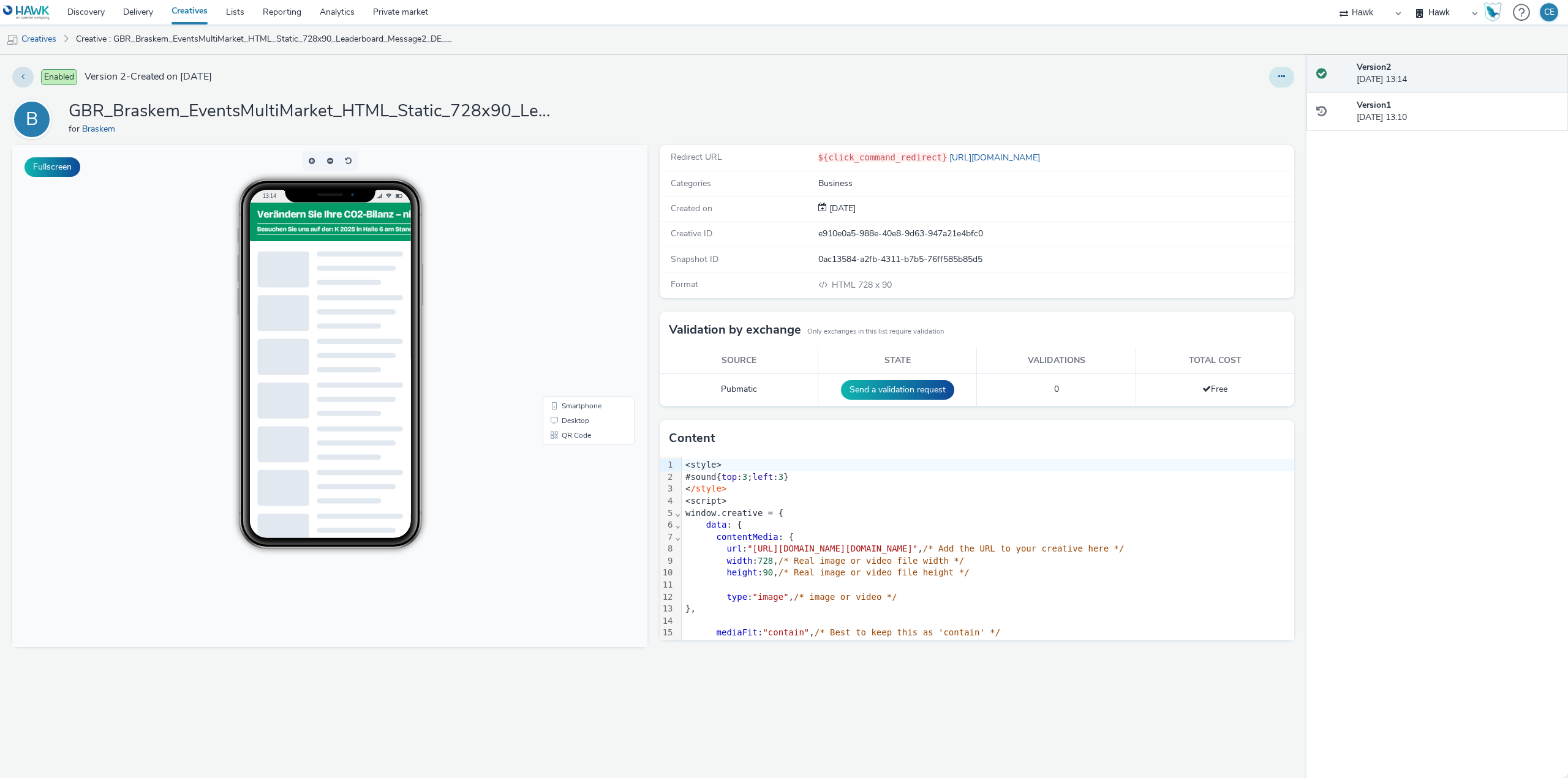
click at [1273, 71] on button at bounding box center [1281, 76] width 25 height 21
click at [1274, 96] on link "Edit" at bounding box center [1248, 101] width 92 height 25
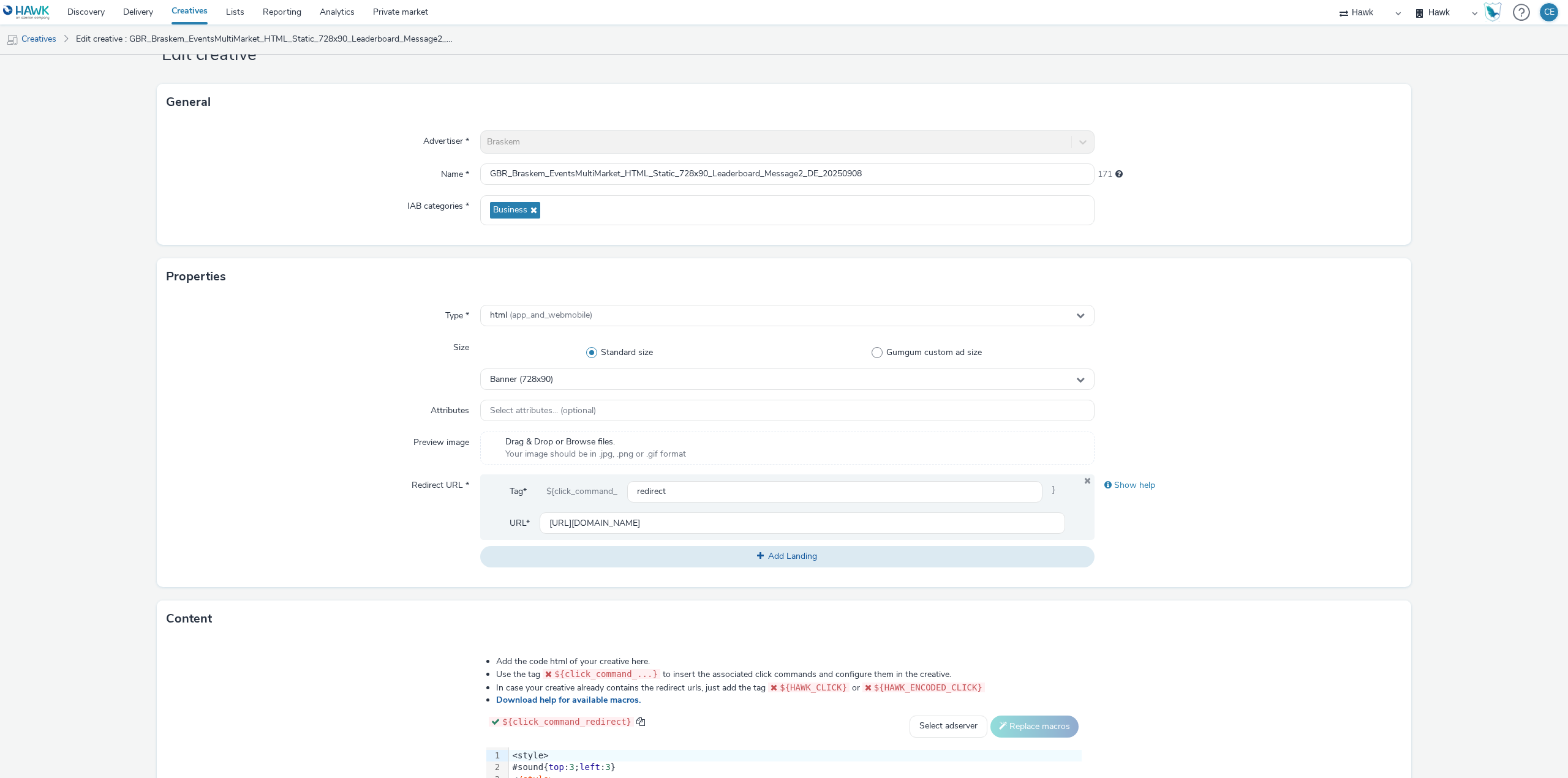
scroll to position [280, 0]
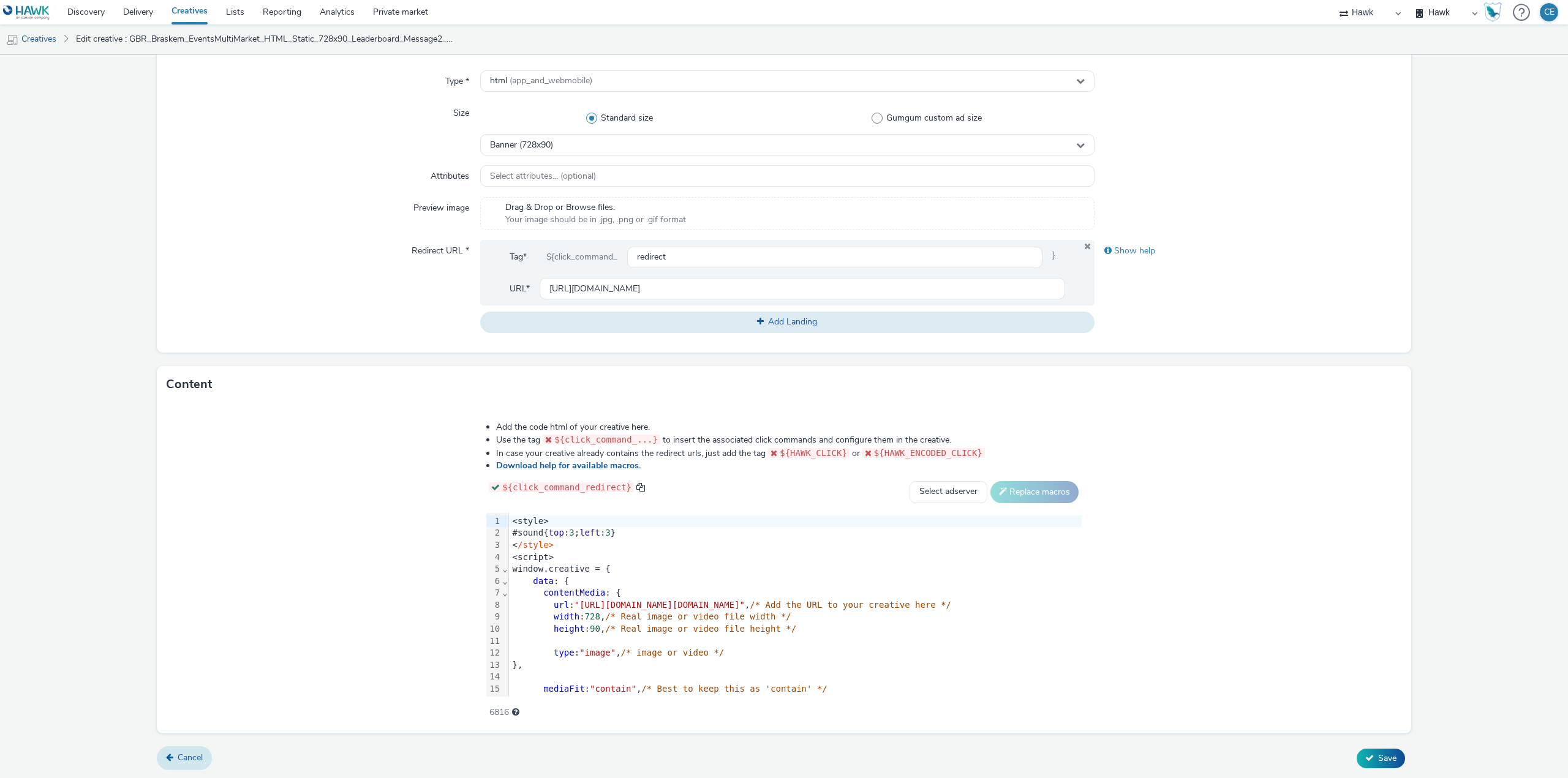
click at [191, 760] on span "Cancel" at bounding box center [190, 757] width 25 height 11
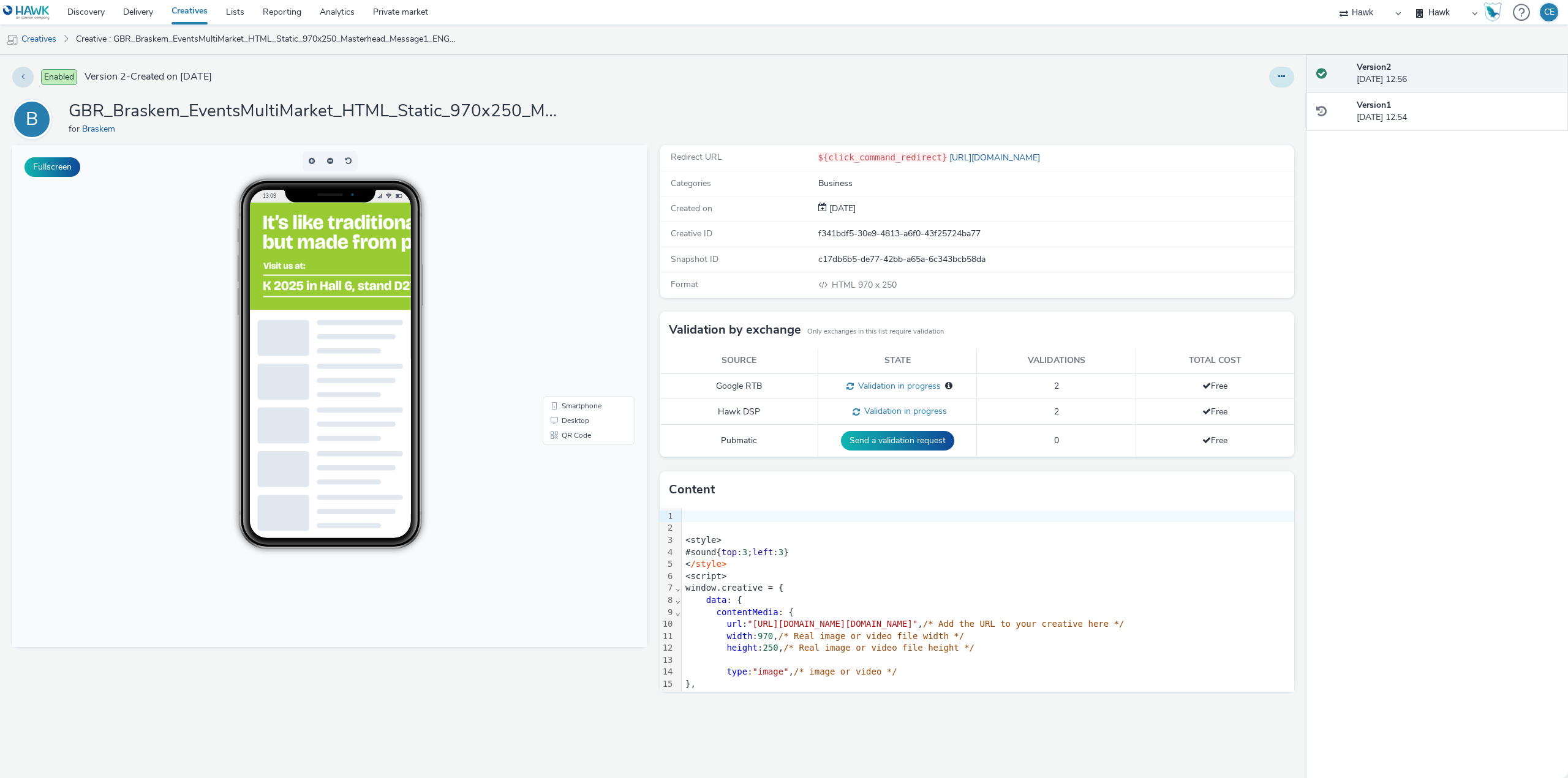
click at [1280, 70] on button at bounding box center [1281, 76] width 25 height 21
click at [1281, 132] on link "Duplicate" at bounding box center [1248, 126] width 92 height 25
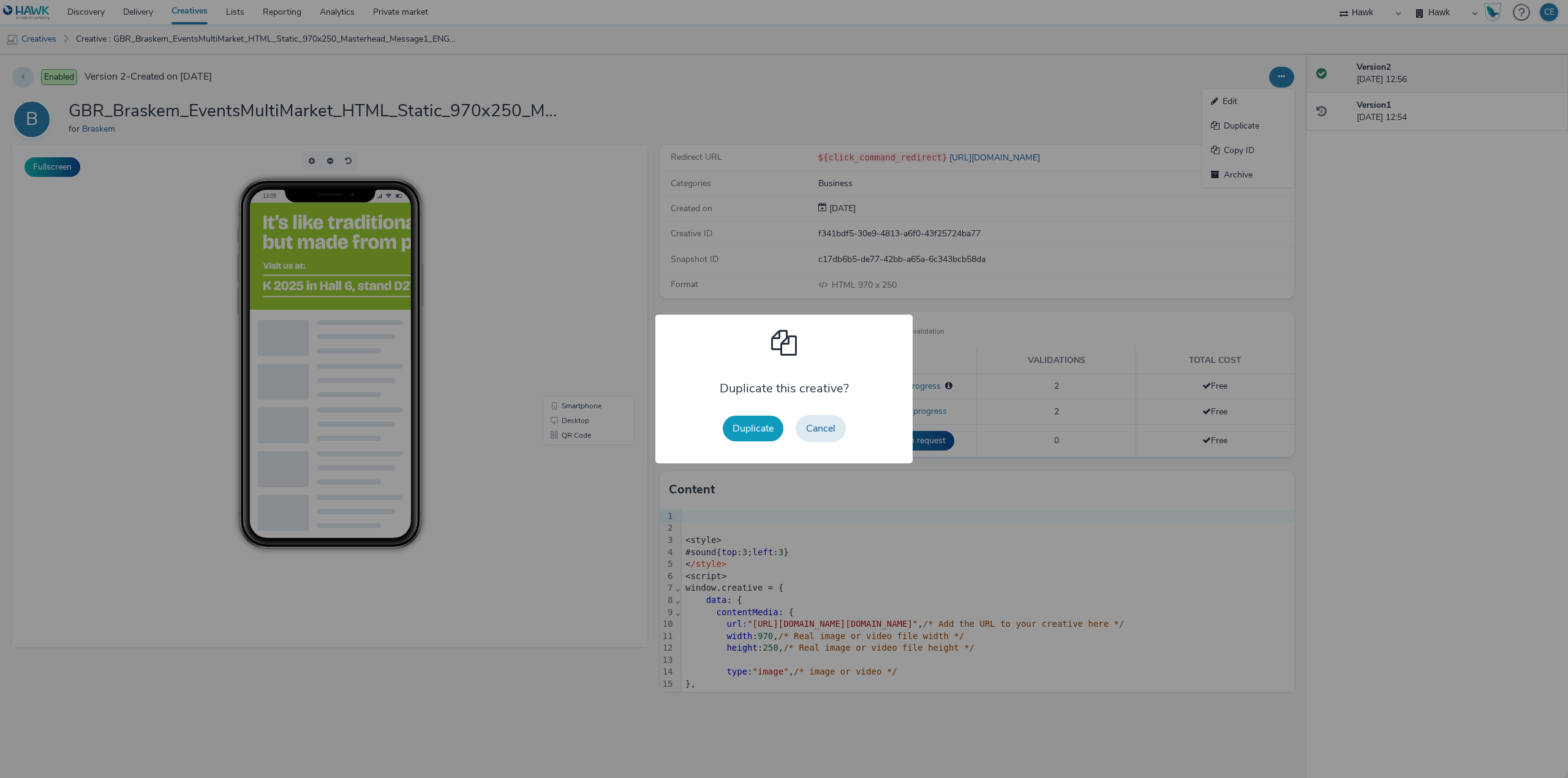
click at [751, 422] on button "Duplicate" at bounding box center [753, 429] width 61 height 25
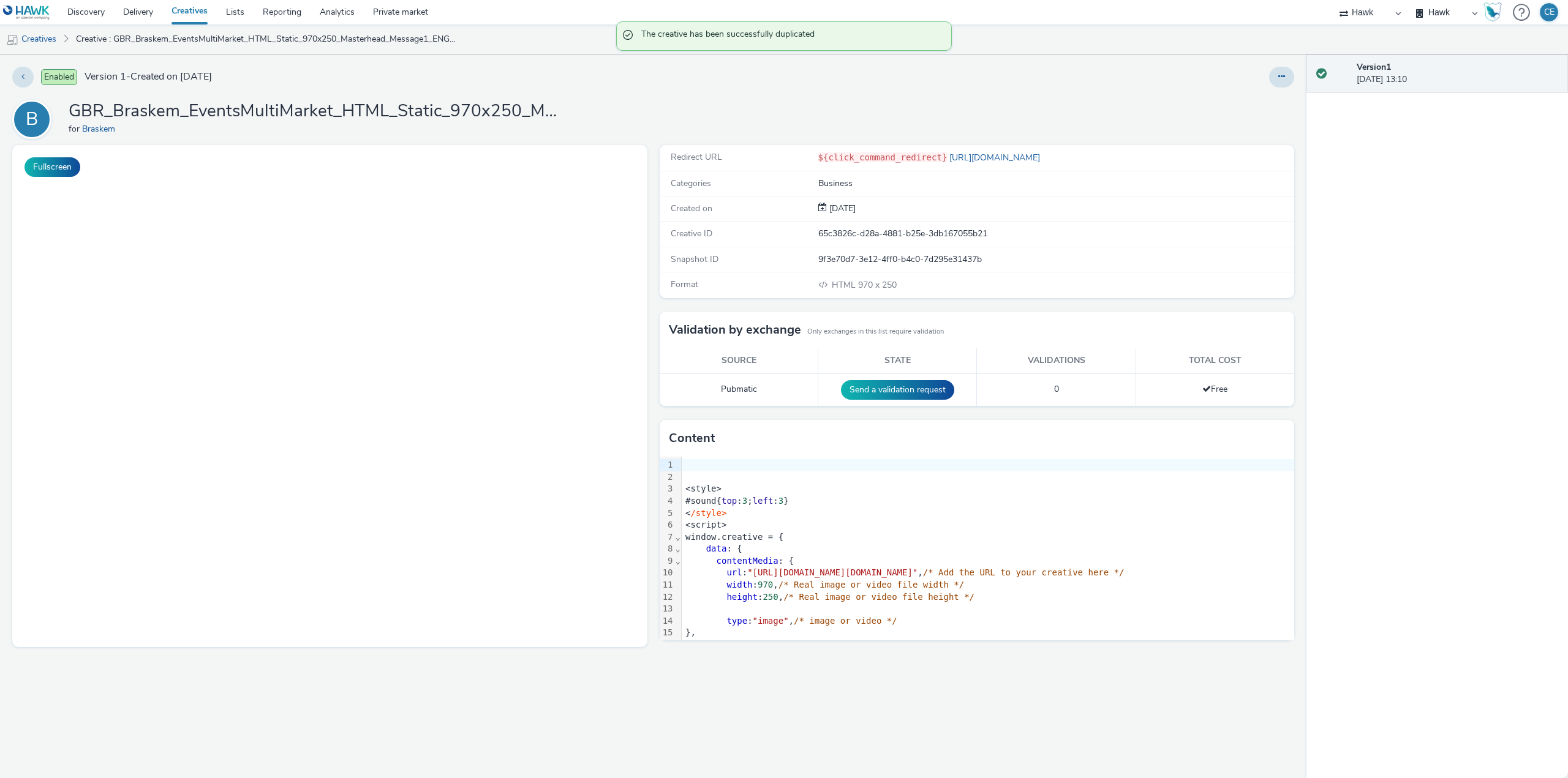
click at [1284, 91] on div "Enabled Version 1 - Created on [DATE] B GBR_Braskem_EventsMultiMarket_HTML_Stat…" at bounding box center [653, 416] width 1306 height 724
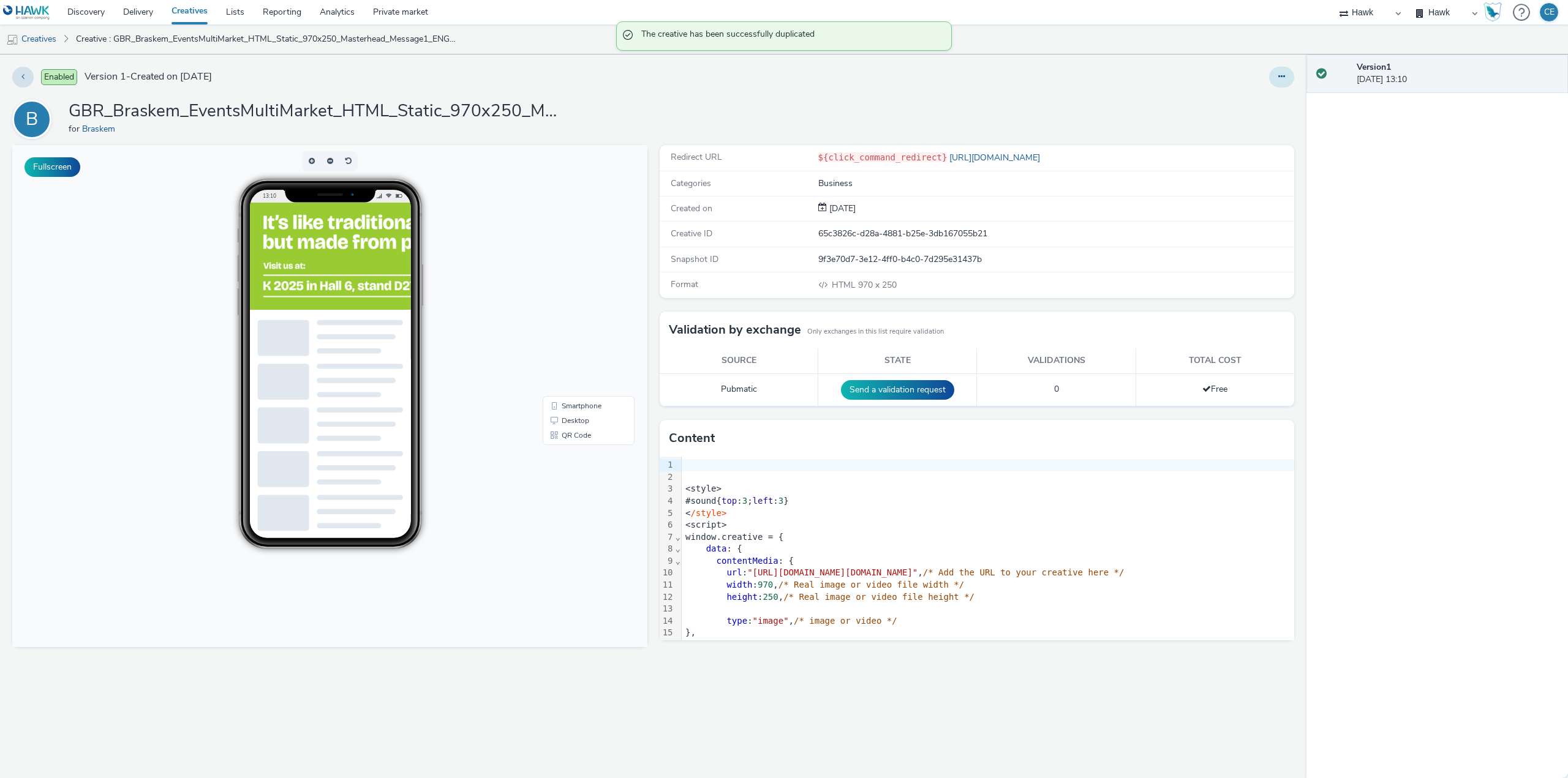
click at [1286, 82] on button at bounding box center [1281, 76] width 25 height 21
click at [1263, 107] on link "Edit" at bounding box center [1248, 101] width 92 height 25
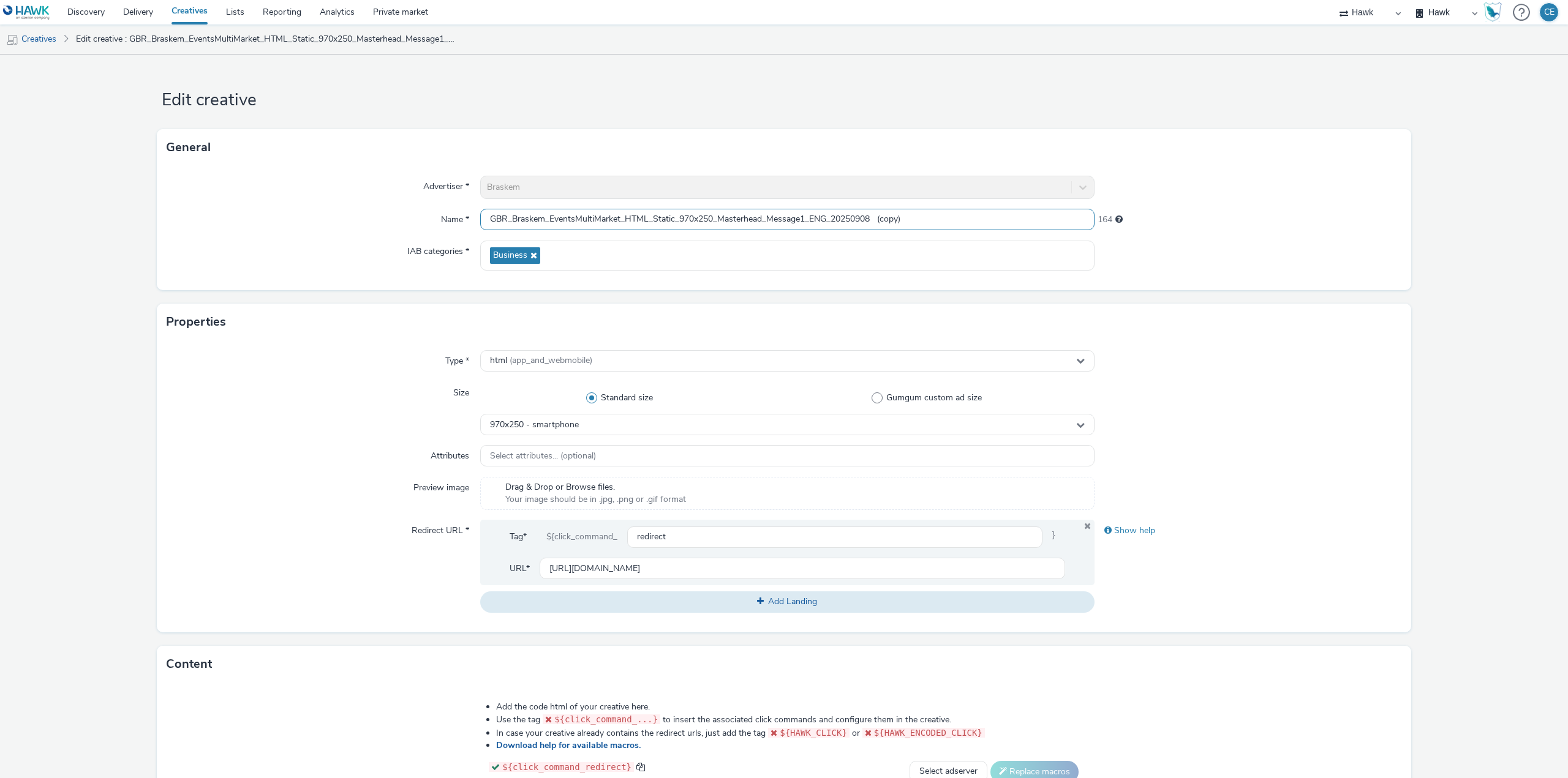
drag, startPoint x: 882, startPoint y: 216, endPoint x: 951, endPoint y: 211, distance: 69.2
click at [950, 211] on input "GBR_Braskem_EventsMultiMarket_HTML_Static_970x250_Masterhead_Message1_ENG_20250…" at bounding box center [788, 219] width 614 height 21
drag, startPoint x: 807, startPoint y: 218, endPoint x: 827, endPoint y: 221, distance: 20.2
click at [827, 221] on input "GBR_Braskem_EventsMultiMarket_HTML_Static_970x250_Masterhead_Message1_ENG_20250…" at bounding box center [788, 219] width 614 height 21
type input "GBR_Braskem_EventsMultiMarket_HTML_Static_970x250_Masterhead_Message1_DE_202509…"
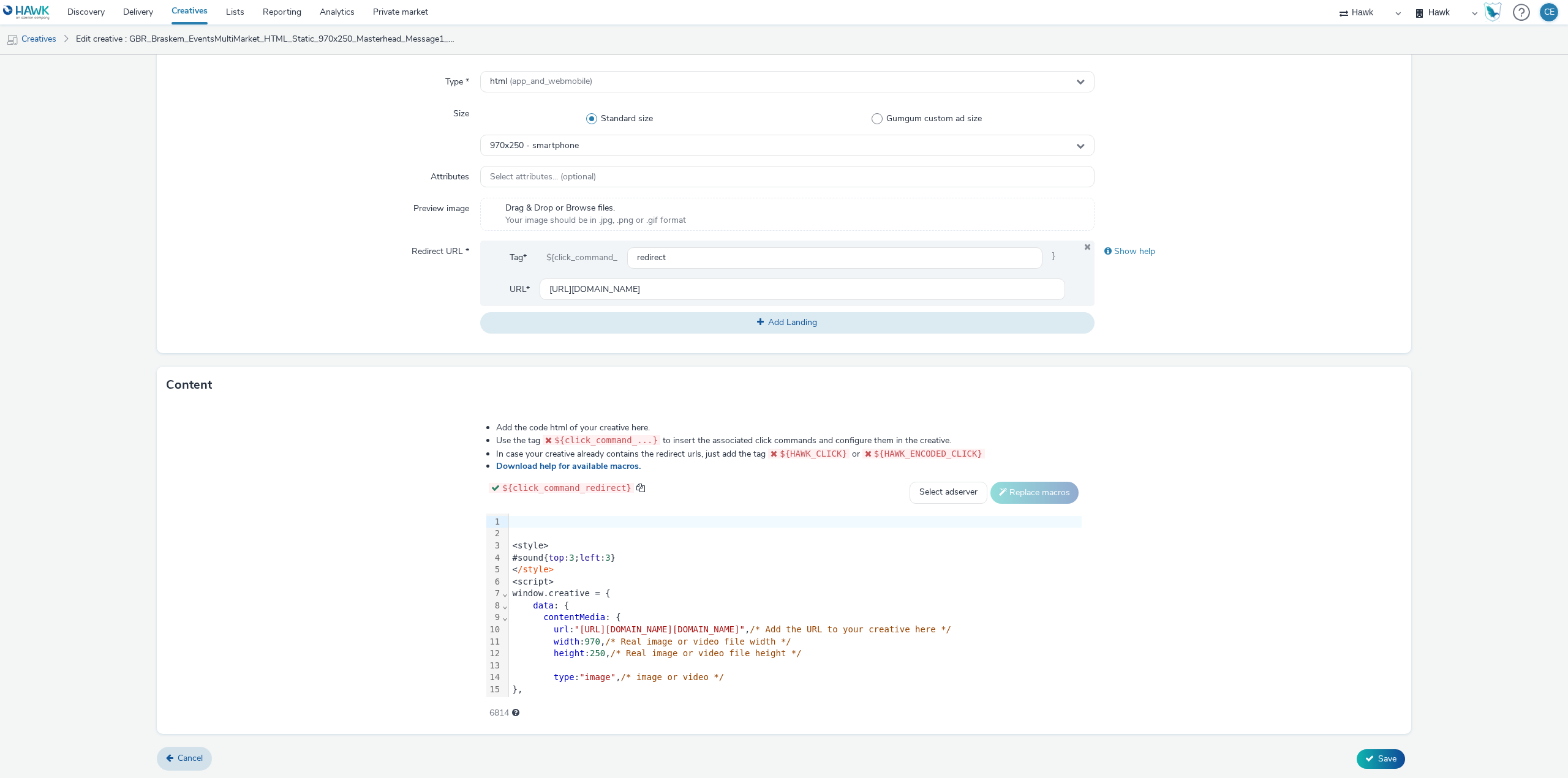
scroll to position [280, 0]
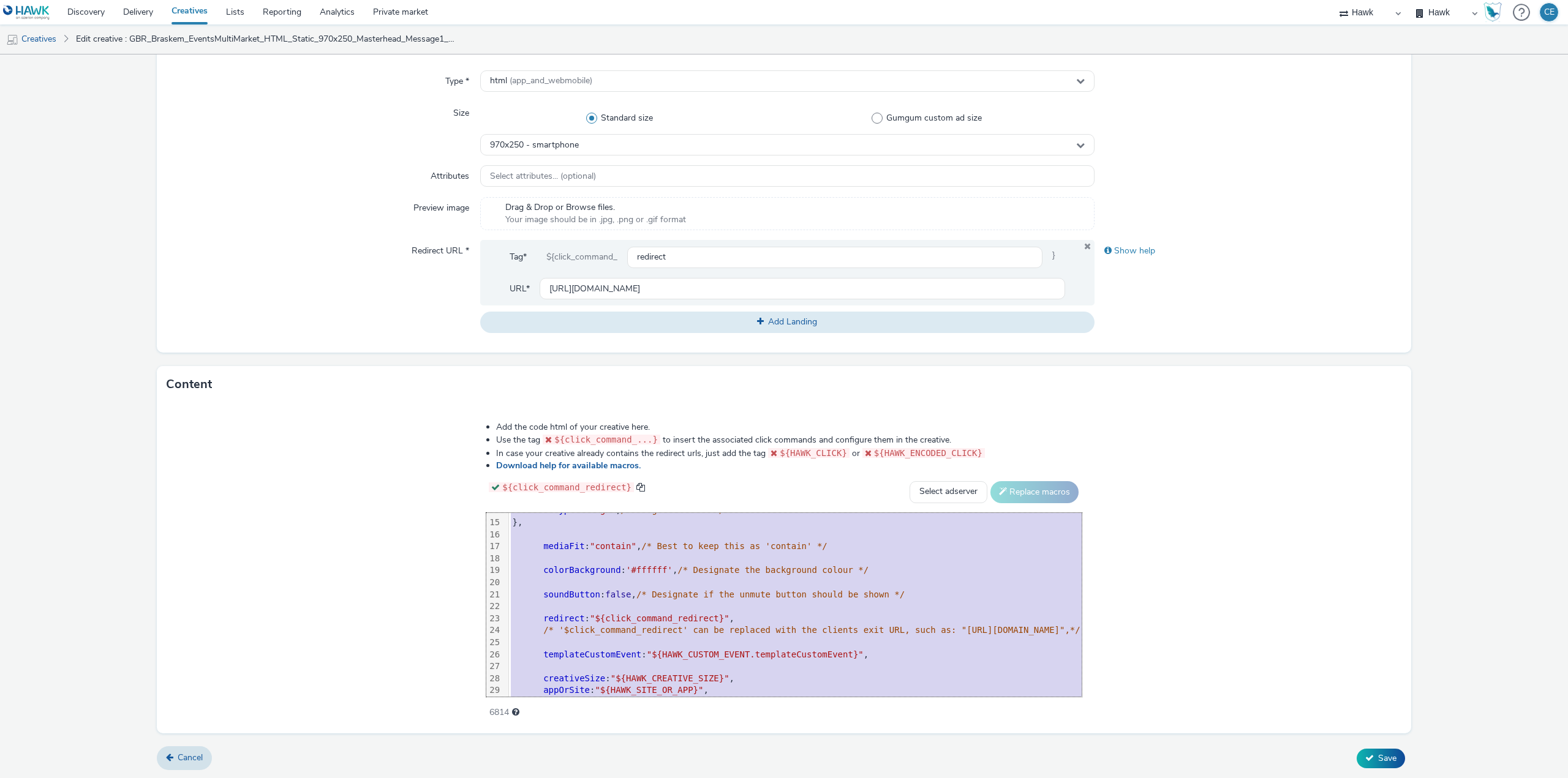
drag, startPoint x: 275, startPoint y: 526, endPoint x: 544, endPoint y: 807, distance: 389.0
click at [544, 777] on html "Discovery Delivery Creatives Lists Reporting Analytics Private market Hawk Hawk…" at bounding box center [784, 389] width 1568 height 778
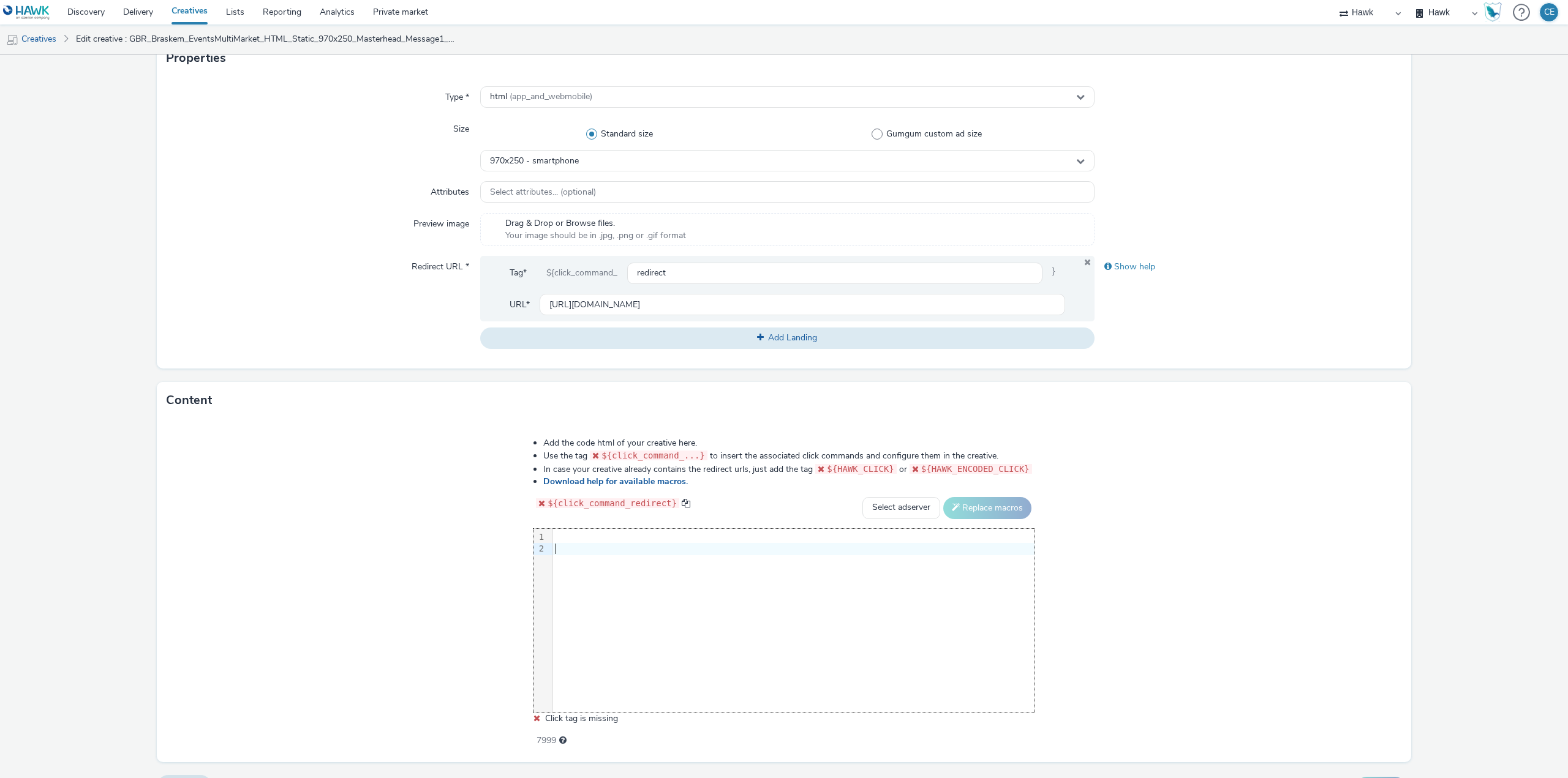
scroll to position [292, 0]
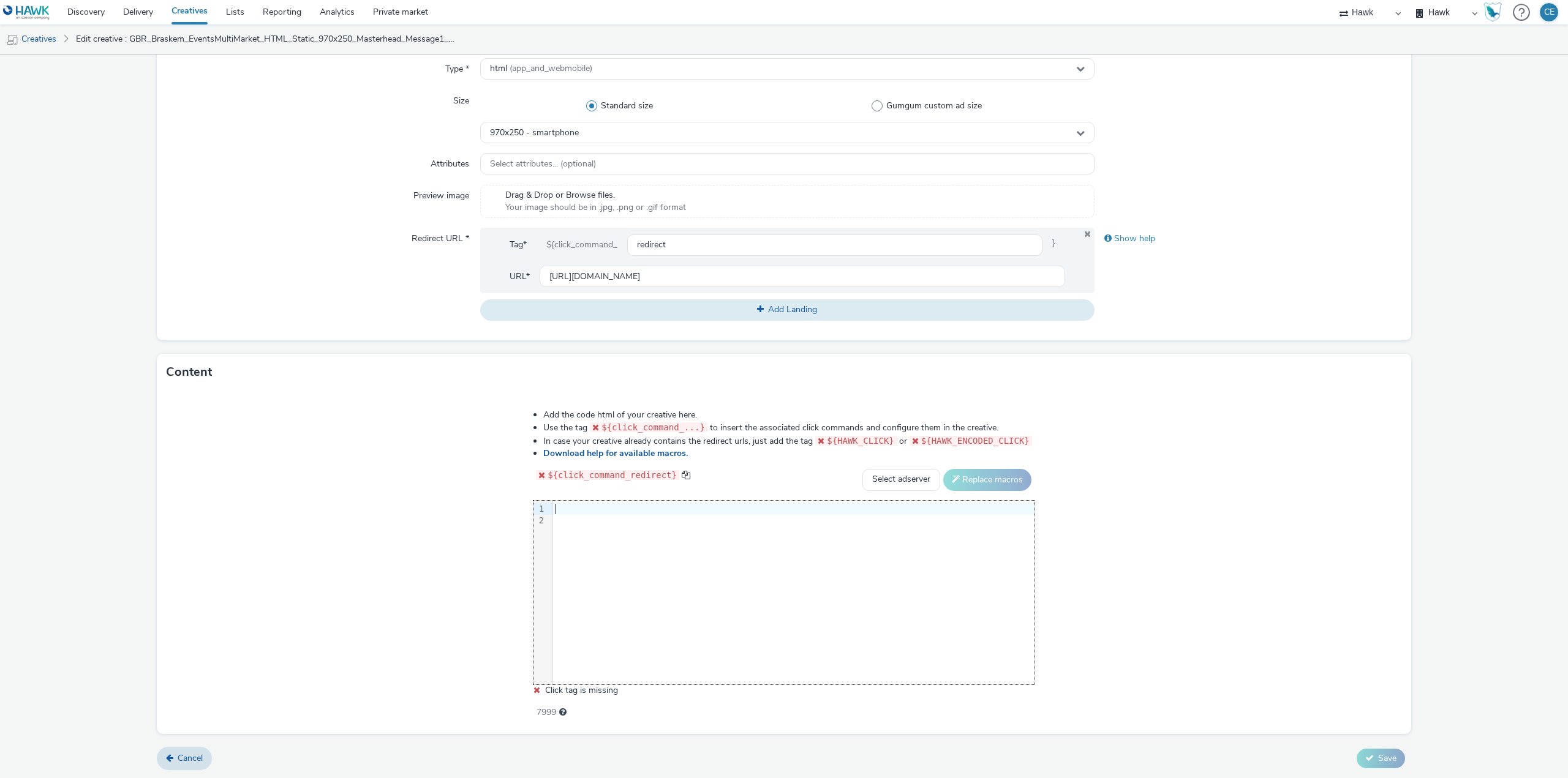
drag, startPoint x: 582, startPoint y: 512, endPoint x: 577, endPoint y: 506, distance: 7.8
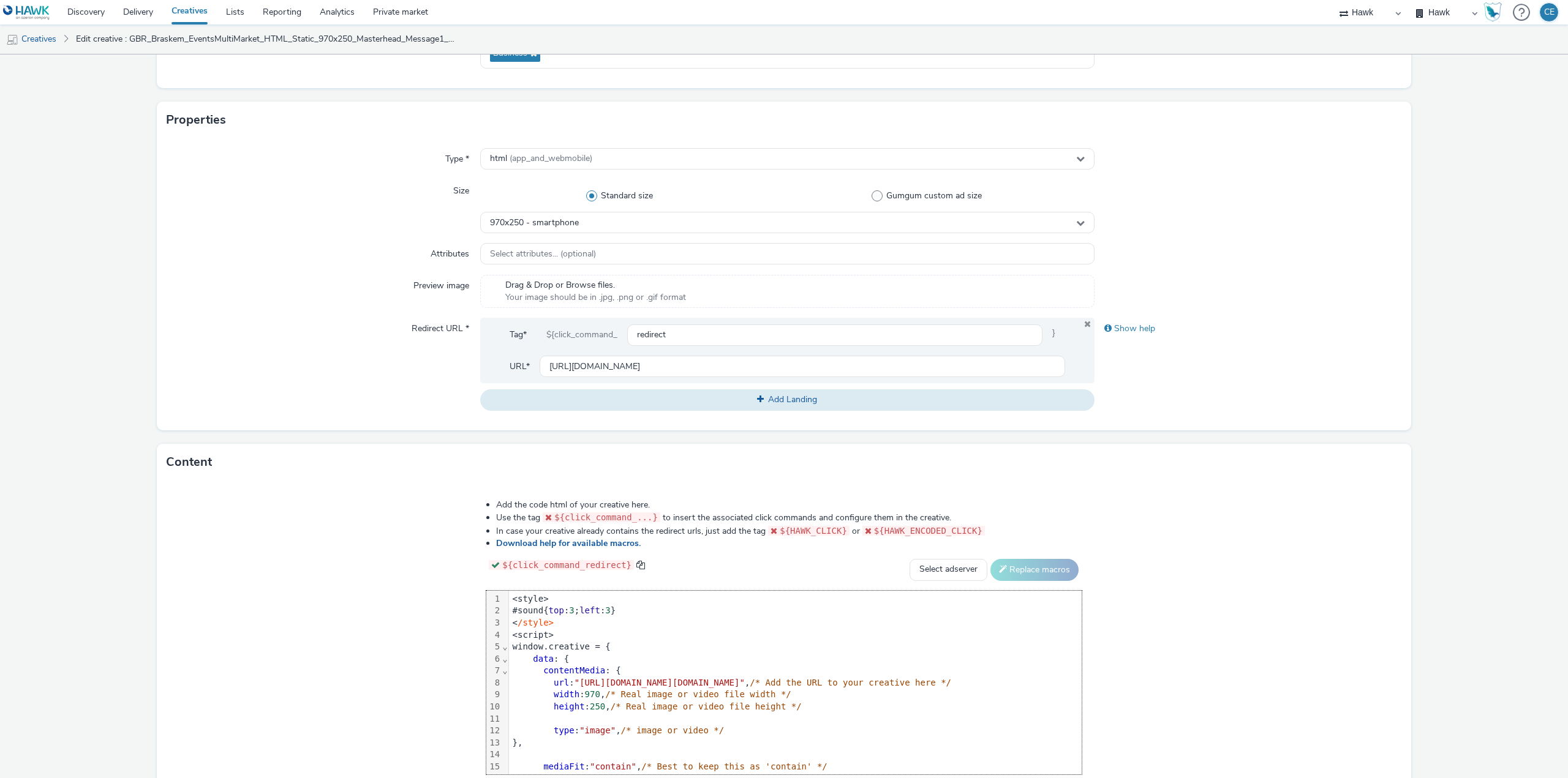
scroll to position [280, 0]
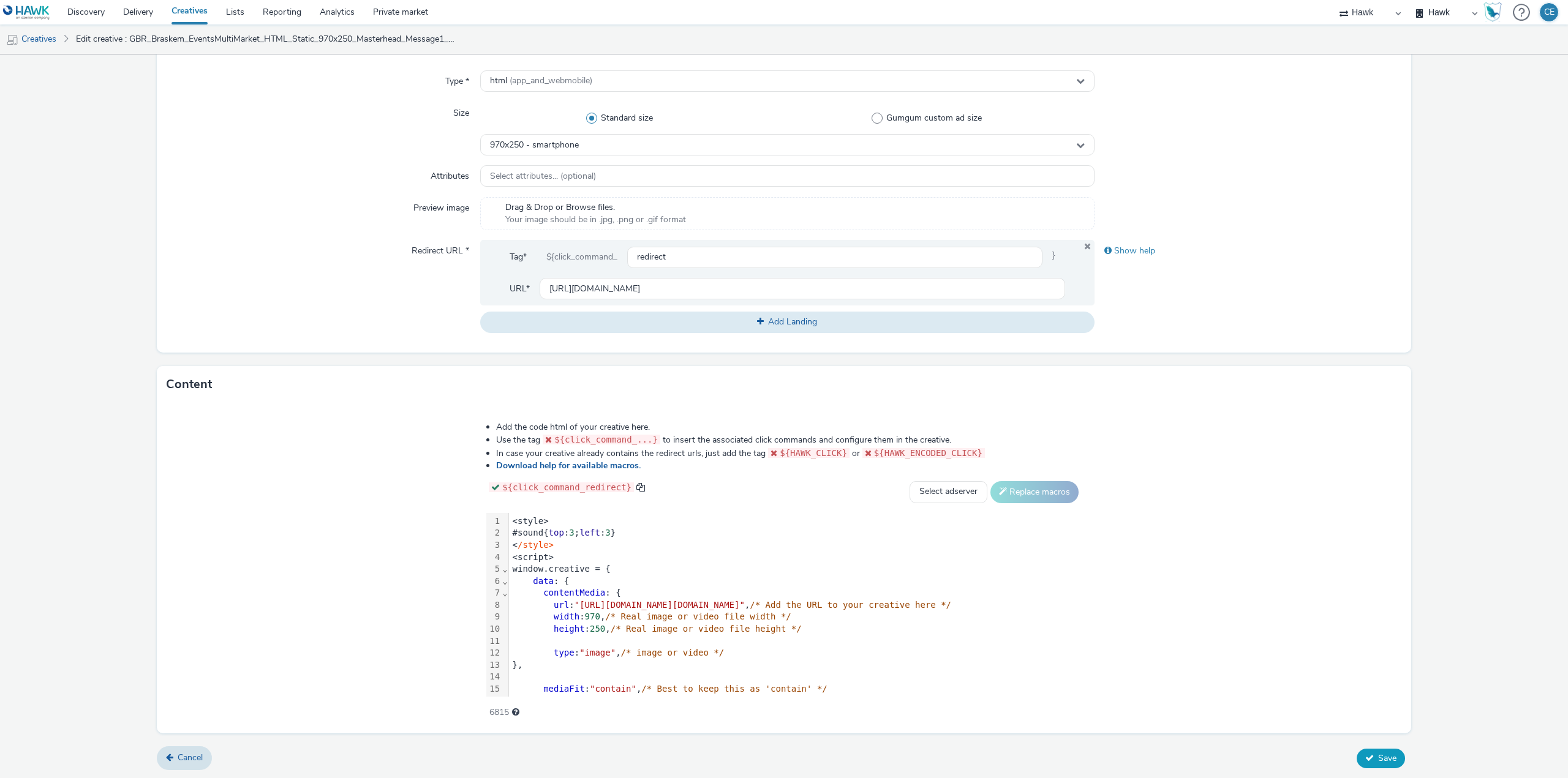
click at [1378, 753] on span "Save" at bounding box center [1387, 758] width 18 height 11
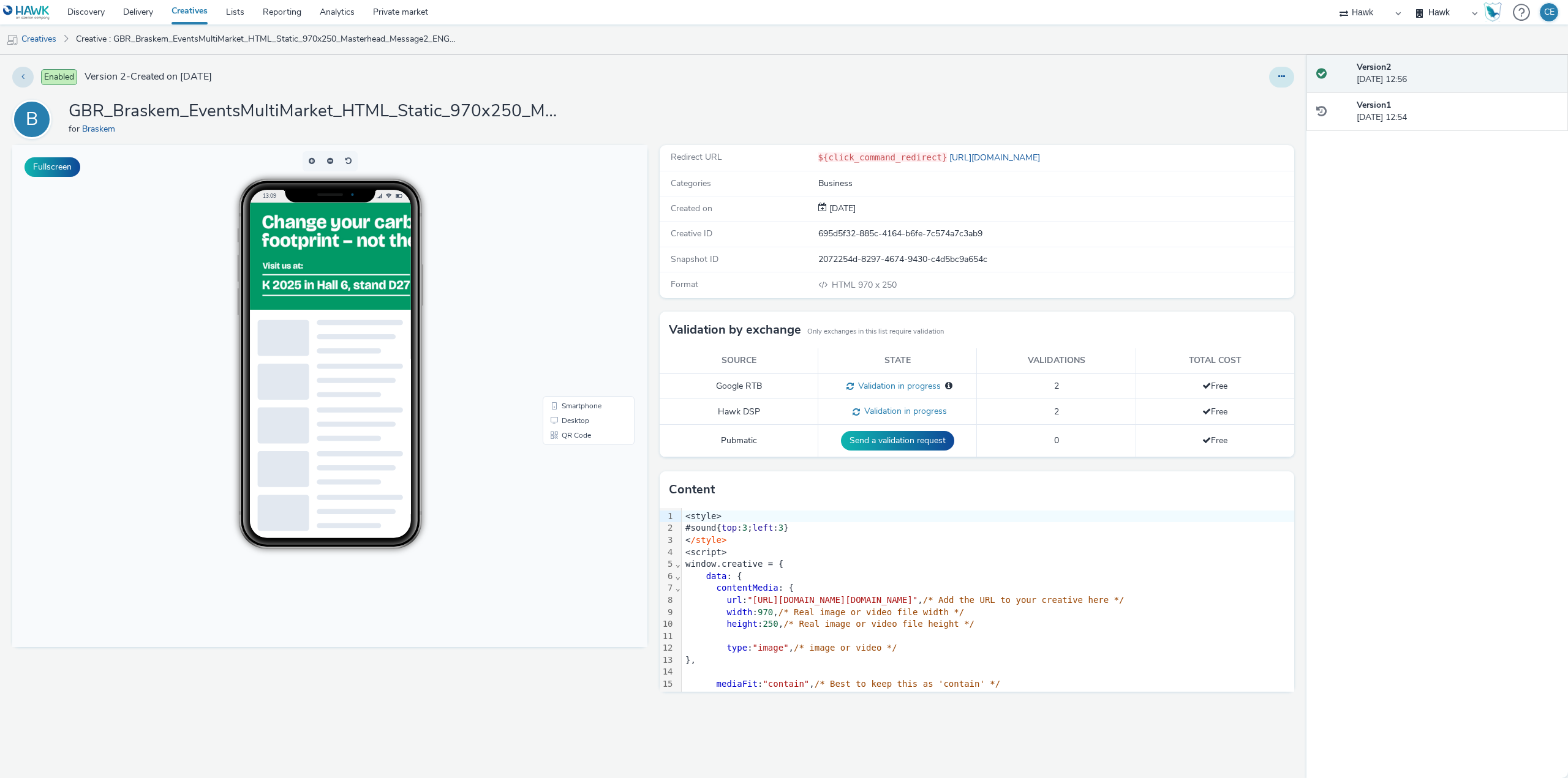
click at [1278, 75] on icon at bounding box center [1281, 76] width 7 height 8
click at [1264, 129] on link "Duplicate" at bounding box center [1248, 126] width 92 height 25
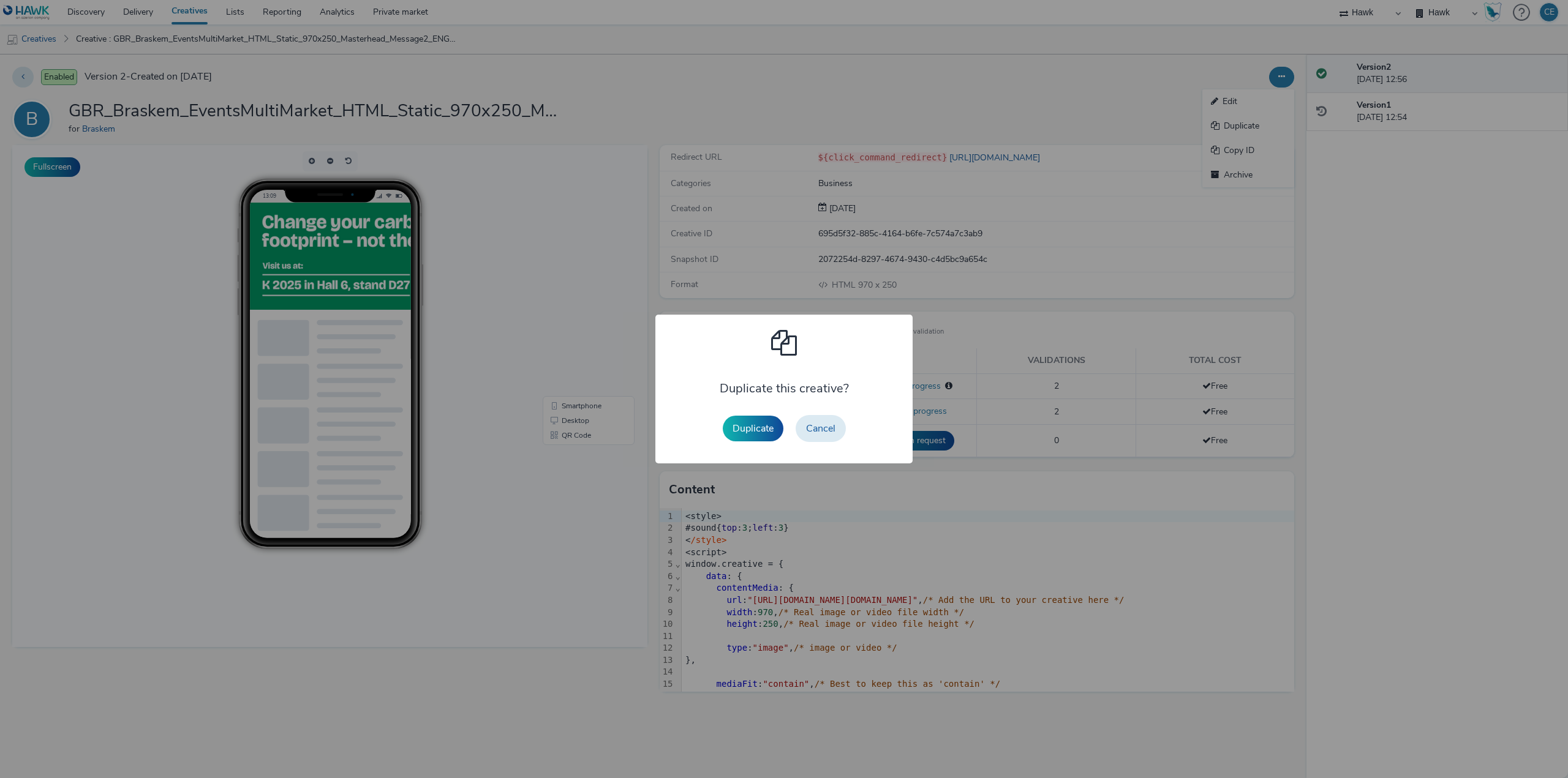
click at [743, 414] on div "Duplicate Cancel" at bounding box center [784, 428] width 135 height 39
click at [746, 424] on button "Duplicate" at bounding box center [753, 429] width 61 height 25
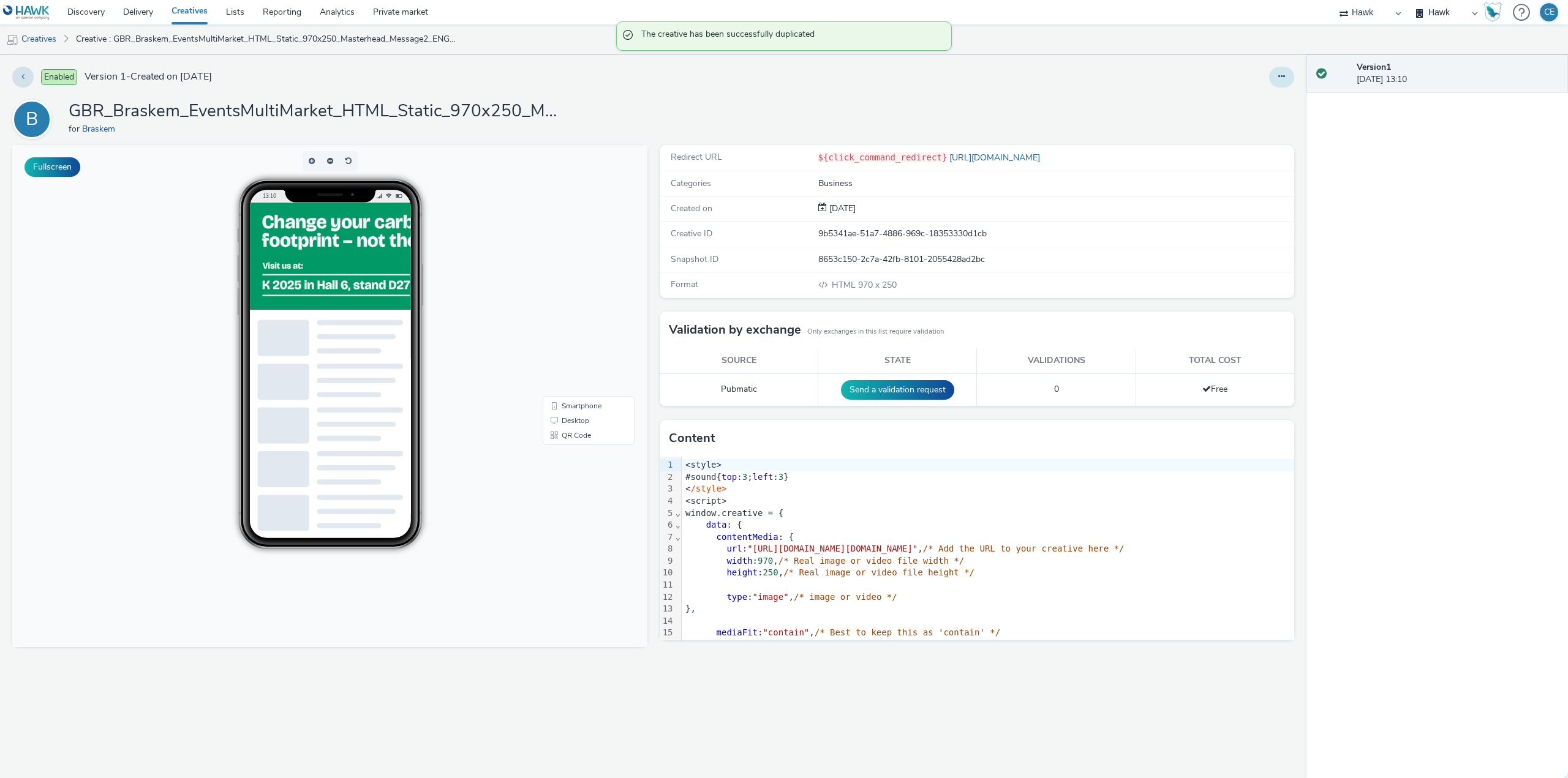
click at [1293, 75] on button at bounding box center [1281, 76] width 25 height 21
click at [1276, 99] on link "Edit" at bounding box center [1248, 101] width 92 height 25
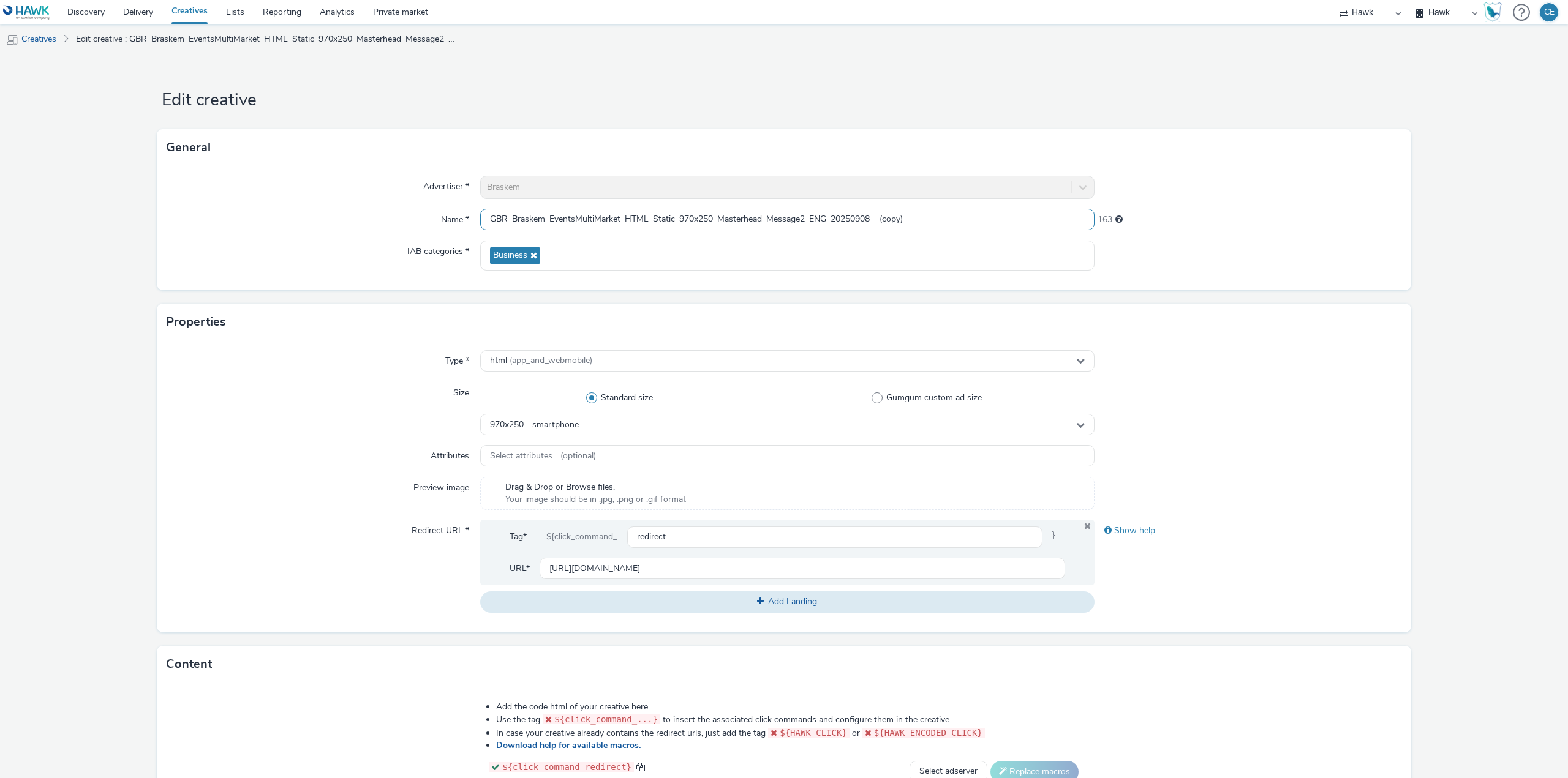
drag, startPoint x: 811, startPoint y: 221, endPoint x: 827, endPoint y: 226, distance: 16.8
click at [827, 226] on input "GBR_Braskem_EventsMultiMarket_HTML_Static_970x250_Masterhead_Message2_ENG_20250…" at bounding box center [788, 219] width 614 height 21
drag, startPoint x: 881, startPoint y: 216, endPoint x: 958, endPoint y: 207, distance: 77.5
click at [957, 207] on div "Advertiser * Braskem Name * GBR_Braskem_EventsMultiMarket_HTML_Static_970x250_M…" at bounding box center [784, 228] width 1255 height 124
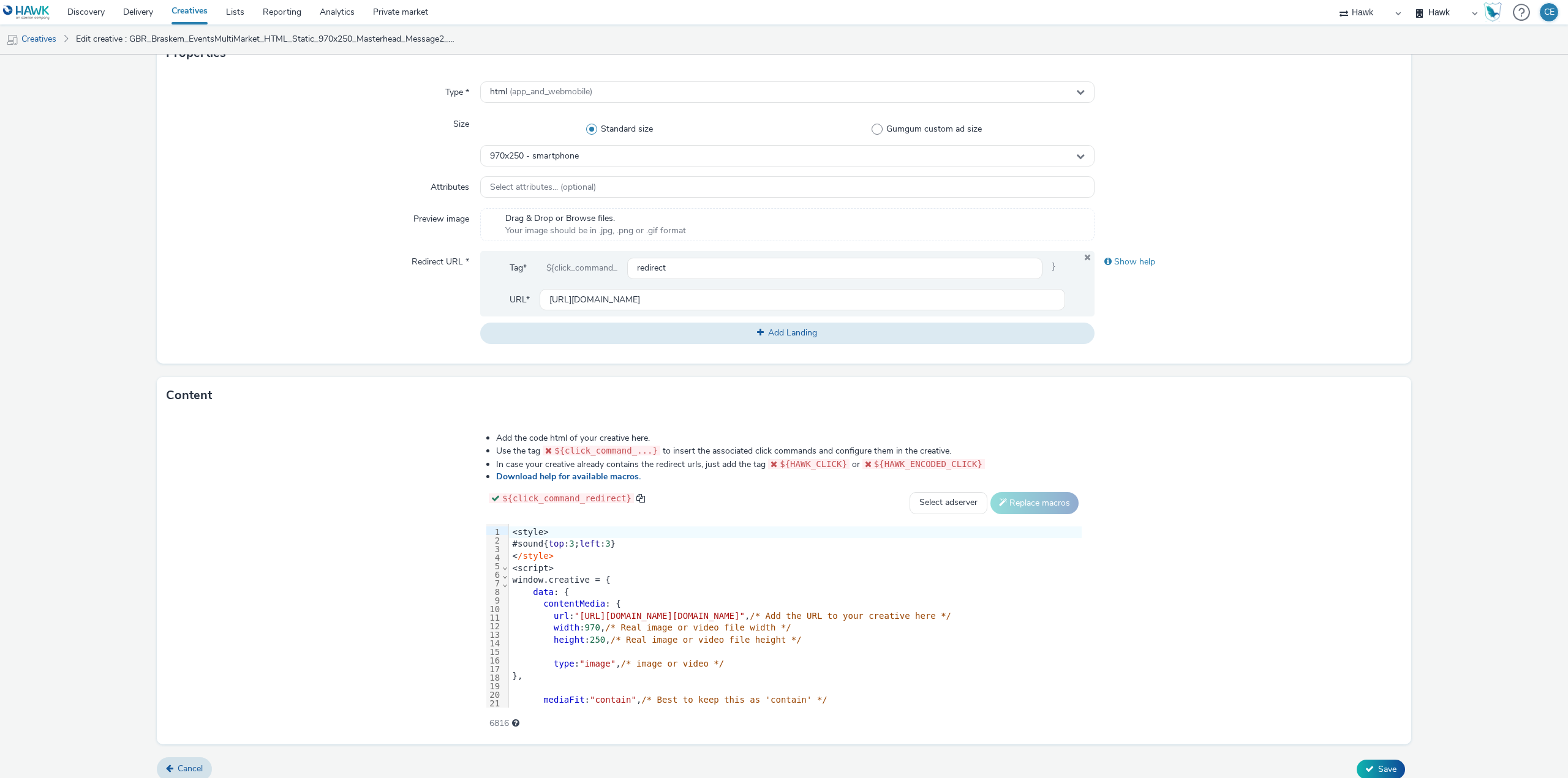
scroll to position [280, 0]
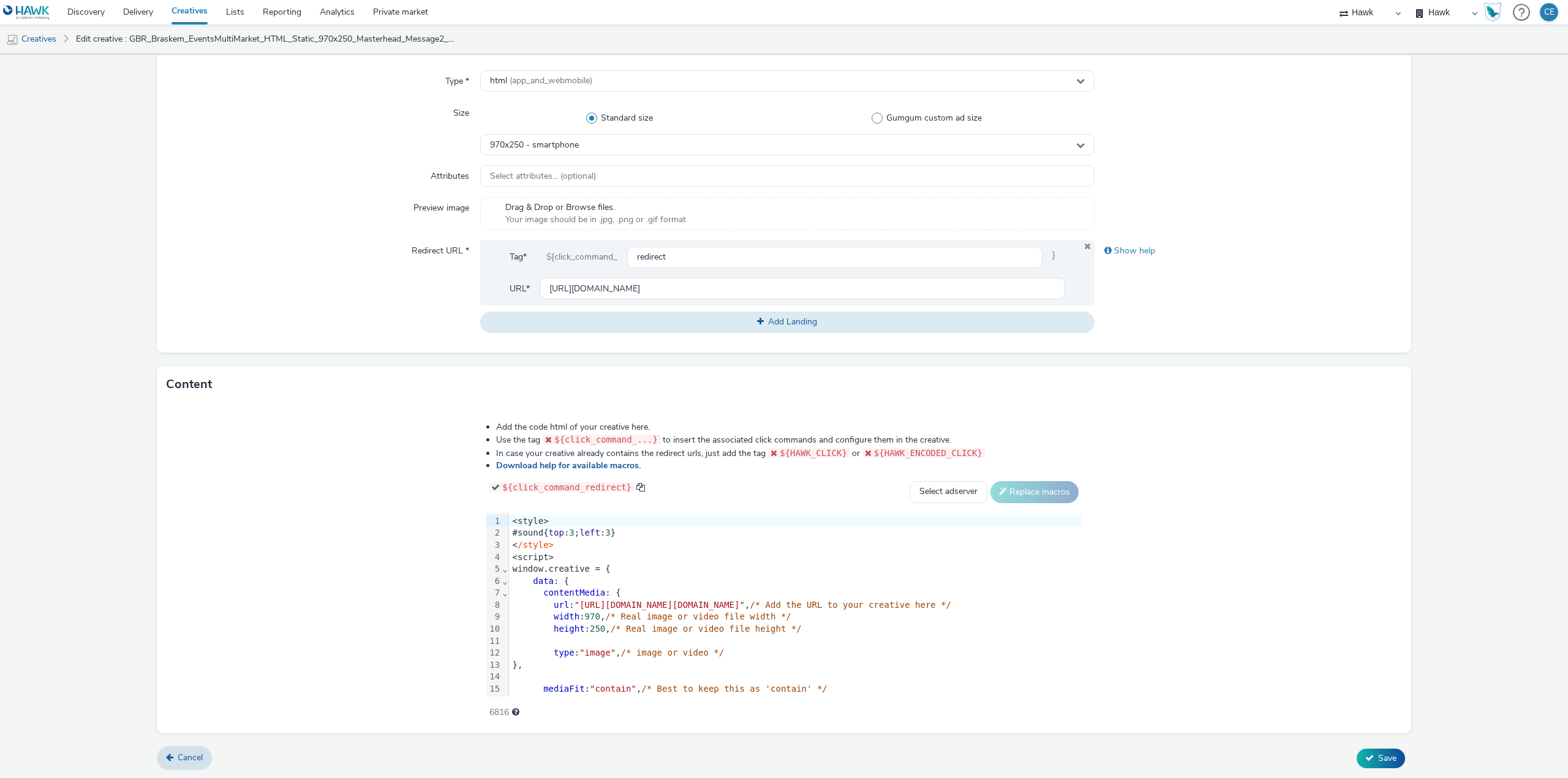
type input "GBR_Braskem_EventsMultiMarket_HTML_Static_970x250_Masterhead_Message2_DE_202509…"
drag, startPoint x: 267, startPoint y: 523, endPoint x: 289, endPoint y: 534, distance: 24.6
click at [486, 534] on div "99 1 2 3 4 5 6 7 8 9 10 11 12 13 14 15 16 17 18 19 20 21 22 23 24 25 26 27 28 2…" at bounding box center [783, 605] width 594 height 184
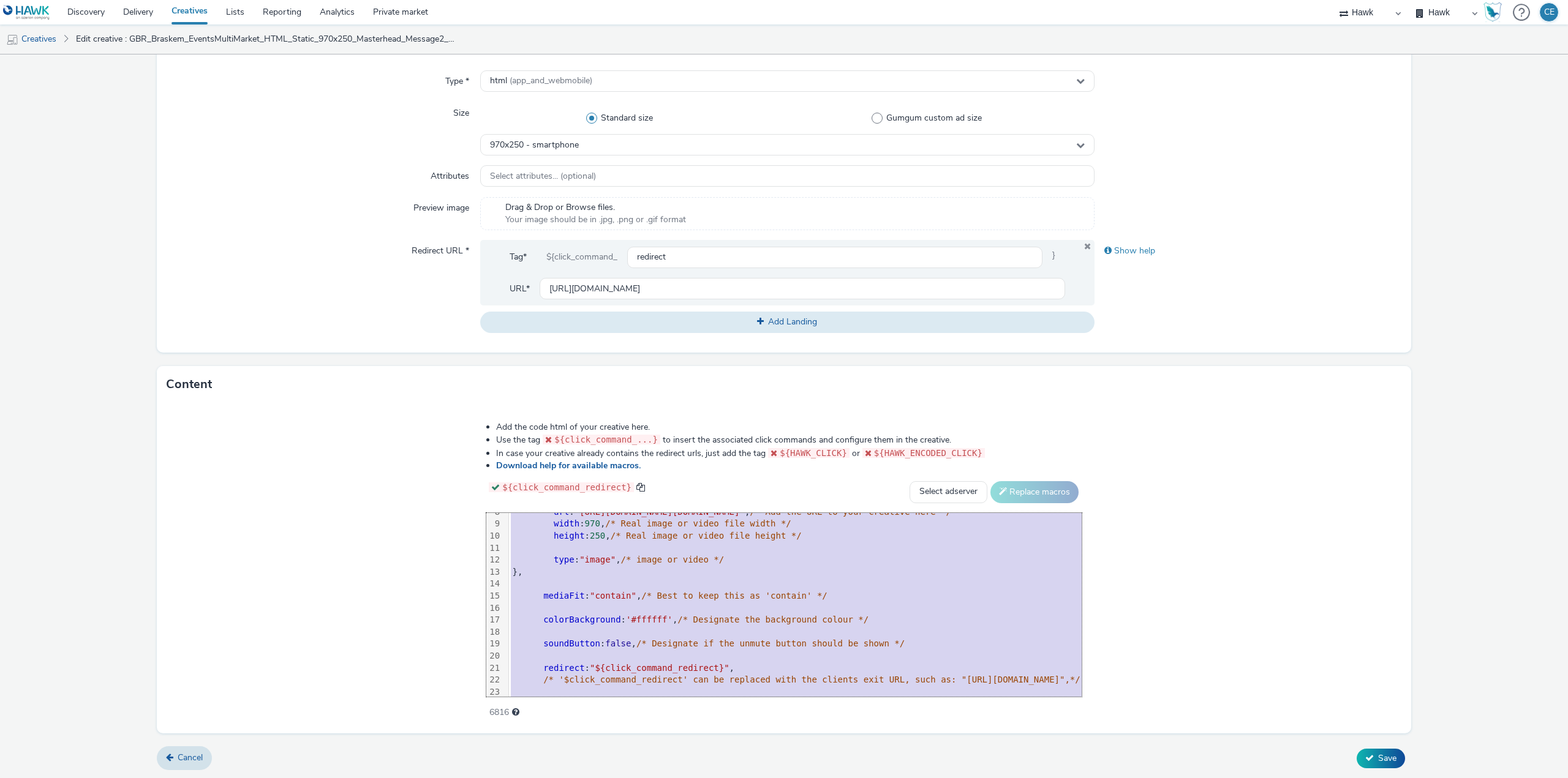
scroll to position [205, 0]
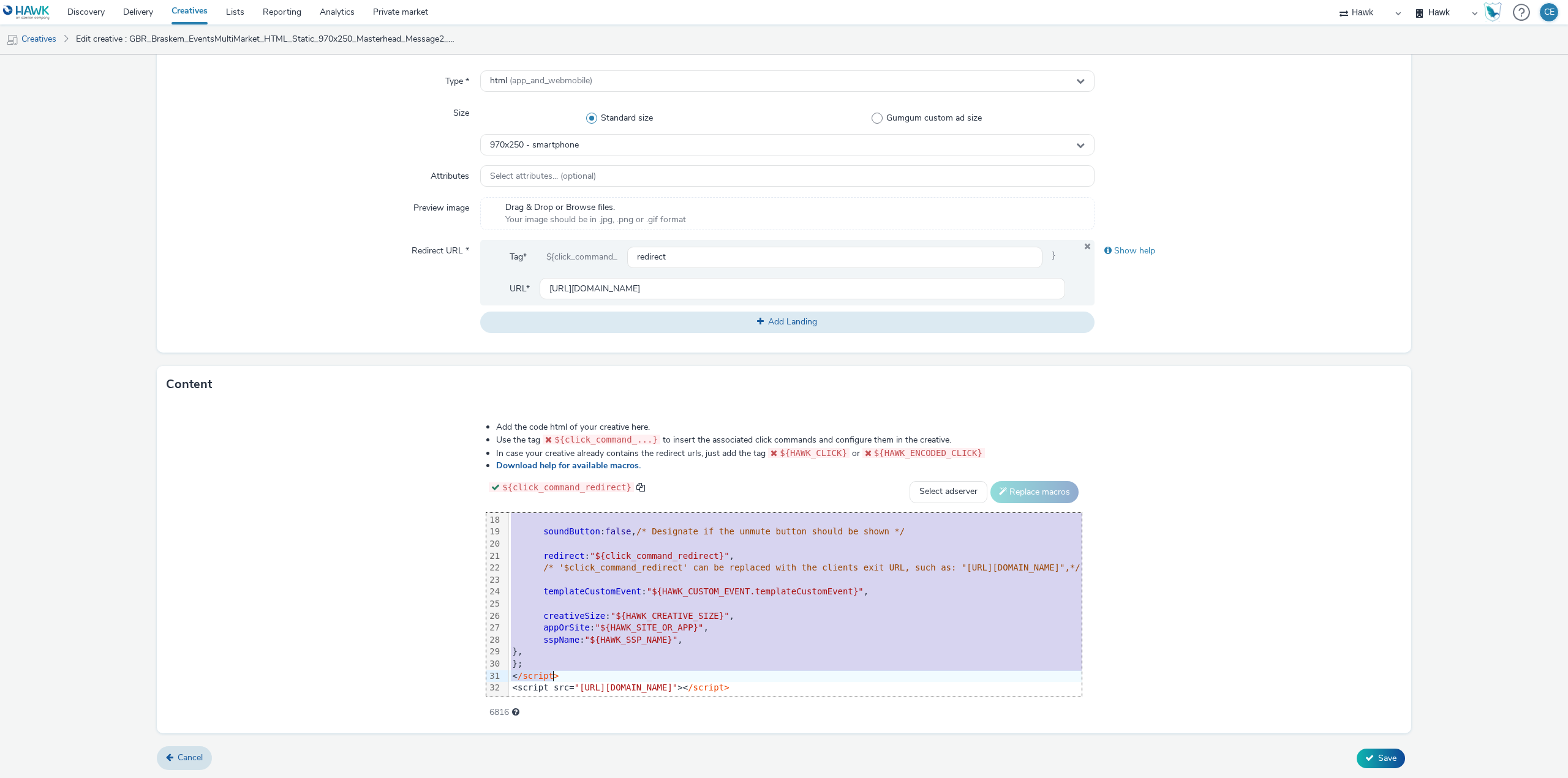
drag, startPoint x: 271, startPoint y: 522, endPoint x: 437, endPoint y: 801, distance: 324.6
click at [437, 777] on html "Discovery Delivery Creatives Lists Reporting Analytics Private market Hawk Hawk…" at bounding box center [784, 389] width 1568 height 778
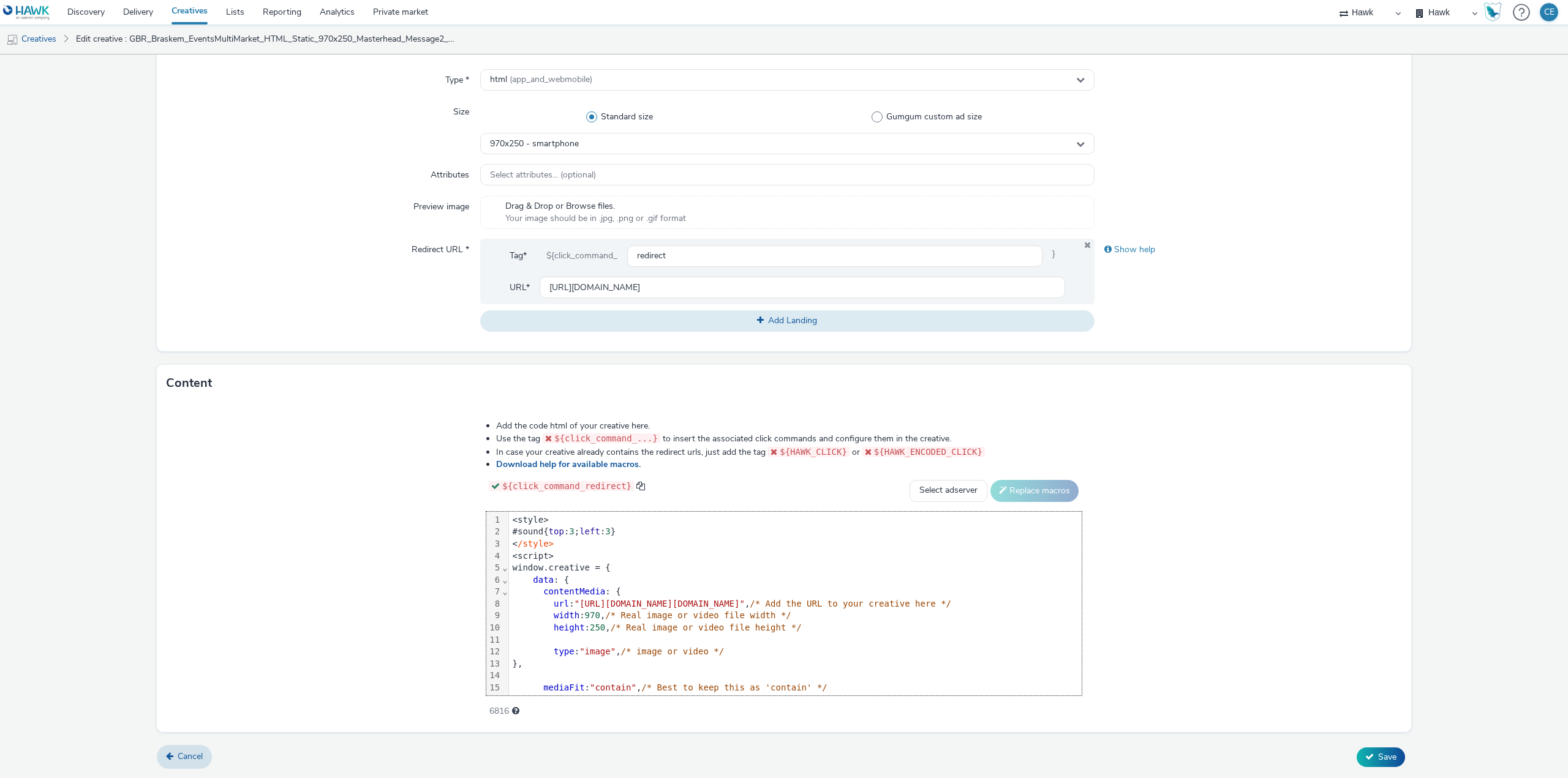
scroll to position [204, 0]
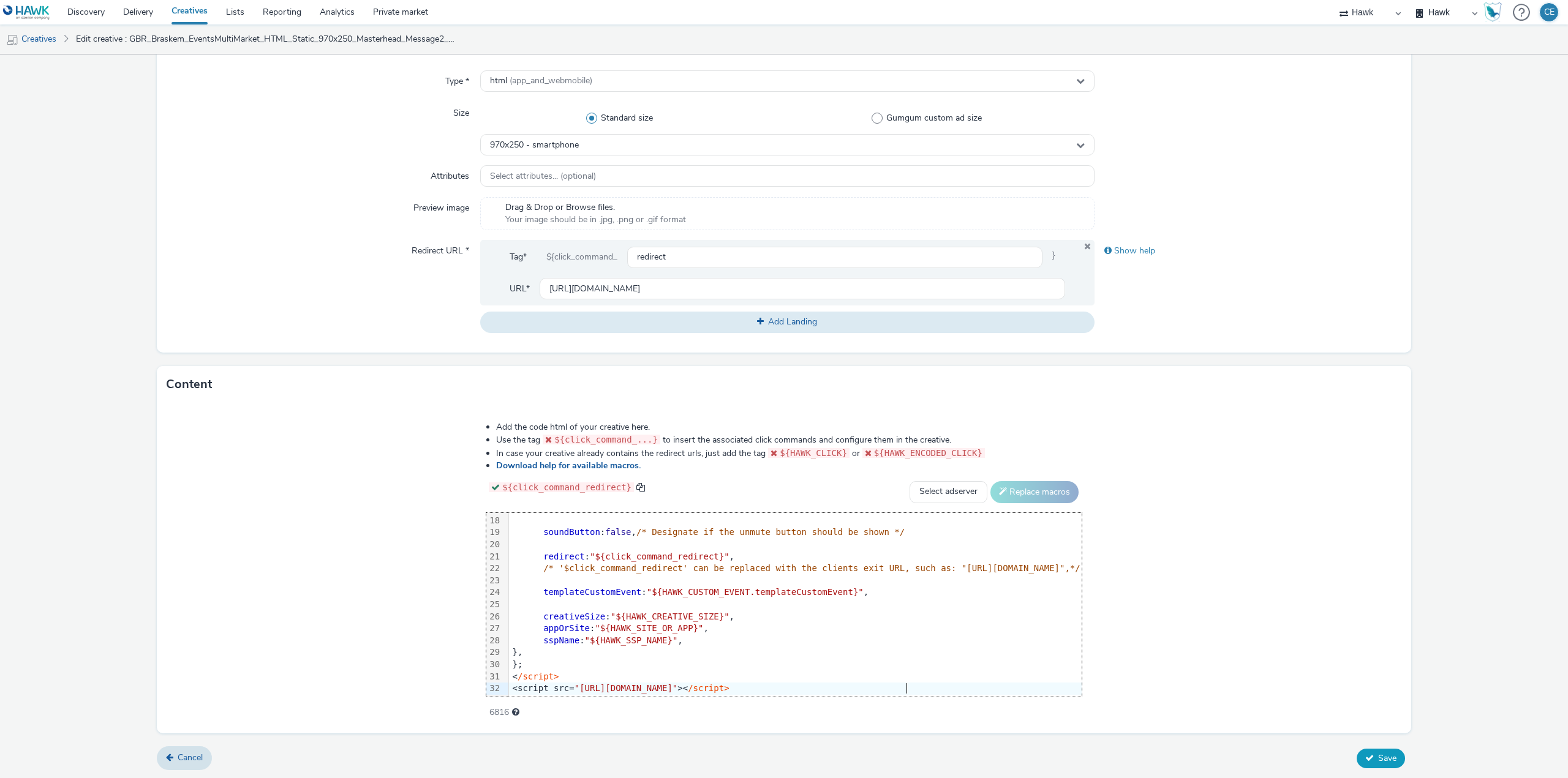
click at [1385, 753] on span "Save" at bounding box center [1387, 758] width 18 height 11
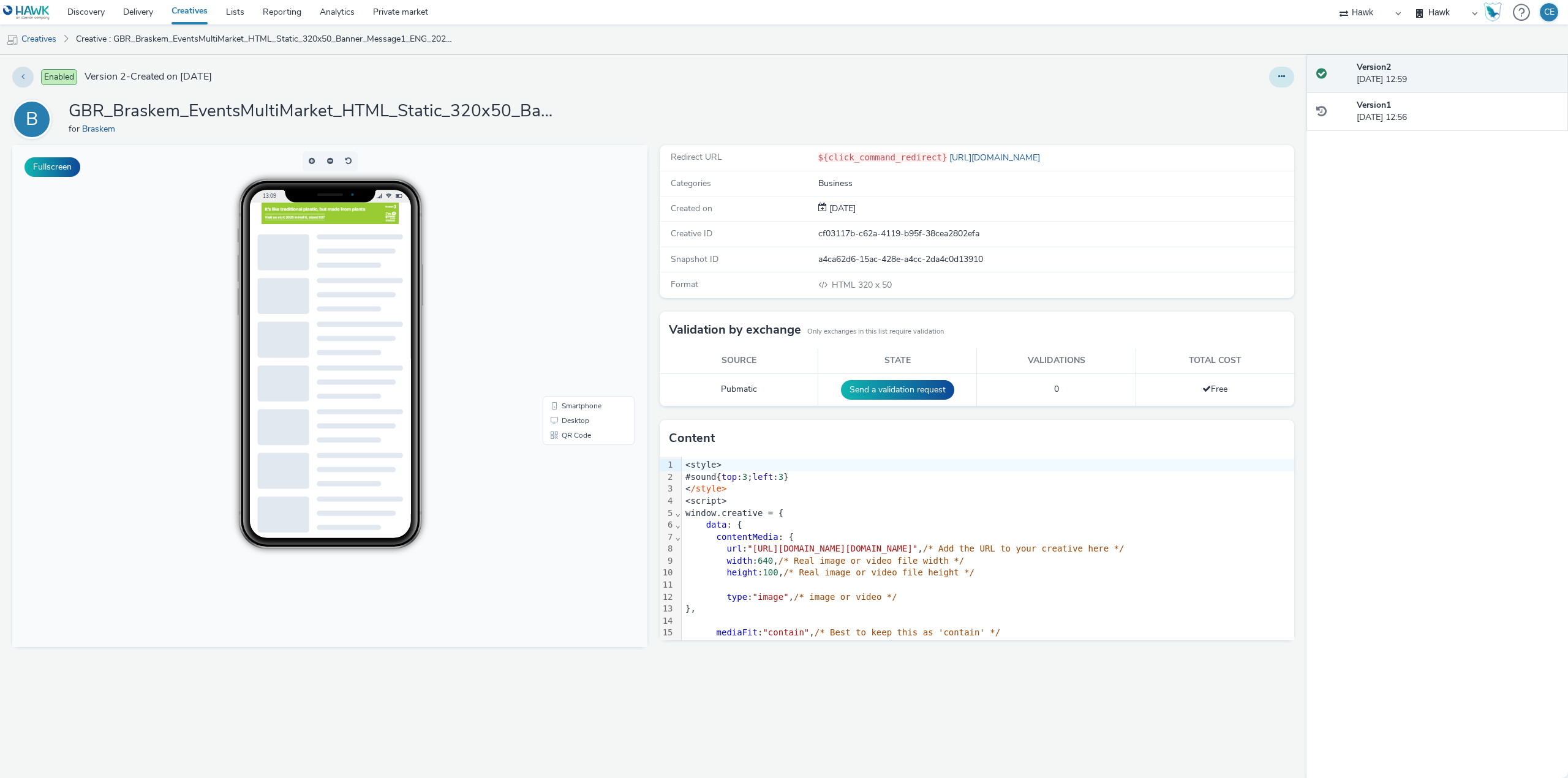
click at [1289, 74] on button at bounding box center [1281, 76] width 25 height 21
click at [1255, 118] on link "Duplicate" at bounding box center [1248, 126] width 92 height 25
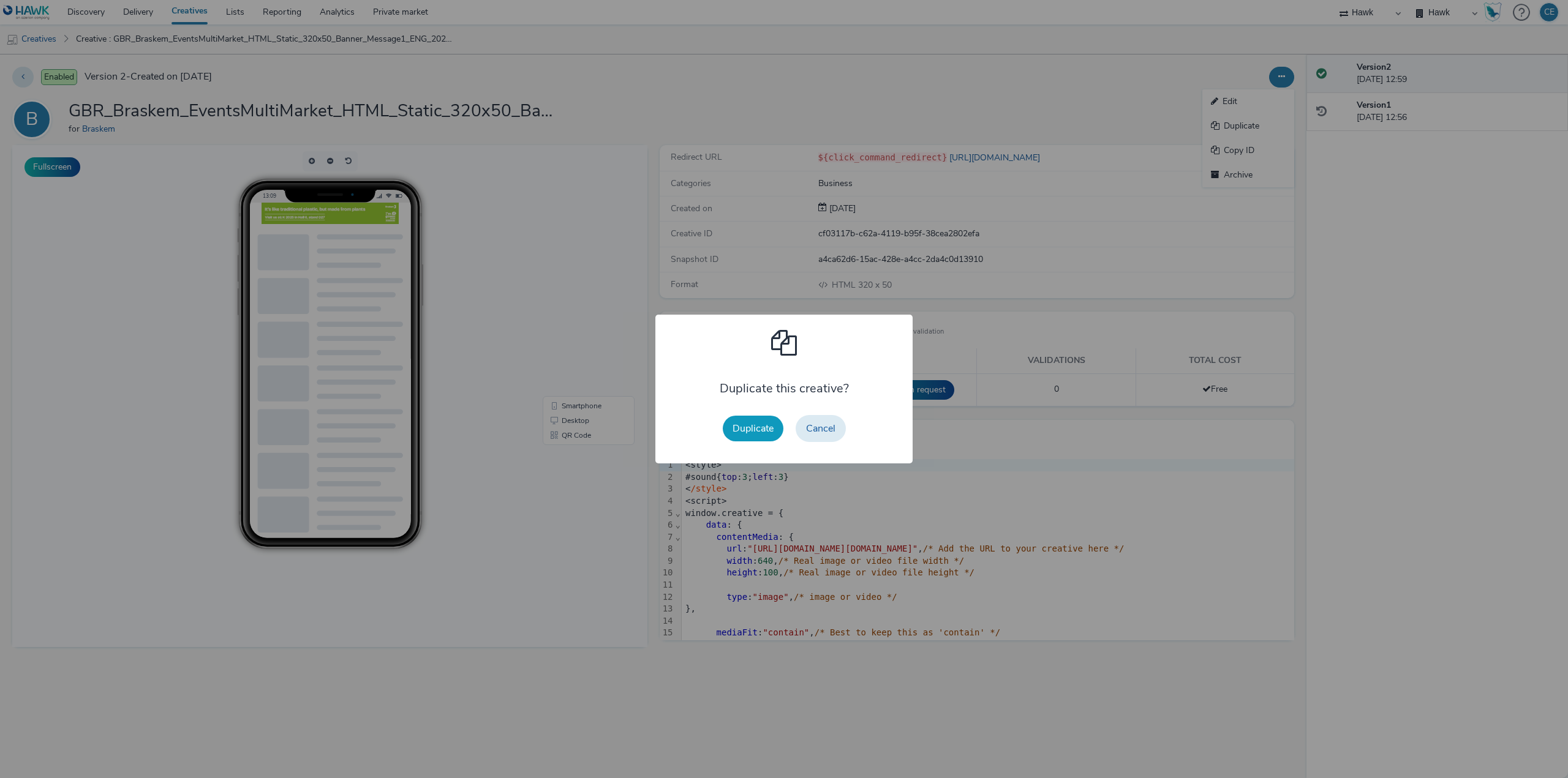
click at [767, 425] on button "Duplicate" at bounding box center [753, 429] width 61 height 25
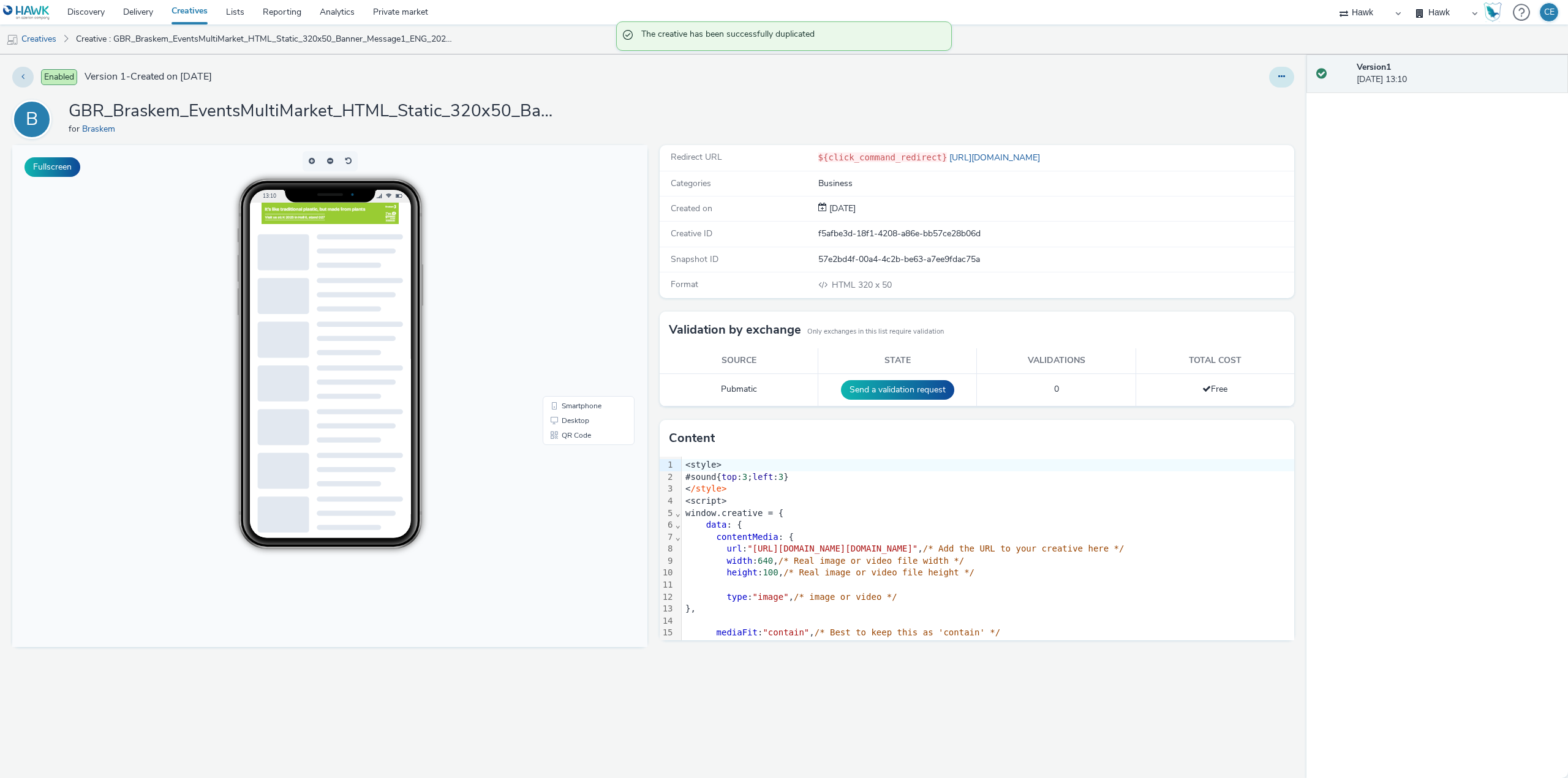
click at [1290, 74] on button at bounding box center [1281, 76] width 25 height 21
click at [1265, 103] on link "Edit" at bounding box center [1248, 101] width 92 height 25
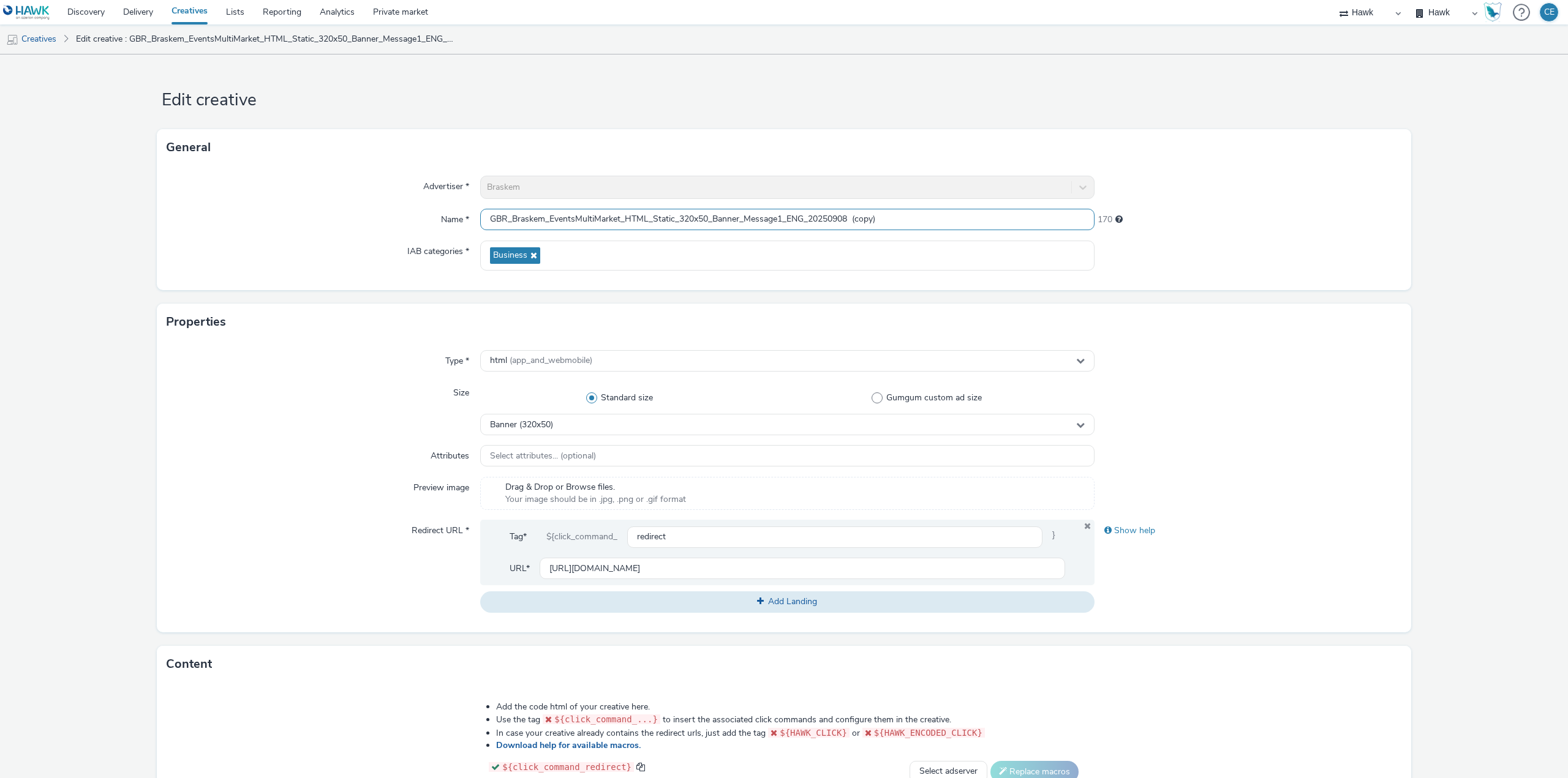
drag, startPoint x: 784, startPoint y: 214, endPoint x: 802, endPoint y: 221, distance: 19.3
click at [802, 221] on input "GBR_Braskem_EventsMultiMarket_HTML_Static_320x50_Banner_Message1_ENG_20250908 (…" at bounding box center [788, 219] width 614 height 21
drag, startPoint x: 843, startPoint y: 219, endPoint x: 902, endPoint y: 226, distance: 59.4
click at [915, 217] on input "GBR_Braskem_EventsMultiMarket_HTML_Static_320x50_Banner_Message1_DE_20250908 (c…" at bounding box center [788, 219] width 614 height 21
type input "GBR_Braskem_EventsMultiMarket_HTML_Static_320x50_Banner_Message1_DE_20250908"
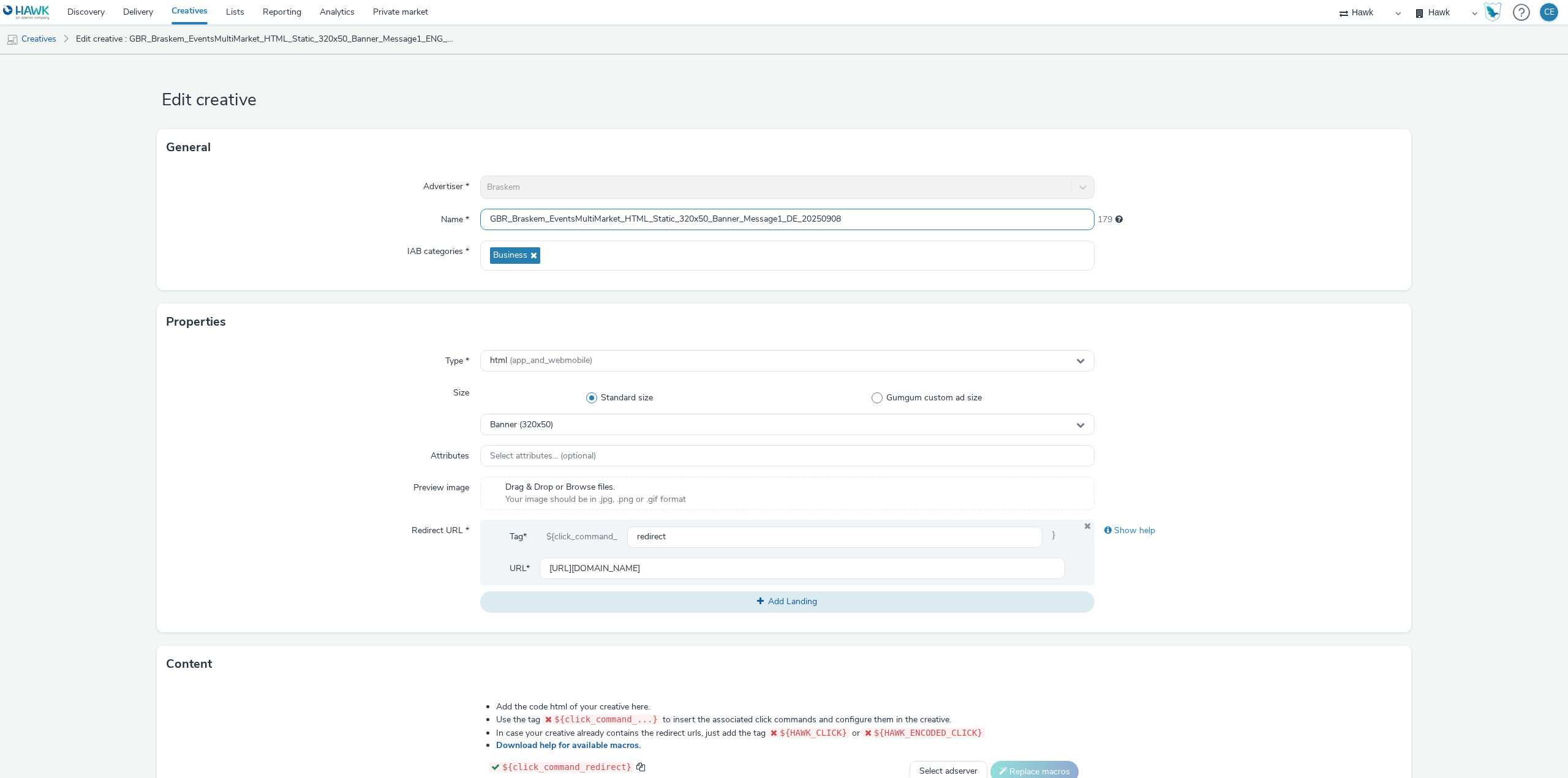
scroll to position [280, 0]
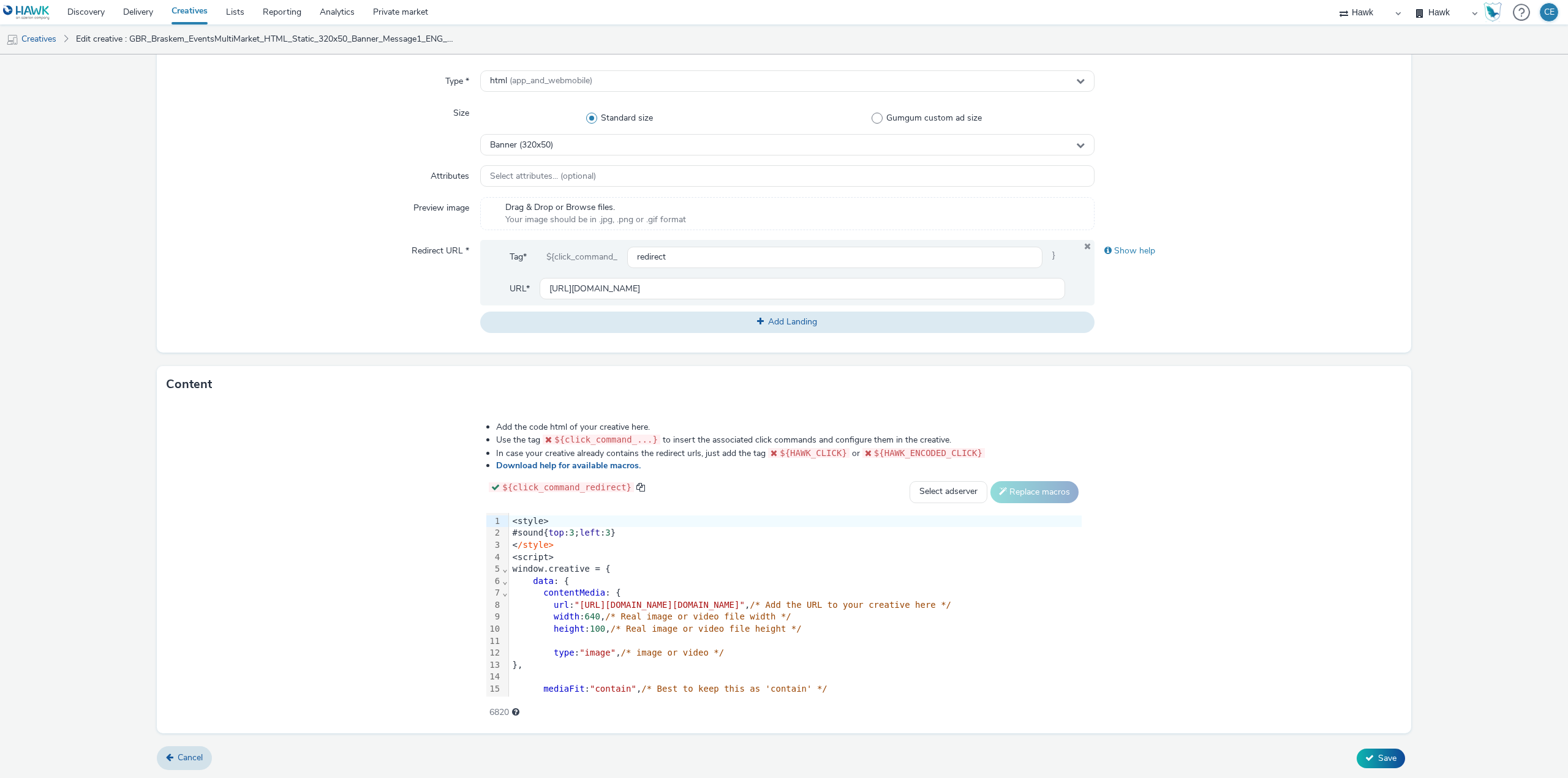
click at [502, 521] on div at bounding box center [505, 521] width 6 height 12
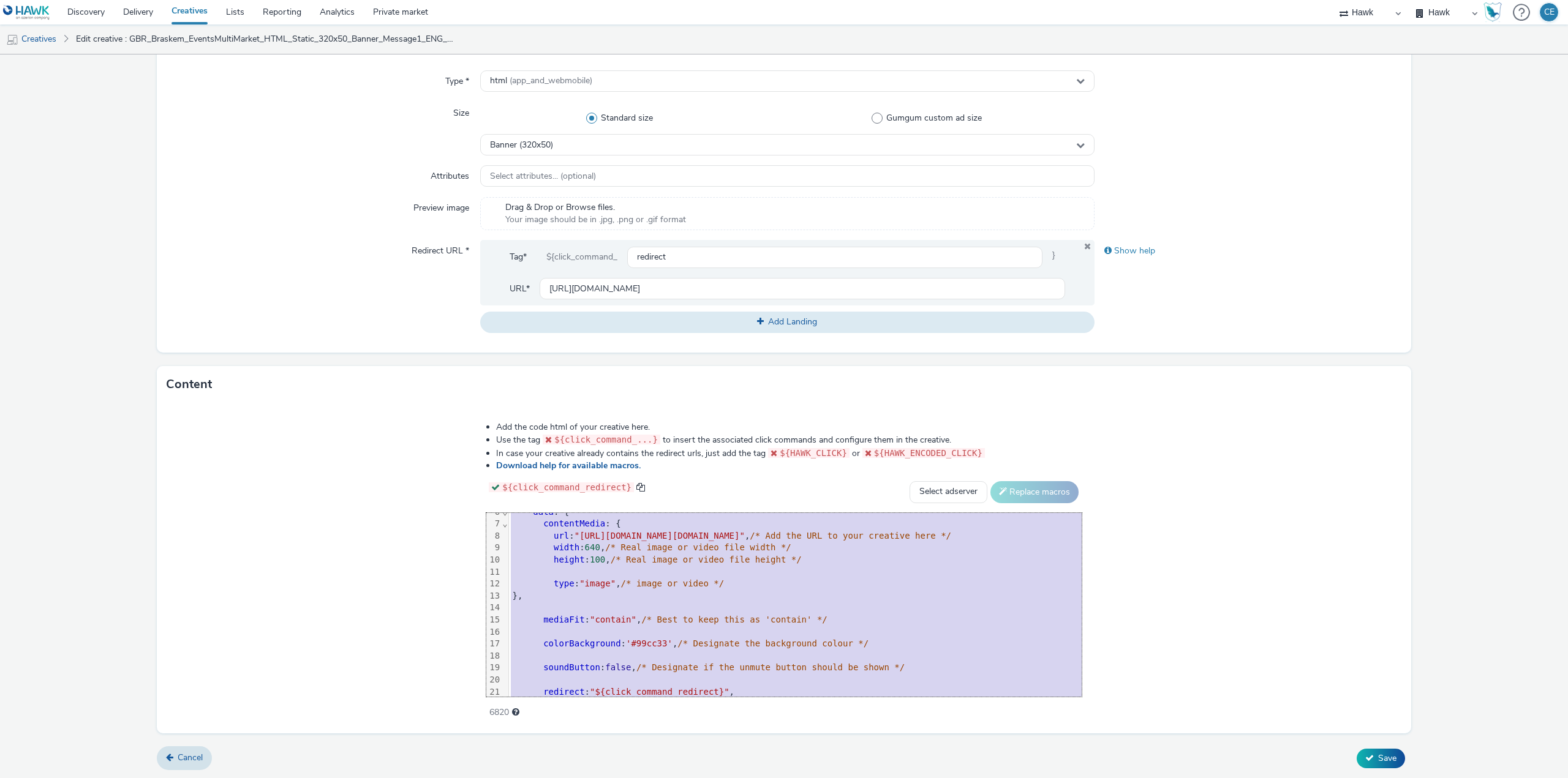
scroll to position [205, 0]
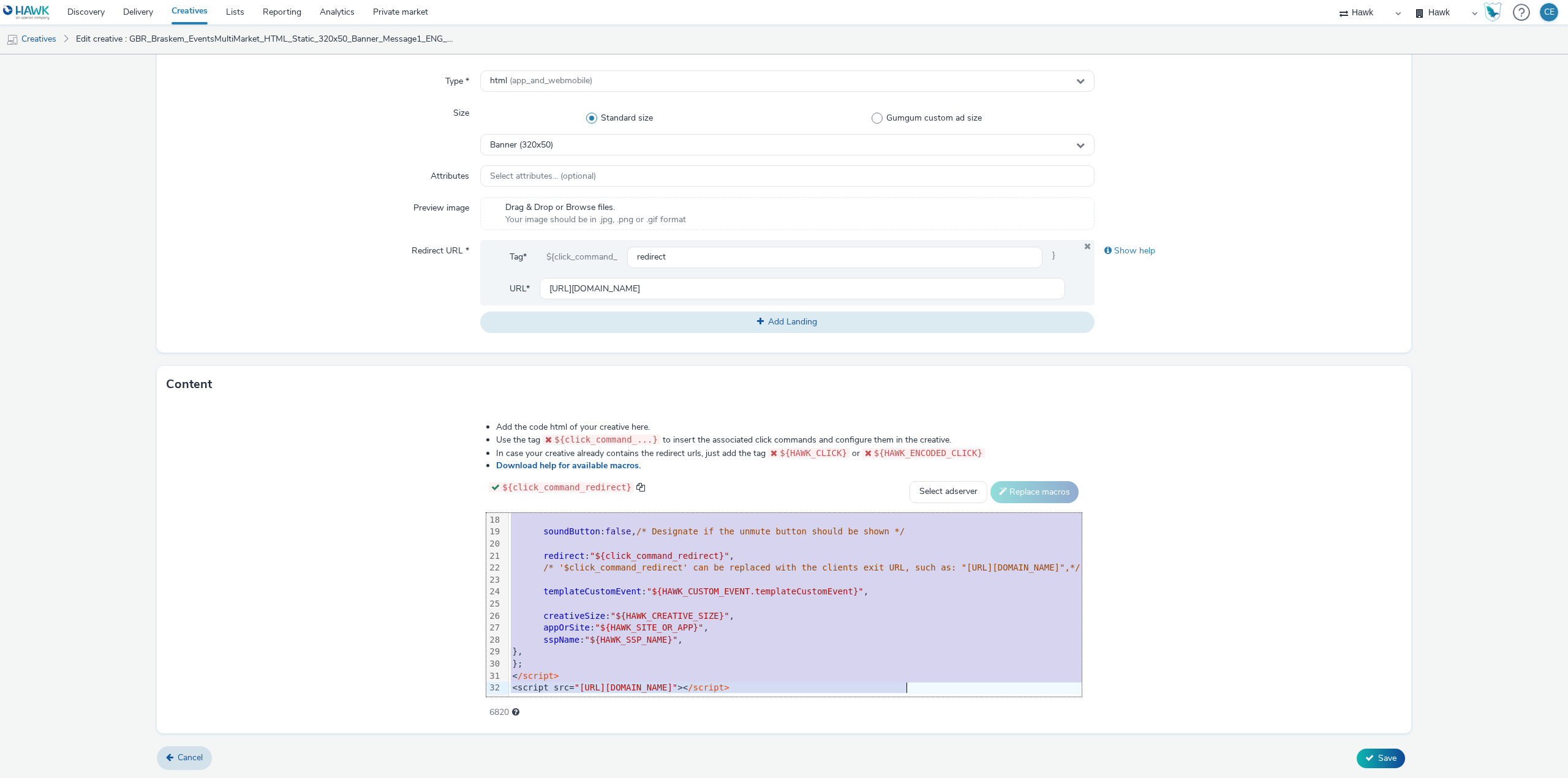
drag, startPoint x: 282, startPoint y: 521, endPoint x: 451, endPoint y: 765, distance: 296.8
click at [505, 777] on html "Discovery Delivery Creatives Lists Reporting Analytics Private market Hawk Hawk…" at bounding box center [784, 389] width 1568 height 778
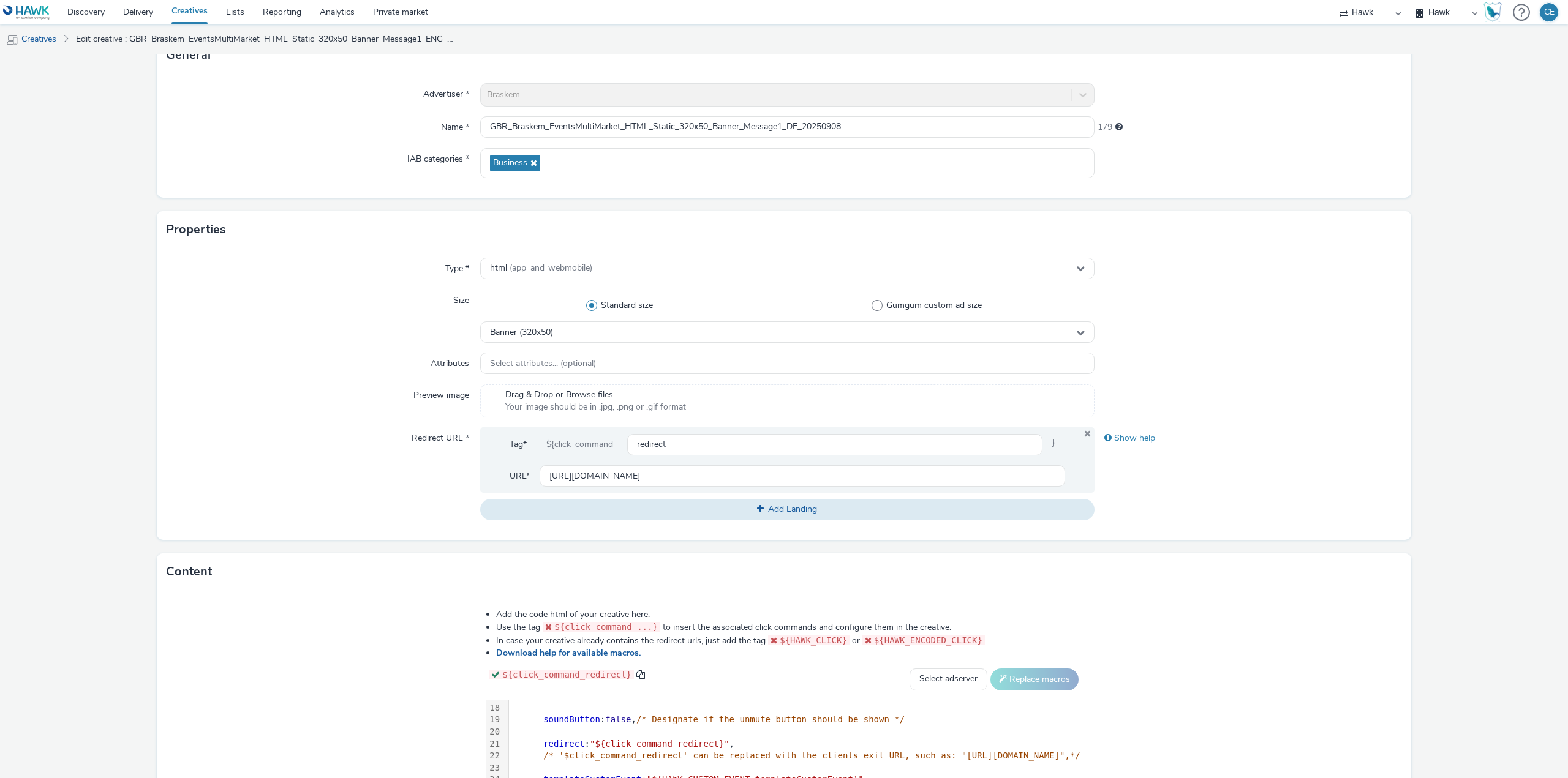
scroll to position [280, 0]
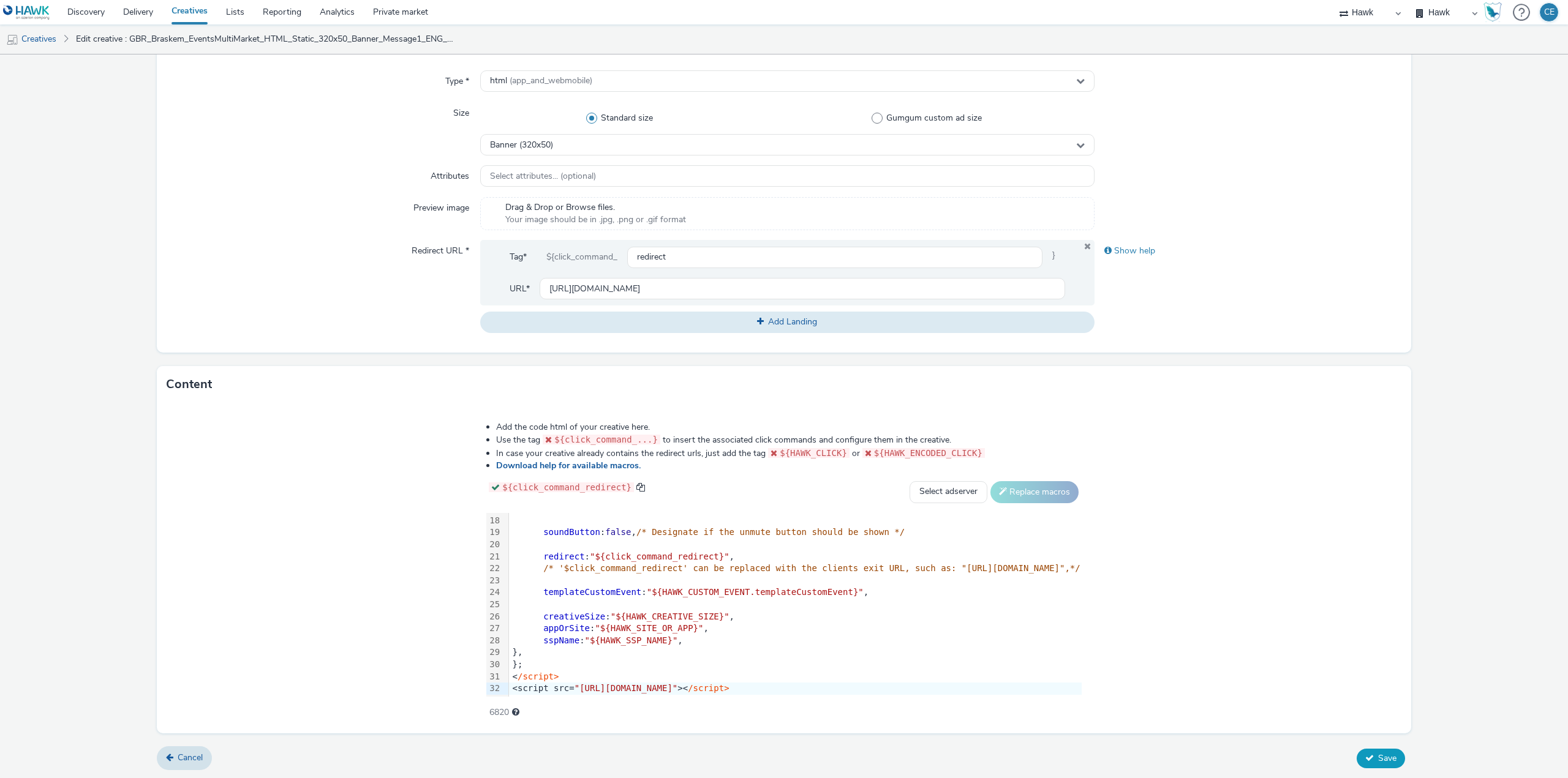
click at [1368, 755] on button "Save" at bounding box center [1380, 758] width 48 height 20
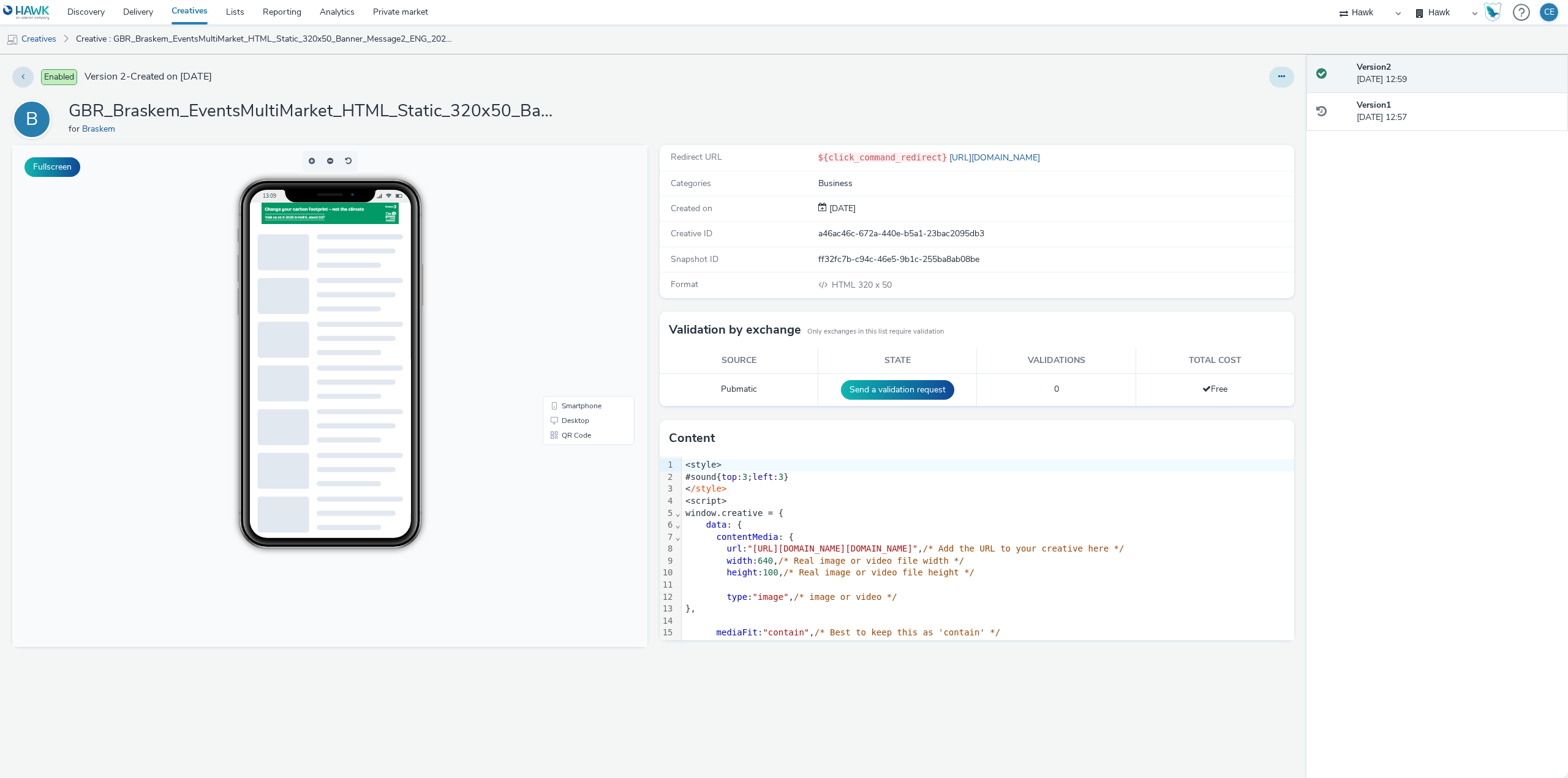
click at [1282, 76] on icon at bounding box center [1281, 76] width 7 height 8
click at [1270, 125] on link "Duplicate" at bounding box center [1248, 126] width 92 height 25
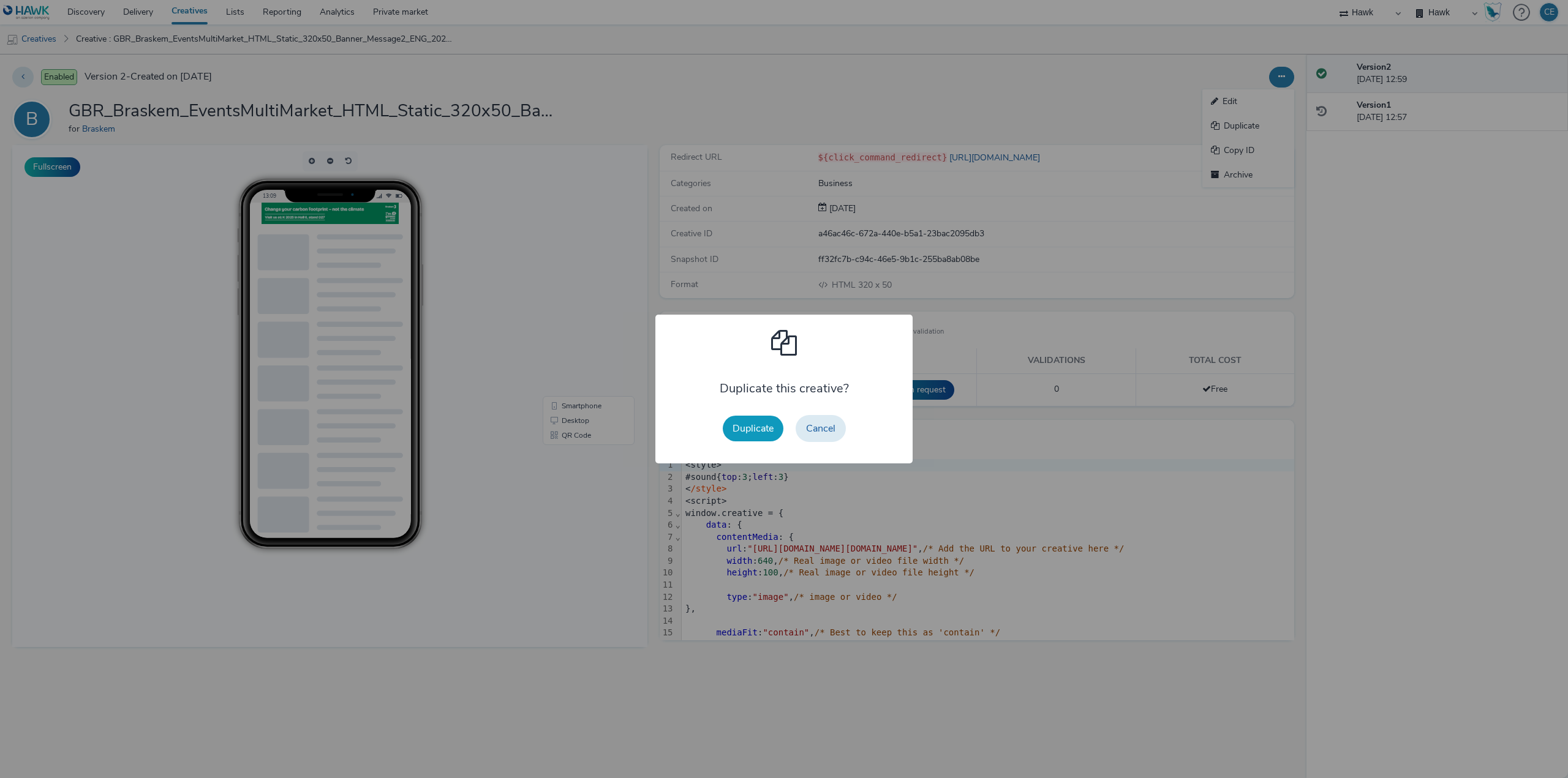
click at [763, 428] on button "Duplicate" at bounding box center [753, 429] width 61 height 25
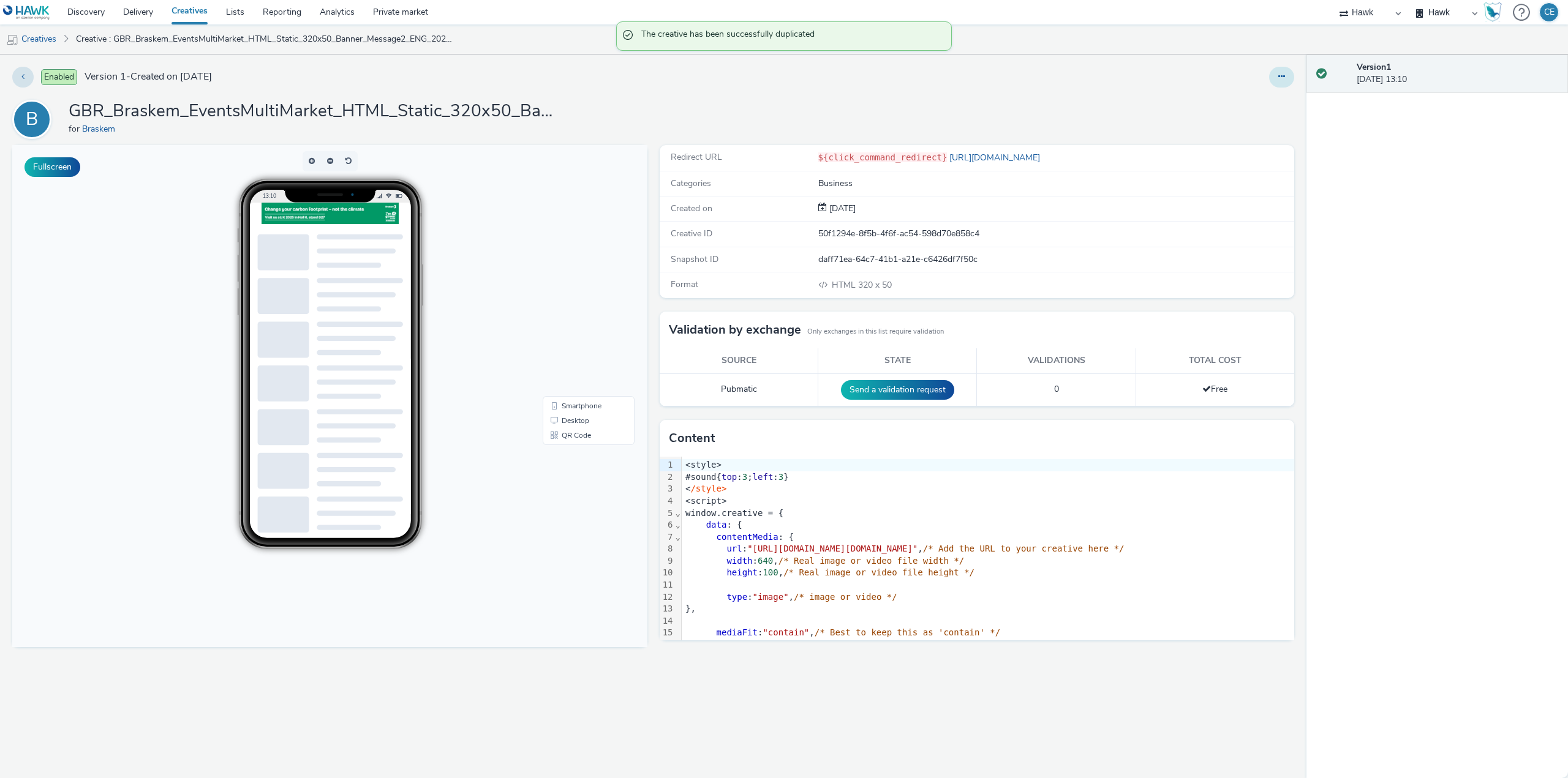
click at [1274, 83] on button at bounding box center [1281, 76] width 25 height 21
click at [1263, 98] on link "Edit" at bounding box center [1248, 101] width 92 height 25
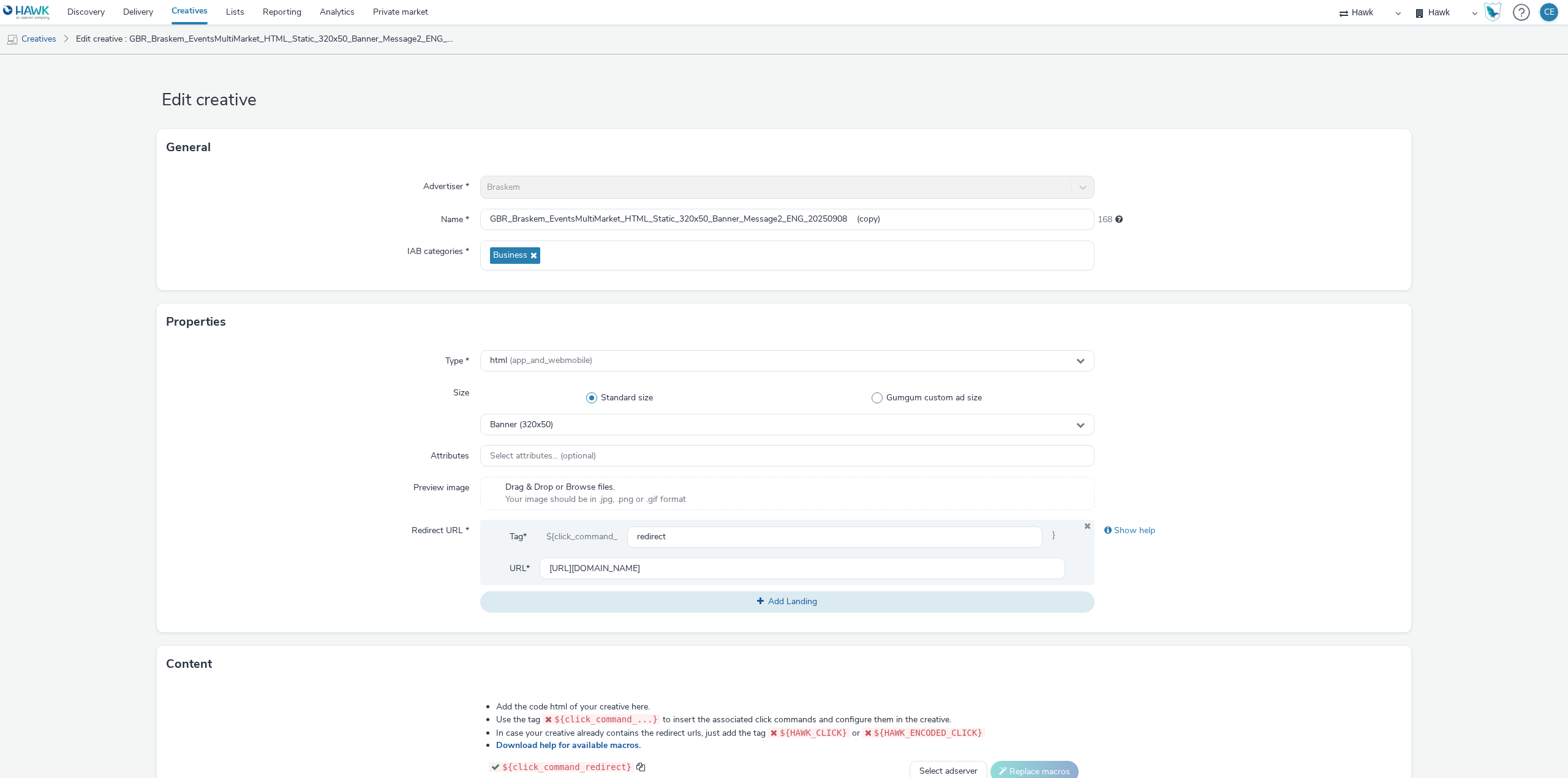
click at [783, 207] on div "Advertiser * Braskem Name * GBR_Braskem_EventsMultiMarket_HTML_Static_320x50_Ba…" at bounding box center [784, 228] width 1255 height 124
drag, startPoint x: 785, startPoint y: 211, endPoint x: 803, endPoint y: 211, distance: 18.0
click at [803, 211] on input "GBR_Braskem_EventsMultiMarket_HTML_Static_320x50_Banner_Message2_ENG_20250908 (…" at bounding box center [788, 219] width 614 height 21
drag, startPoint x: 843, startPoint y: 220, endPoint x: 958, endPoint y: 204, distance: 116.1
click at [1021, 222] on input "GBR_Braskem_EventsMultiMarket_HTML_Static_320x50_Banner_Message2_DE_20250908 (c…" at bounding box center [788, 219] width 614 height 21
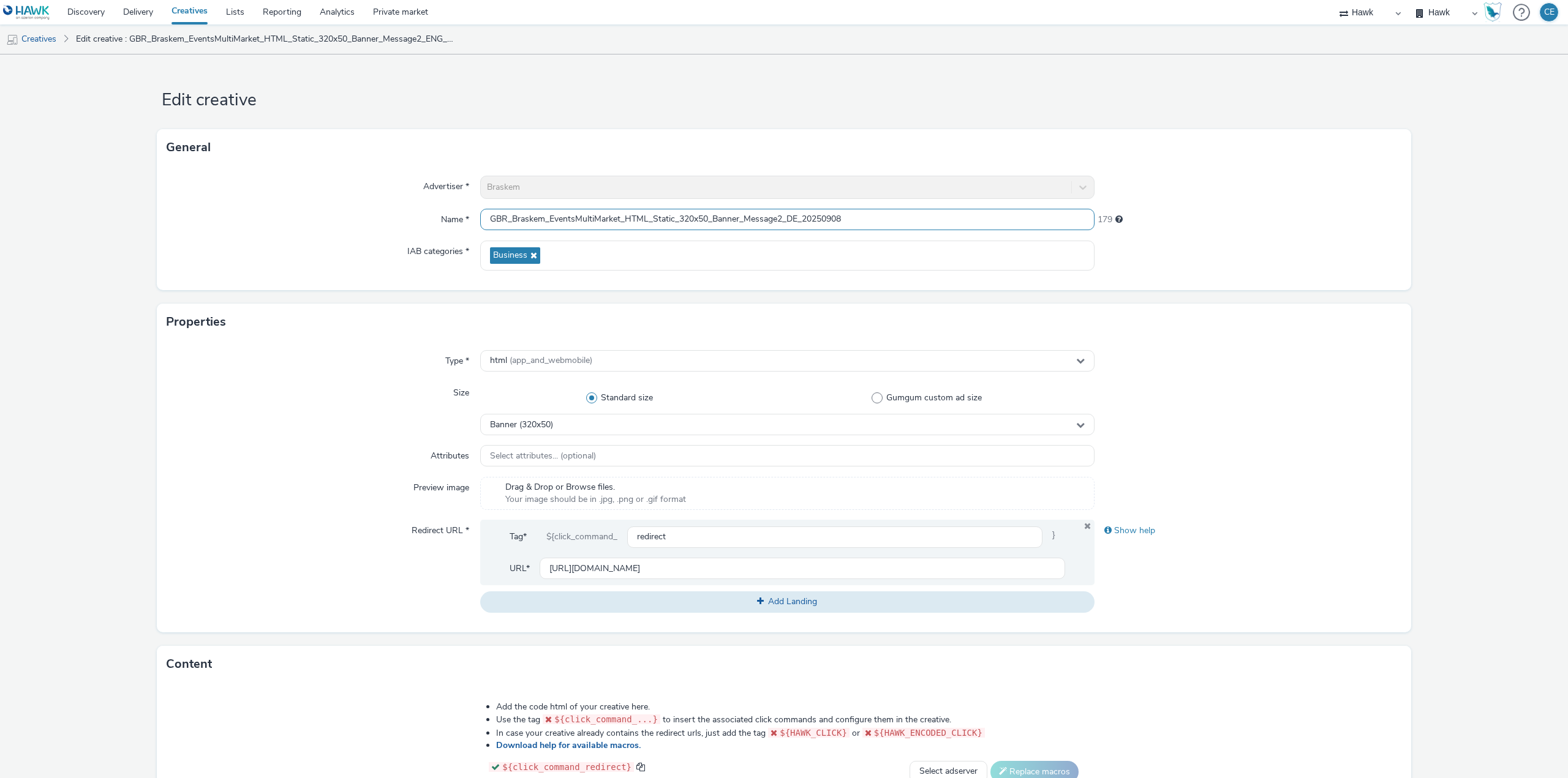
type input "GBR_Braskem_EventsMultiMarket_HTML_Static_320x50_Banner_Message2_DE_20250908"
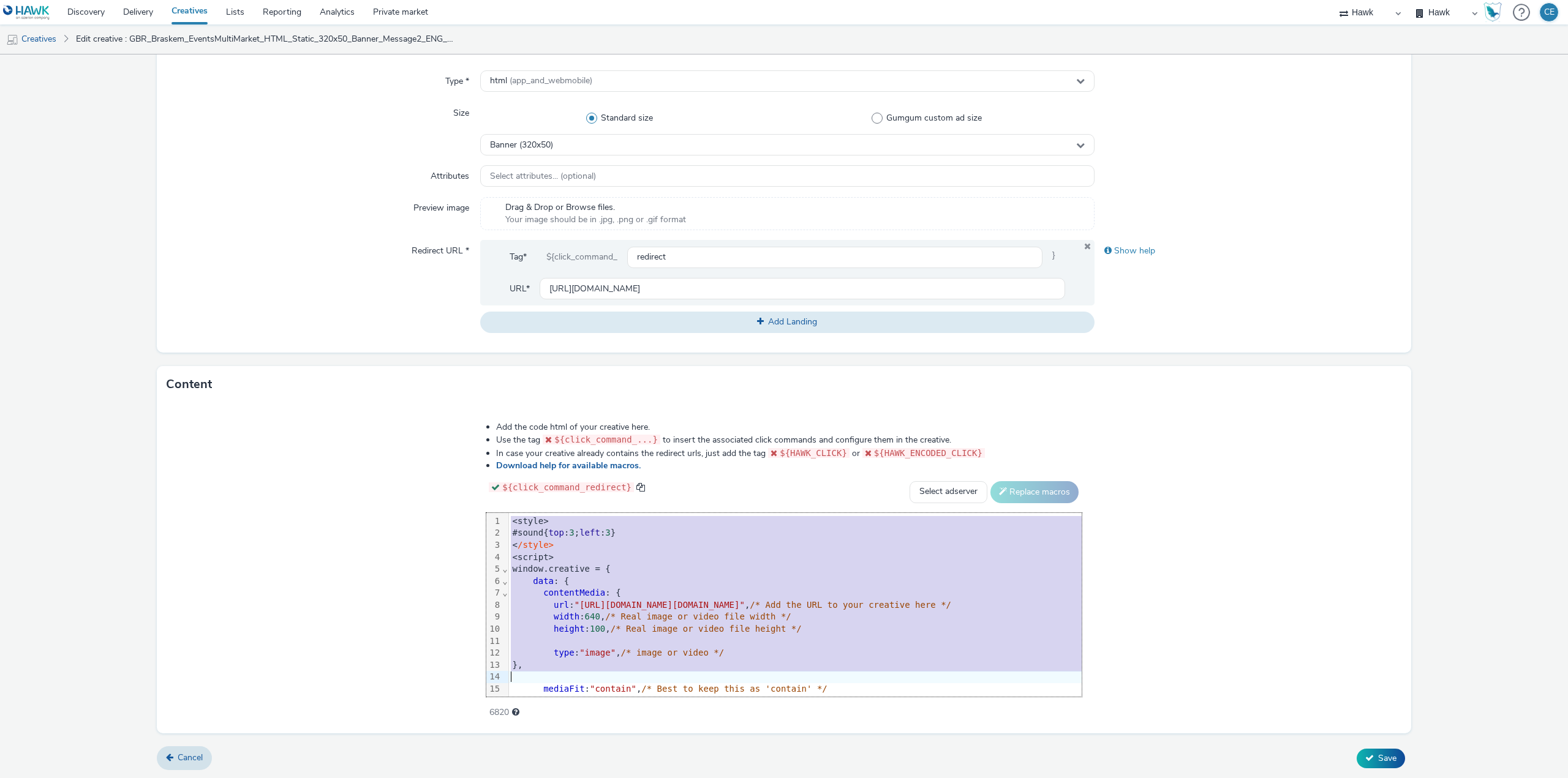
scroll to position [205, 0]
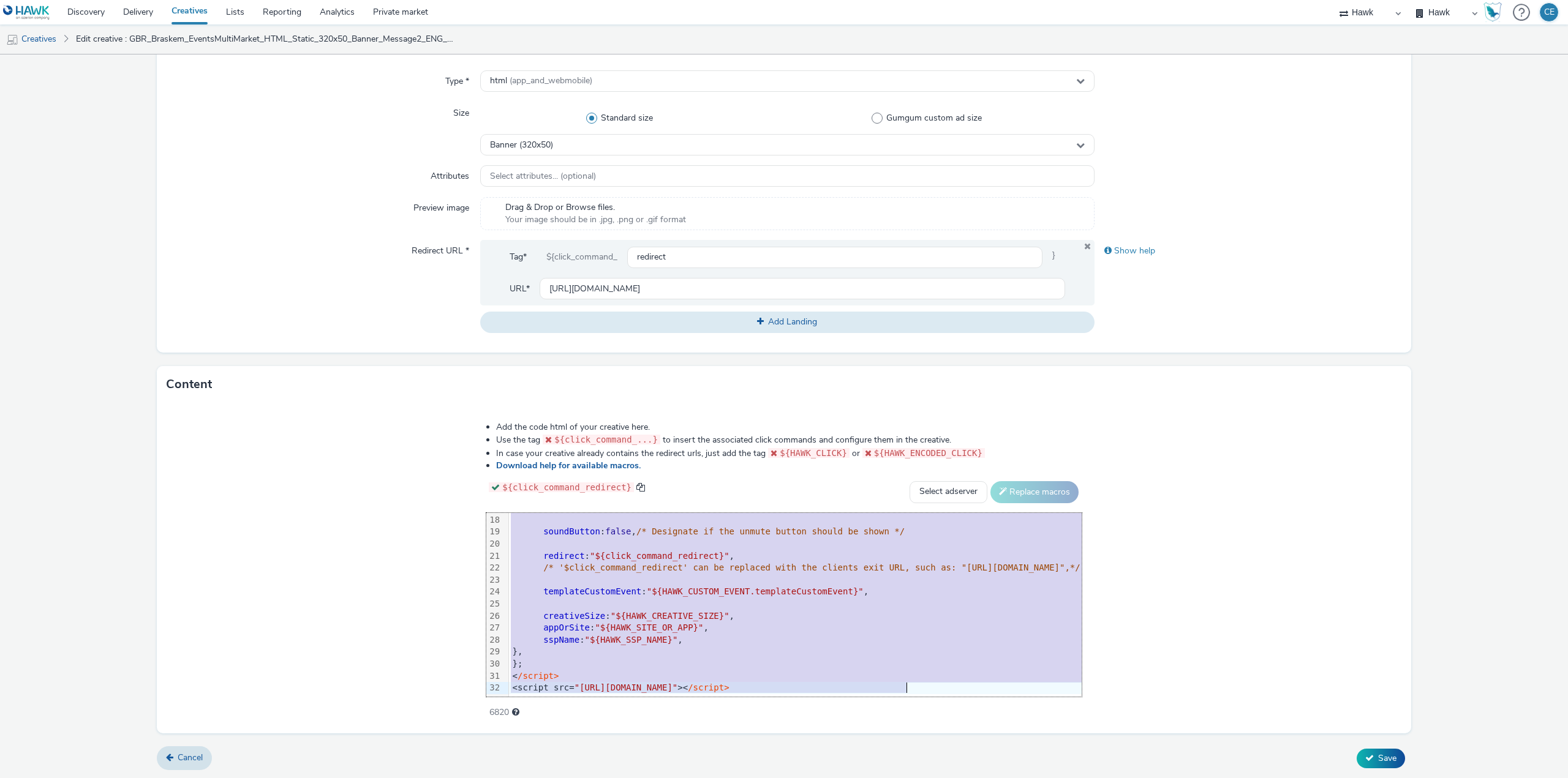
drag, startPoint x: 284, startPoint y: 517, endPoint x: 667, endPoint y: 807, distance: 480.4
click at [667, 777] on html "Discovery Delivery Creatives Lists Reporting Analytics Private market Hawk Hawk…" at bounding box center [784, 389] width 1568 height 778
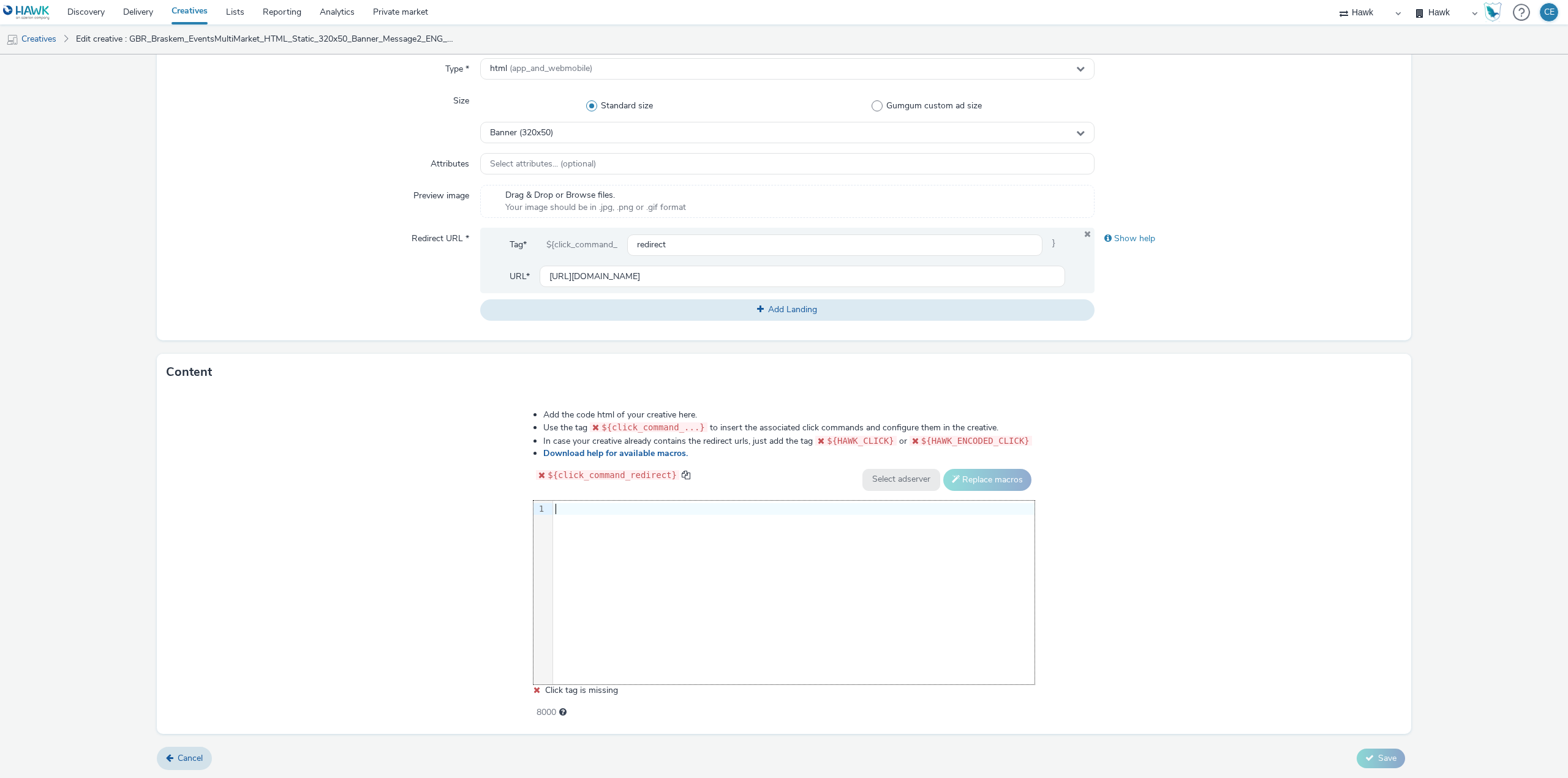
scroll to position [216, 0]
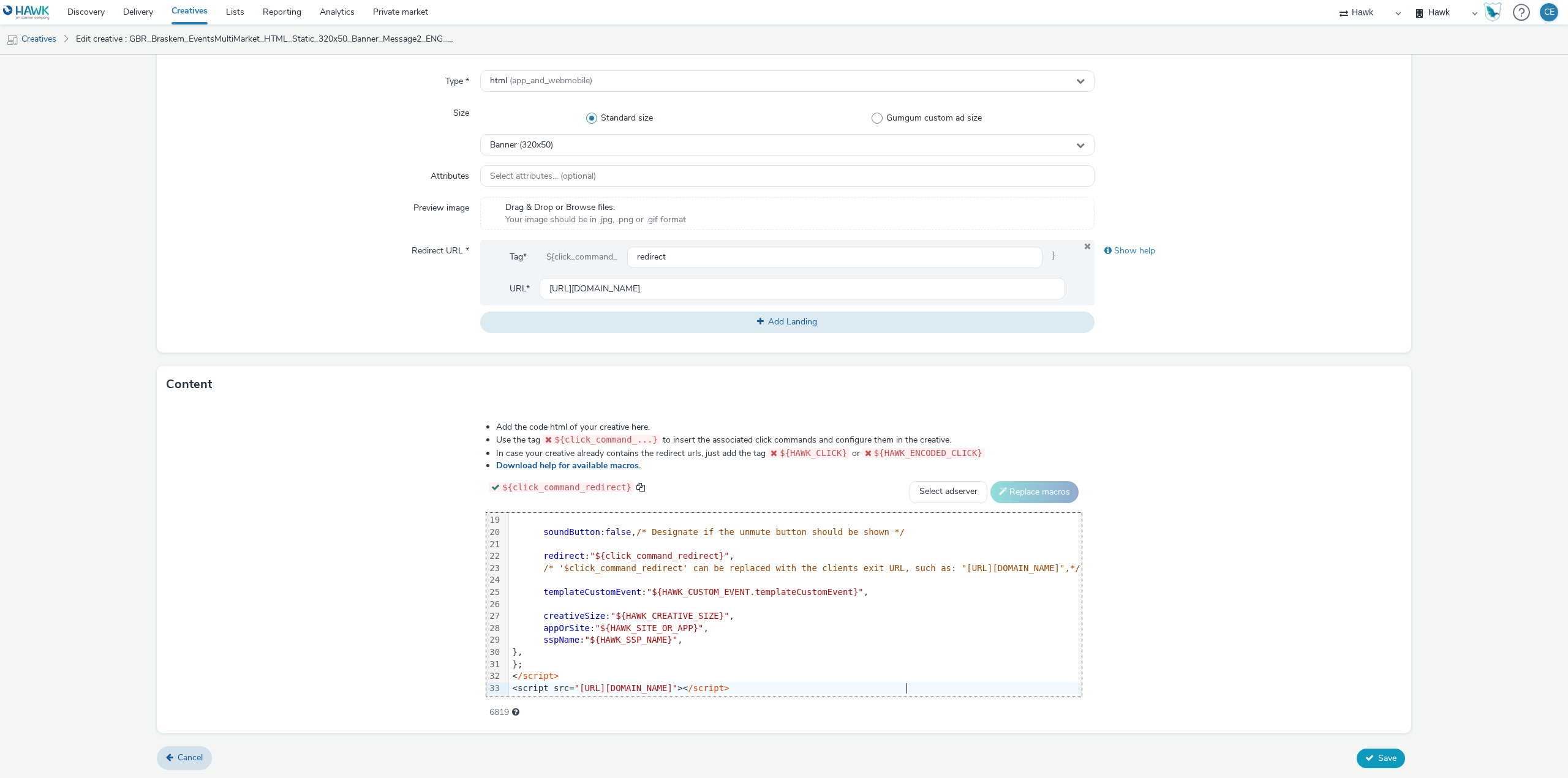
click at [1378, 754] on span "Save" at bounding box center [1387, 758] width 18 height 11
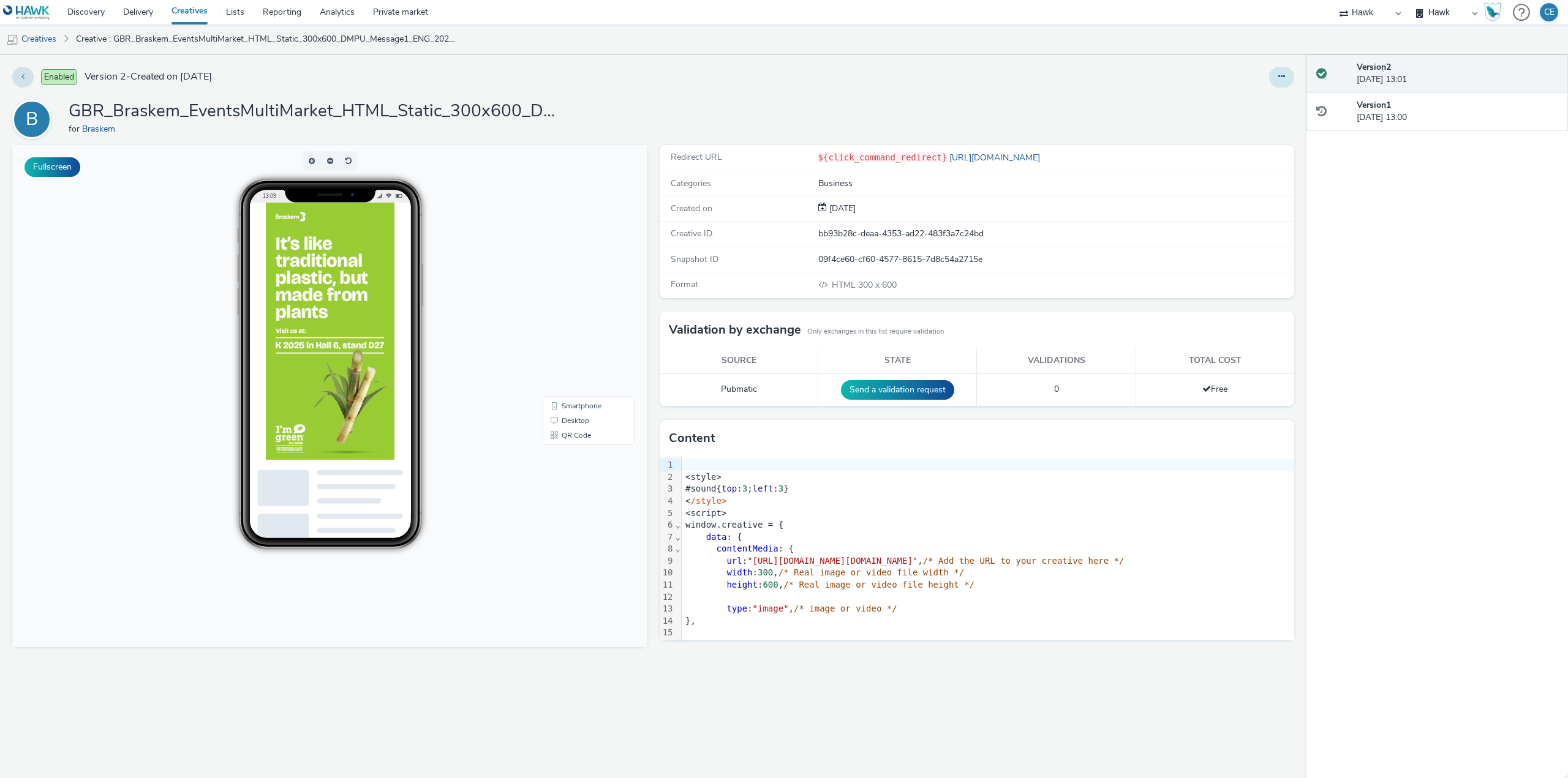
click at [1285, 76] on icon at bounding box center [1281, 76] width 7 height 8
click at [1268, 124] on link "Duplicate" at bounding box center [1248, 126] width 92 height 25
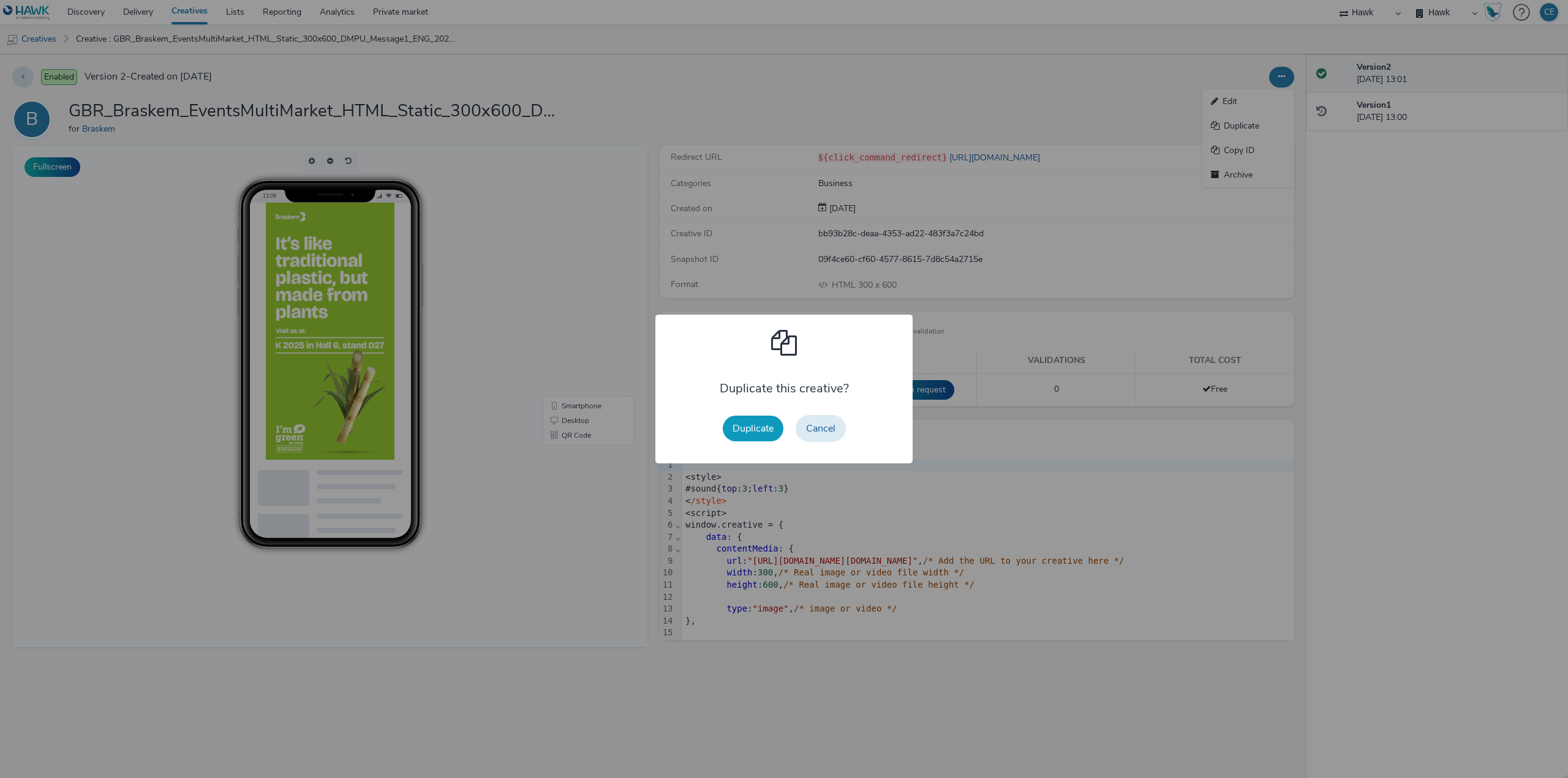
click at [751, 424] on button "Duplicate" at bounding box center [753, 429] width 61 height 25
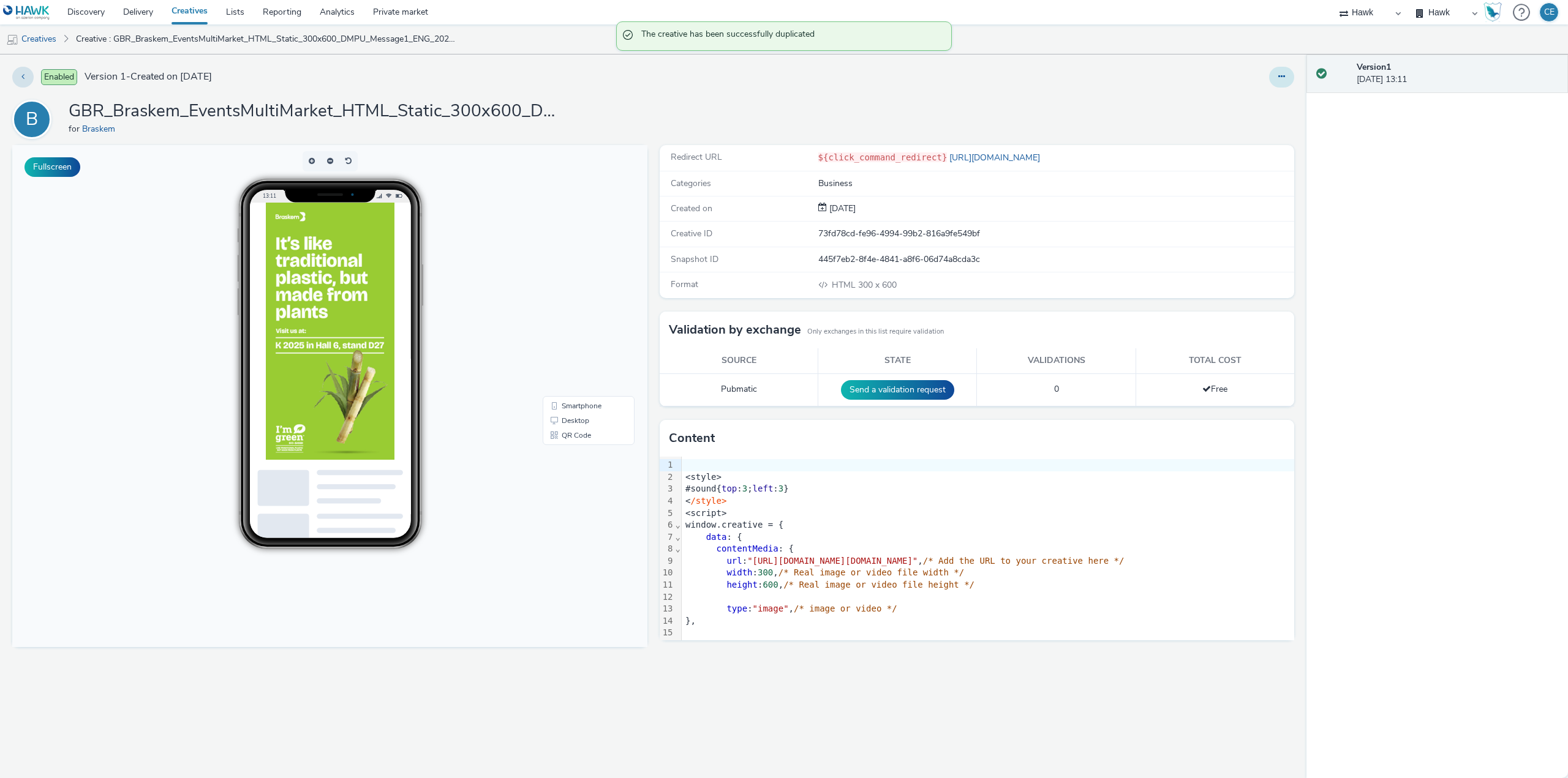
click at [1283, 85] on button at bounding box center [1281, 76] width 25 height 21
click at [1277, 98] on link "Edit" at bounding box center [1248, 101] width 92 height 25
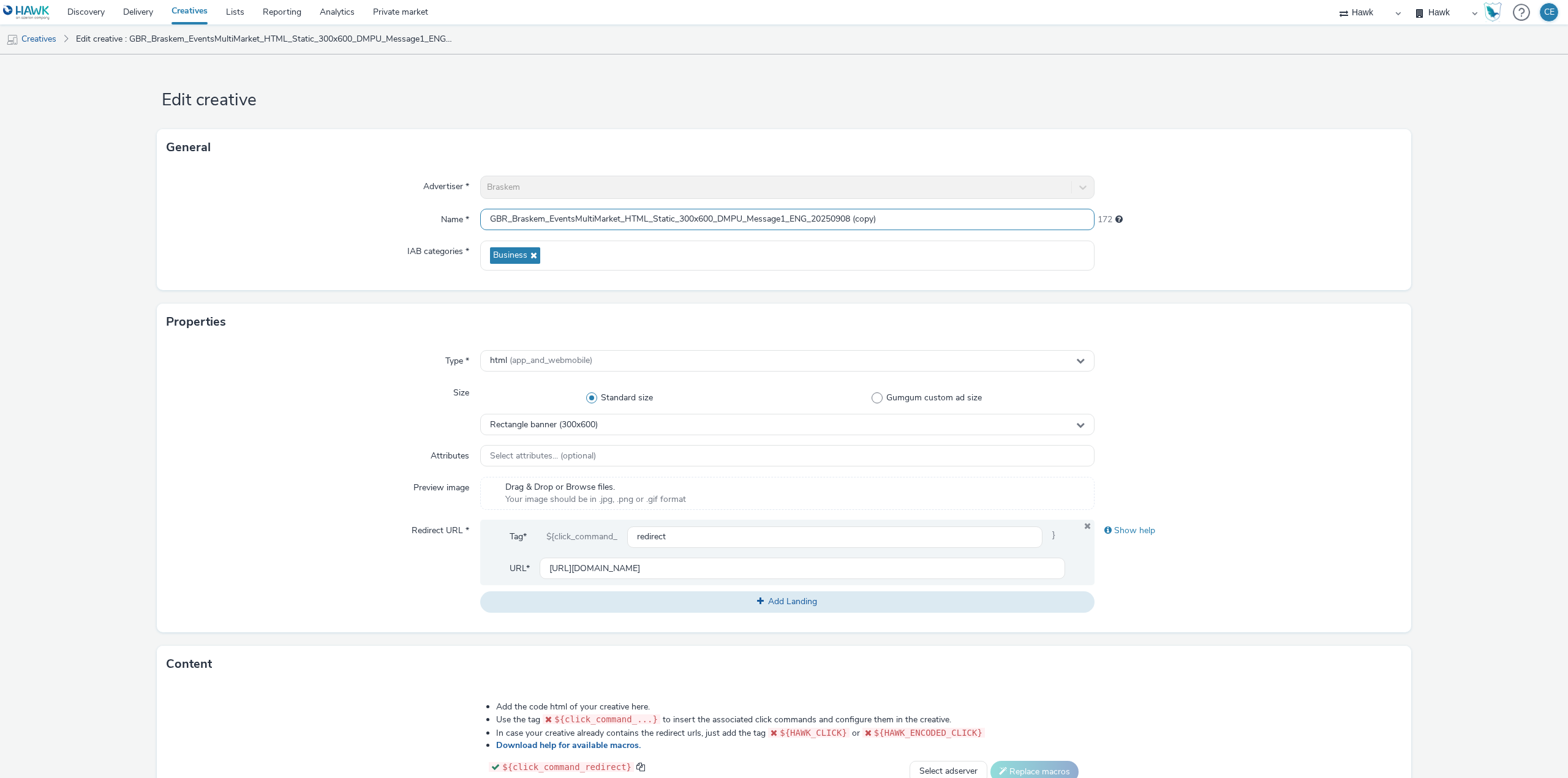
drag, startPoint x: 789, startPoint y: 216, endPoint x: 804, endPoint y: 221, distance: 15.8
click at [804, 221] on input "GBR_Braskem_EventsMultiMarket_HTML_Static_300x600_DMPU_Message1_ENG_20250908 (c…" at bounding box center [788, 219] width 614 height 21
drag, startPoint x: 851, startPoint y: 211, endPoint x: 923, endPoint y: 199, distance: 73.0
click at [920, 199] on div "Advertiser * Braskem Name * GBR_Braskem_EventsMultiMarket_HTML_Static_300x600_D…" at bounding box center [784, 228] width 1255 height 124
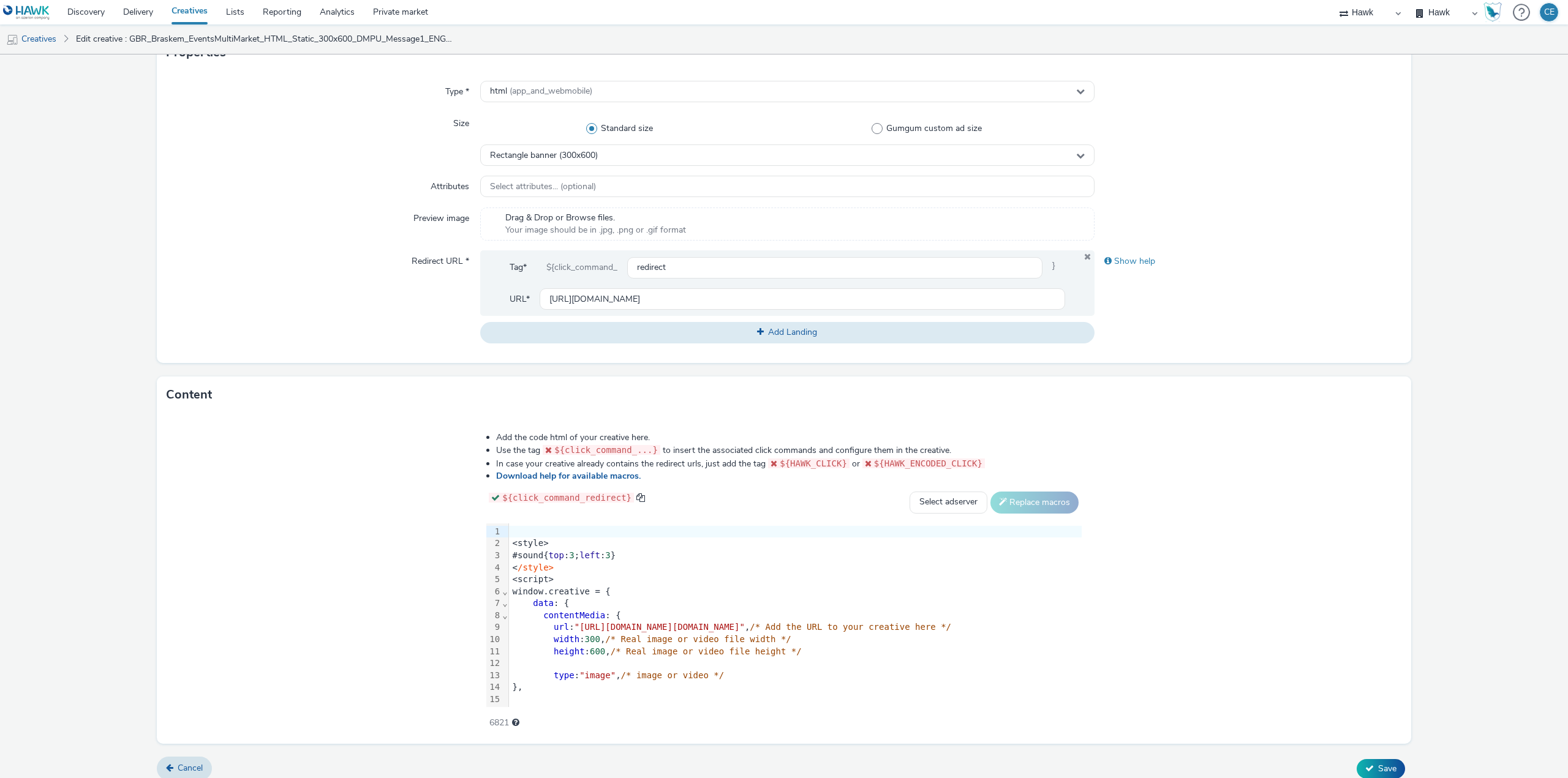
scroll to position [280, 0]
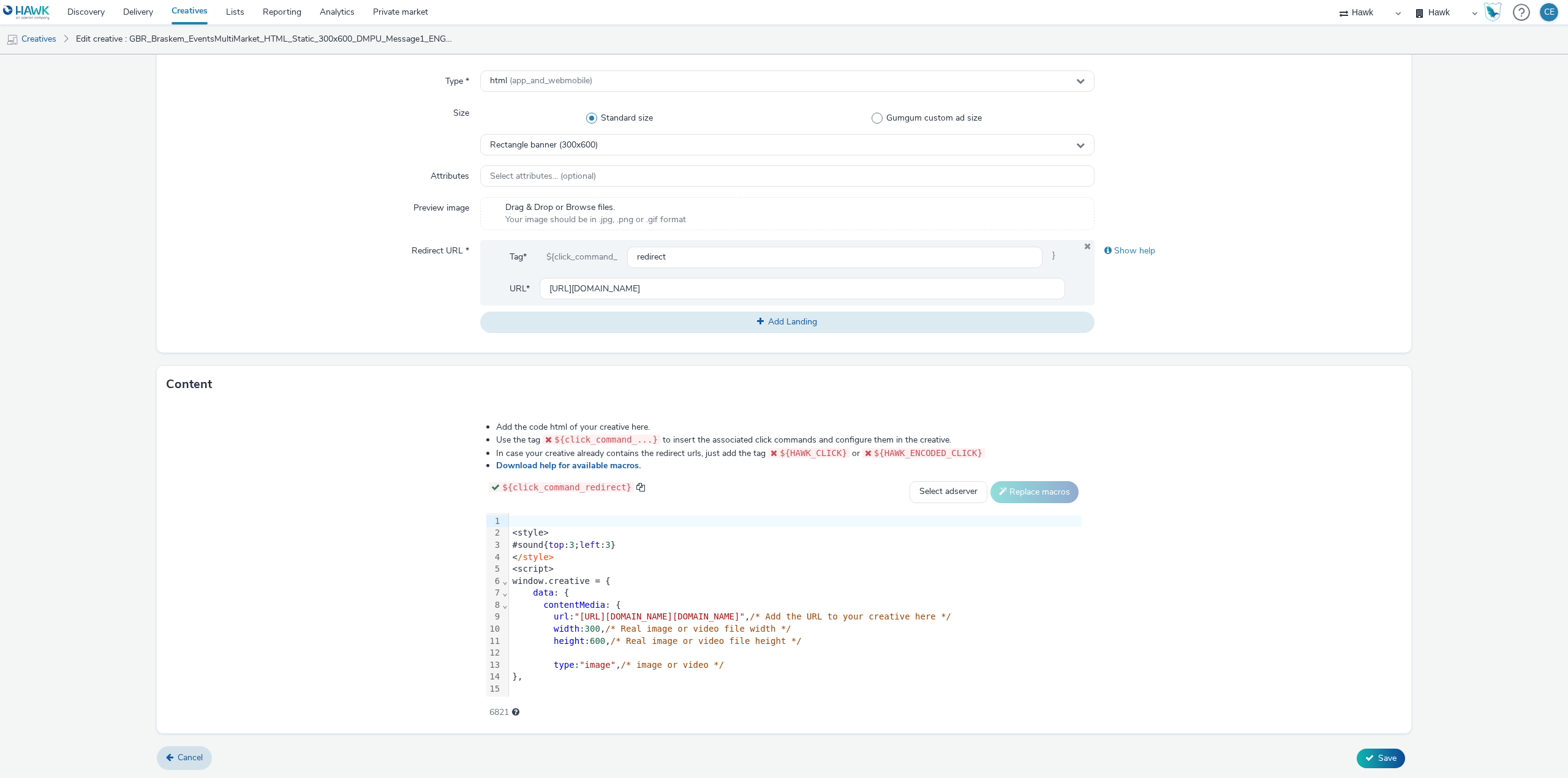
type input "GBR_Braskem_EventsMultiMarket_HTML_Static_300x600_DMPU_Message1_DE_20250908"
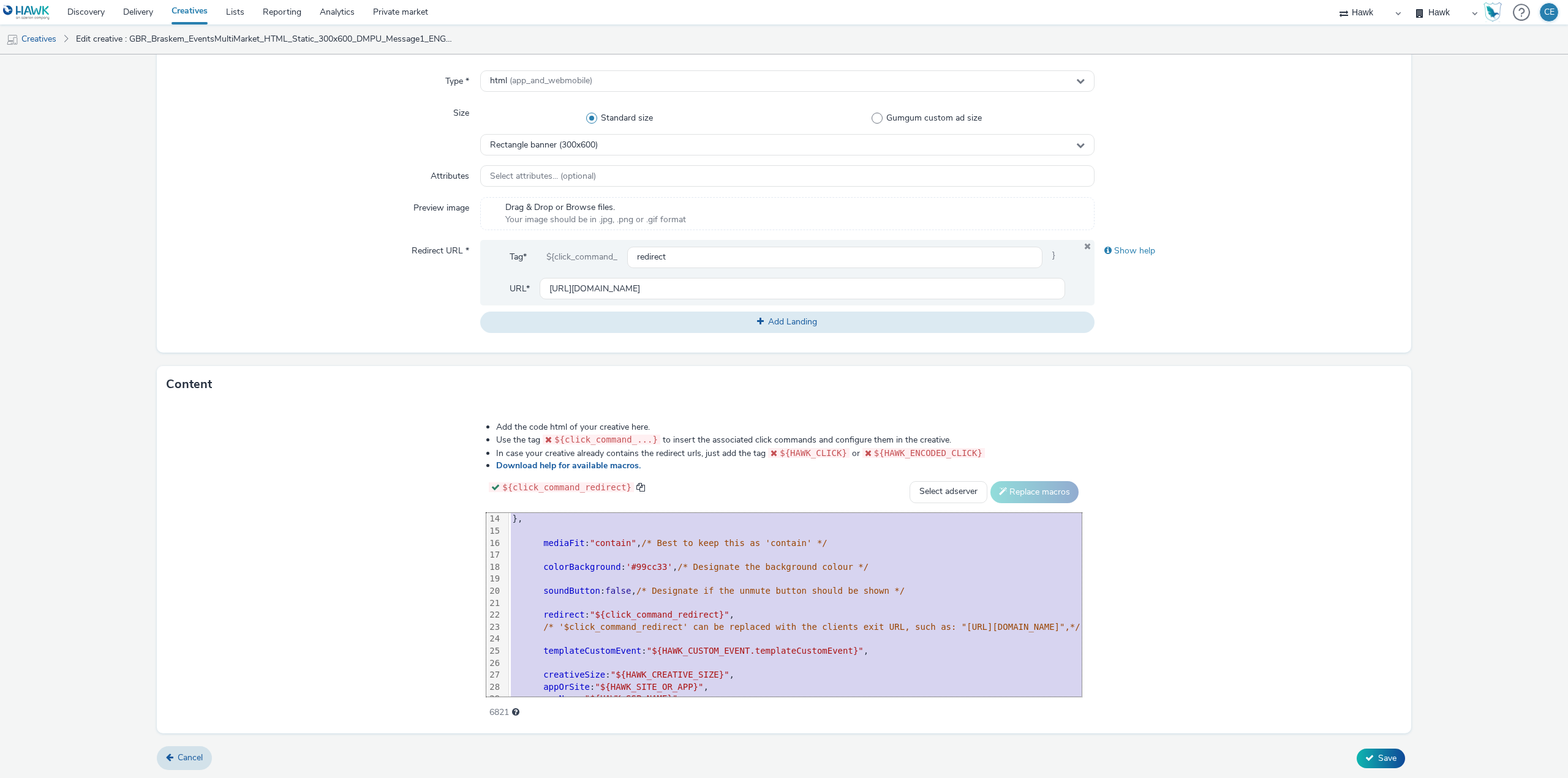
scroll to position [217, 0]
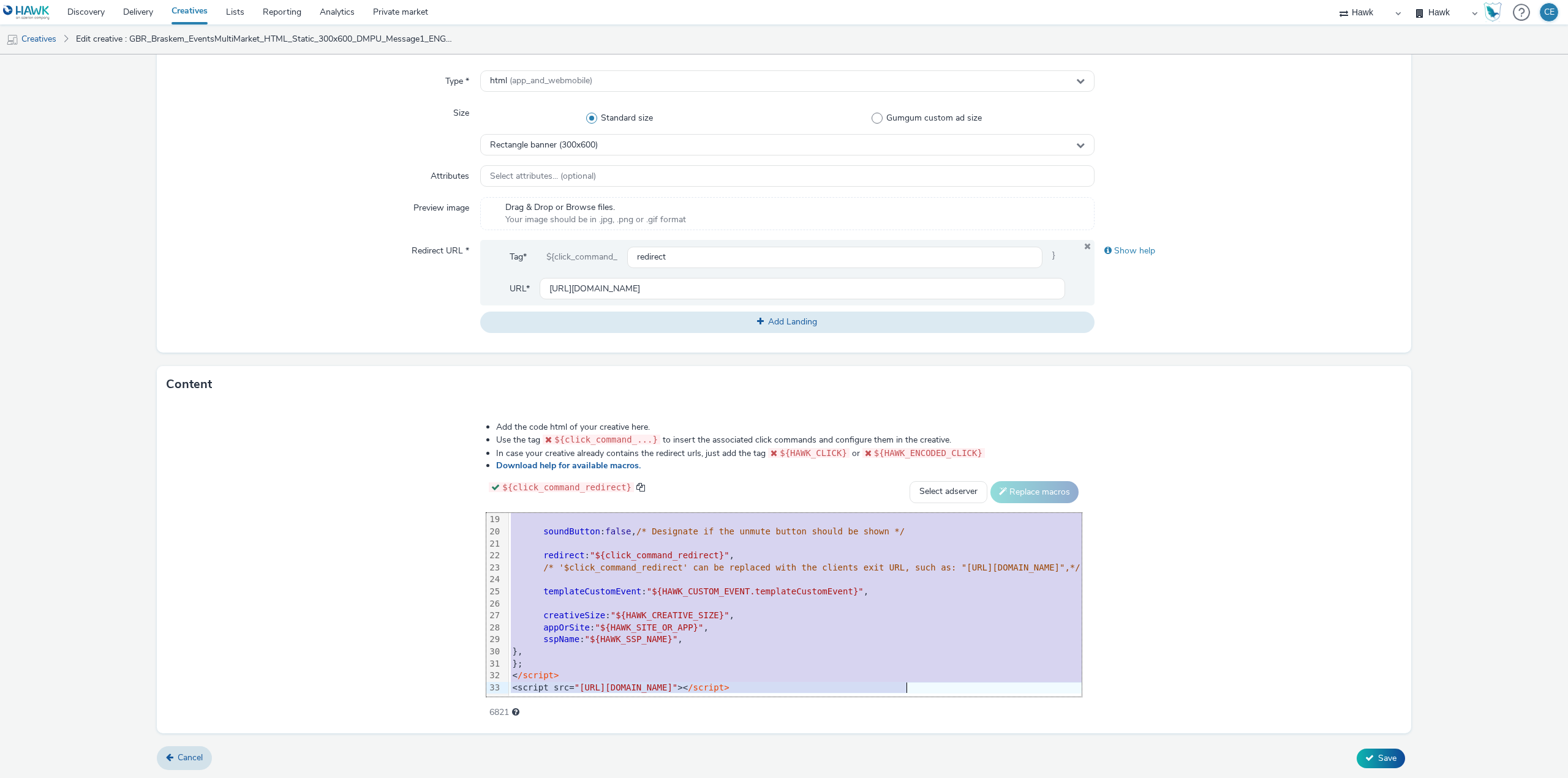
drag, startPoint x: 292, startPoint y: 522, endPoint x: 563, endPoint y: 757, distance: 358.7
click at [564, 756] on form "Edit creative General Advertiser * Braskem Name * GBR_Braskem_EventsMultiMarket…" at bounding box center [784, 277] width 1568 height 1004
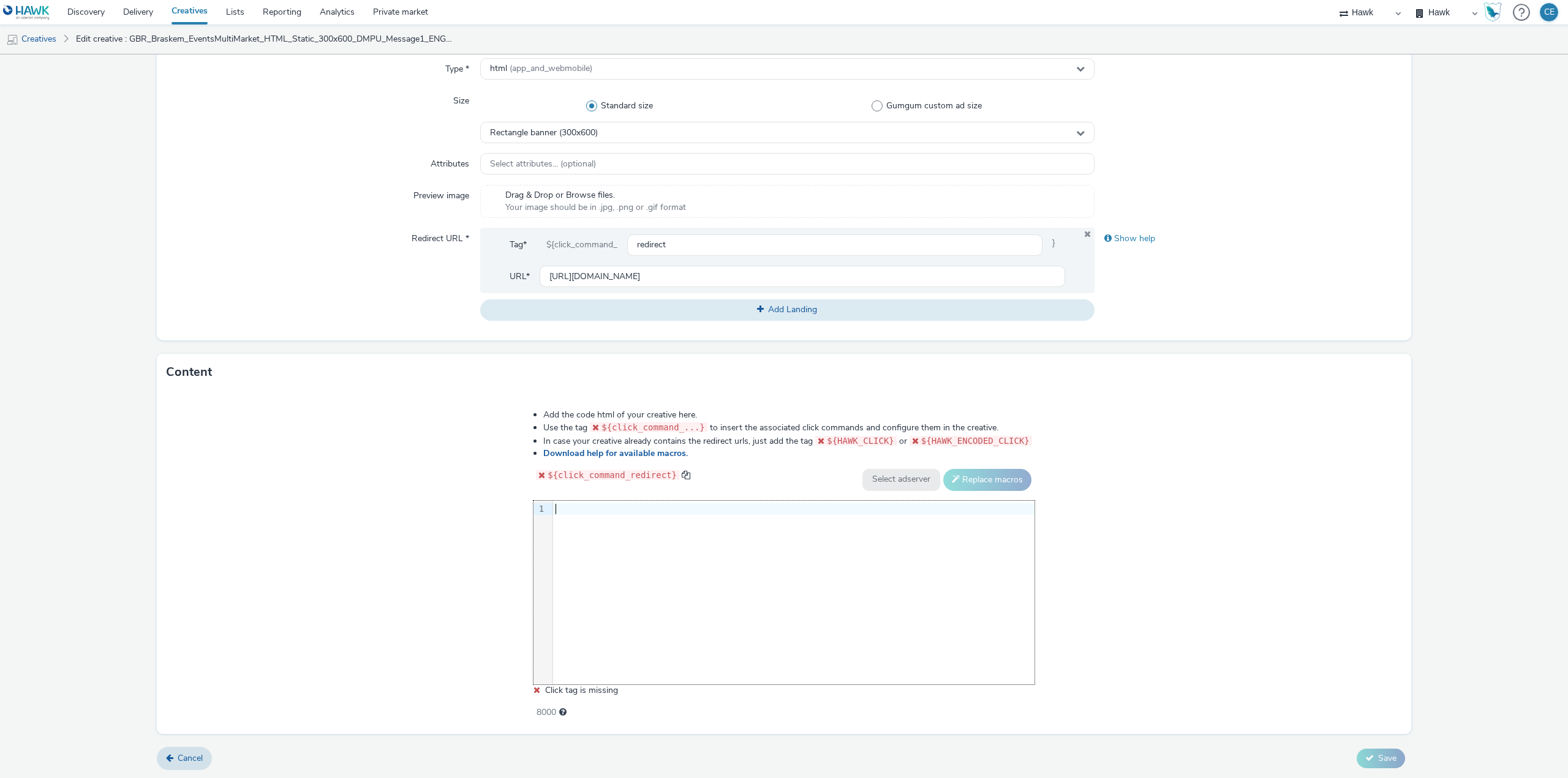
scroll to position [204, 0]
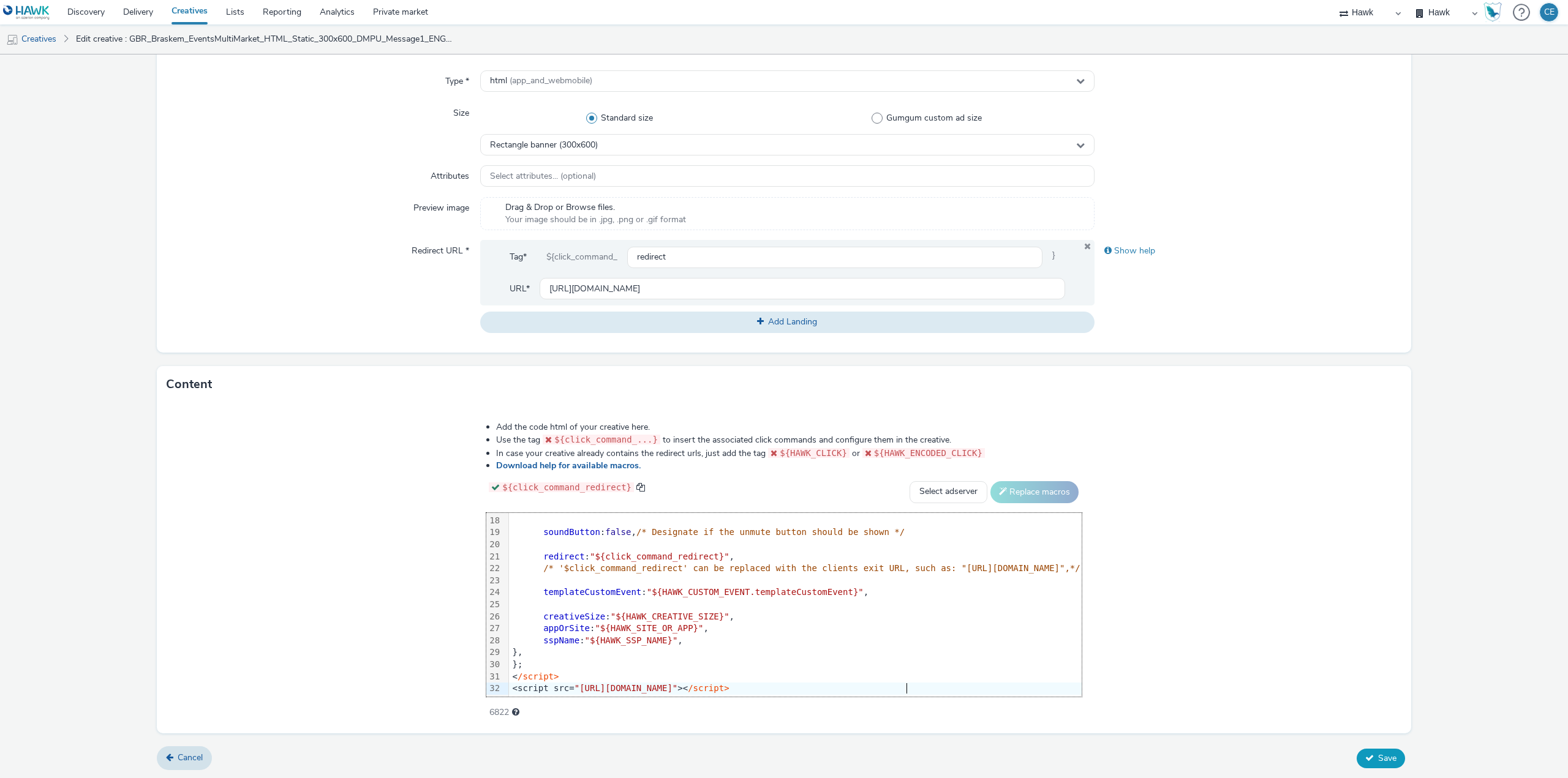
click at [1380, 754] on span "Save" at bounding box center [1387, 758] width 18 height 11
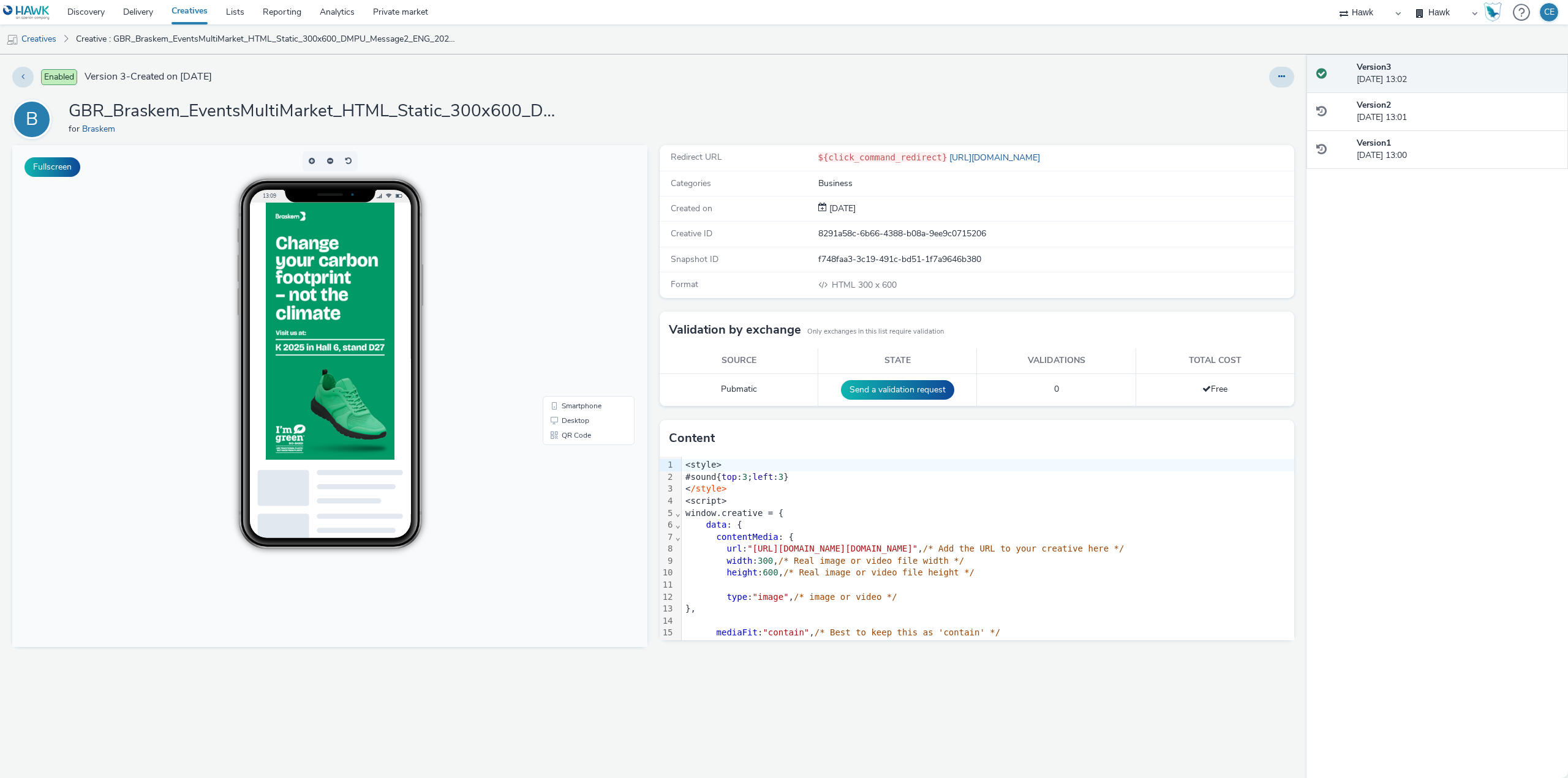
click at [1272, 85] on div at bounding box center [1281, 76] width 25 height 21
click at [1282, 71] on button at bounding box center [1281, 76] width 25 height 21
click at [1284, 124] on link "Duplicate" at bounding box center [1248, 126] width 92 height 25
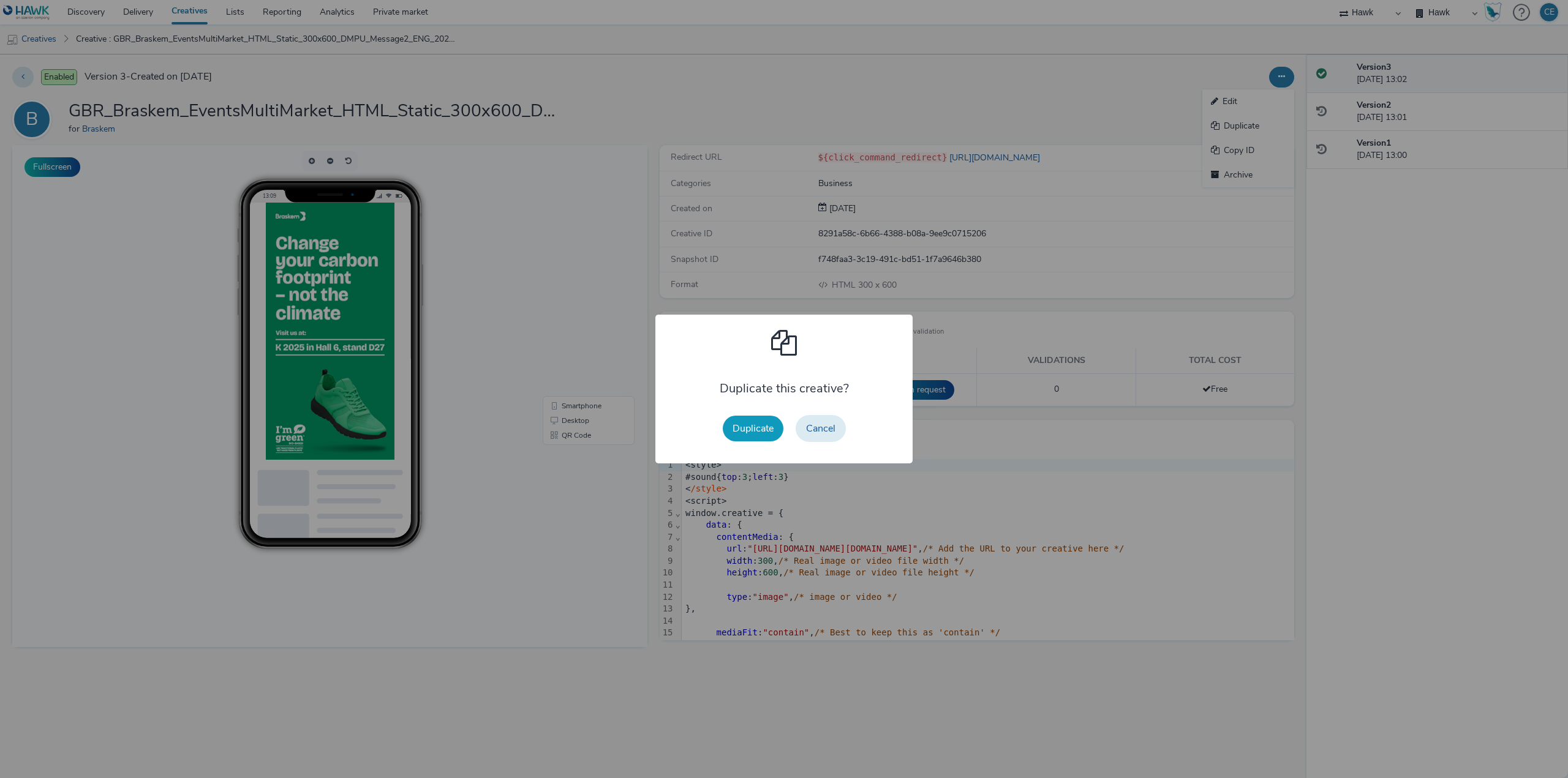
click at [744, 422] on button "Duplicate" at bounding box center [753, 429] width 61 height 25
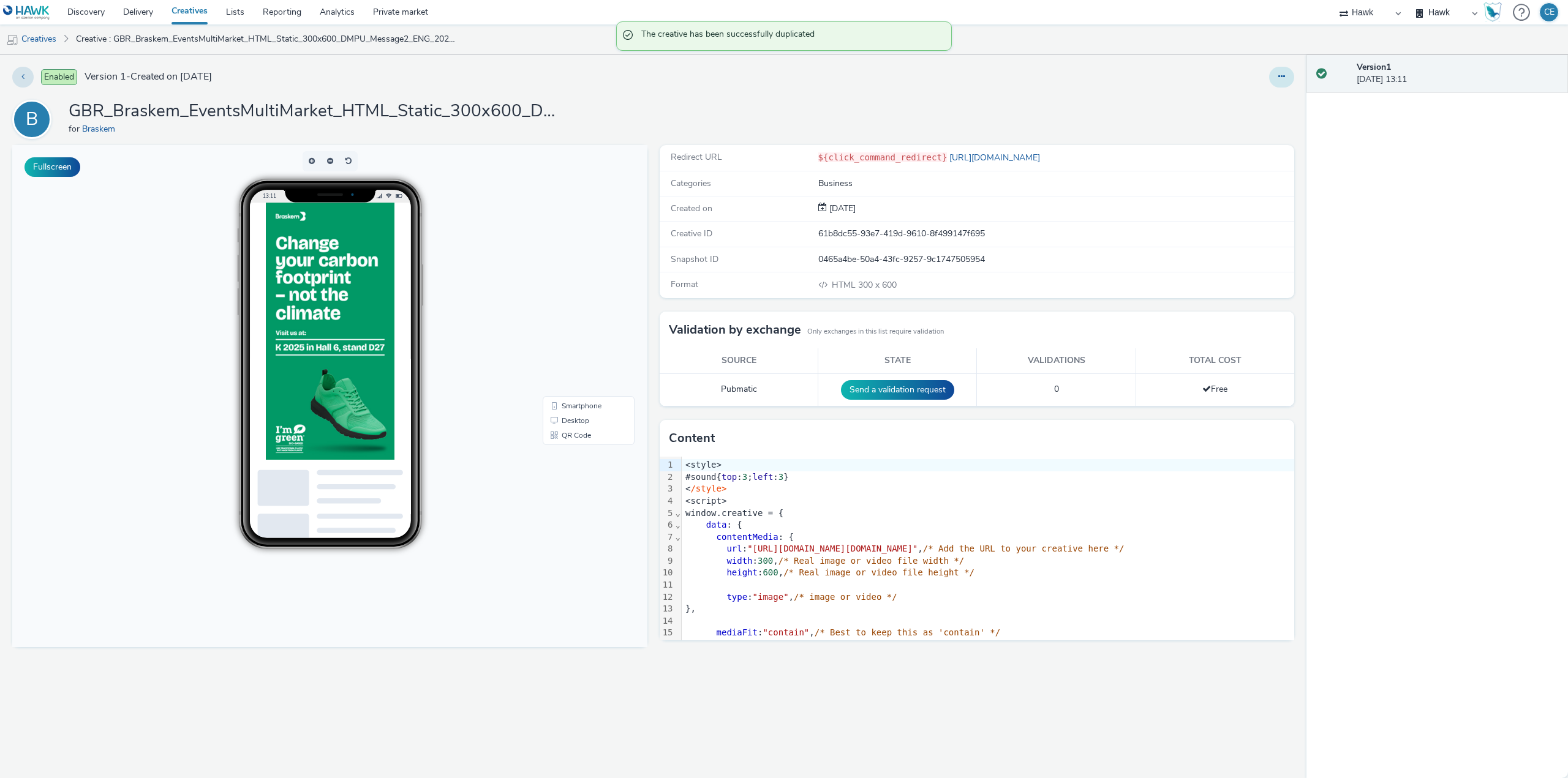
click at [1281, 74] on icon at bounding box center [1281, 76] width 7 height 8
click at [1267, 100] on link "Edit" at bounding box center [1248, 101] width 92 height 25
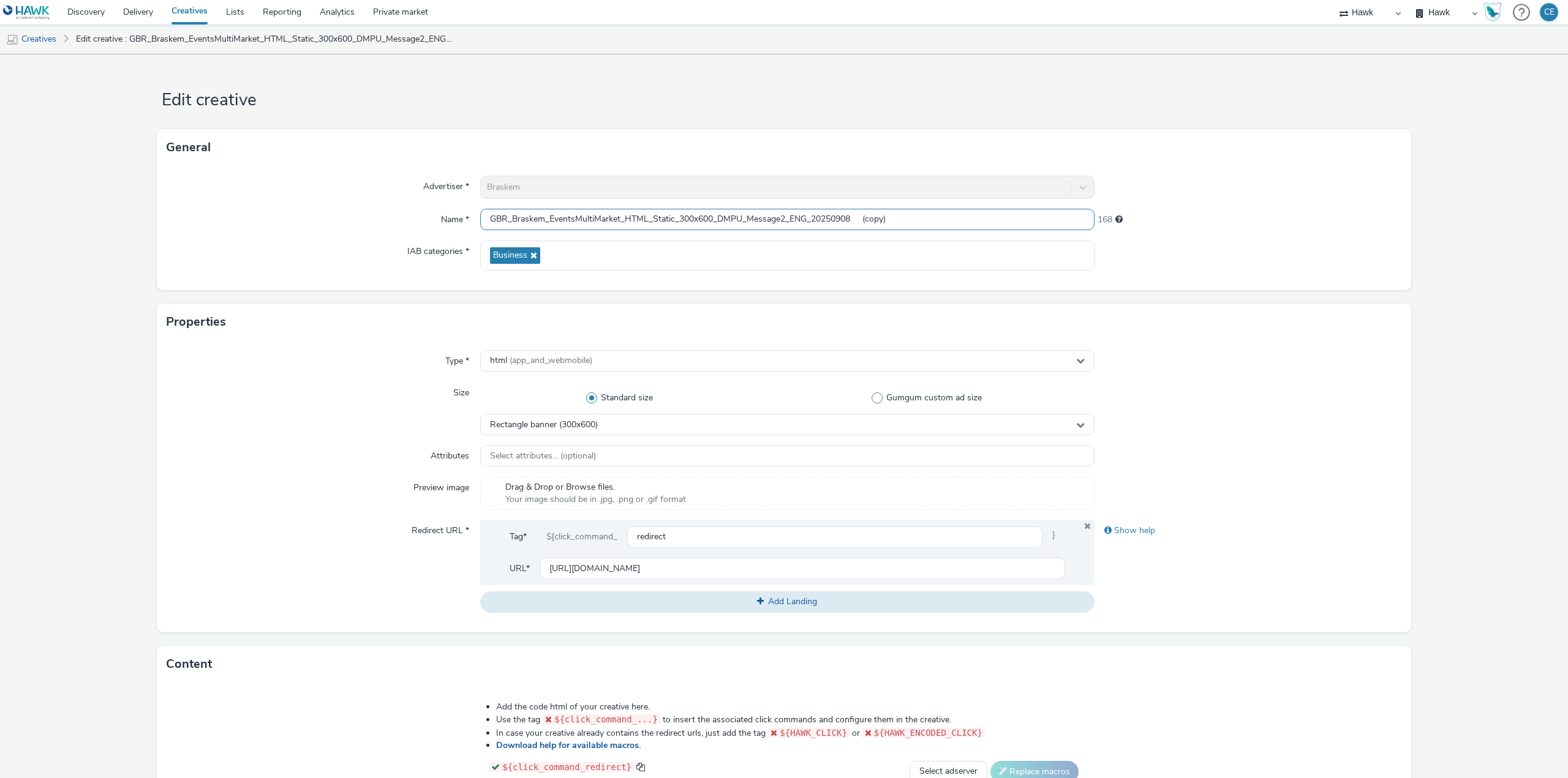
drag, startPoint x: 788, startPoint y: 219, endPoint x: 808, endPoint y: 220, distance: 20.0
click at [808, 220] on input "GBR_Braskem_EventsMultiMarket_HTML_Static_300x600_DMPU_Message2_ENG_20250908 (c…" at bounding box center [788, 219] width 614 height 21
drag, startPoint x: 854, startPoint y: 213, endPoint x: 970, endPoint y: 212, distance: 116.0
click at [966, 213] on input "GBR_Braskem_EventsMultiMarket_HTML_Static_300x600_DMPU_Message2_DE_20250908 (co…" at bounding box center [788, 219] width 614 height 21
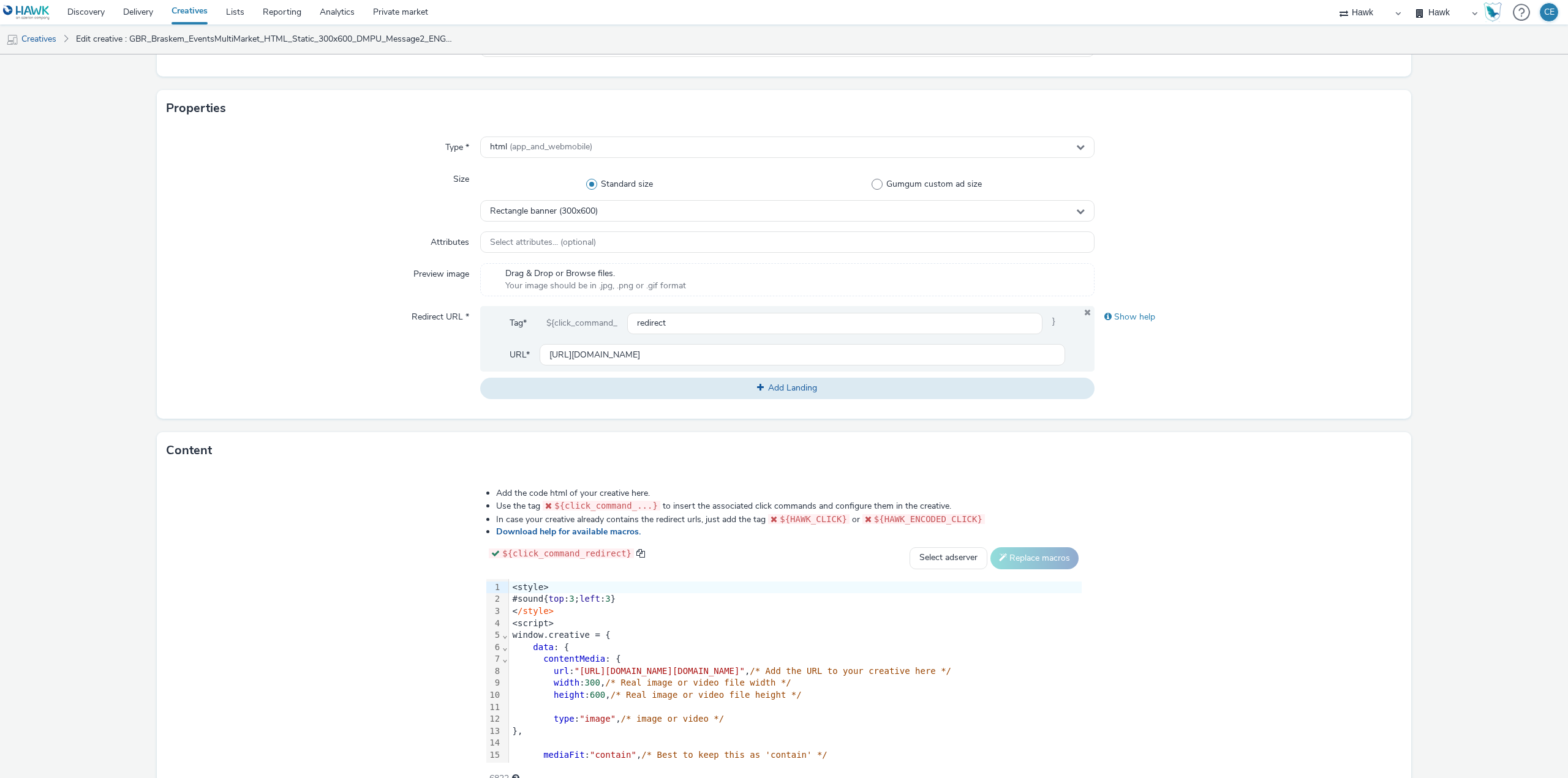
scroll to position [280, 0]
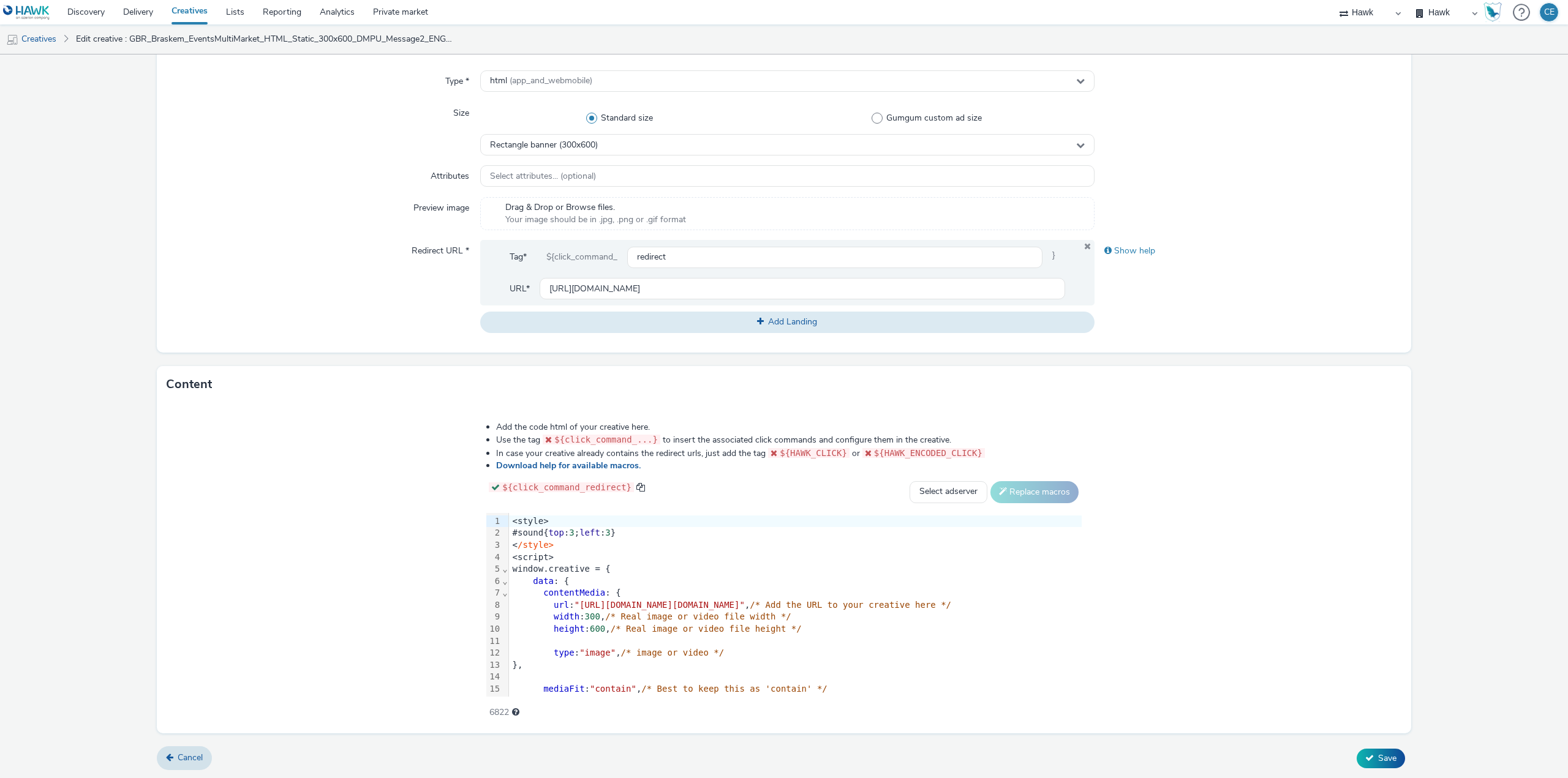
type input "GBR_Braskem_EventsMultiMarket_HTML_Static_300x600_DMPU_Message2_DE_20250908"
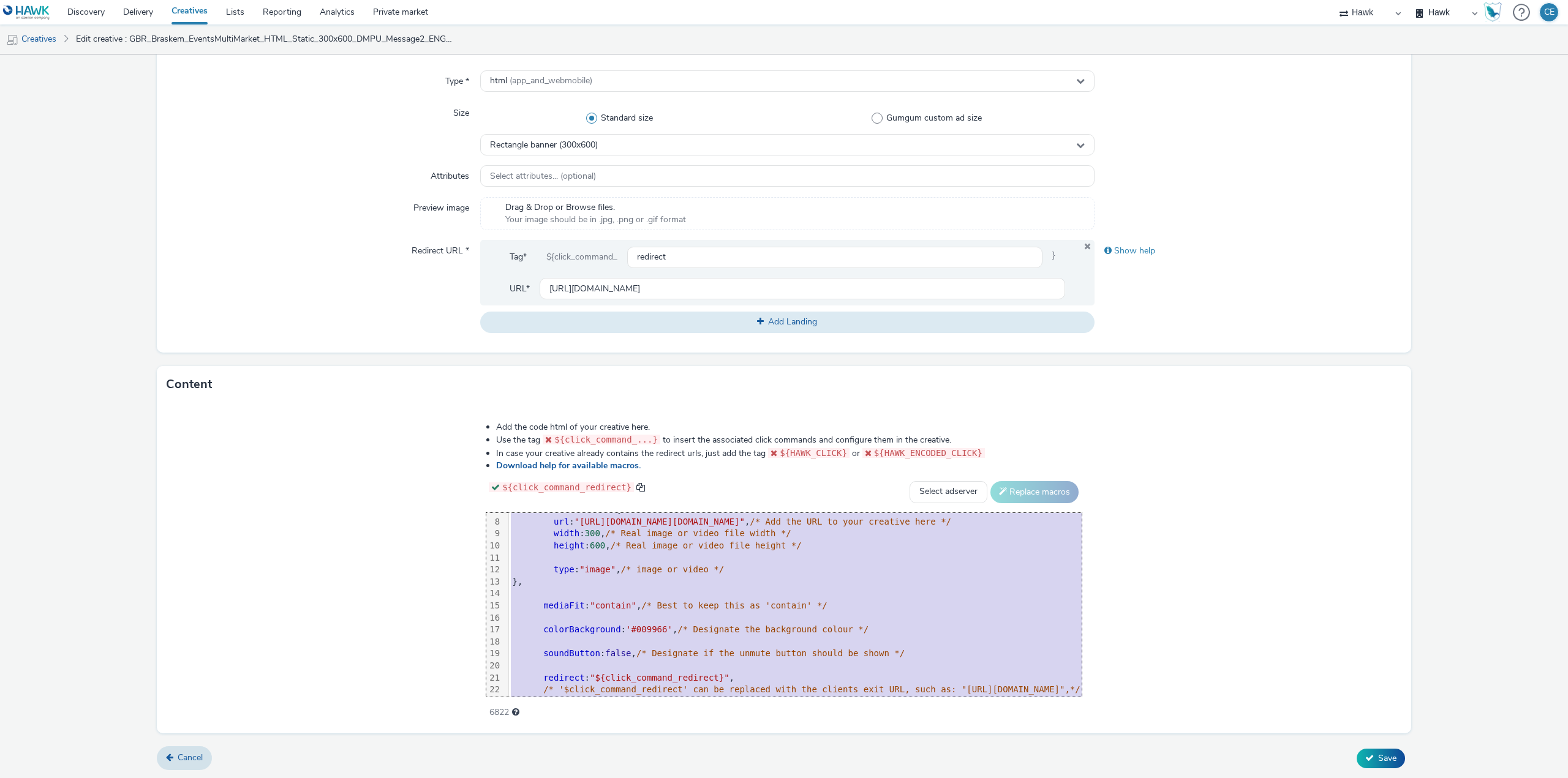
scroll to position [205, 0]
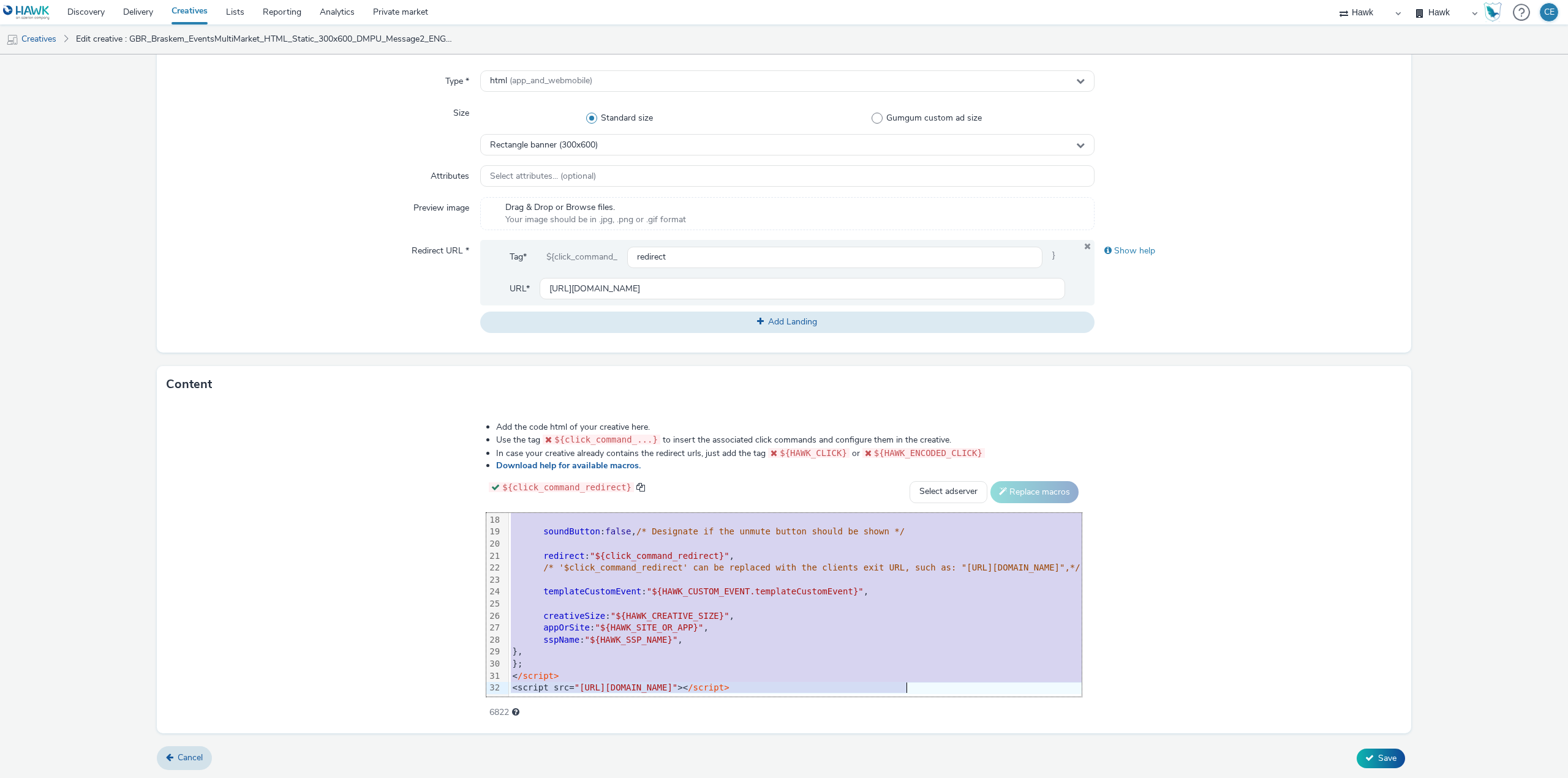
drag, startPoint x: 289, startPoint y: 518, endPoint x: 449, endPoint y: 790, distance: 315.6
click at [449, 777] on html "Discovery Delivery Creatives Lists Reporting Analytics Private market Hawk Hawk…" at bounding box center [784, 389] width 1568 height 778
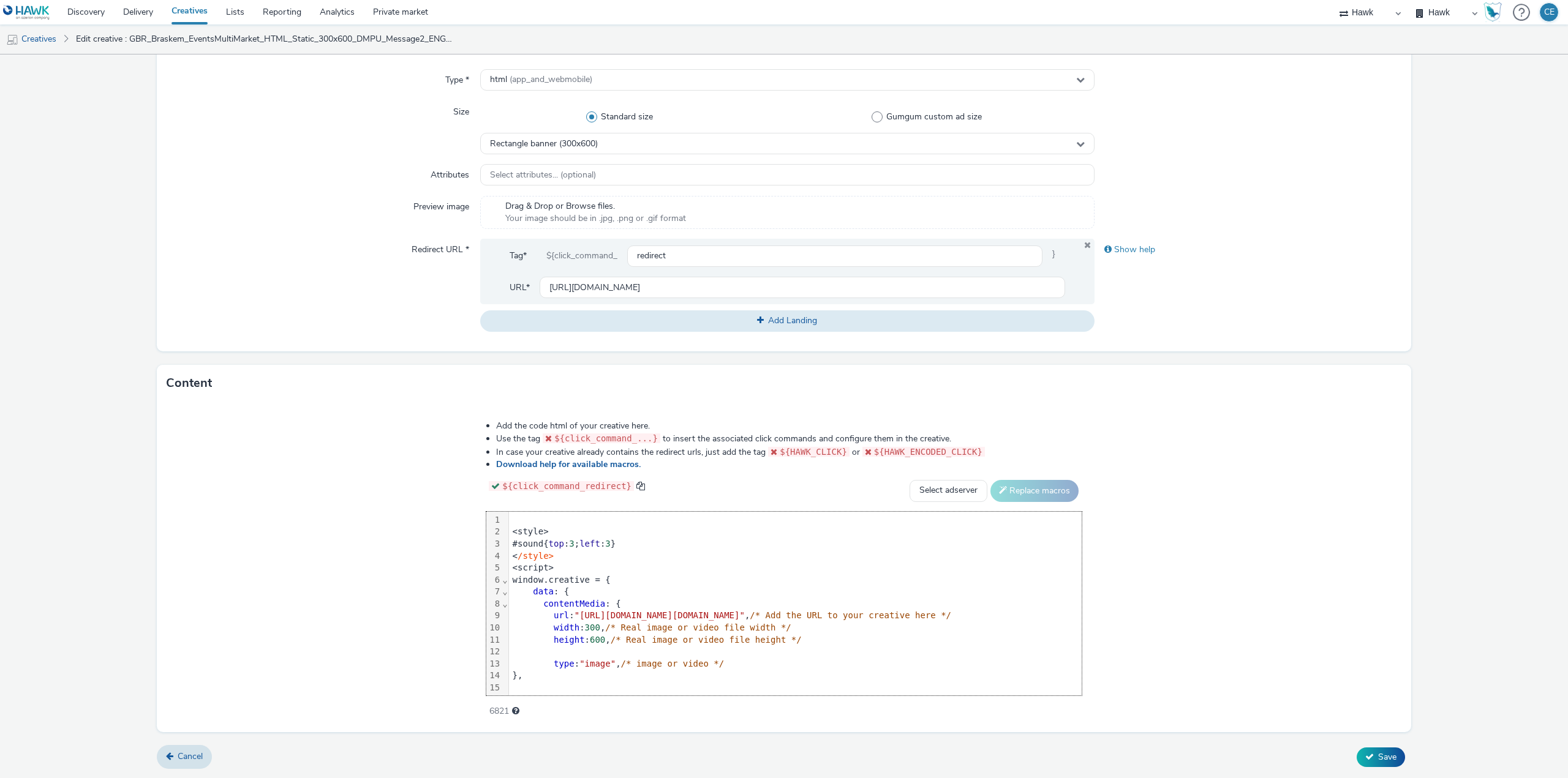
scroll to position [216, 0]
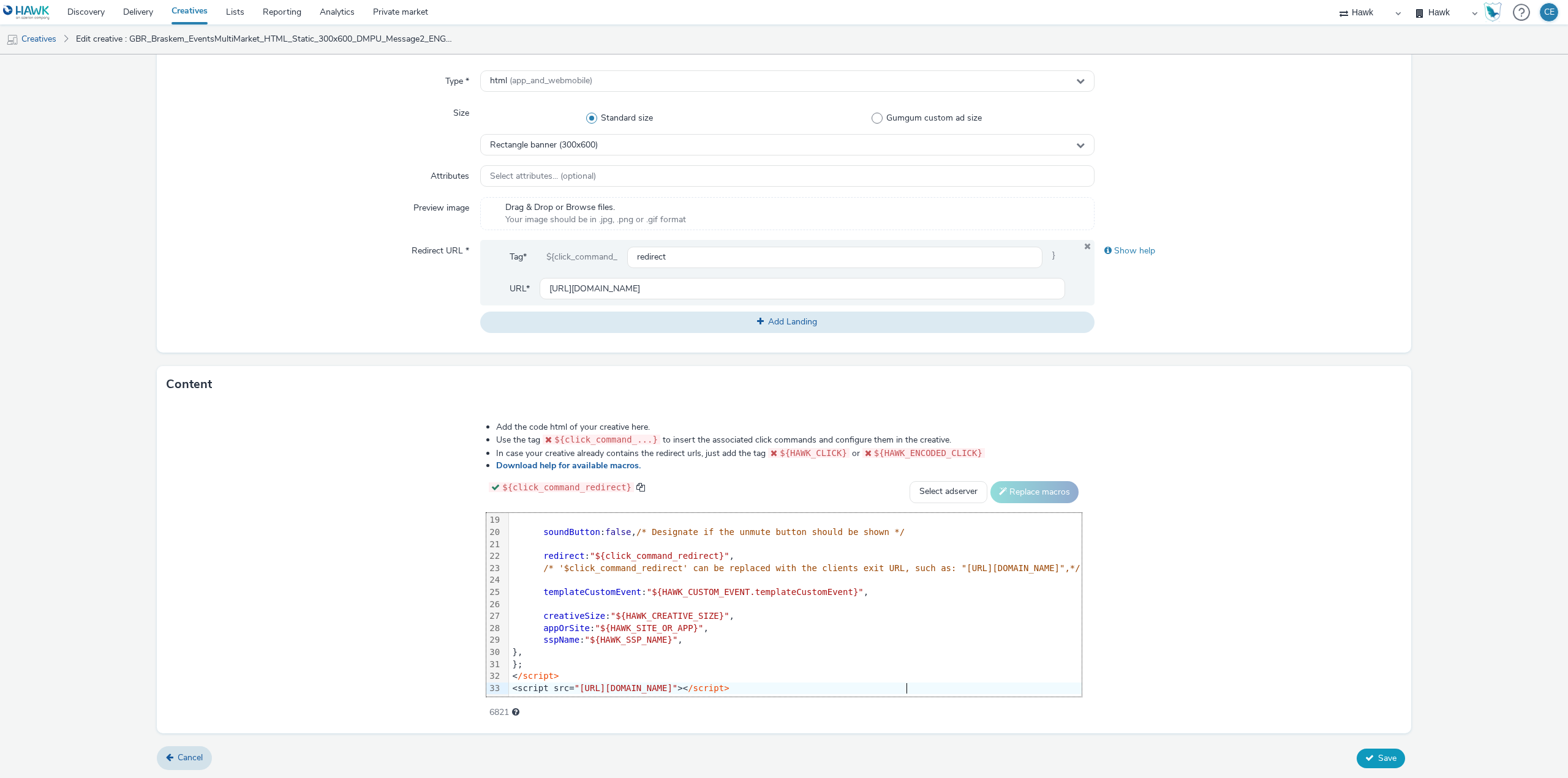
click at [1378, 750] on button "Save" at bounding box center [1380, 758] width 48 height 20
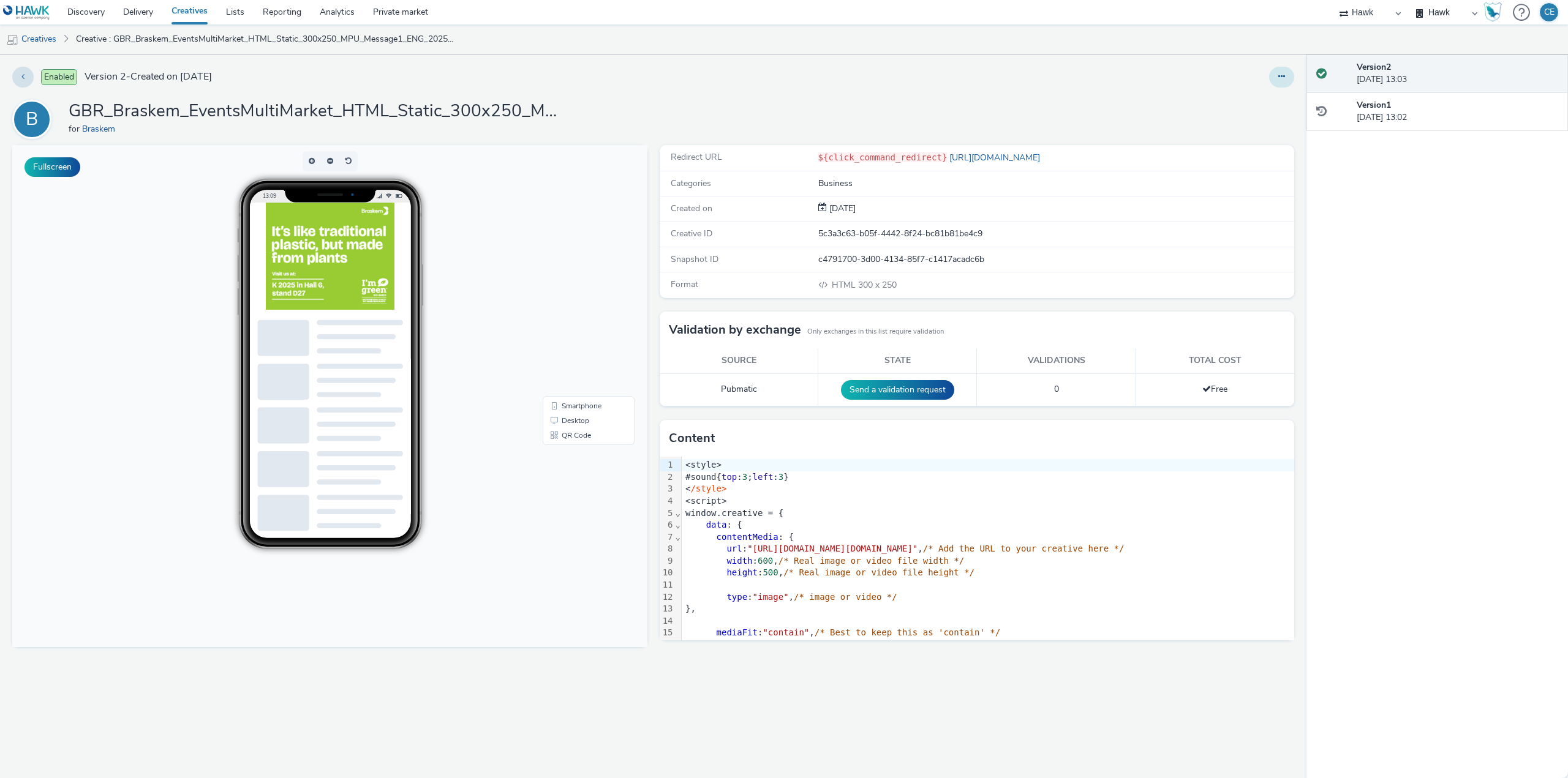
click at [1279, 73] on icon at bounding box center [1281, 76] width 7 height 8
click at [1272, 127] on link "Duplicate" at bounding box center [1248, 126] width 92 height 25
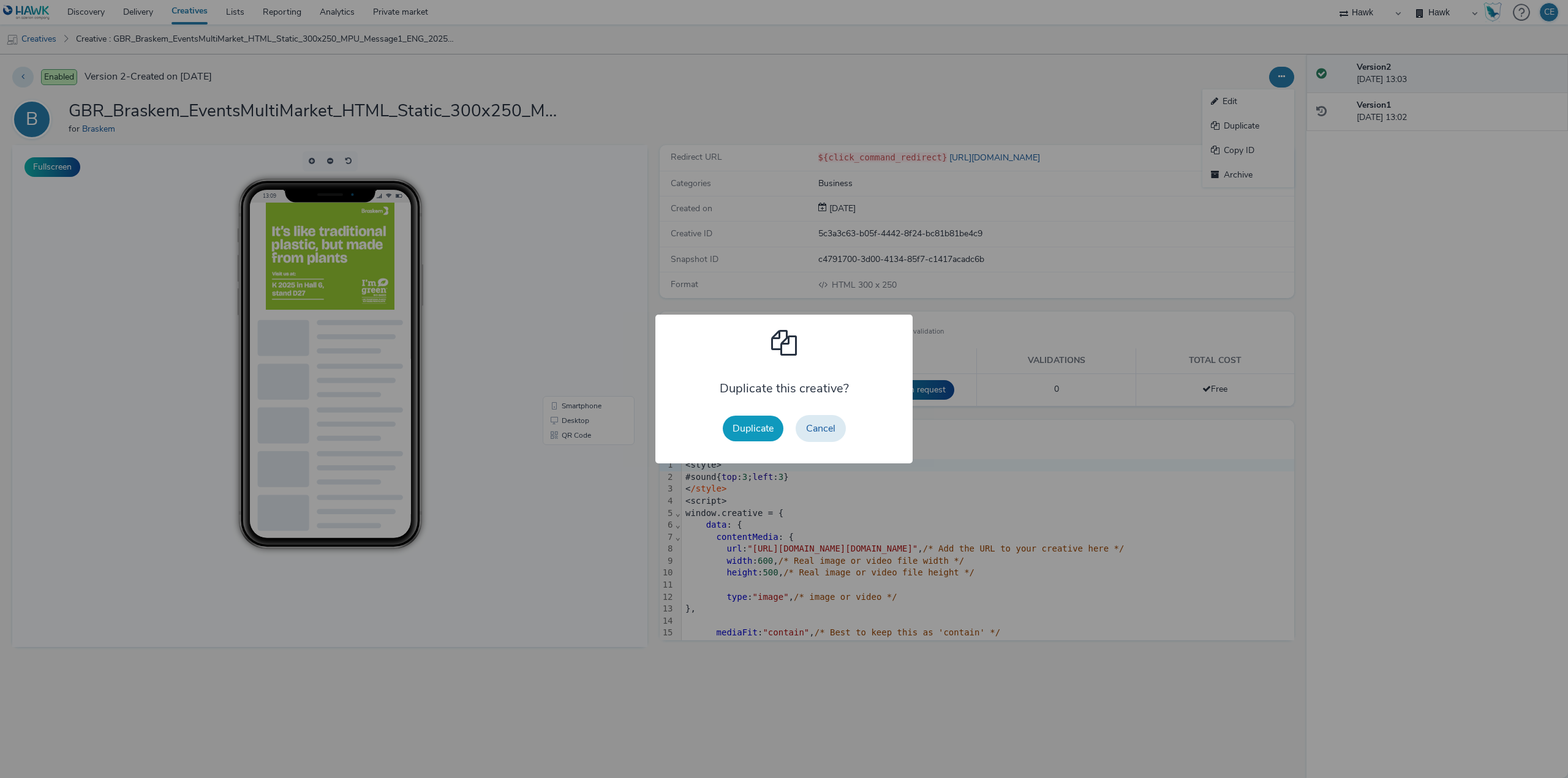
click at [754, 430] on button "Duplicate" at bounding box center [753, 429] width 61 height 25
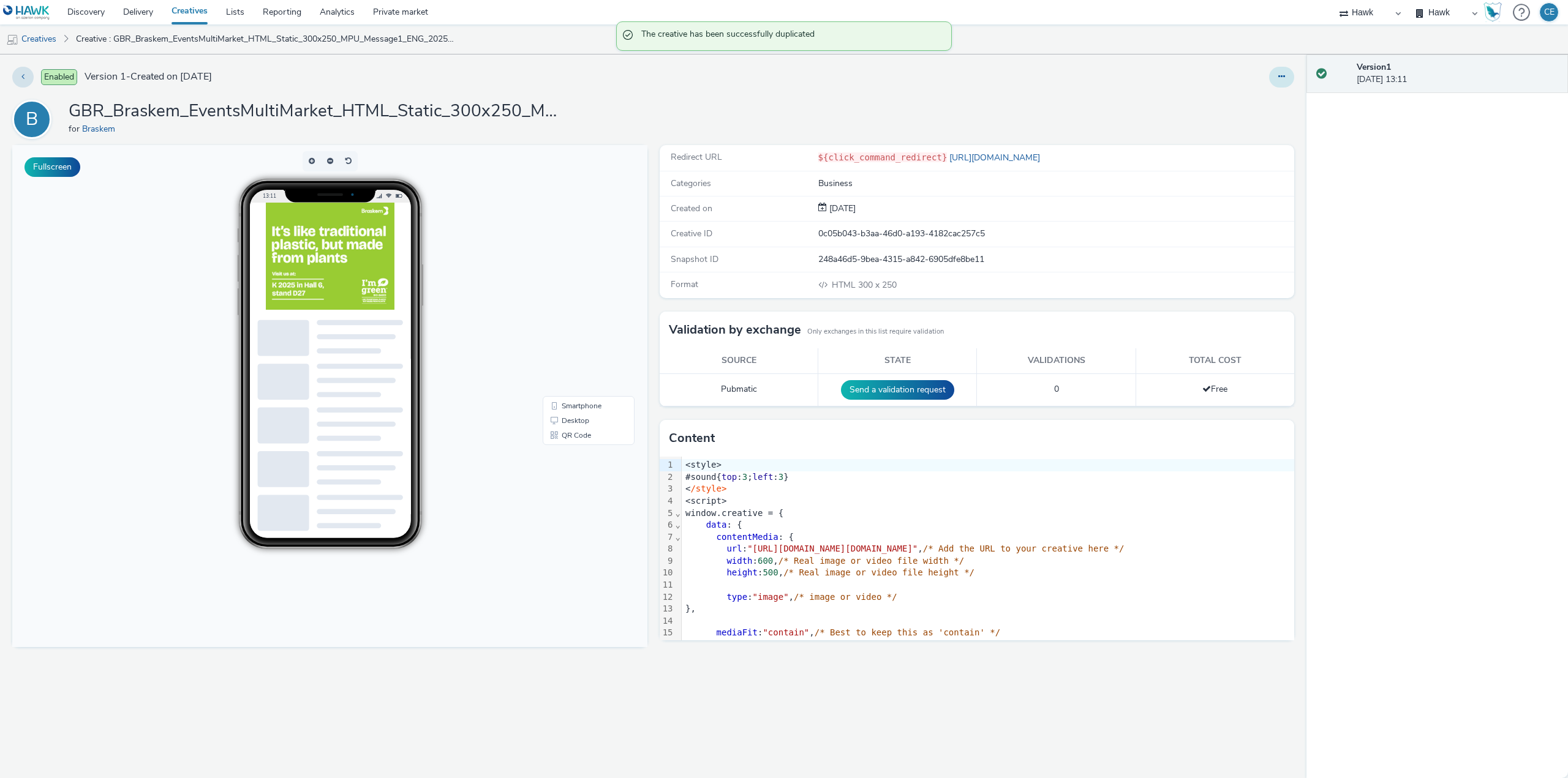
click at [1281, 72] on icon at bounding box center [1281, 76] width 7 height 8
click at [1265, 102] on link "Edit" at bounding box center [1248, 101] width 92 height 25
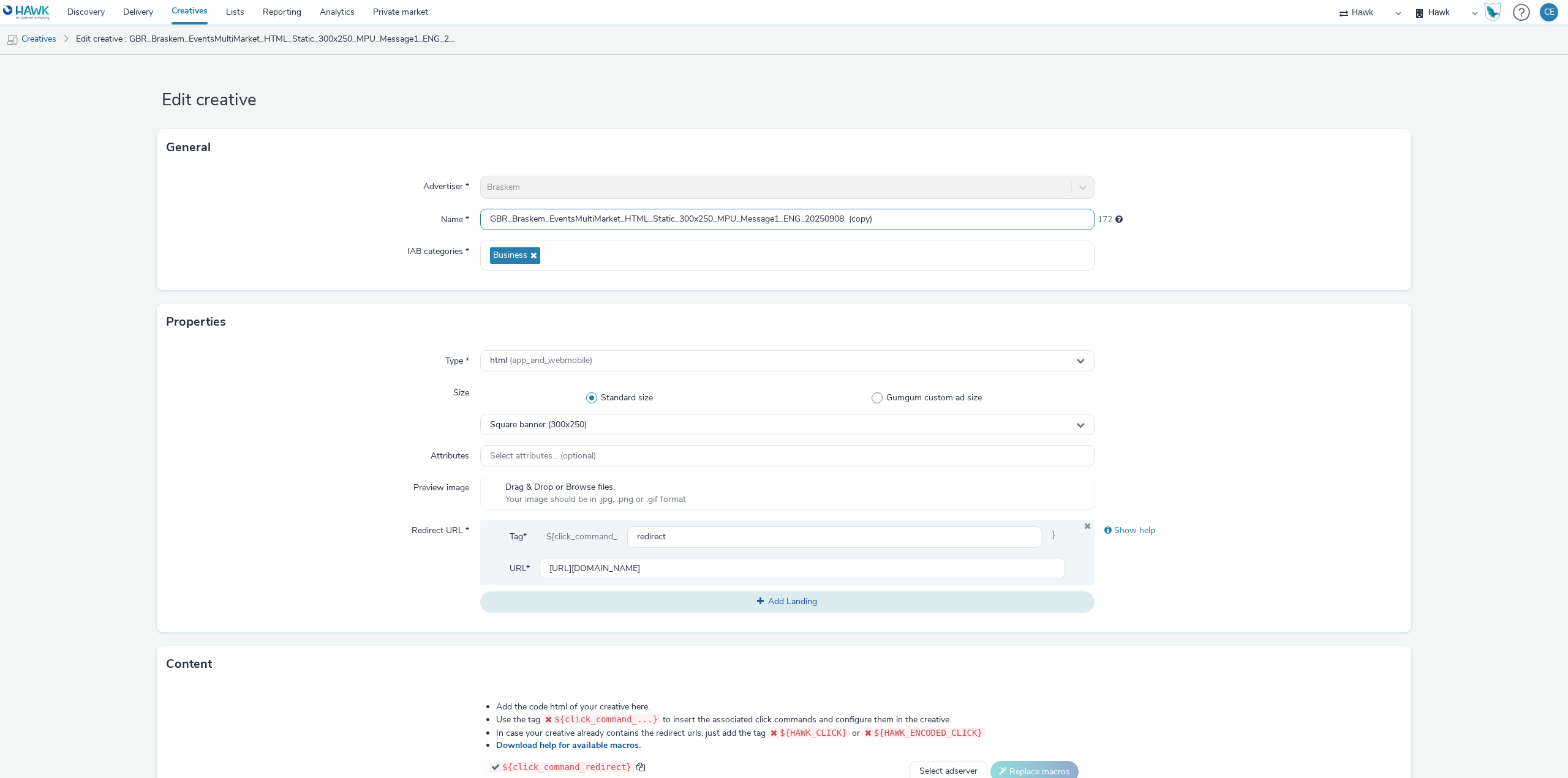
click at [780, 214] on input "GBR_Braskem_EventsMultiMarket_HTML_Static_300x250_MPU_Message1_ENG_20250908 (co…" at bounding box center [788, 219] width 614 height 21
drag, startPoint x: 780, startPoint y: 216, endPoint x: 799, endPoint y: 220, distance: 19.4
click at [799, 220] on input "GBR_Braskem_EventsMultiMarket_HTML_Static_300x250_MPU_Message1_ENG_20250908 (co…" at bounding box center [788, 219] width 614 height 21
drag, startPoint x: 872, startPoint y: 221, endPoint x: 952, endPoint y: 210, distance: 80.8
click at [916, 212] on input "GBR_Braskem_EventsMultiMarket_HTML_Static_300x250_MPU_Message1_DE_20250908 (cop…" at bounding box center [788, 219] width 614 height 21
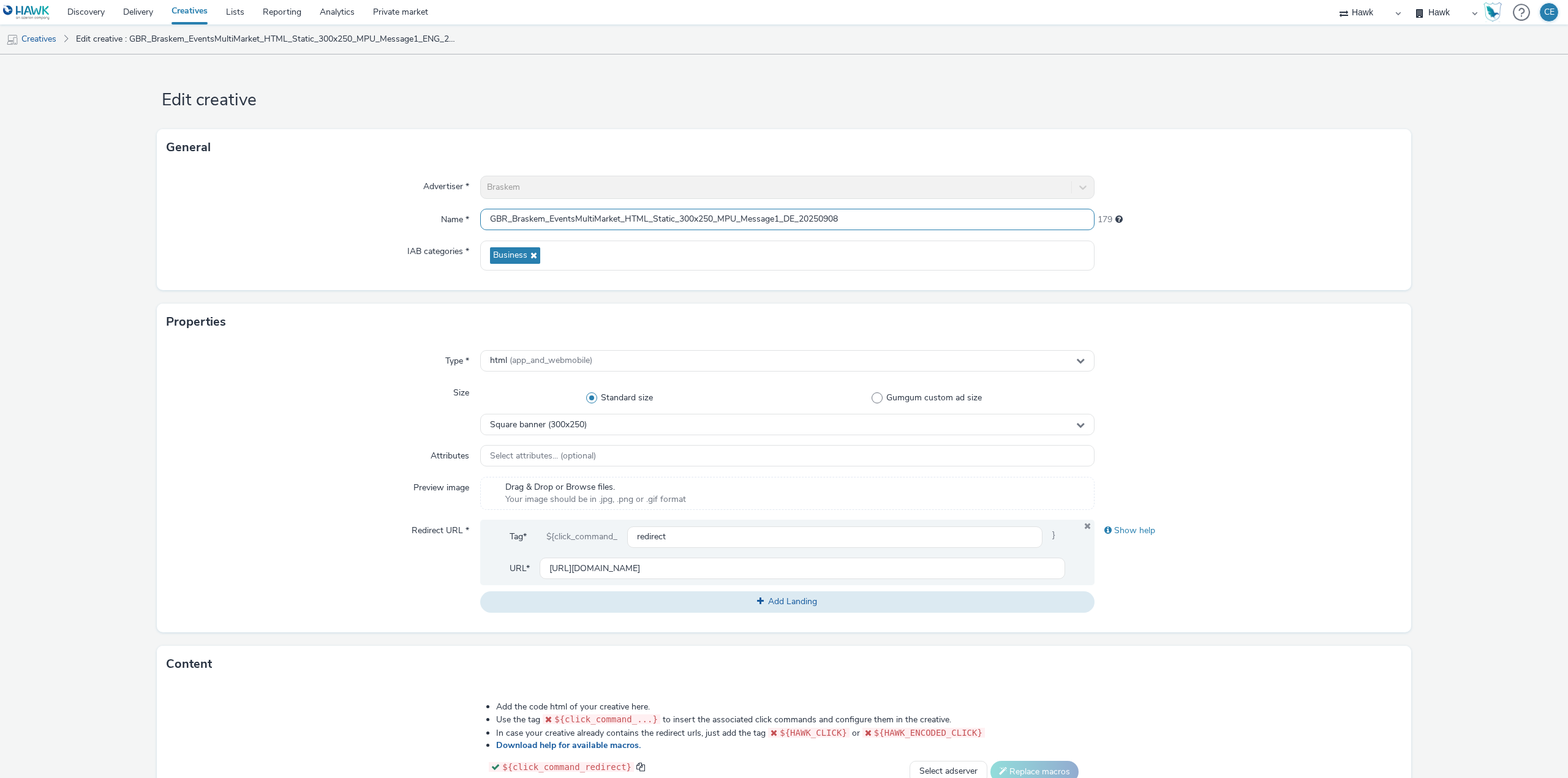
type input "GBR_Braskem_EventsMultiMarket_HTML_Static_300x250_MPU_Message1_DE_20250908"
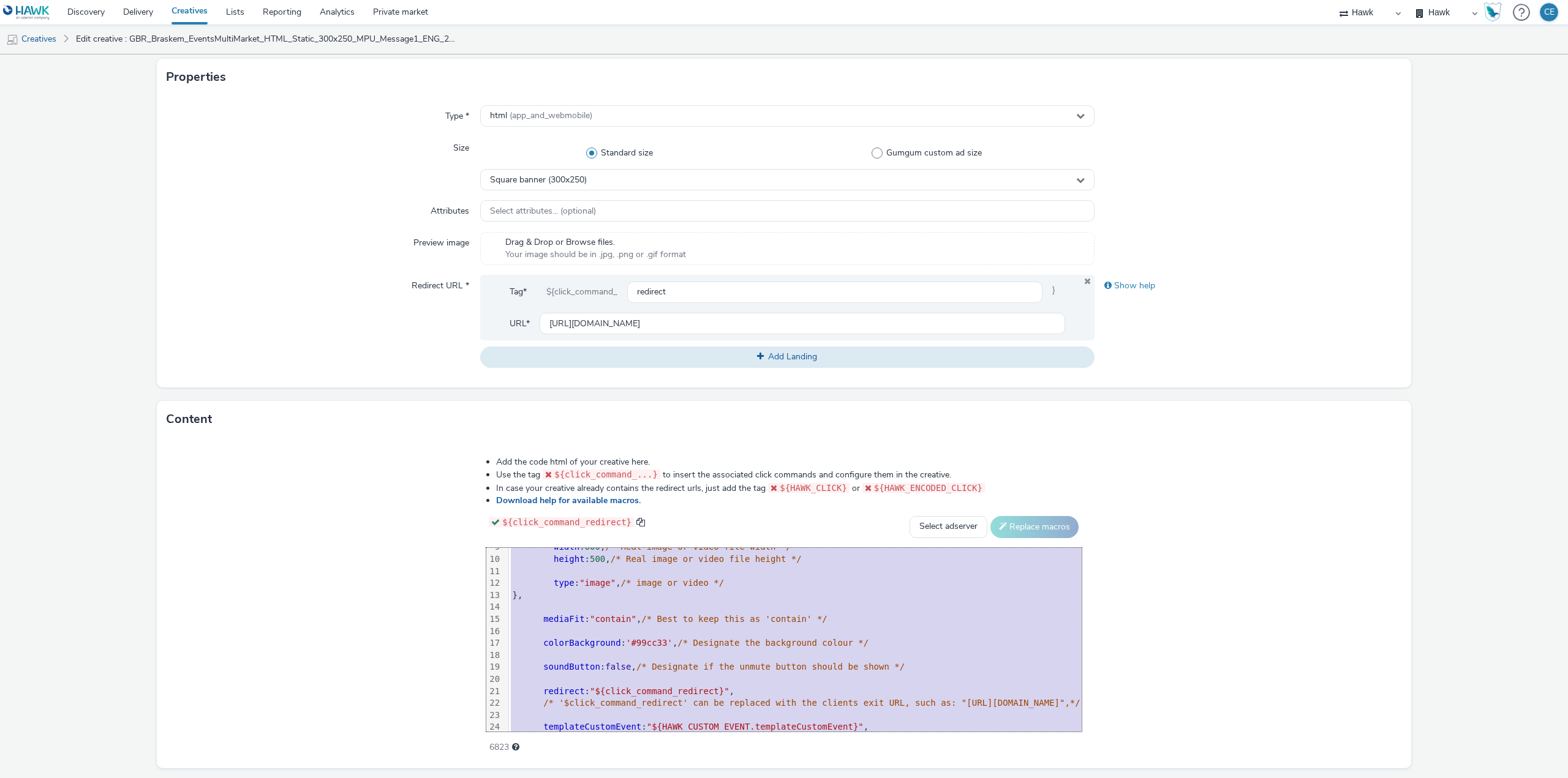
scroll to position [205, 0]
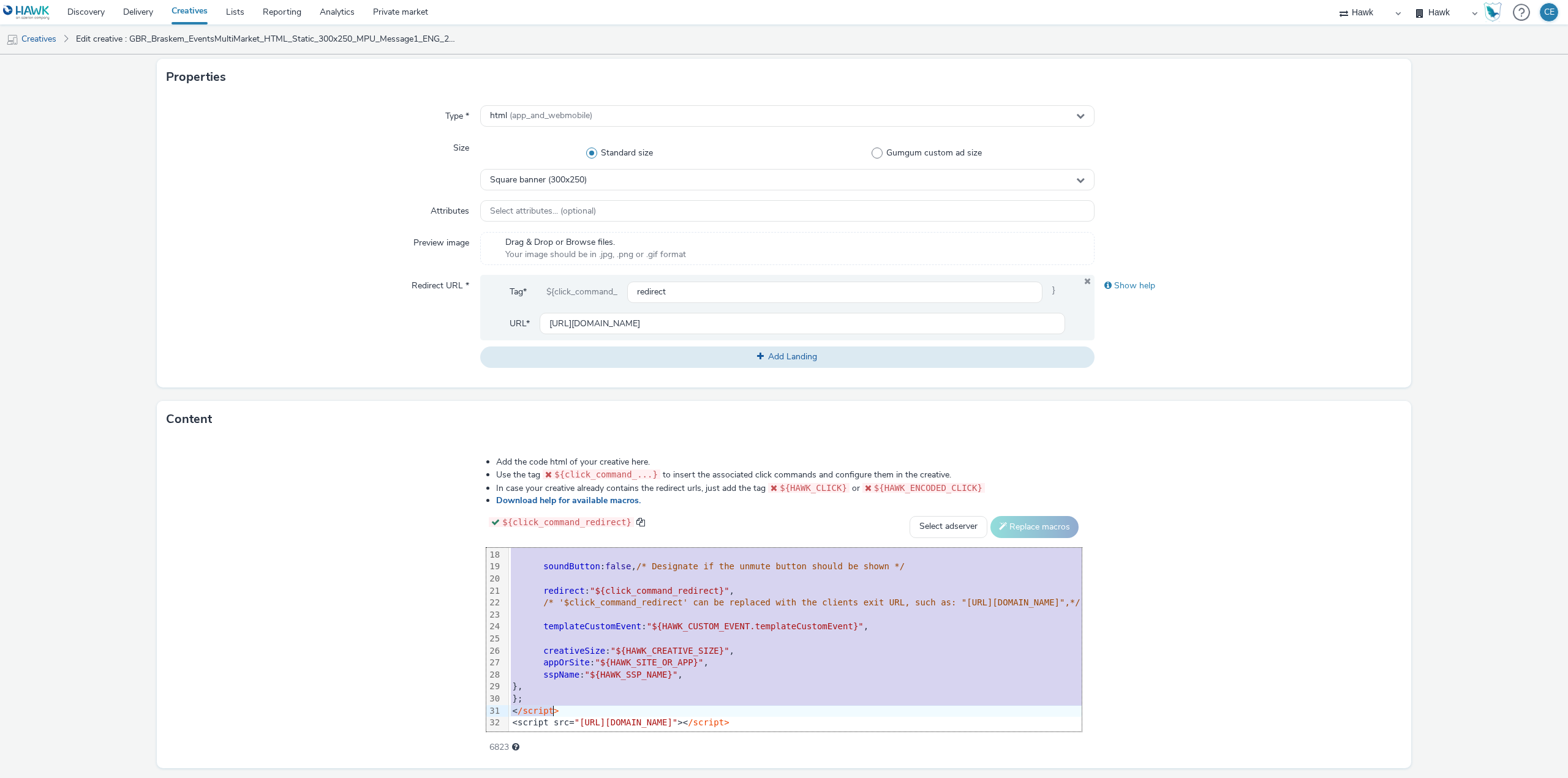
drag, startPoint x: 290, startPoint y: 548, endPoint x: 659, endPoint y: 807, distance: 450.8
click at [659, 777] on html "Discovery Delivery Creatives Lists Reporting Analytics Private market Hawk Hawk…" at bounding box center [784, 389] width 1568 height 778
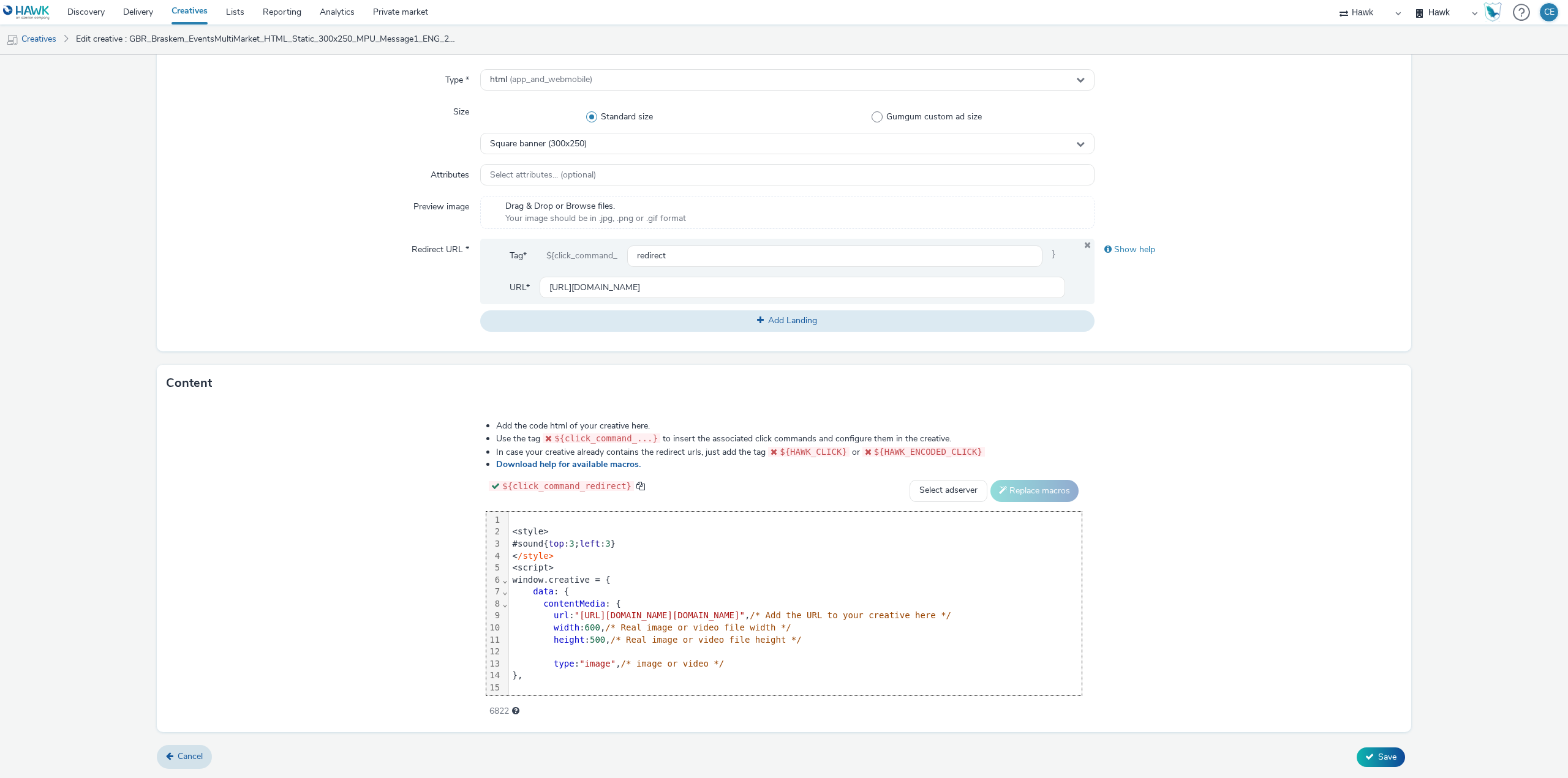
scroll to position [216, 0]
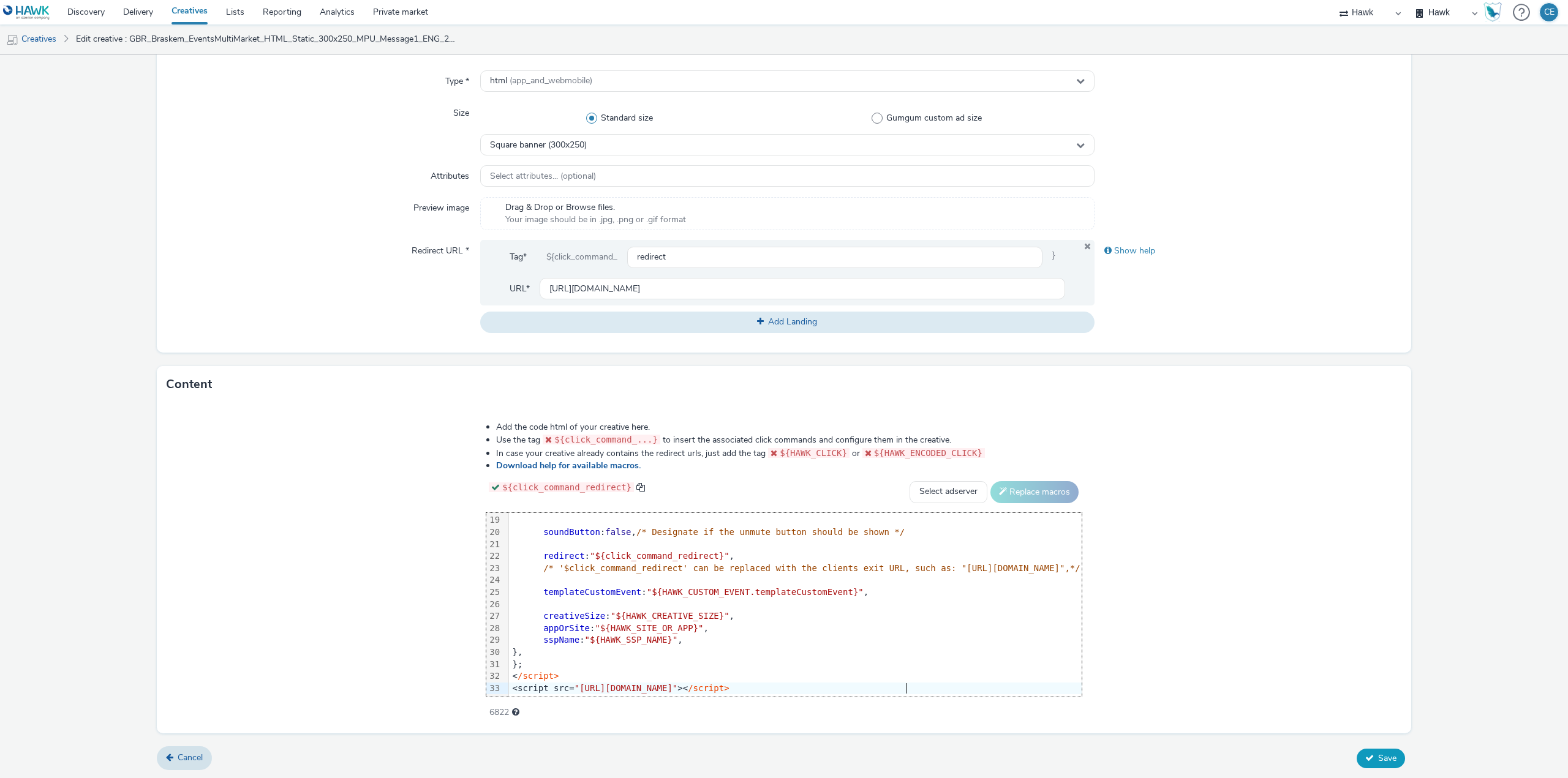
click at [1390, 757] on button "Save" at bounding box center [1380, 758] width 48 height 20
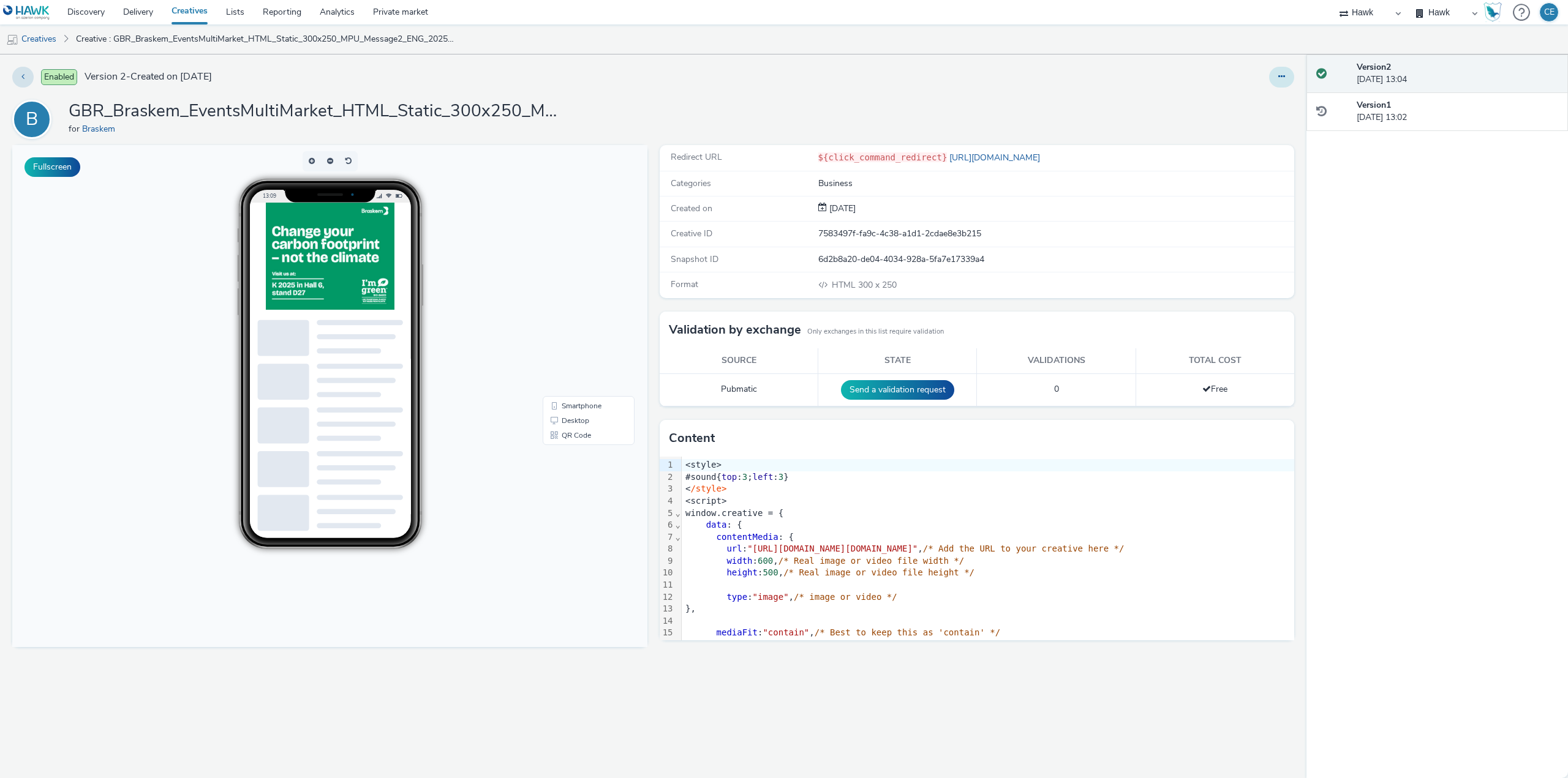
click at [1277, 71] on button at bounding box center [1281, 76] width 25 height 21
click at [1268, 127] on link "Duplicate" at bounding box center [1248, 126] width 92 height 25
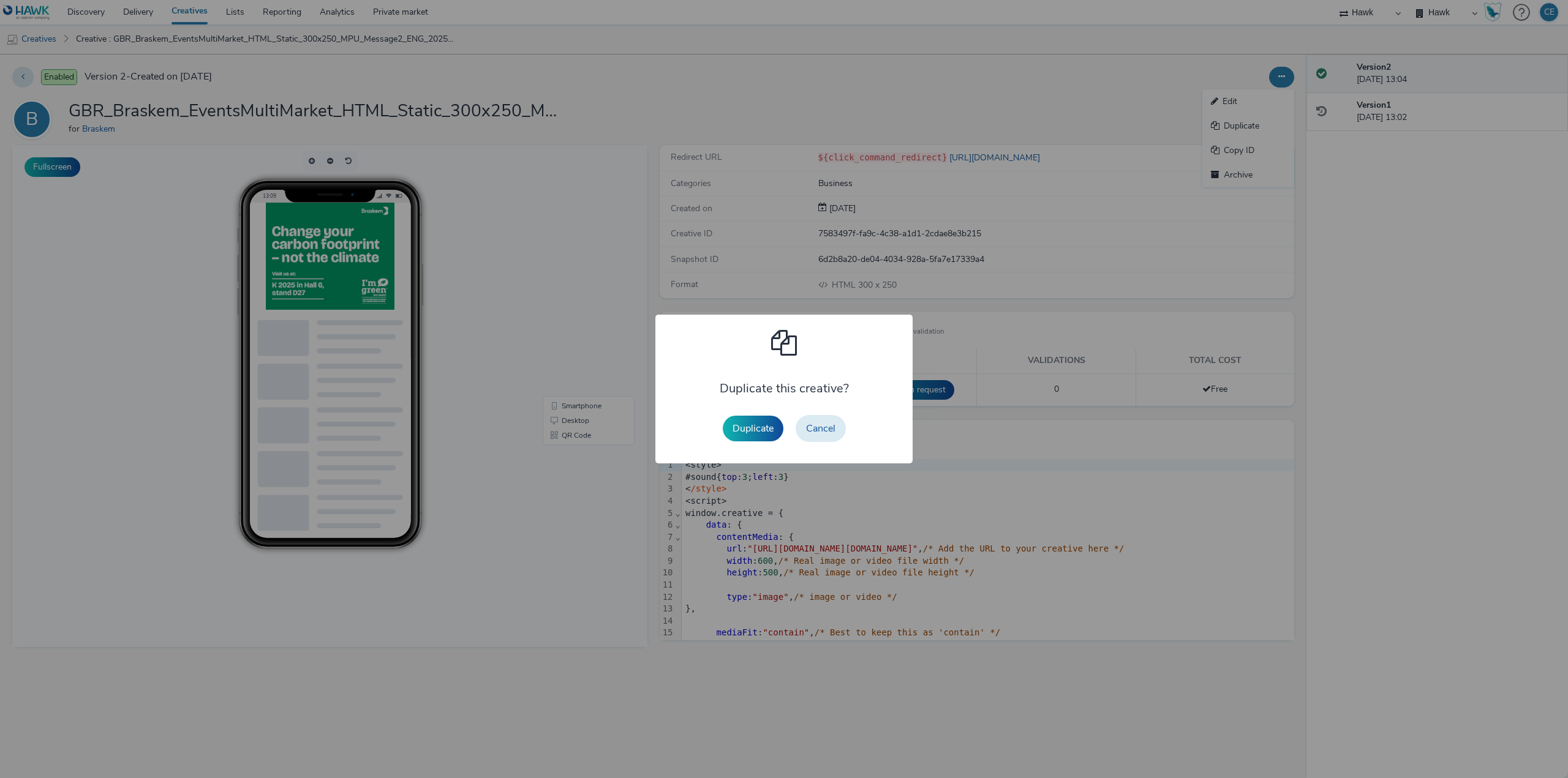
click at [739, 422] on button "Duplicate" at bounding box center [753, 429] width 61 height 25
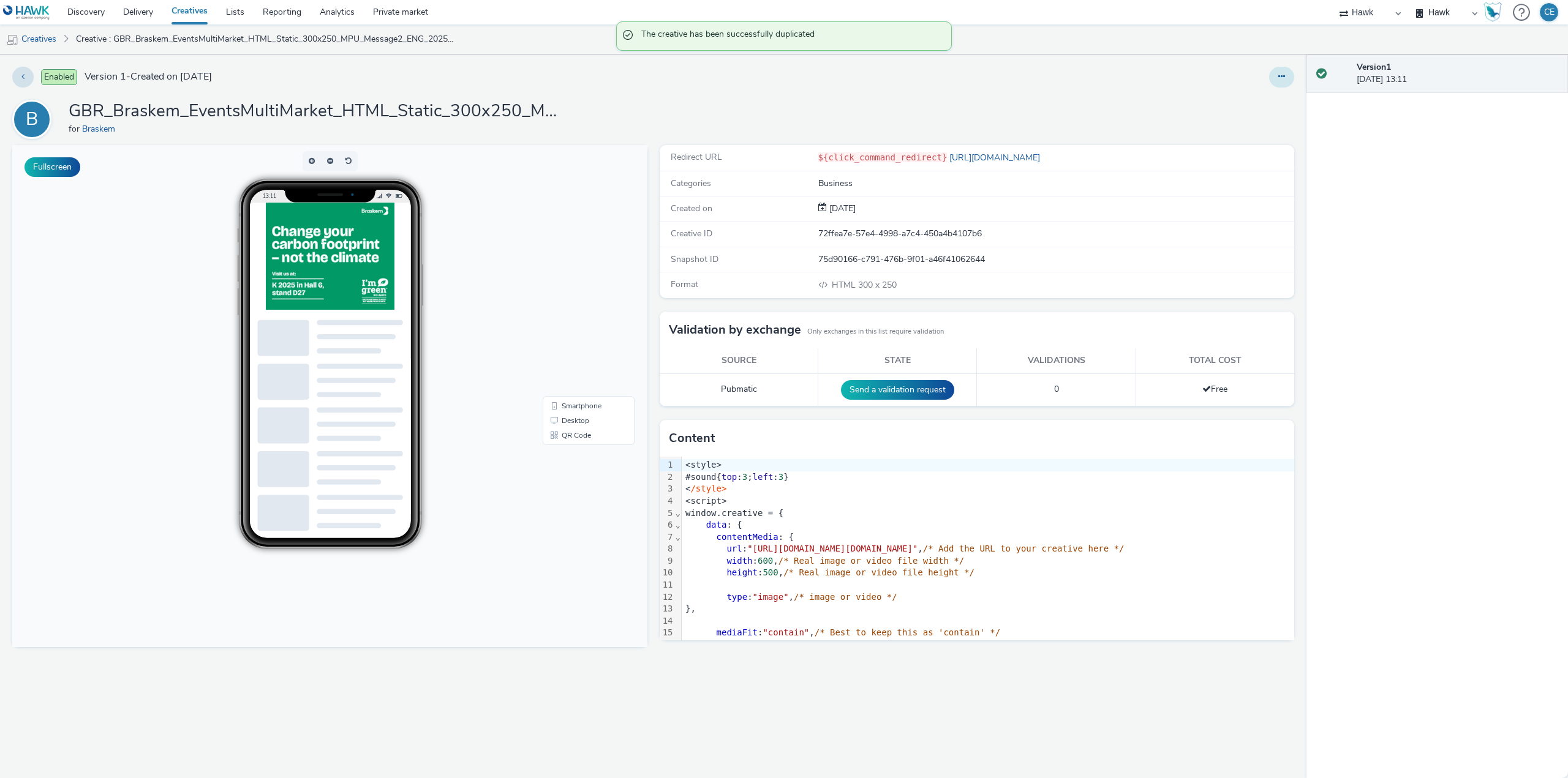
click at [1275, 79] on button at bounding box center [1281, 76] width 25 height 21
click at [1259, 98] on link "Edit" at bounding box center [1248, 101] width 92 height 25
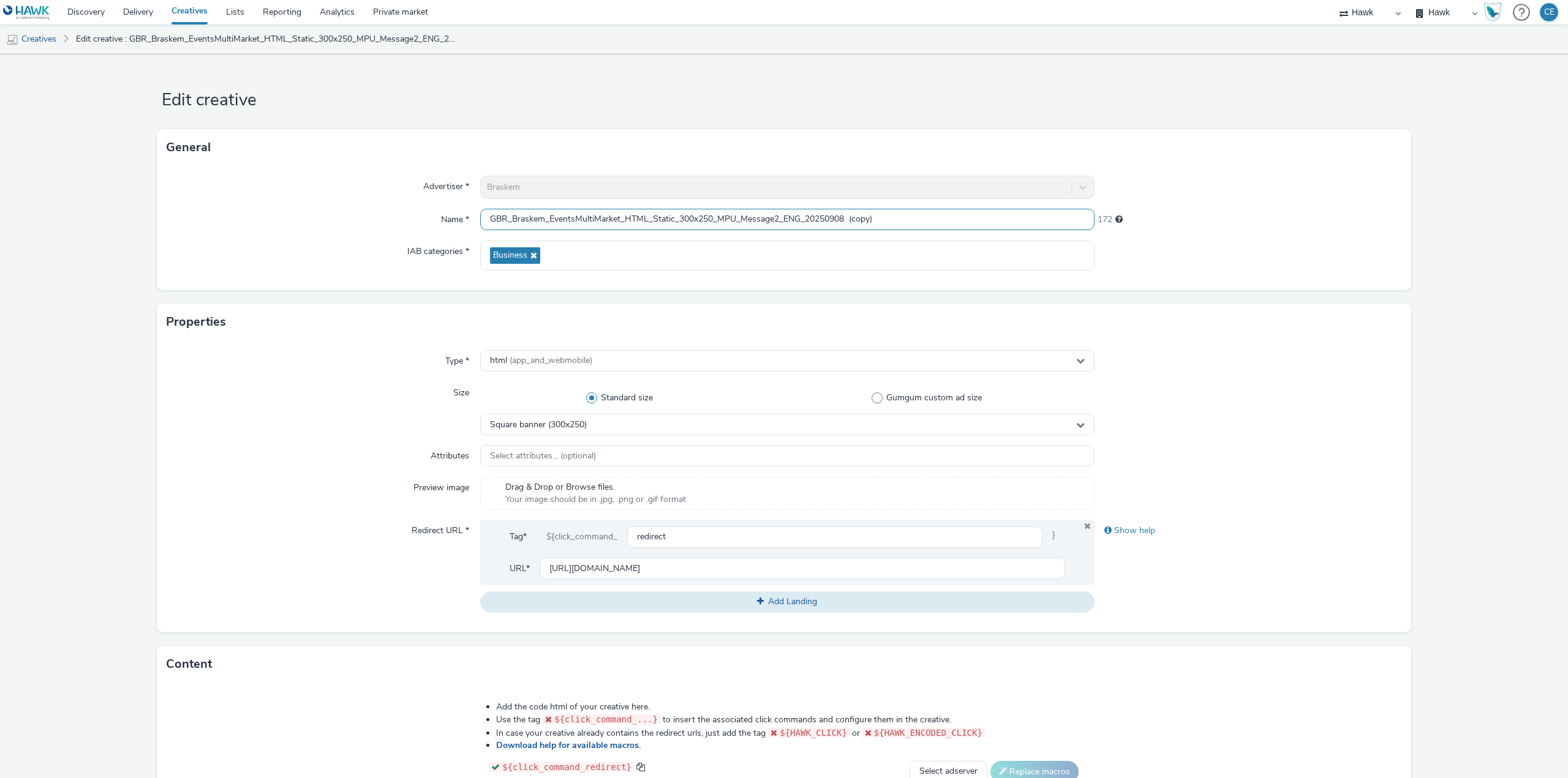
drag, startPoint x: 783, startPoint y: 216, endPoint x: 798, endPoint y: 219, distance: 15.3
click at [798, 219] on input "GBR_Braskem_EventsMultiMarket_HTML_Static_300x250_MPU_Message2_ENG_20250908 (co…" at bounding box center [788, 219] width 614 height 21
paste input "<style> #sound{top: 3; left: 3} </style> <script> window.creative = { data: { c…"
drag, startPoint x: 1077, startPoint y: 219, endPoint x: 782, endPoint y: 221, distance: 295.0
click at [782, 221] on input "GBR_Braskem_EventsMultiMarket_HTML_Static_300x250_MPU_Message2_<style> #sound{t…" at bounding box center [788, 219] width 614 height 21
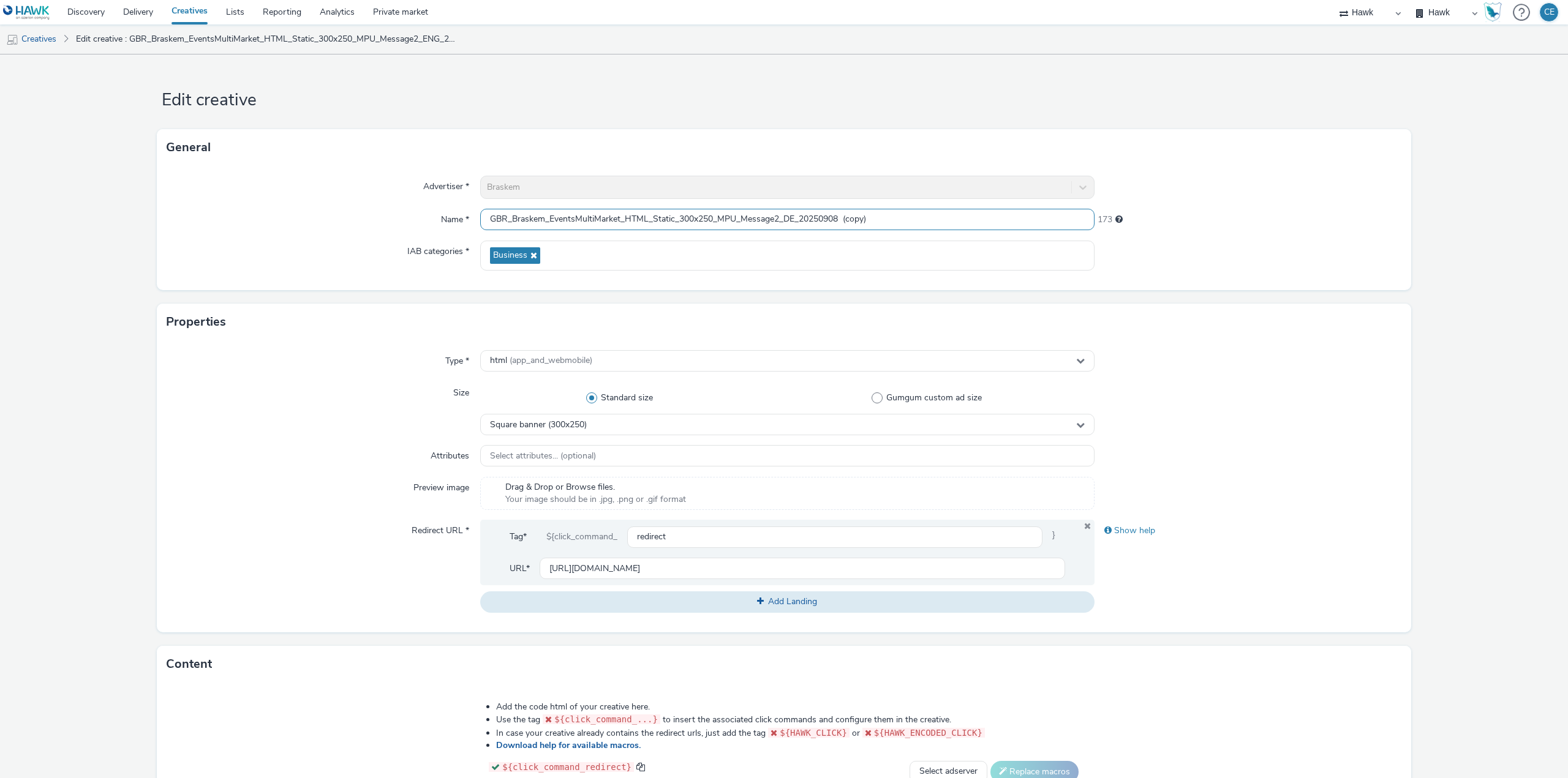
drag, startPoint x: 841, startPoint y: 223, endPoint x: 953, endPoint y: 228, distance: 112.1
click at [953, 228] on input "GBR_Braskem_EventsMultiMarket_HTML_Static_300x250_MPU_Message2_DE_20250908 (cop…" at bounding box center [788, 219] width 614 height 21
type input "GBR_Braskem_EventsMultiMarket_HTML_Static_300x250_MPU_Message2_DE_20250908"
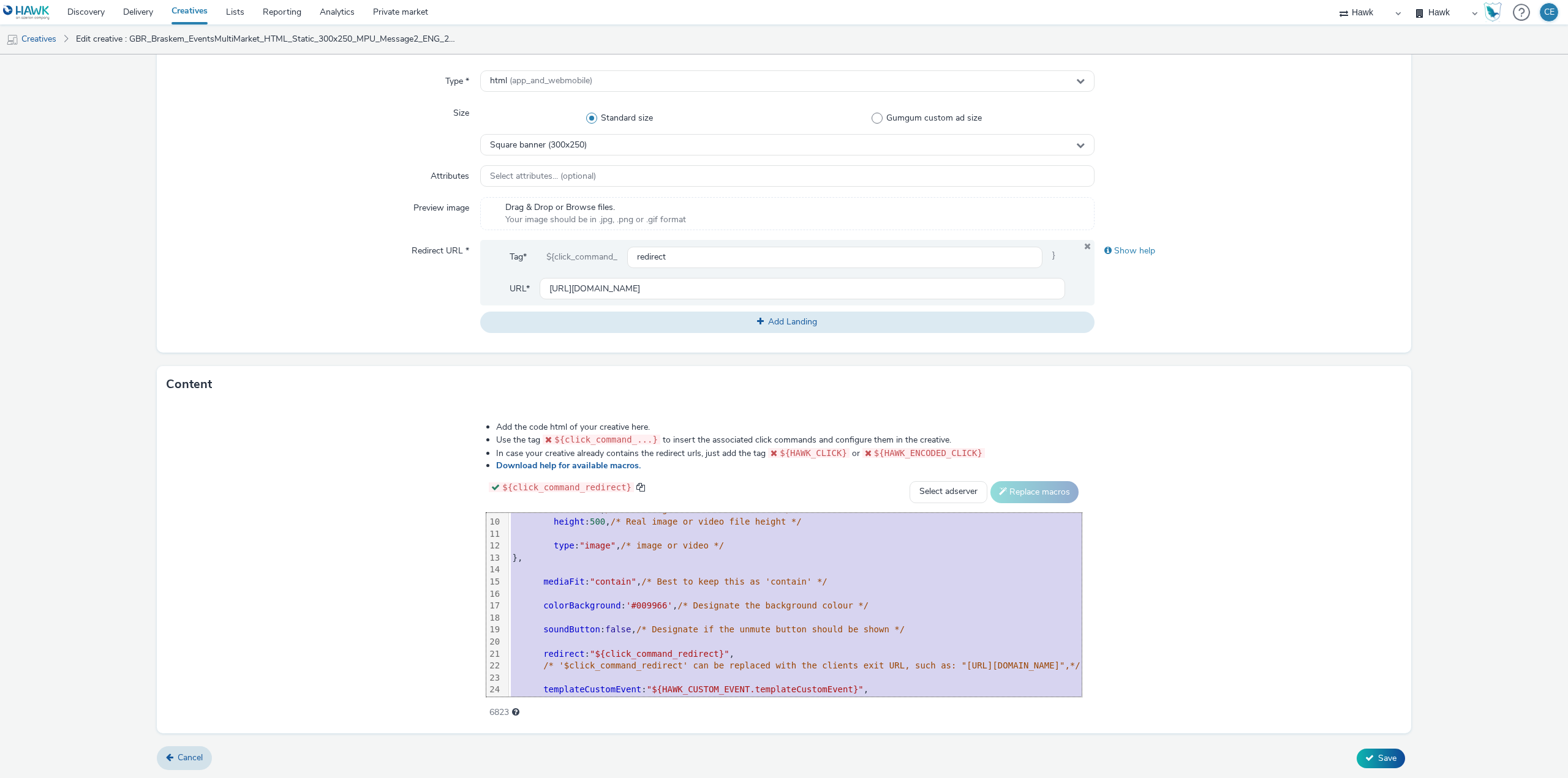
scroll to position [205, 0]
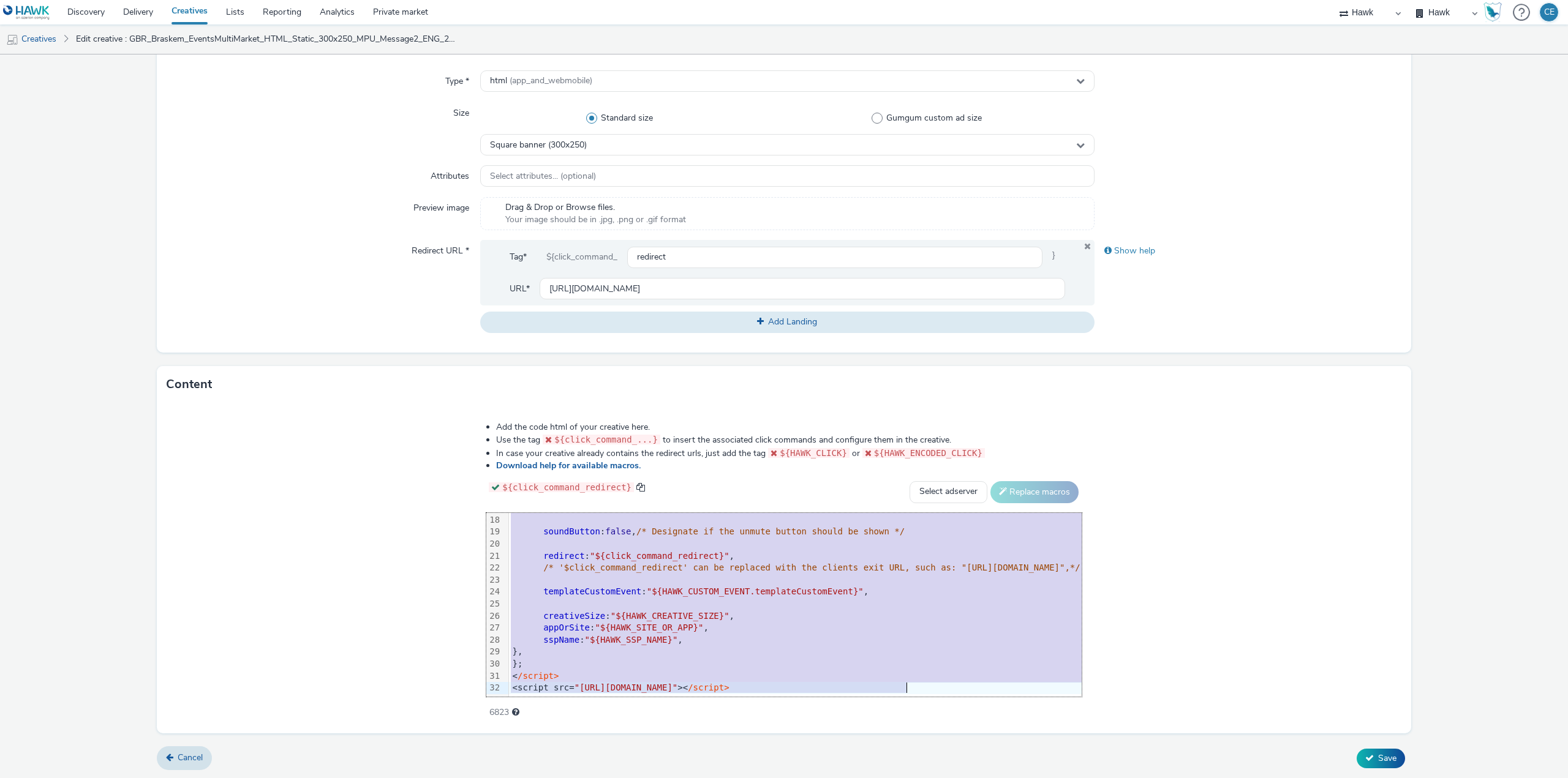
drag, startPoint x: 291, startPoint y: 521, endPoint x: 611, endPoint y: 807, distance: 429.2
click at [611, 777] on html "Discovery Delivery Creatives Lists Reporting Analytics Private market Hawk Hawk…" at bounding box center [784, 389] width 1568 height 778
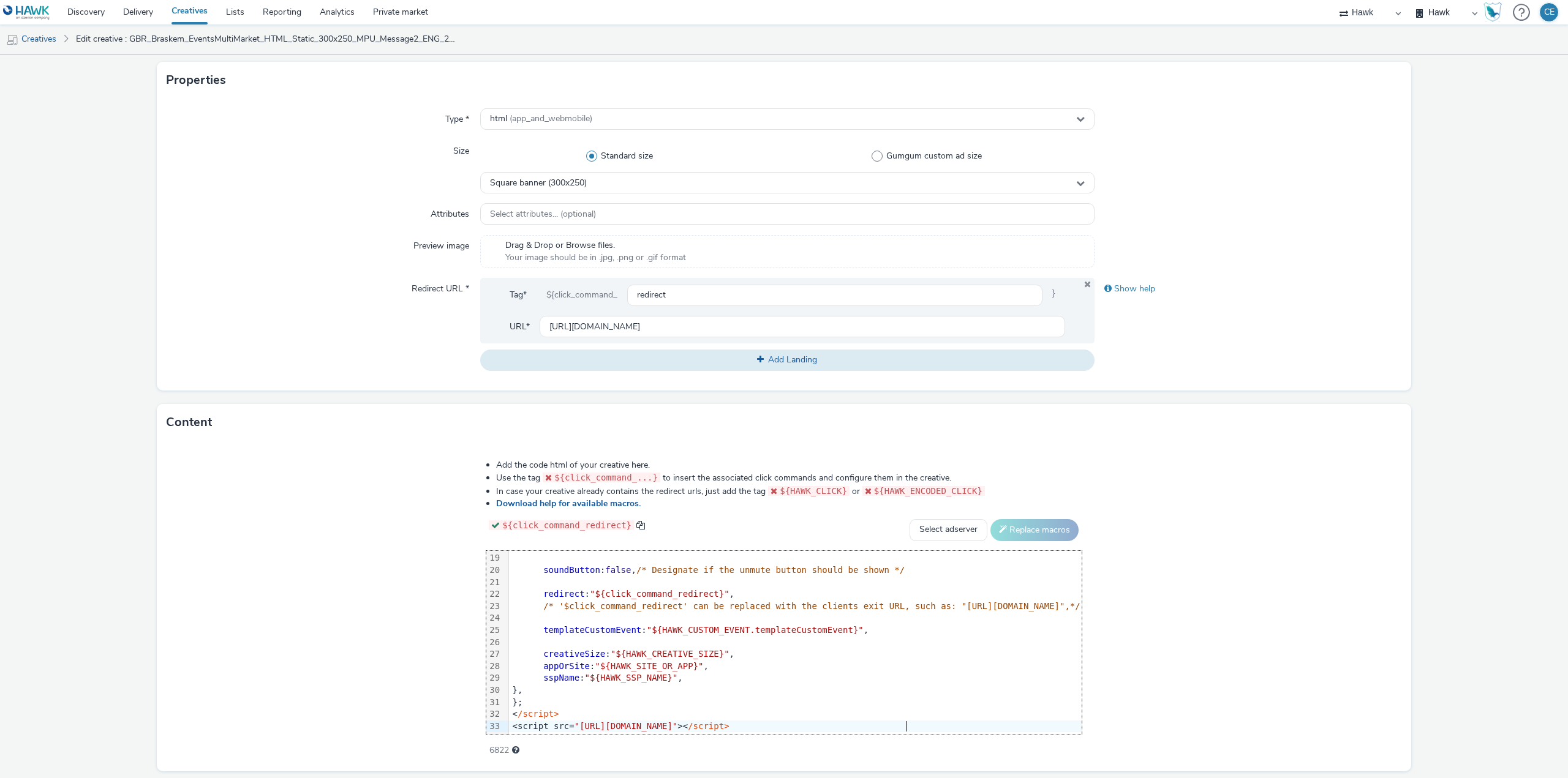
scroll to position [280, 0]
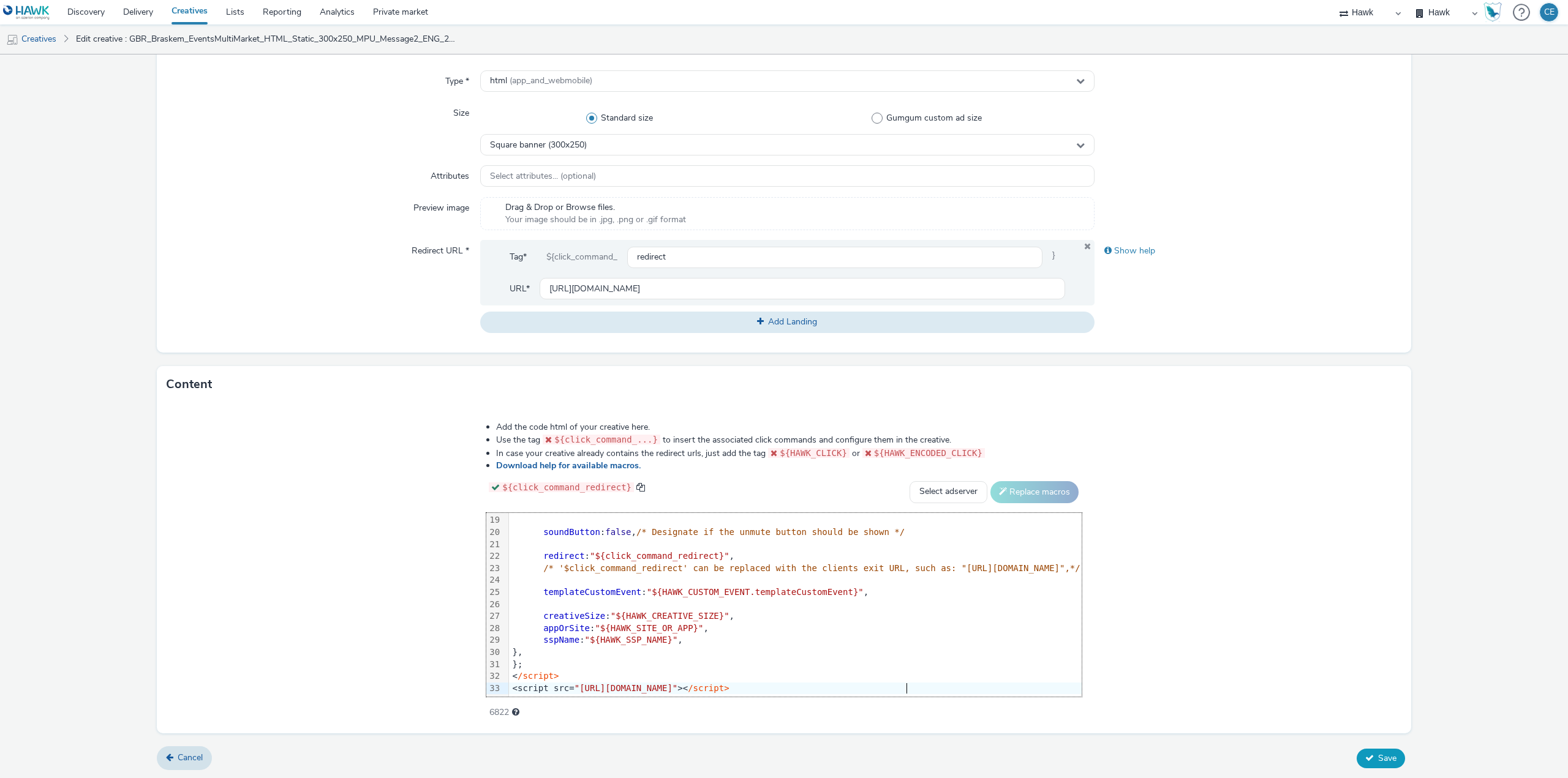
click at [1378, 753] on span "Save" at bounding box center [1387, 758] width 18 height 11
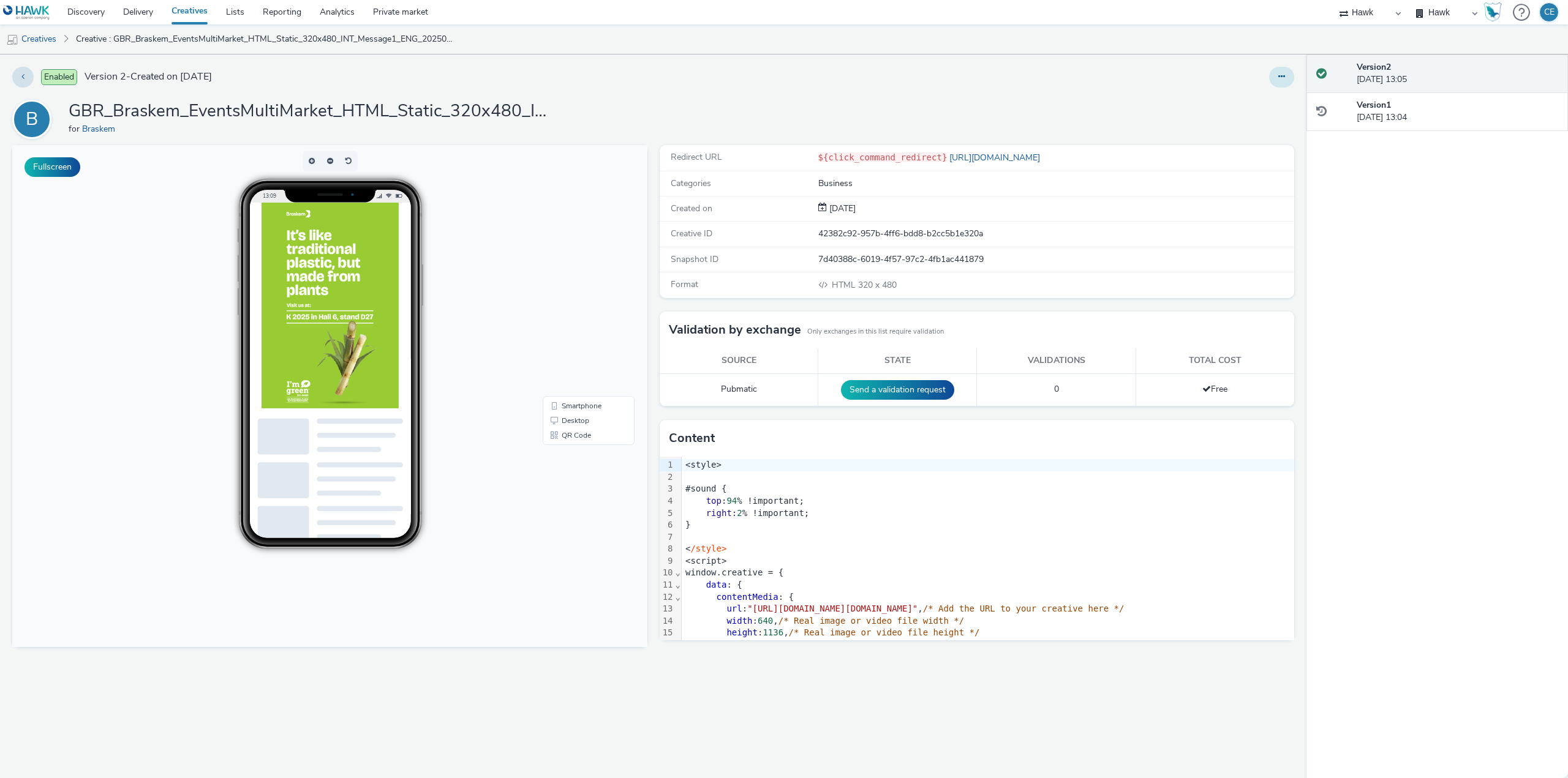
click at [1286, 76] on button at bounding box center [1281, 76] width 25 height 21
click at [1276, 130] on link "Duplicate" at bounding box center [1248, 126] width 92 height 25
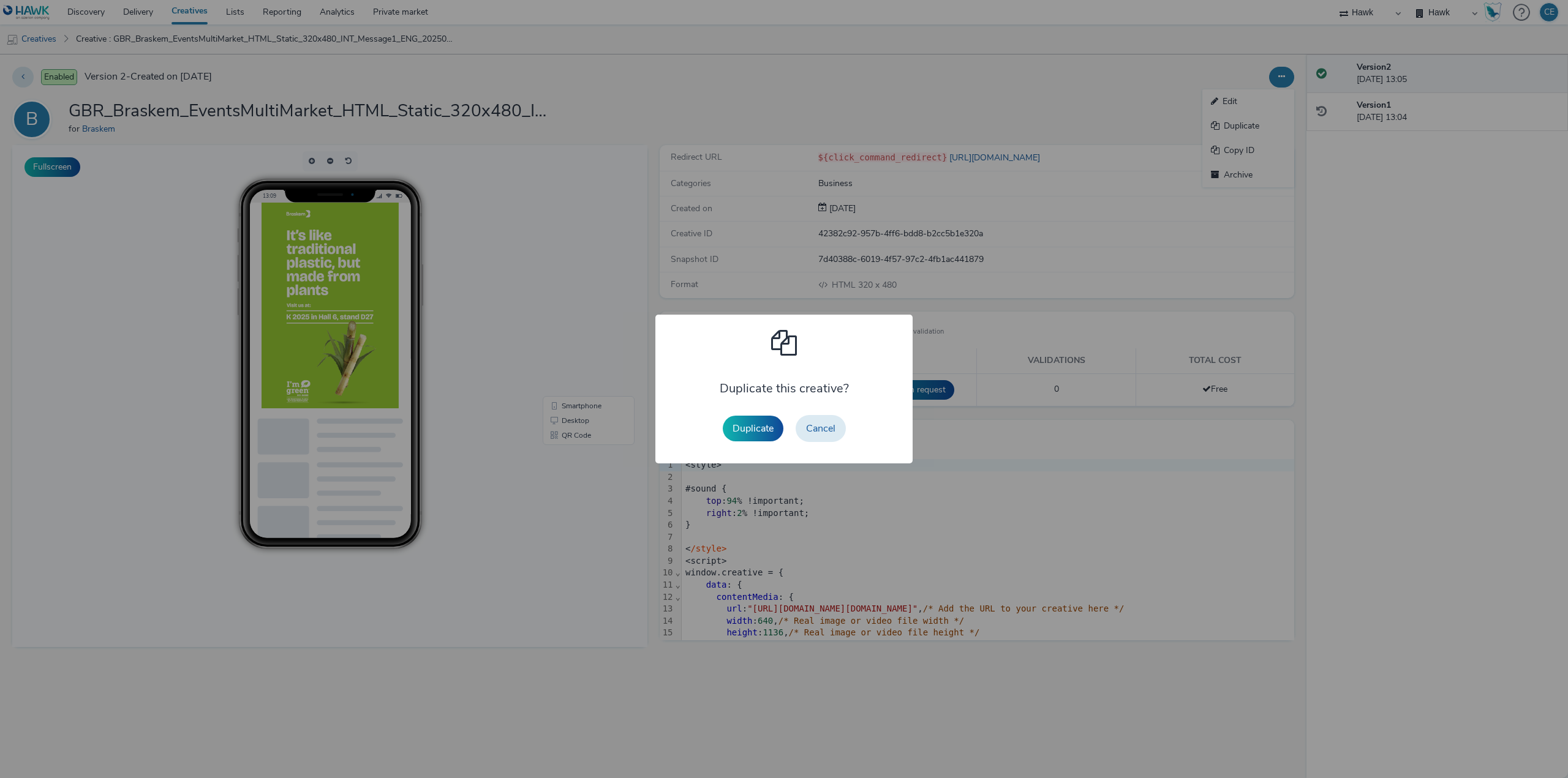
drag, startPoint x: 756, startPoint y: 426, endPoint x: 896, endPoint y: 314, distance: 179.3
click at [757, 426] on button "Duplicate" at bounding box center [753, 429] width 61 height 25
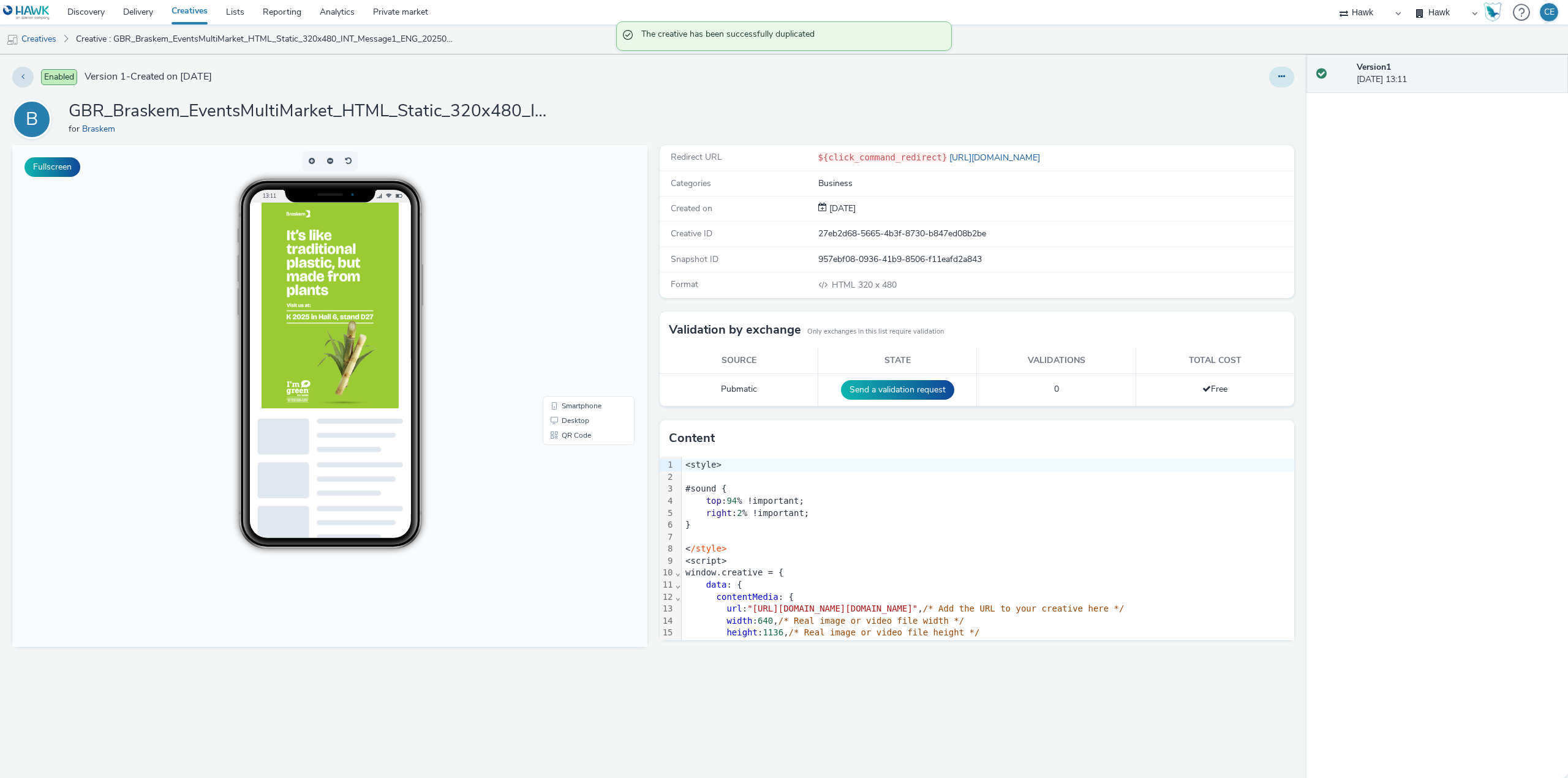
click at [1281, 73] on icon at bounding box center [1281, 76] width 7 height 8
drag, startPoint x: 1264, startPoint y: 98, endPoint x: 1187, endPoint y: 41, distance: 95.8
click at [1263, 98] on link "Edit" at bounding box center [1248, 101] width 92 height 25
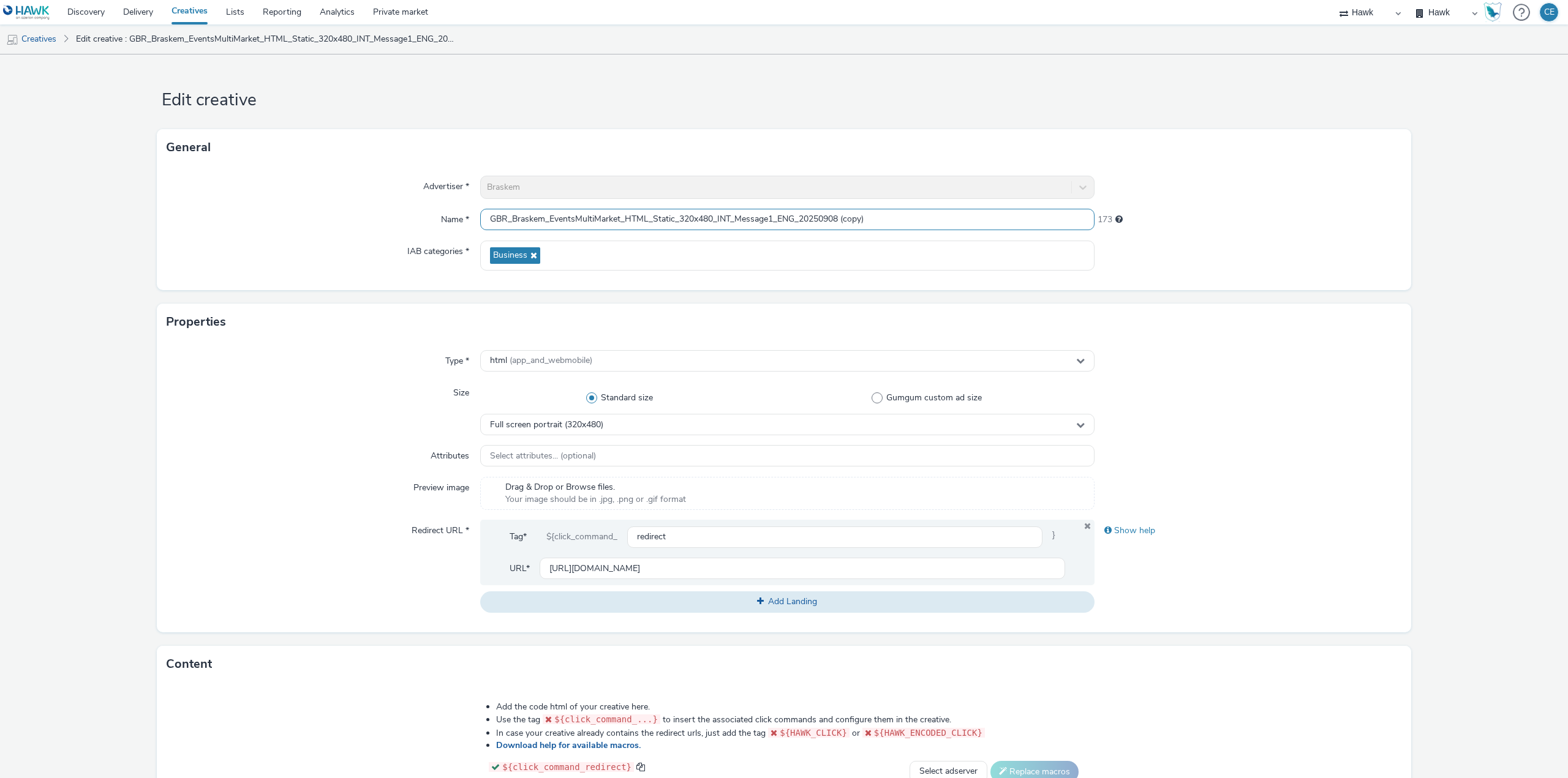
drag, startPoint x: 793, startPoint y: 217, endPoint x: 778, endPoint y: 219, distance: 15.1
click at [778, 219] on input "GBR_Braskem_EventsMultiMarket_HTML_Static_320x480_INT_Message1_ENG_20250908 (co…" at bounding box center [788, 219] width 614 height 21
drag, startPoint x: 832, startPoint y: 221, endPoint x: 920, endPoint y: 215, distance: 88.2
click at [911, 215] on input "GBR_Braskem_EventsMultiMarket_HTML_Static_320x480_INT_Message1_DE_20250908 (cop…" at bounding box center [788, 219] width 614 height 21
type input "GBR_Braskem_EventsMultiMarket_HTML_Static_320x480_INT_Message1_DE_20250908"
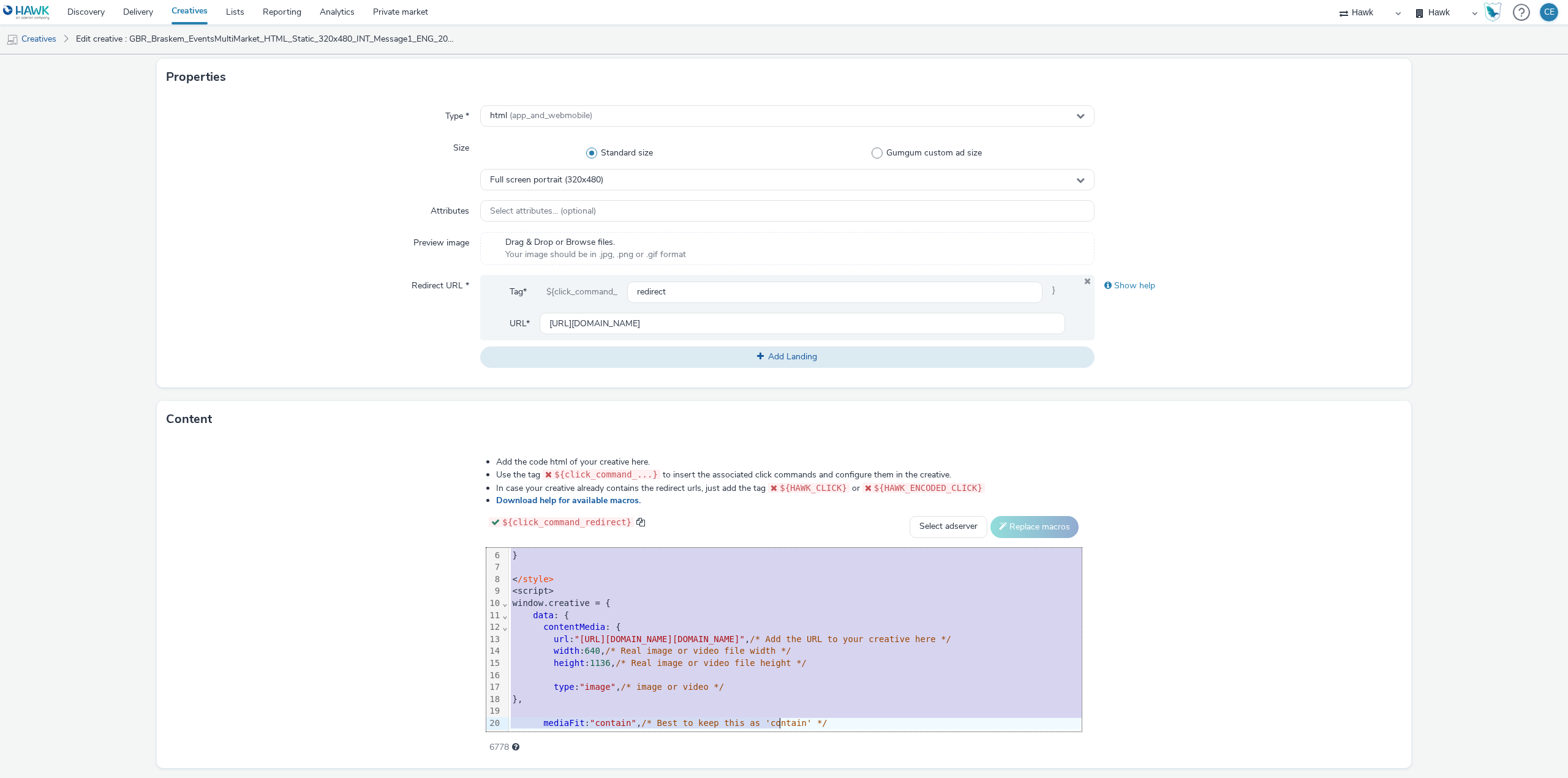
scroll to position [265, 0]
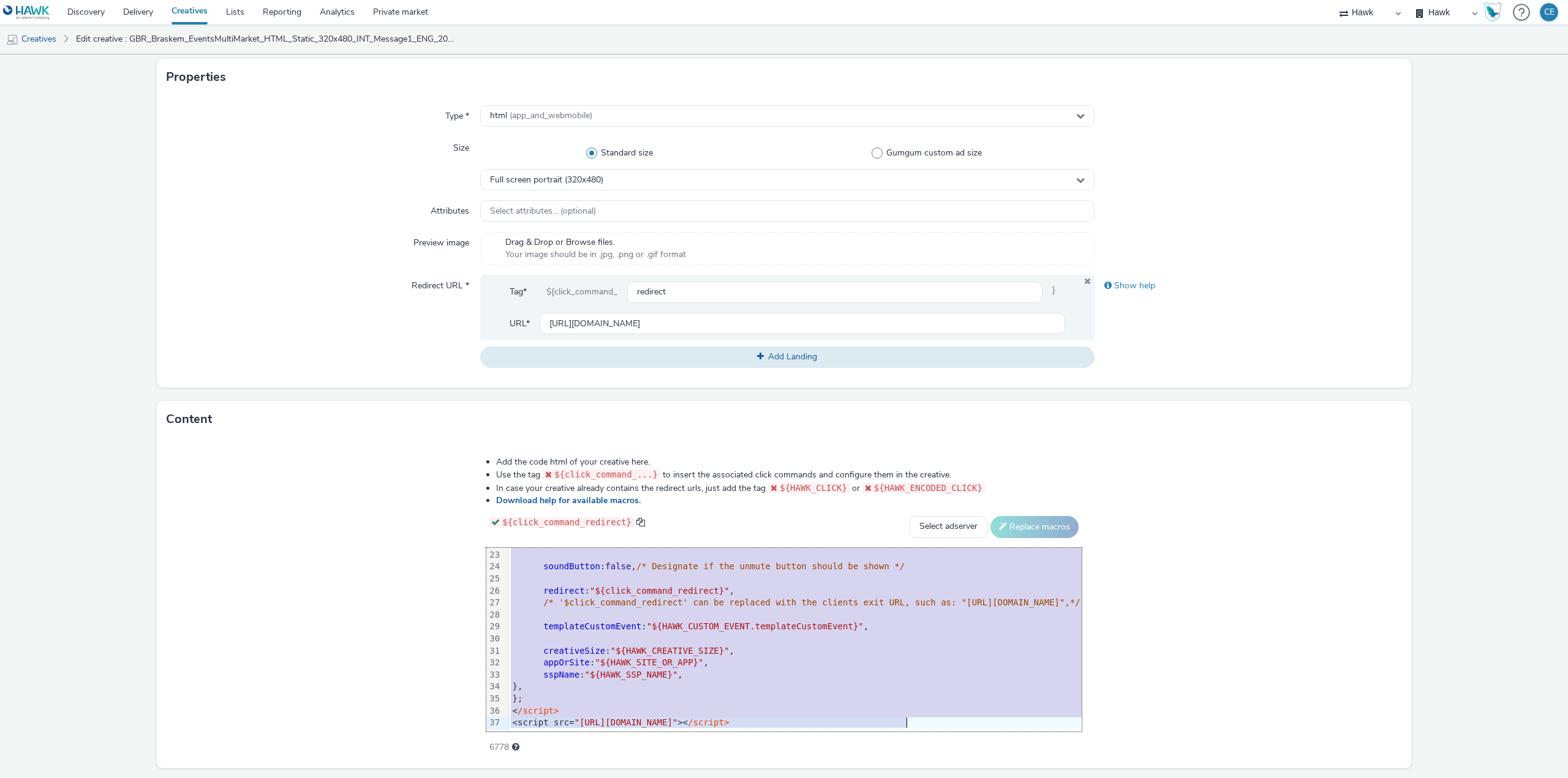
drag, startPoint x: 289, startPoint y: 548, endPoint x: 565, endPoint y: 807, distance: 378.5
click at [565, 777] on html "Discovery Delivery Creatives Lists Reporting Analytics Private market Hawk Hawk…" at bounding box center [784, 389] width 1568 height 778
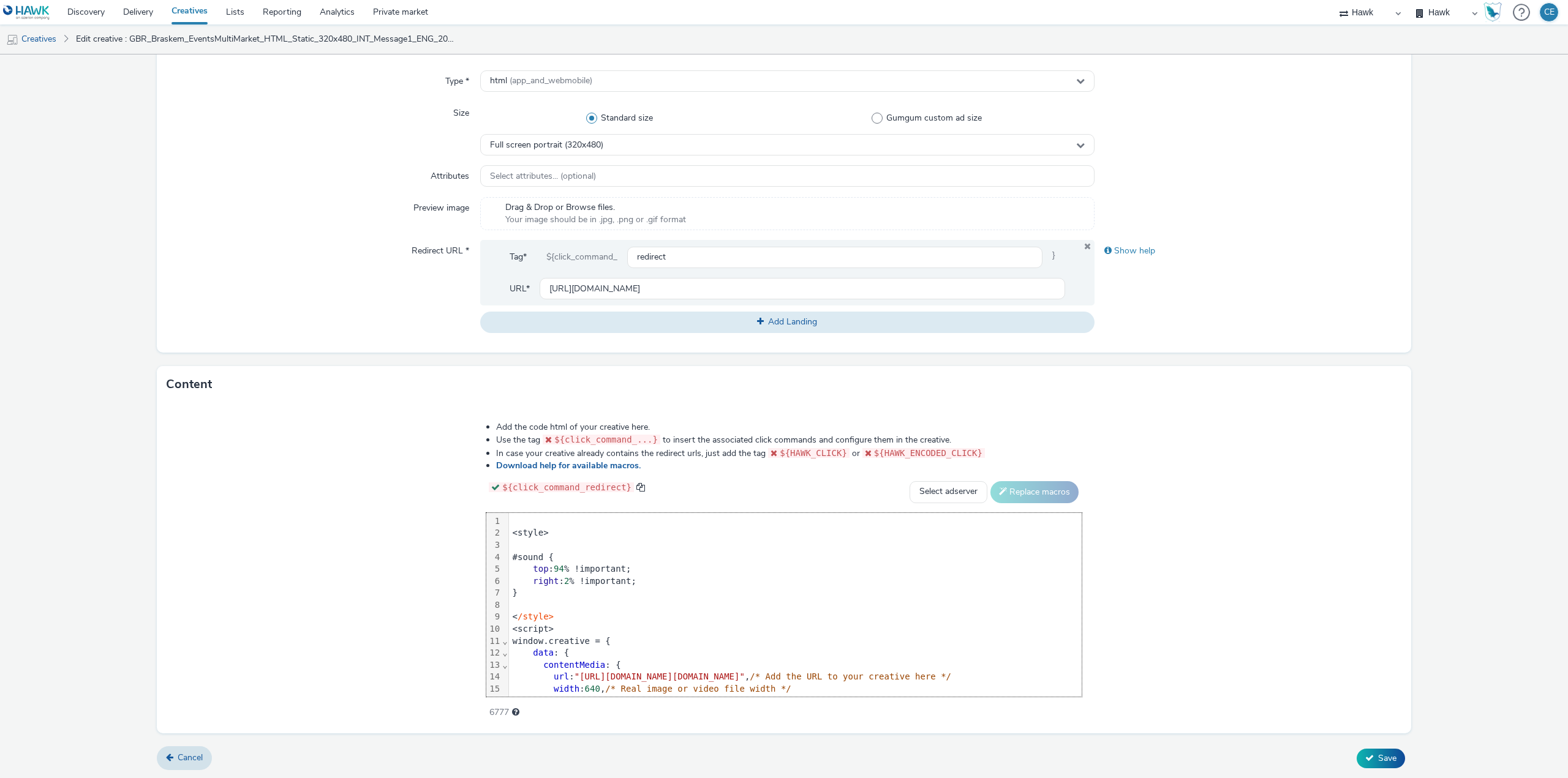
scroll to position [277, 0]
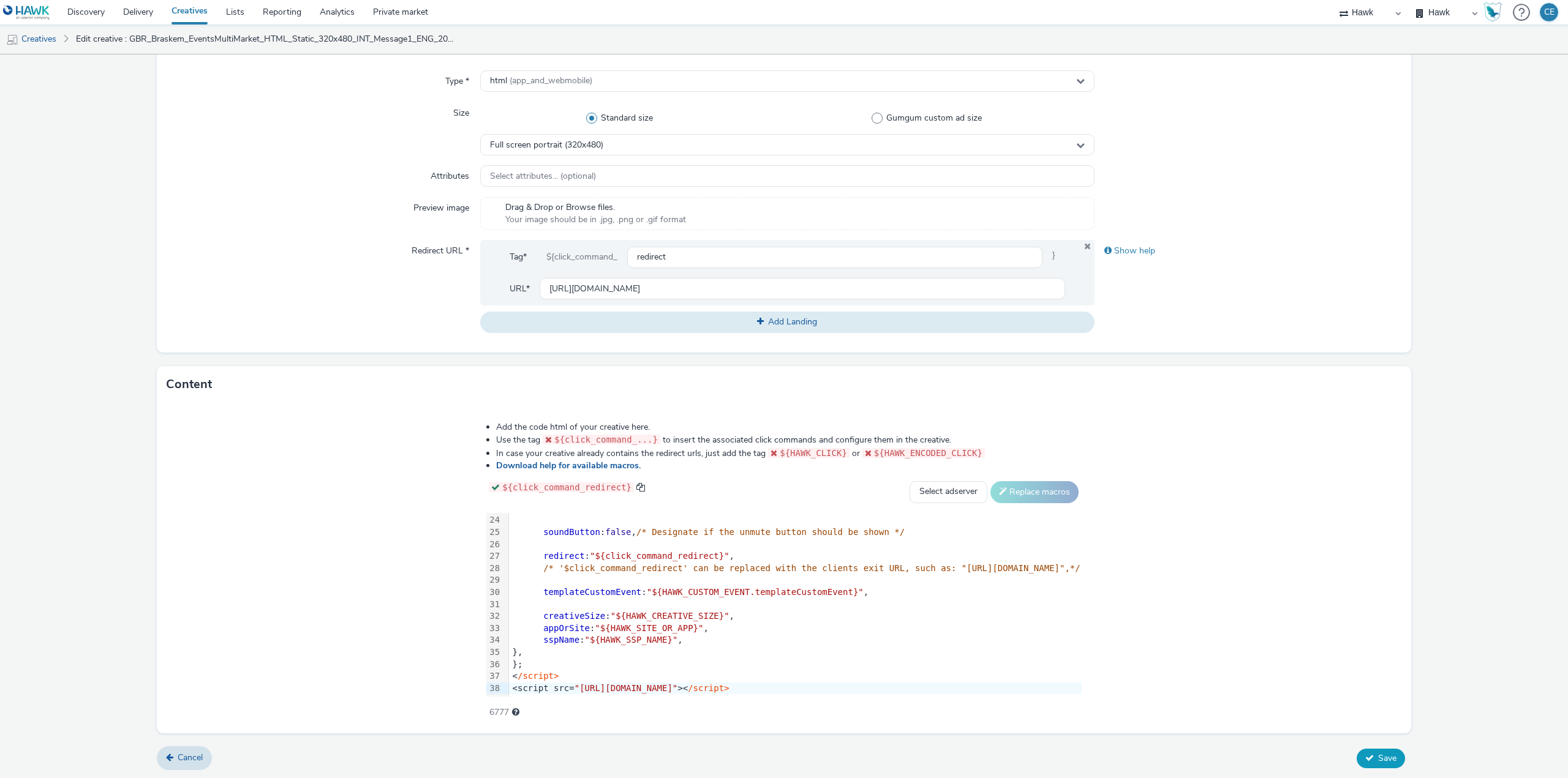
click at [1378, 757] on span "Save" at bounding box center [1387, 758] width 18 height 11
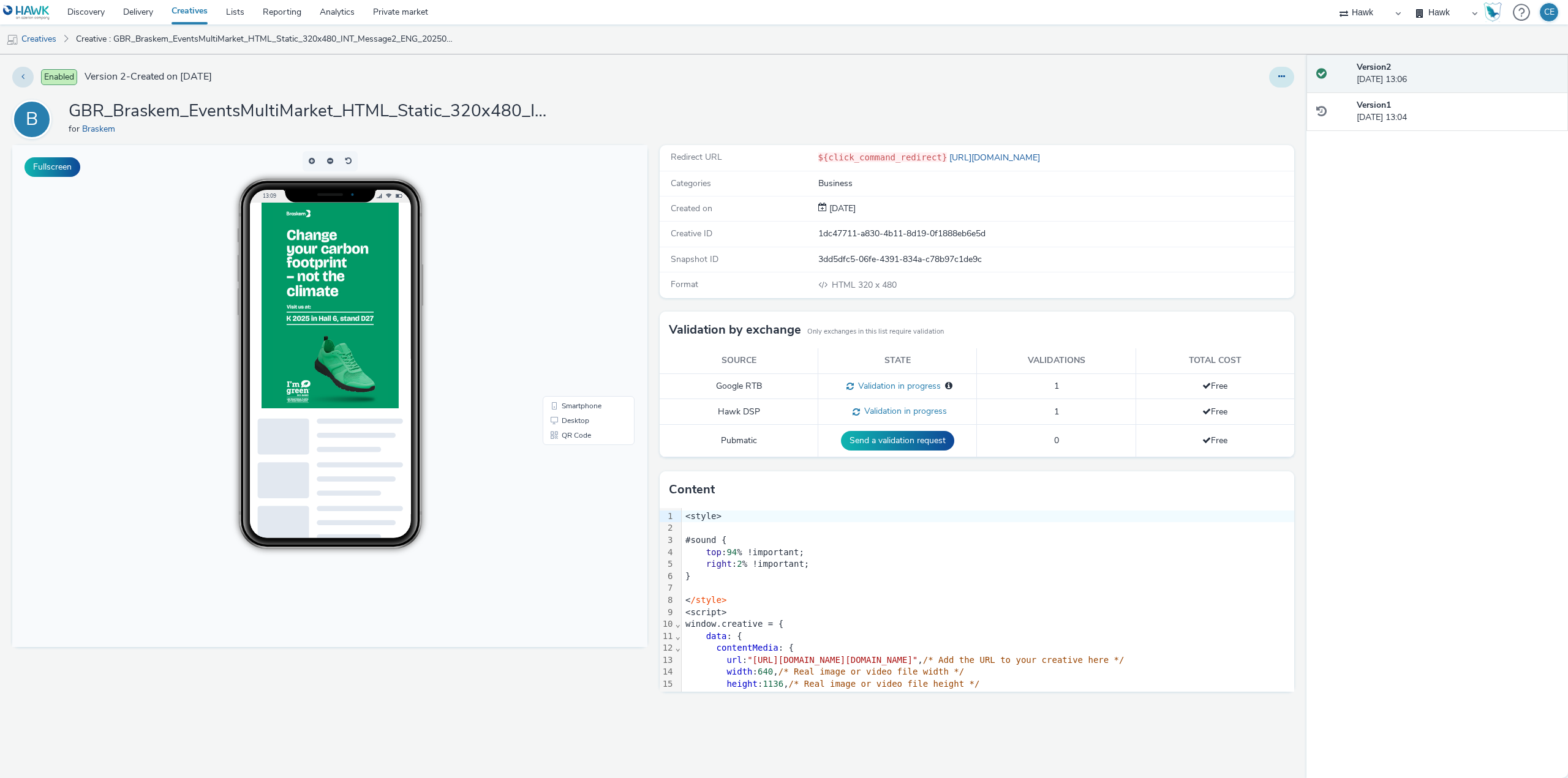
click at [1286, 75] on button at bounding box center [1281, 76] width 25 height 21
click at [1262, 132] on link "Duplicate" at bounding box center [1248, 126] width 92 height 25
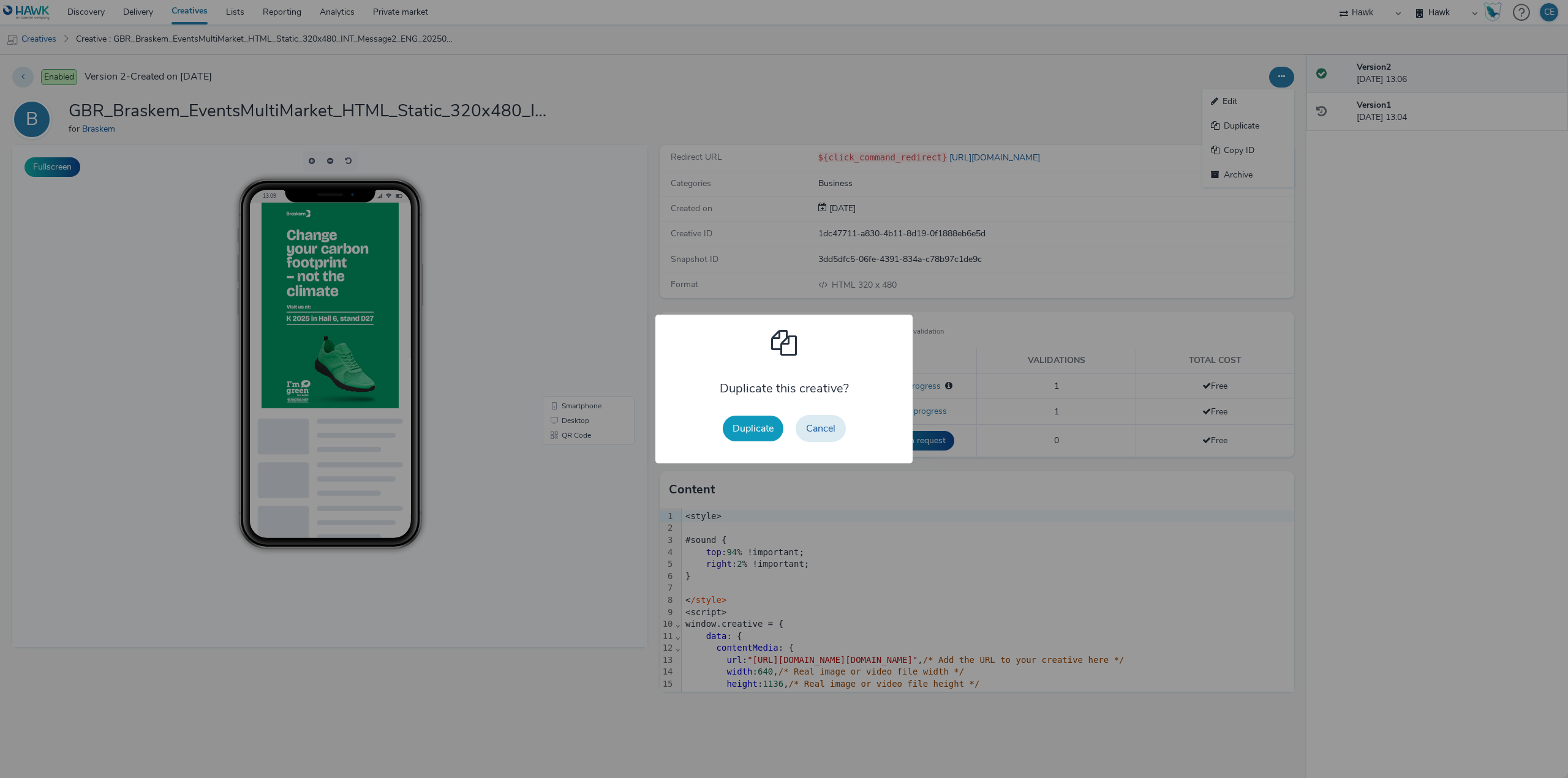
click at [741, 422] on button "Duplicate" at bounding box center [753, 429] width 61 height 25
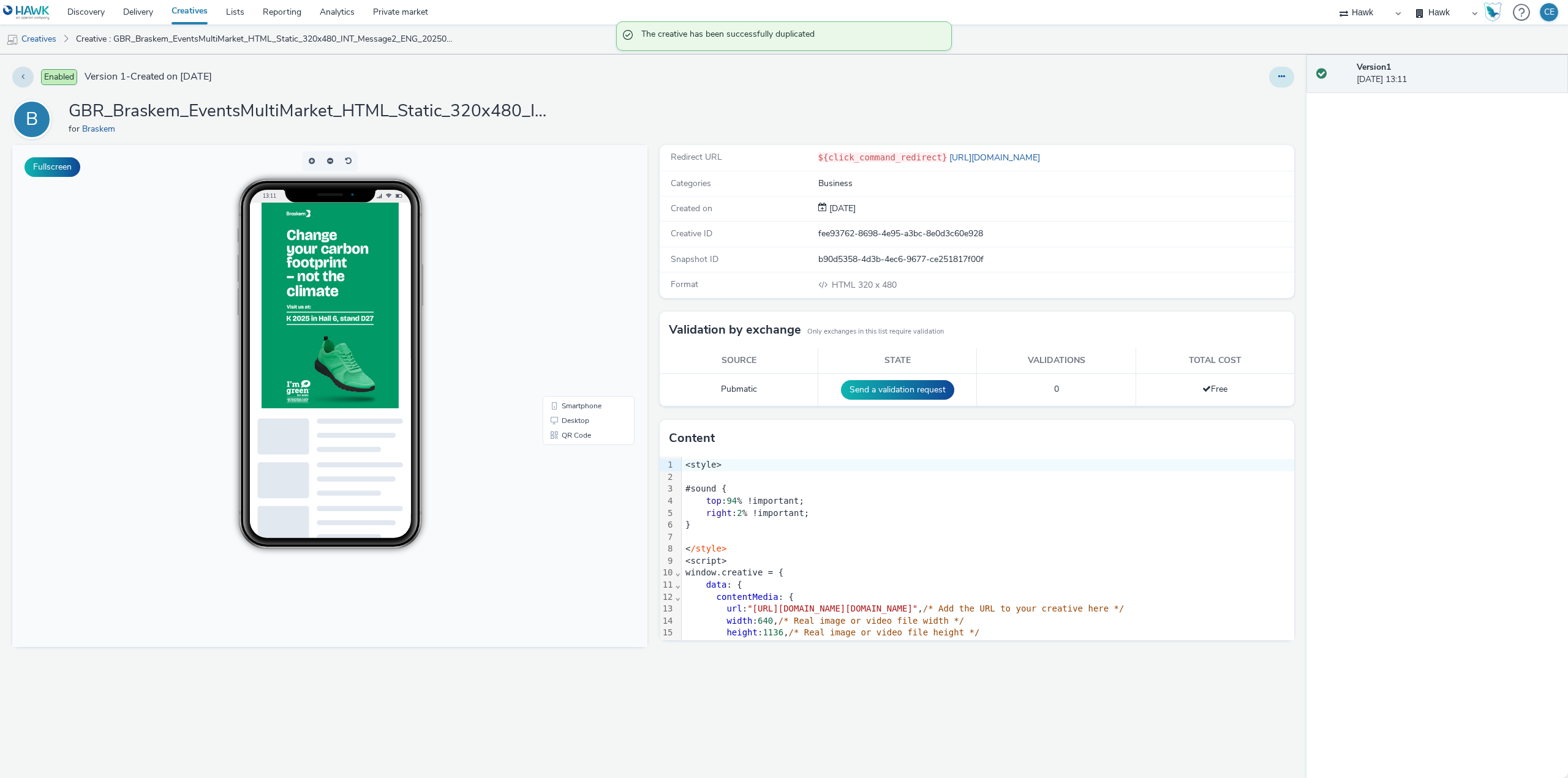
click at [1277, 77] on button at bounding box center [1281, 76] width 25 height 21
click at [1255, 105] on link "Edit" at bounding box center [1248, 101] width 92 height 25
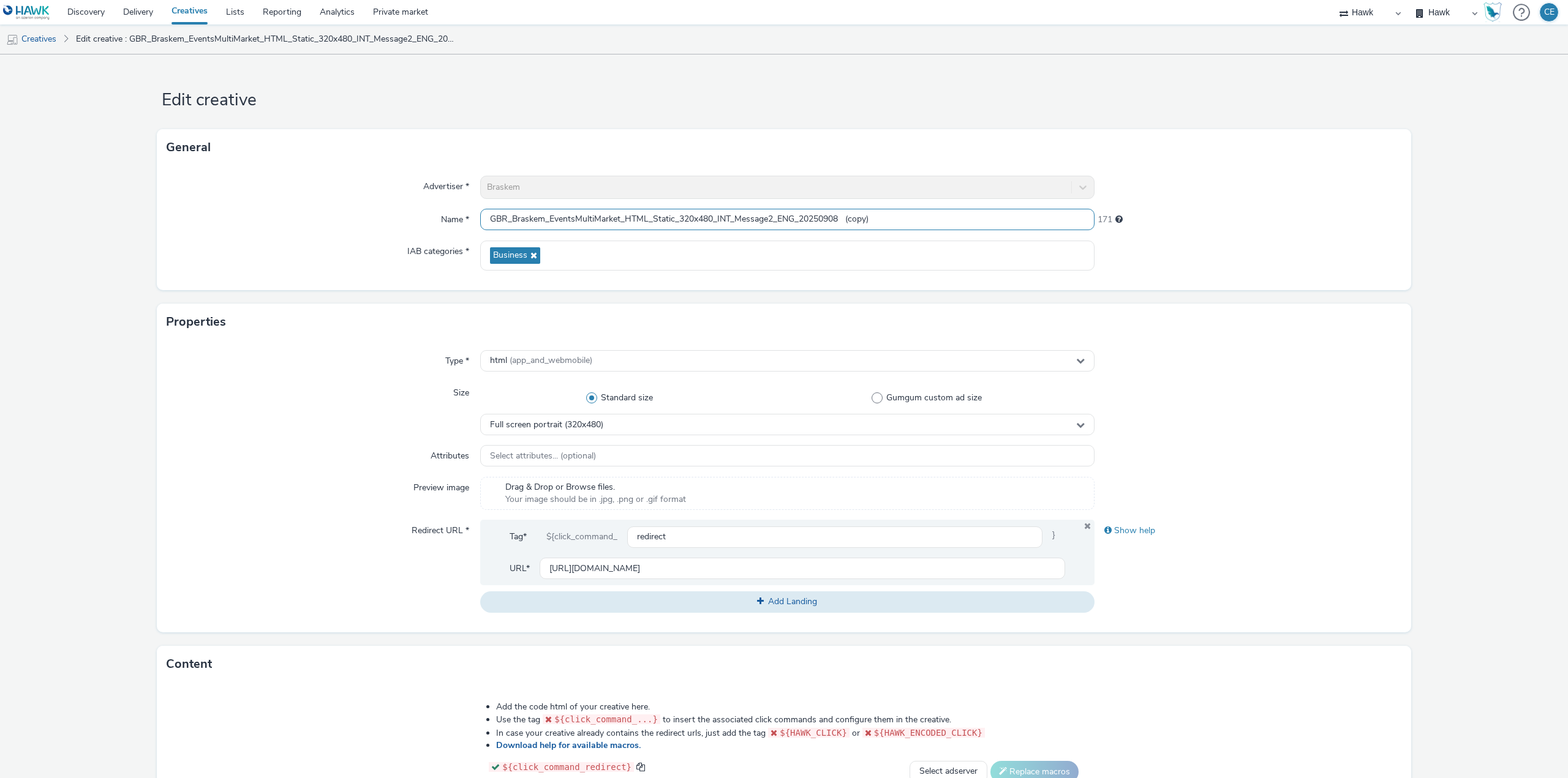
drag, startPoint x: 793, startPoint y: 218, endPoint x: 778, endPoint y: 216, distance: 15.1
click at [778, 216] on input "GBR_Braskem_EventsMultiMarket_HTML_Static_320x480_INT_Message2_ENG_20250908 (co…" at bounding box center [788, 219] width 614 height 21
drag, startPoint x: 838, startPoint y: 219, endPoint x: 1013, endPoint y: 204, distance: 175.6
click at [967, 206] on div "Advertiser * Braskem Name * GBR_Braskem_EventsMultiMarket_HTML_Static_320x480_I…" at bounding box center [784, 228] width 1255 height 124
type input "GBR_Braskem_EventsMultiMarket_HTML_Static_320x480_INT_Message2_DE_20250908"
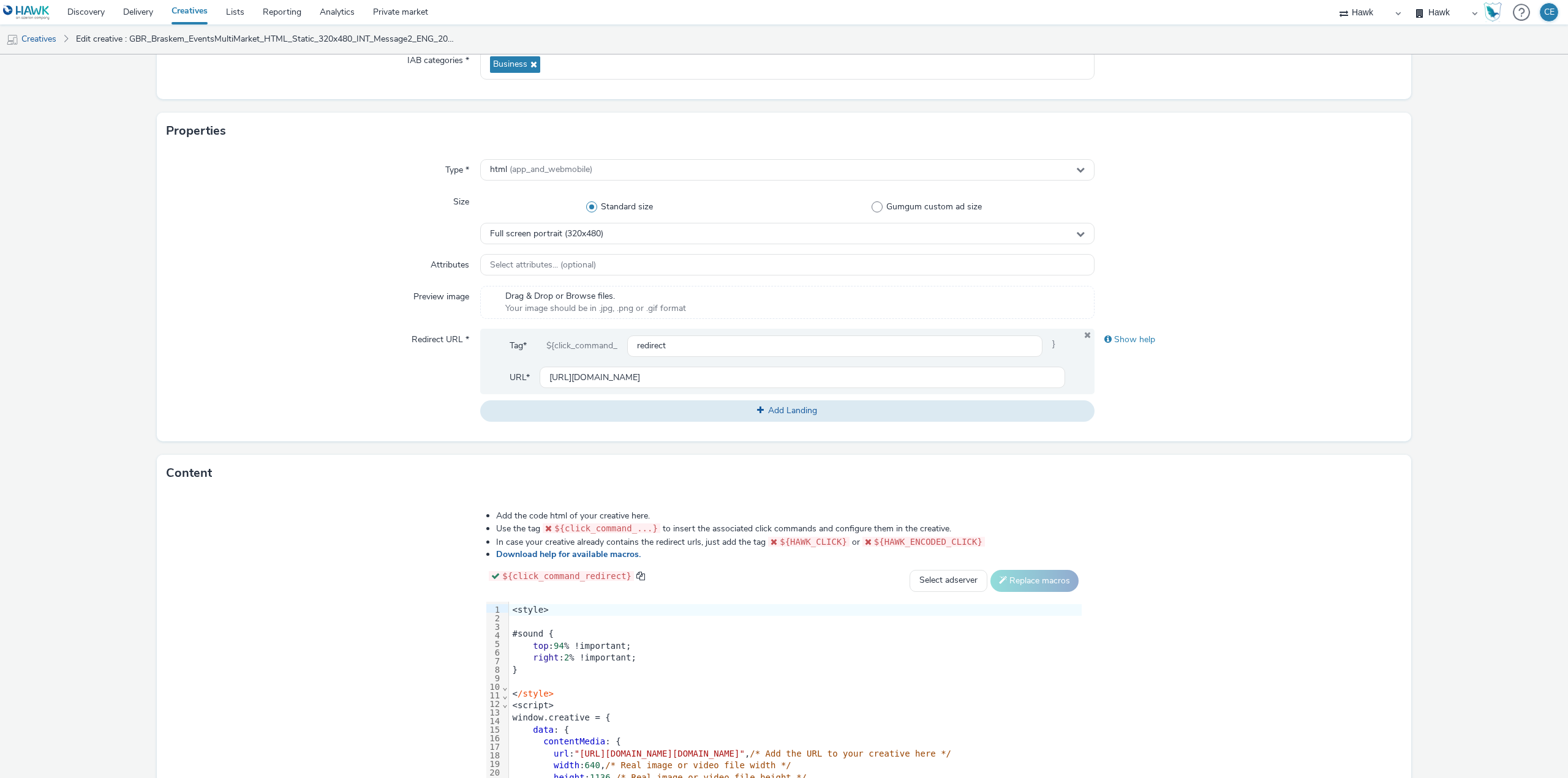
scroll to position [280, 0]
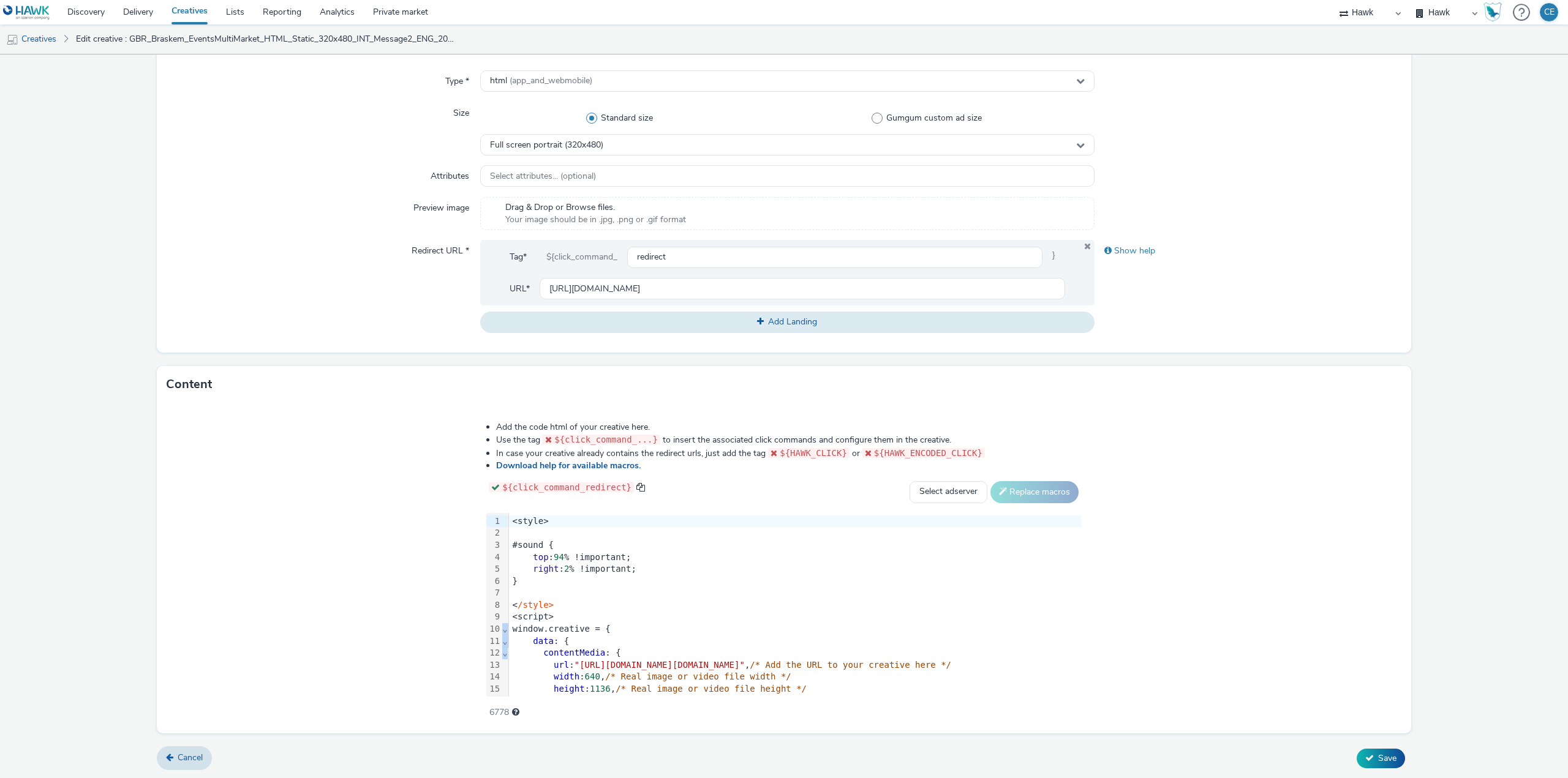
drag, startPoint x: 284, startPoint y: 512, endPoint x: 295, endPoint y: 516, distance: 11.7
click at [486, 514] on div "99 1 2 3 4 5 6 7 8 9 10 11 12 13 14 15 16 17 18 19 20 21 22 23 24 25 26 27 28 2…" at bounding box center [783, 605] width 594 height 184
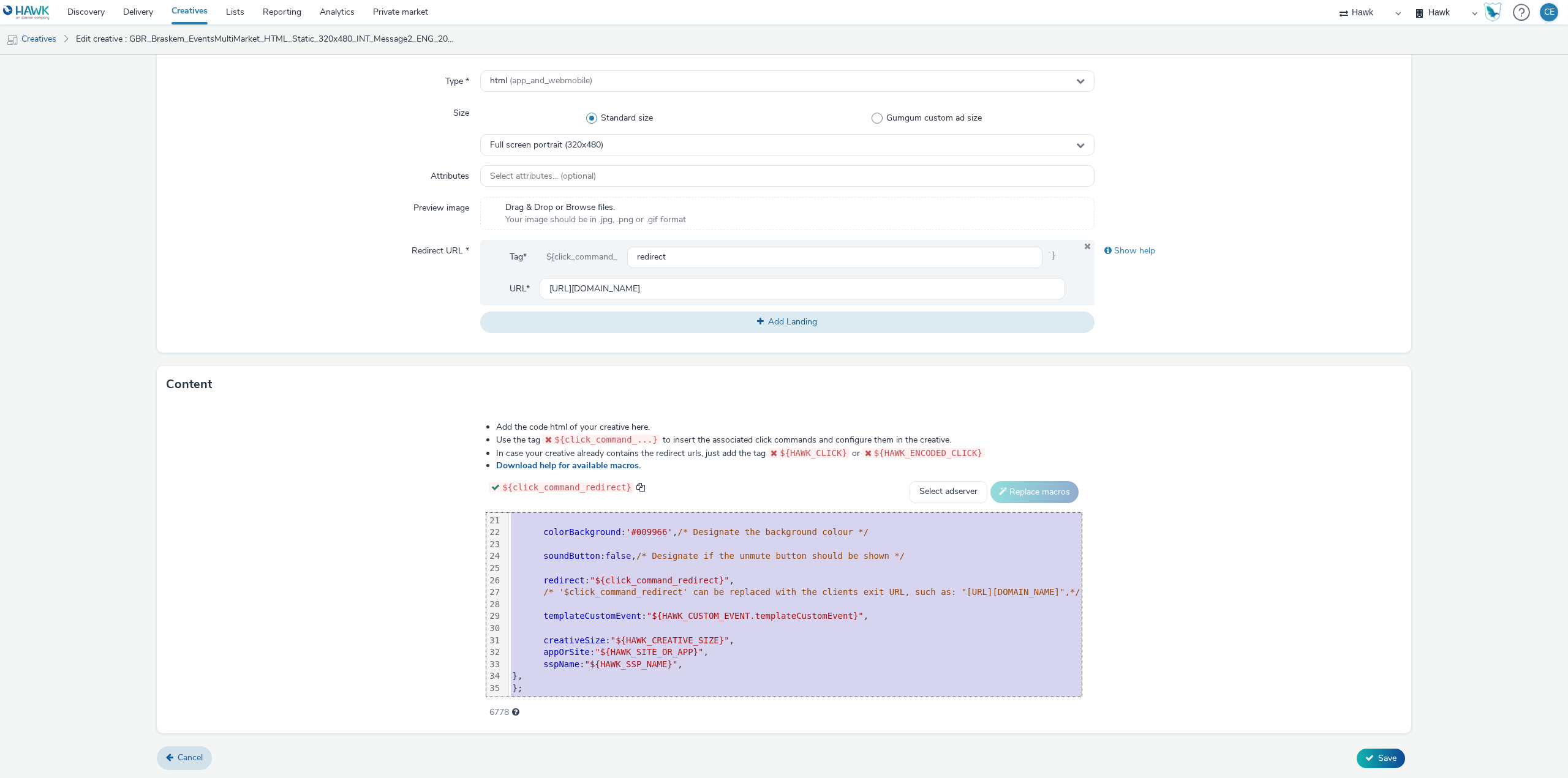
scroll to position [265, 0]
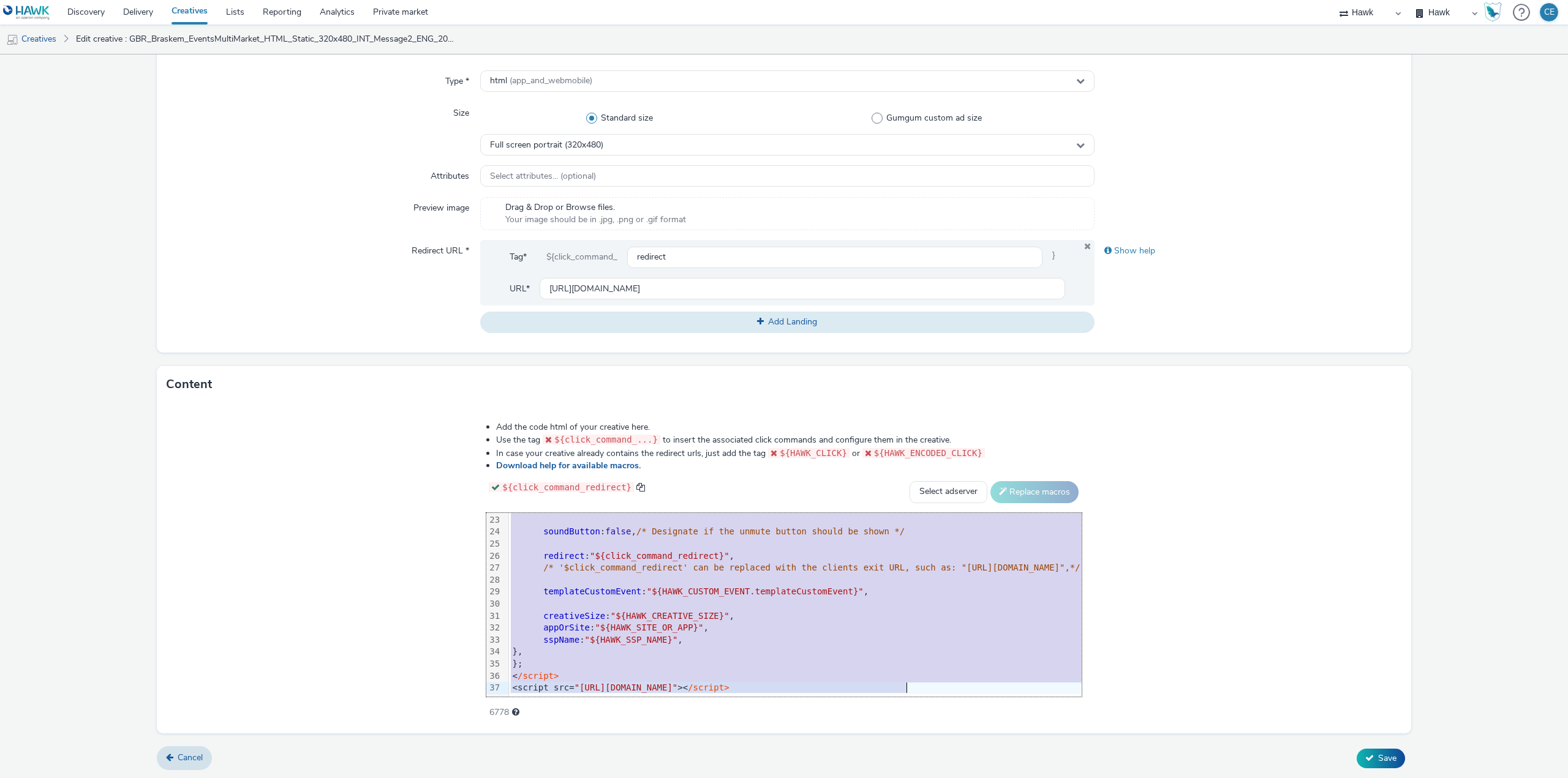
drag, startPoint x: 291, startPoint y: 518, endPoint x: 544, endPoint y: 807, distance: 384.1
click at [544, 777] on html "Discovery Delivery Creatives Lists Reporting Analytics Private market Hawk Hawk…" at bounding box center [784, 389] width 1568 height 778
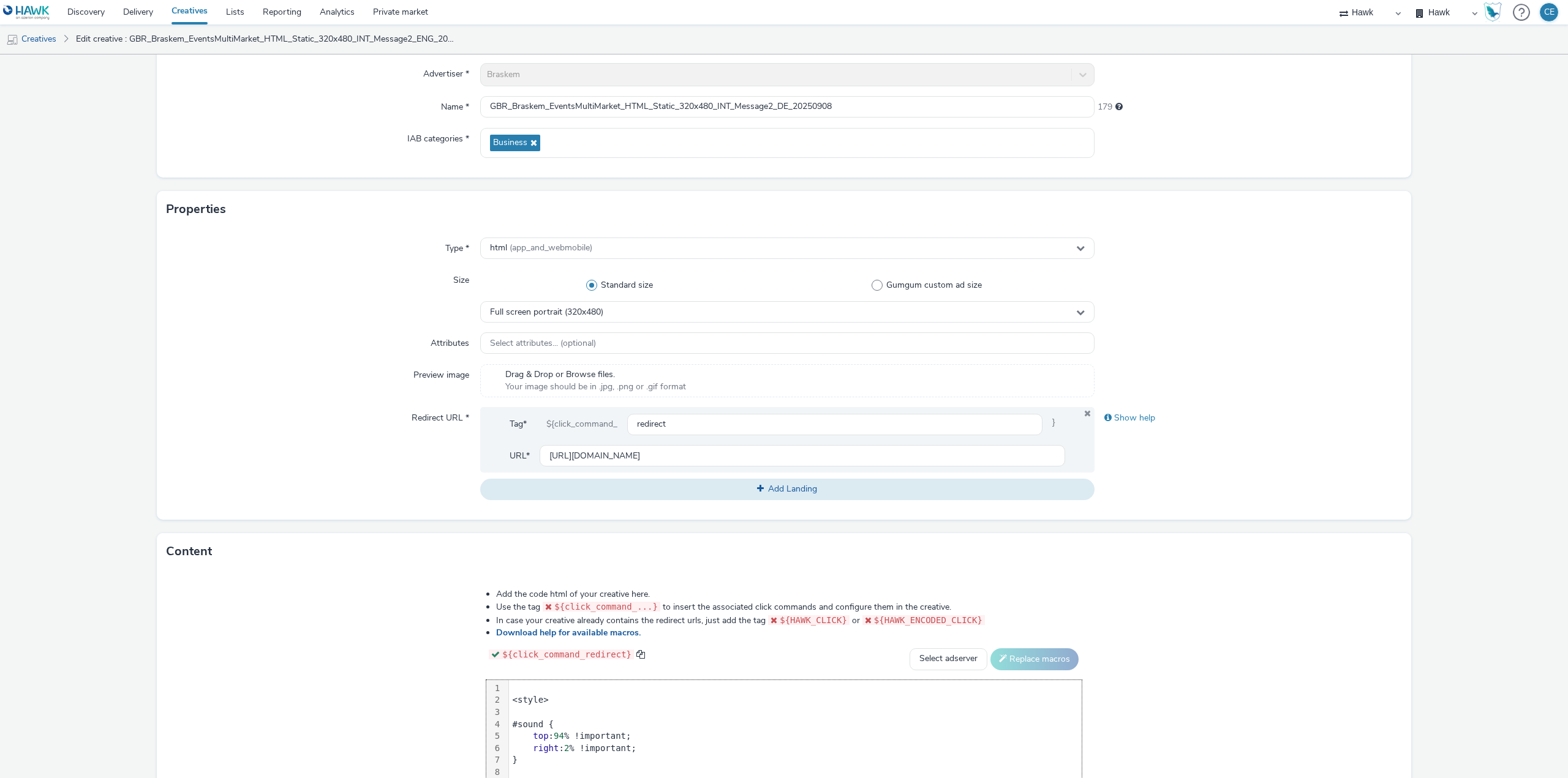
scroll to position [280, 0]
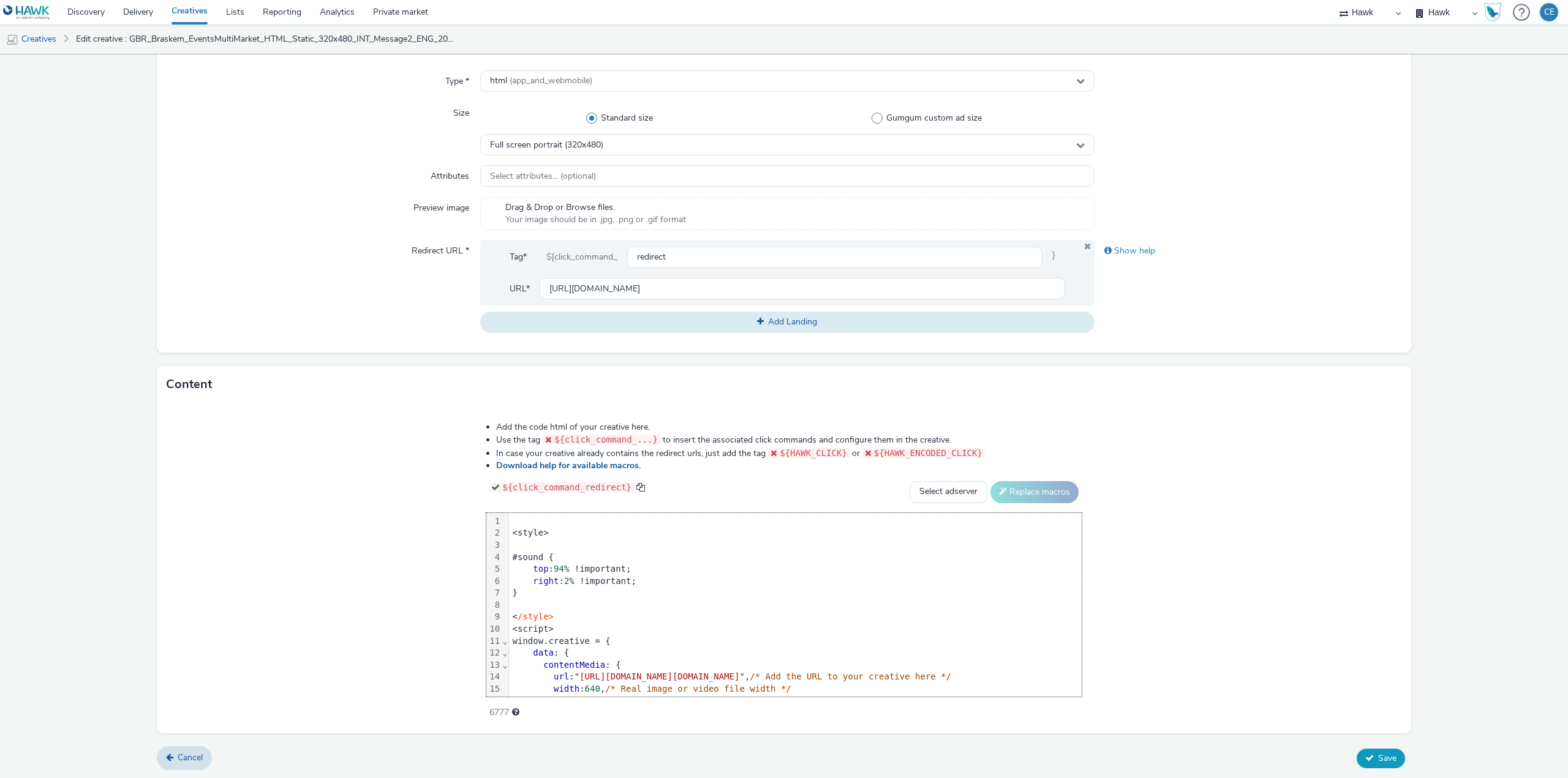
click at [1373, 761] on button "Save" at bounding box center [1380, 758] width 48 height 20
